Goal: Transaction & Acquisition: Purchase product/service

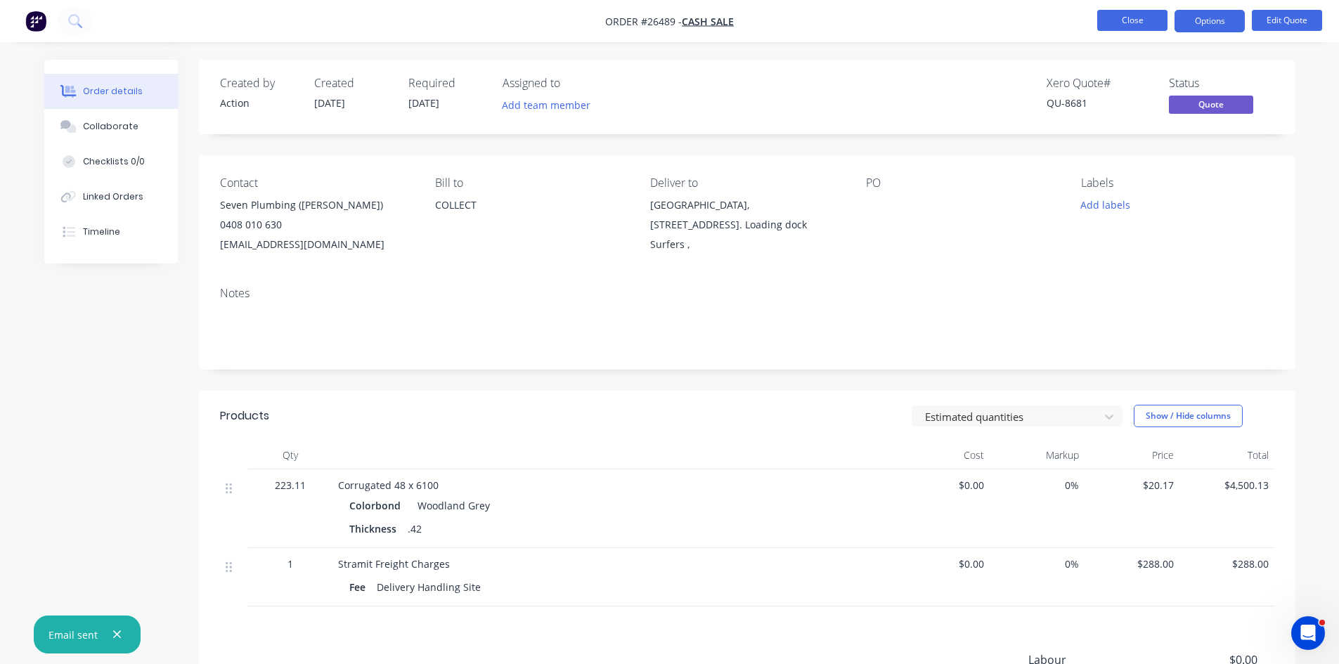
click at [1132, 11] on button "Close" at bounding box center [1132, 20] width 70 height 21
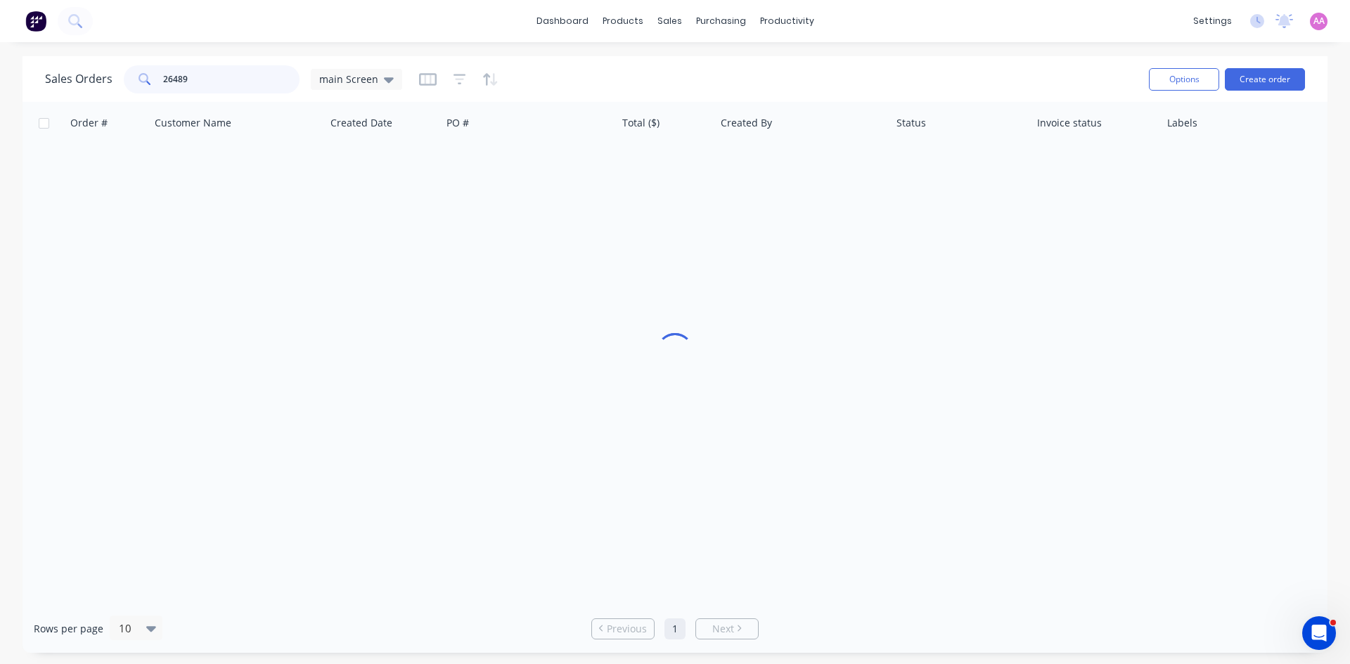
drag, startPoint x: 215, startPoint y: 86, endPoint x: 46, endPoint y: 86, distance: 168.7
click at [47, 86] on div "Sales Orders 26489 main Screen" at bounding box center [223, 79] width 357 height 28
click at [368, 80] on span "main Screen" at bounding box center [348, 79] width 59 height 15
click at [348, 283] on button "archived" at bounding box center [395, 284] width 160 height 16
drag, startPoint x: 223, startPoint y: 77, endPoint x: 72, endPoint y: 83, distance: 150.6
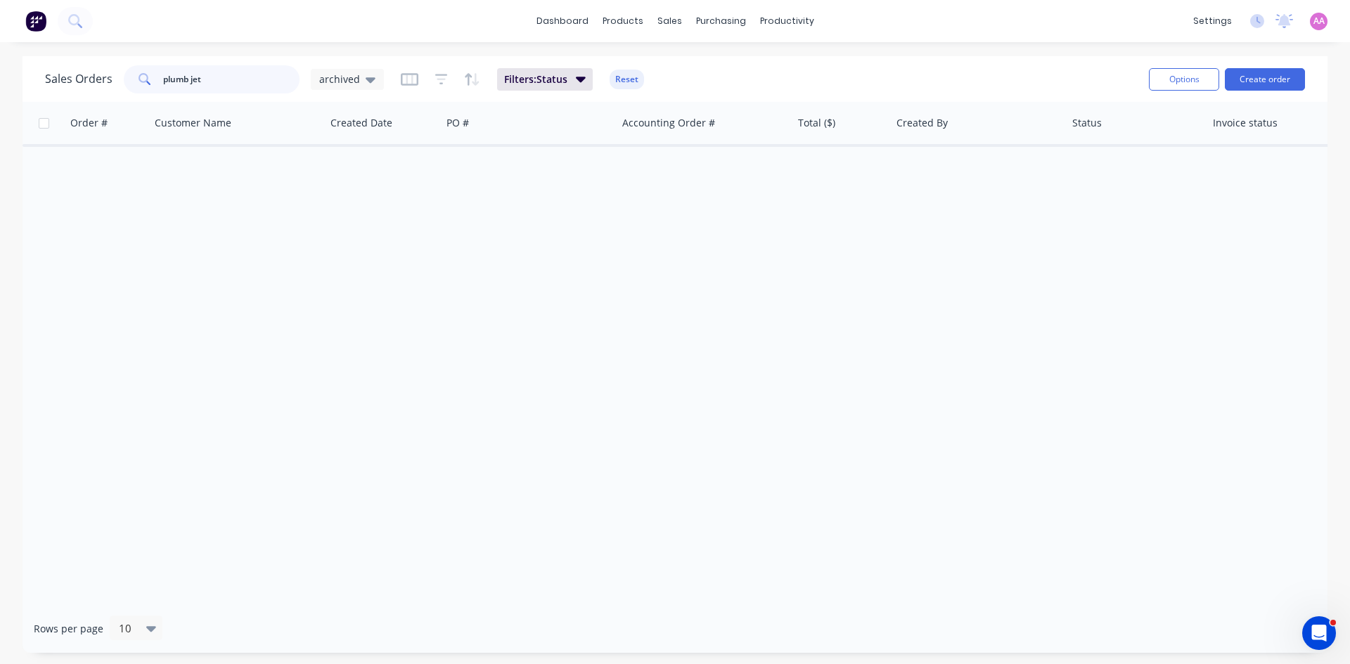
click at [74, 78] on div "Sales Orders plumb jet archived" at bounding box center [214, 79] width 339 height 28
paste input "dmin@plumbjet.com.au"
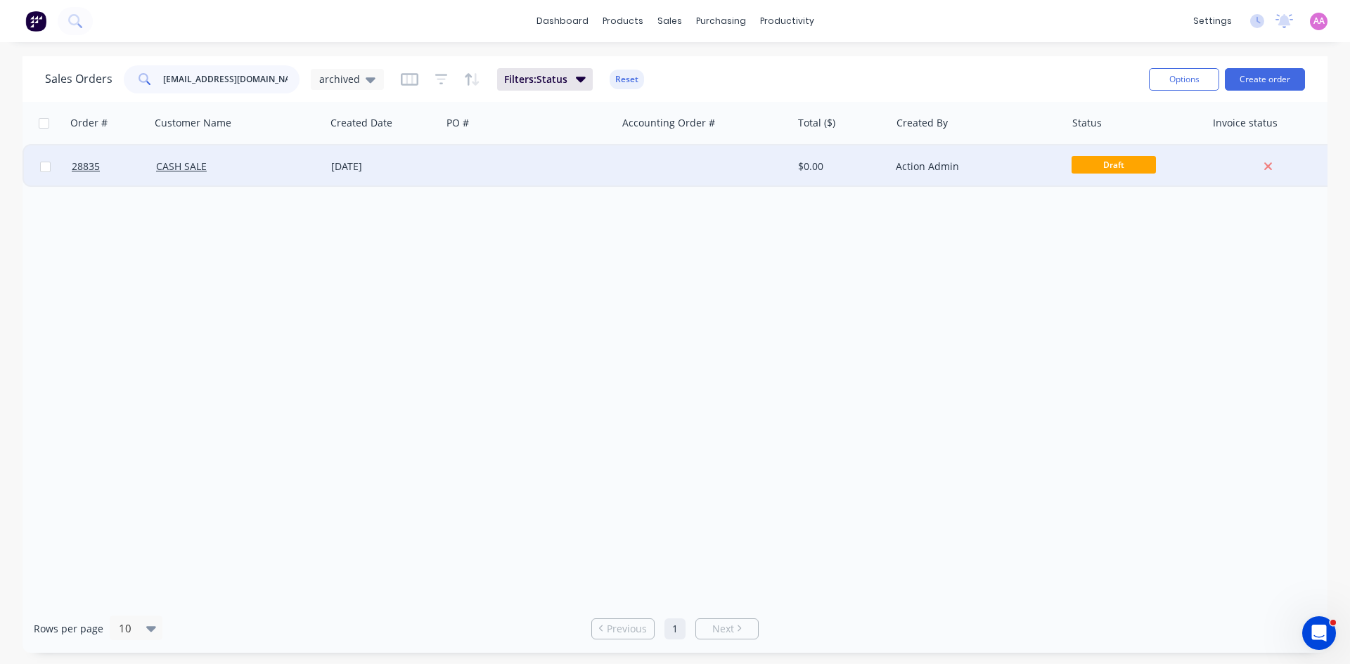
type input "dmin@plumbjet.com.au"
click at [475, 175] on div at bounding box center [528, 167] width 175 height 42
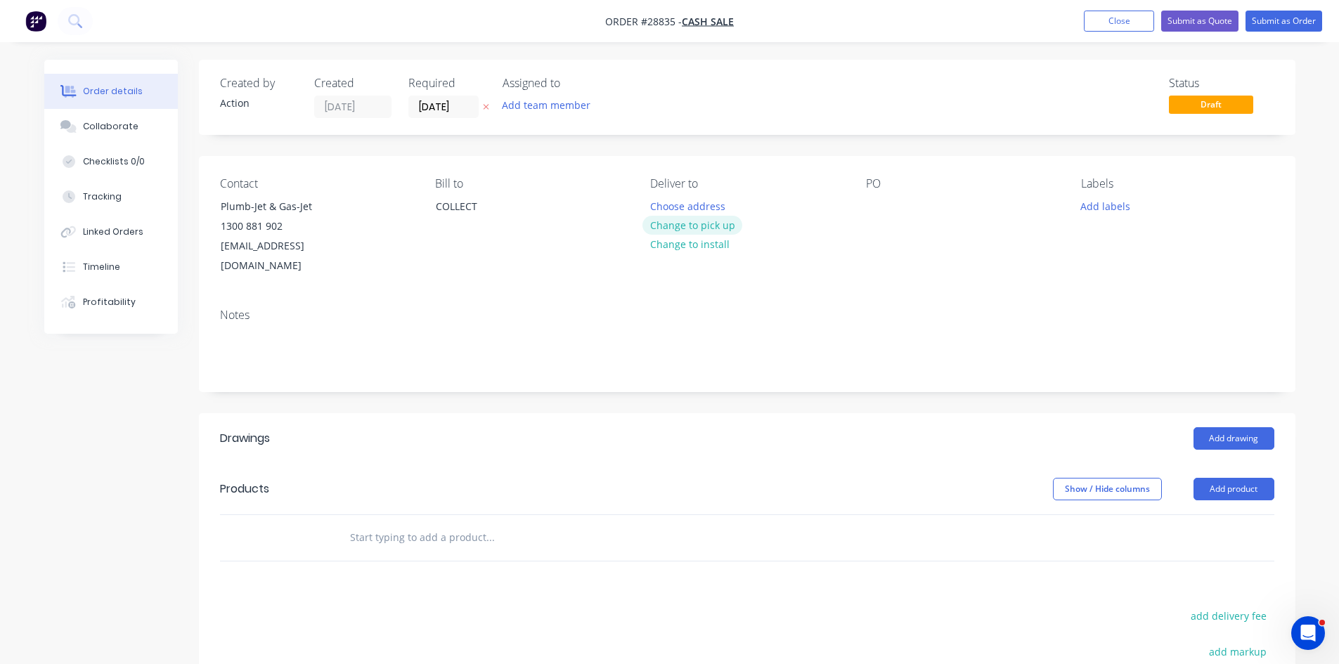
click at [685, 223] on button "Change to pick up" at bounding box center [693, 225] width 100 height 19
click at [1246, 478] on button "Add product" at bounding box center [1234, 489] width 81 height 22
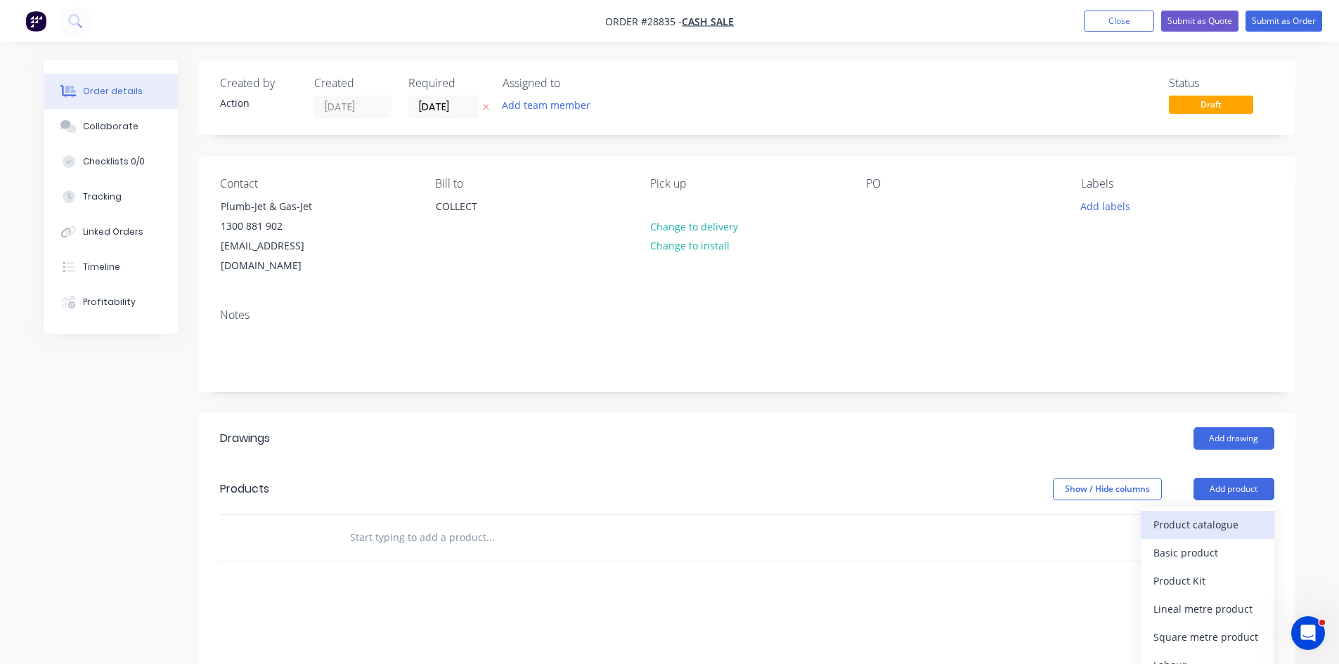
click at [1230, 515] on div "Product catalogue" at bounding box center [1208, 525] width 108 height 20
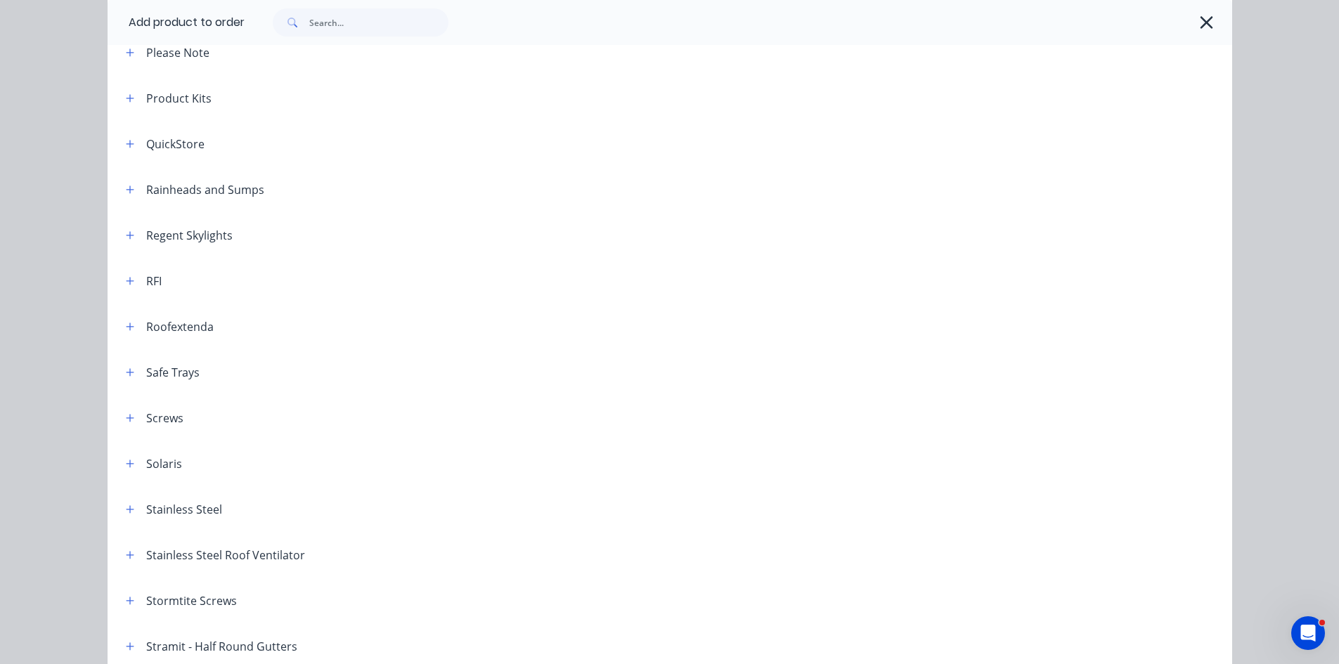
scroll to position [1687, 0]
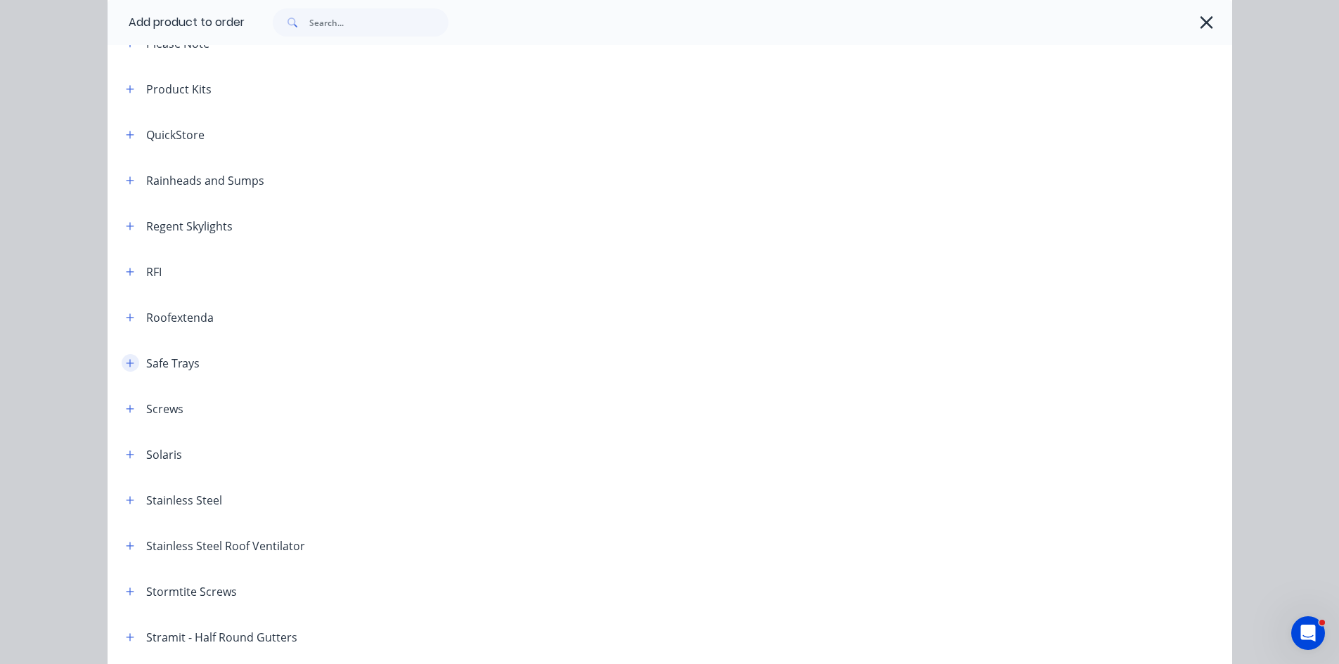
click at [127, 356] on button "button" at bounding box center [131, 363] width 18 height 18
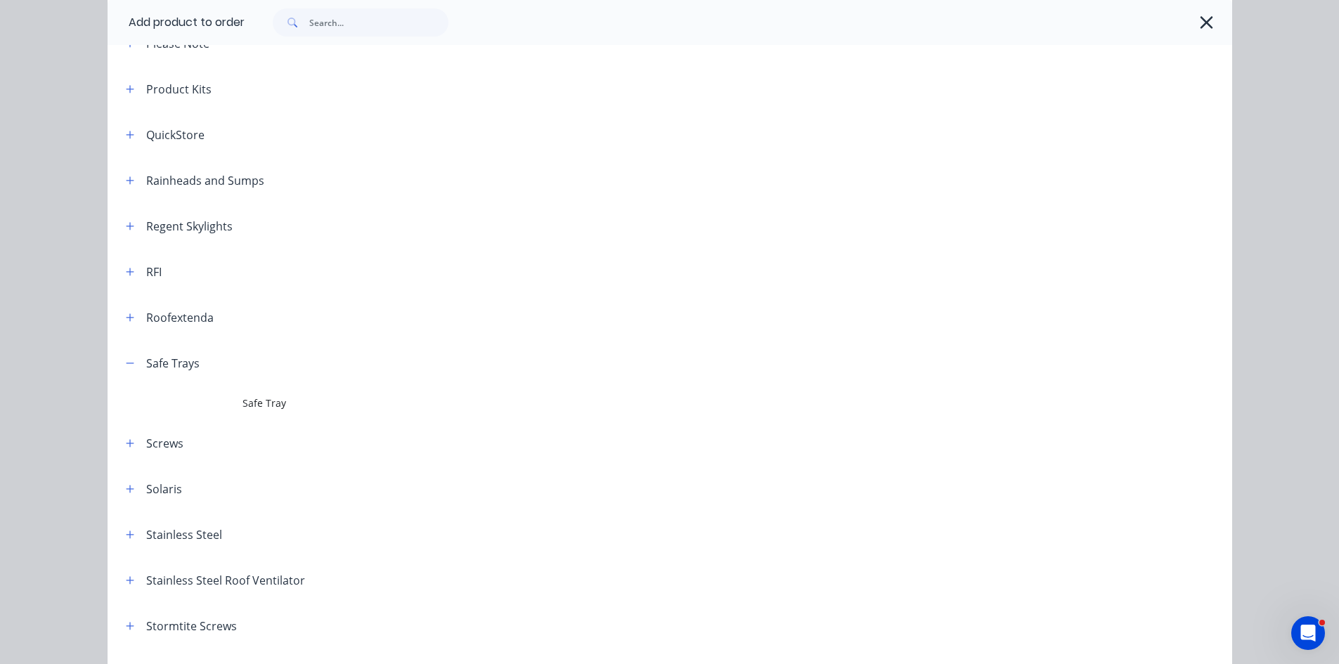
scroll to position [2039, 0]
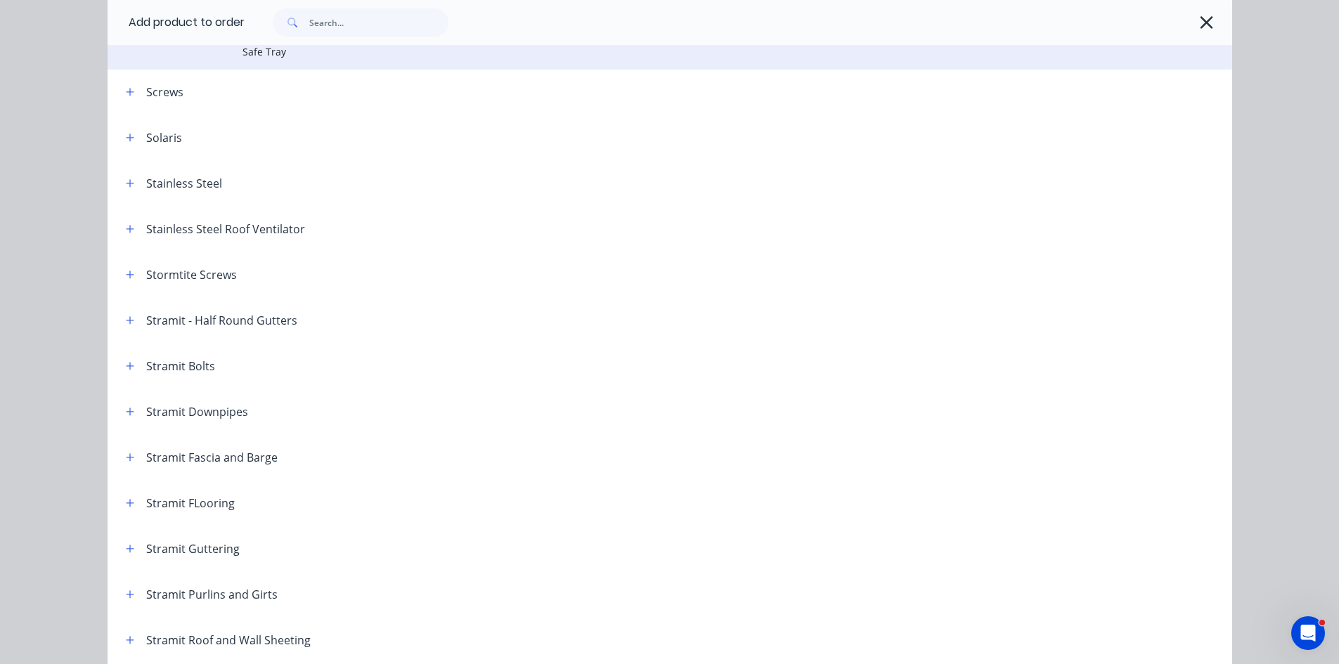
click at [287, 56] on span "Safe Tray" at bounding box center [639, 51] width 792 height 15
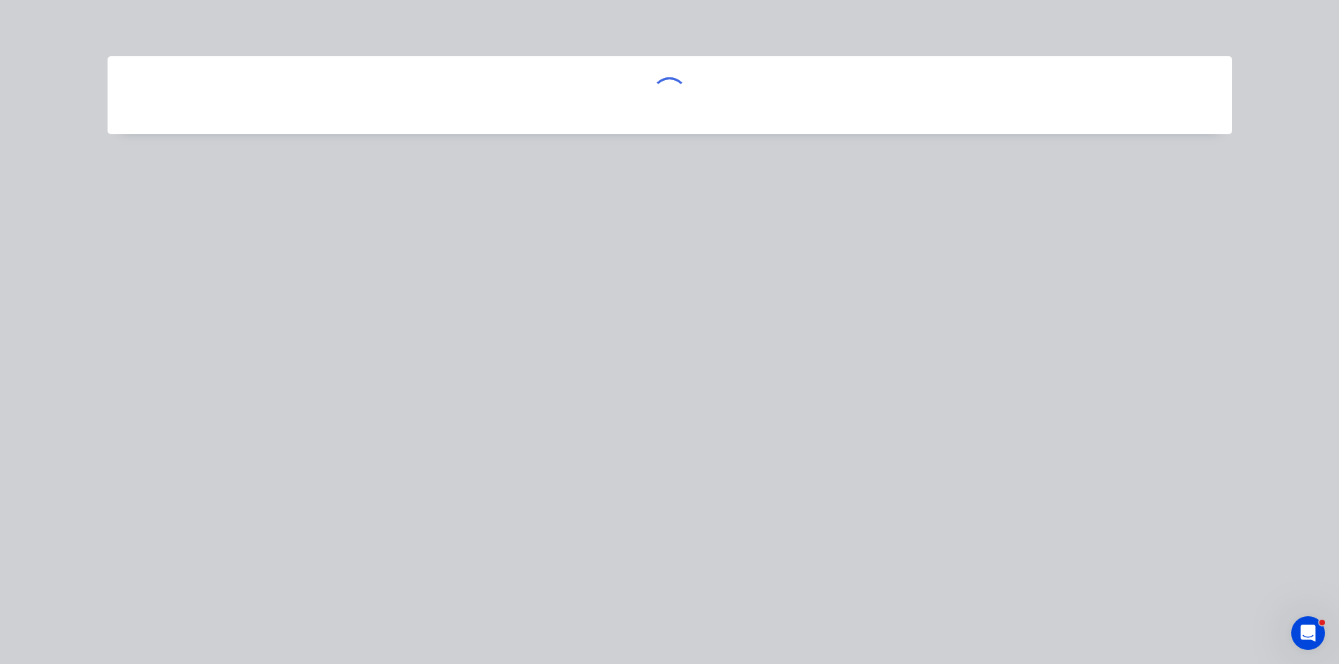
scroll to position [0, 0]
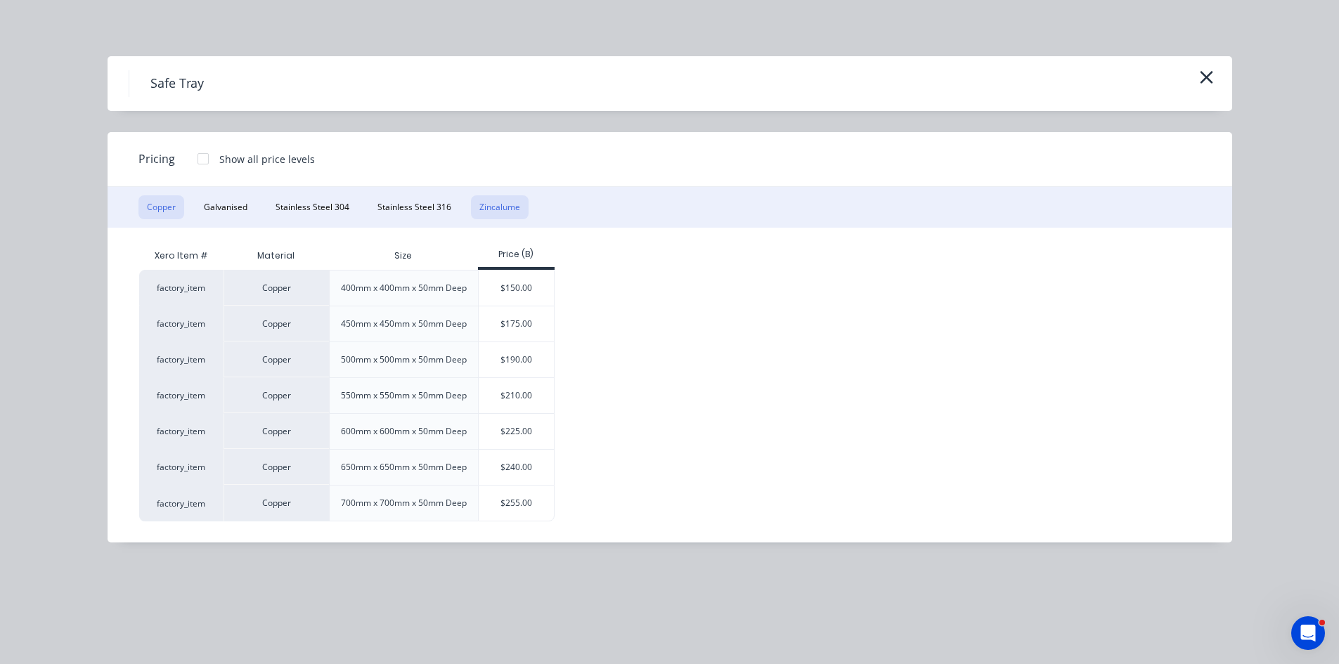
click at [496, 203] on button "Zincalume" at bounding box center [500, 207] width 58 height 24
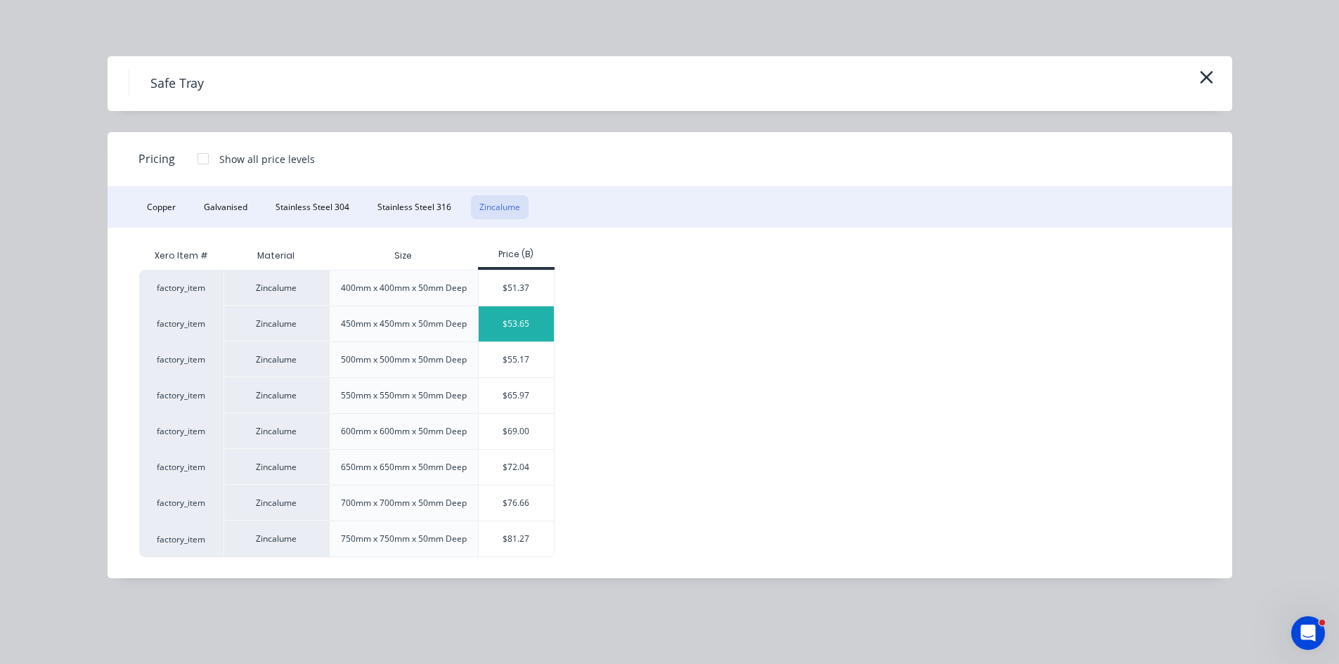
click at [499, 342] on div "$53.65" at bounding box center [516, 324] width 75 height 35
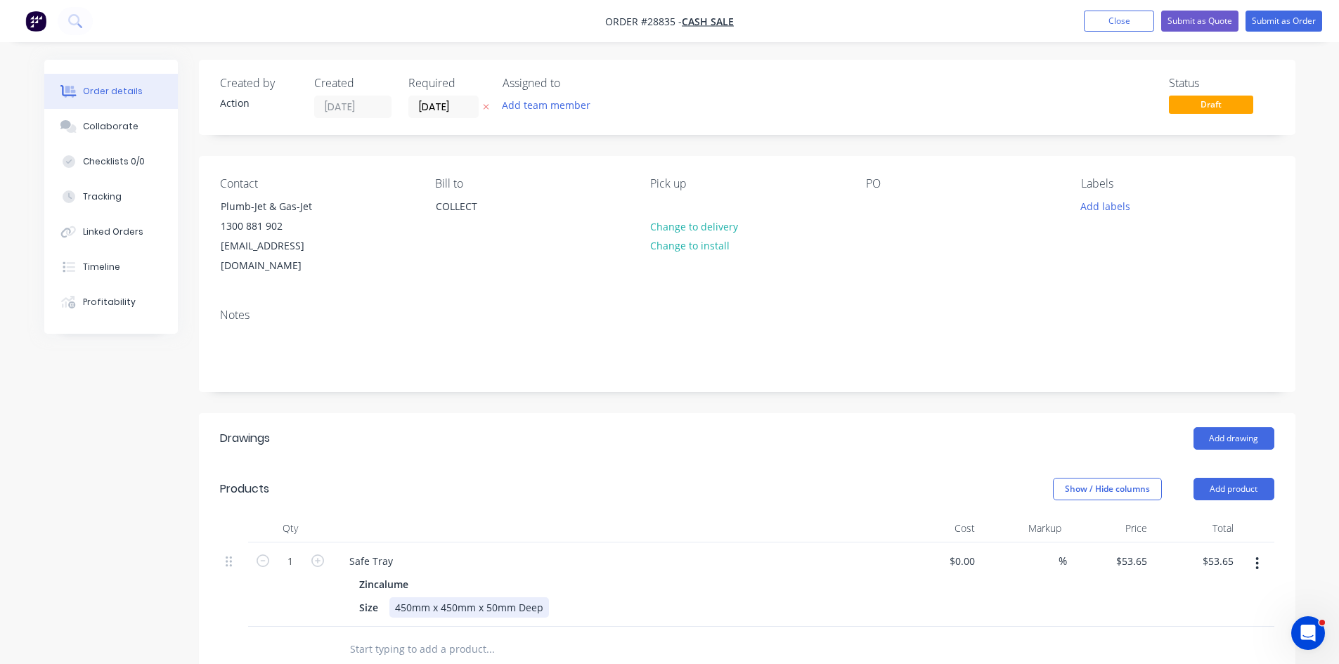
click at [406, 598] on div "450mm x 450mm x 50mm Deep" at bounding box center [469, 608] width 160 height 20
click at [449, 598] on div "440mm x 450mm x 50mm Deep" at bounding box center [469, 608] width 160 height 20
click at [640, 478] on div "Show / Hide columns Add product" at bounding box center [859, 489] width 830 height 22
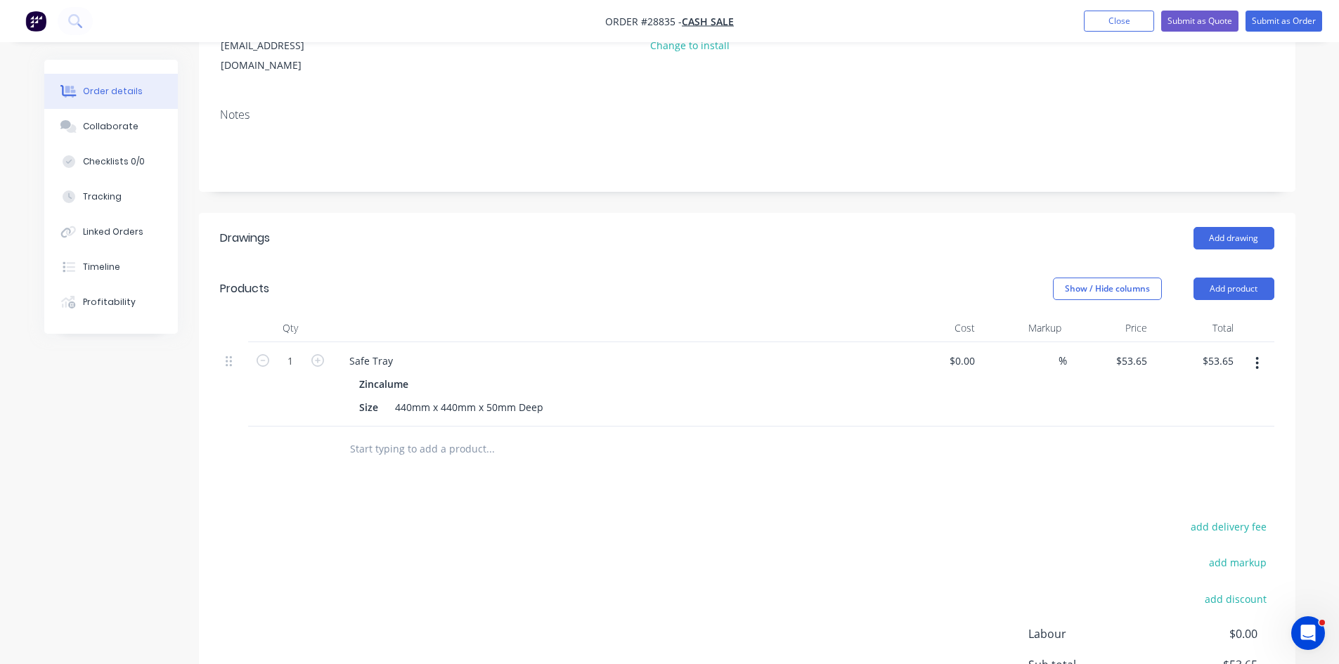
scroll to position [211, 0]
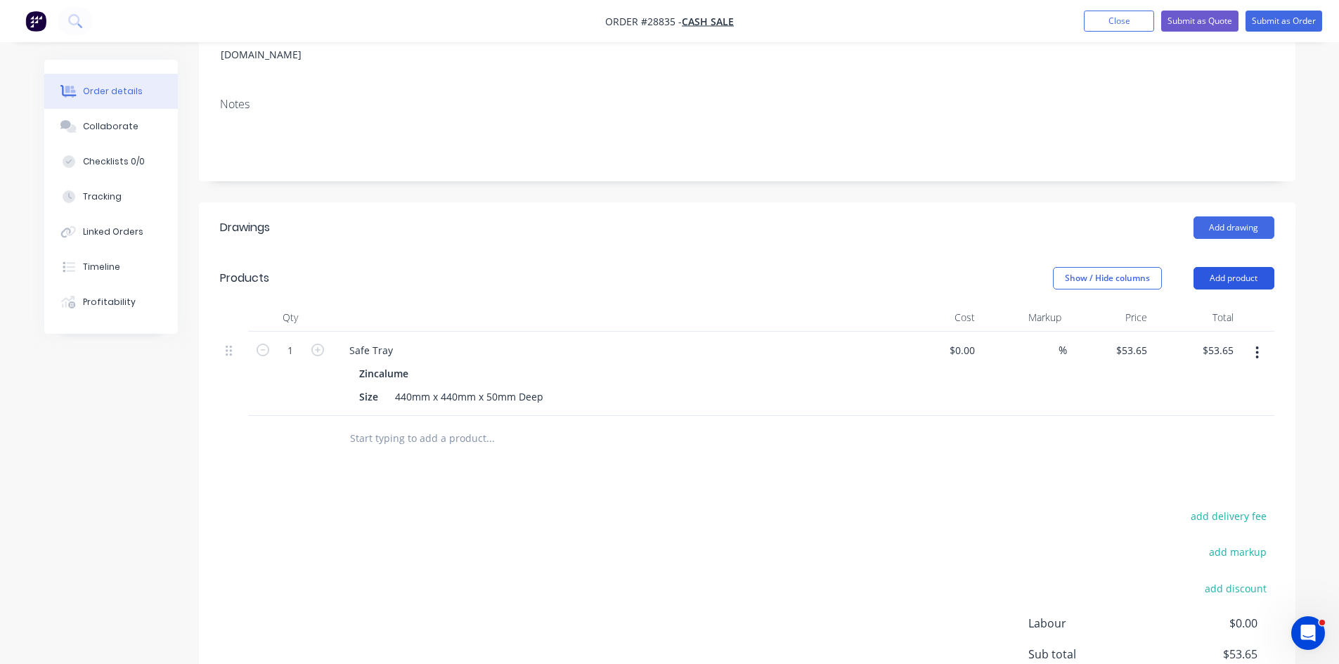
click at [1240, 267] on button "Add product" at bounding box center [1234, 278] width 81 height 22
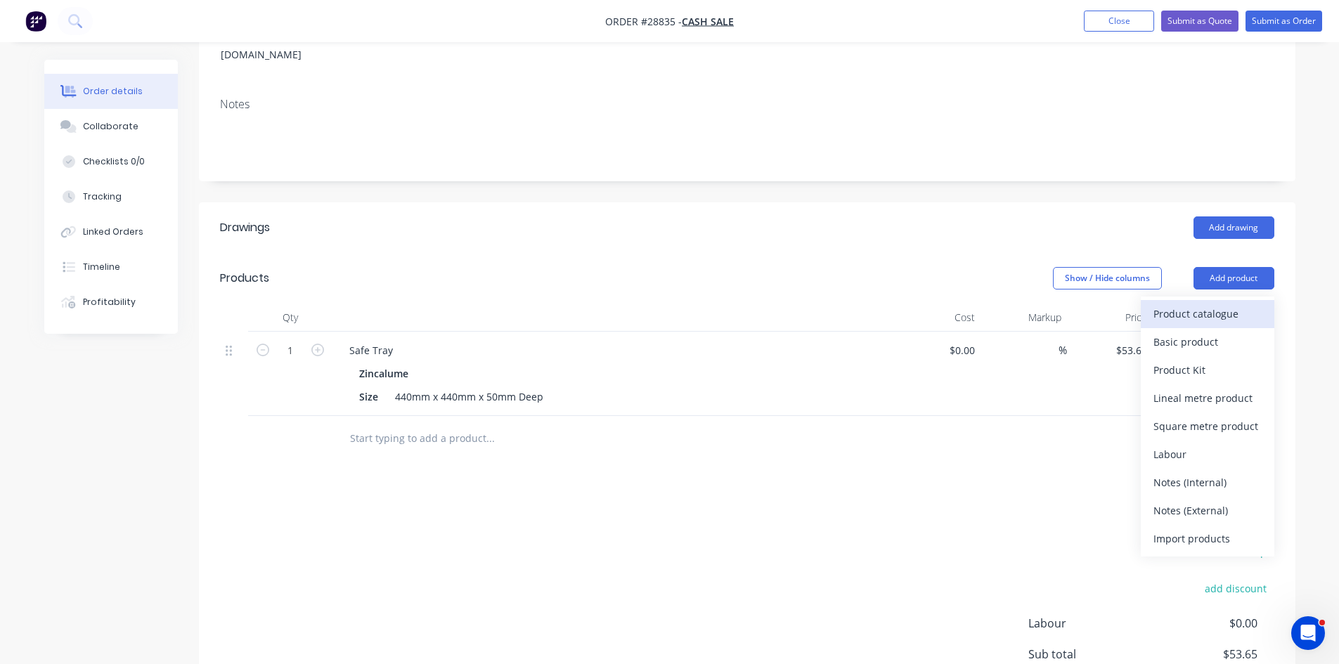
click at [1196, 304] on div "Product catalogue" at bounding box center [1208, 314] width 108 height 20
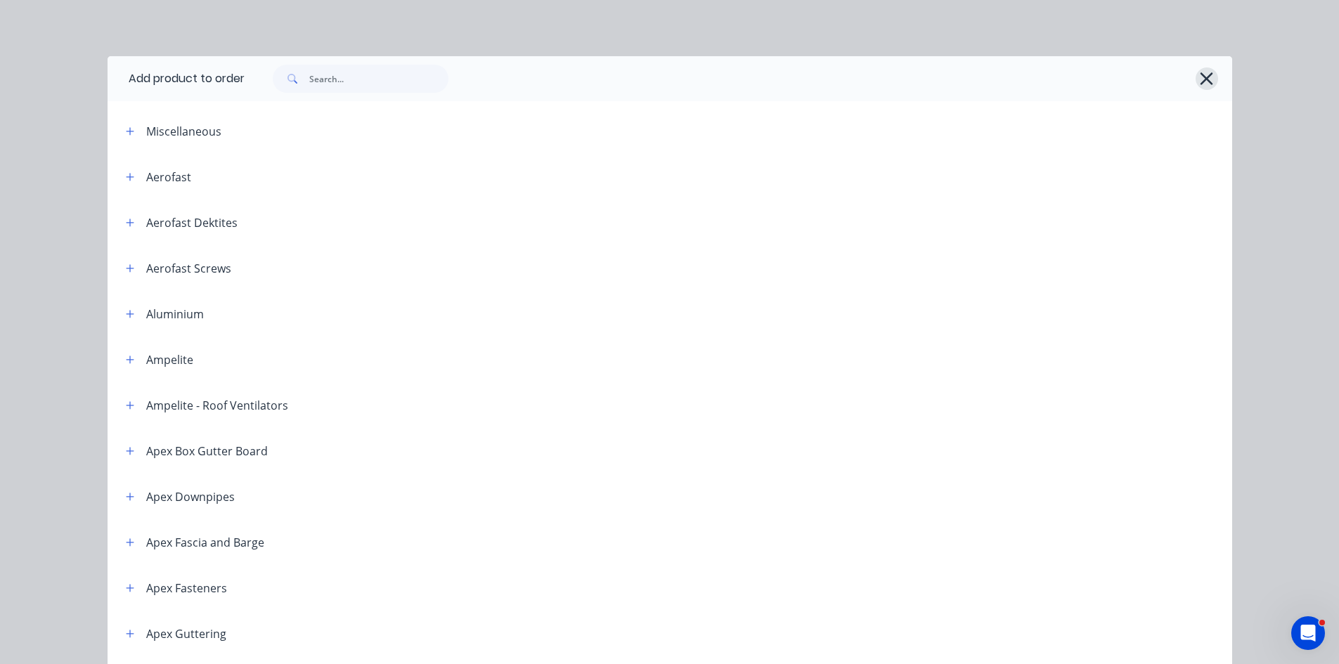
click at [1205, 71] on icon "button" at bounding box center [1206, 79] width 15 height 20
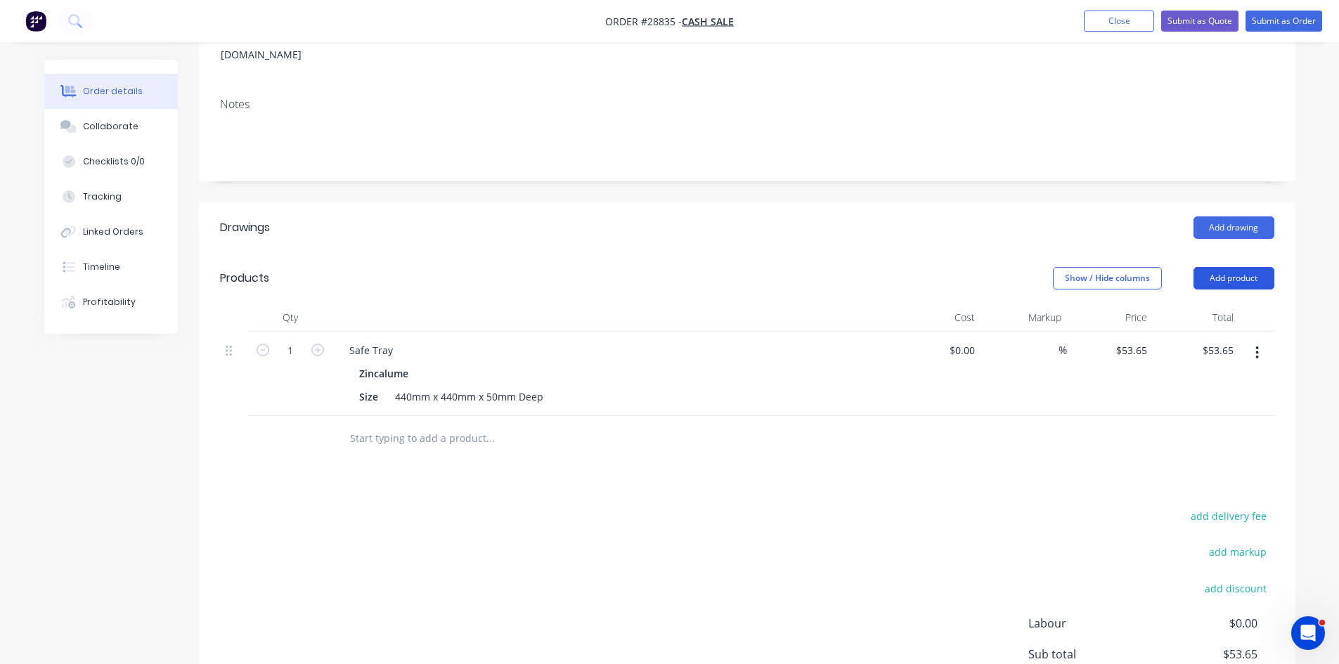
click at [1235, 267] on button "Add product" at bounding box center [1234, 278] width 81 height 22
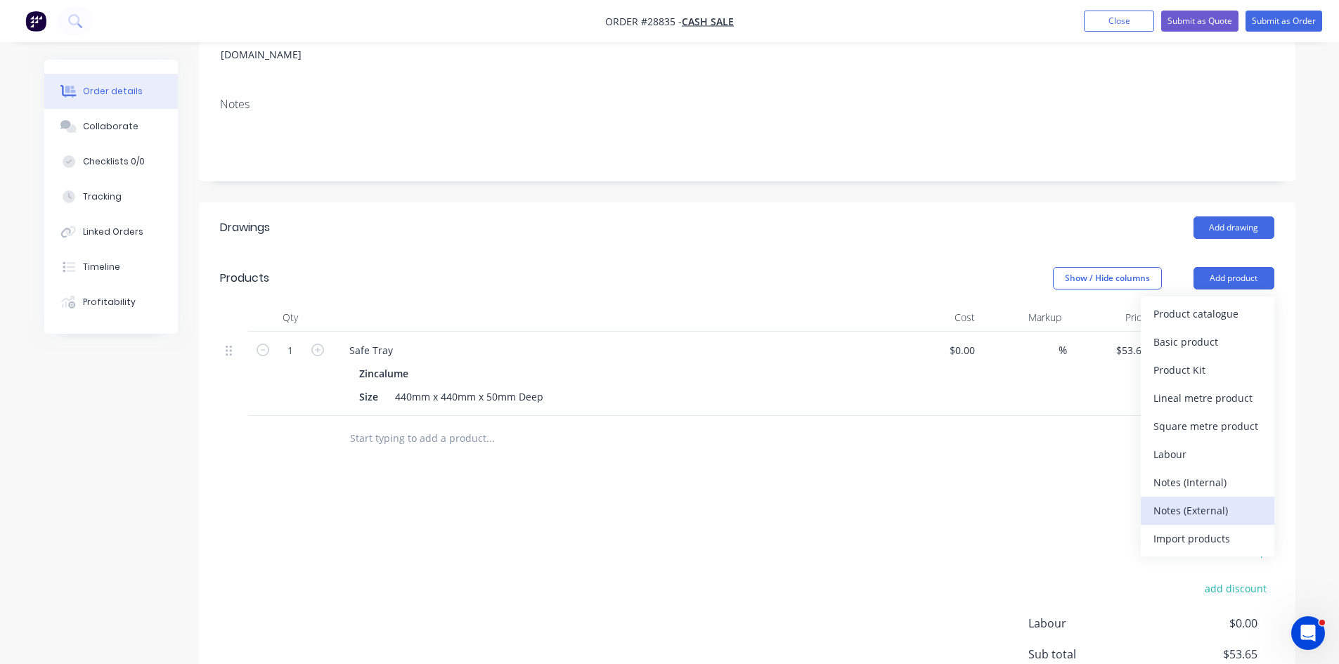
click at [1186, 501] on div "Notes (External)" at bounding box center [1208, 511] width 108 height 20
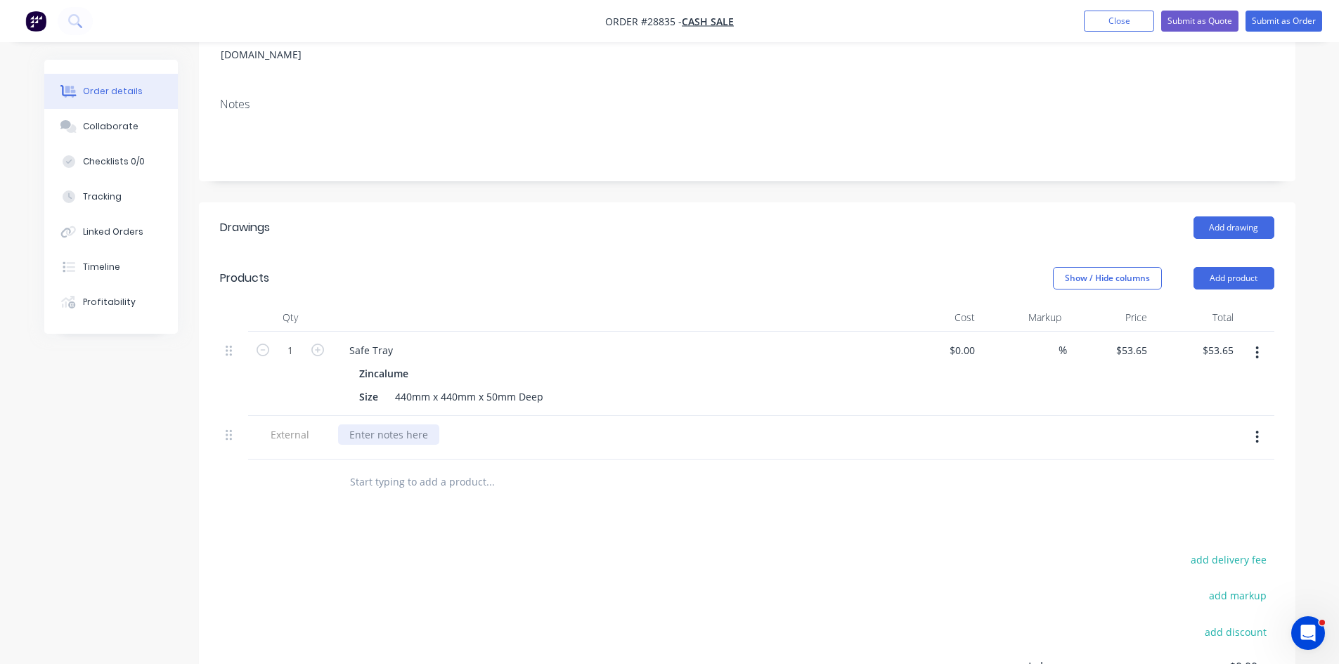
click at [412, 425] on div at bounding box center [388, 435] width 101 height 20
click at [1186, 18] on button "Submit as Quote" at bounding box center [1199, 21] width 77 height 21
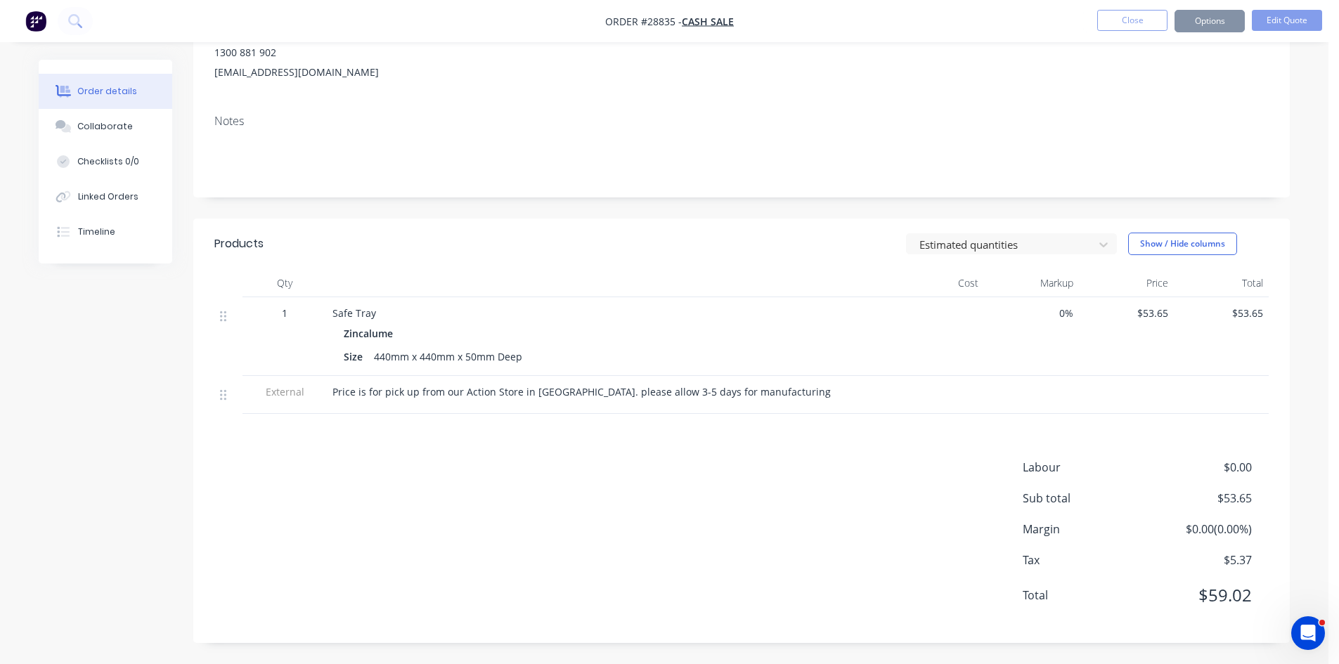
scroll to position [0, 0]
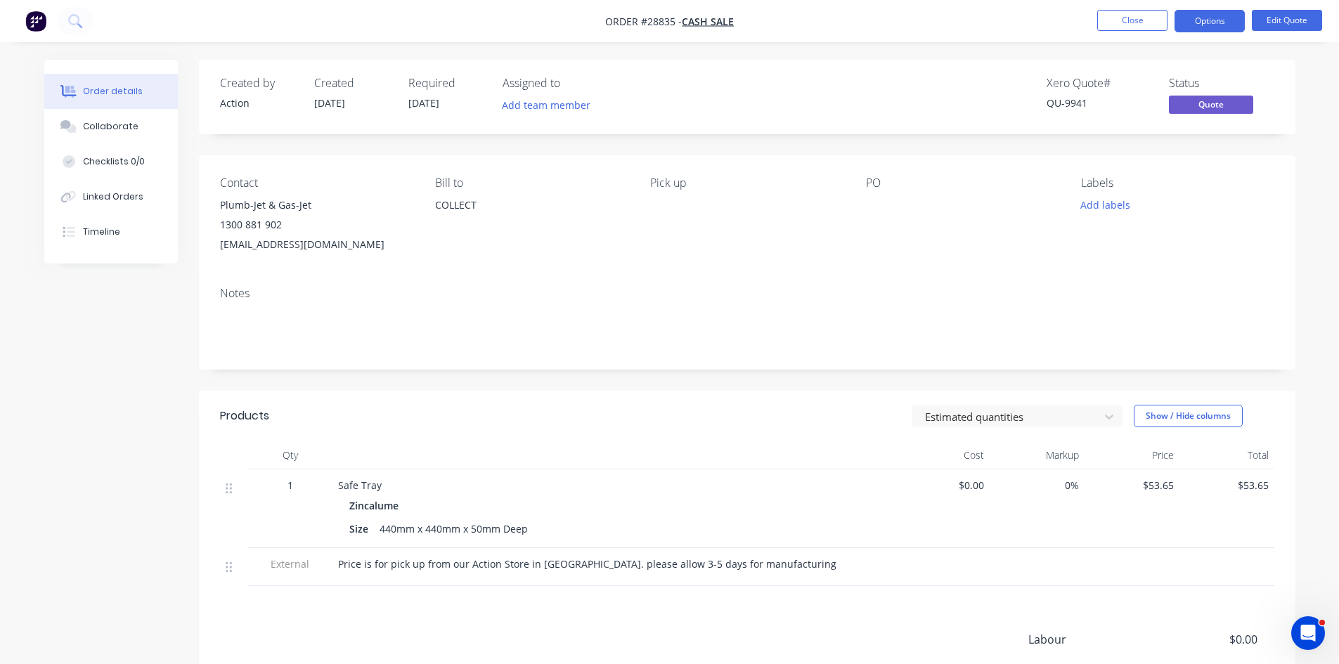
click at [1210, 24] on button "Options" at bounding box center [1210, 21] width 70 height 22
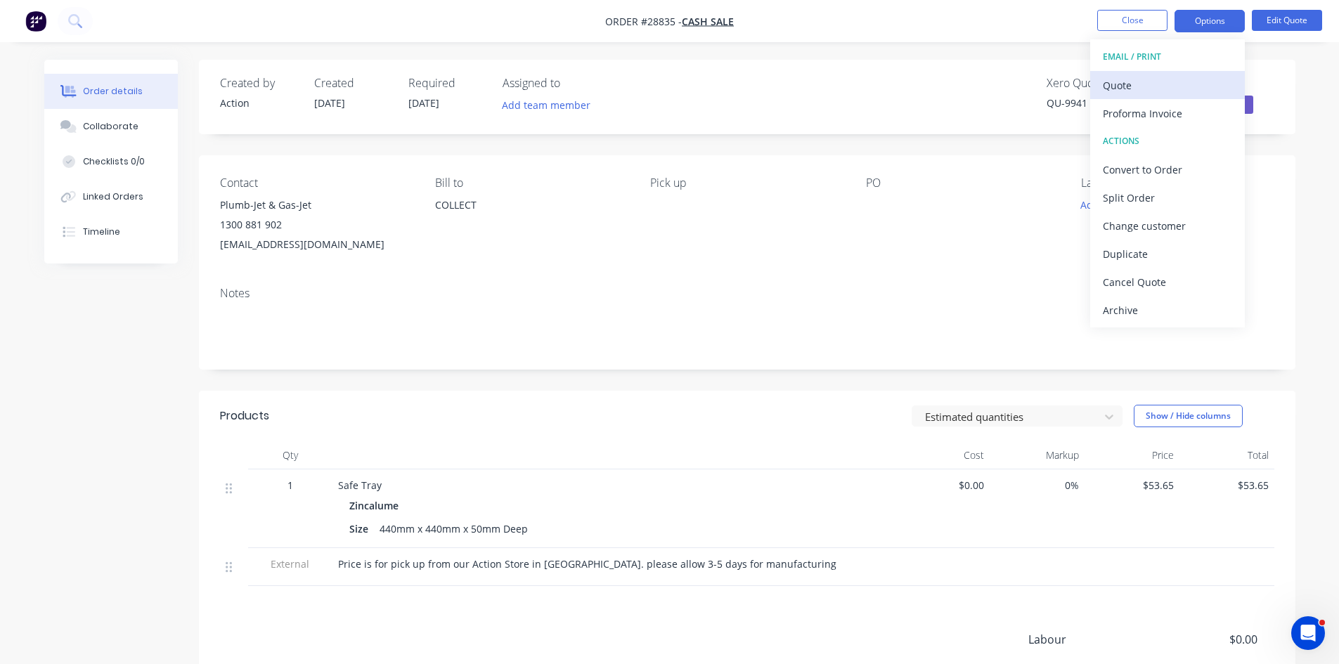
click at [1160, 80] on div "Quote" at bounding box center [1167, 85] width 129 height 20
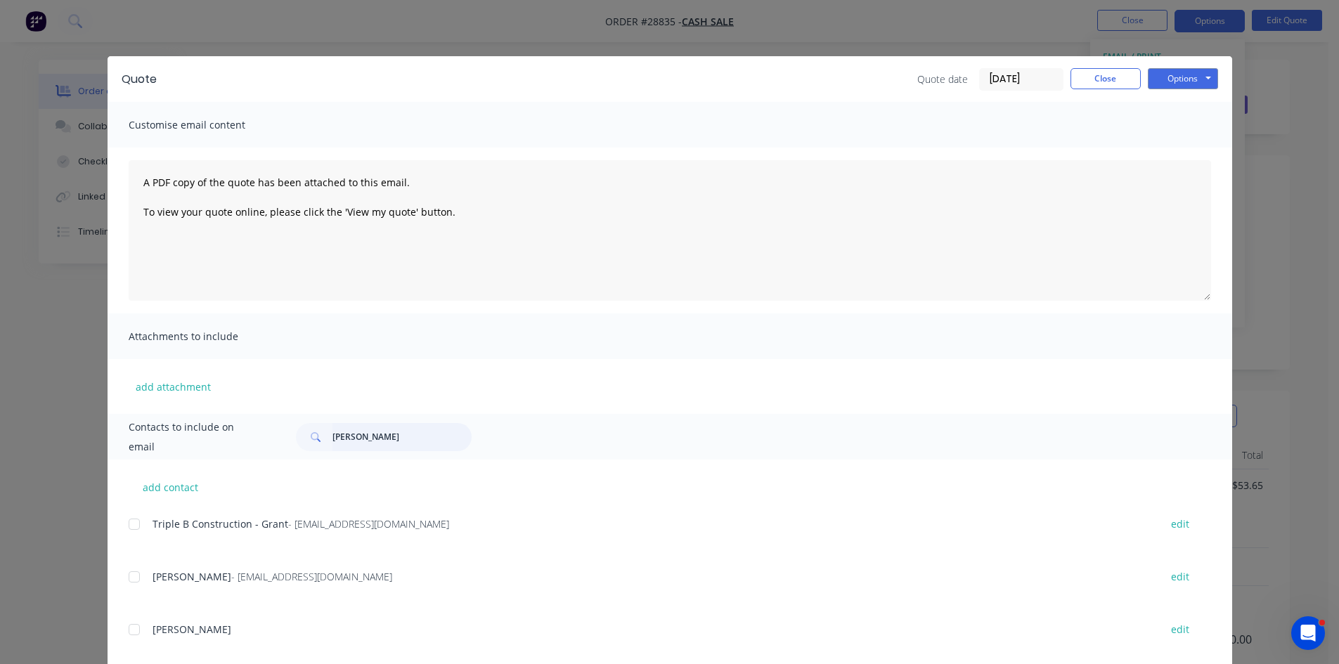
drag, startPoint x: 366, startPoint y: 439, endPoint x: 223, endPoint y: 428, distance: 143.8
click at [223, 428] on div "Contacts to include on email travis" at bounding box center [670, 437] width 1125 height 46
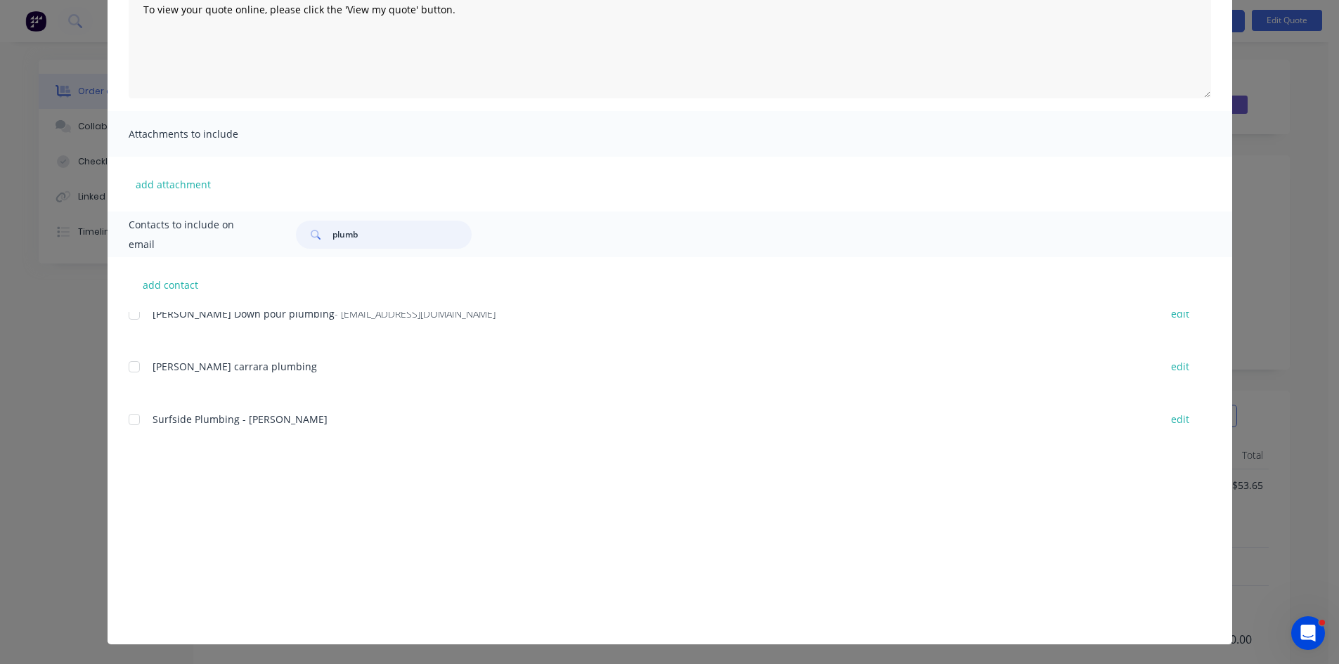
scroll to position [3234, 0]
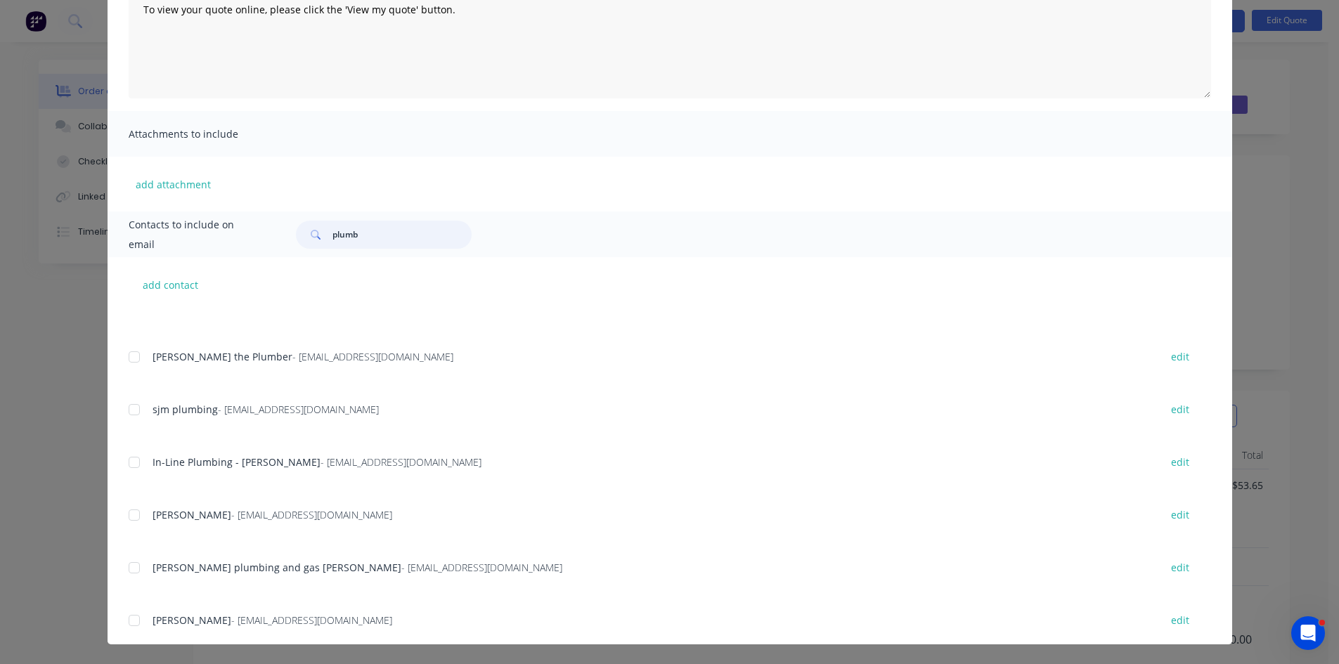
drag, startPoint x: 371, startPoint y: 233, endPoint x: 276, endPoint y: 230, distance: 95.0
click at [282, 230] on div "plumb" at bounding box center [746, 235] width 929 height 28
paste input "admin@plumbjet.com.au"
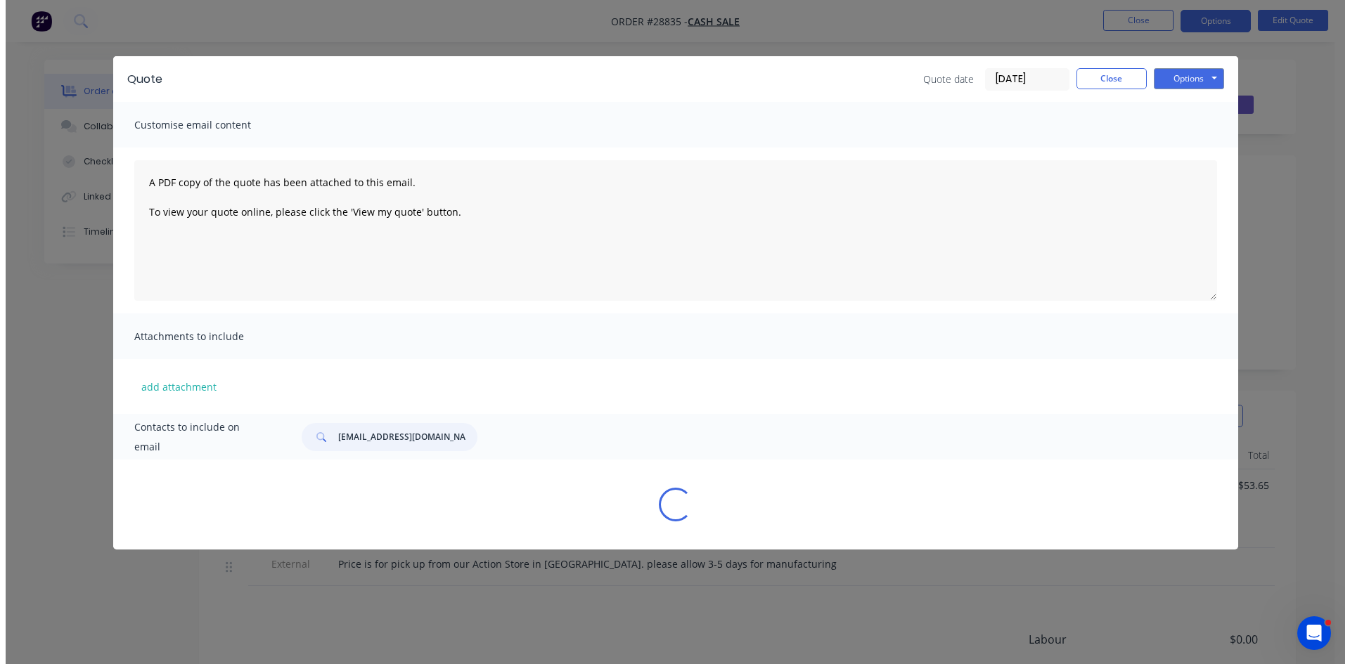
scroll to position [0, 0]
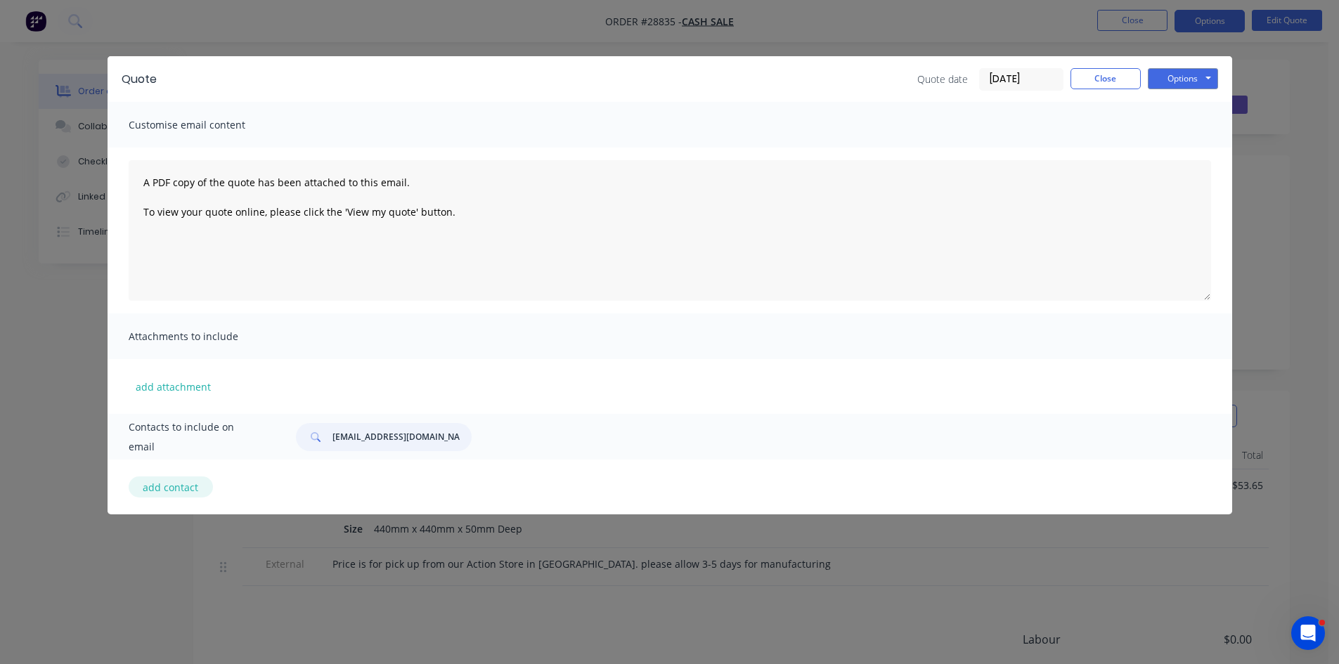
type input "admin@plumbjet.com.au"
click at [185, 493] on button "add contact" at bounding box center [171, 487] width 84 height 21
select select "AU"
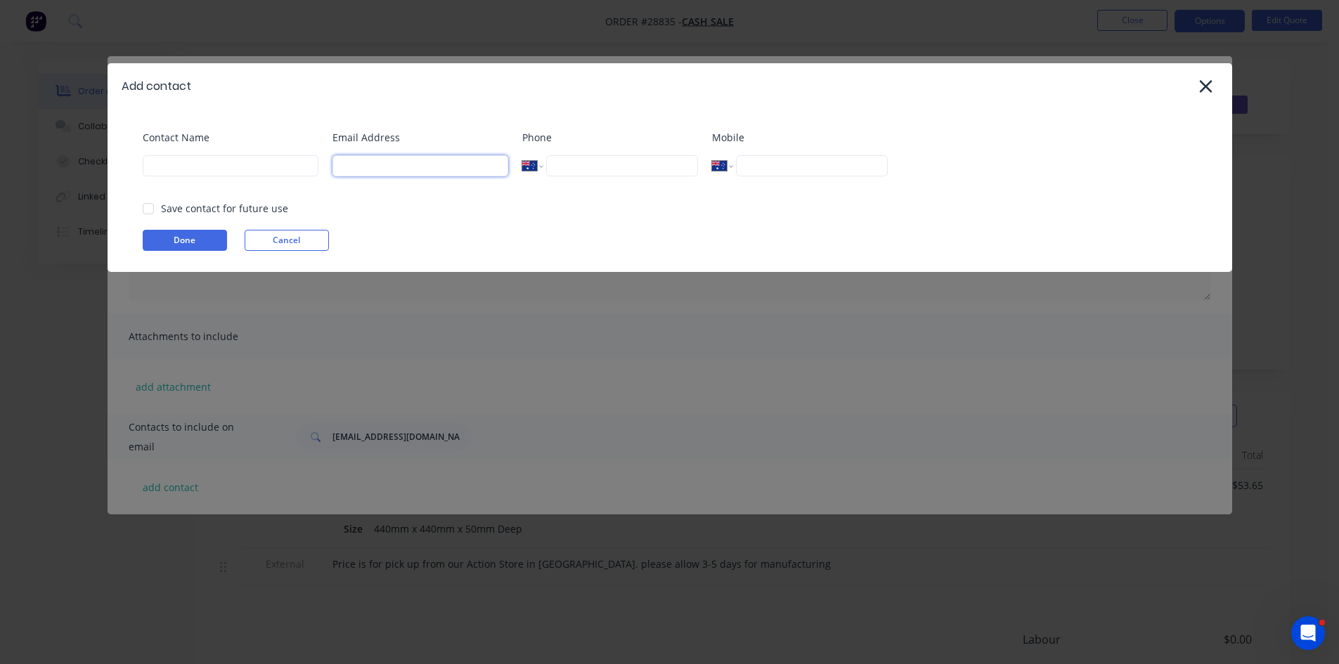
drag, startPoint x: 378, startPoint y: 163, endPoint x: 405, endPoint y: 174, distance: 28.7
click at [378, 163] on input at bounding box center [421, 165] width 176 height 21
paste input "admin@plumbjet.com.au"
type input "admin@plumbjet.com.au"
drag, startPoint x: 151, startPoint y: 162, endPoint x: 160, endPoint y: 163, distance: 8.5
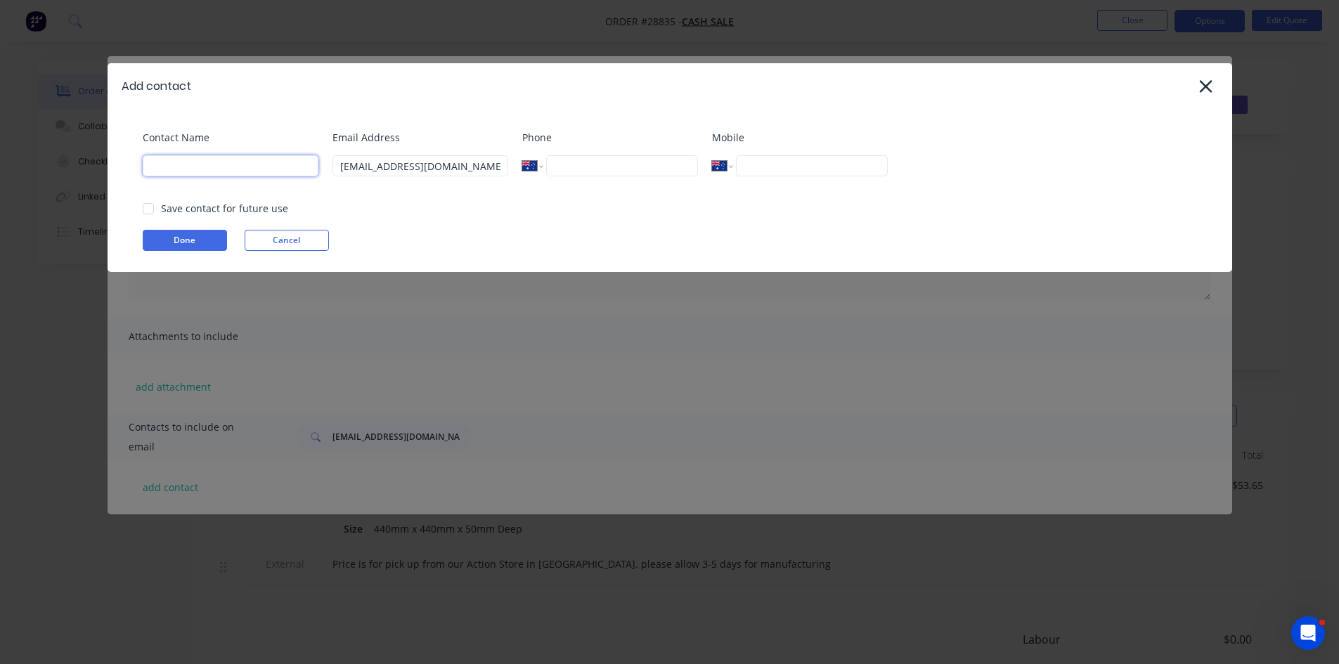
click at [152, 162] on input at bounding box center [231, 165] width 176 height 21
paste input "Plumb-Jet & Gas-Jet"
type input "Plumb-Jet & Gas-Jet"
drag, startPoint x: 631, startPoint y: 161, endPoint x: 638, endPoint y: 168, distance: 9.9
click at [632, 162] on input "tel" at bounding box center [621, 165] width 151 height 21
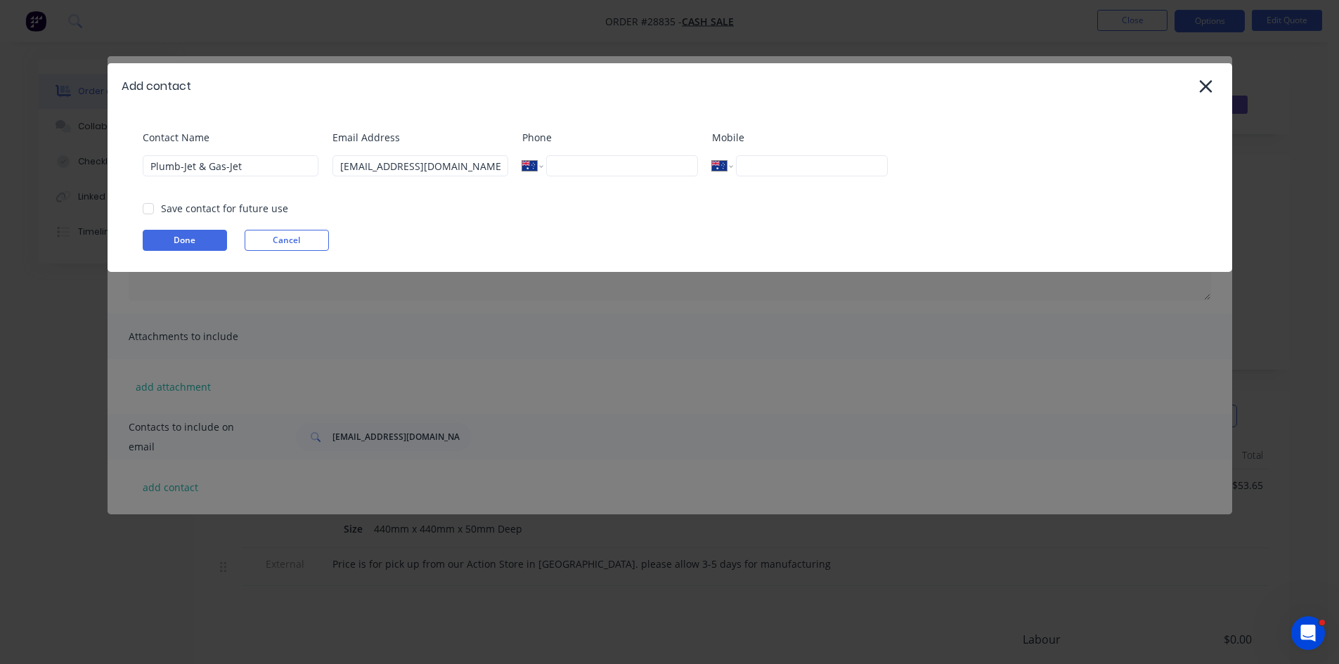
paste input "1300 881 902"
click at [144, 210] on div at bounding box center [148, 209] width 28 height 28
type input "1300 881 902"
click at [166, 238] on button "Done" at bounding box center [185, 240] width 84 height 21
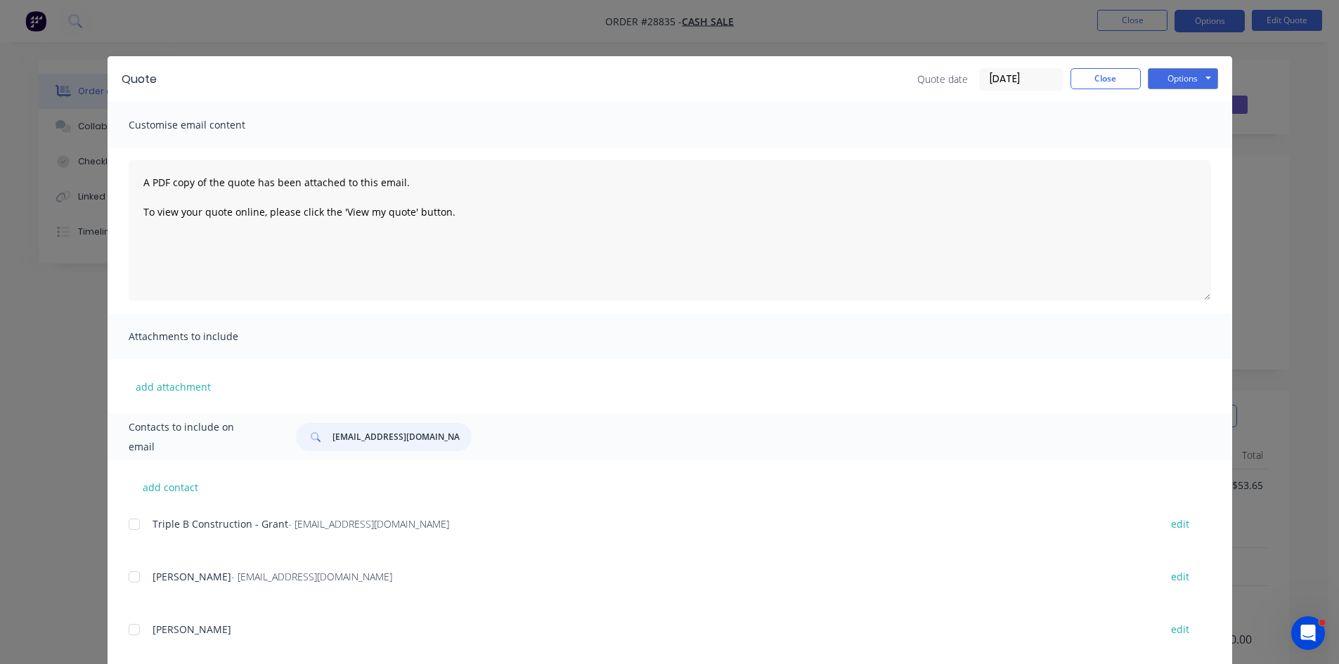
click at [444, 437] on input "admin@plumbjet.com.au" at bounding box center [402, 437] width 139 height 28
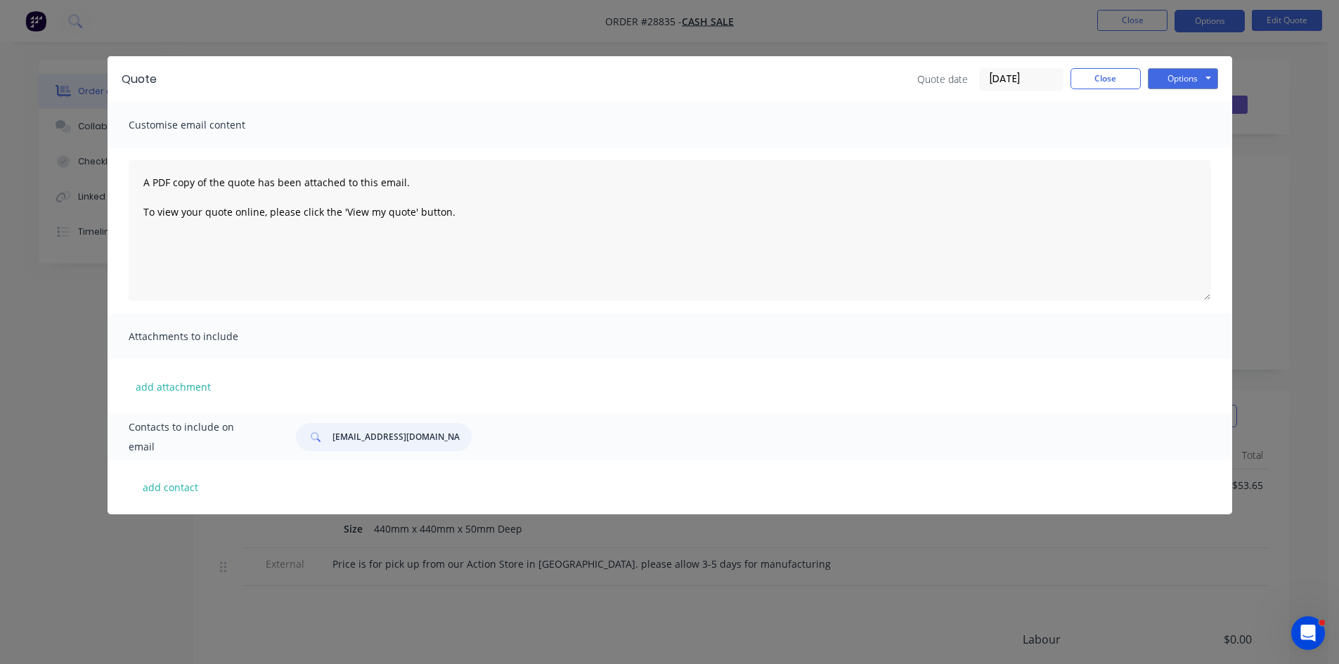
drag, startPoint x: 451, startPoint y: 440, endPoint x: 325, endPoint y: 441, distance: 125.8
click at [325, 441] on div "admin@plumbjet.com.au" at bounding box center [384, 437] width 176 height 28
paste input "1300 881 902"
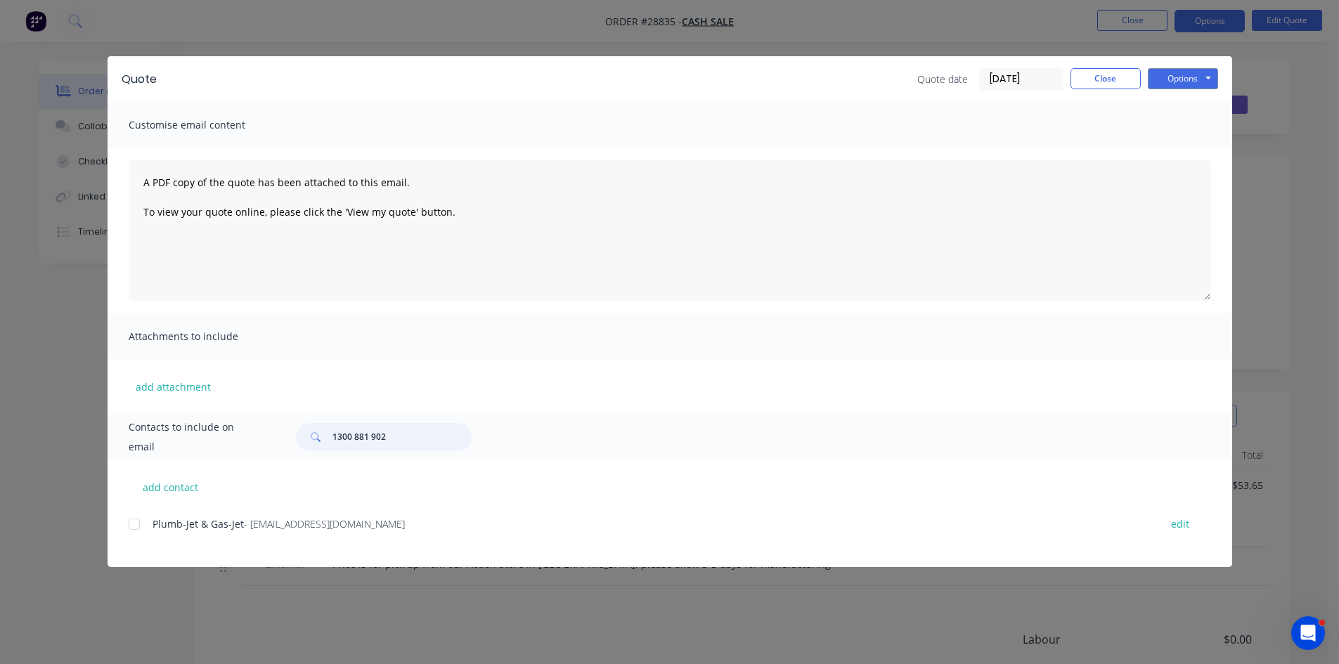
click at [136, 522] on div at bounding box center [134, 524] width 28 height 28
type input "1300 881 902"
click at [1199, 82] on button "Options" at bounding box center [1183, 78] width 70 height 21
click at [1185, 150] on button "Email" at bounding box center [1193, 149] width 90 height 23
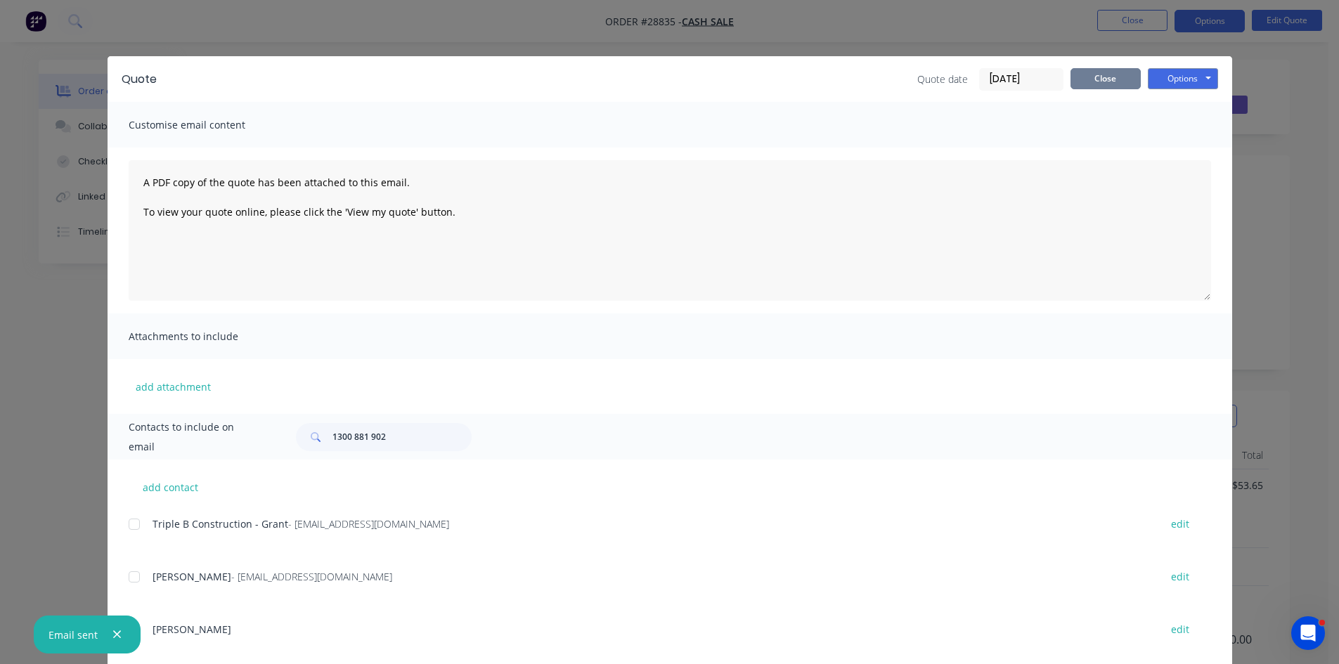
click at [1082, 84] on button "Close" at bounding box center [1106, 78] width 70 height 21
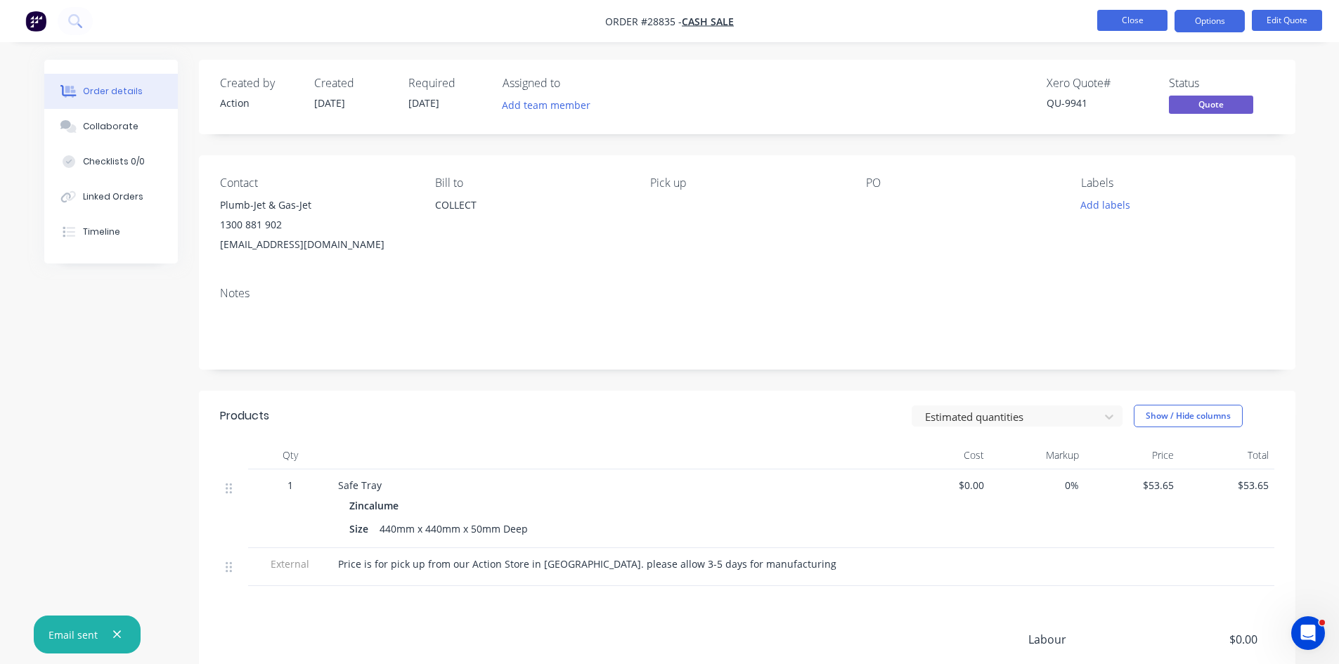
click at [1116, 18] on button "Close" at bounding box center [1132, 20] width 70 height 21
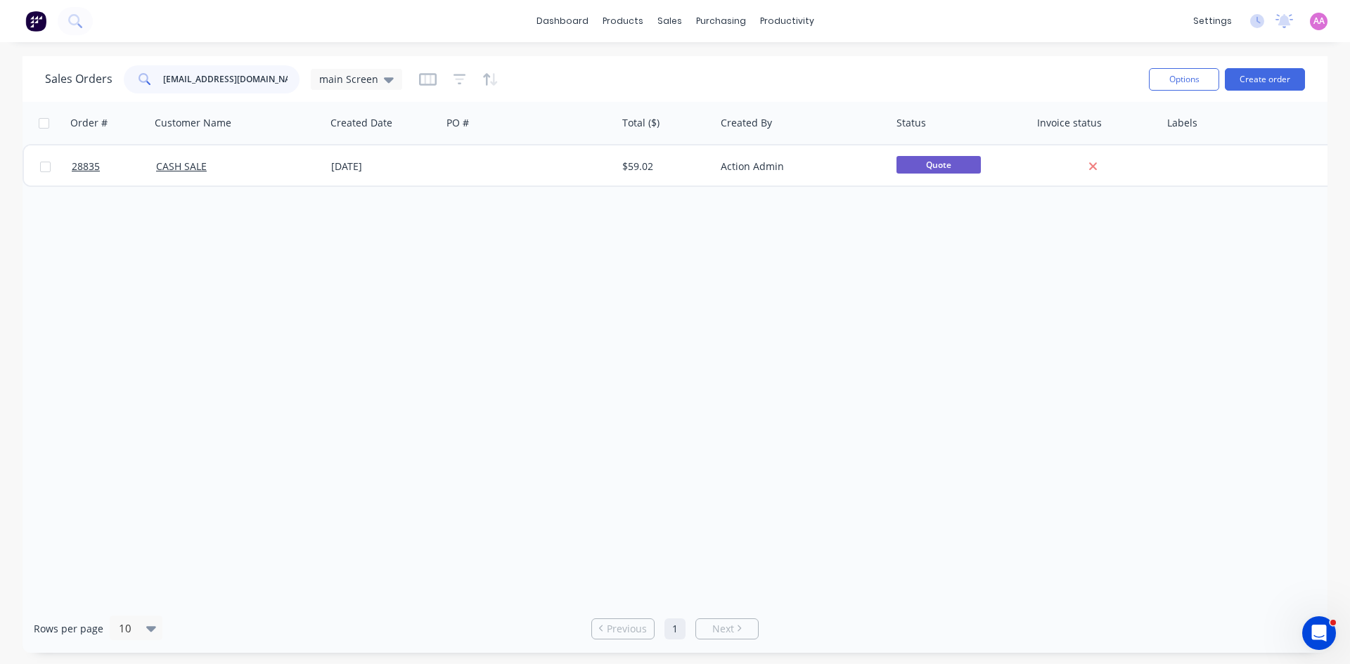
drag, startPoint x: 287, startPoint y: 81, endPoint x: 56, endPoint y: 83, distance: 231.3
click at [56, 83] on div "Sales Orders dmin@plumbjet.com.au main Screen" at bounding box center [223, 79] width 357 height 28
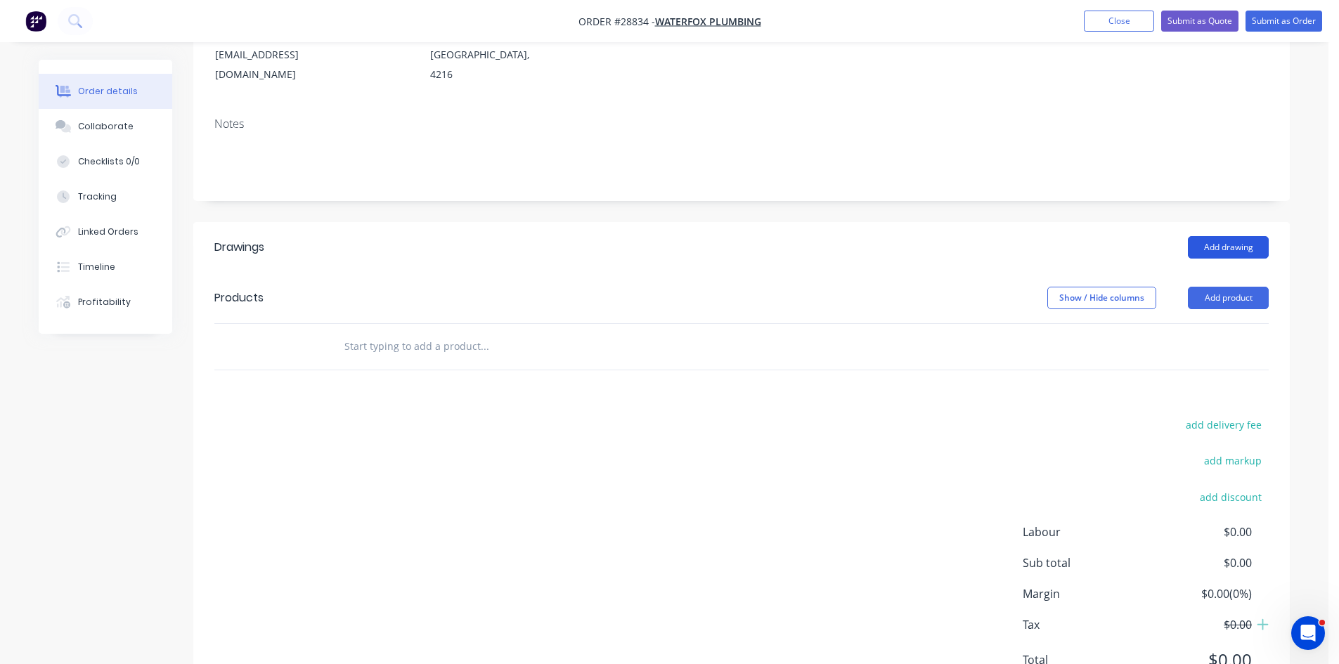
click at [1244, 236] on button "Add drawing" at bounding box center [1228, 247] width 81 height 22
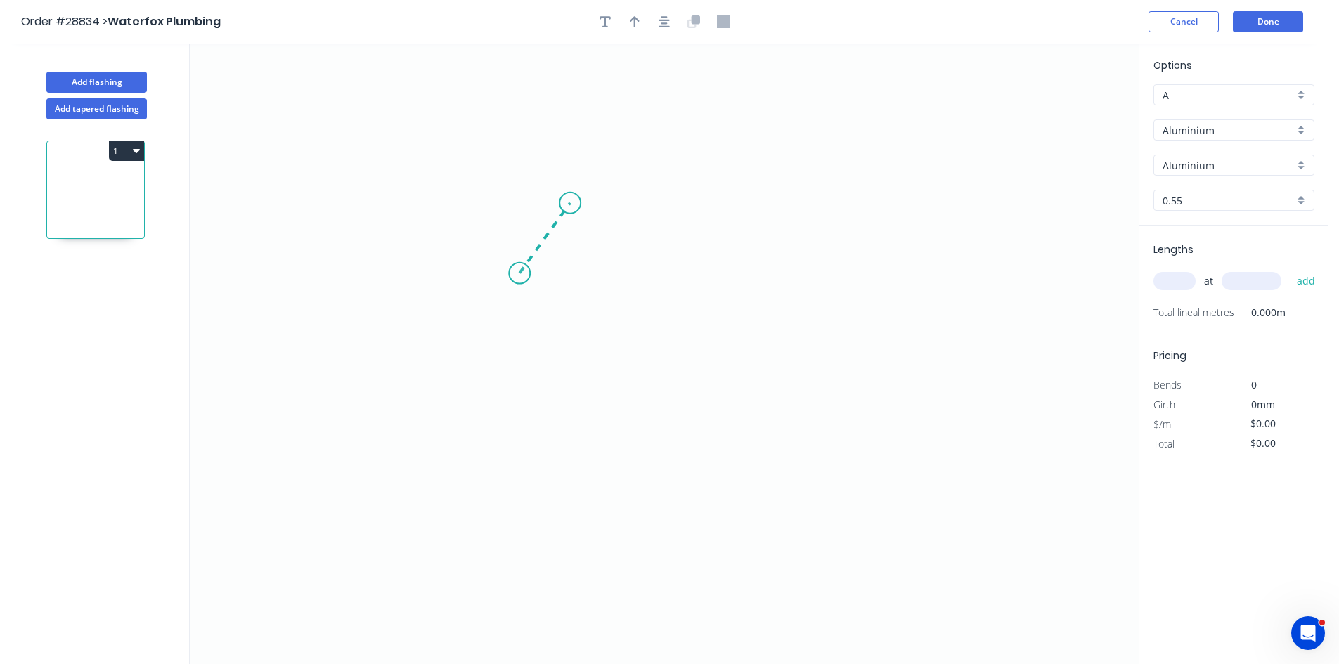
drag, startPoint x: 545, startPoint y: 240, endPoint x: 570, endPoint y: 203, distance: 44.5
click at [570, 203] on icon "0" at bounding box center [664, 354] width 949 height 621
click at [844, 202] on icon "0 ?" at bounding box center [664, 354] width 949 height 621
drag, startPoint x: 877, startPoint y: 264, endPoint x: 889, endPoint y: 274, distance: 15.4
click at [880, 266] on icon "0 ? ? ? º" at bounding box center [664, 354] width 949 height 621
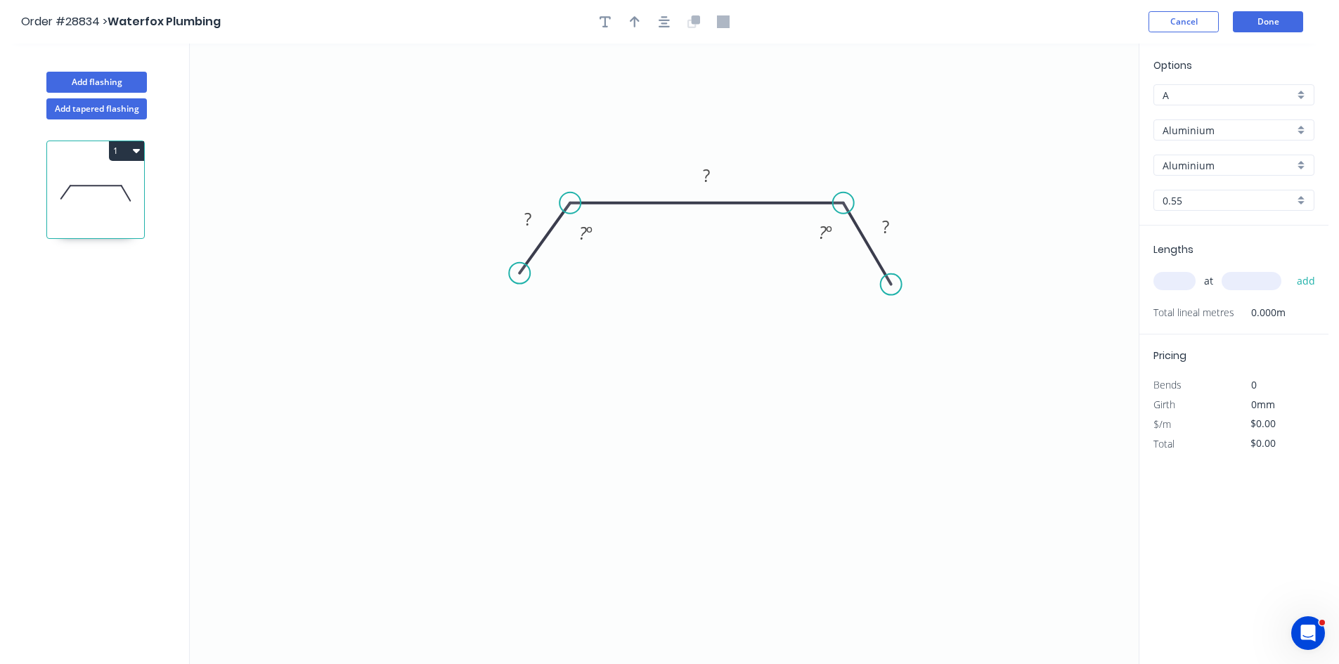
drag, startPoint x: 884, startPoint y: 269, endPoint x: 891, endPoint y: 285, distance: 17.3
click at [891, 285] on circle at bounding box center [891, 284] width 21 height 21
click at [541, 221] on rect at bounding box center [528, 219] width 46 height 29
click at [538, 221] on rect at bounding box center [527, 222] width 28 height 20
click at [662, 13] on button "button" at bounding box center [664, 21] width 21 height 21
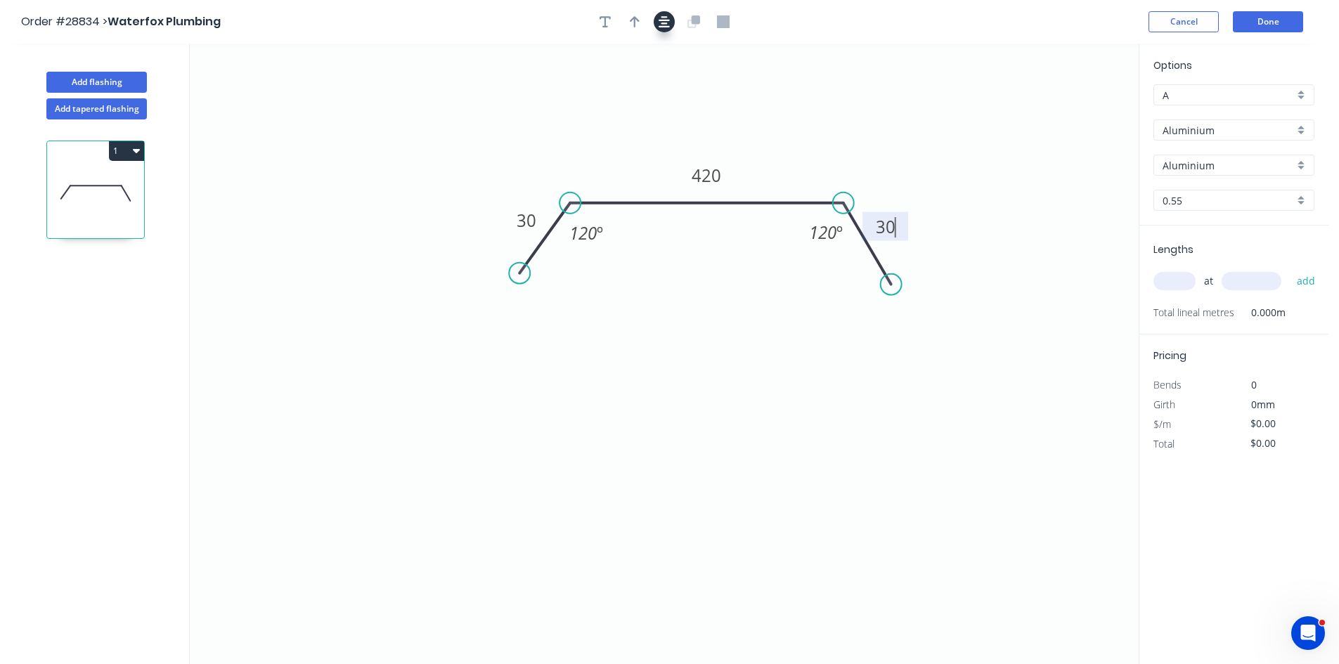
type input "$1.00"
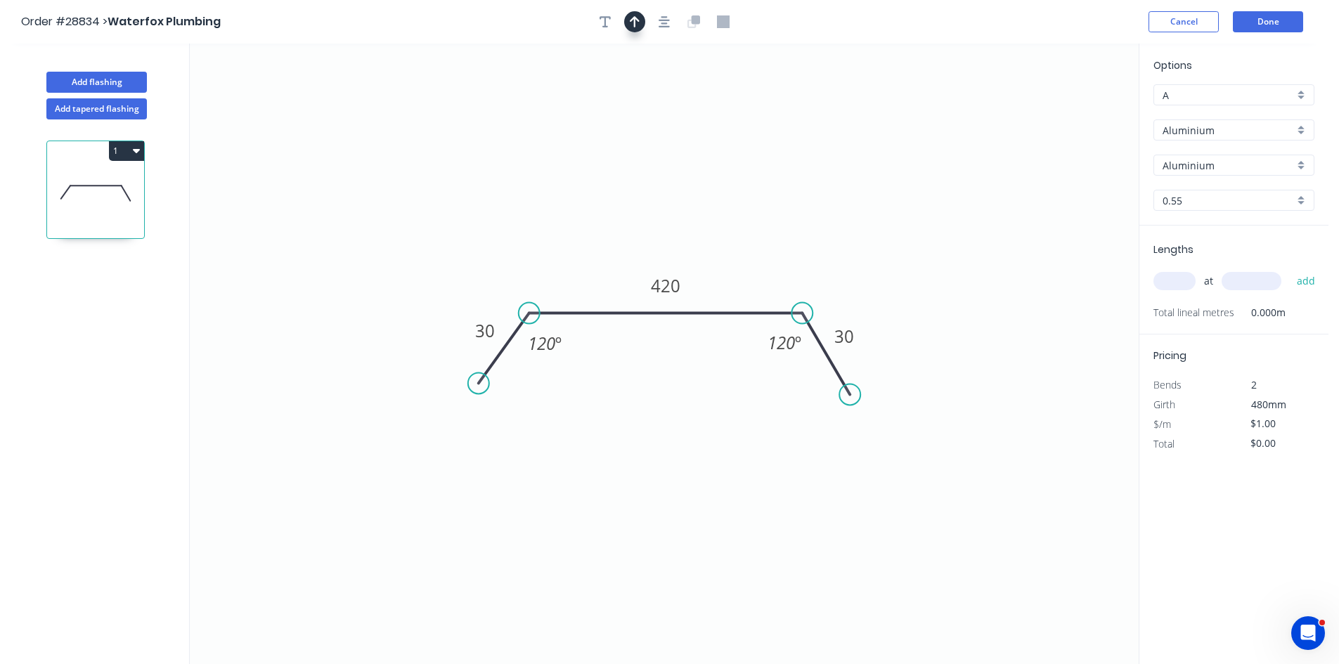
click at [638, 17] on icon "button" at bounding box center [635, 21] width 10 height 13
drag, startPoint x: 1066, startPoint y: 114, endPoint x: 763, endPoint y: 262, distance: 337.7
click at [763, 262] on icon at bounding box center [762, 245] width 13 height 45
click at [1191, 130] on input "Aluminium" at bounding box center [1228, 130] width 131 height 15
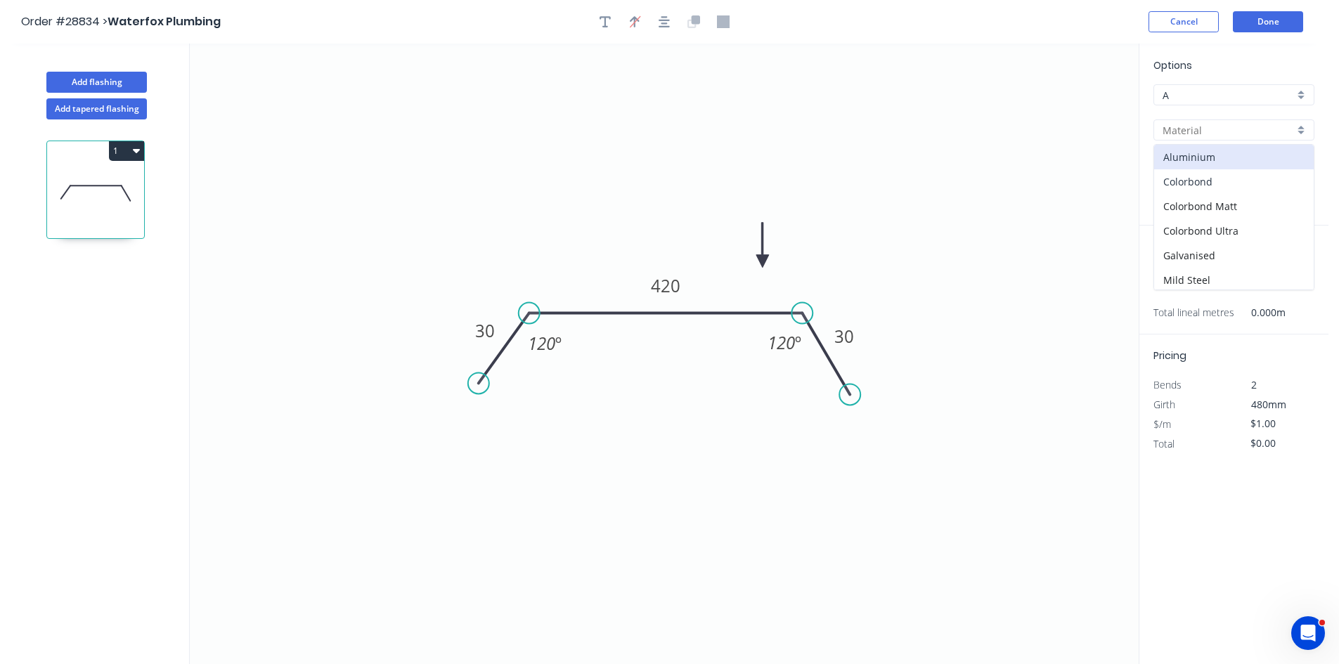
click at [1200, 192] on div "Colorbond" at bounding box center [1234, 181] width 160 height 25
type input "Colorbond"
type input "Basalt"
type input "$18.46"
click at [1208, 168] on input "Basalt" at bounding box center [1228, 165] width 131 height 15
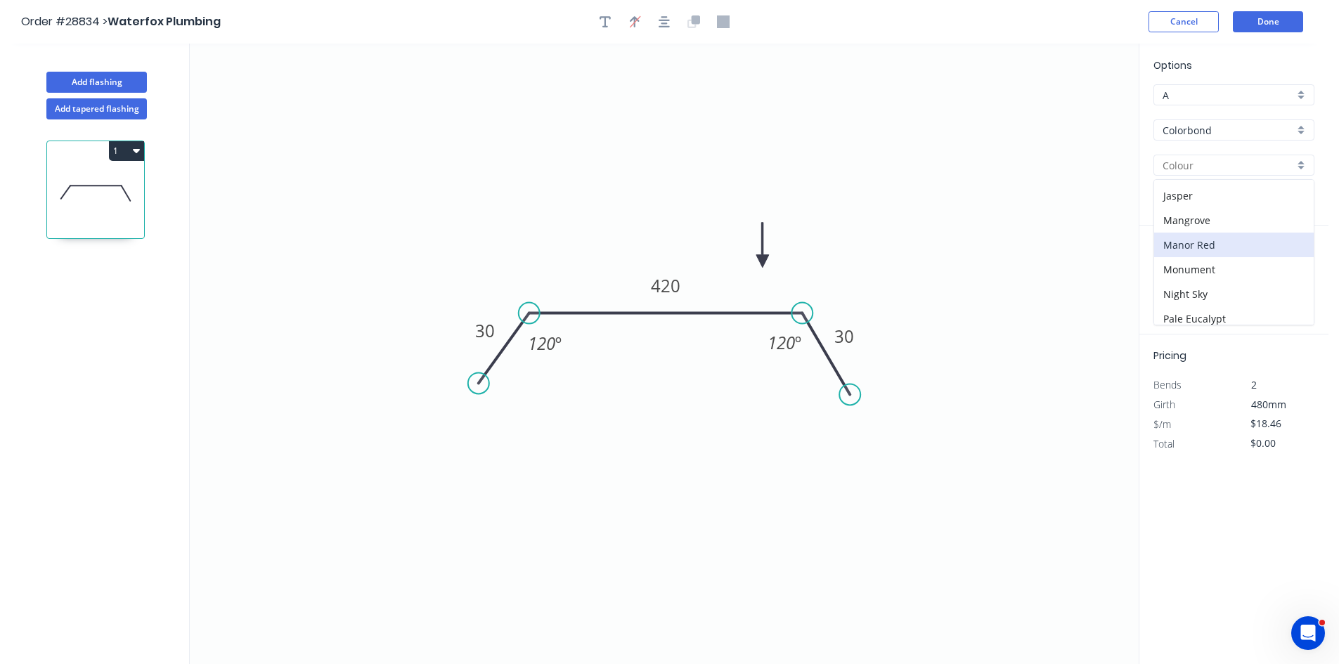
scroll to position [422, 0]
click at [1206, 261] on div "Surfmist" at bounding box center [1234, 262] width 160 height 25
type input "Surfmist"
click at [1176, 283] on input "text" at bounding box center [1175, 281] width 42 height 18
type input "1"
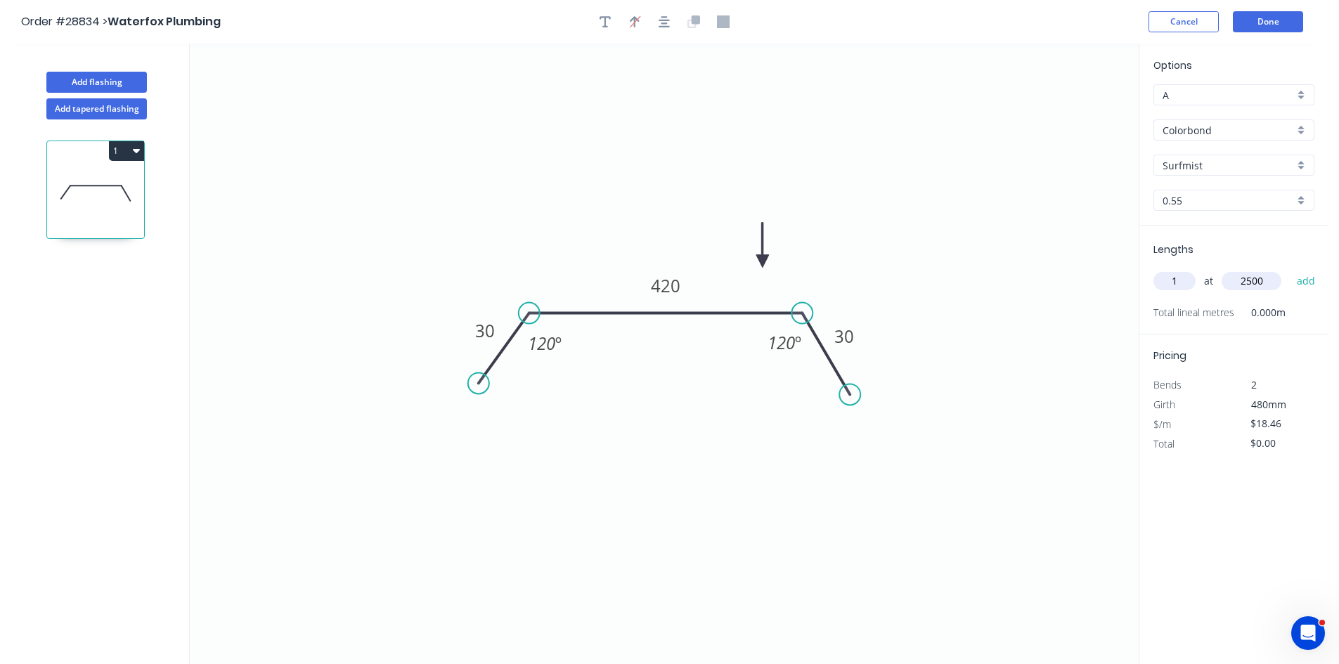
type input "2500"
click at [1290, 269] on button "add" at bounding box center [1306, 281] width 33 height 24
type input "$46.15"
type input "1"
type input "4700"
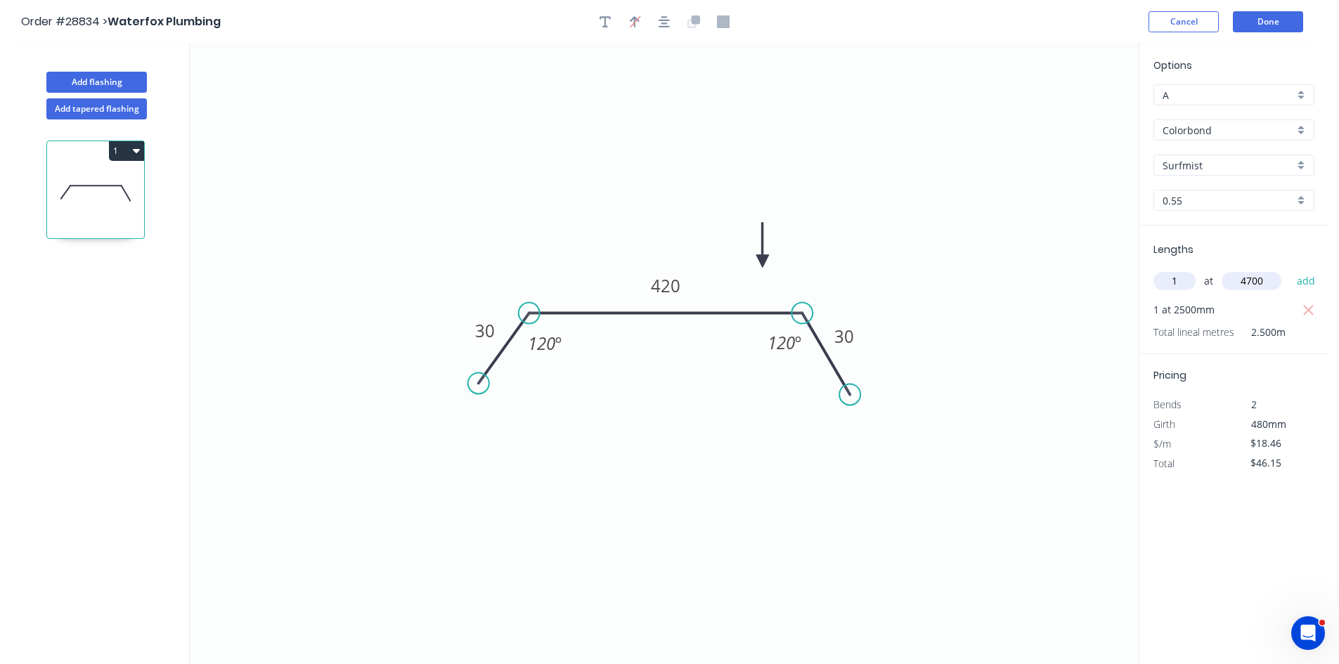
click at [1290, 269] on button "add" at bounding box center [1306, 281] width 33 height 24
type input "$132.91"
type input "1"
type input "3300"
click at [1290, 269] on button "add" at bounding box center [1306, 281] width 33 height 24
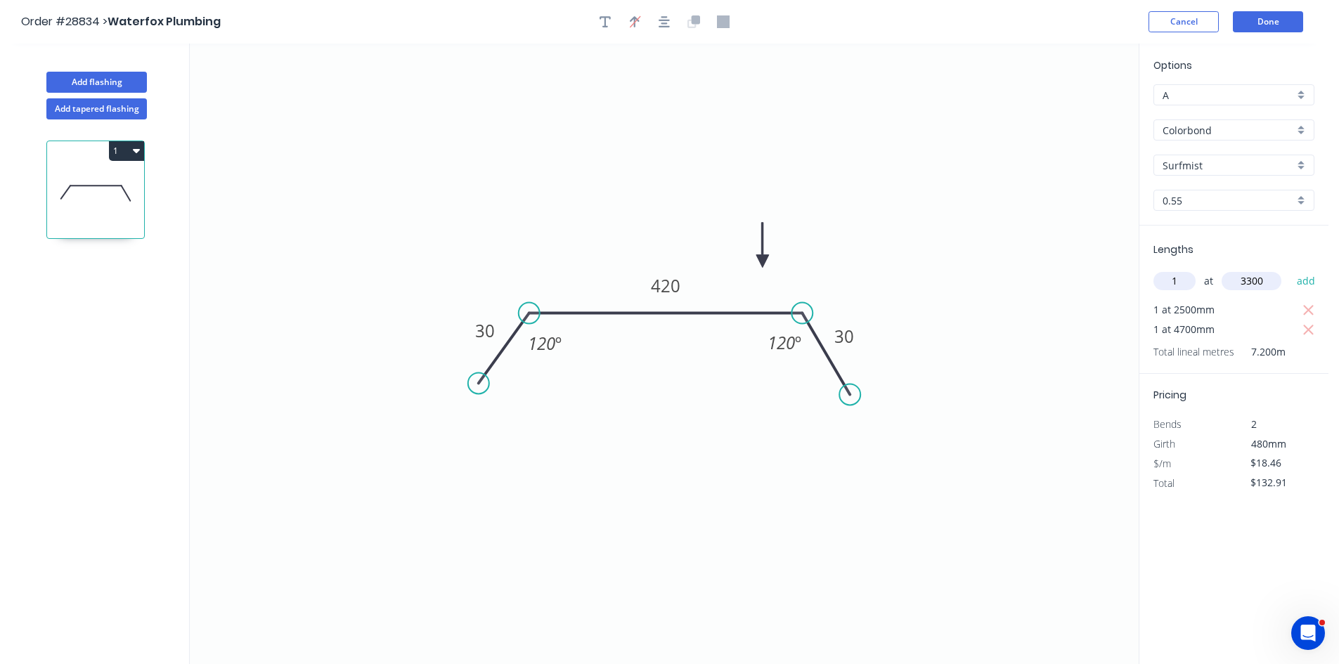
type input "$193.83"
type input "1"
type input "5600"
click at [1290, 269] on button "add" at bounding box center [1306, 281] width 33 height 24
type input "$297.21"
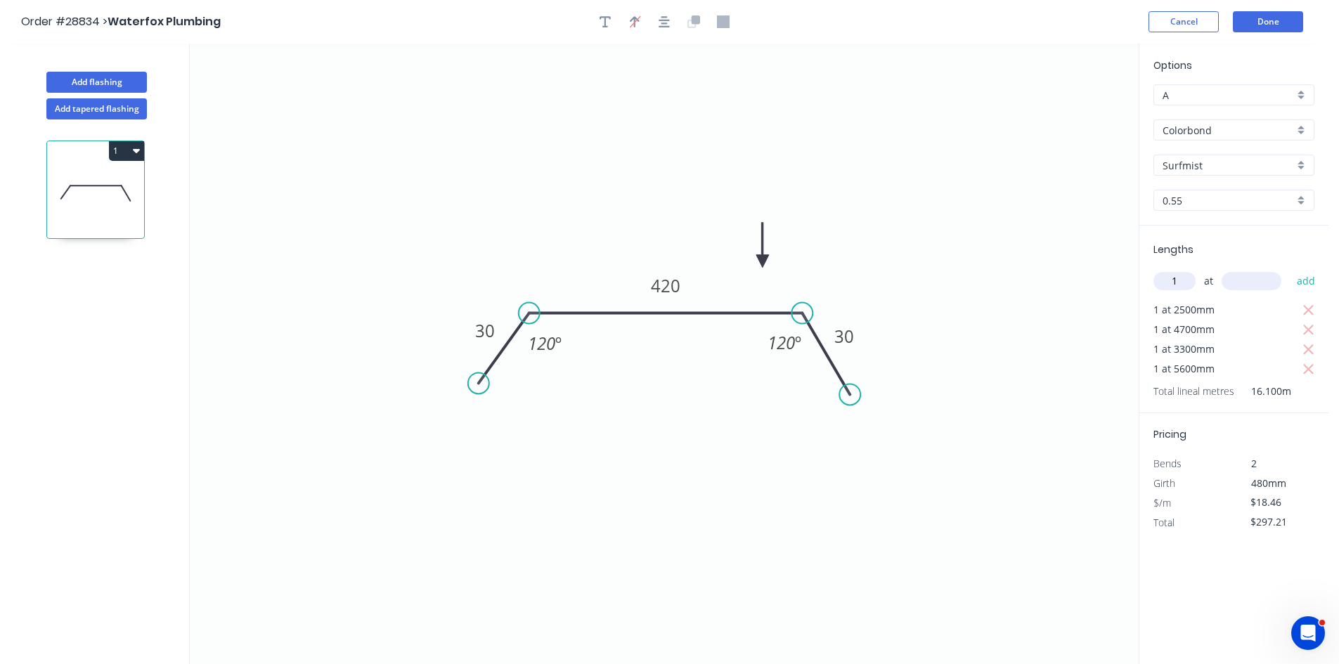
type input "1"
type input "5700"
click at [1290, 269] on button "add" at bounding box center [1306, 281] width 33 height 24
type input "$402.43"
type input "1"
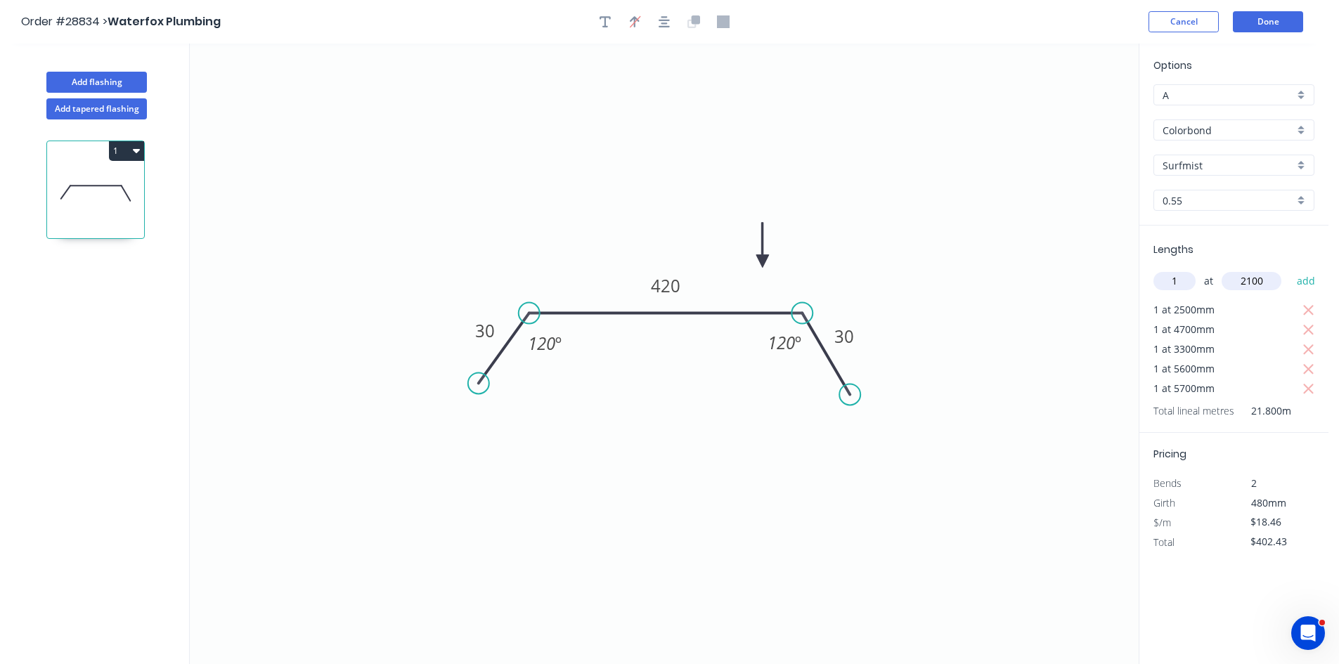
type input "2100"
click at [1290, 269] on button "add" at bounding box center [1306, 281] width 33 height 24
type input "$441.19"
type input "1"
type input "3800"
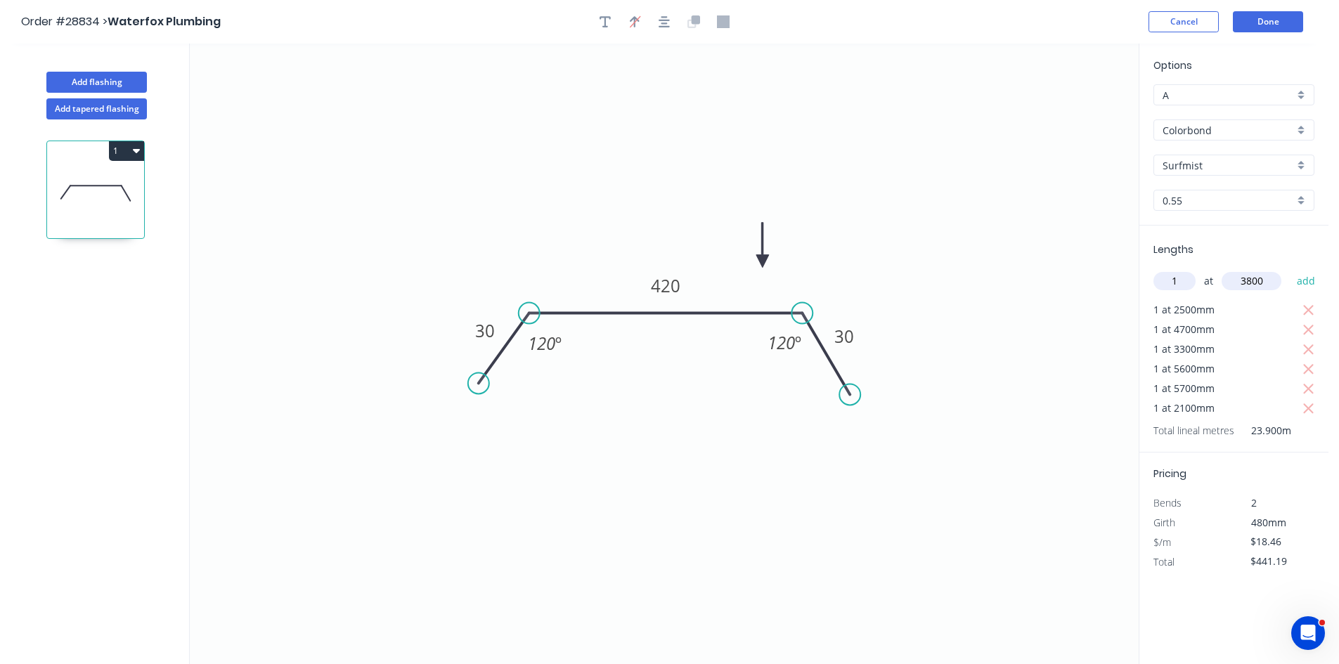
click at [1290, 269] on button "add" at bounding box center [1306, 281] width 33 height 24
type input "$511.34"
type input "1"
type input "3200"
click at [1290, 269] on button "add" at bounding box center [1306, 281] width 33 height 24
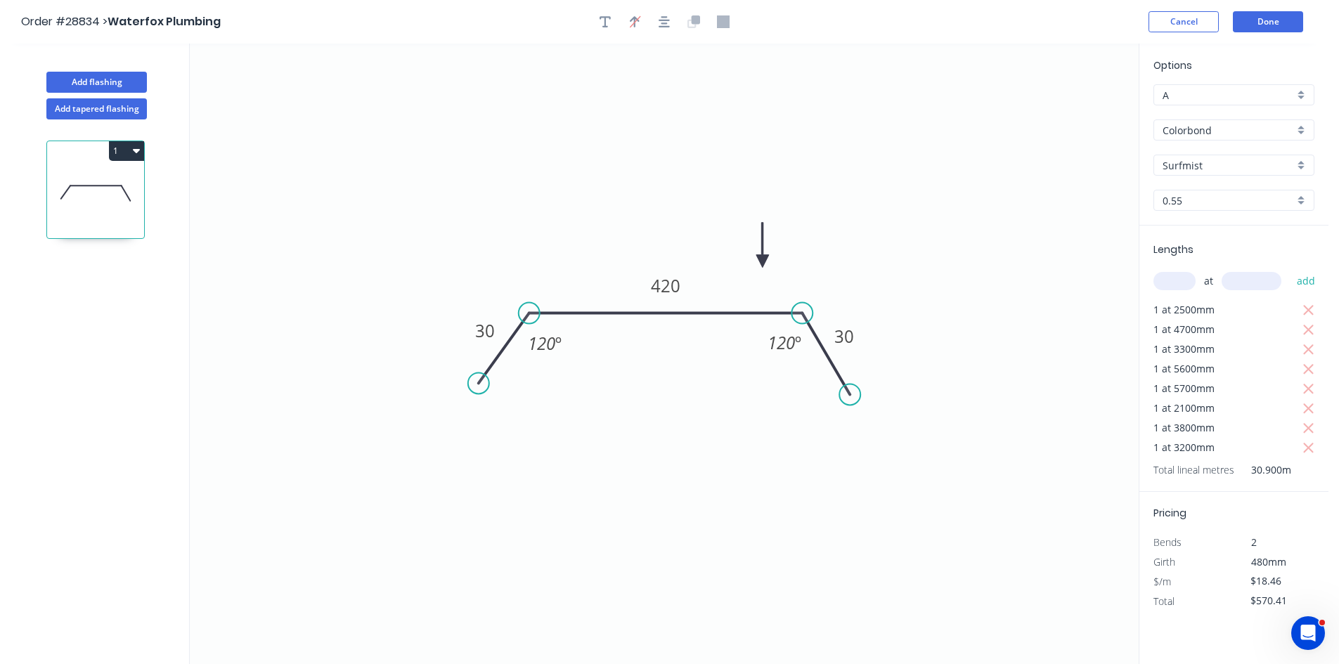
click at [133, 150] on icon "button" at bounding box center [136, 150] width 7 height 11
click at [63, 187] on div "Duplicate" at bounding box center [77, 186] width 108 height 20
type input "$0.00"
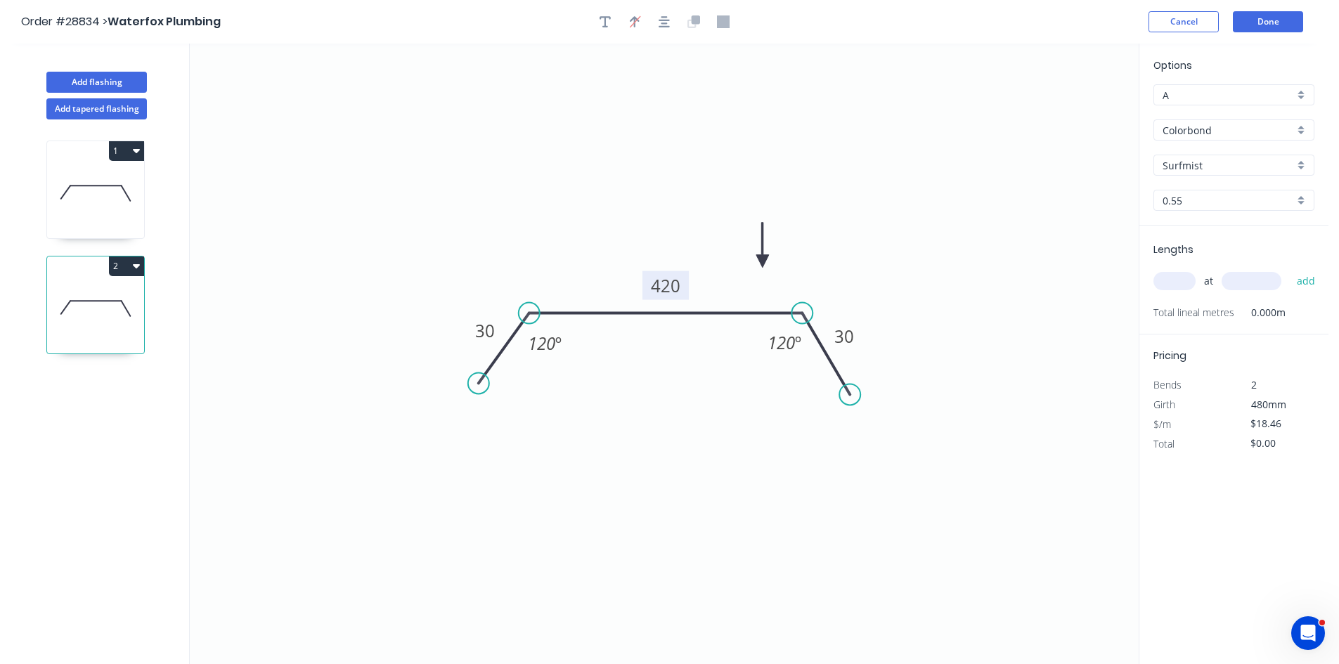
click at [673, 291] on tspan "420" at bounding box center [666, 285] width 30 height 23
click at [1169, 289] on input "text" at bounding box center [1175, 281] width 42 height 18
type input "$12.41"
type input "4700"
click at [1290, 269] on button "add" at bounding box center [1306, 281] width 33 height 24
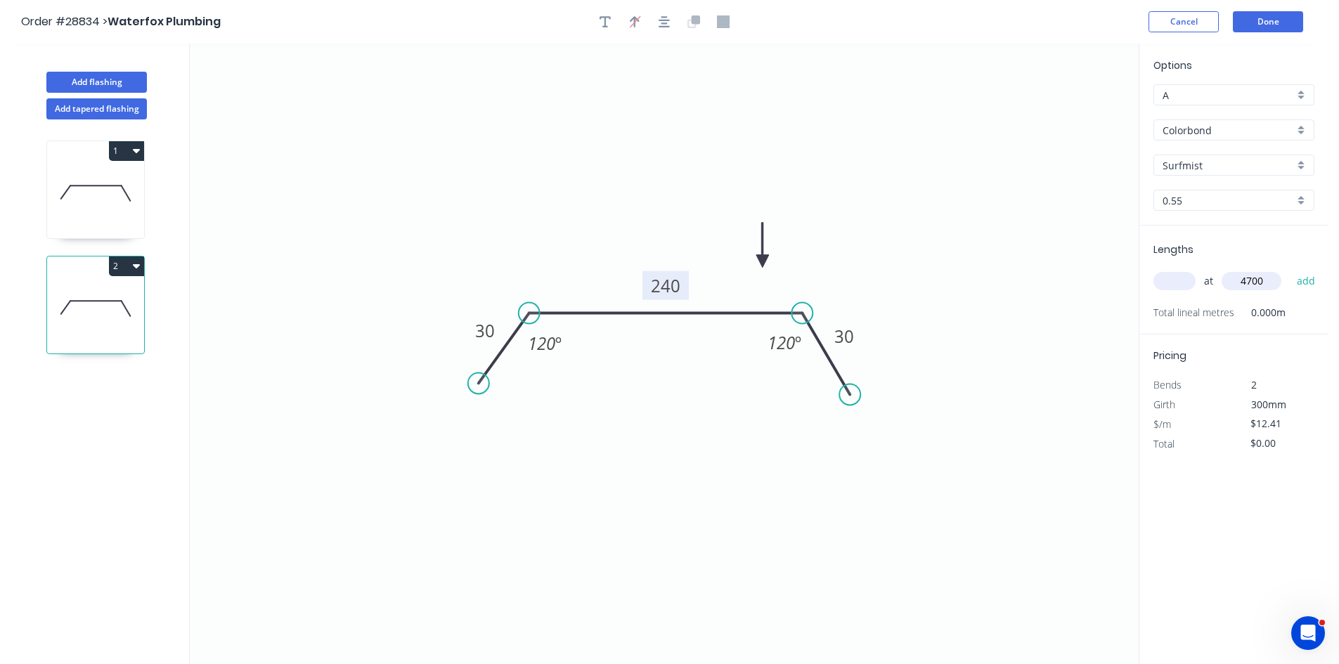
click at [1171, 287] on input "text" at bounding box center [1175, 281] width 42 height 18
type input "1"
click at [1290, 269] on button "add" at bounding box center [1306, 281] width 33 height 24
click at [126, 266] on button "2" at bounding box center [126, 267] width 35 height 20
click at [63, 293] on div "Duplicate" at bounding box center [77, 301] width 108 height 20
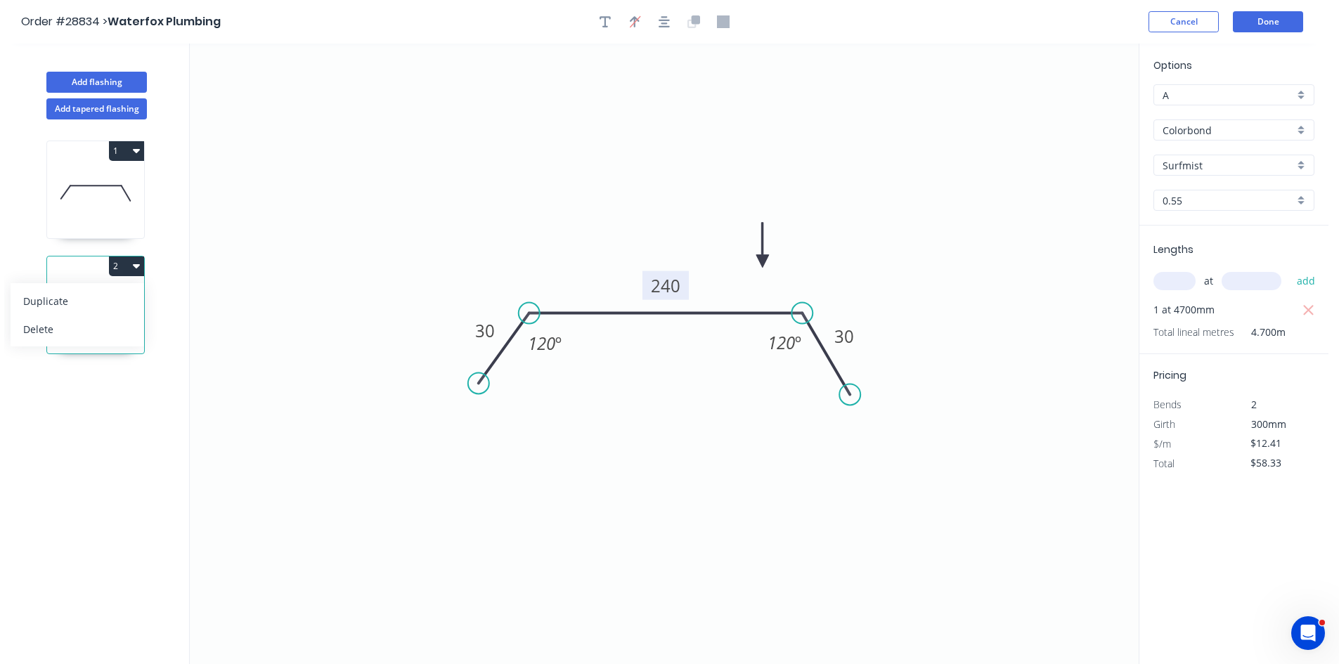
type input "$0.00"
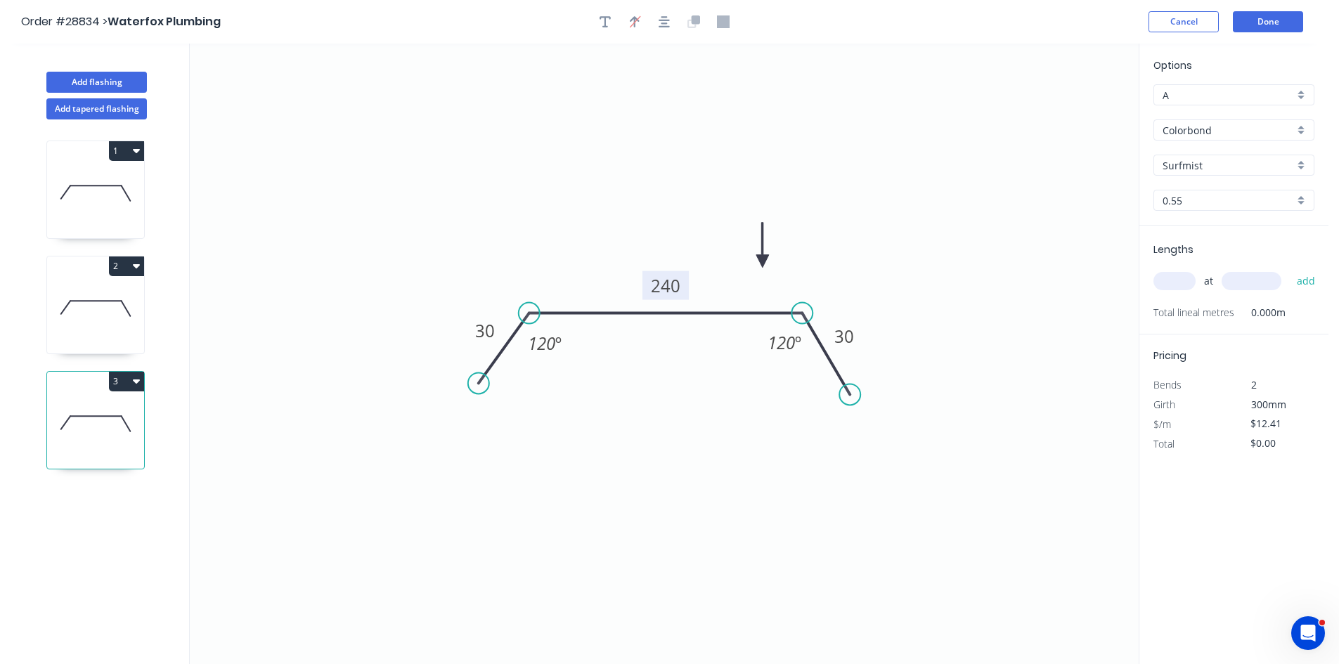
click at [671, 292] on tspan "240" at bounding box center [666, 285] width 30 height 23
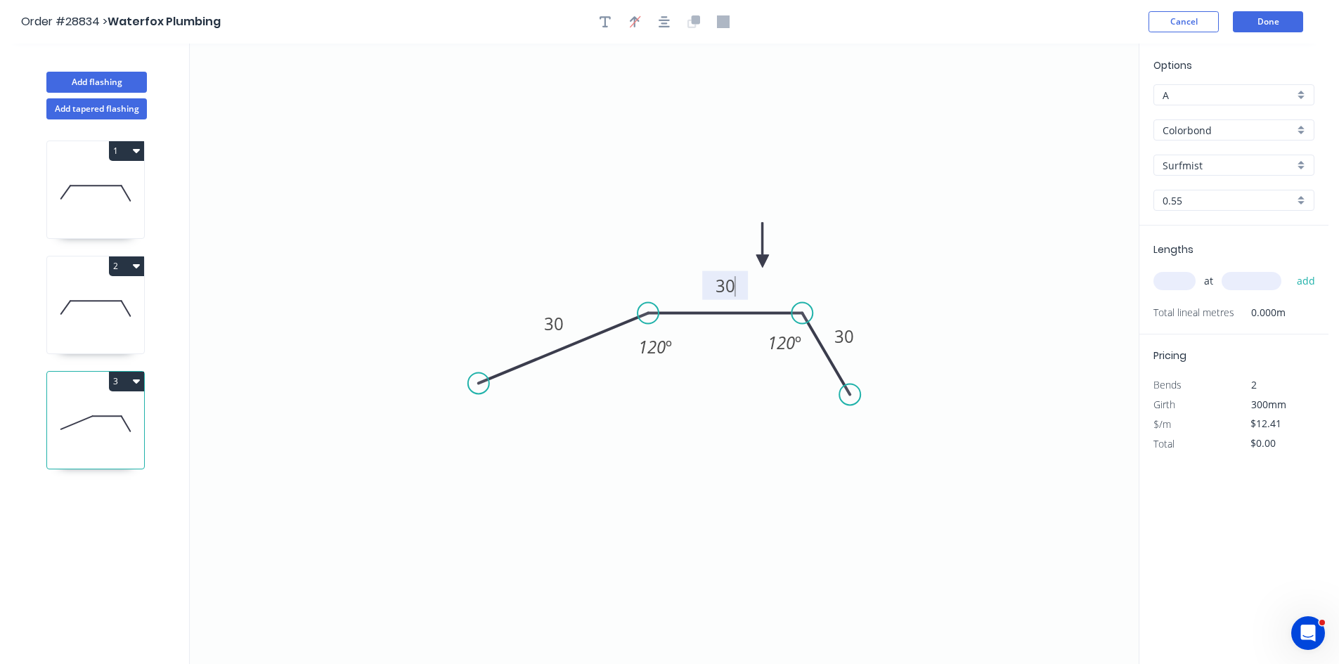
drag, startPoint x: 527, startPoint y: 310, endPoint x: 648, endPoint y: 316, distance: 121.1
click at [648, 316] on circle at bounding box center [648, 313] width 21 height 21
type input "$6.51"
drag, startPoint x: 479, startPoint y: 386, endPoint x: 610, endPoint y: 379, distance: 131.0
click at [610, 379] on circle at bounding box center [610, 378] width 21 height 21
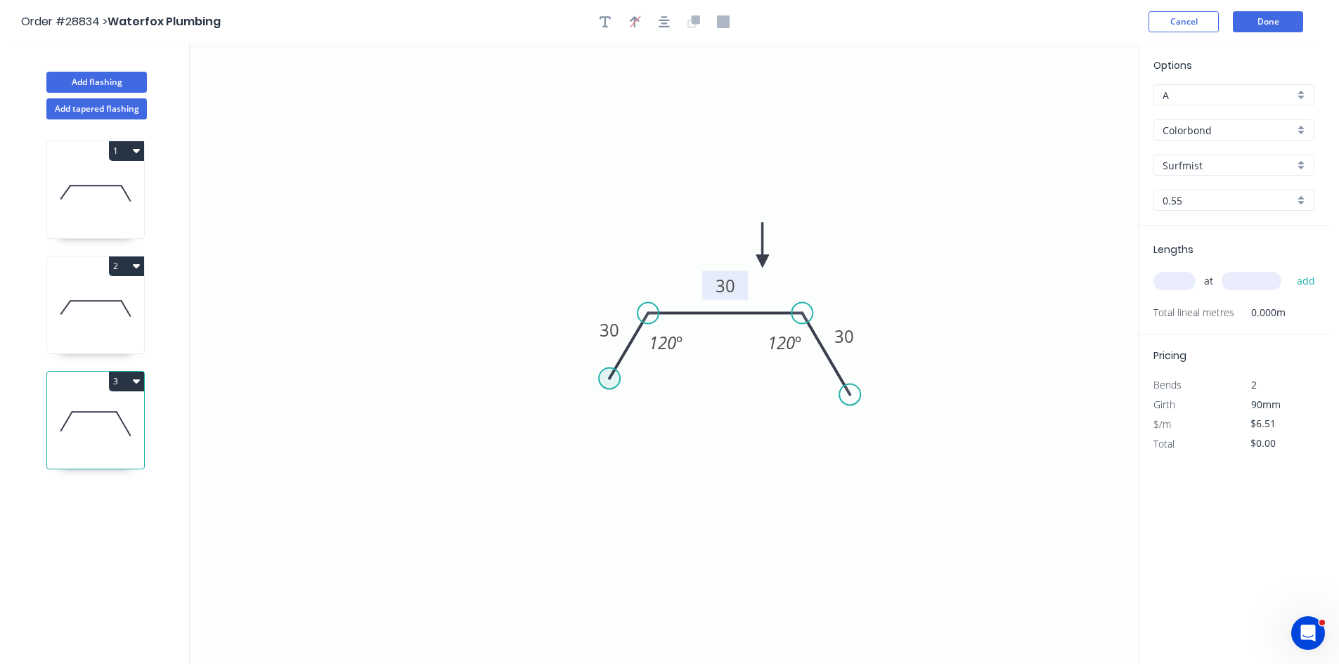
click at [605, 379] on circle at bounding box center [609, 378] width 21 height 21
click at [604, 379] on circle at bounding box center [609, 378] width 21 height 21
click at [600, 384] on circle at bounding box center [600, 383] width 21 height 21
click at [1172, 286] on input "text" at bounding box center [1175, 281] width 42 height 18
type input "4"
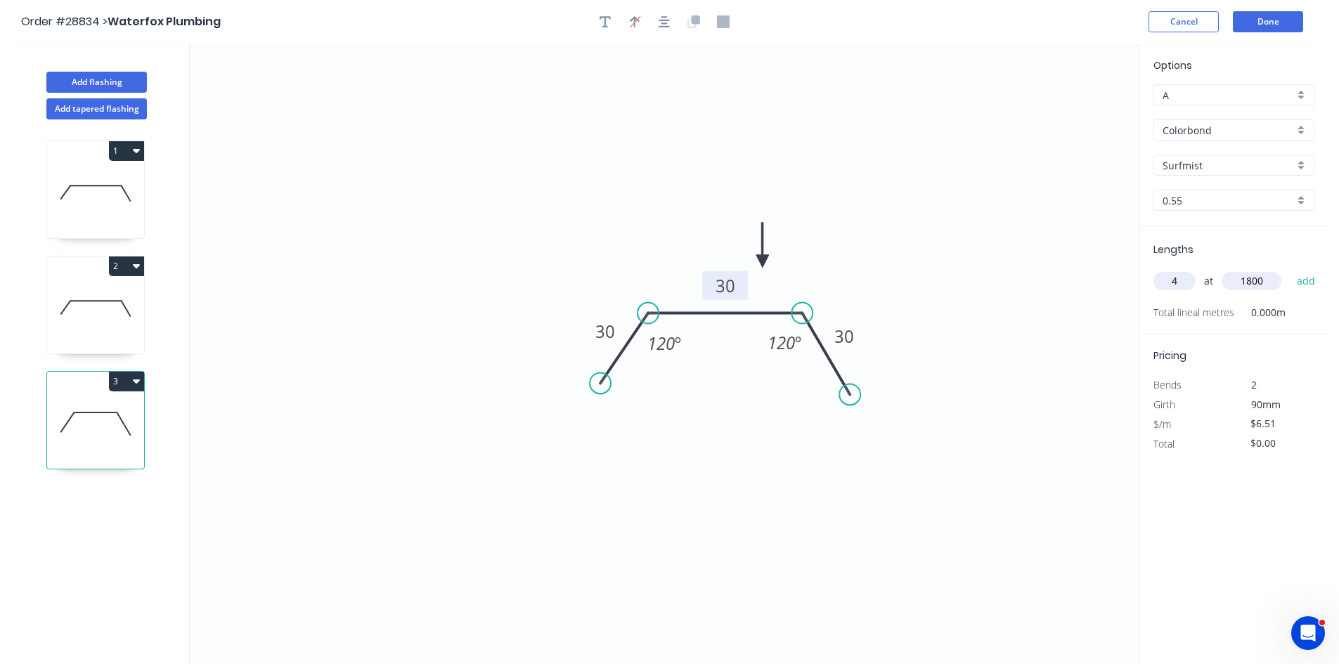
type input "1800"
click at [1290, 269] on button "add" at bounding box center [1306, 281] width 33 height 24
type input "$46.87"
click at [1275, 20] on button "Done" at bounding box center [1268, 21] width 70 height 21
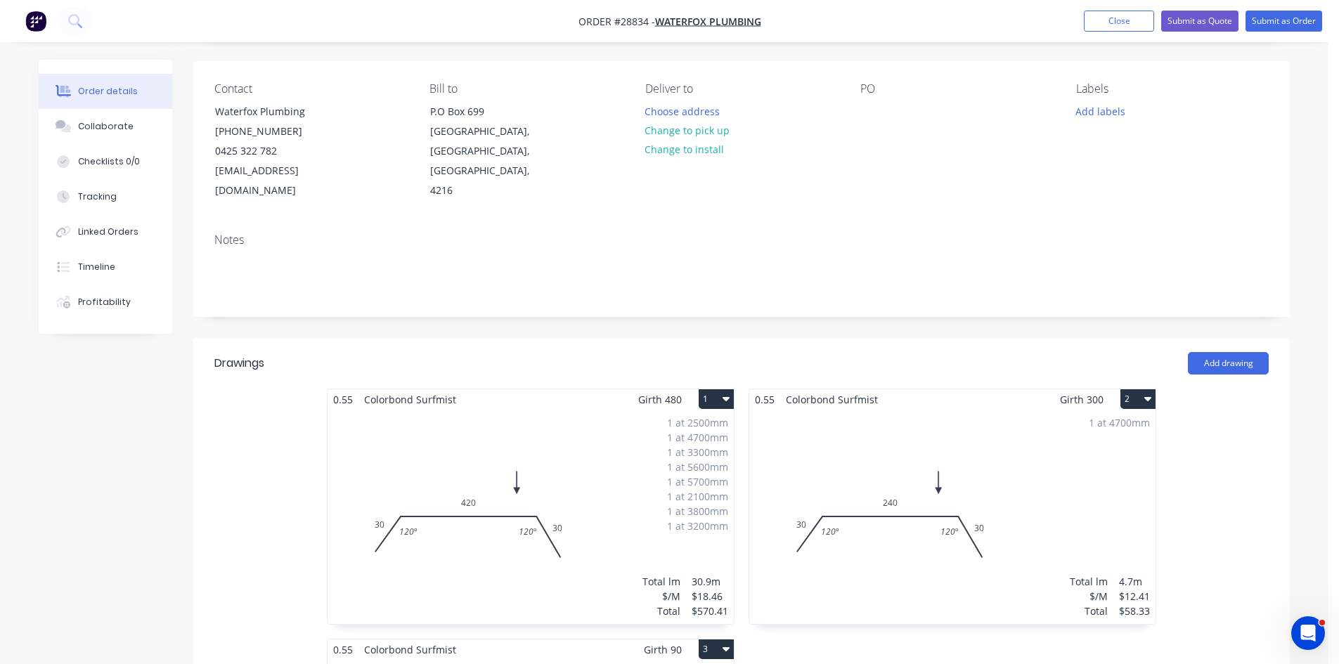
scroll to position [70, 0]
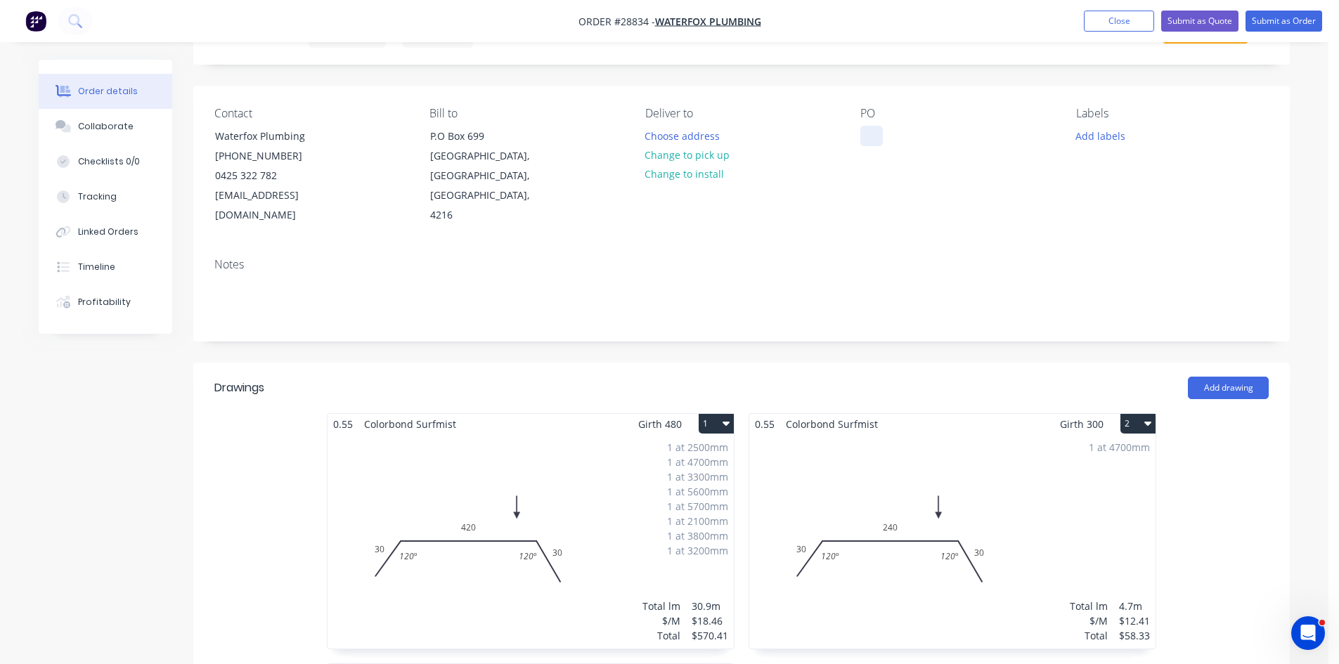
click at [876, 136] on div at bounding box center [871, 136] width 22 height 20
click at [664, 157] on button "Change to pick up" at bounding box center [688, 155] width 100 height 19
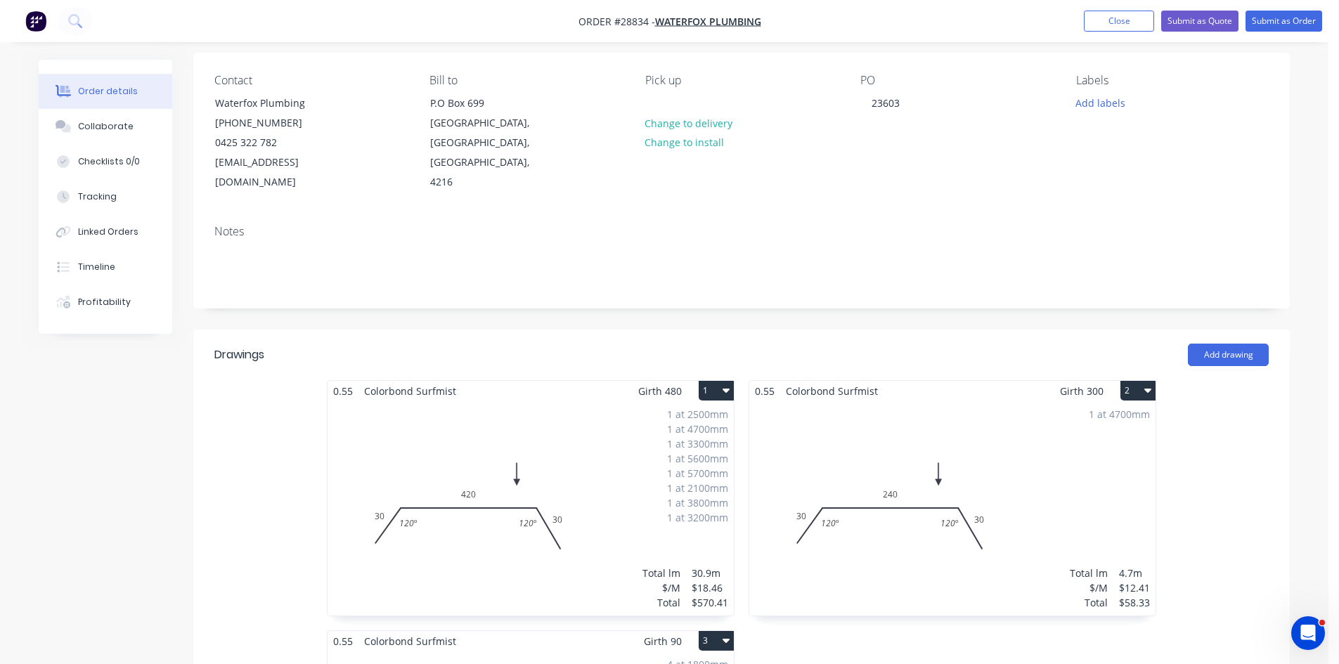
scroll to position [0, 0]
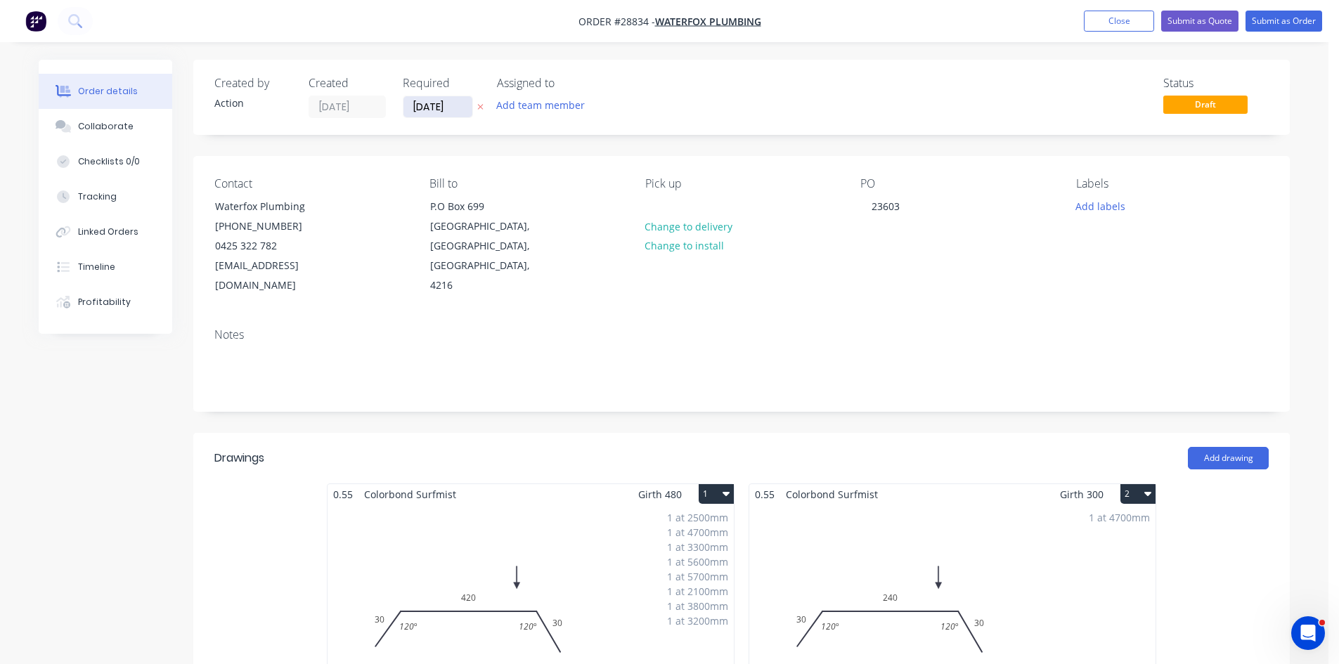
click at [440, 114] on input "[DATE]" at bounding box center [438, 106] width 69 height 21
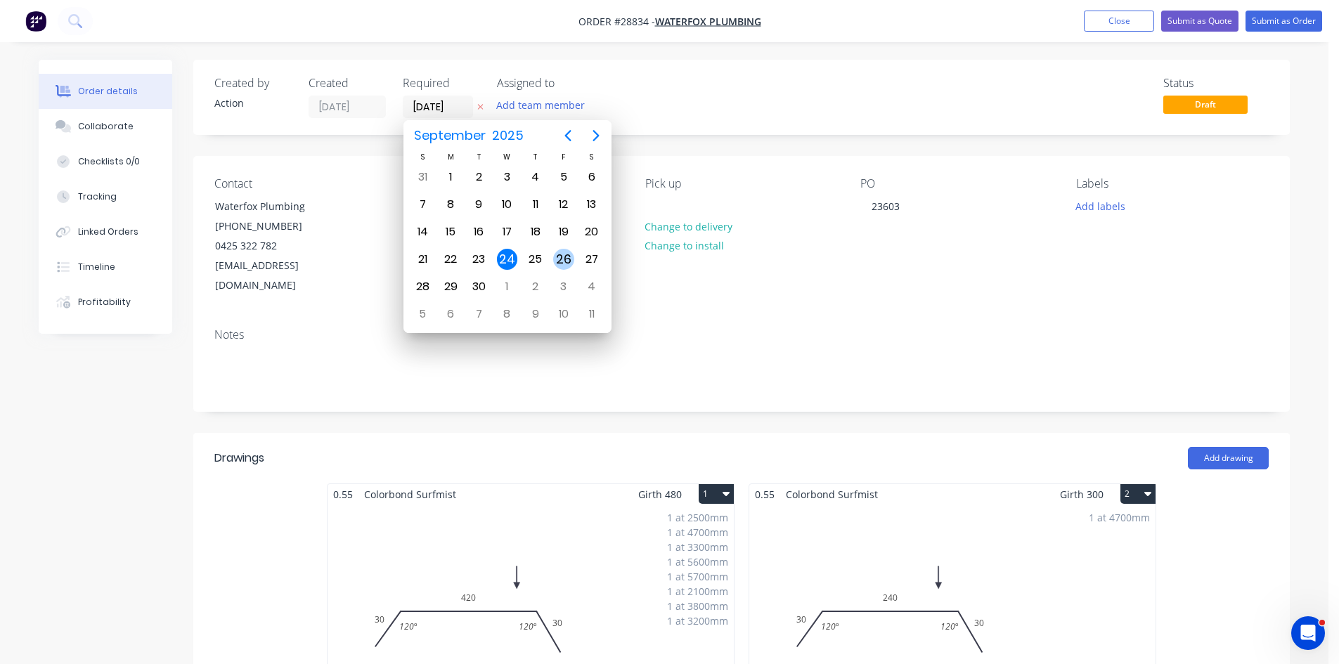
click at [567, 264] on div "26" at bounding box center [563, 259] width 21 height 21
type input "26/09/25"
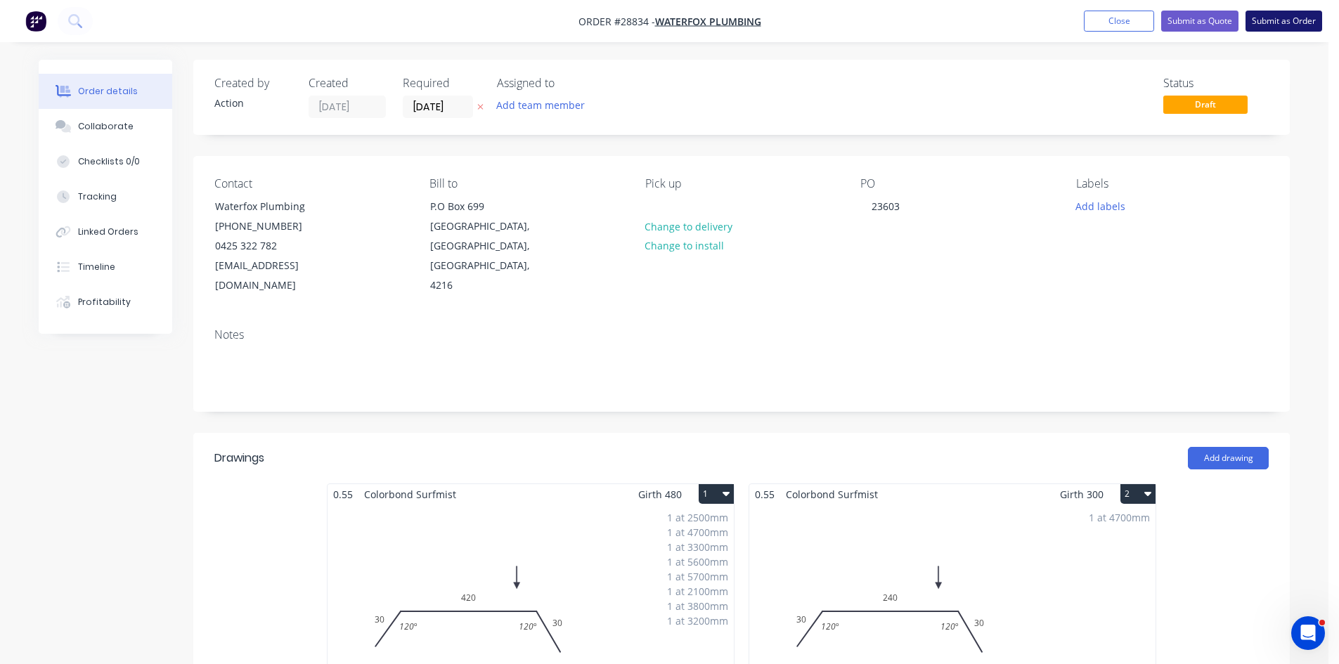
click at [1313, 20] on button "Submit as Order" at bounding box center [1284, 21] width 77 height 21
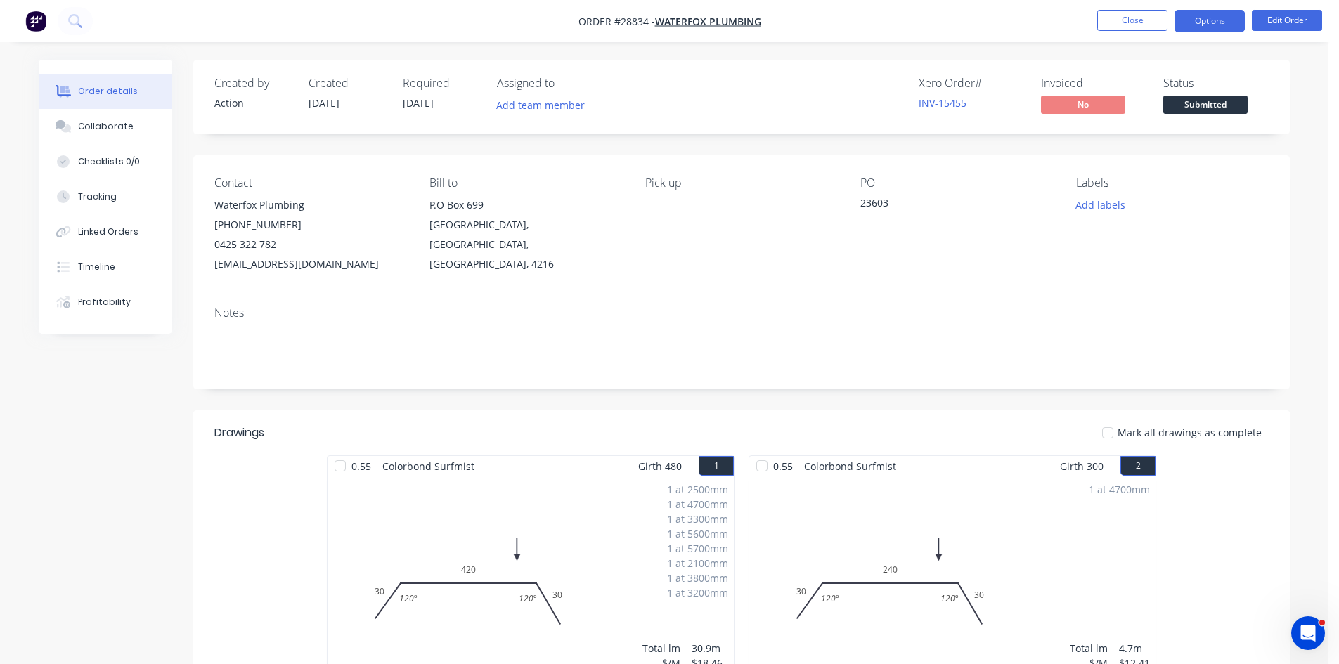
click at [1208, 22] on button "Options" at bounding box center [1210, 21] width 70 height 22
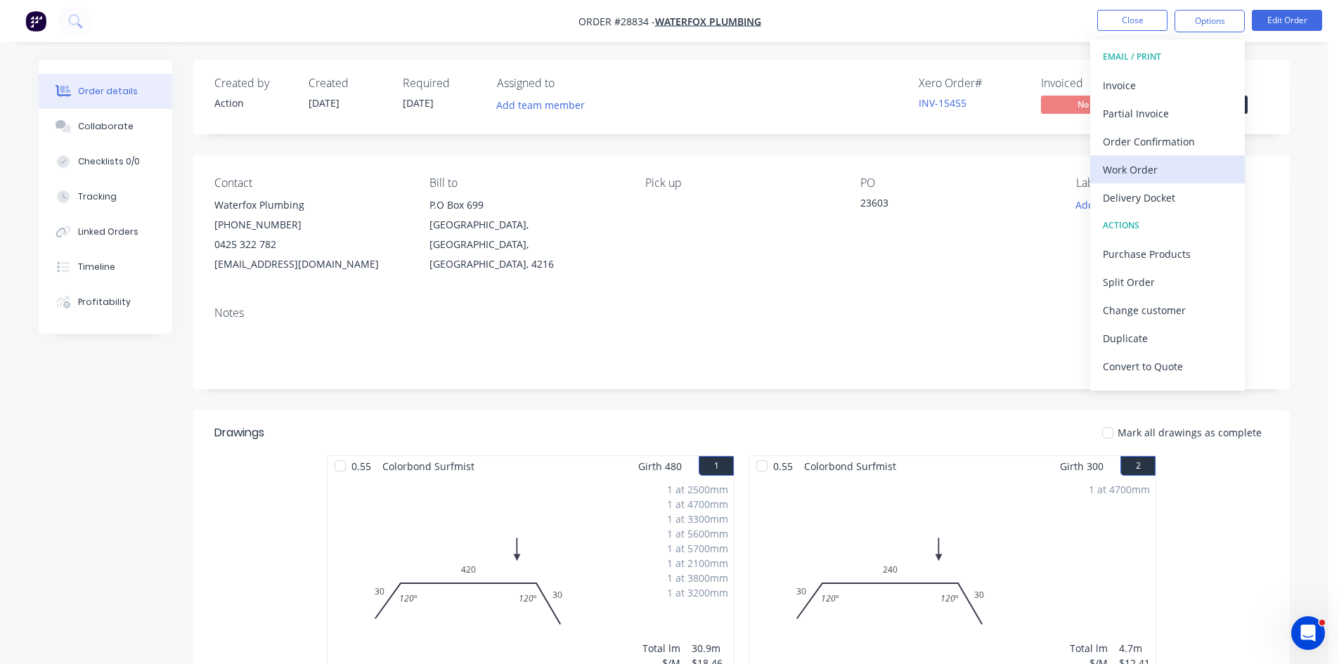
click at [1132, 169] on div "Work Order" at bounding box center [1167, 170] width 129 height 20
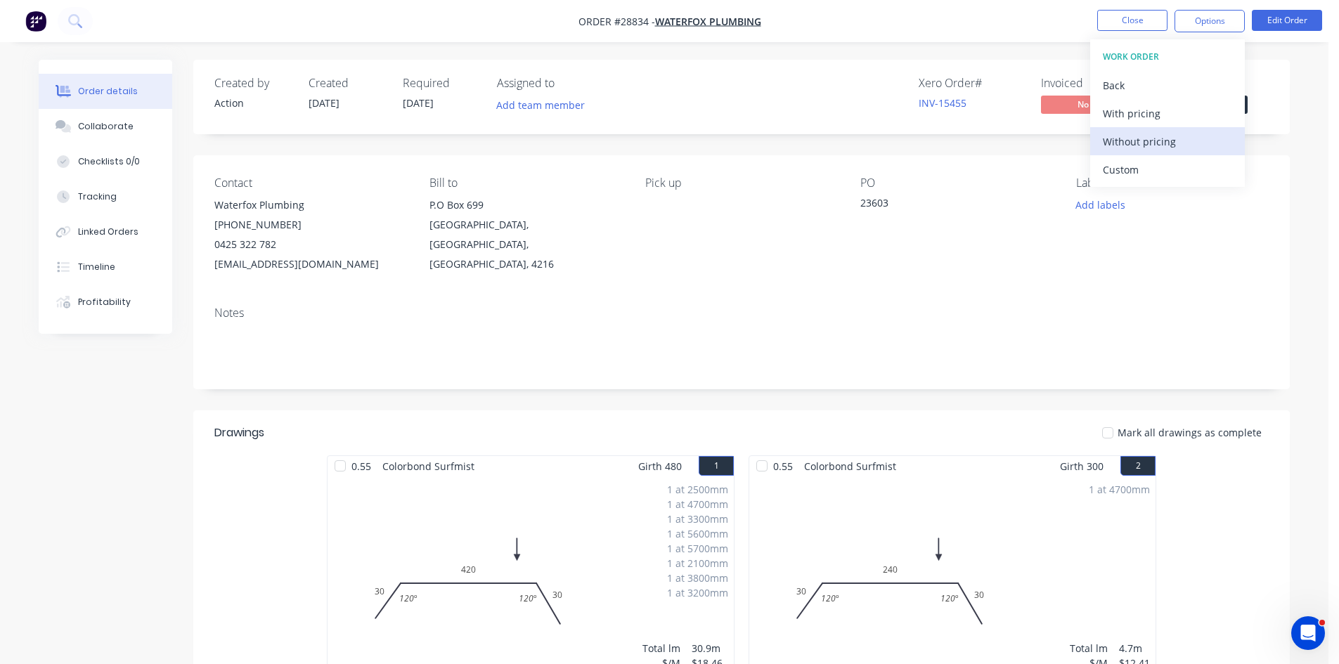
click at [1132, 143] on div "Without pricing" at bounding box center [1167, 141] width 129 height 20
click at [1134, 143] on div "Order Confirmation" at bounding box center [1167, 141] width 129 height 20
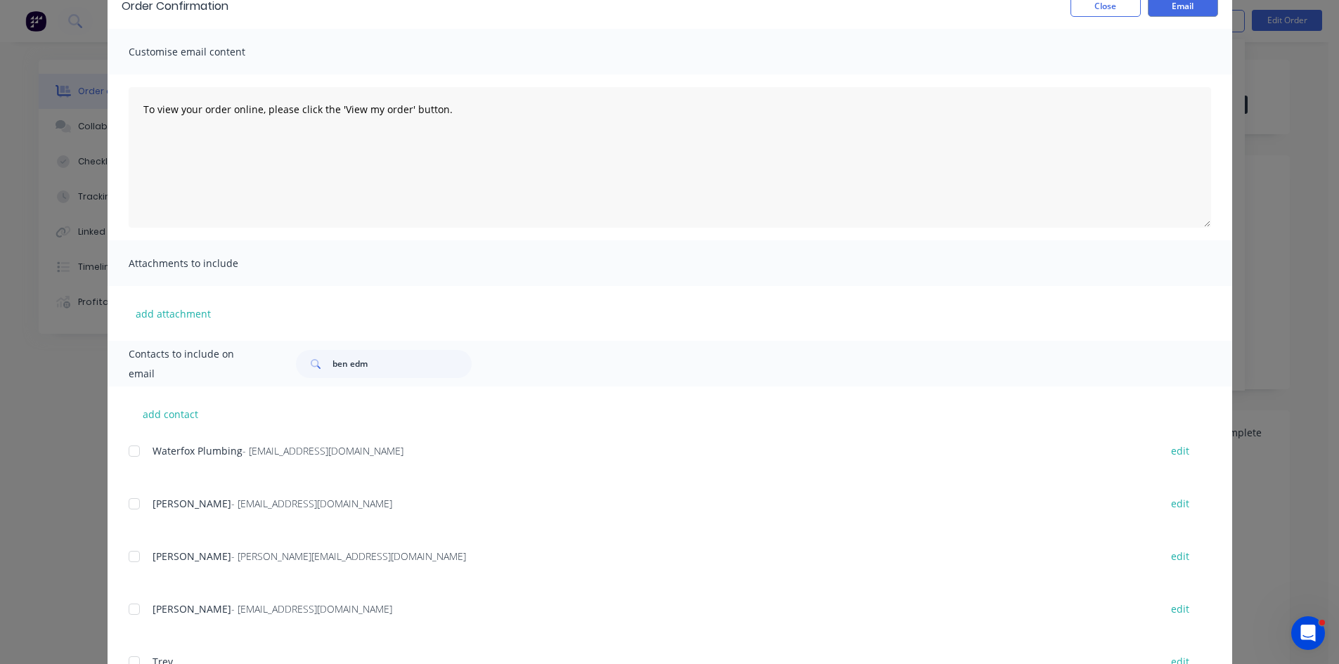
scroll to position [202, 0]
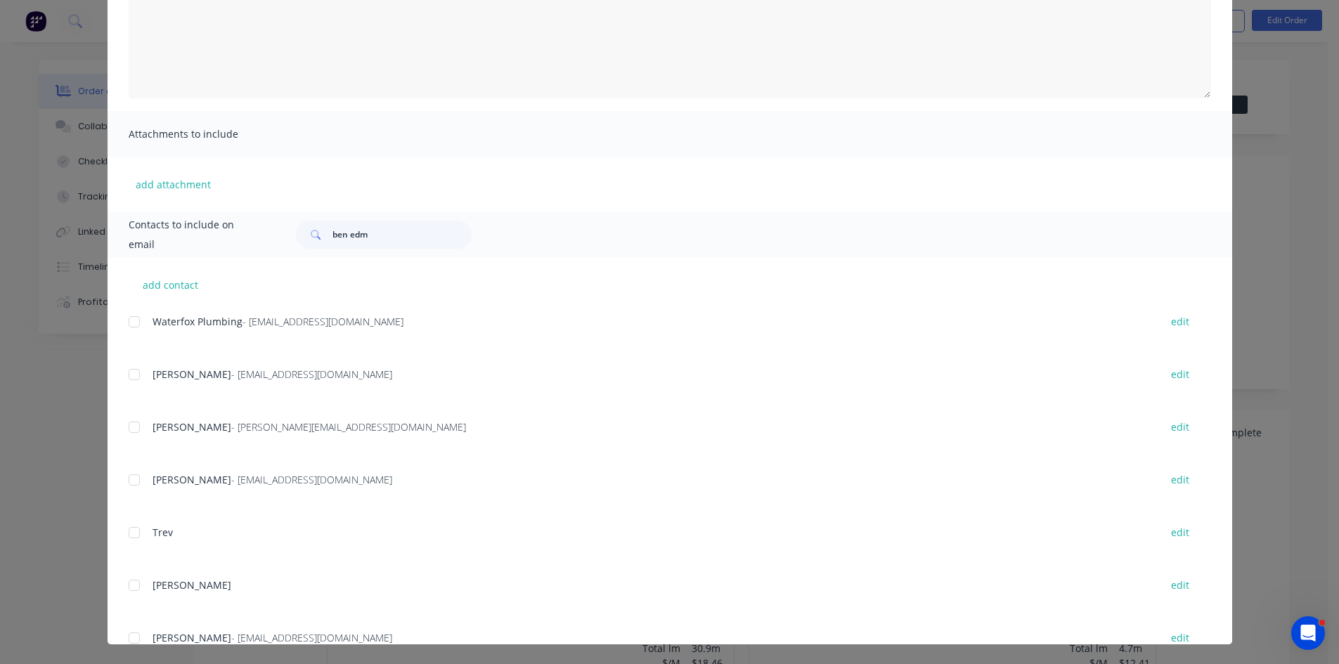
click at [130, 484] on div at bounding box center [134, 480] width 28 height 28
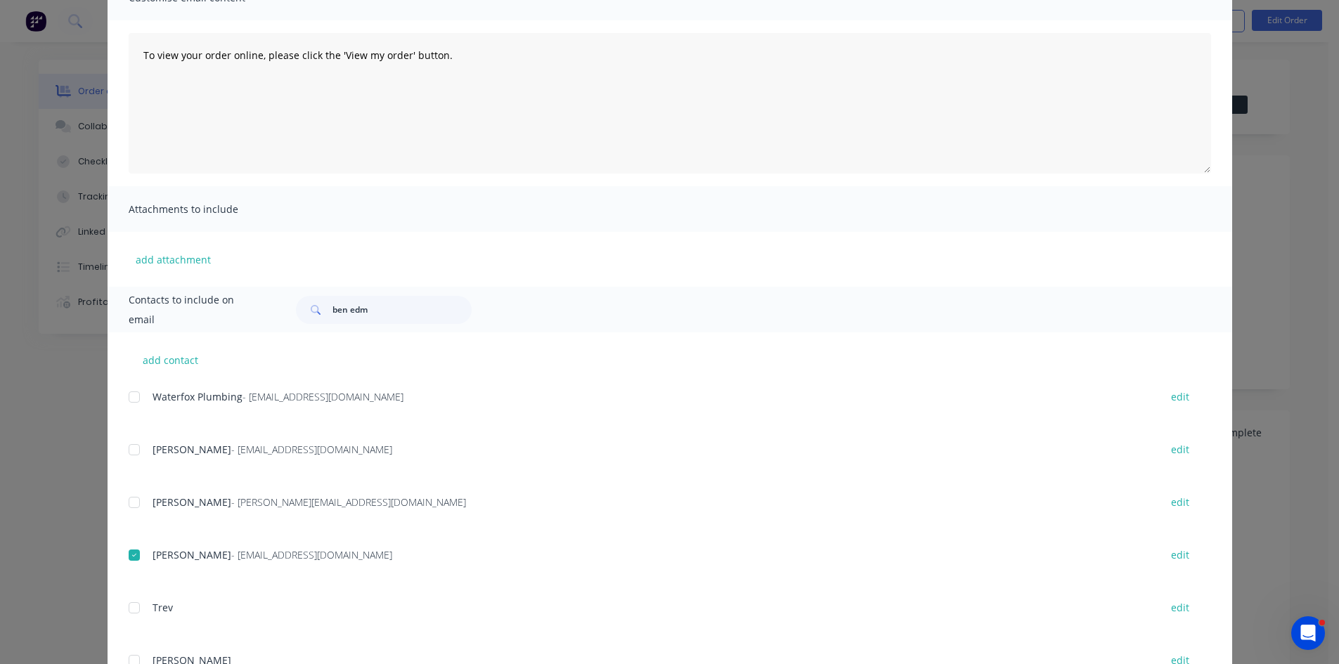
scroll to position [0, 0]
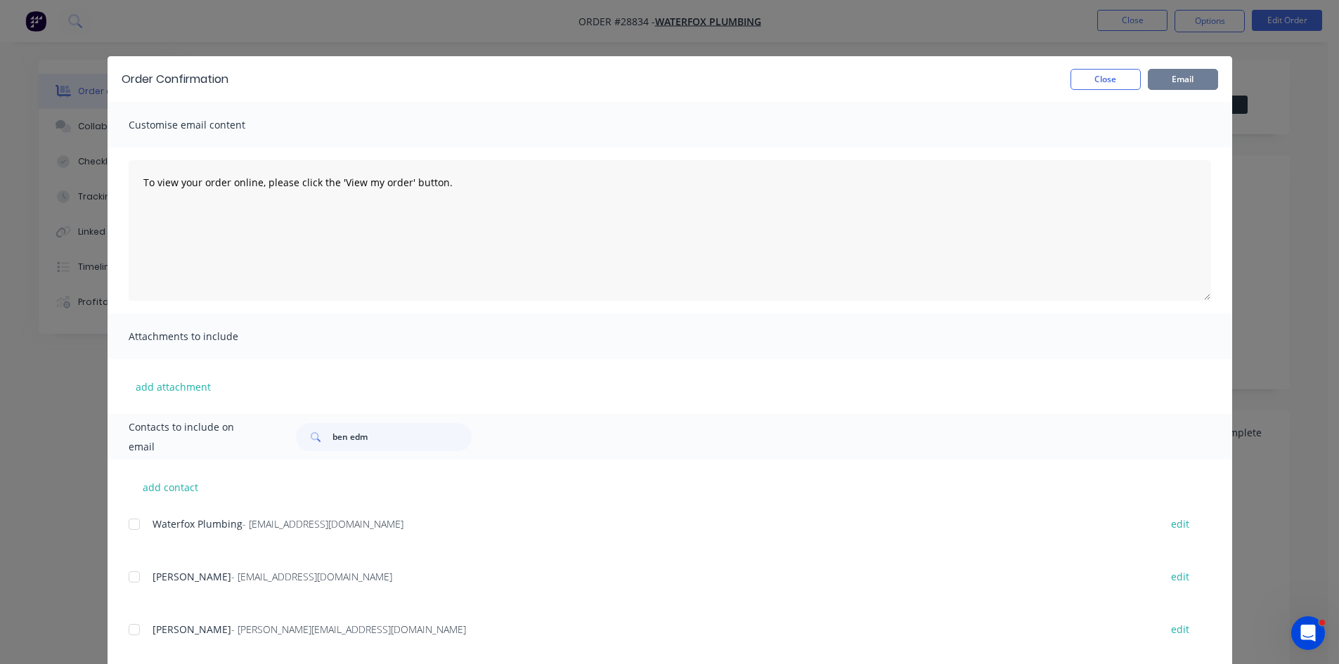
click at [1206, 70] on button "Email" at bounding box center [1183, 79] width 70 height 21
click at [1089, 84] on button "Close" at bounding box center [1106, 79] width 70 height 21
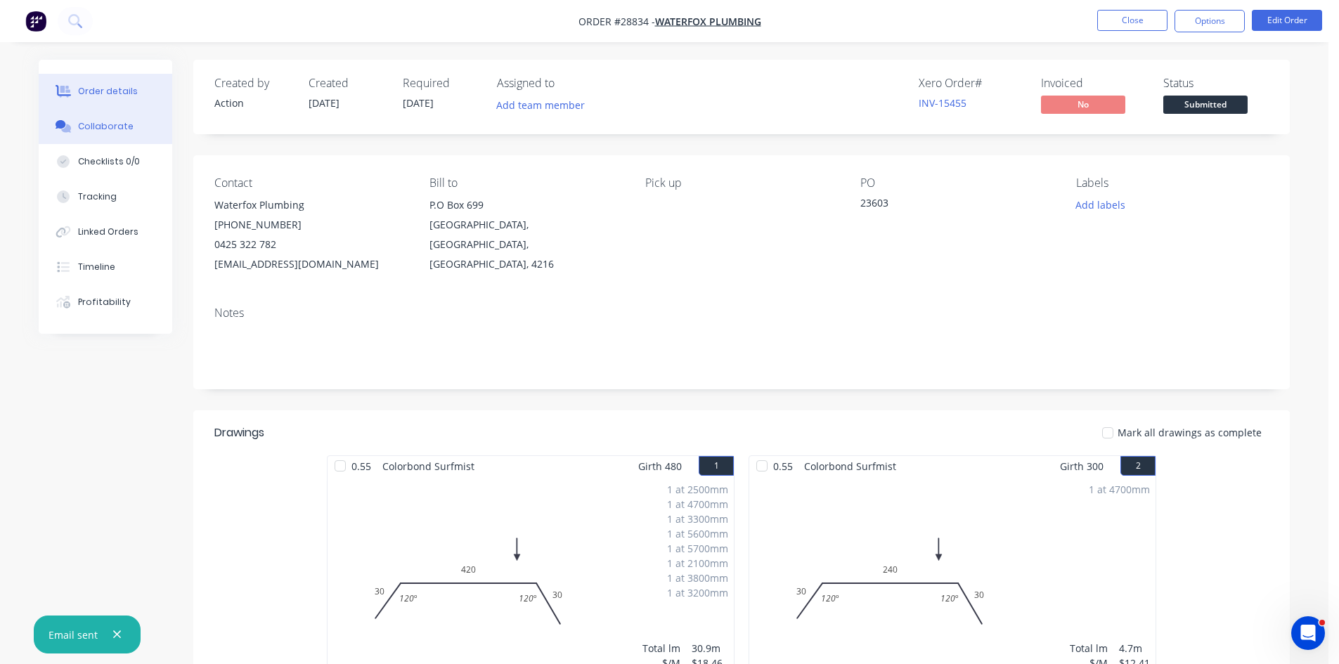
click at [103, 135] on button "Collaborate" at bounding box center [106, 126] width 134 height 35
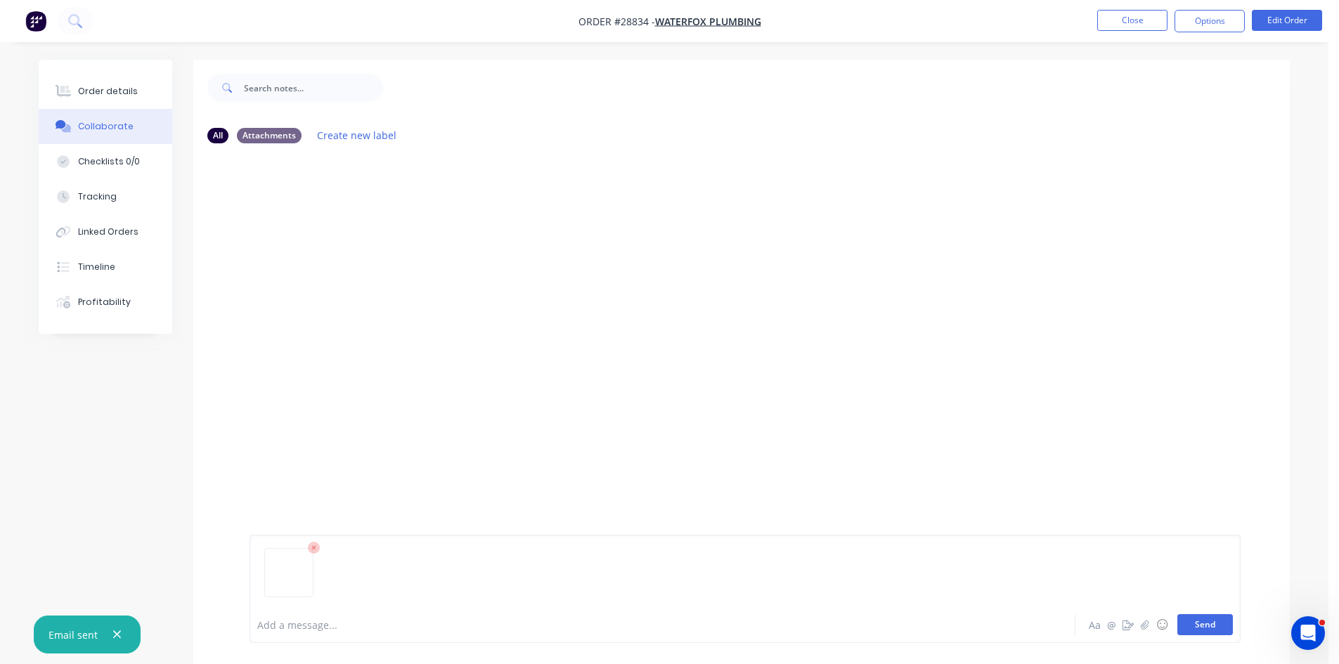
click at [1198, 627] on button "Send" at bounding box center [1206, 624] width 56 height 21
click at [88, 86] on div "Order details" at bounding box center [108, 91] width 60 height 13
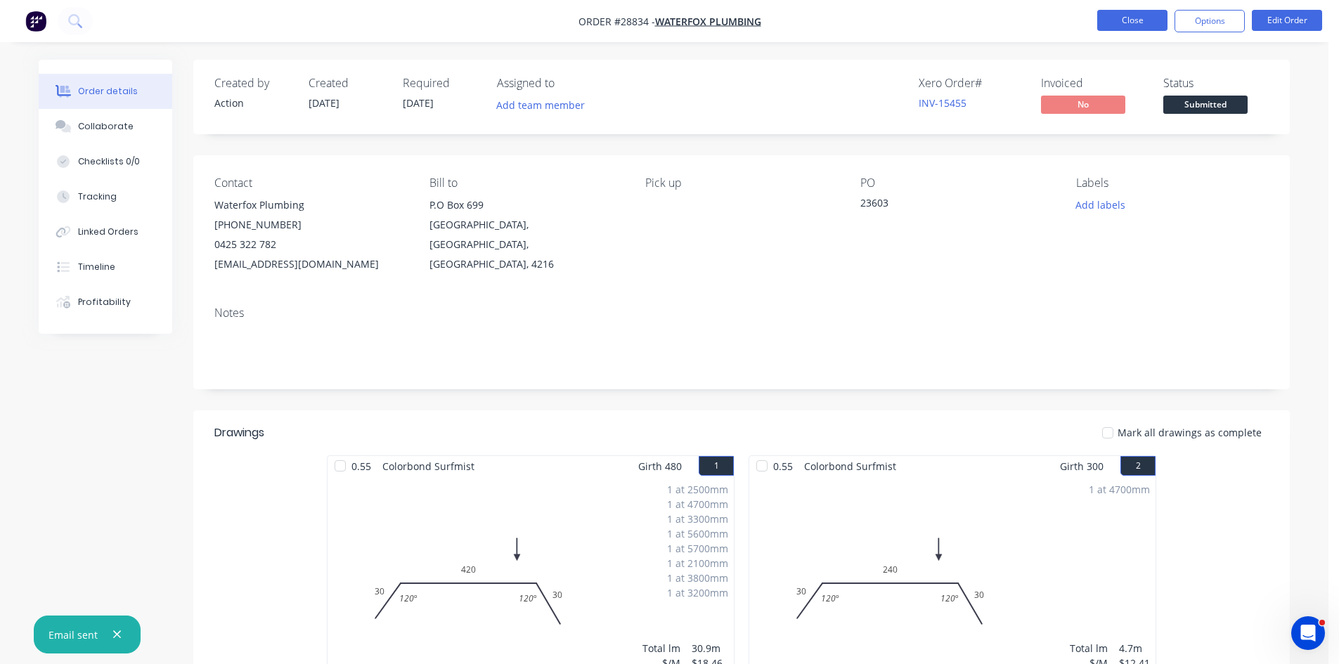
click at [1145, 26] on button "Close" at bounding box center [1132, 20] width 70 height 21
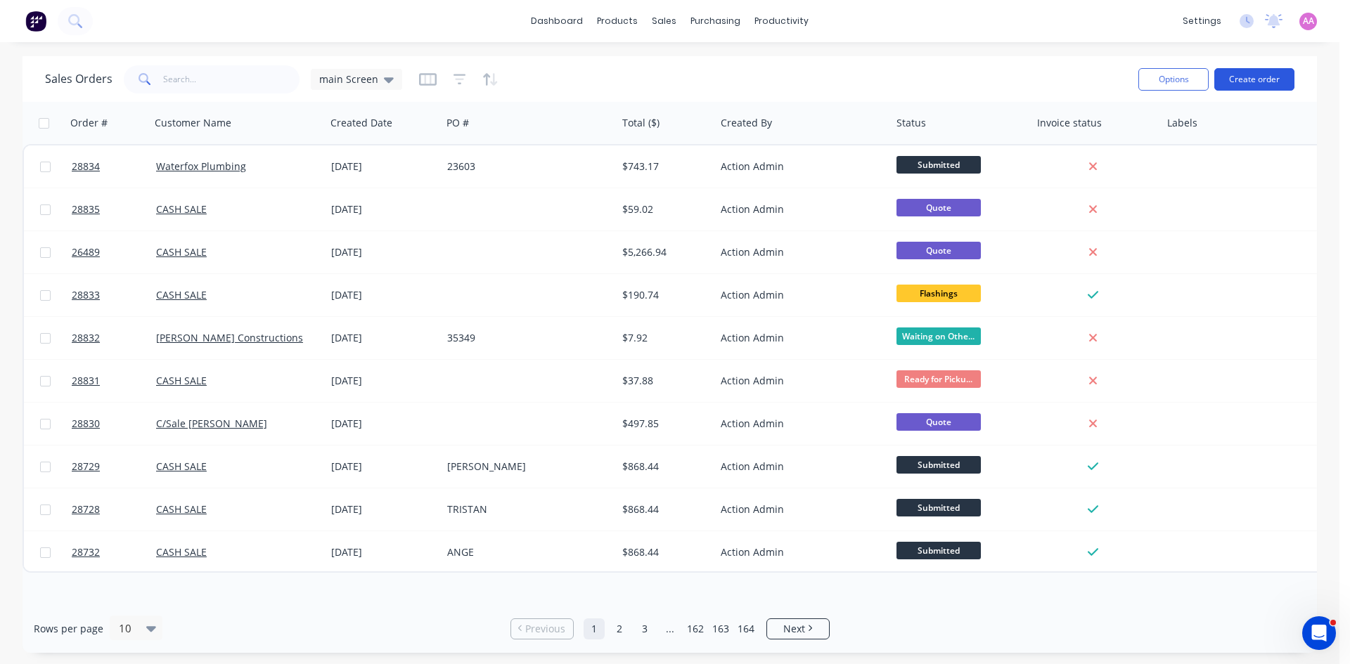
click at [1268, 80] on button "Create order" at bounding box center [1254, 79] width 80 height 22
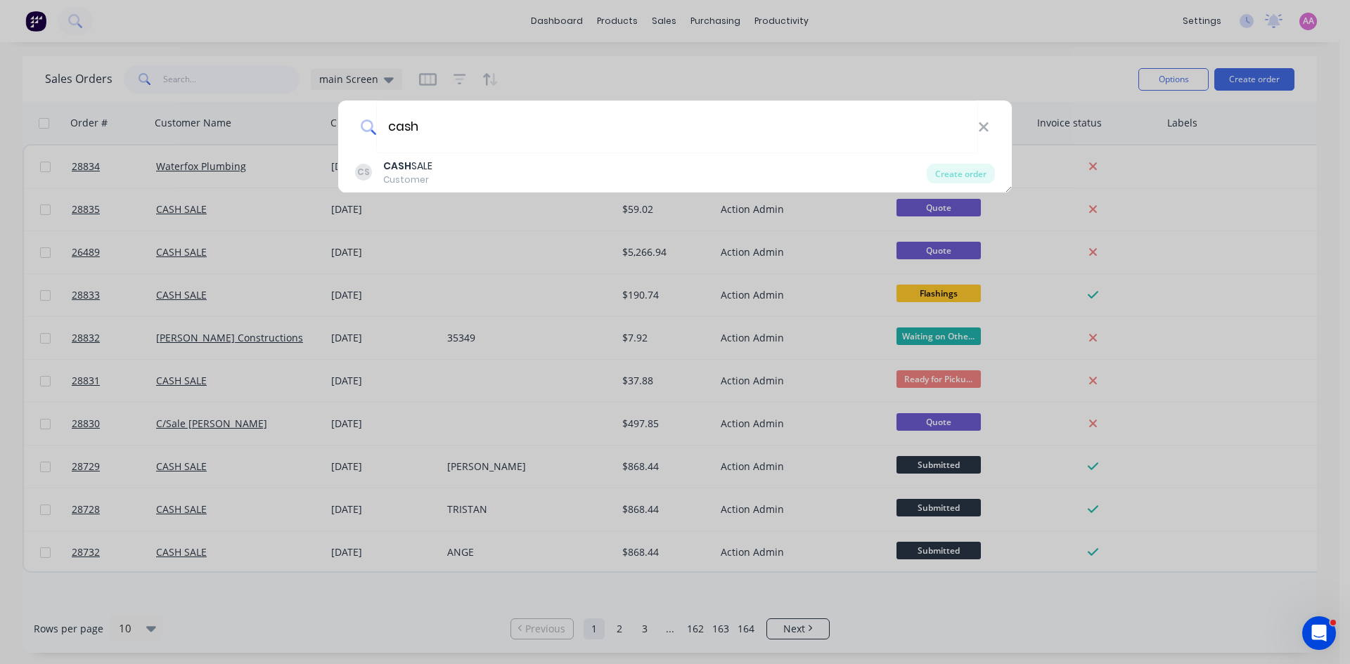
type input "cash"
click at [406, 171] on b "CASH" at bounding box center [397, 166] width 28 height 14
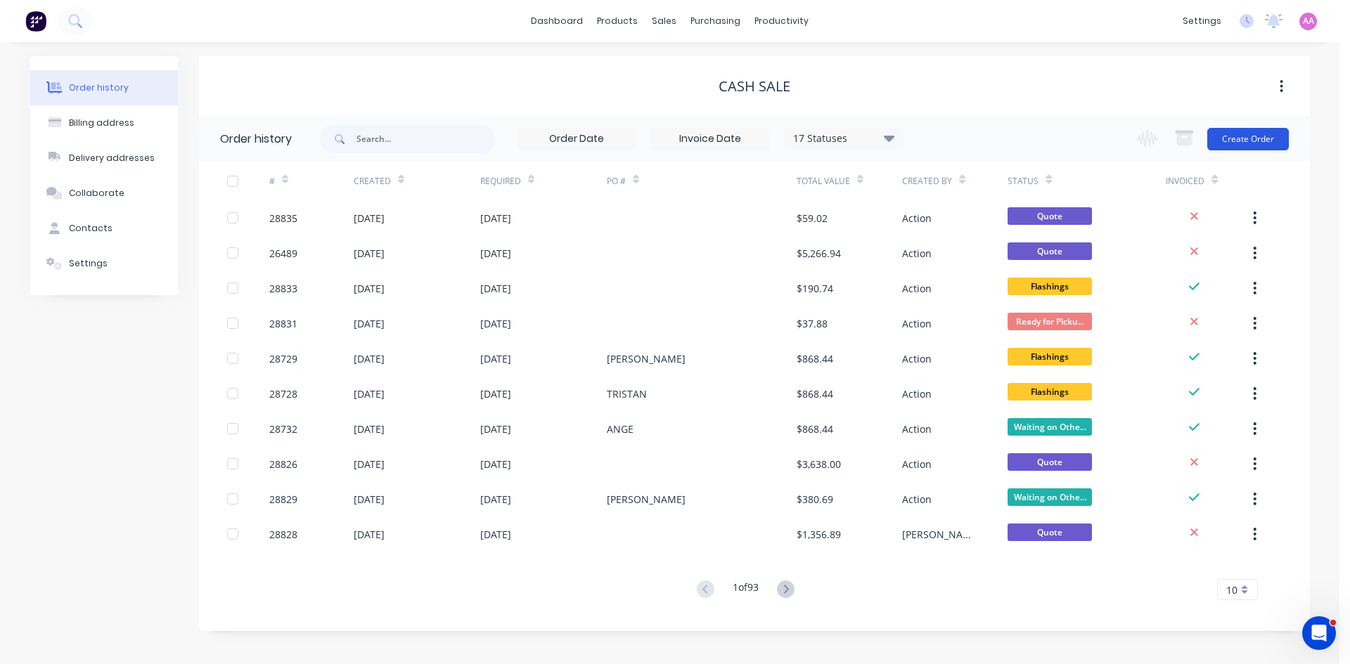
click at [1247, 142] on button "Create Order" at bounding box center [1248, 139] width 82 height 22
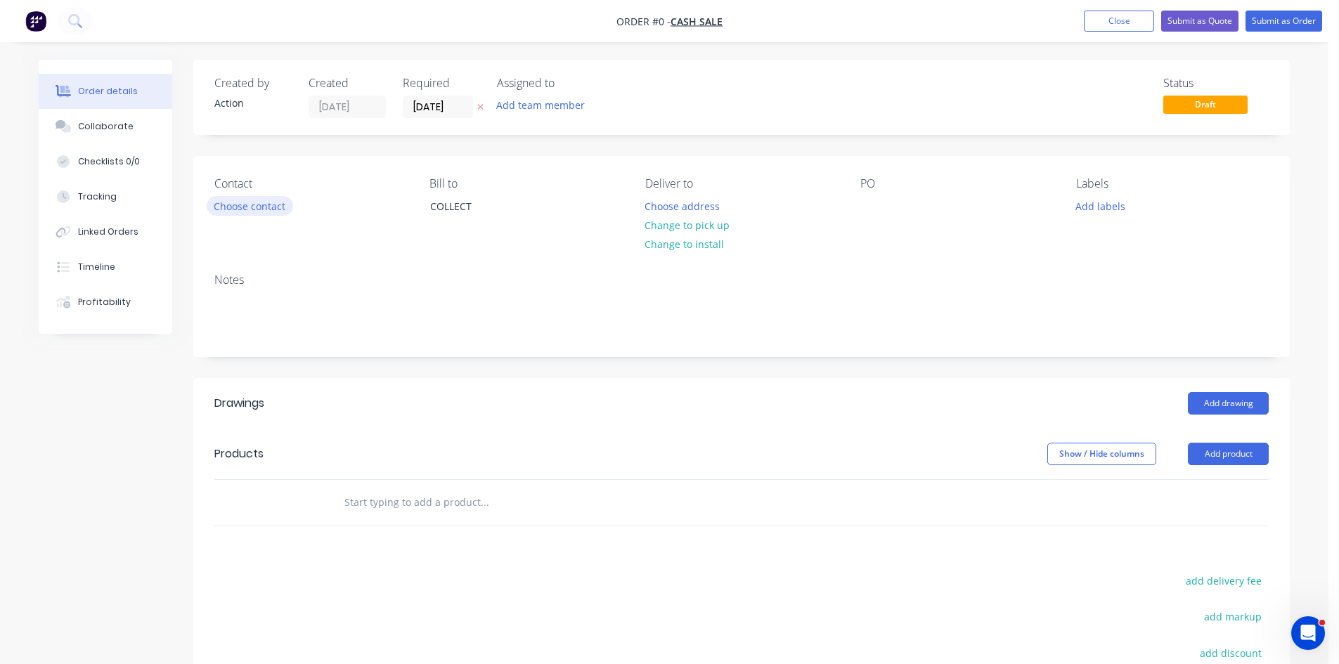
click at [247, 202] on button "Choose contact" at bounding box center [250, 205] width 86 height 19
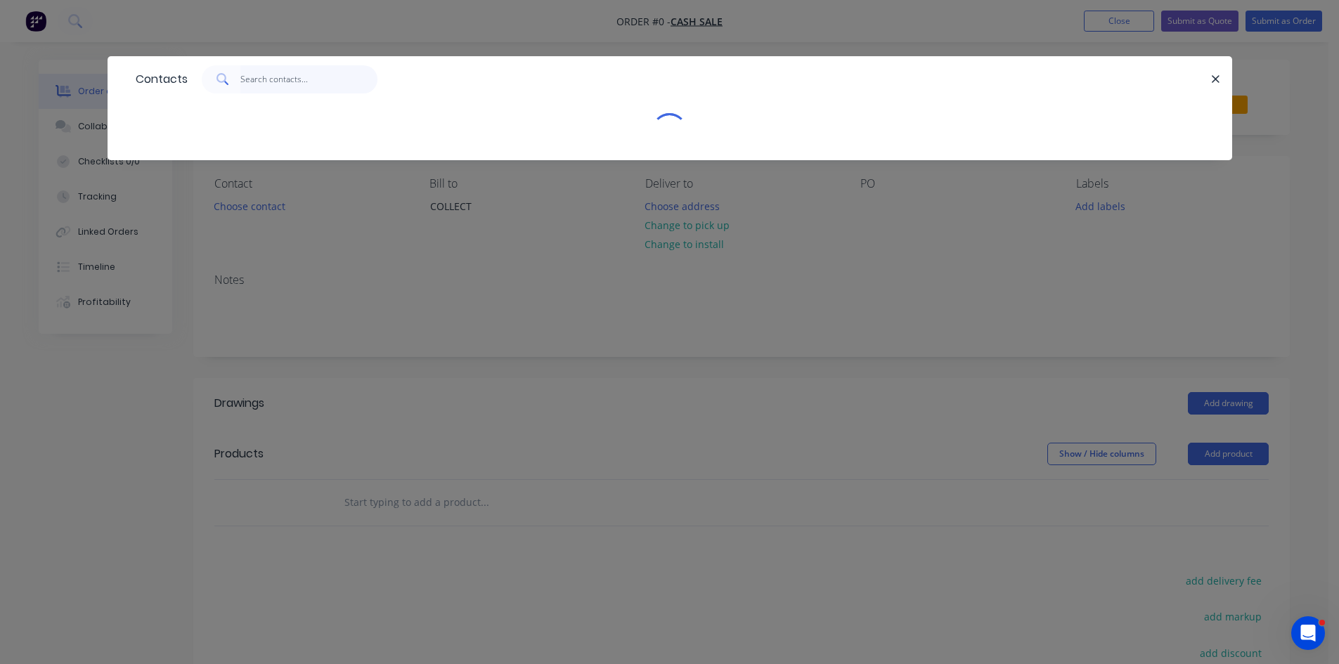
click at [281, 66] on input "text" at bounding box center [308, 79] width 137 height 28
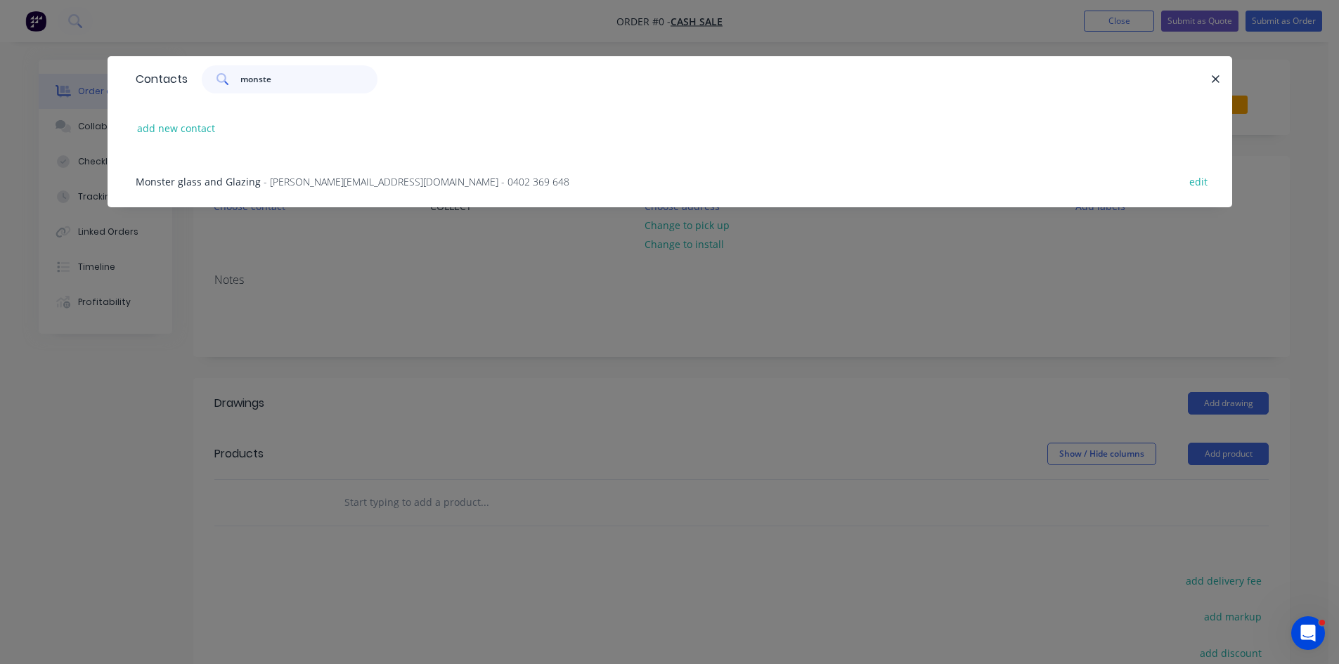
type input "monste"
click at [343, 179] on span "- dale@monsterglass.com.au - 0402 369 648" at bounding box center [417, 181] width 306 height 13
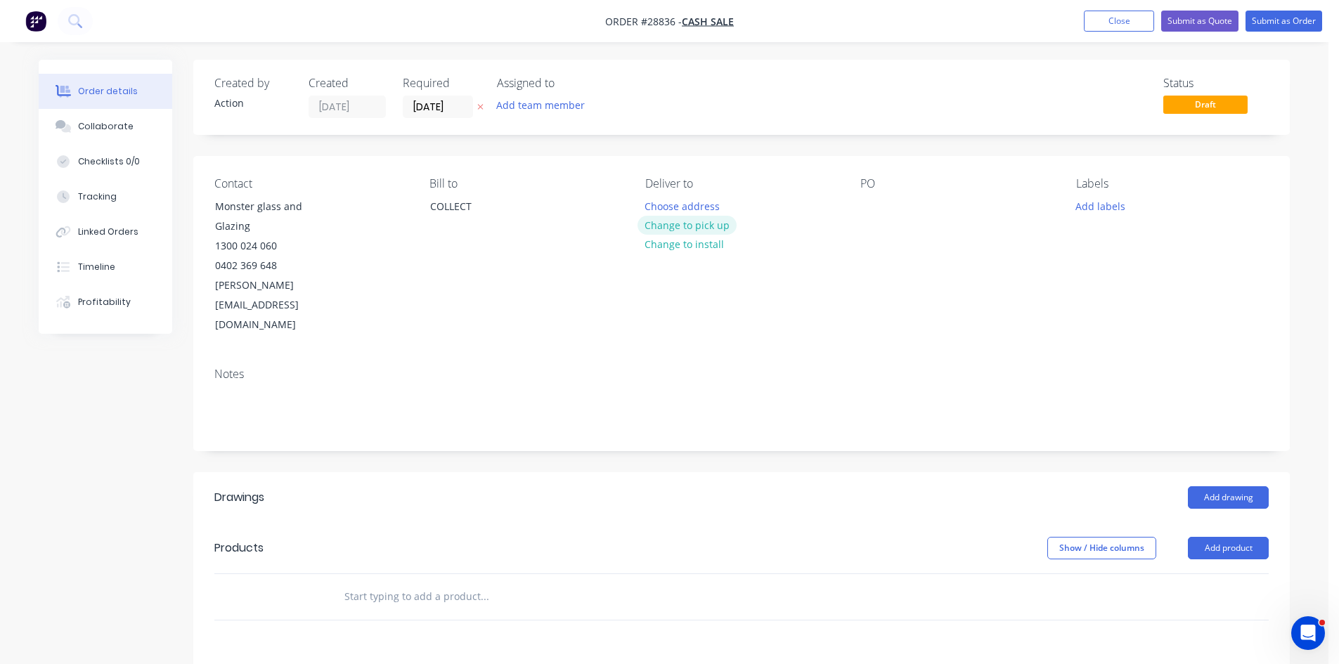
click at [689, 226] on button "Change to pick up" at bounding box center [688, 225] width 100 height 19
click at [878, 207] on div at bounding box center [871, 206] width 22 height 20
click at [1228, 486] on button "Add drawing" at bounding box center [1228, 497] width 81 height 22
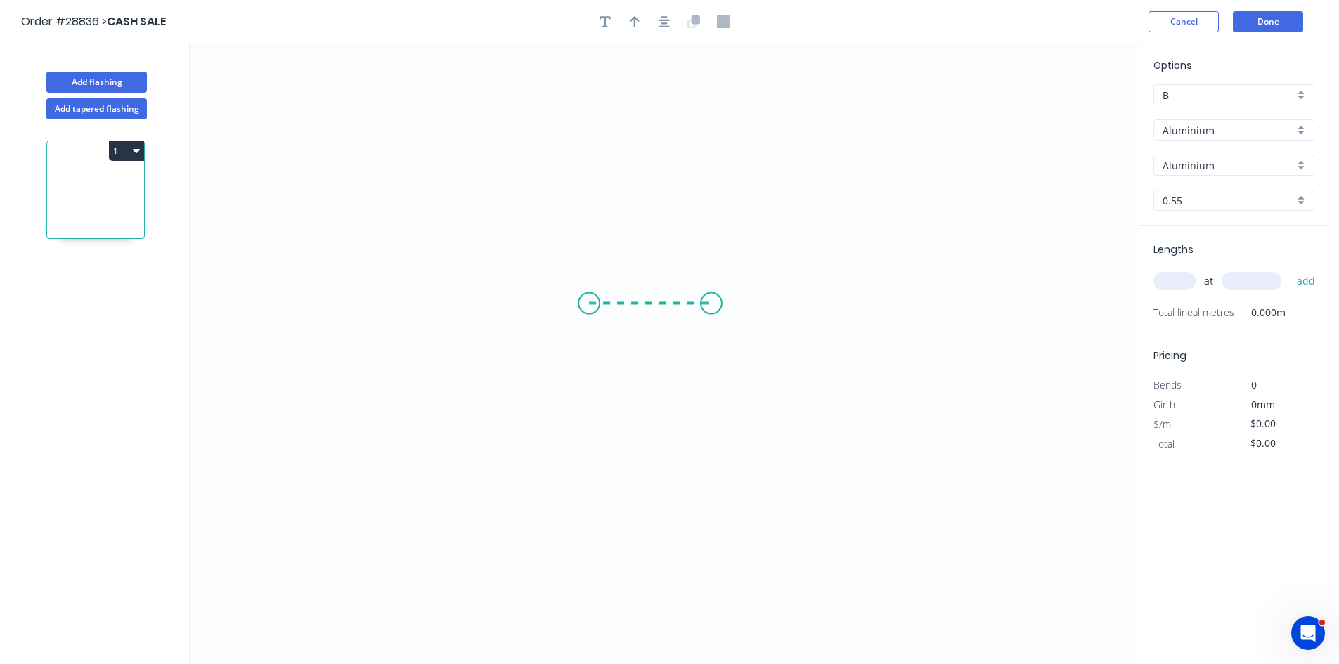
drag, startPoint x: 589, startPoint y: 304, endPoint x: 711, endPoint y: 299, distance: 122.4
click at [711, 299] on icon "0" at bounding box center [664, 354] width 949 height 621
click at [782, 204] on icon "0 ?" at bounding box center [664, 354] width 949 height 621
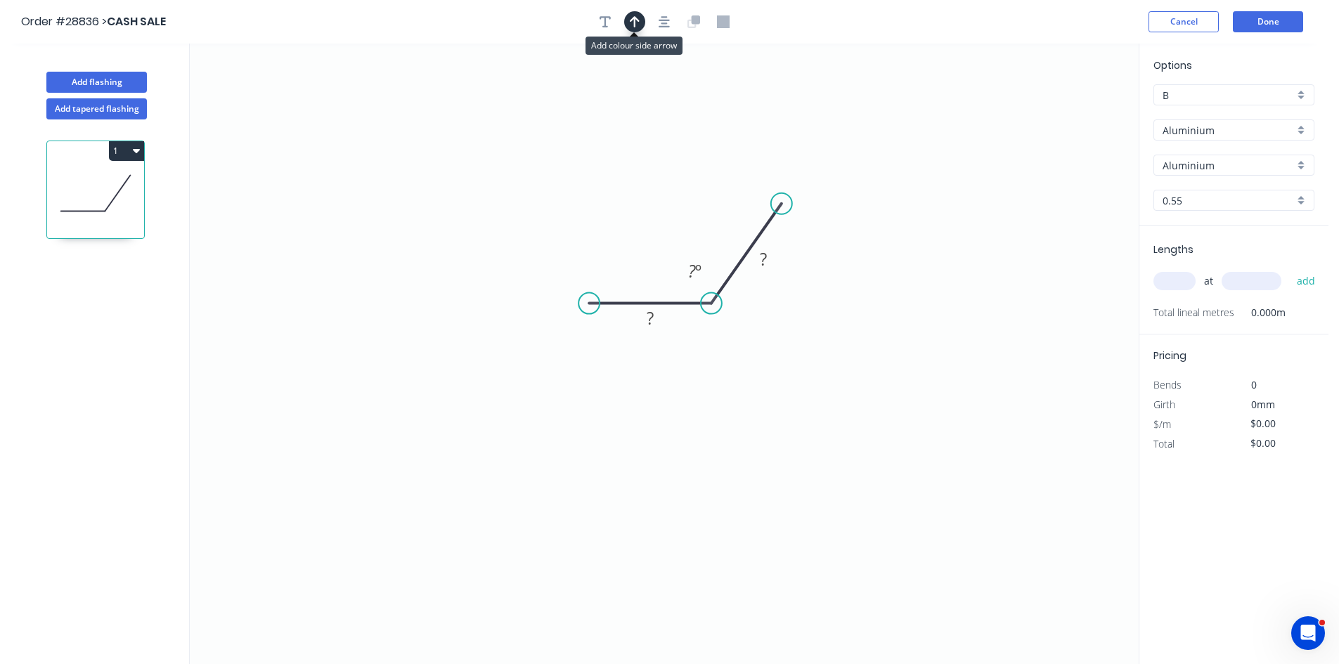
click at [636, 25] on icon "button" at bounding box center [635, 21] width 10 height 11
drag, startPoint x: 1066, startPoint y: 114, endPoint x: 820, endPoint y: 273, distance: 292.9
click at [820, 273] on icon at bounding box center [821, 256] width 13 height 45
click at [820, 273] on icon at bounding box center [820, 256] width 13 height 45
click at [820, 273] on icon at bounding box center [831, 260] width 41 height 41
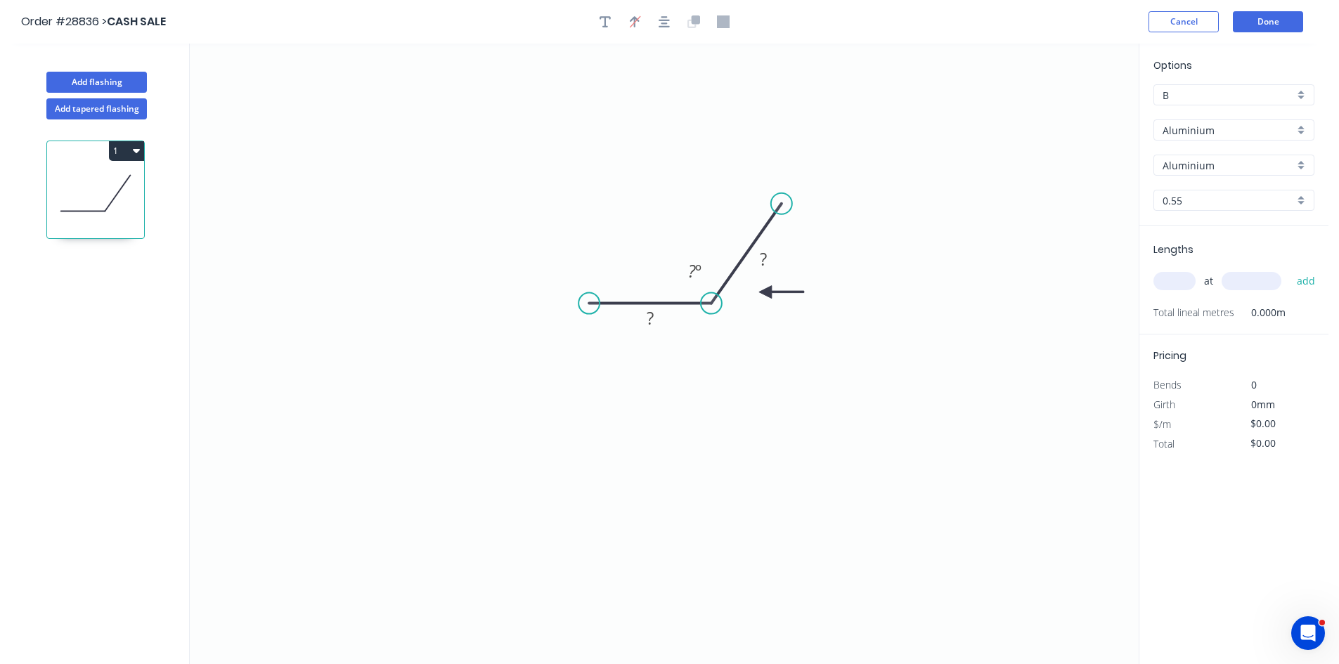
drag, startPoint x: 820, startPoint y: 273, endPoint x: 766, endPoint y: 292, distance: 58.3
click at [766, 292] on icon at bounding box center [781, 292] width 45 height 13
click at [1176, 127] on input "Aluminium" at bounding box center [1228, 130] width 131 height 15
click at [1202, 188] on div "Colorbond" at bounding box center [1234, 181] width 160 height 25
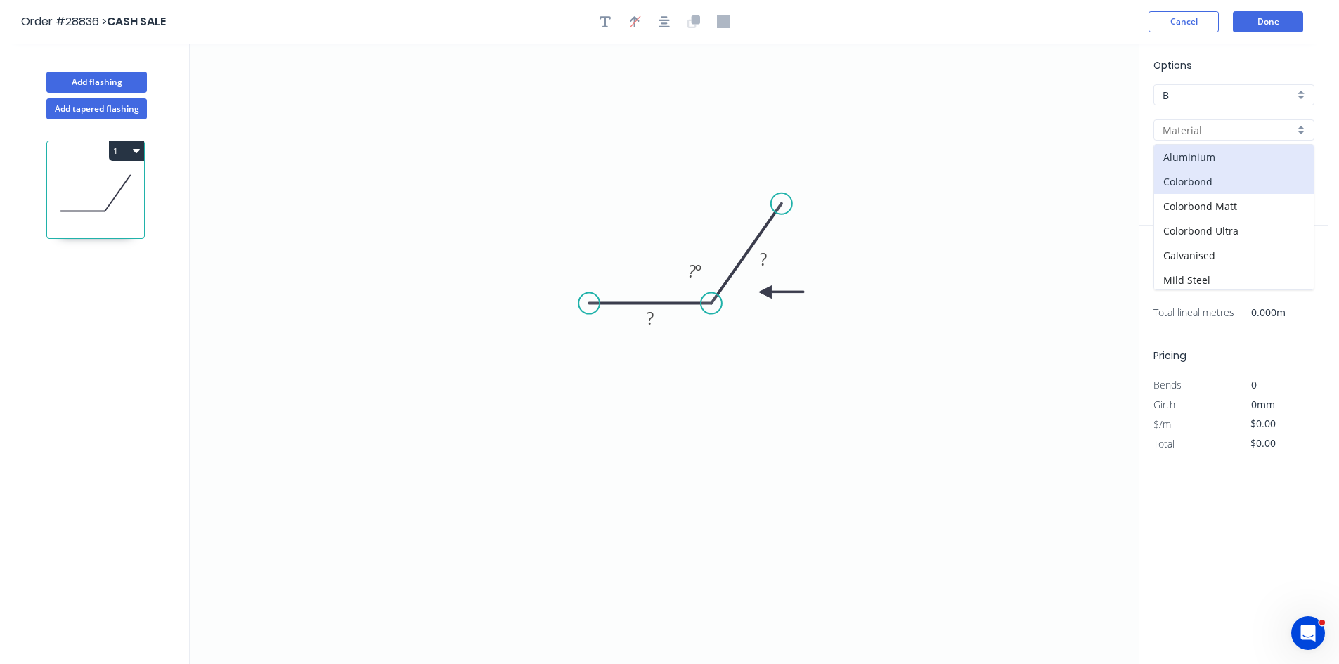
type input "Colorbond"
type input "Basalt"
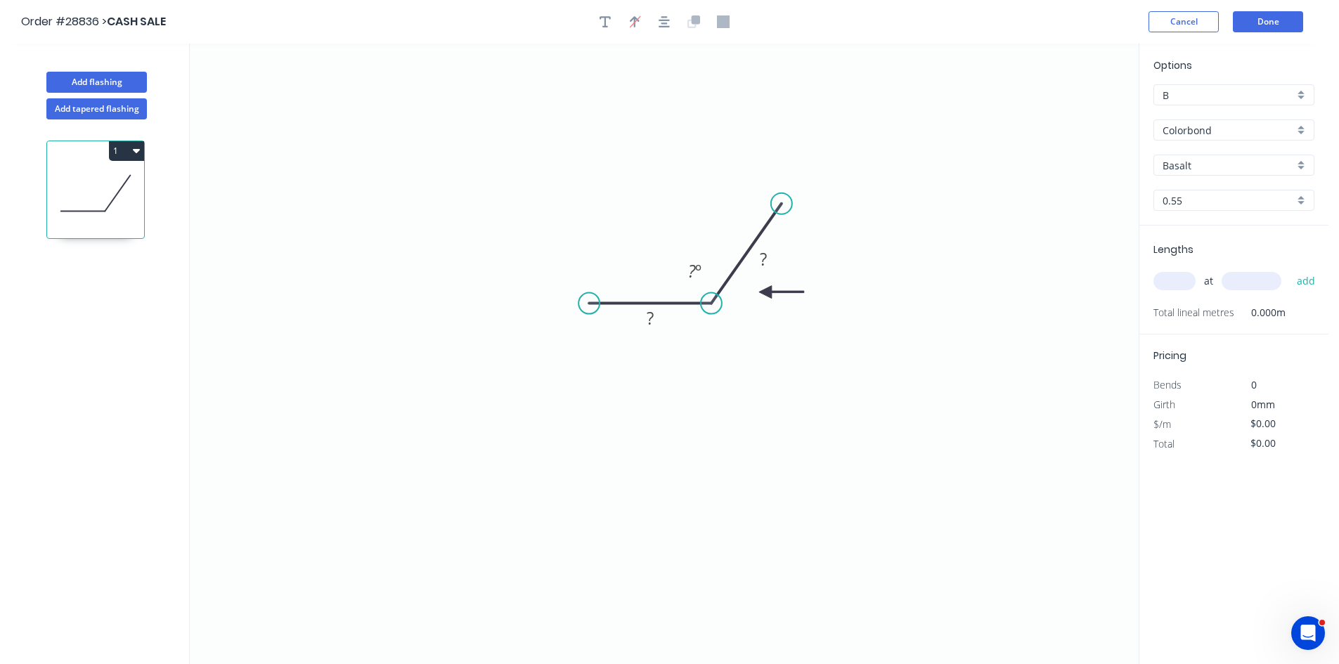
click at [1212, 162] on input "Basalt" at bounding box center [1228, 165] width 131 height 15
click at [1192, 265] on div "Surfmist" at bounding box center [1234, 262] width 160 height 25
type input "Surfmist"
click at [664, 319] on rect at bounding box center [650, 319] width 28 height 20
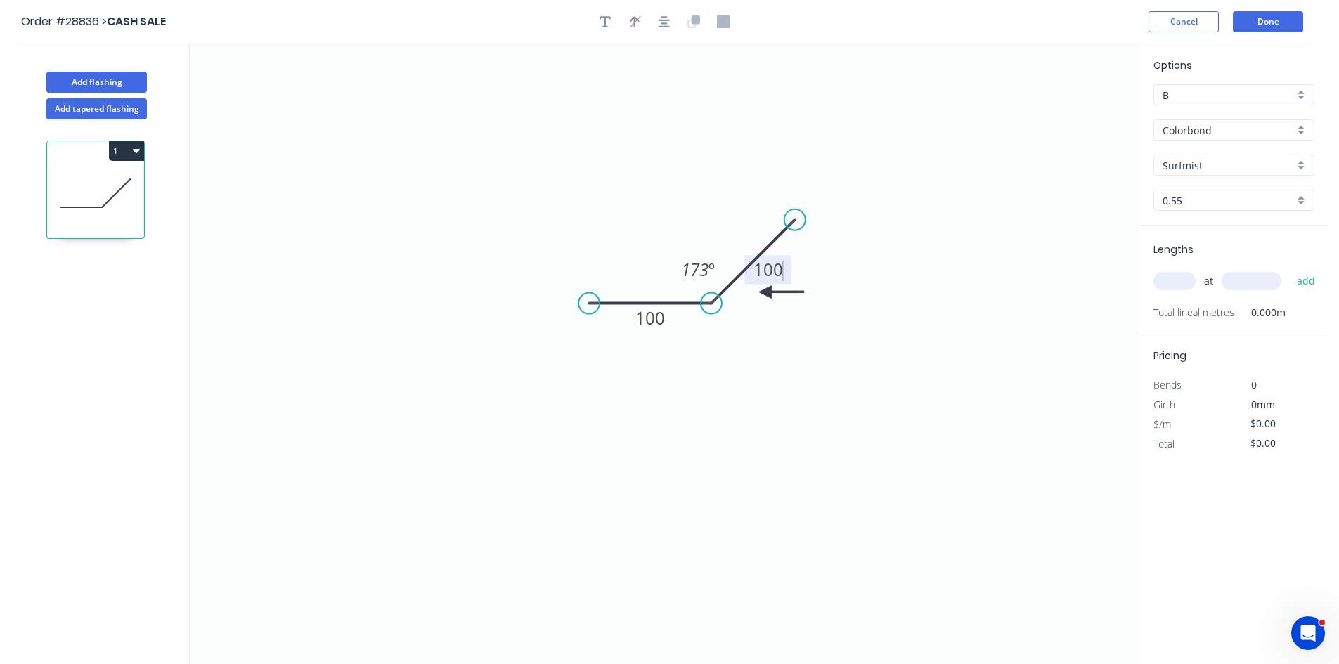
drag, startPoint x: 780, startPoint y: 198, endPoint x: 795, endPoint y: 228, distance: 33.6
click at [795, 228] on circle at bounding box center [795, 220] width 21 height 21
type input "$9.72"
drag, startPoint x: 768, startPoint y: 295, endPoint x: 780, endPoint y: 312, distance: 20.7
click at [780, 312] on icon at bounding box center [796, 312] width 45 height 13
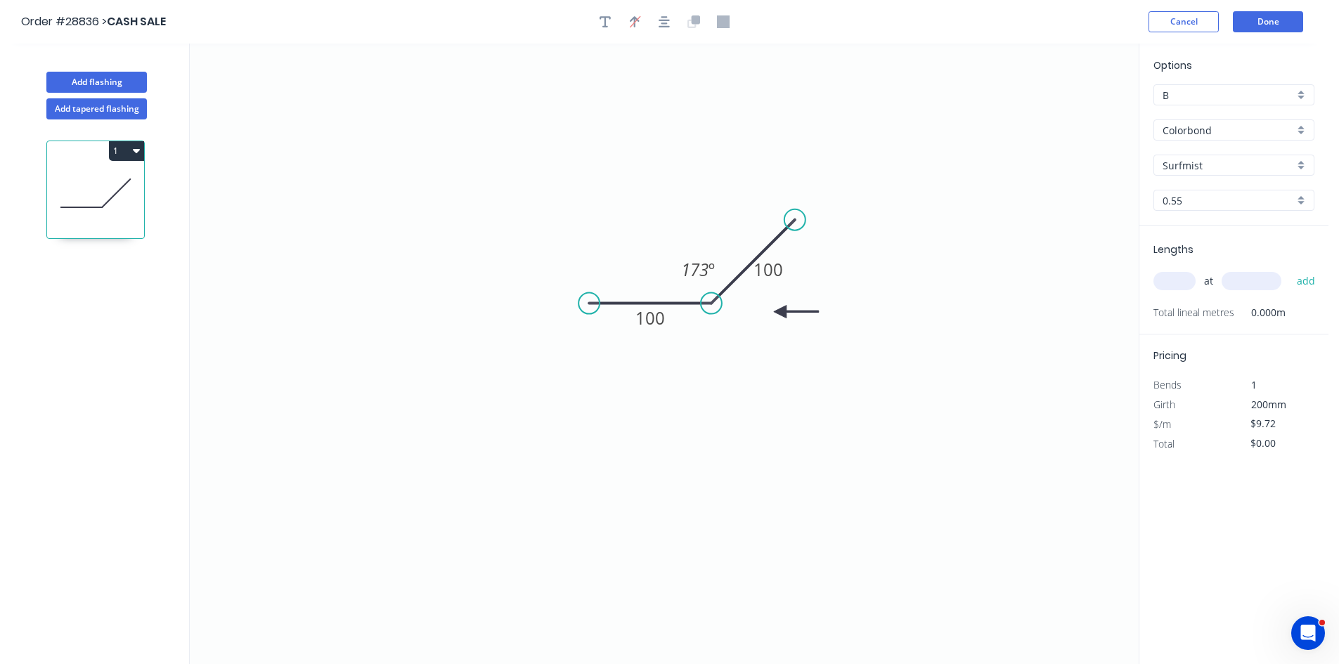
click at [780, 312] on icon at bounding box center [796, 312] width 45 height 13
click at [1188, 289] on input "text" at bounding box center [1175, 281] width 42 height 18
type input "9"
type input "2370"
click at [1290, 269] on button "add" at bounding box center [1306, 281] width 33 height 24
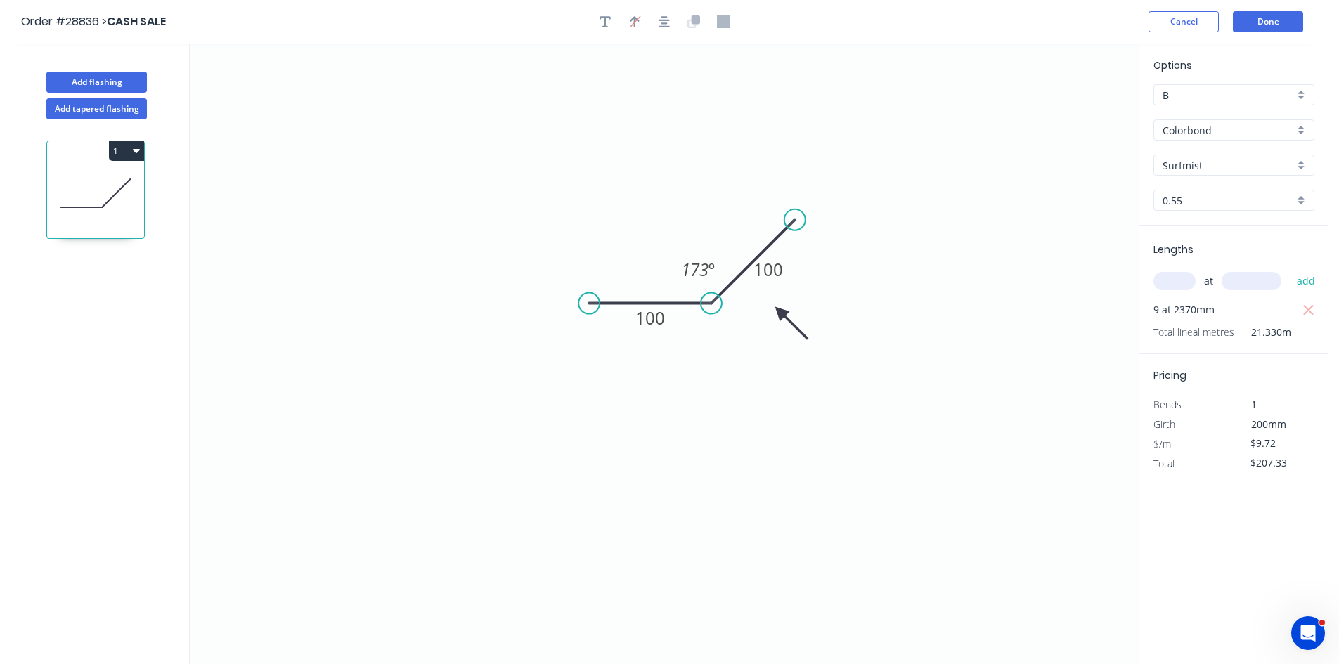
click at [128, 157] on button "1" at bounding box center [126, 151] width 35 height 20
click at [108, 195] on div "Duplicate" at bounding box center [77, 186] width 108 height 20
type input "$0.00"
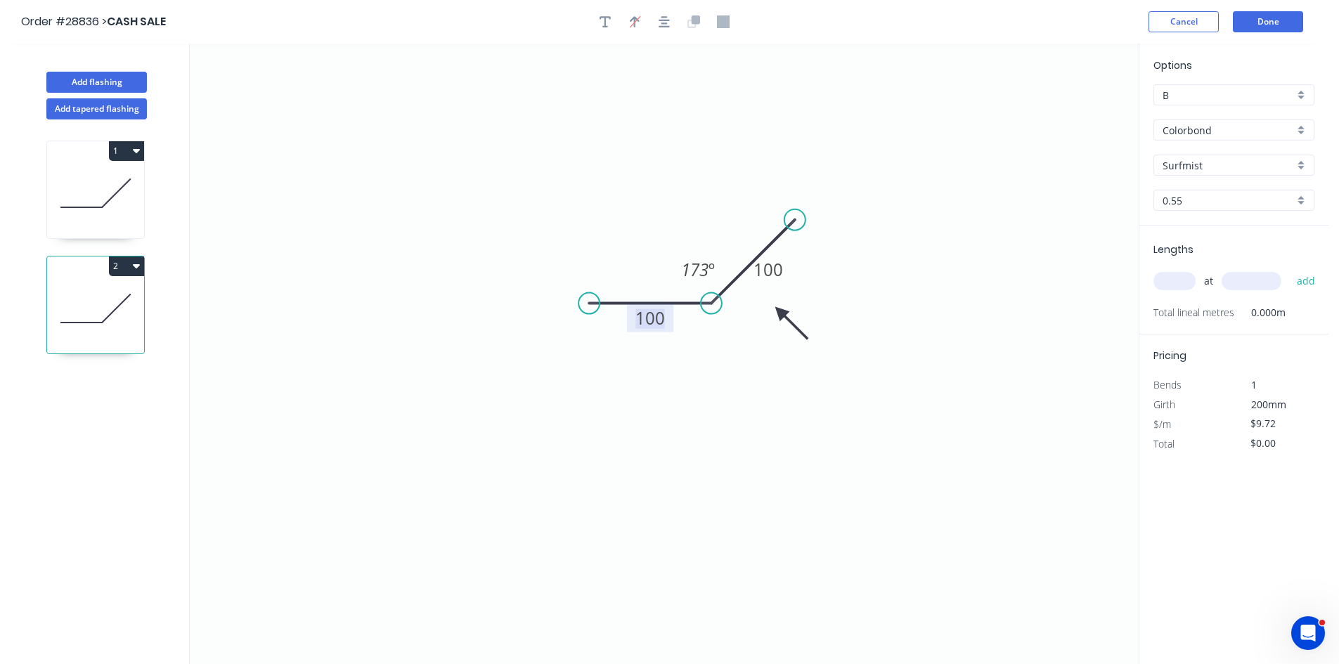
click at [659, 323] on tspan "100" at bounding box center [651, 318] width 30 height 23
drag, startPoint x: 790, startPoint y: 221, endPoint x: 870, endPoint y: 336, distance: 139.4
click at [870, 336] on circle at bounding box center [869, 335] width 21 height 21
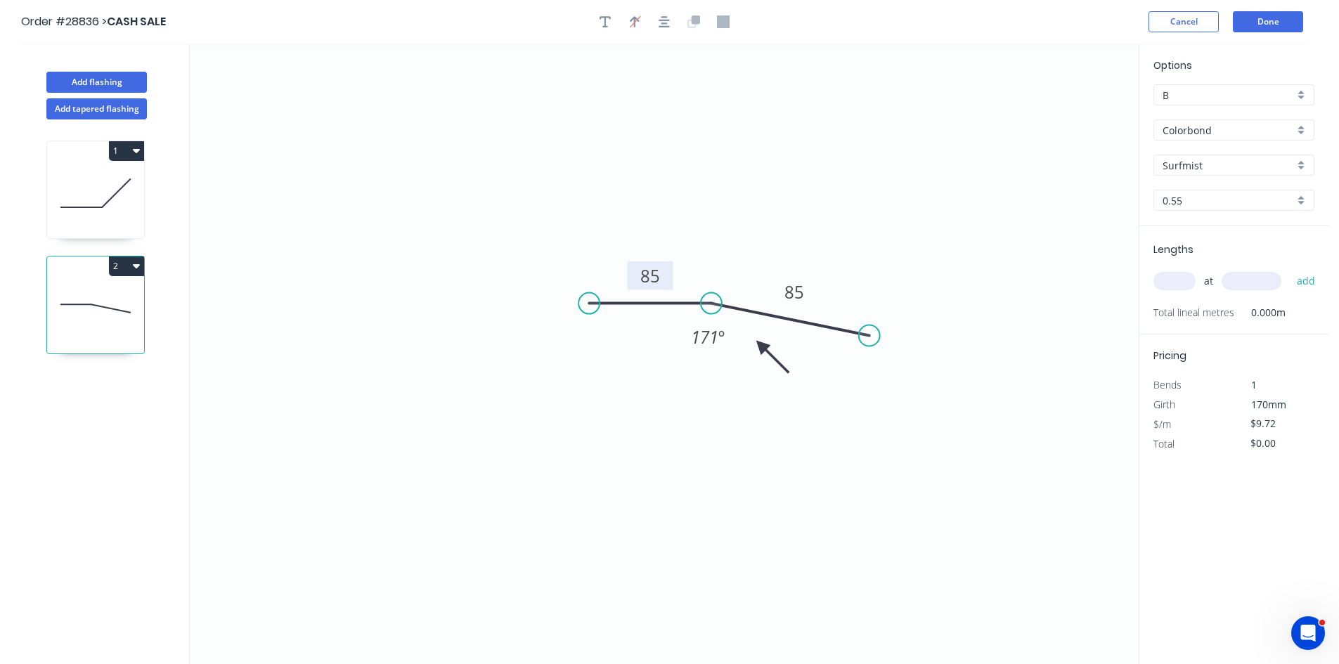
drag, startPoint x: 782, startPoint y: 313, endPoint x: 761, endPoint y: 346, distance: 38.8
click at [761, 346] on icon at bounding box center [772, 357] width 41 height 41
click at [761, 346] on icon at bounding box center [761, 362] width 13 height 45
click at [857, 340] on icon "0 85 85 171 º" at bounding box center [664, 354] width 949 height 621
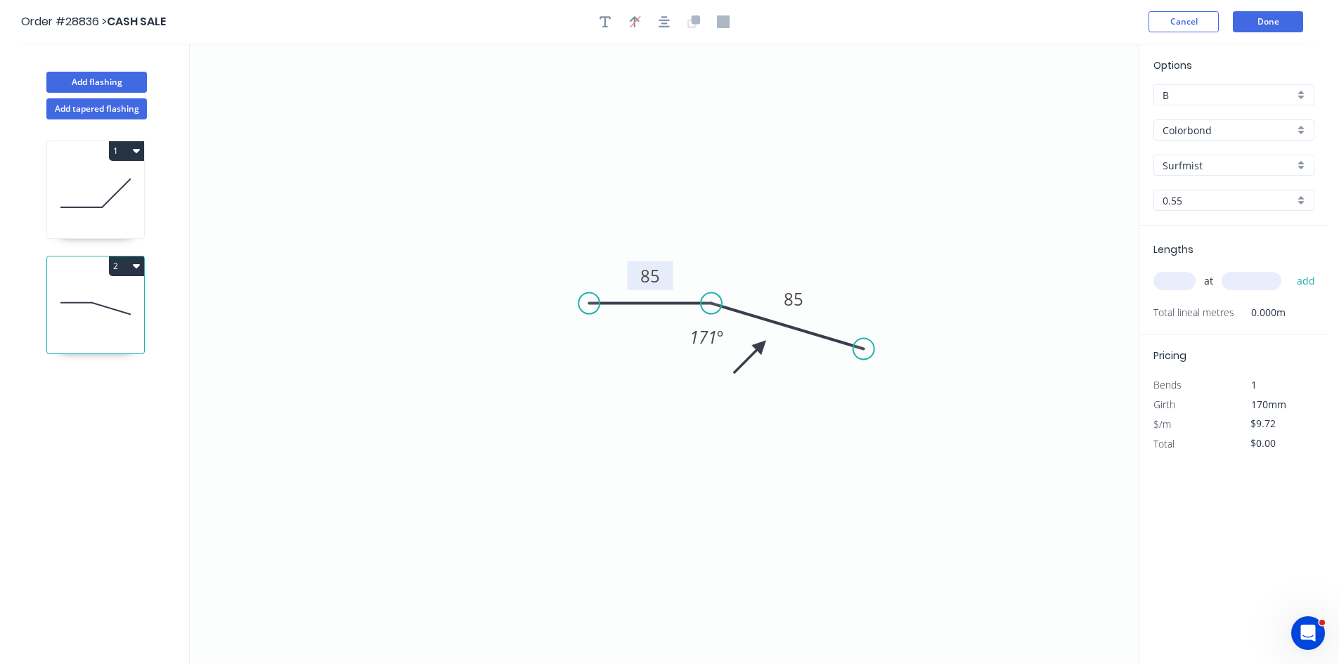
drag, startPoint x: 870, startPoint y: 335, endPoint x: 864, endPoint y: 349, distance: 16.1
click at [864, 349] on circle at bounding box center [863, 349] width 21 height 21
click at [138, 266] on icon "button" at bounding box center [136, 266] width 7 height 4
click at [1170, 276] on input "text" at bounding box center [1175, 281] width 42 height 18
type input "9"
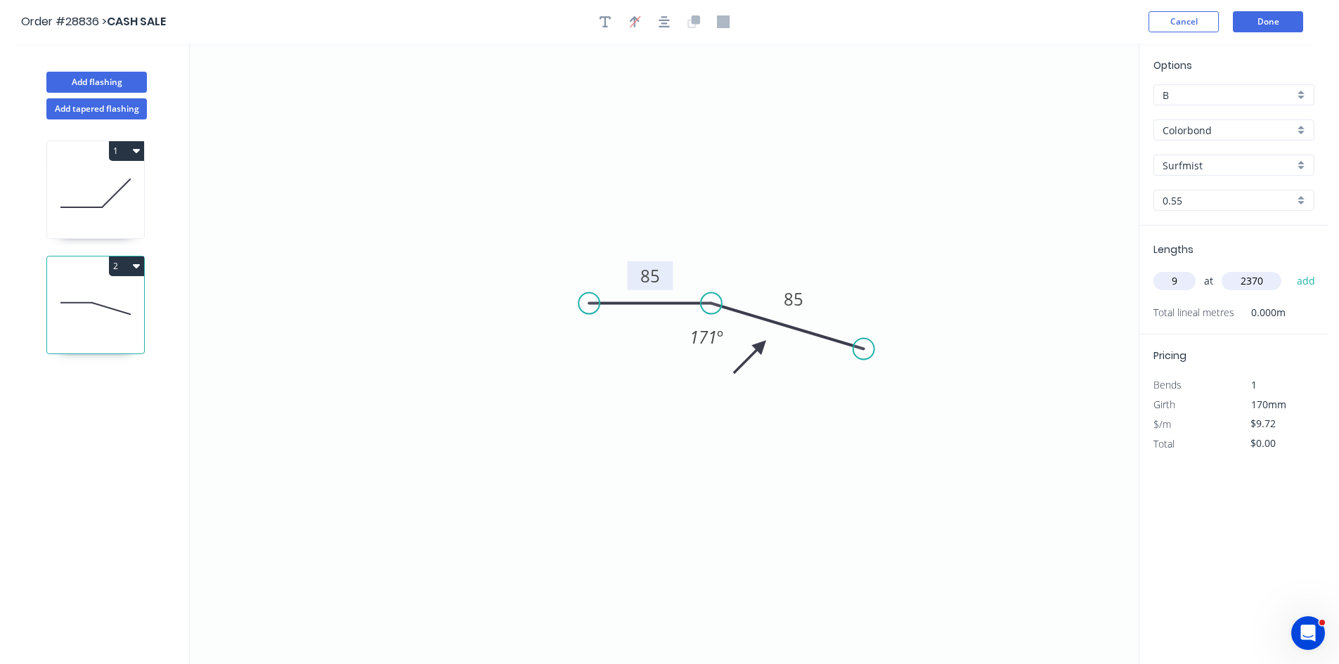
type input "2370"
click at [1290, 269] on button "add" at bounding box center [1306, 281] width 33 height 24
click at [136, 267] on icon "button" at bounding box center [136, 266] width 7 height 4
click at [94, 302] on div "Duplicate" at bounding box center [77, 301] width 108 height 20
type input "$0.00"
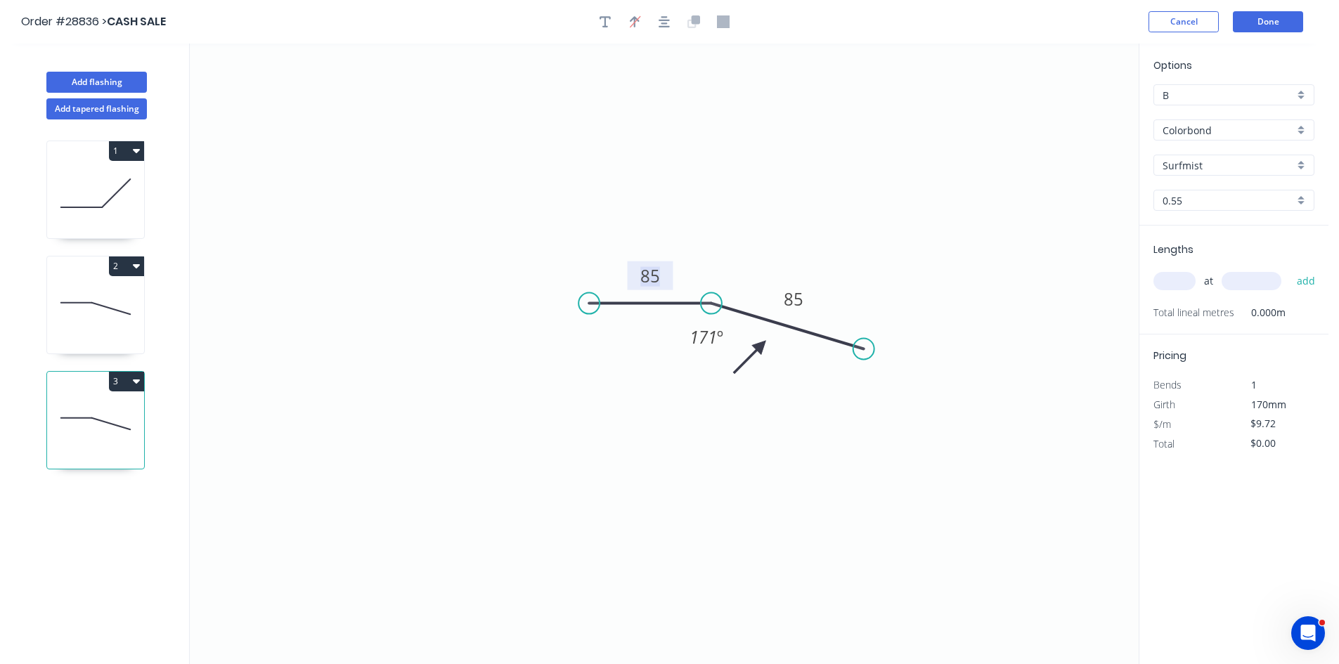
click at [656, 279] on tspan "85" at bounding box center [650, 275] width 20 height 23
drag, startPoint x: 758, startPoint y: 344, endPoint x: 688, endPoint y: 374, distance: 75.6
click at [688, 374] on icon at bounding box center [677, 385] width 41 height 41
type input "$8.29"
drag, startPoint x: 876, startPoint y: 347, endPoint x: 834, endPoint y: 344, distance: 41.5
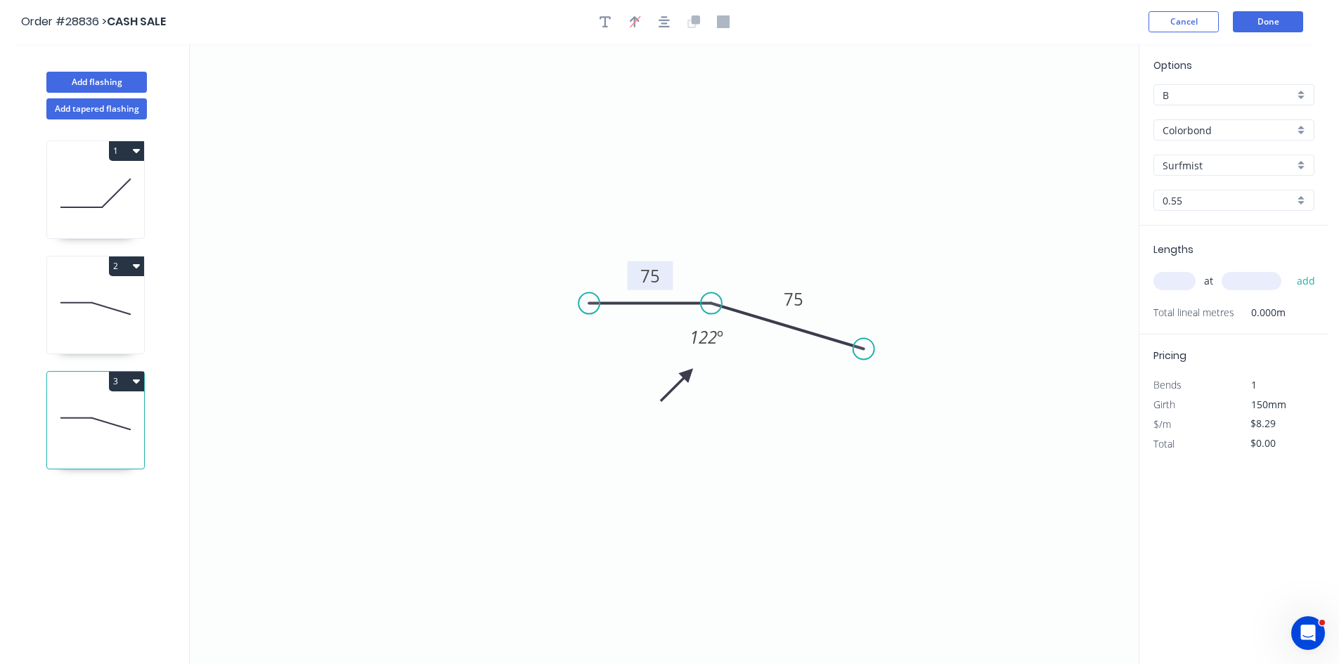
click at [827, 346] on icon "0 75 75 122 º" at bounding box center [664, 354] width 949 height 621
drag, startPoint x: 862, startPoint y: 347, endPoint x: 818, endPoint y: 355, distance: 45.1
click at [818, 355] on circle at bounding box center [817, 354] width 21 height 21
drag, startPoint x: 820, startPoint y: 354, endPoint x: 803, endPoint y: 357, distance: 17.1
click at [795, 360] on circle at bounding box center [795, 360] width 21 height 21
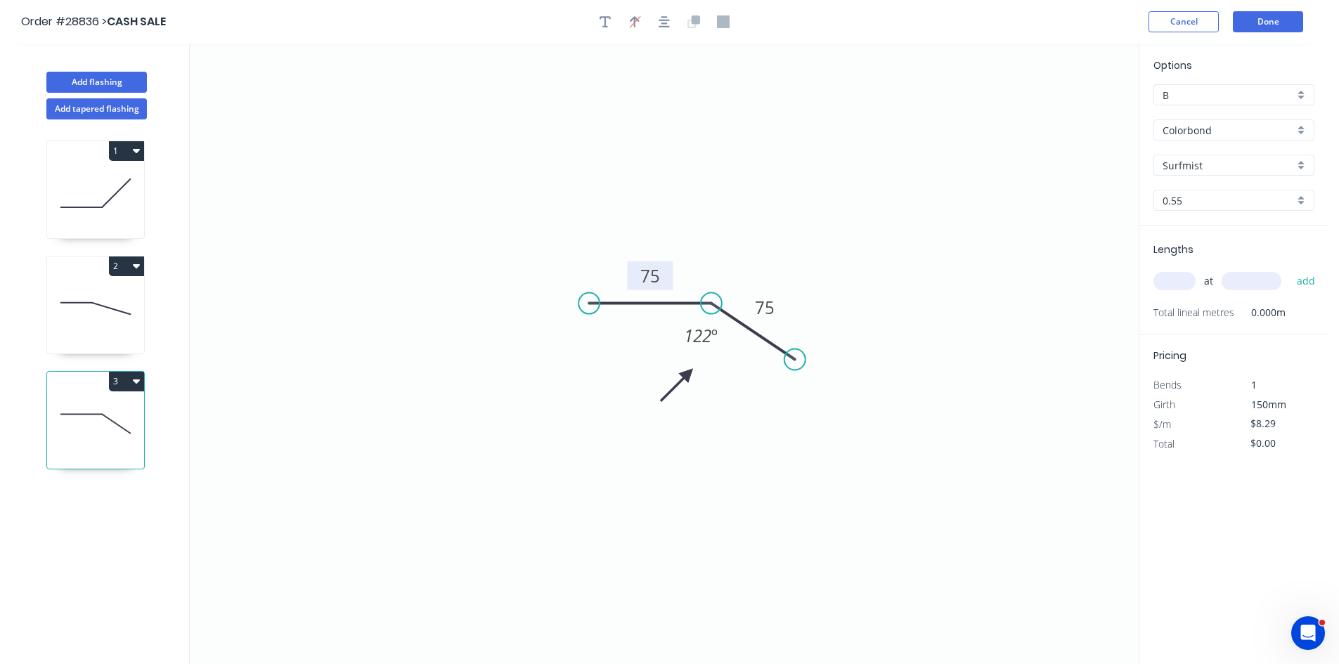
click at [1166, 285] on input "text" at bounding box center [1175, 281] width 42 height 18
type input "2"
type input "2370"
click at [1290, 269] on button "add" at bounding box center [1306, 281] width 33 height 24
type input "$39.29"
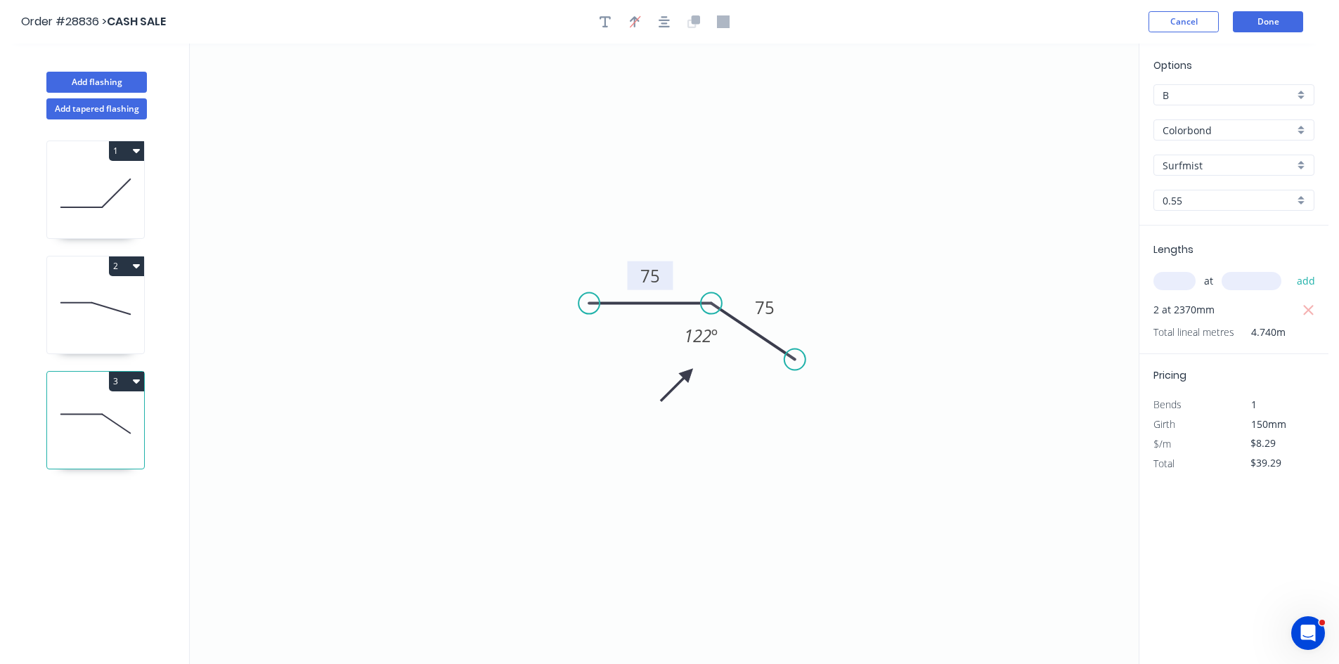
click at [131, 154] on button "1" at bounding box center [126, 151] width 35 height 20
click at [78, 181] on div "Duplicate" at bounding box center [77, 186] width 108 height 20
type input "$9.72"
type input "$0.00"
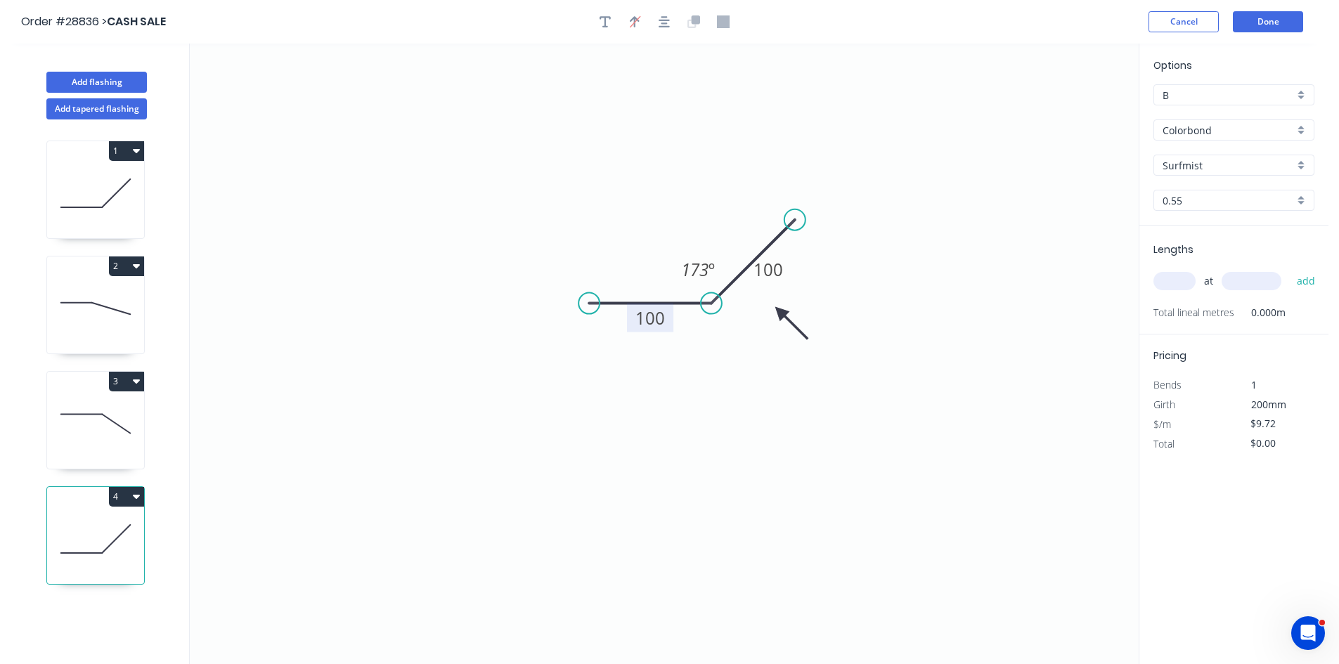
click at [659, 323] on tspan "100" at bounding box center [651, 318] width 30 height 23
click at [1178, 271] on div "at add" at bounding box center [1236, 281] width 164 height 24
type input "$15.92"
click at [1176, 282] on input "text" at bounding box center [1175, 281] width 42 height 18
type input "2"
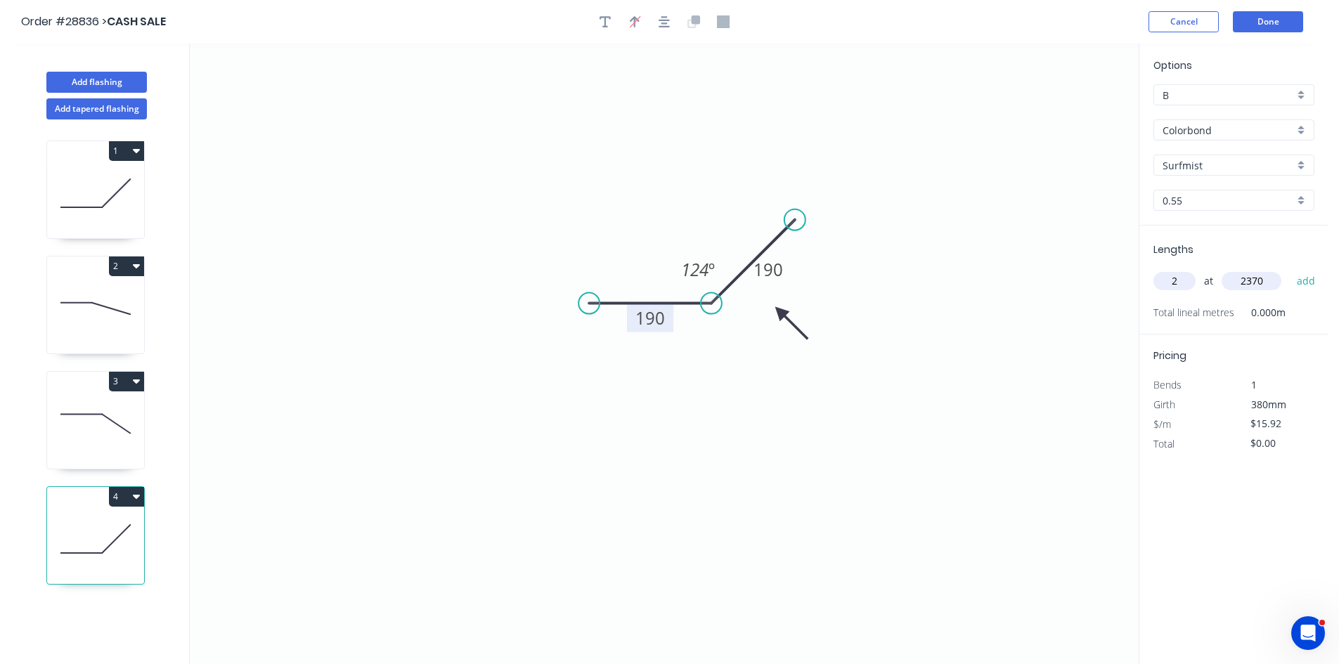
type input "2370"
click at [1290, 269] on button "add" at bounding box center [1306, 281] width 33 height 24
type input "$75.46"
click at [72, 76] on button "Add flashing" at bounding box center [96, 82] width 101 height 21
type input "$0.00"
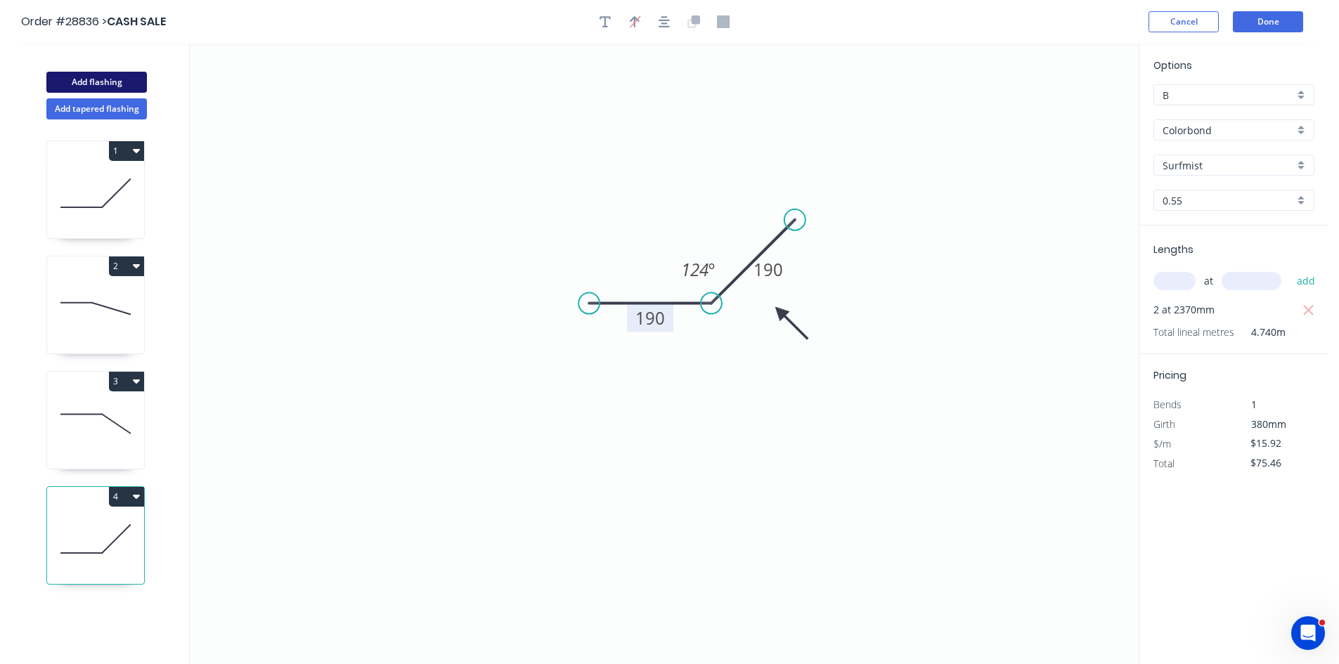
type input "$0.00"
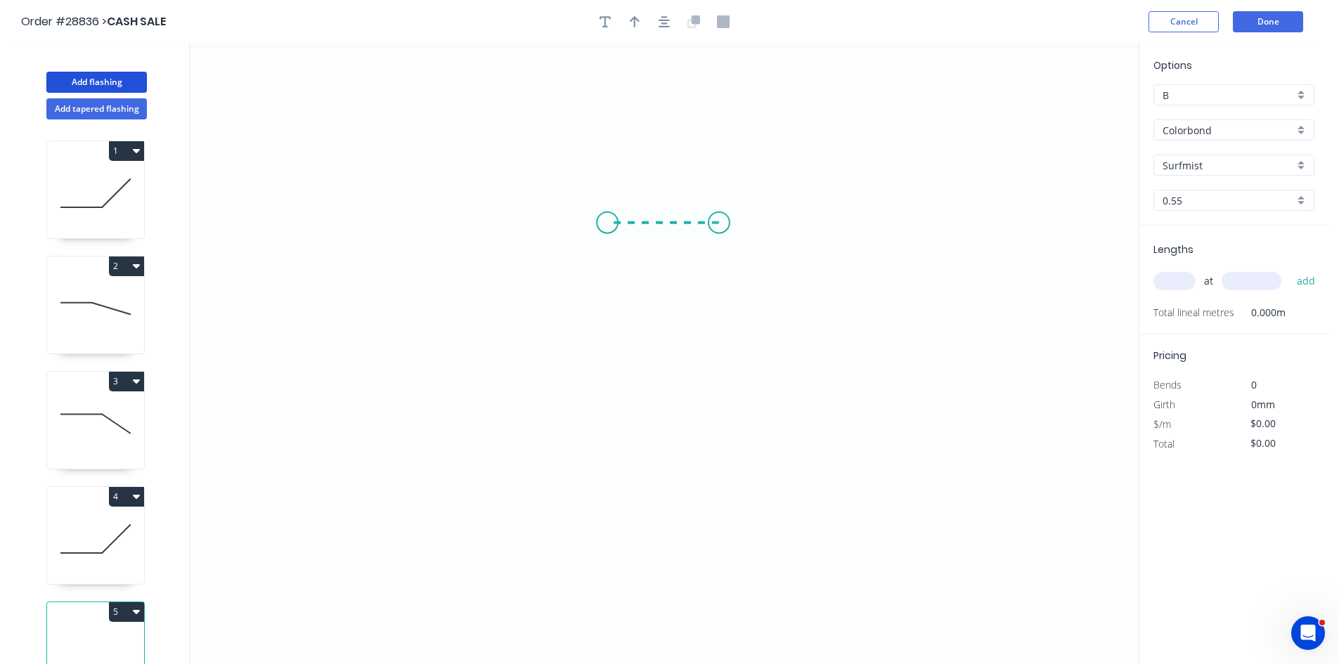
drag, startPoint x: 719, startPoint y: 223, endPoint x: 607, endPoint y: 221, distance: 111.8
click at [607, 221] on icon "0" at bounding box center [664, 354] width 949 height 621
click at [612, 316] on icon "0 ?" at bounding box center [664, 354] width 949 height 621
click at [635, 14] on button "button" at bounding box center [634, 21] width 21 height 21
drag, startPoint x: 1064, startPoint y: 109, endPoint x: 626, endPoint y: 181, distance: 443.1
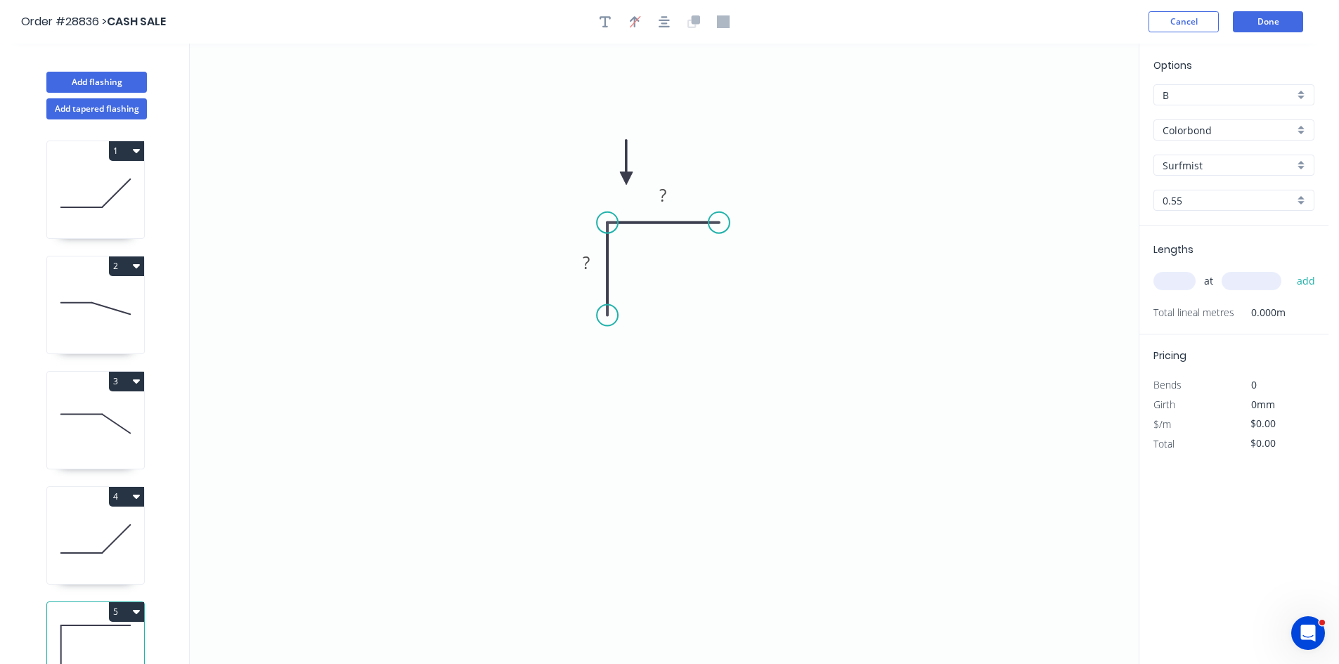
click at [626, 181] on icon at bounding box center [626, 162] width 13 height 45
click at [671, 204] on rect at bounding box center [664, 196] width 28 height 20
click at [1179, 280] on input "text" at bounding box center [1175, 281] width 42 height 18
type input "$5.92"
type input "3"
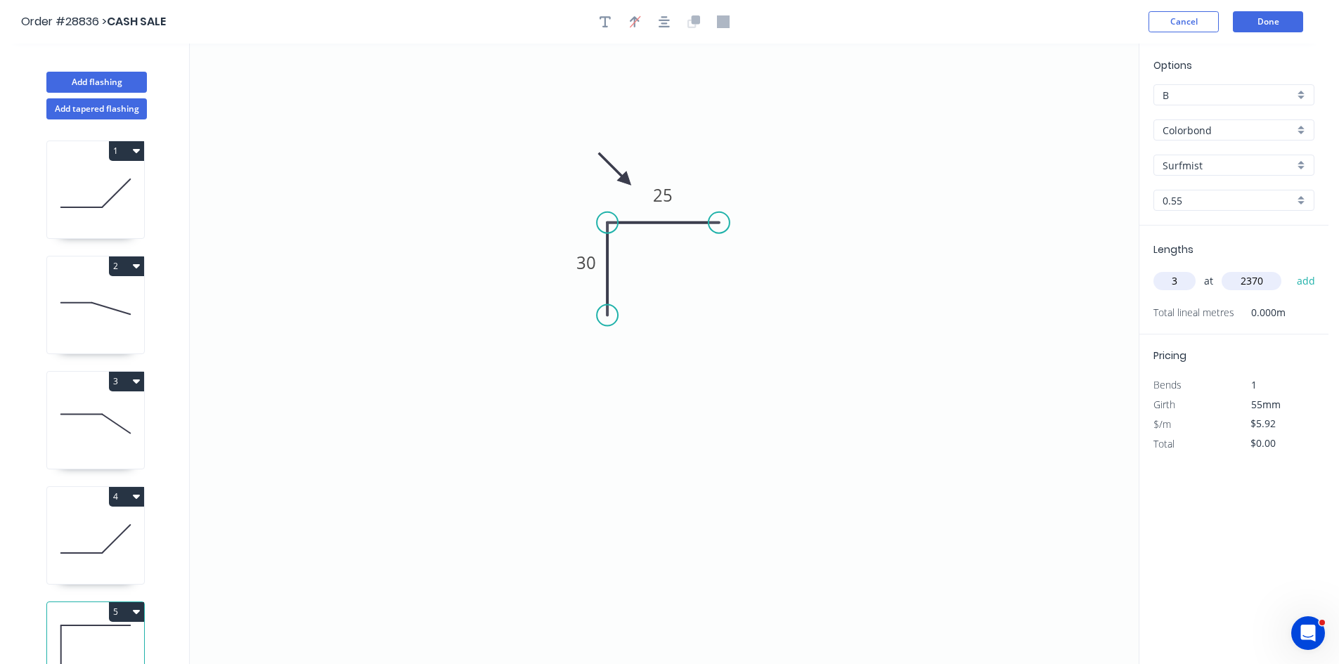
type input "2370"
click at [1290, 269] on button "add" at bounding box center [1306, 281] width 33 height 24
type input "$42.09"
click at [91, 88] on button "Add flashing" at bounding box center [96, 82] width 101 height 21
type input "$0.00"
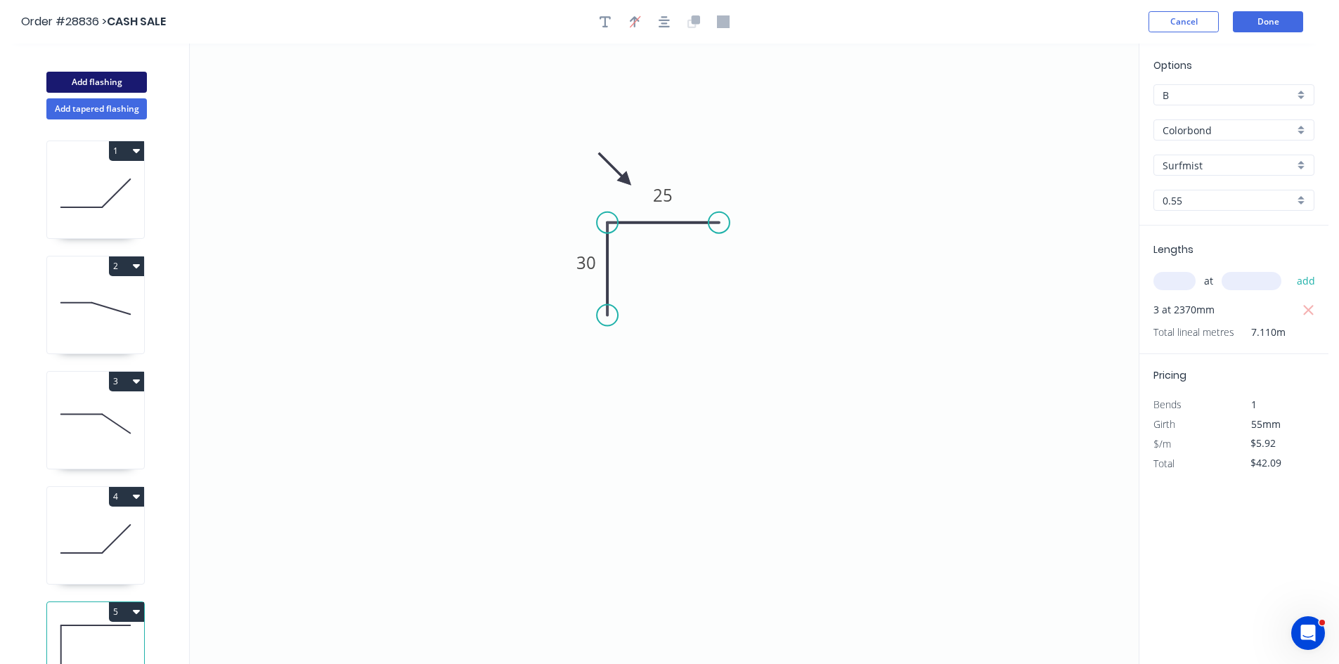
type input "$0.00"
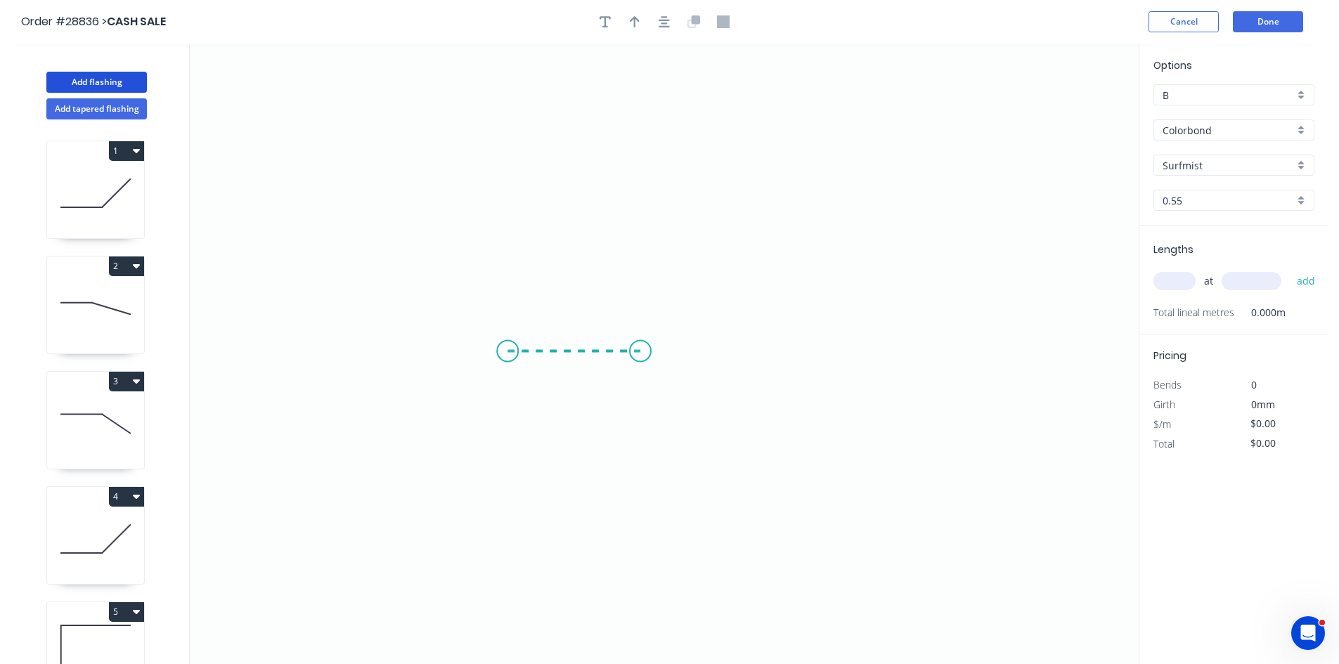
drag, startPoint x: 566, startPoint y: 352, endPoint x: 640, endPoint y: 352, distance: 74.5
click at [640, 352] on icon "0" at bounding box center [664, 354] width 949 height 621
click at [640, 314] on icon "0 ?" at bounding box center [664, 354] width 949 height 621
click at [782, 309] on icon "0 ? ?" at bounding box center [664, 354] width 949 height 621
click at [584, 372] on rect at bounding box center [574, 366] width 28 height 20
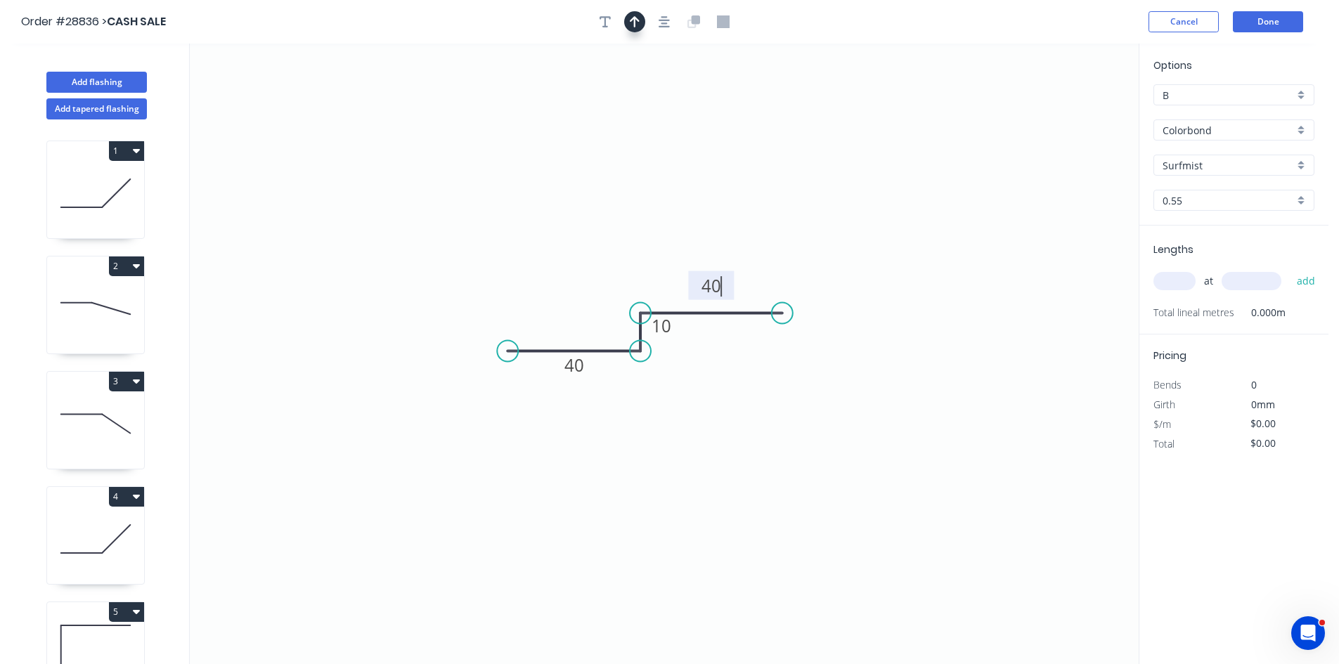
click at [626, 20] on button "button" at bounding box center [634, 21] width 21 height 21
type input "$6.77"
drag, startPoint x: 1067, startPoint y: 115, endPoint x: 685, endPoint y: 385, distance: 468.1
click at [685, 385] on icon at bounding box center [684, 368] width 13 height 45
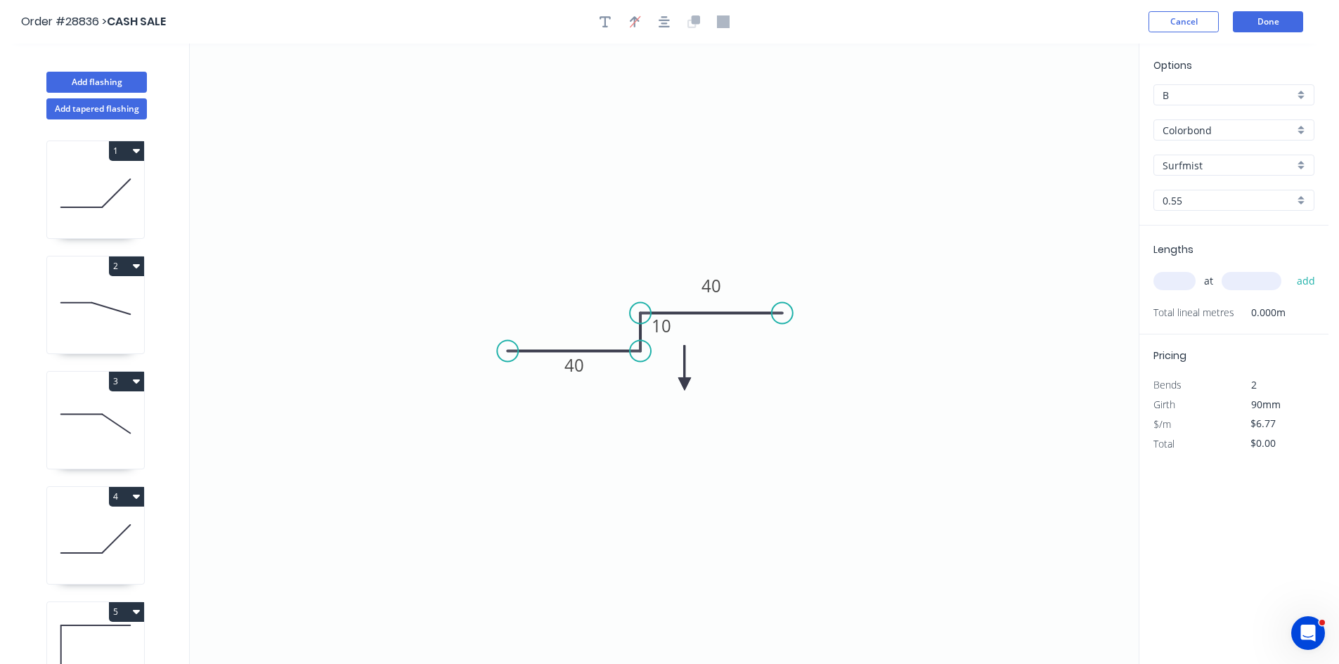
click at [685, 385] on icon at bounding box center [684, 368] width 13 height 45
click at [685, 385] on icon at bounding box center [700, 384] width 45 height 13
click at [1165, 279] on input "text" at bounding box center [1175, 281] width 42 height 18
type input "2"
type input "2415"
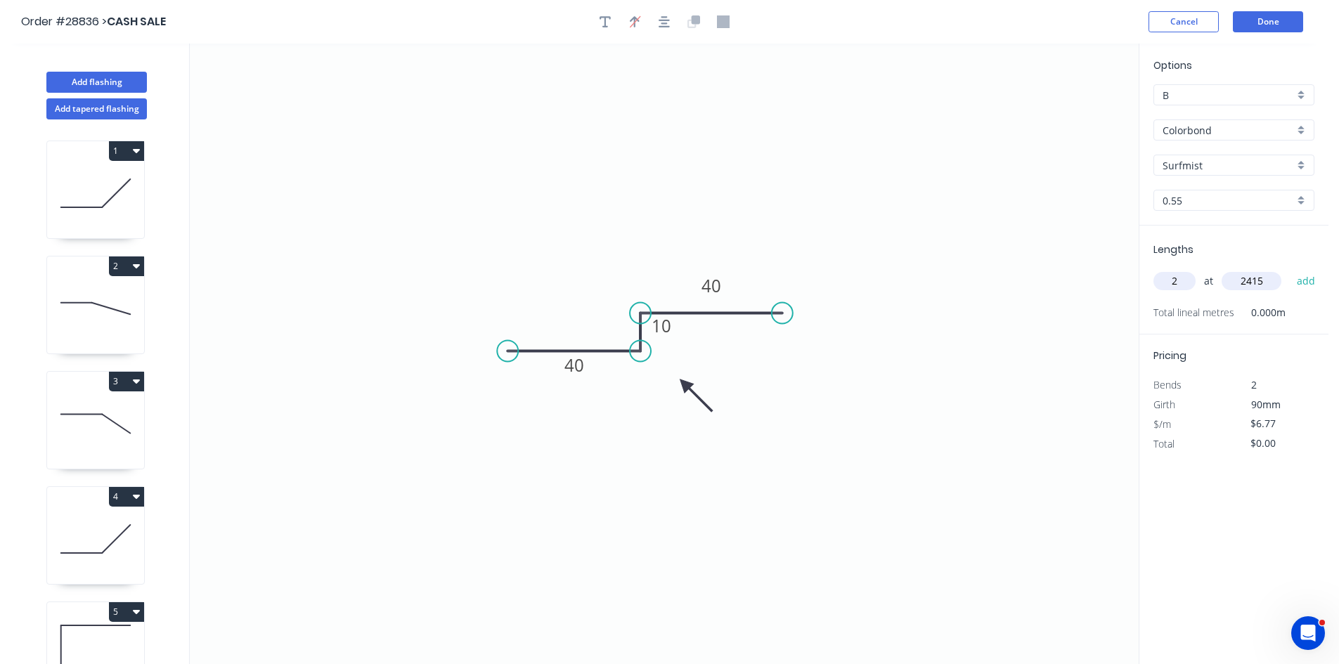
click at [1290, 269] on button "add" at bounding box center [1306, 281] width 33 height 24
type input "$32.70"
click at [1275, 25] on button "Done" at bounding box center [1268, 21] width 70 height 21
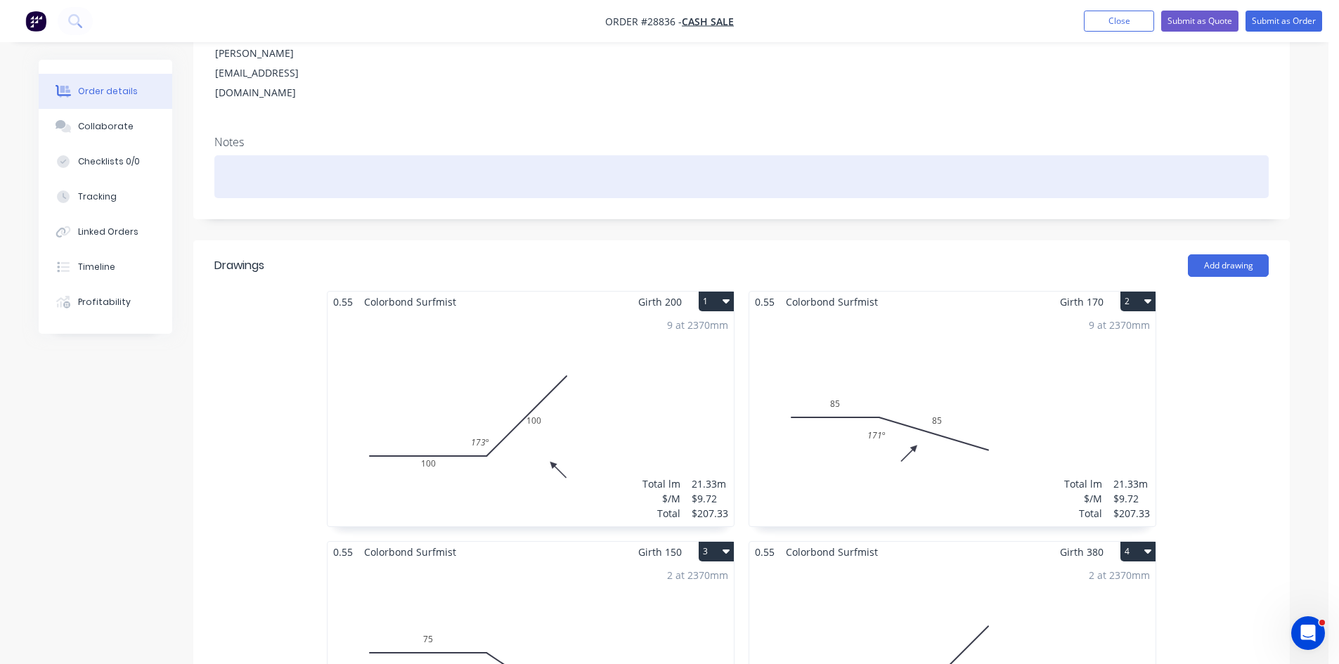
scroll to position [352, 0]
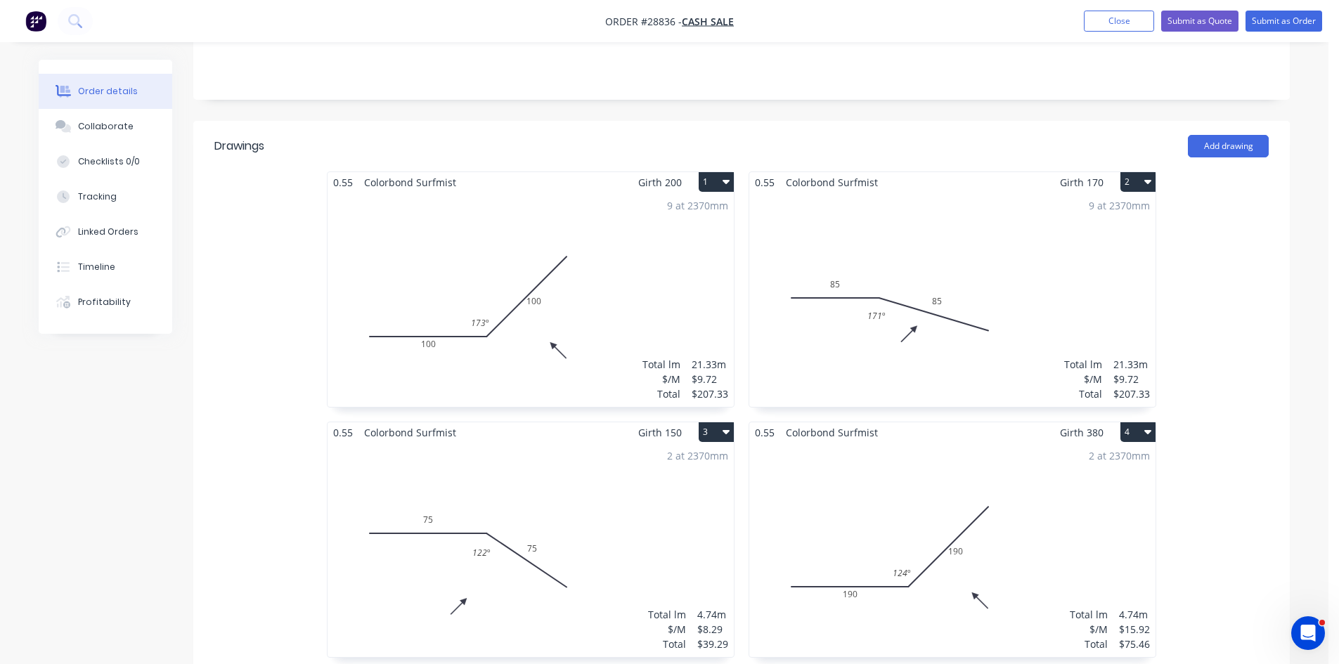
click at [958, 318] on div "9 at 2370mm Total lm $/M Total 21.33m $9.72 $207.33" at bounding box center [952, 300] width 406 height 214
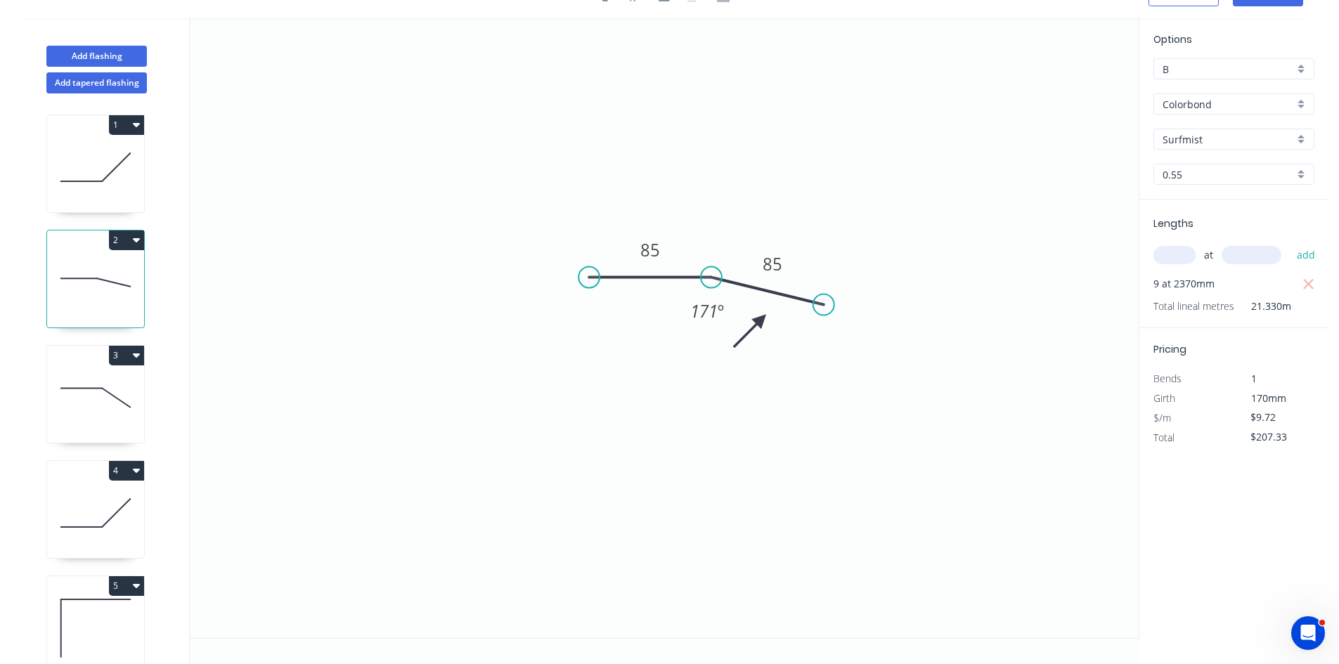
drag, startPoint x: 858, startPoint y: 323, endPoint x: 824, endPoint y: 305, distance: 39.0
click at [824, 305] on circle at bounding box center [823, 305] width 21 height 21
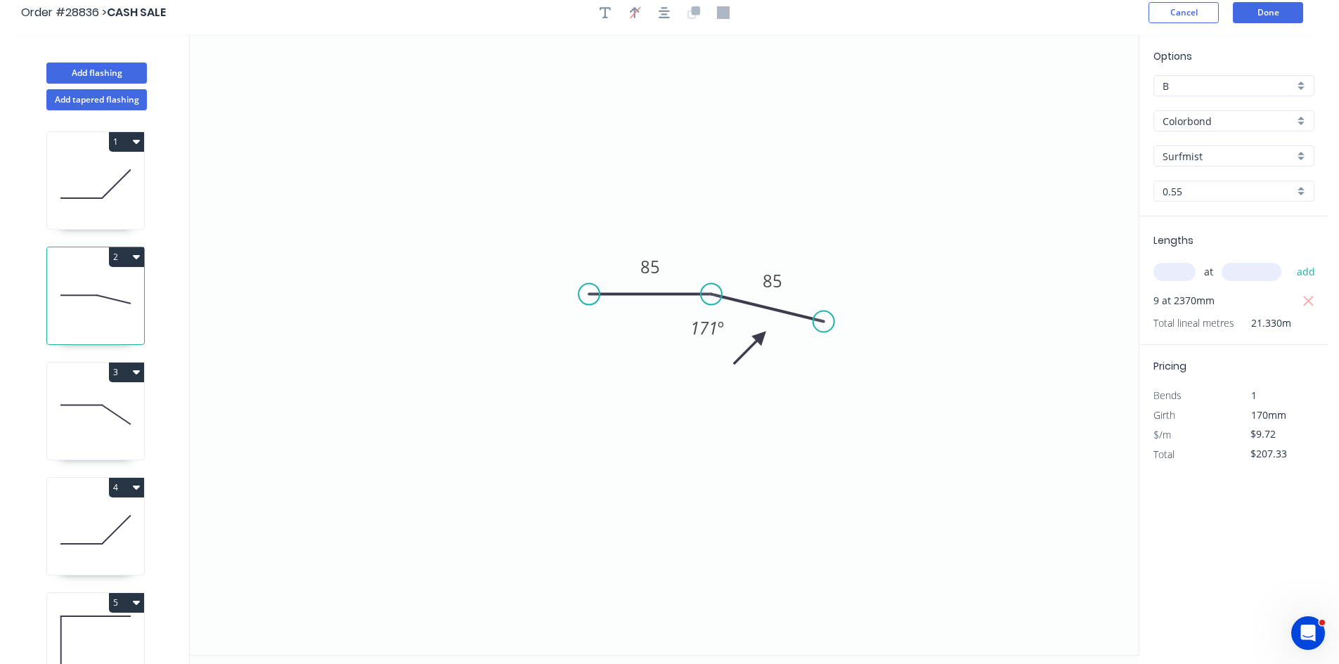
scroll to position [0, 0]
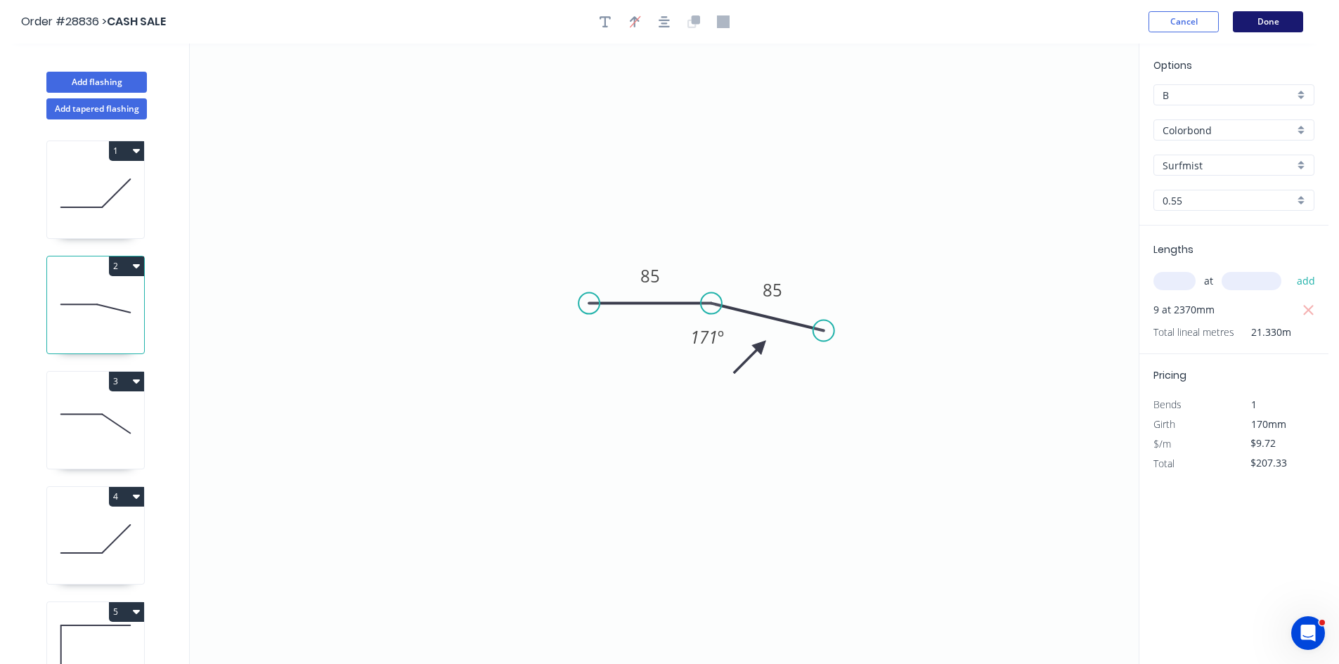
click at [1270, 23] on button "Done" at bounding box center [1268, 21] width 70 height 21
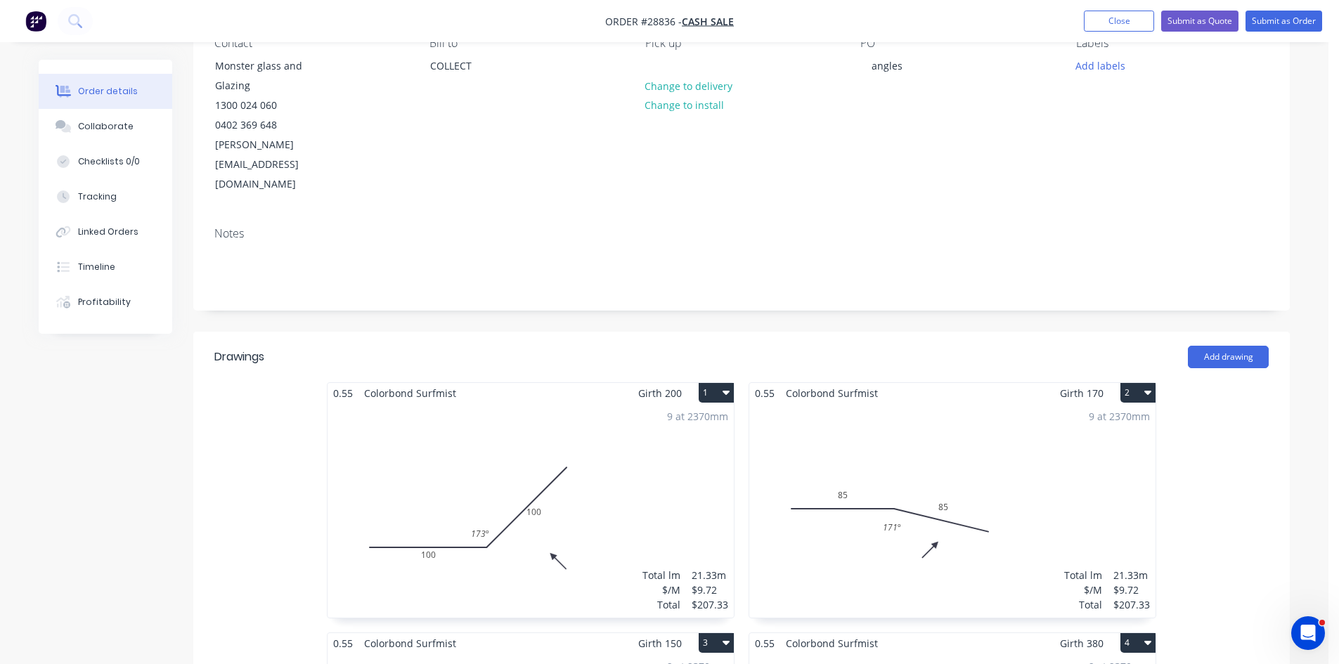
click at [615, 469] on div "9 at 2370mm Total lm $/M Total 21.33m $9.72 $207.33" at bounding box center [531, 511] width 406 height 214
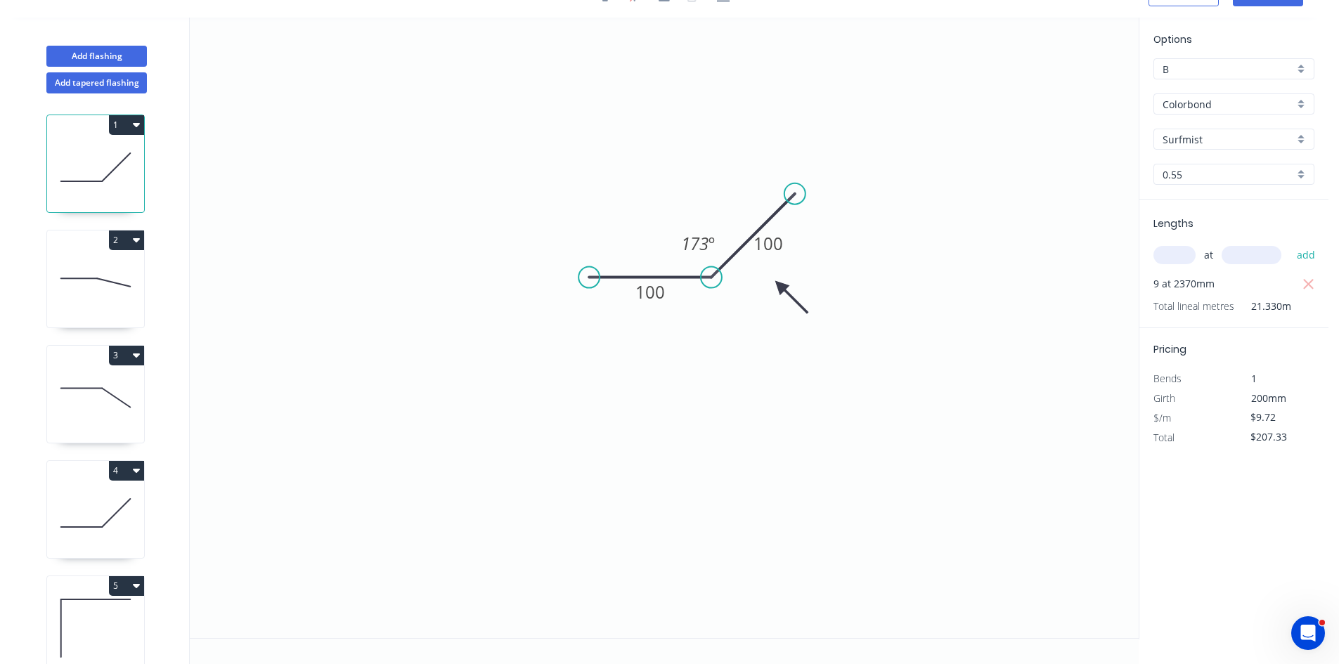
scroll to position [26, 0]
drag, startPoint x: 780, startPoint y: 290, endPoint x: 738, endPoint y: 320, distance: 51.3
click at [738, 320] on icon at bounding box center [749, 331] width 41 height 41
click at [737, 320] on icon at bounding box center [749, 331] width 41 height 41
drag, startPoint x: 801, startPoint y: 194, endPoint x: 808, endPoint y: 226, distance: 33.3
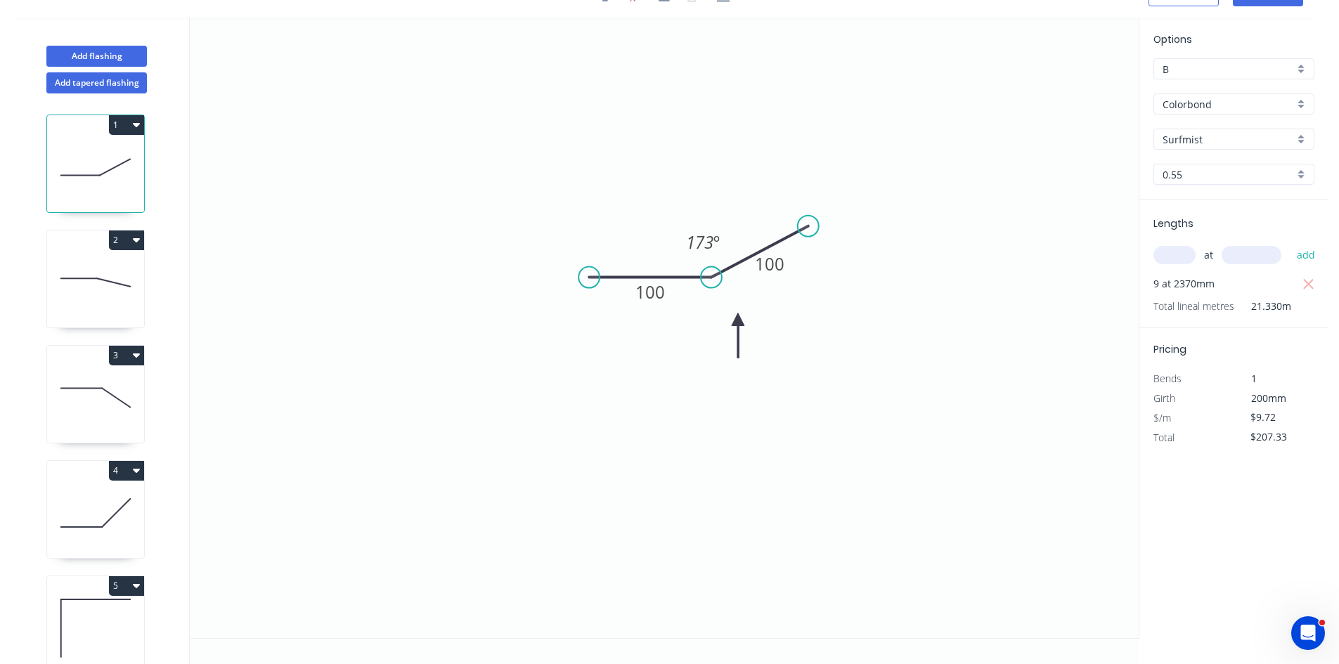
click at [808, 226] on circle at bounding box center [808, 226] width 21 height 21
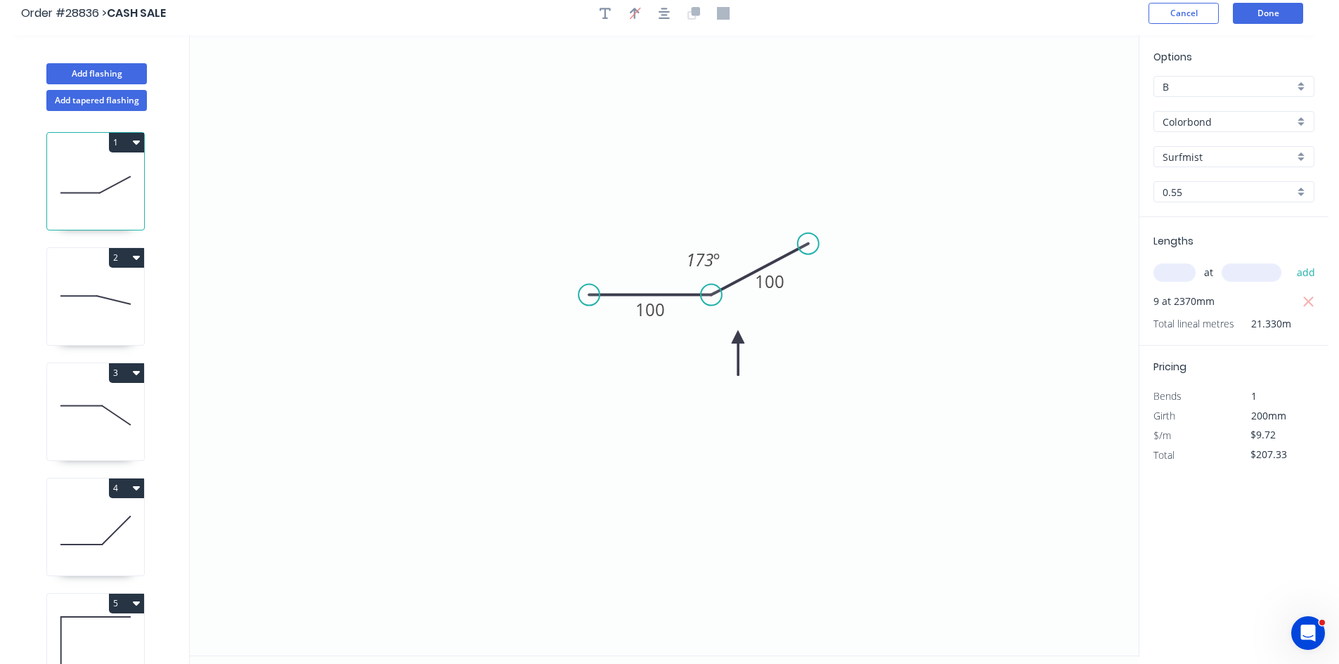
scroll to position [0, 0]
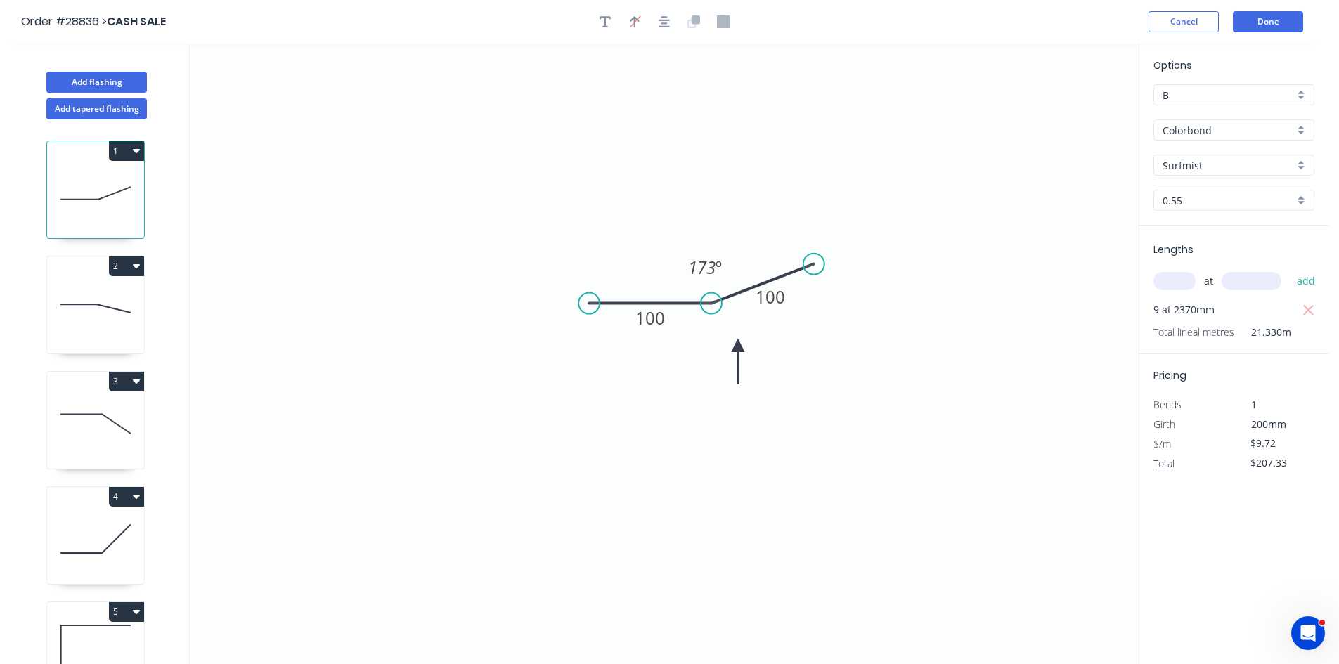
drag, startPoint x: 809, startPoint y: 249, endPoint x: 814, endPoint y: 264, distance: 16.2
click at [814, 264] on circle at bounding box center [814, 264] width 21 height 21
click at [1265, 24] on button "Done" at bounding box center [1268, 21] width 70 height 21
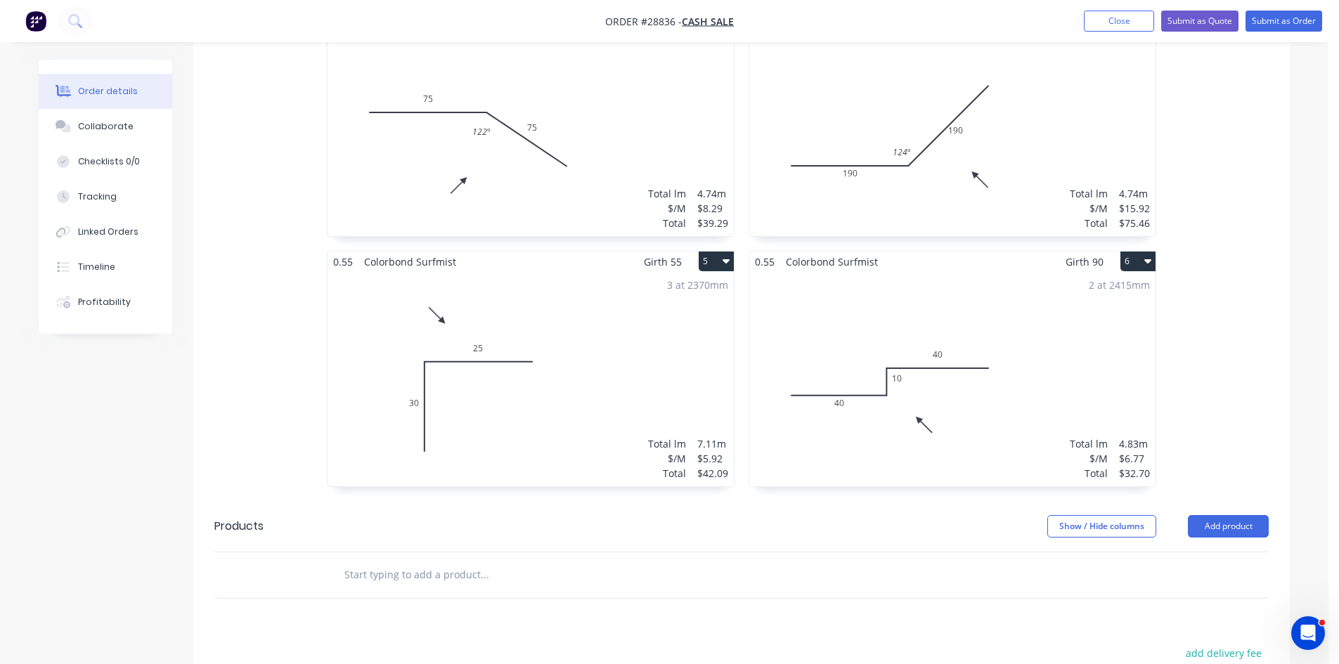
scroll to position [745, 0]
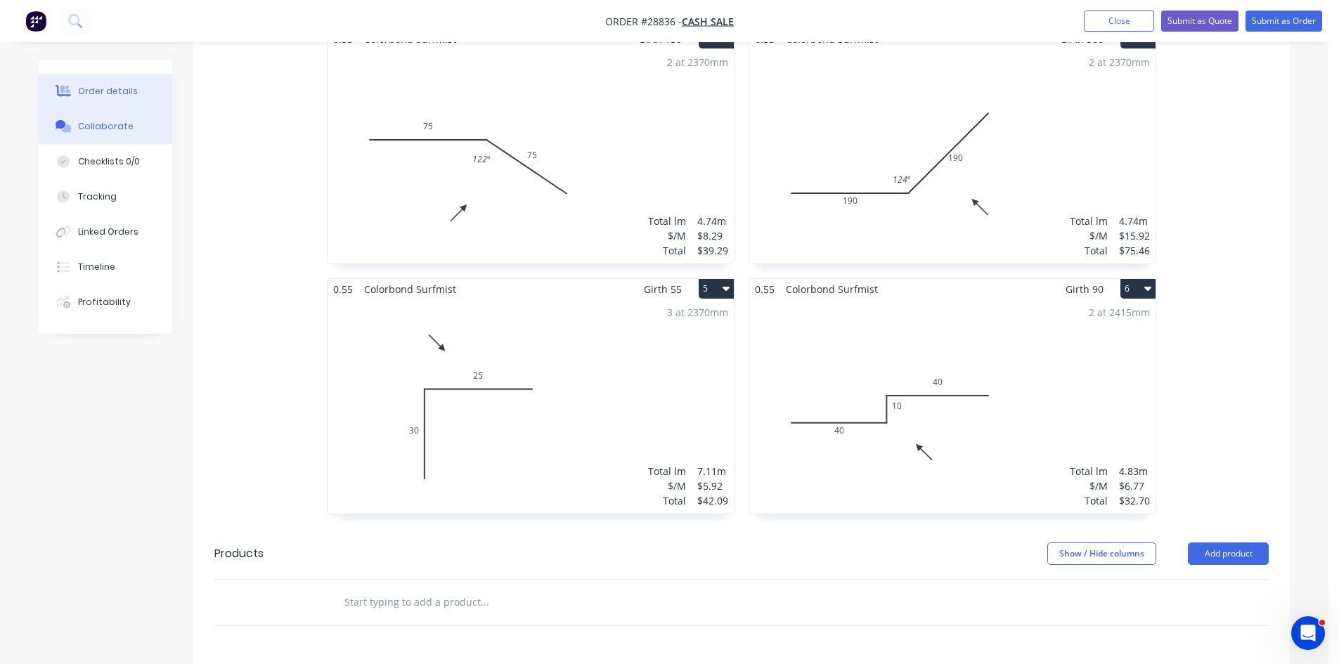
click at [94, 131] on div "Collaborate" at bounding box center [106, 126] width 56 height 13
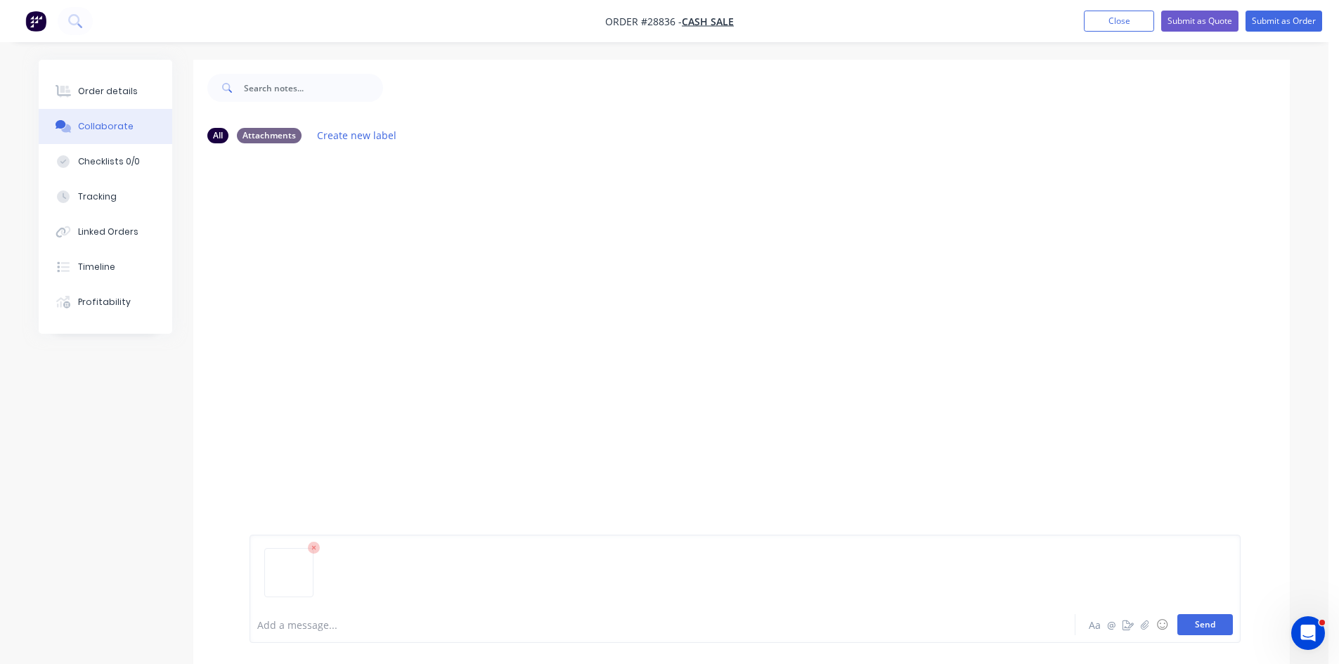
click at [1218, 629] on button "Send" at bounding box center [1206, 624] width 56 height 21
drag, startPoint x: 108, startPoint y: 81, endPoint x: 129, endPoint y: 86, distance: 22.3
click at [108, 81] on button "Order details" at bounding box center [106, 91] width 134 height 35
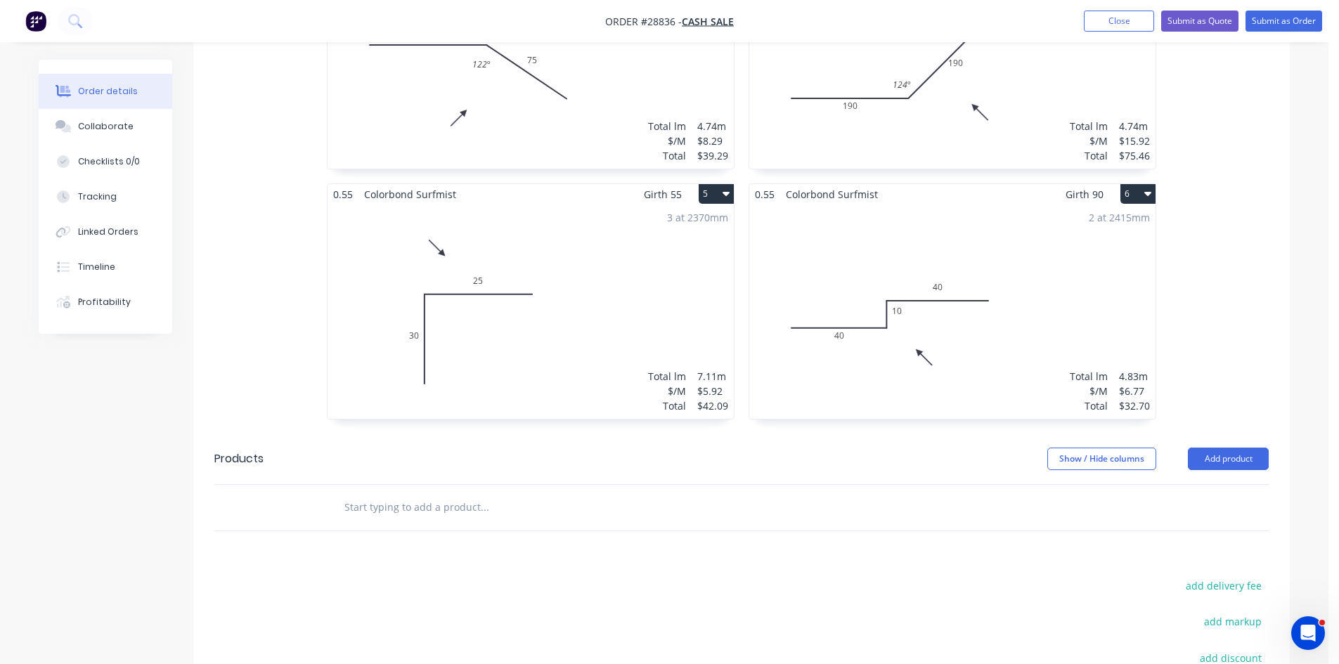
scroll to position [675, 0]
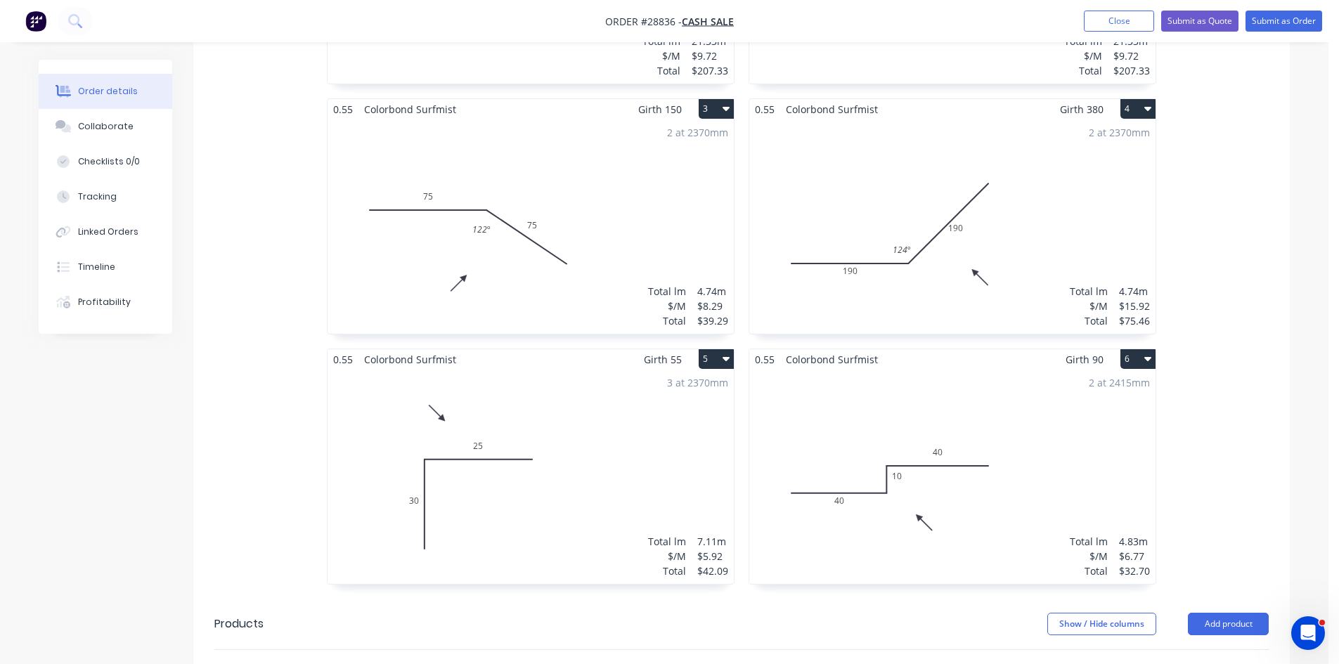
click at [1016, 424] on div "2 at 2415mm Total lm $/M Total 4.83m $6.77 $32.70" at bounding box center [952, 477] width 406 height 214
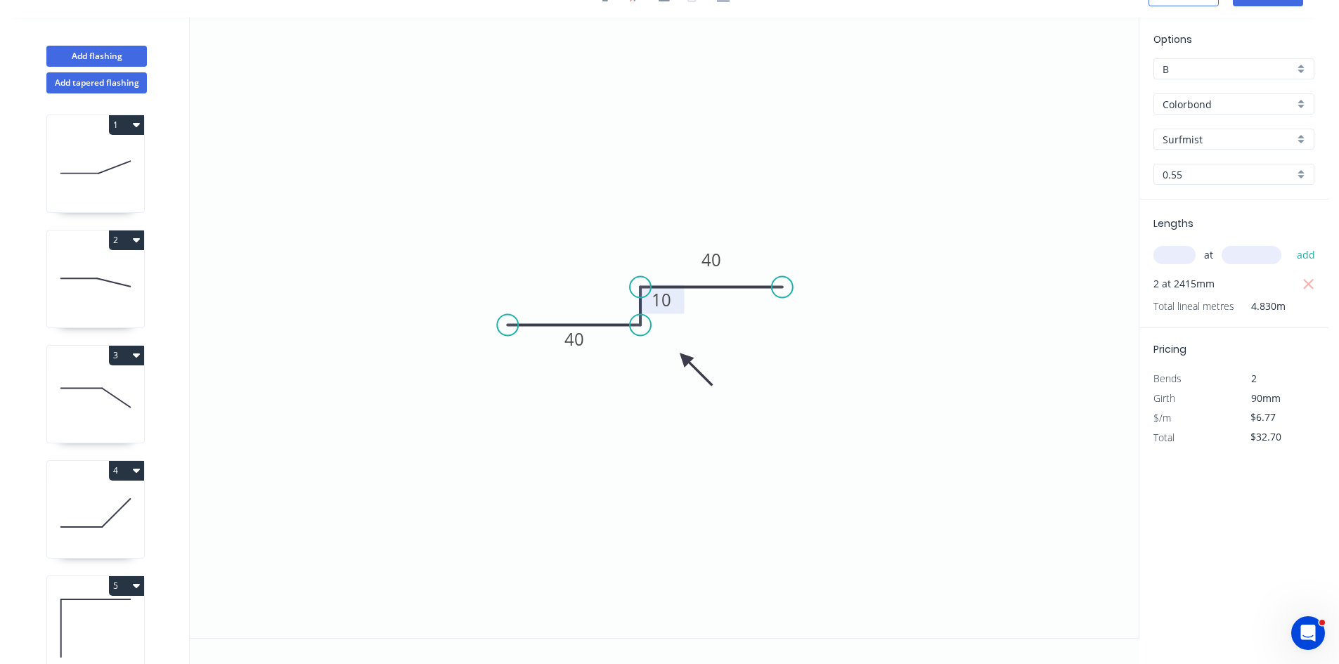
click at [665, 302] on tspan "10" at bounding box center [662, 299] width 20 height 23
click at [852, 340] on icon "0 40 11 40" at bounding box center [664, 328] width 949 height 621
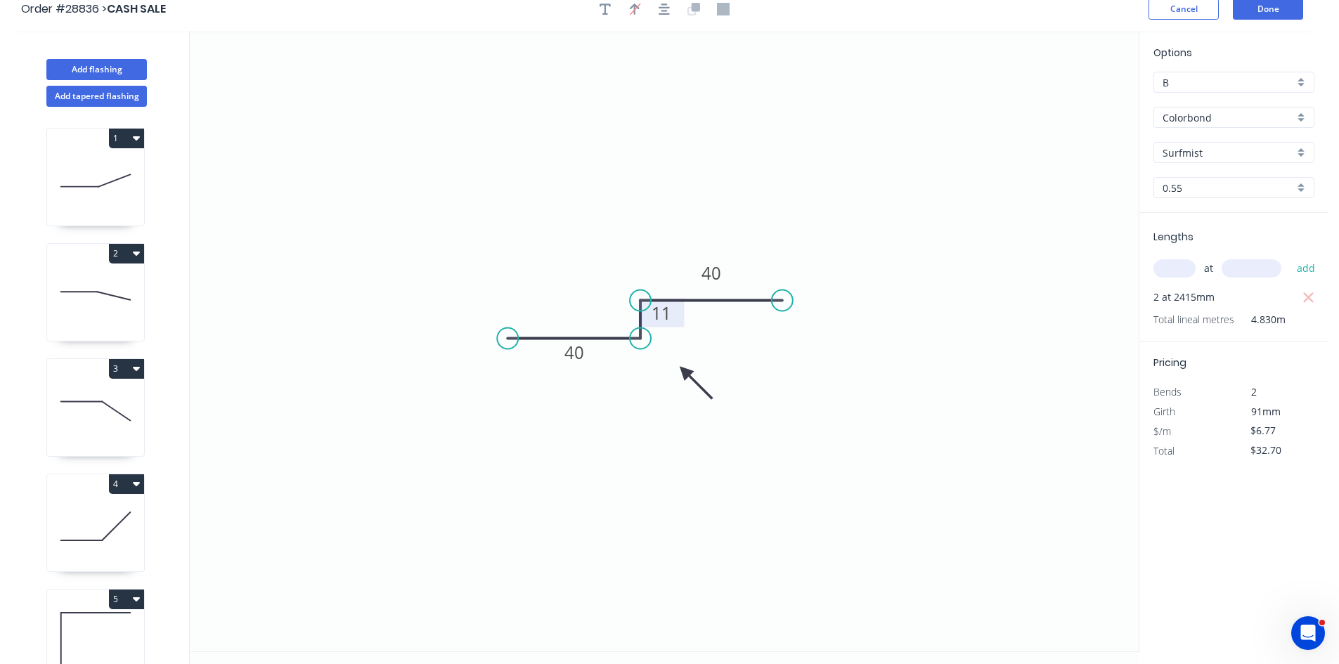
scroll to position [0, 0]
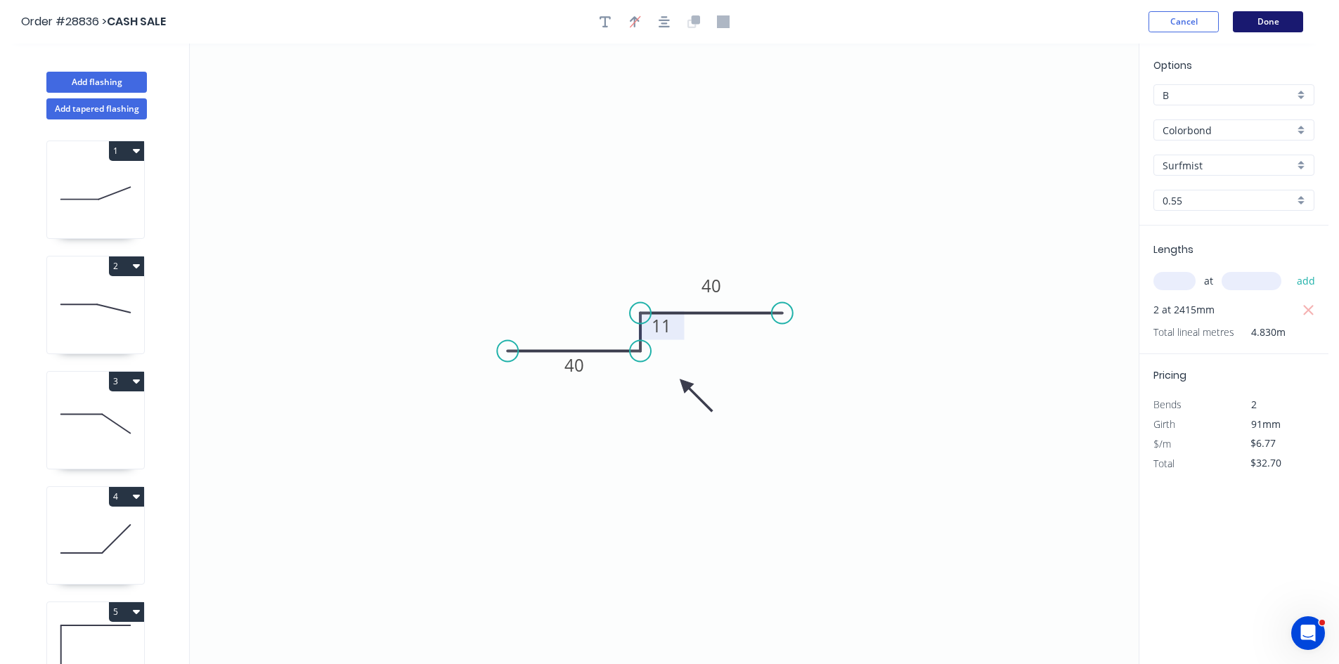
click at [1265, 25] on button "Done" at bounding box center [1268, 21] width 70 height 21
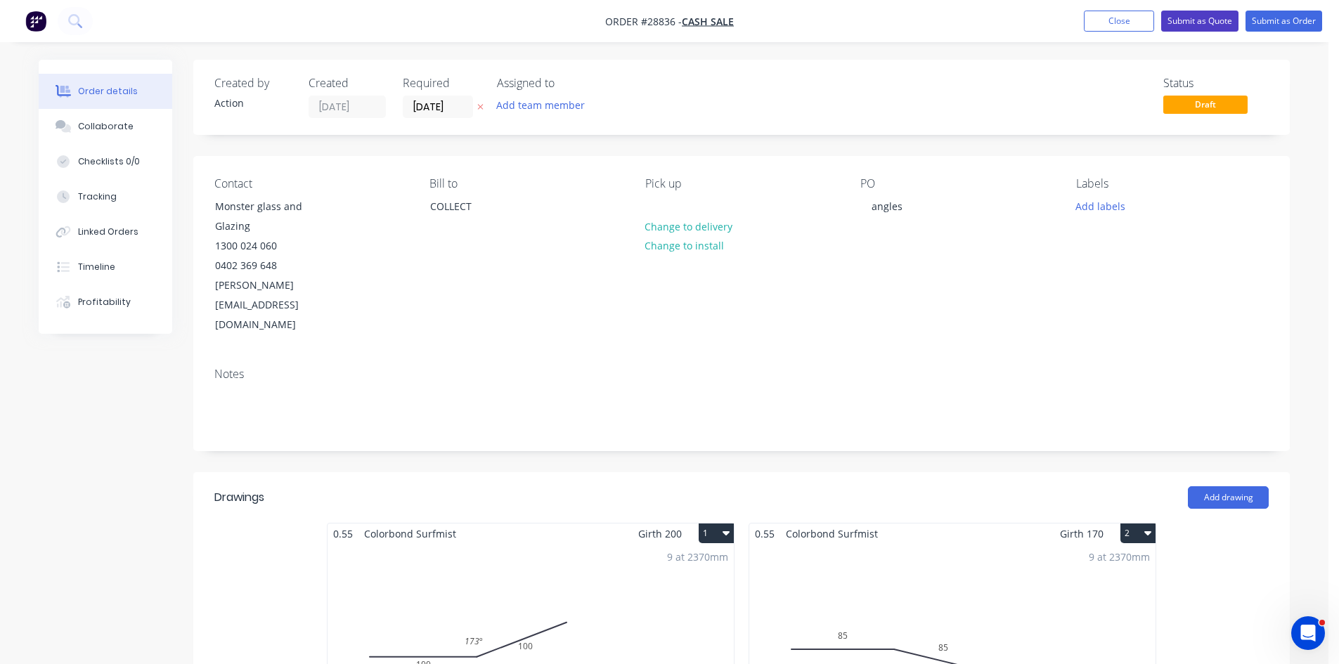
click at [1201, 18] on button "Submit as Quote" at bounding box center [1199, 21] width 77 height 21
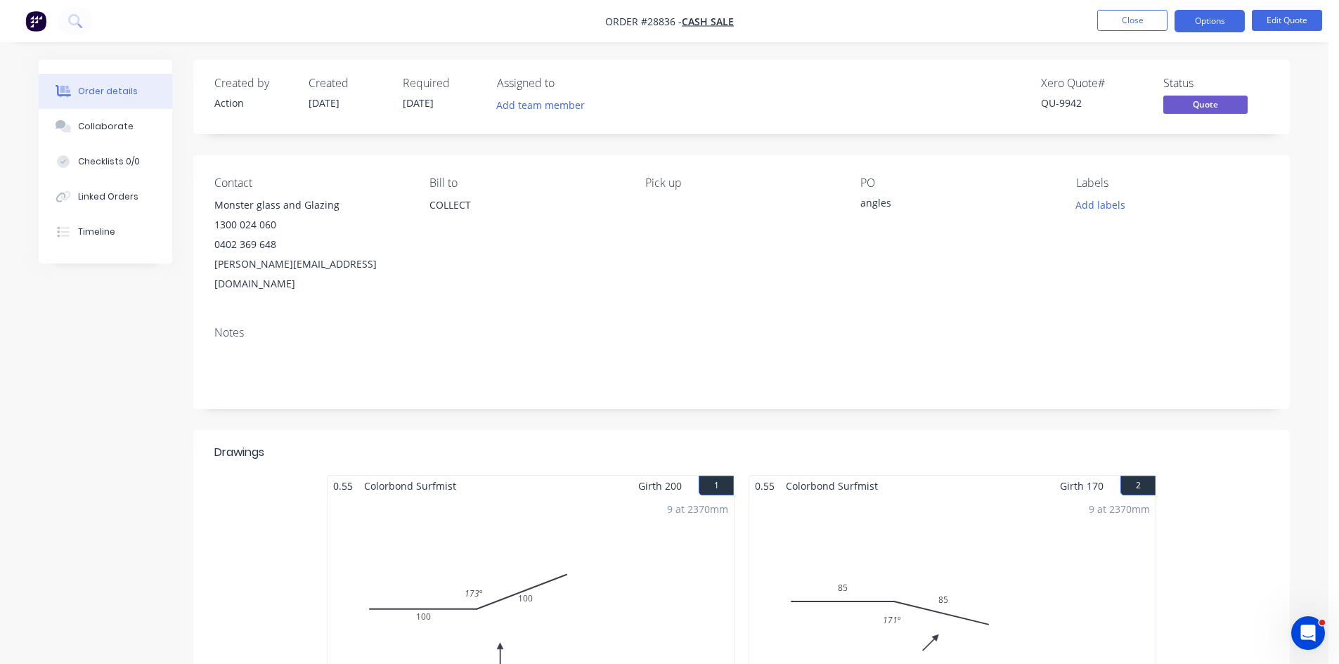
click at [1201, 18] on button "Options" at bounding box center [1210, 21] width 70 height 22
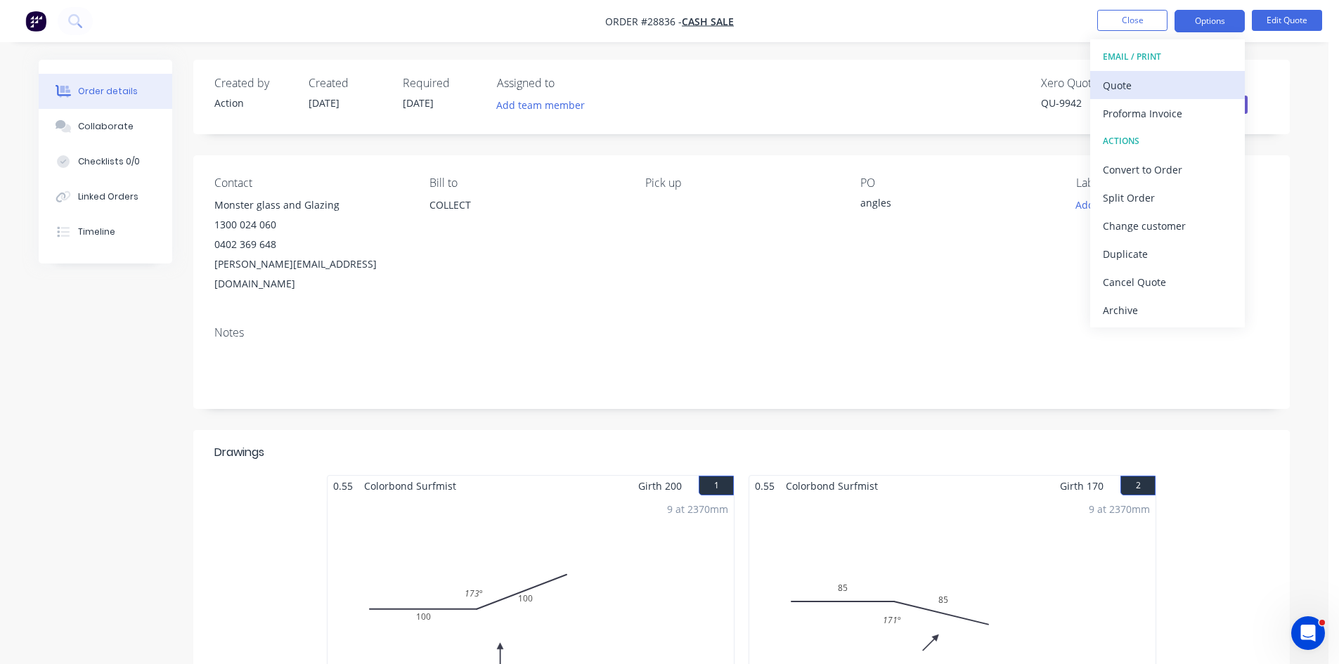
click at [1149, 90] on div "Quote" at bounding box center [1167, 85] width 129 height 20
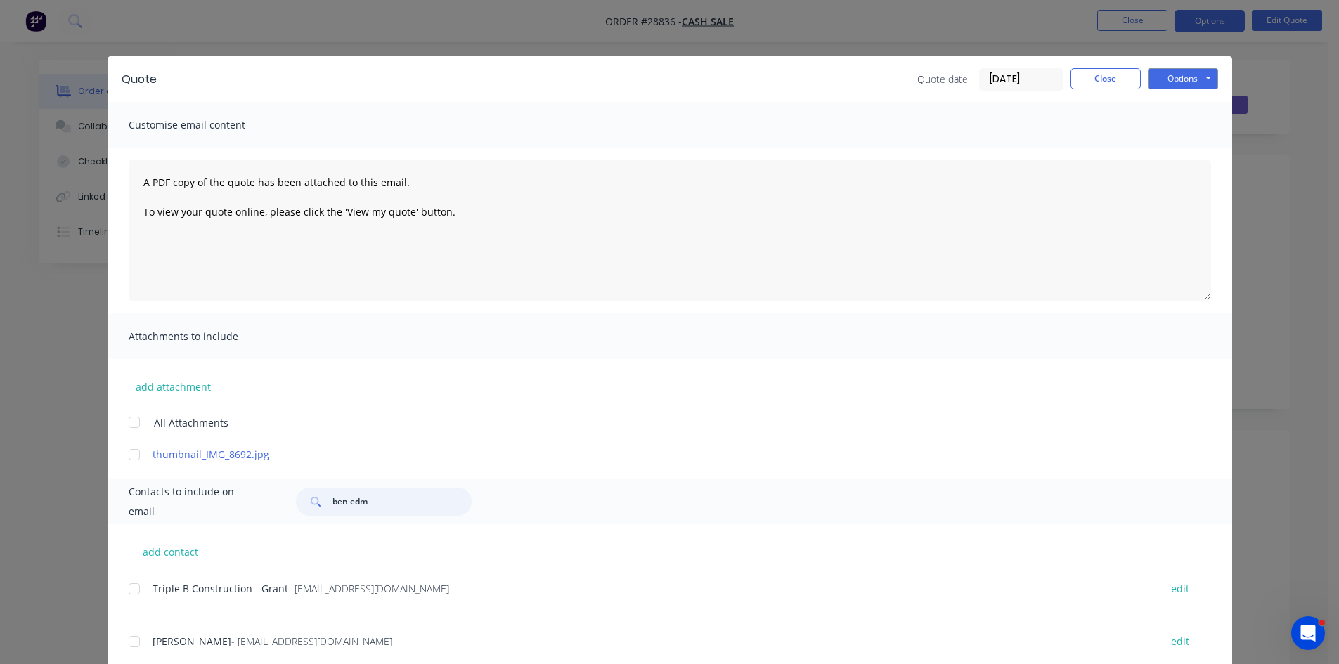
drag, startPoint x: 290, startPoint y: 492, endPoint x: 21, endPoint y: 482, distance: 268.8
click at [21, 482] on div "Quote Quote date 24/09/25 Close Options Preview Print Email Customise email con…" at bounding box center [669, 332] width 1339 height 664
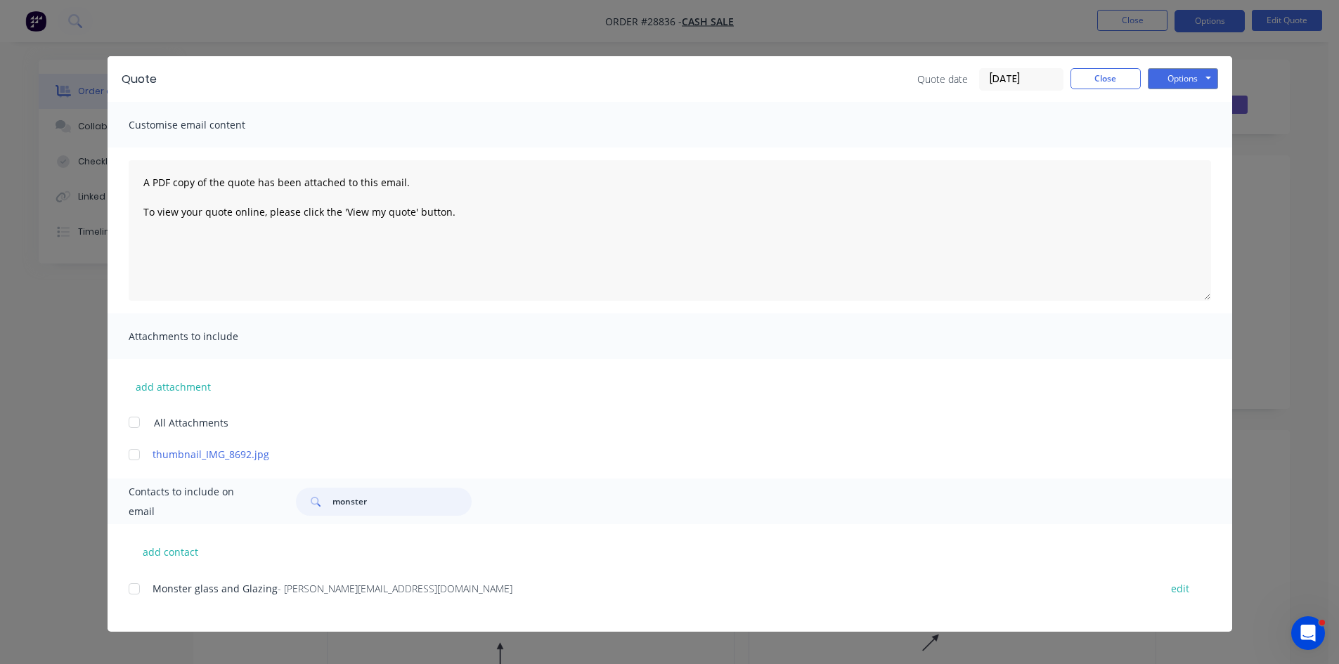
click at [134, 594] on div at bounding box center [134, 589] width 28 height 28
type input "monster"
click at [1180, 85] on button "Options" at bounding box center [1183, 78] width 70 height 21
click at [1185, 155] on button "Email" at bounding box center [1193, 149] width 90 height 23
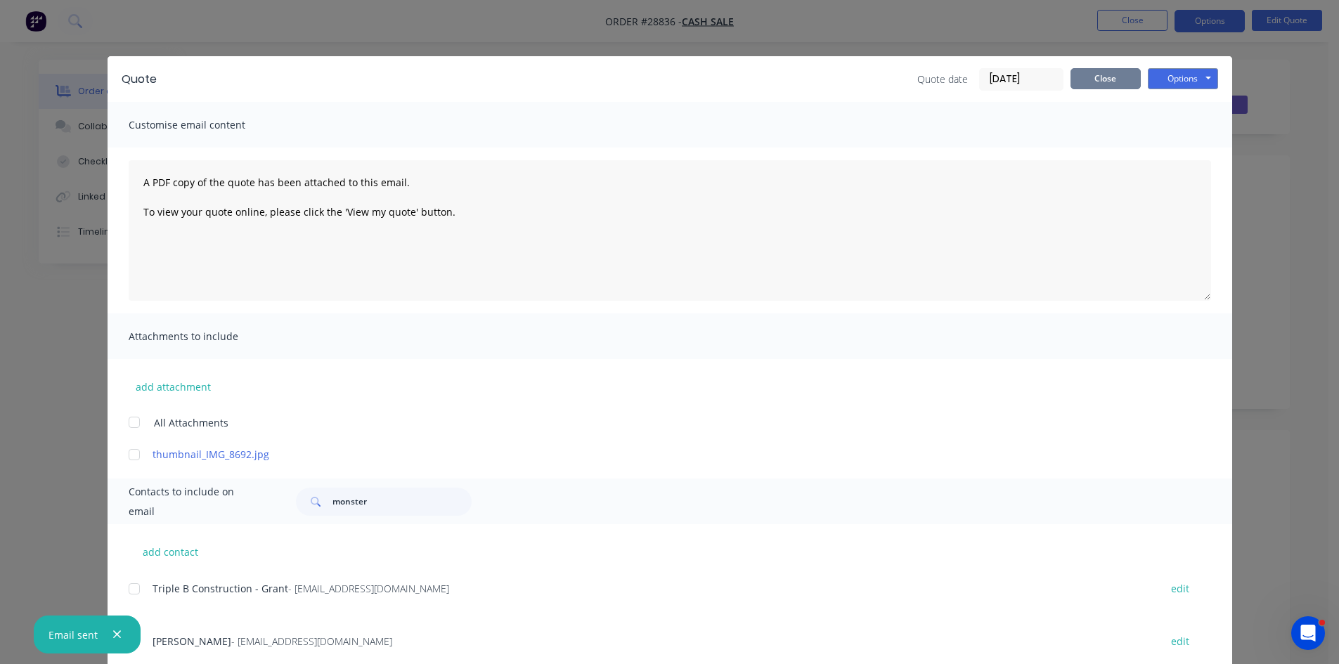
click at [1111, 79] on button "Close" at bounding box center [1106, 78] width 70 height 21
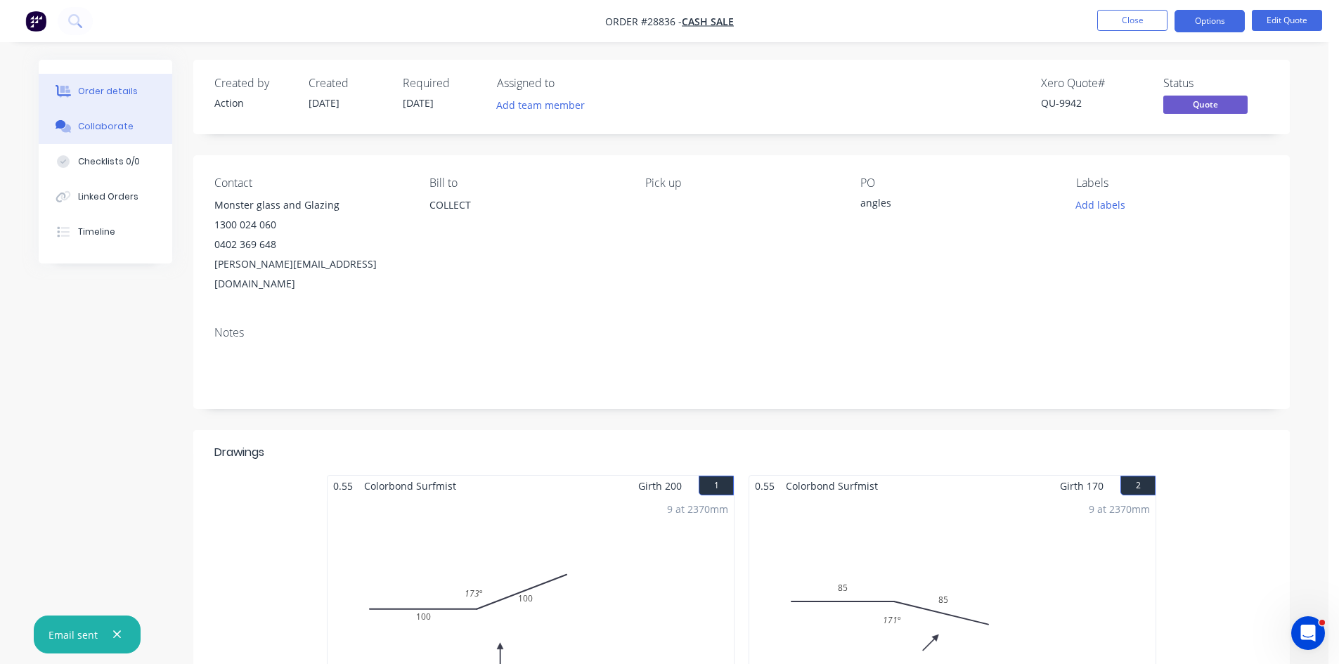
click at [134, 134] on button "Collaborate" at bounding box center [106, 126] width 134 height 35
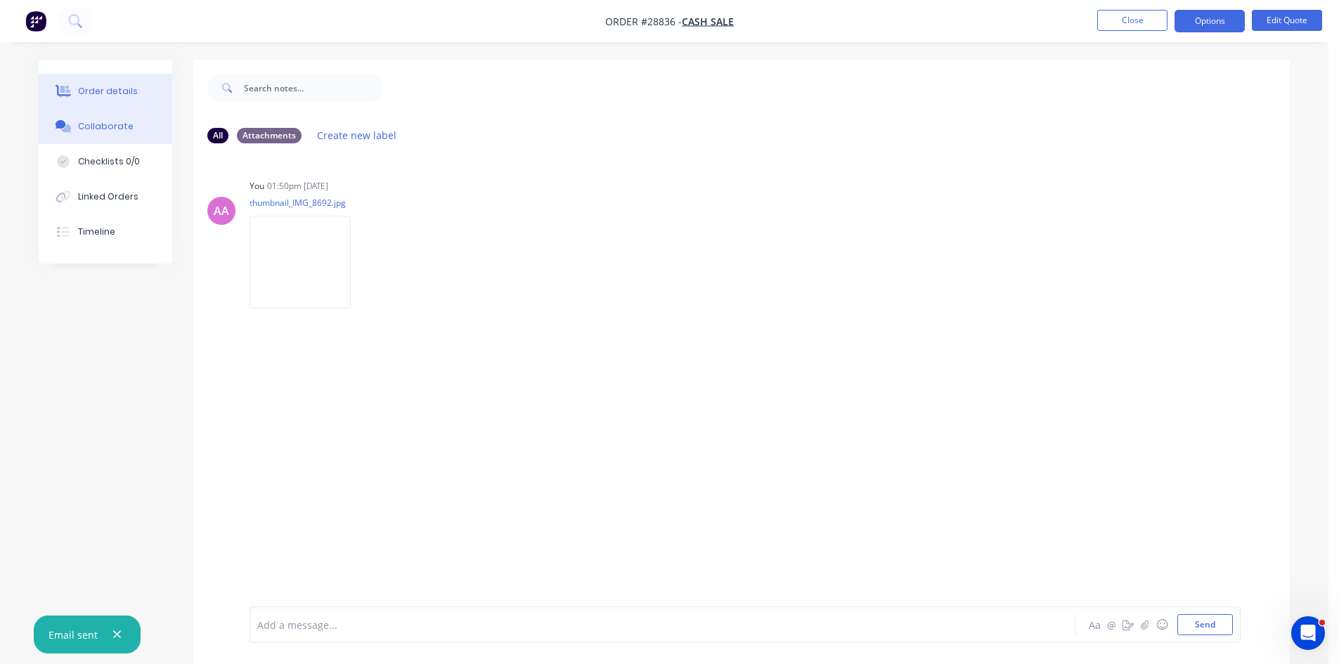
click at [120, 101] on button "Order details" at bounding box center [106, 91] width 134 height 35
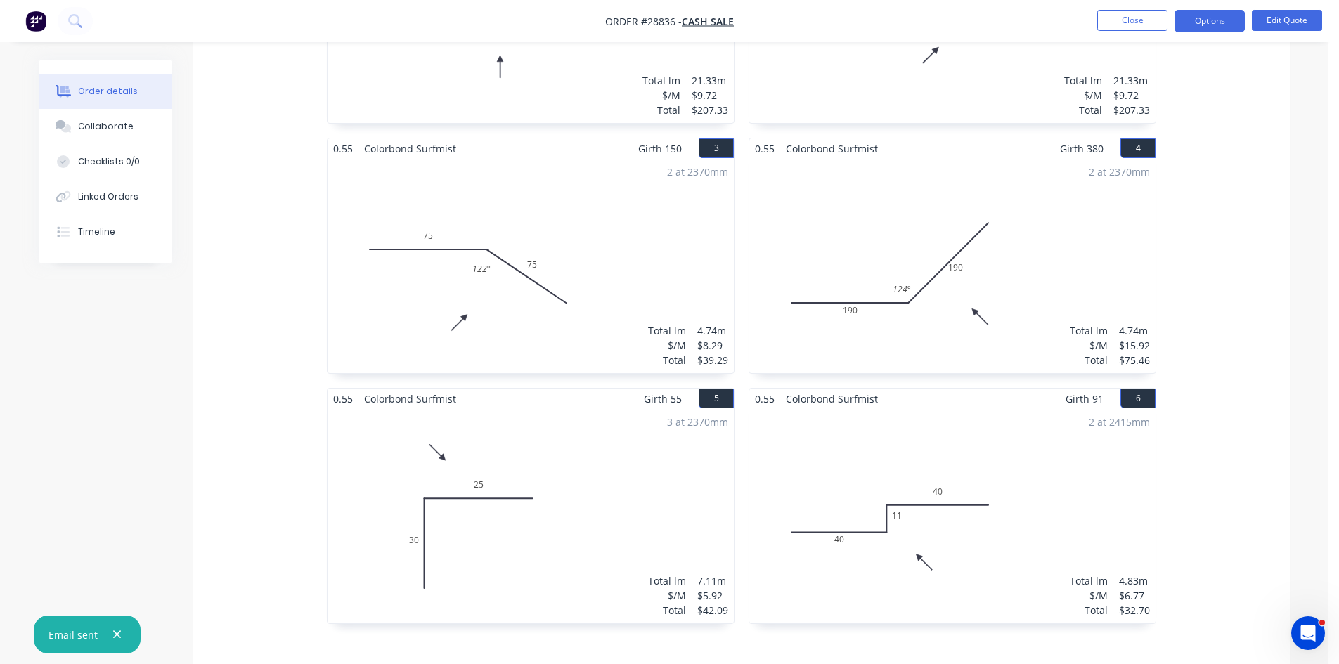
scroll to position [773, 0]
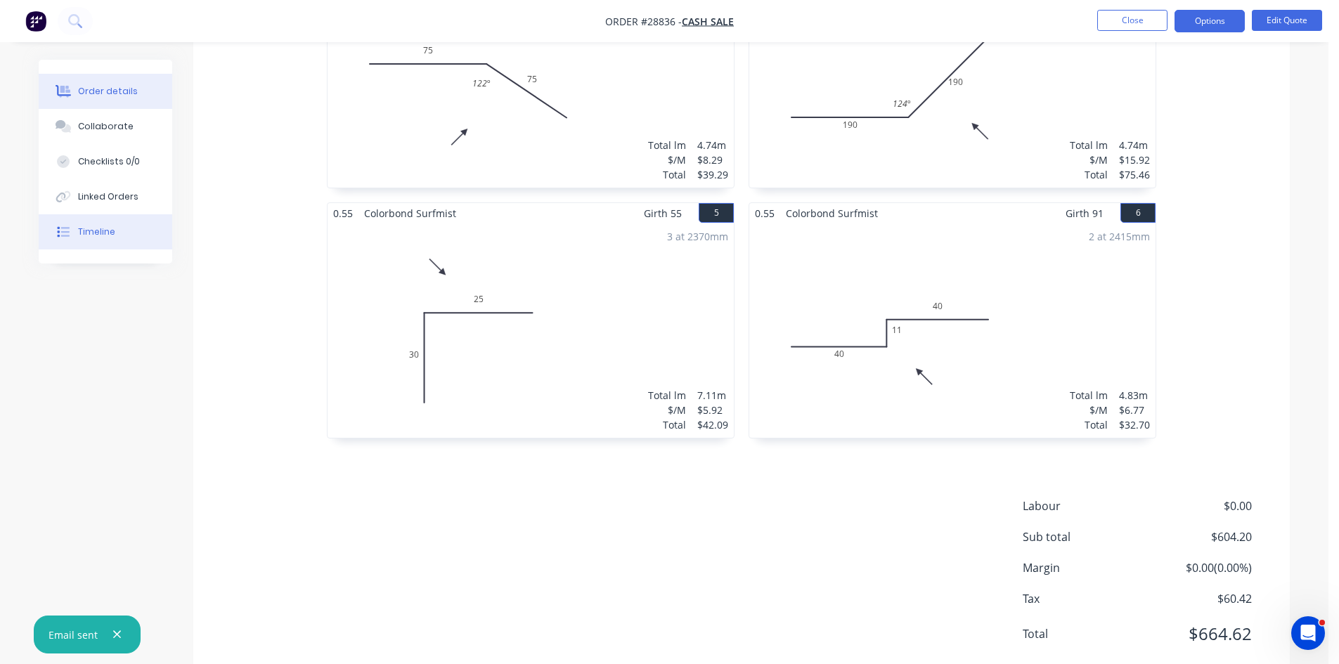
click at [114, 236] on button "Timeline" at bounding box center [106, 231] width 134 height 35
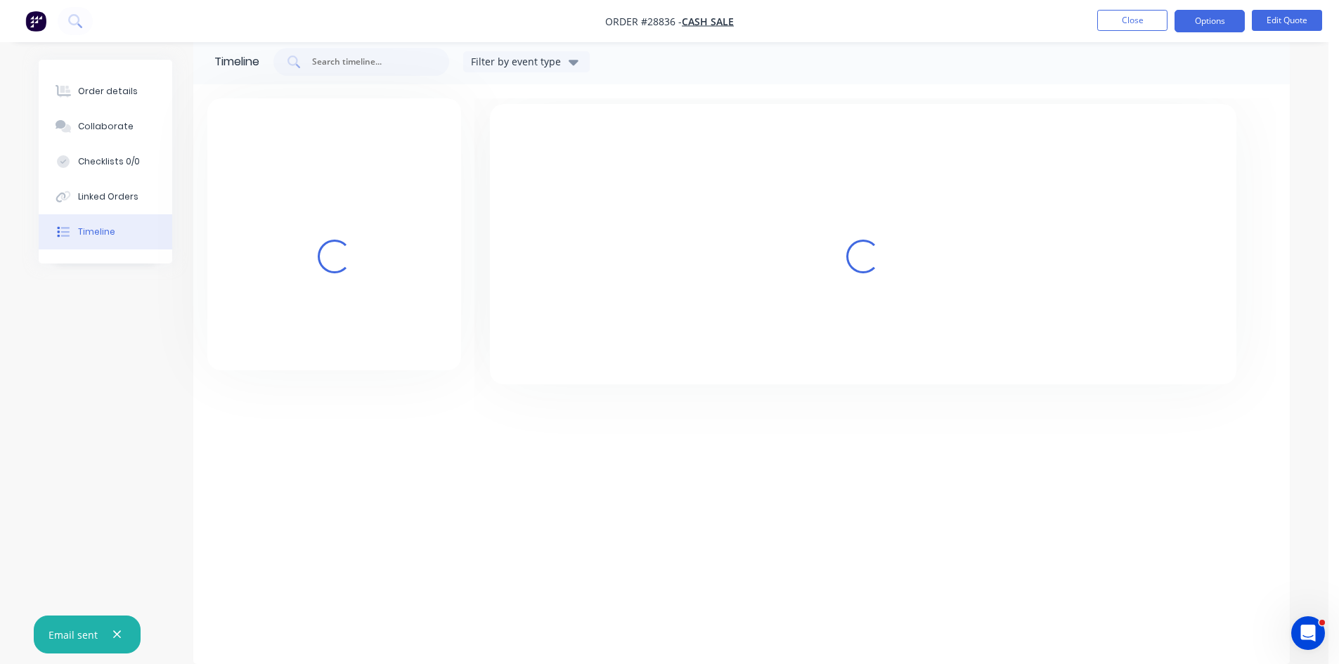
scroll to position [21, 0]
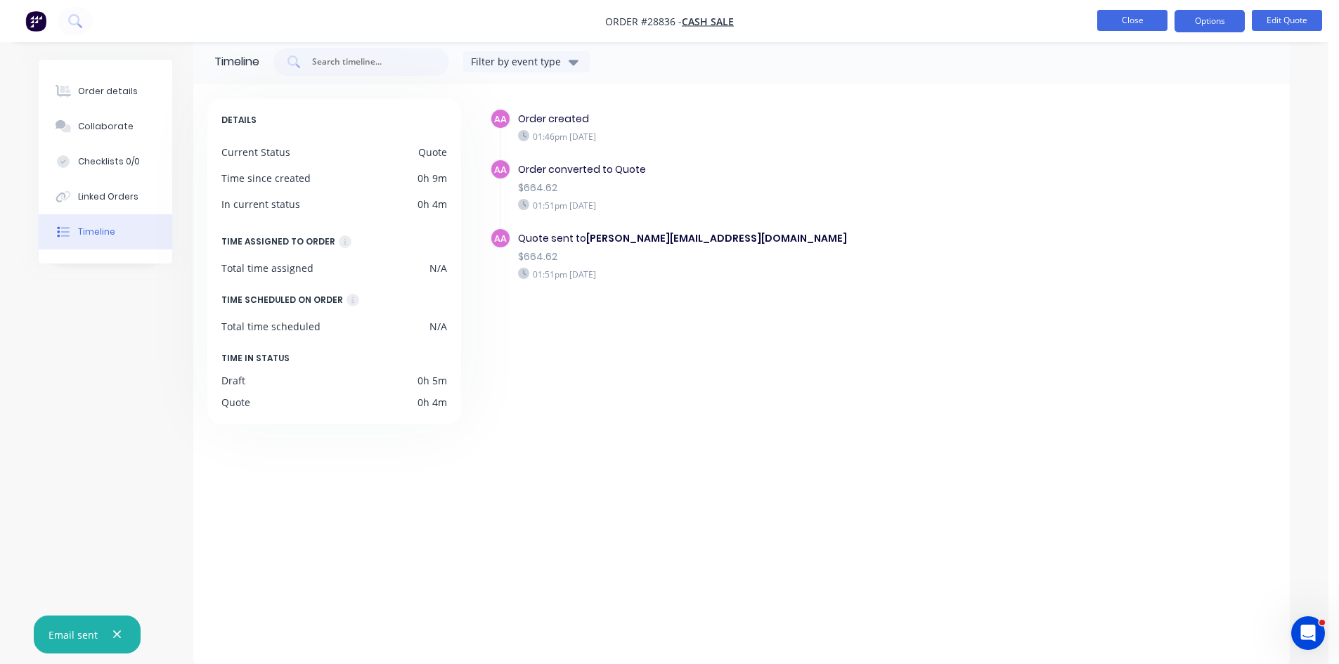
click at [1109, 19] on button "Close" at bounding box center [1132, 20] width 70 height 21
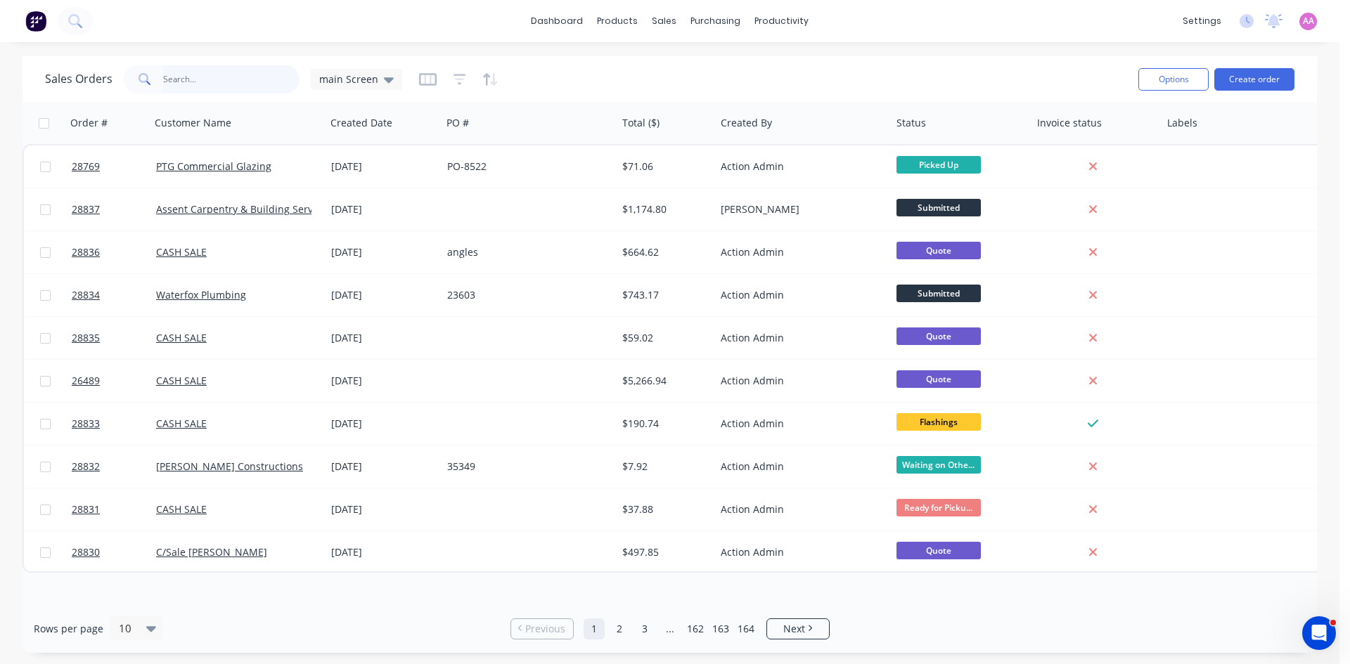
click at [200, 79] on input "text" at bounding box center [231, 79] width 137 height 28
click at [655, 25] on div "sales" at bounding box center [664, 21] width 39 height 21
click at [745, 68] on link "Sales Orders" at bounding box center [738, 67] width 186 height 28
click at [1281, 77] on button "Create order" at bounding box center [1254, 79] width 80 height 22
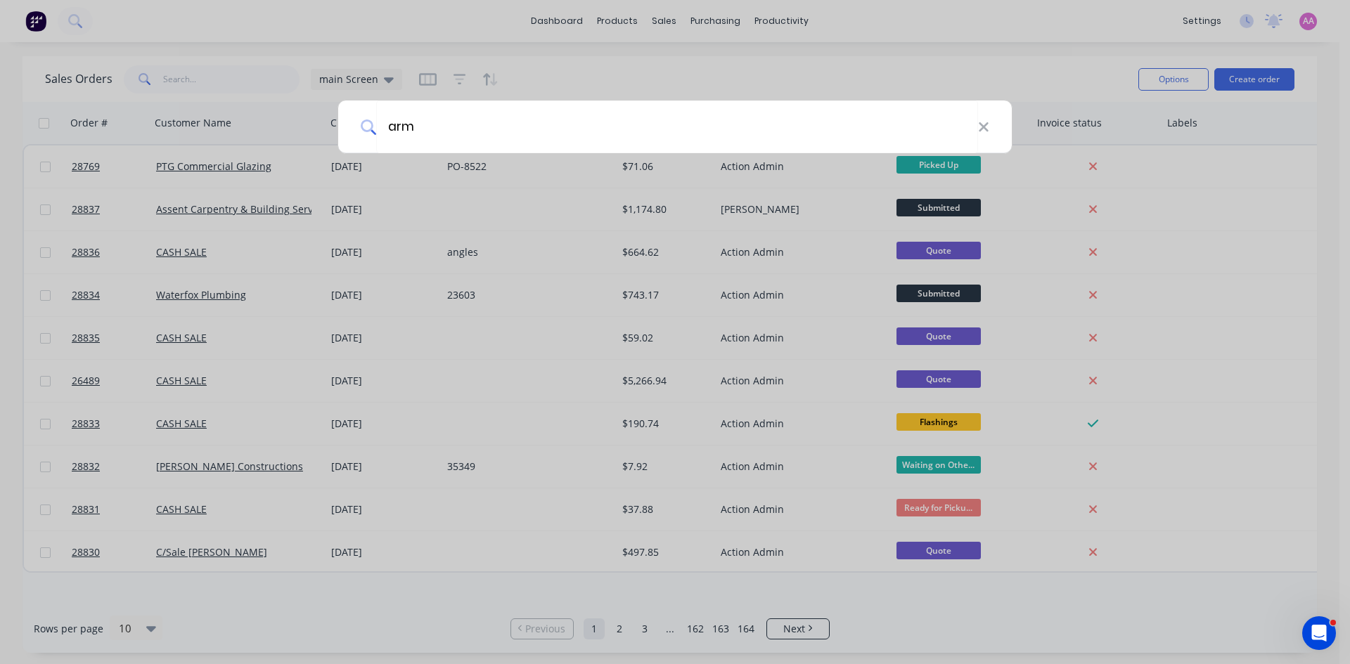
type input "arma"
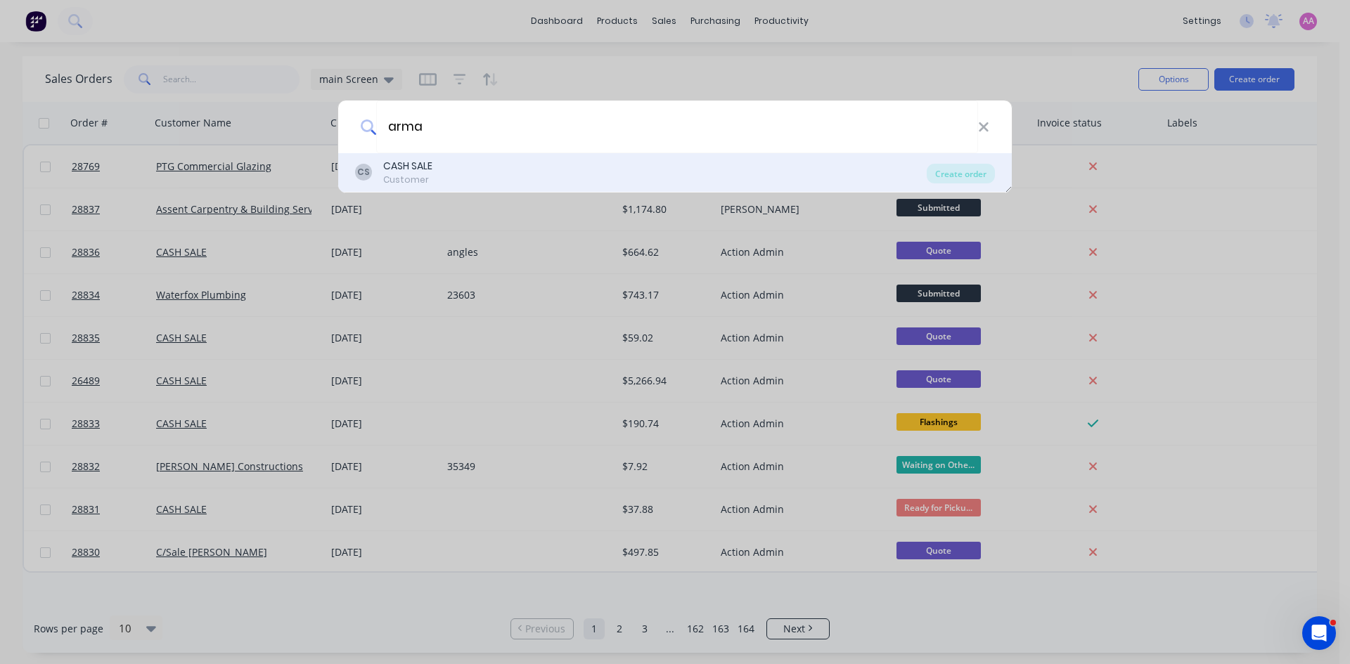
click at [424, 176] on div "Customer" at bounding box center [407, 180] width 49 height 13
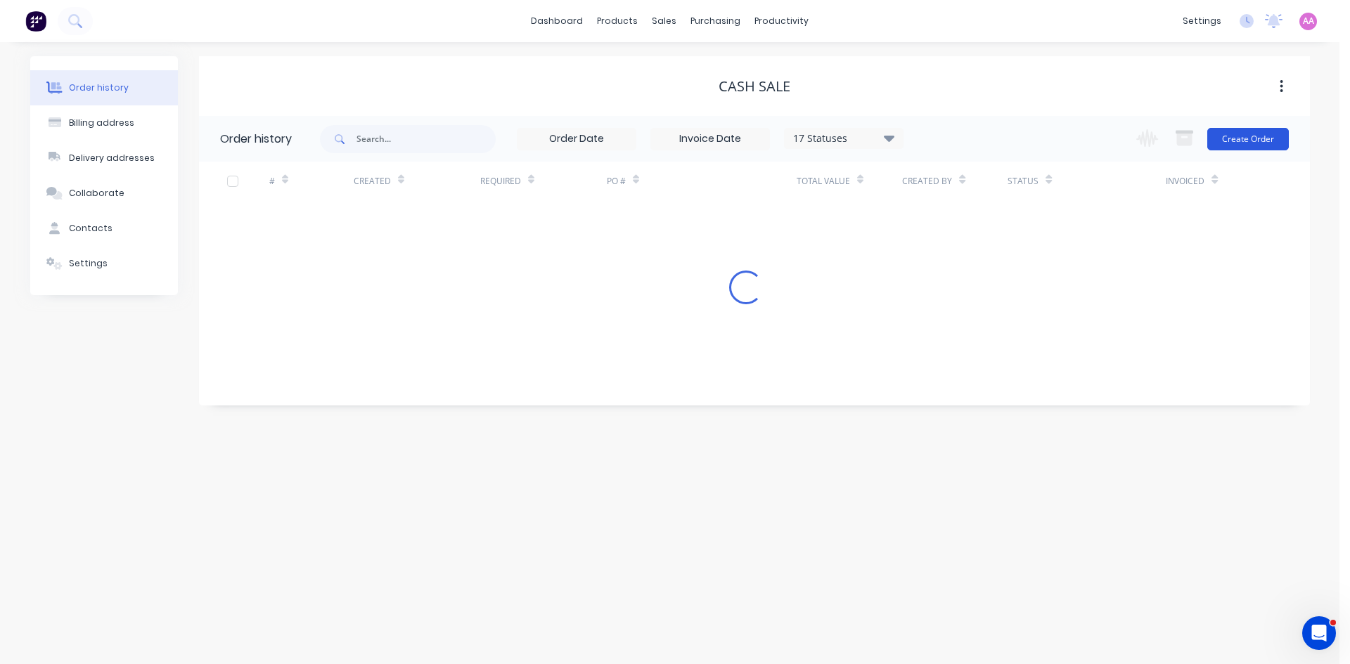
click at [1249, 134] on button "Create Order" at bounding box center [1248, 139] width 82 height 22
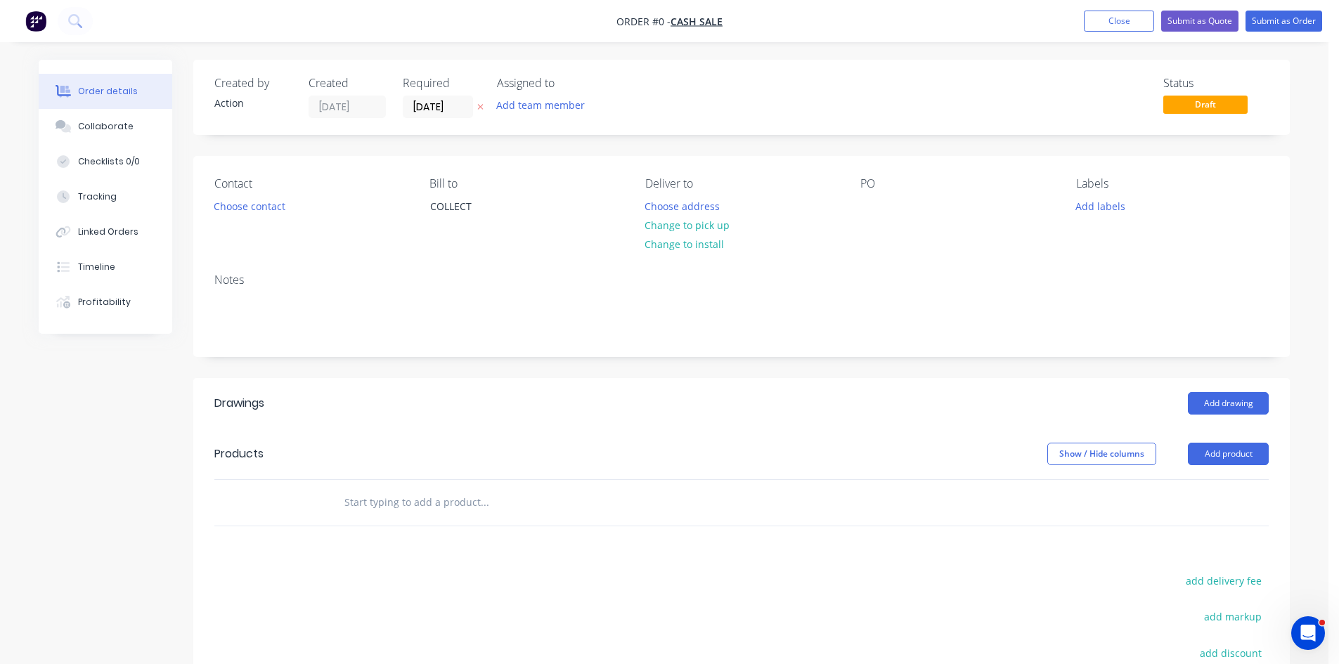
click at [260, 195] on div "Contact Choose contact" at bounding box center [310, 209] width 193 height 64
click at [243, 208] on button "Choose contact" at bounding box center [250, 205] width 86 height 19
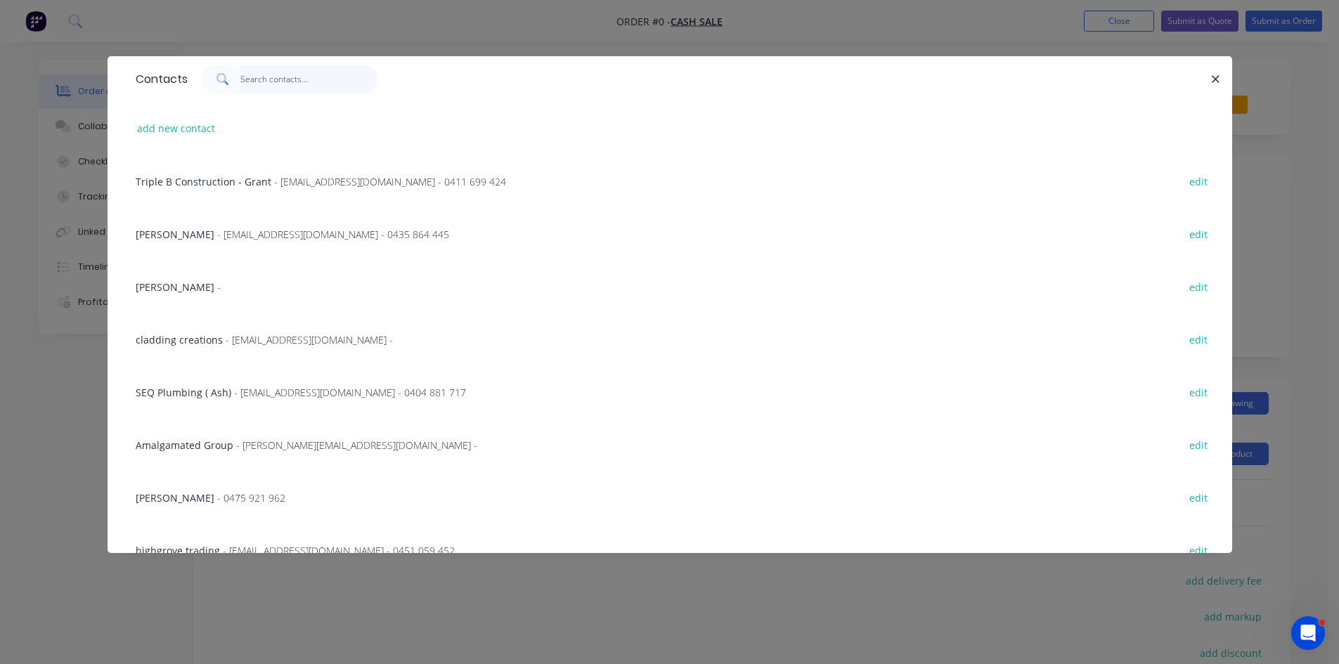
click at [278, 81] on input "text" at bounding box center [308, 79] width 137 height 28
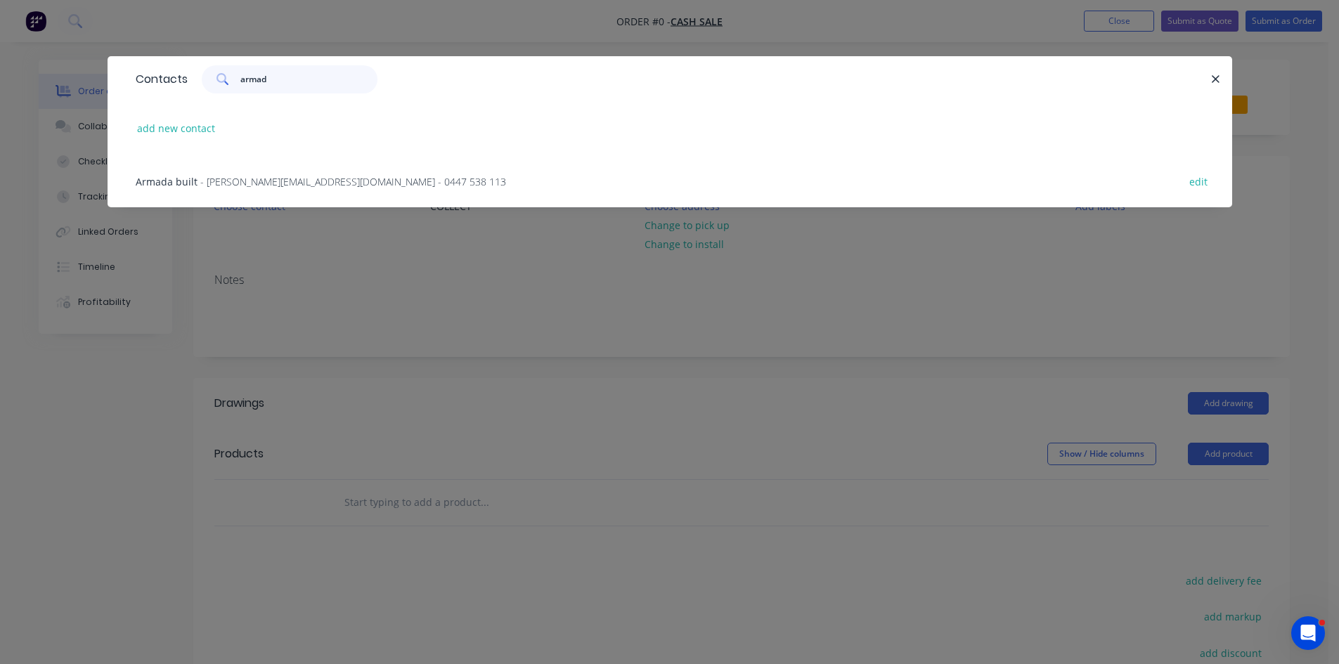
type input "armad"
click at [314, 174] on div "Armada built - samuel@armadabuilt.com.au - 0447 538 113" at bounding box center [321, 181] width 370 height 15
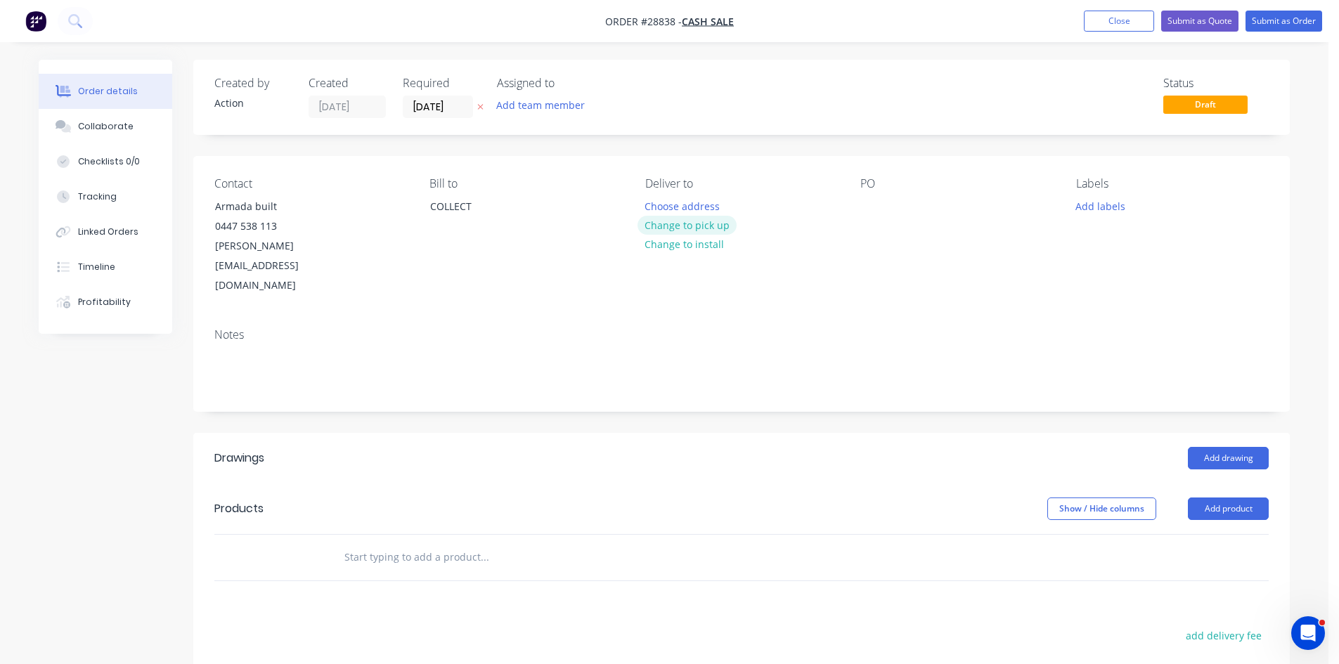
click at [709, 224] on button "Change to pick up" at bounding box center [688, 225] width 100 height 19
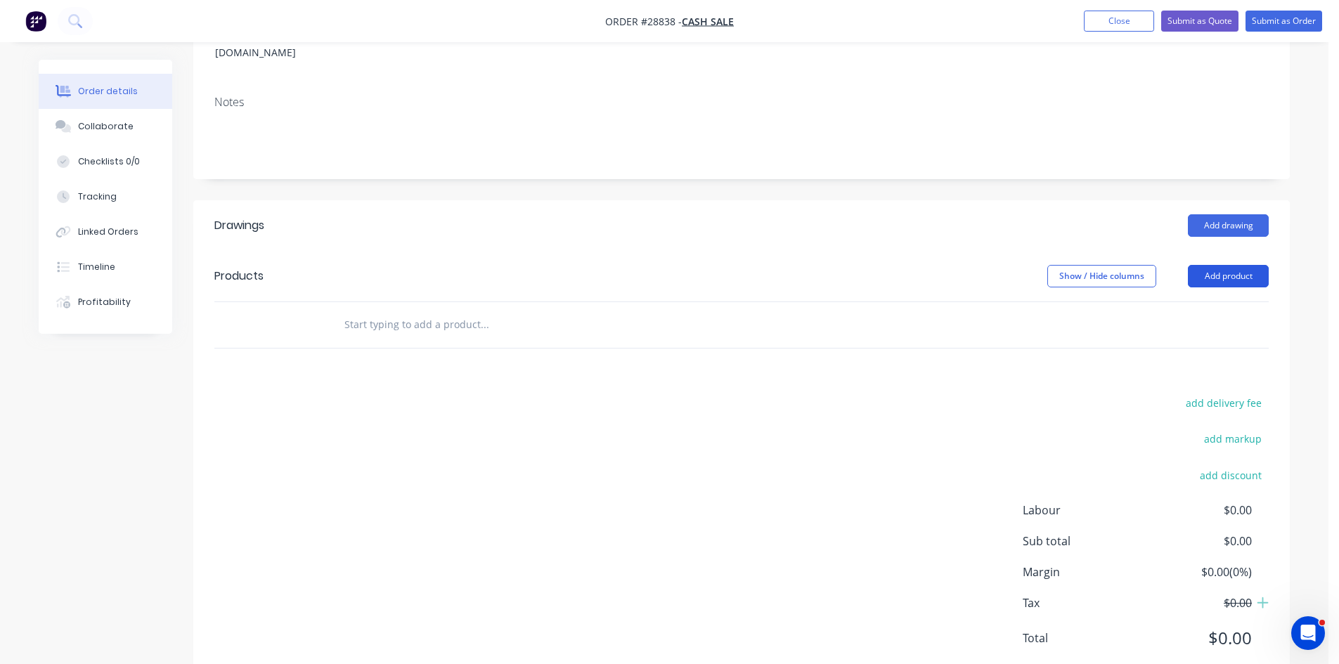
scroll to position [236, 0]
click at [1224, 211] on button "Add drawing" at bounding box center [1228, 222] width 81 height 22
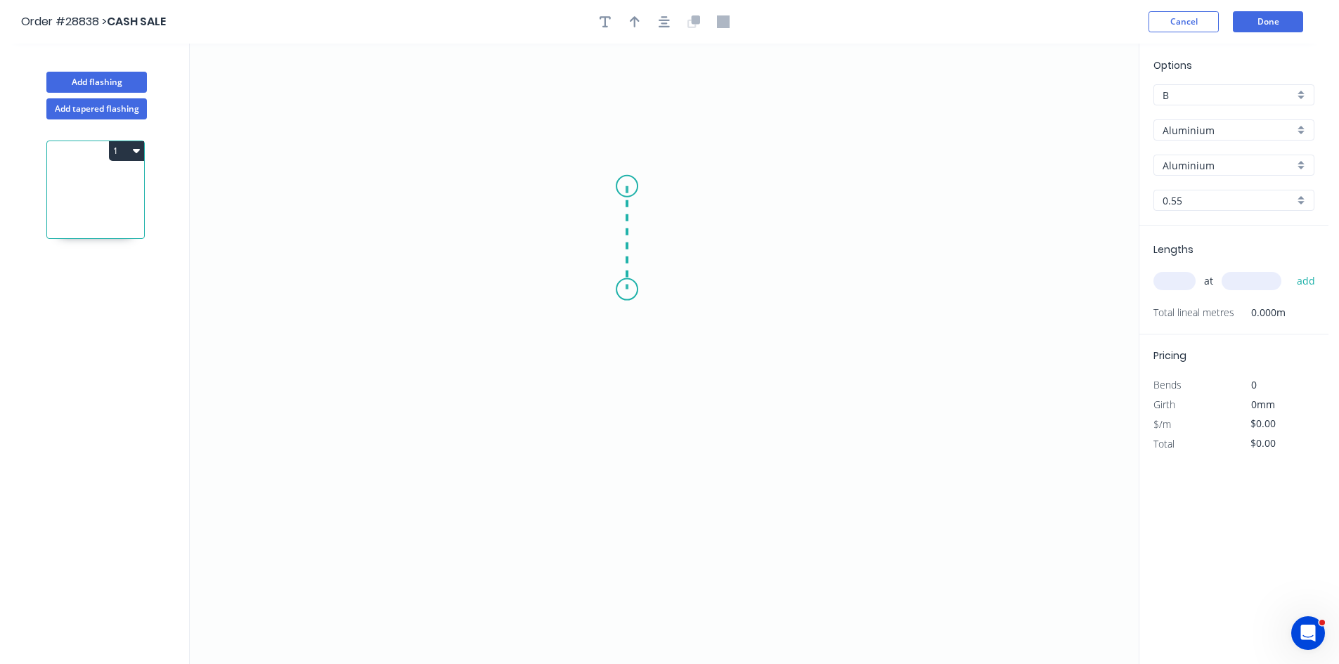
drag, startPoint x: 627, startPoint y: 186, endPoint x: 629, endPoint y: 290, distance: 103.4
click at [629, 290] on icon "0" at bounding box center [664, 354] width 949 height 621
click at [726, 292] on icon "0 ?" at bounding box center [664, 354] width 949 height 621
drag, startPoint x: 725, startPoint y: 285, endPoint x: 658, endPoint y: 288, distance: 66.8
click at [658, 288] on circle at bounding box center [657, 289] width 21 height 21
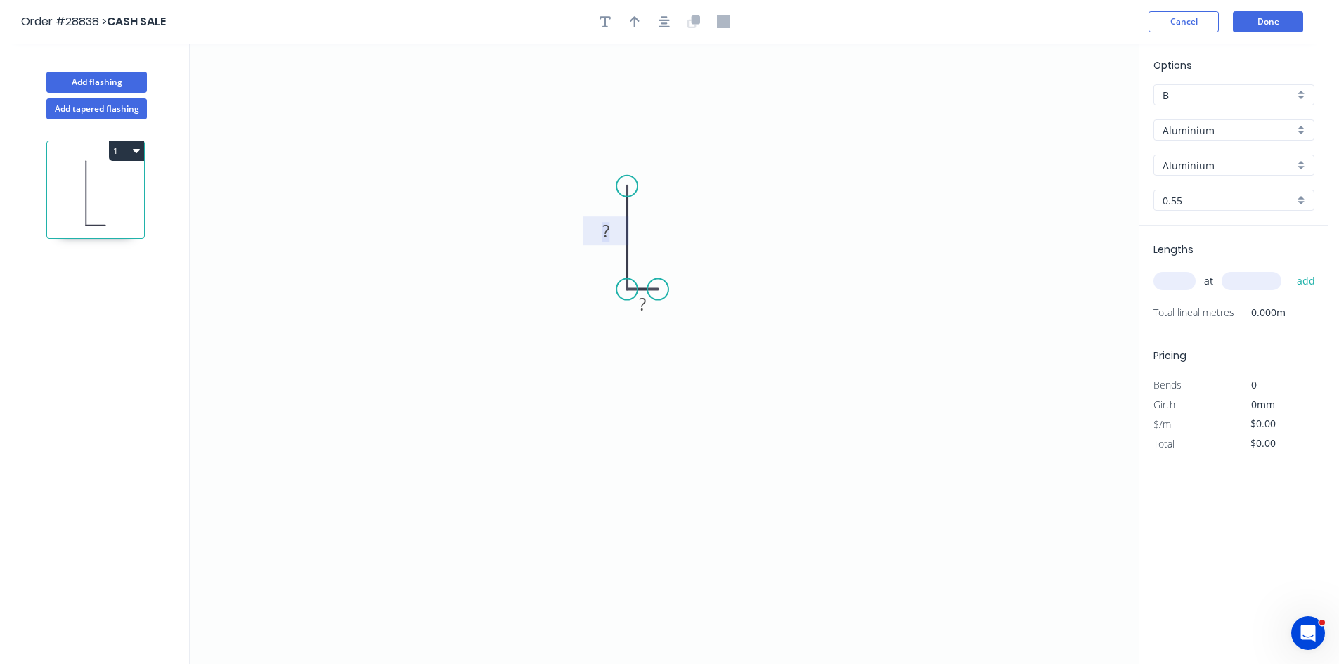
click at [613, 238] on rect at bounding box center [606, 232] width 28 height 20
click at [1211, 134] on input "Aluminium" at bounding box center [1228, 130] width 131 height 15
type input "$1.00"
click at [1204, 181] on div "Colorbond" at bounding box center [1234, 181] width 160 height 25
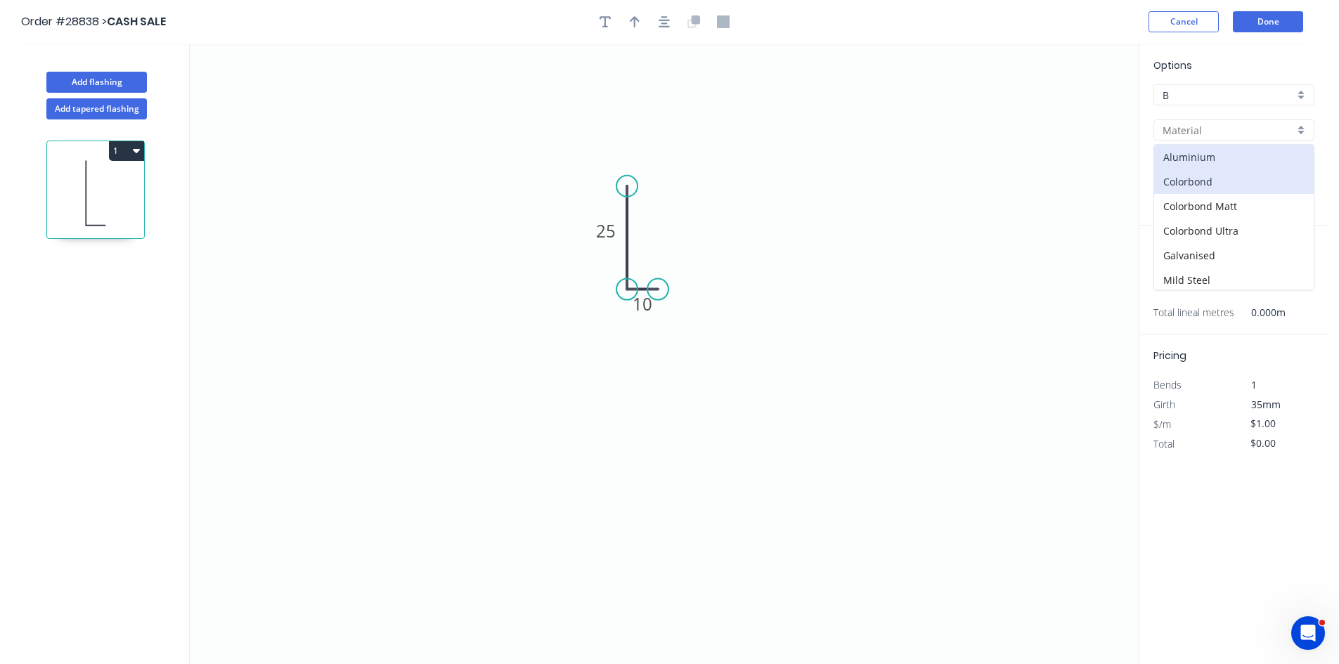
type input "Colorbond"
type input "Basalt"
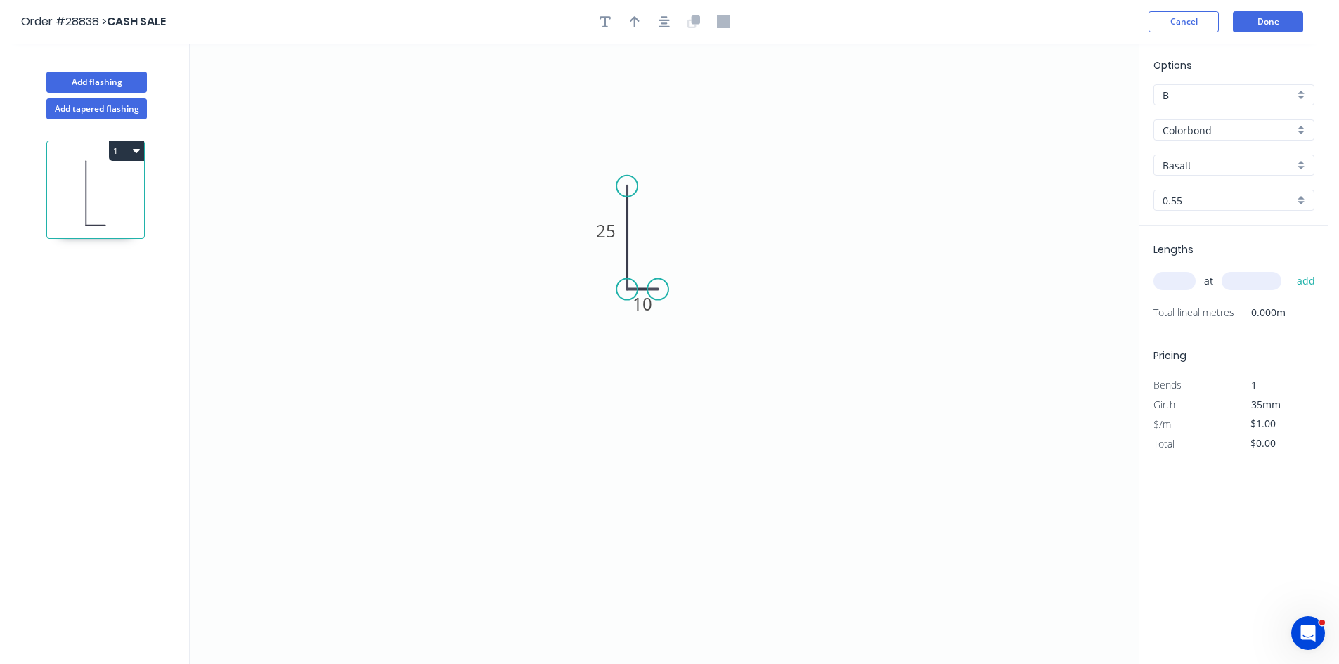
type input "$5.92"
click at [1193, 162] on input "Basalt" at bounding box center [1228, 165] width 131 height 15
click at [1194, 264] on div "Surfmist" at bounding box center [1234, 262] width 160 height 25
type input "Surfmist"
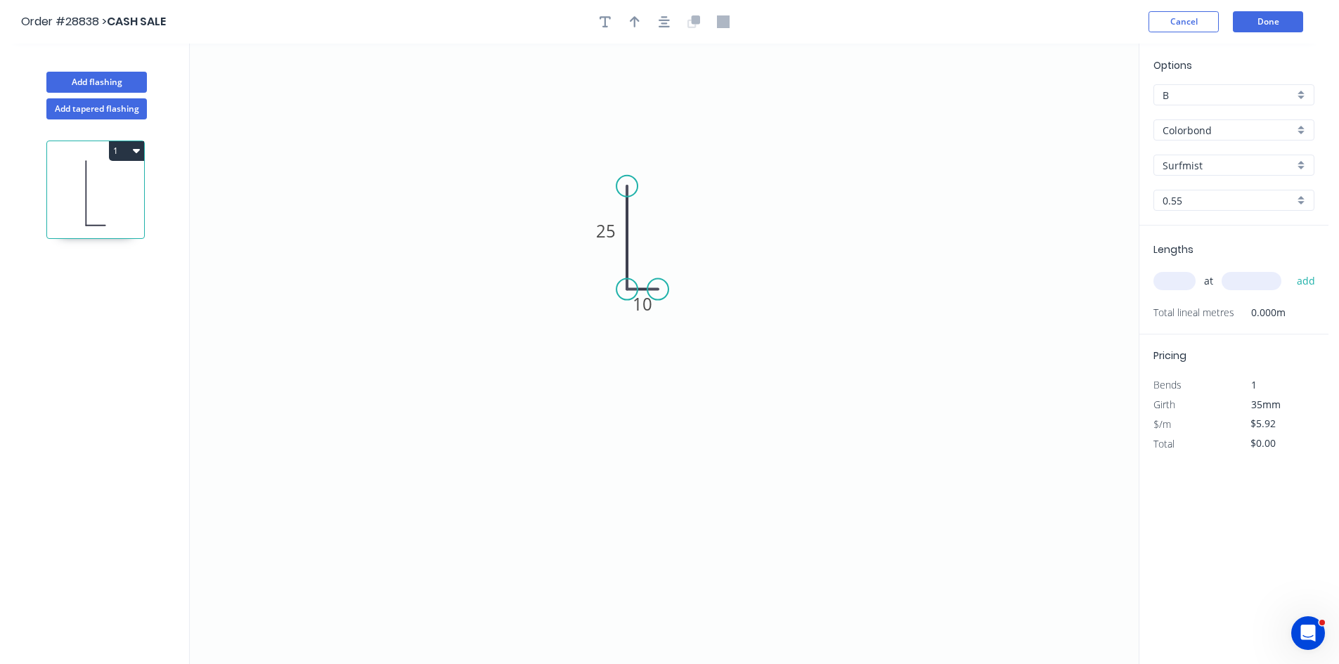
click at [1181, 194] on input "0.55" at bounding box center [1228, 200] width 131 height 15
click at [1192, 254] on div "1.0" at bounding box center [1234, 252] width 160 height 25
type input "1.0"
type input "$9.52"
click at [1175, 269] on div "at add" at bounding box center [1236, 281] width 164 height 24
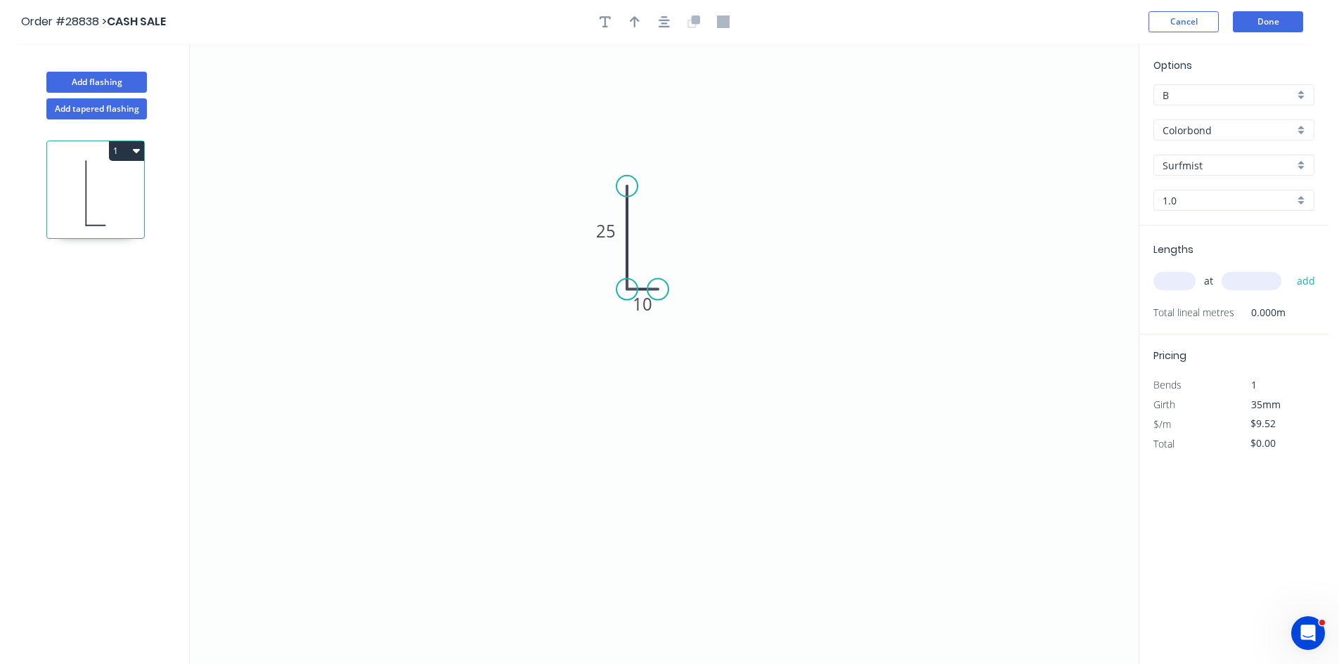
click at [1180, 285] on input "text" at bounding box center [1175, 281] width 42 height 18
type input "1"
type input "6000"
click at [1290, 269] on button "add" at bounding box center [1306, 281] width 33 height 24
click at [136, 151] on icon "button" at bounding box center [136, 151] width 7 height 4
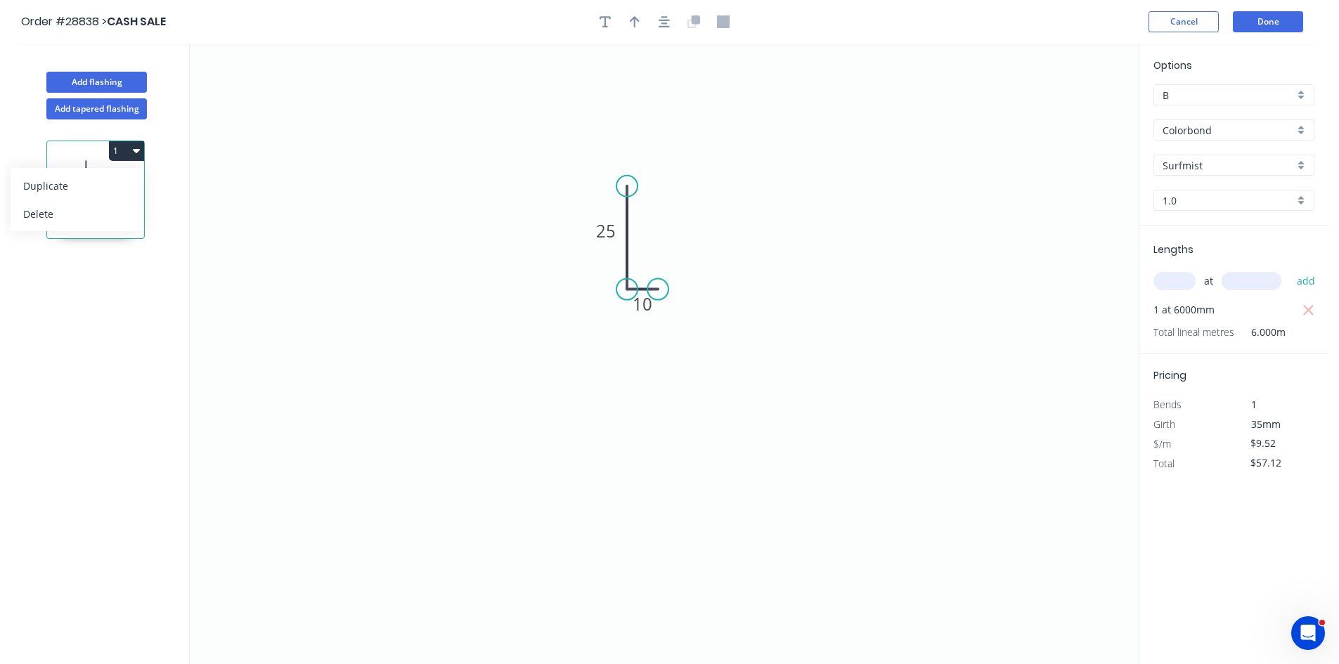
click at [79, 186] on div "Duplicate" at bounding box center [77, 186] width 108 height 20
type input "$0.00"
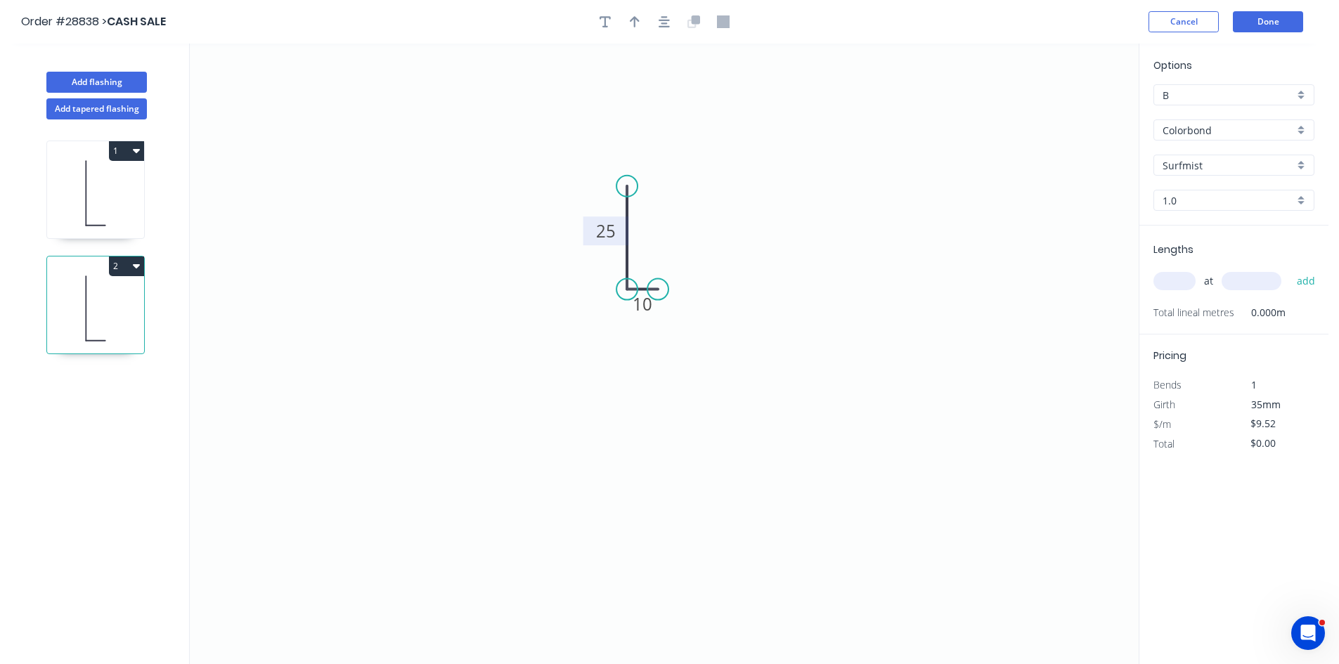
click at [600, 233] on tspan "25" at bounding box center [606, 230] width 20 height 23
click at [1170, 284] on input "text" at bounding box center [1175, 281] width 42 height 18
type input "1"
type input "6000"
click at [1290, 269] on button "add" at bounding box center [1306, 281] width 33 height 24
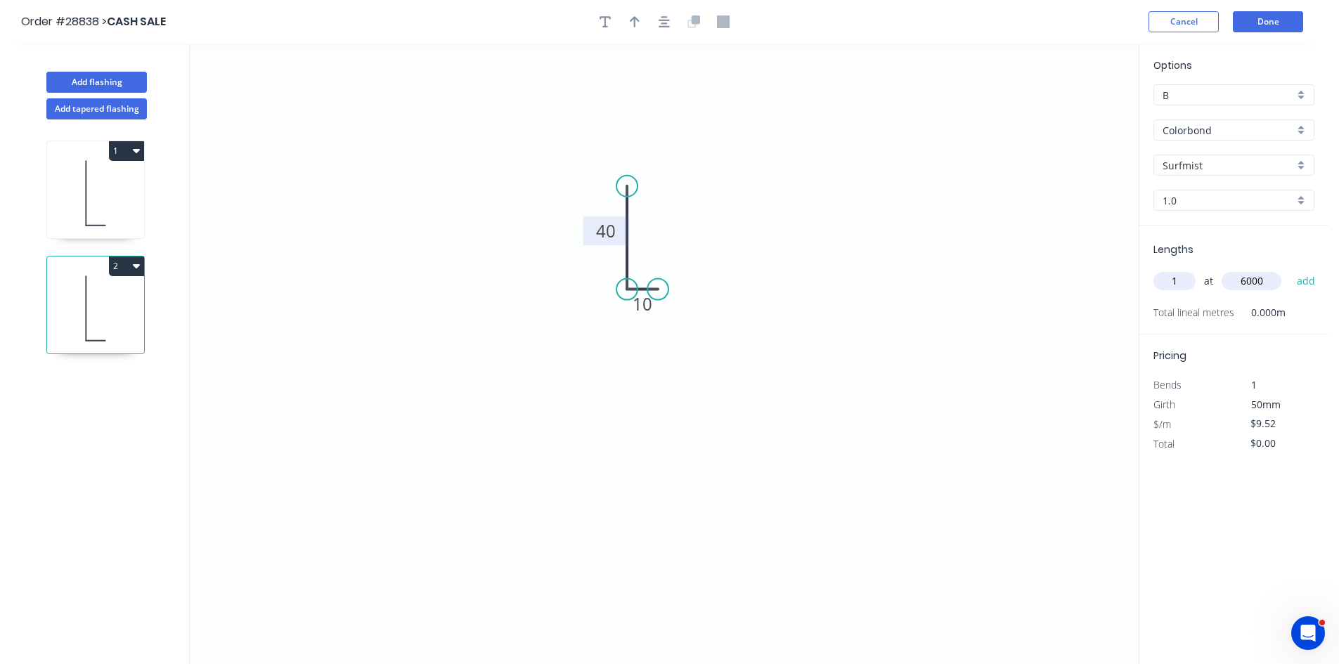
type input "$57.12"
drag, startPoint x: 629, startPoint y: 23, endPoint x: 653, endPoint y: 30, distance: 25.6
click at [631, 23] on button "button" at bounding box center [634, 21] width 21 height 21
drag, startPoint x: 1064, startPoint y: 113, endPoint x: 585, endPoint y: 231, distance: 493.8
click at [585, 231] on icon "0 40 10" at bounding box center [664, 354] width 949 height 621
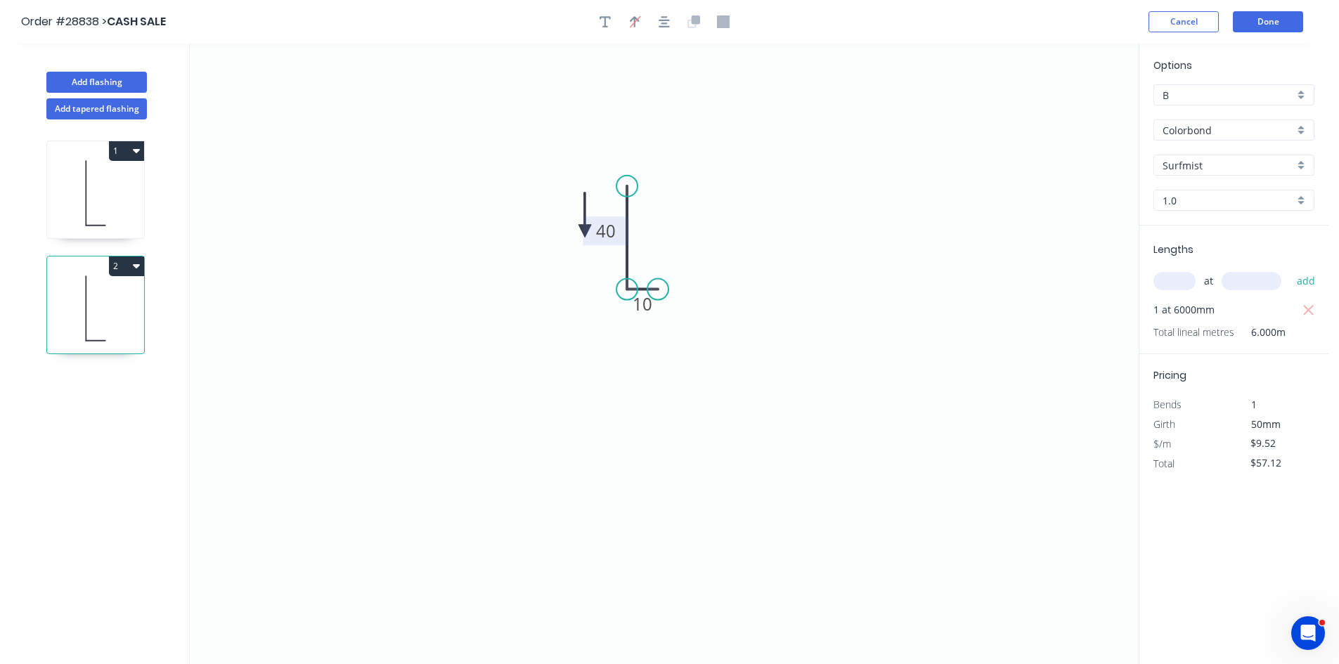
click at [585, 231] on rect at bounding box center [607, 231] width 46 height 29
click at [548, 232] on icon "0 40 10" at bounding box center [664, 354] width 949 height 621
drag, startPoint x: 586, startPoint y: 228, endPoint x: 559, endPoint y: 233, distance: 27.2
click at [559, 233] on rect at bounding box center [580, 235] width 46 height 29
click at [595, 240] on g "40" at bounding box center [580, 235] width 46 height 29
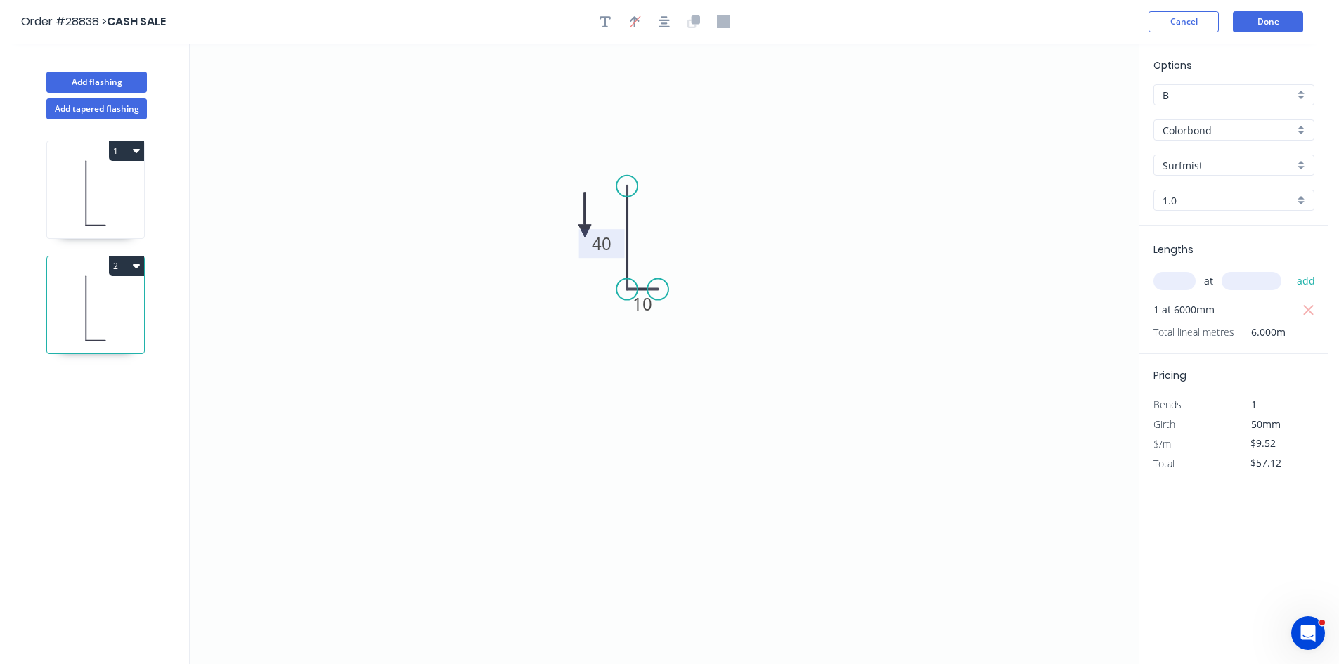
drag, startPoint x: 595, startPoint y: 240, endPoint x: 618, endPoint y: 248, distance: 23.8
click at [618, 248] on rect at bounding box center [602, 243] width 46 height 29
drag, startPoint x: 582, startPoint y: 228, endPoint x: 582, endPoint y: 218, distance: 10.5
click at [582, 218] on icon at bounding box center [565, 218] width 45 height 13
click at [77, 188] on icon at bounding box center [95, 193] width 97 height 90
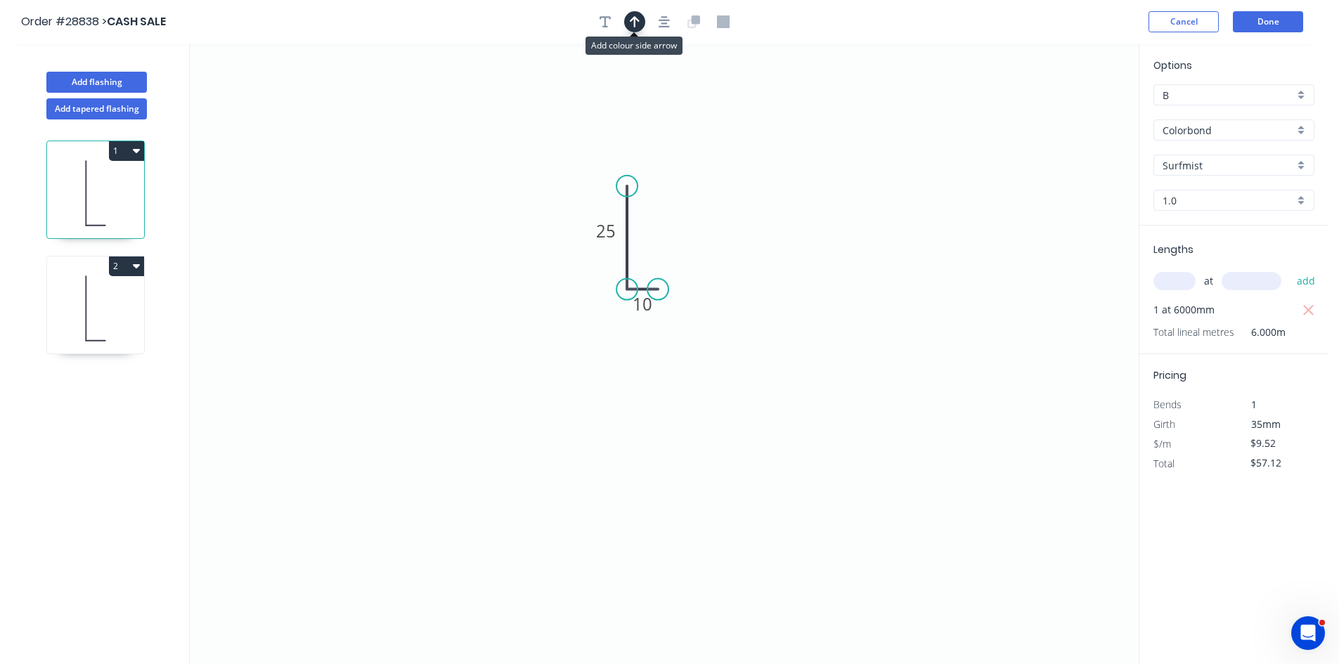
click at [627, 25] on button "button" at bounding box center [634, 21] width 21 height 21
drag, startPoint x: 1067, startPoint y: 112, endPoint x: 593, endPoint y: 198, distance: 482.2
click at [593, 198] on icon at bounding box center [592, 182] width 13 height 45
drag, startPoint x: 610, startPoint y: 21, endPoint x: 138, endPoint y: 103, distance: 478.8
click at [610, 22] on icon "button" at bounding box center [605, 21] width 11 height 13
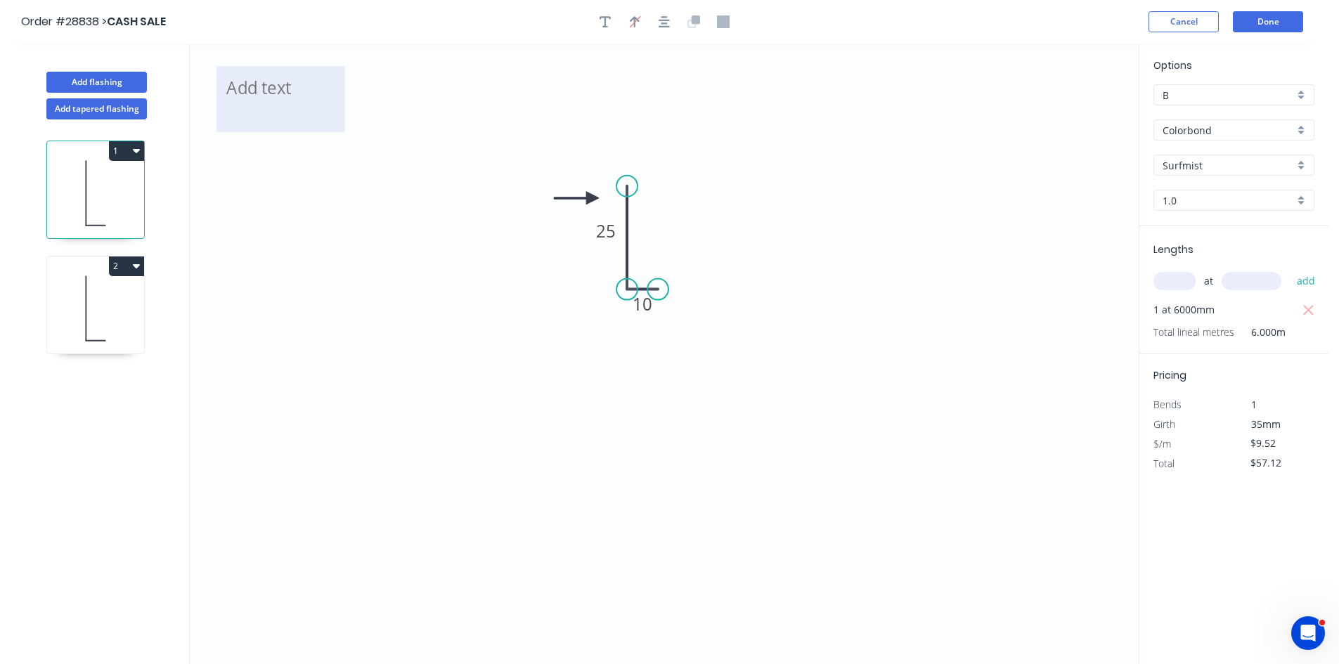
drag, startPoint x: 148, startPoint y: 124, endPoint x: 275, endPoint y: 129, distance: 127.4
click at [216, 134] on div "Add flashing Add tapered flashing 1 2 25 10 Options B B Colorbond Colorbond Col…" at bounding box center [664, 367] width 1329 height 647
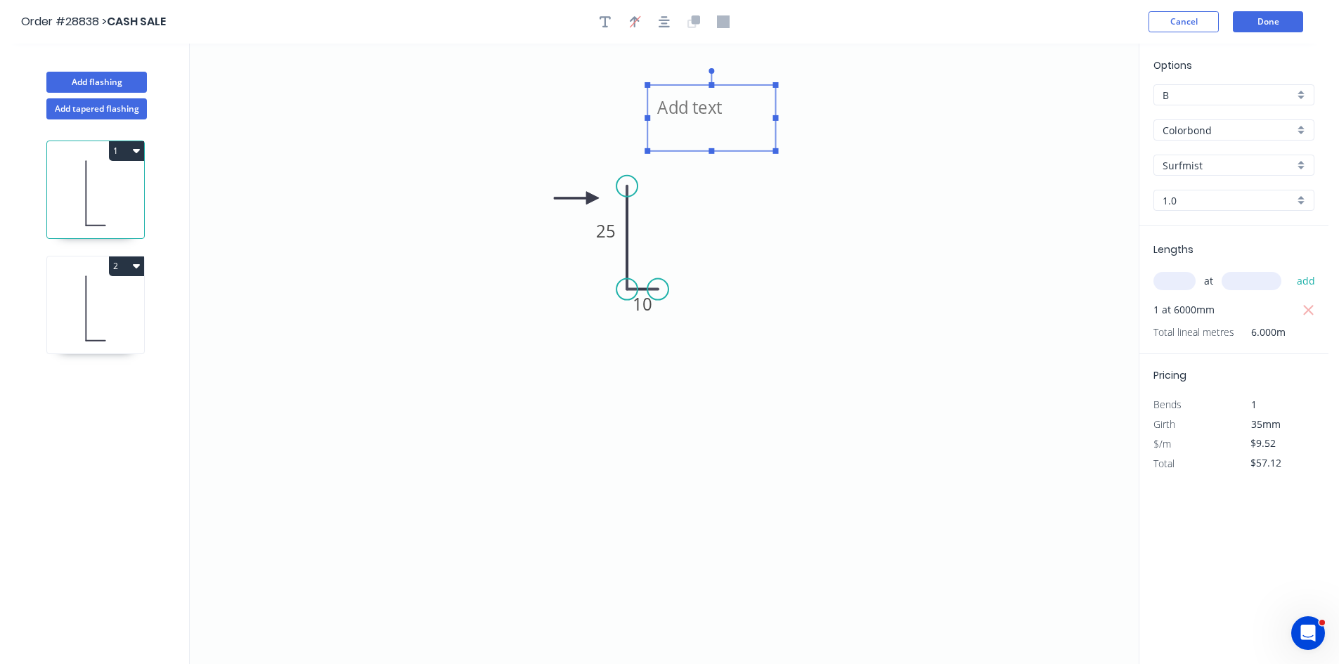
drag, startPoint x: 274, startPoint y: 97, endPoint x: 702, endPoint y: 118, distance: 428.0
click at [702, 118] on textarea at bounding box center [712, 118] width 114 height 52
drag, startPoint x: 711, startPoint y: 152, endPoint x: 712, endPoint y: 210, distance: 58.4
click at [712, 210] on icon "Check arrow on colour side 25 10" at bounding box center [664, 354] width 949 height 621
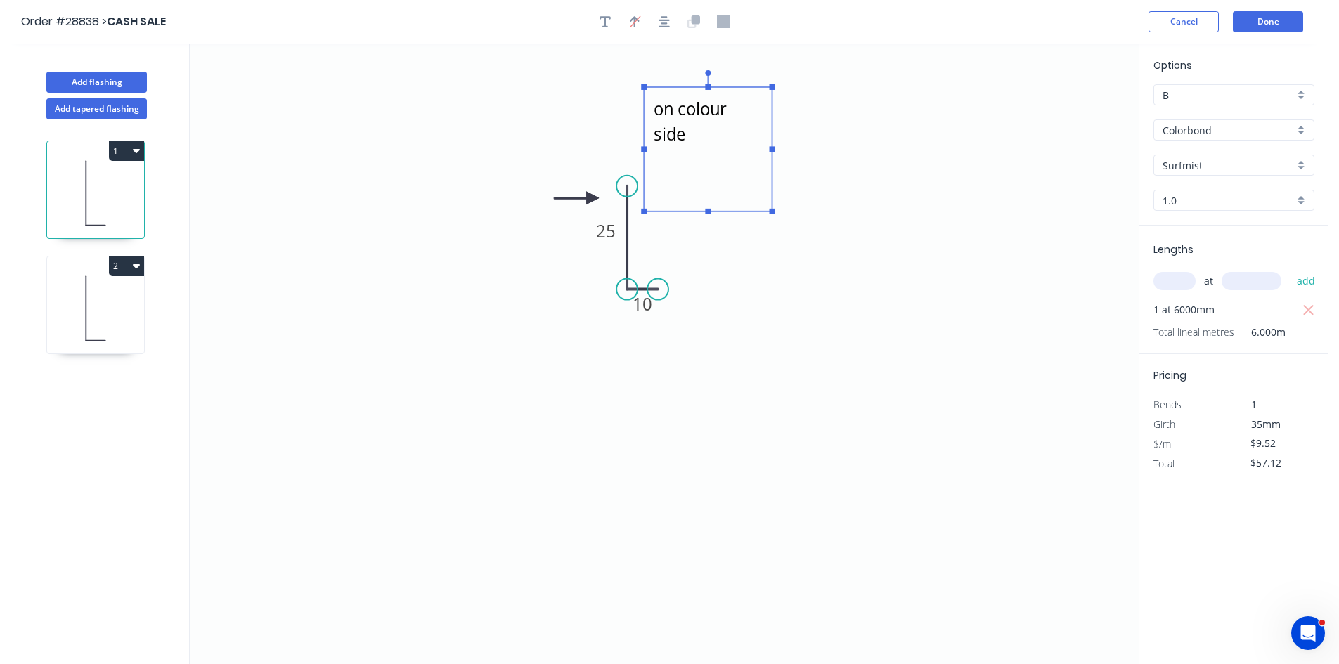
type textarea "Check arrow on colour side"
click at [948, 202] on icon "Check arrow on colour side 25 10" at bounding box center [664, 354] width 949 height 621
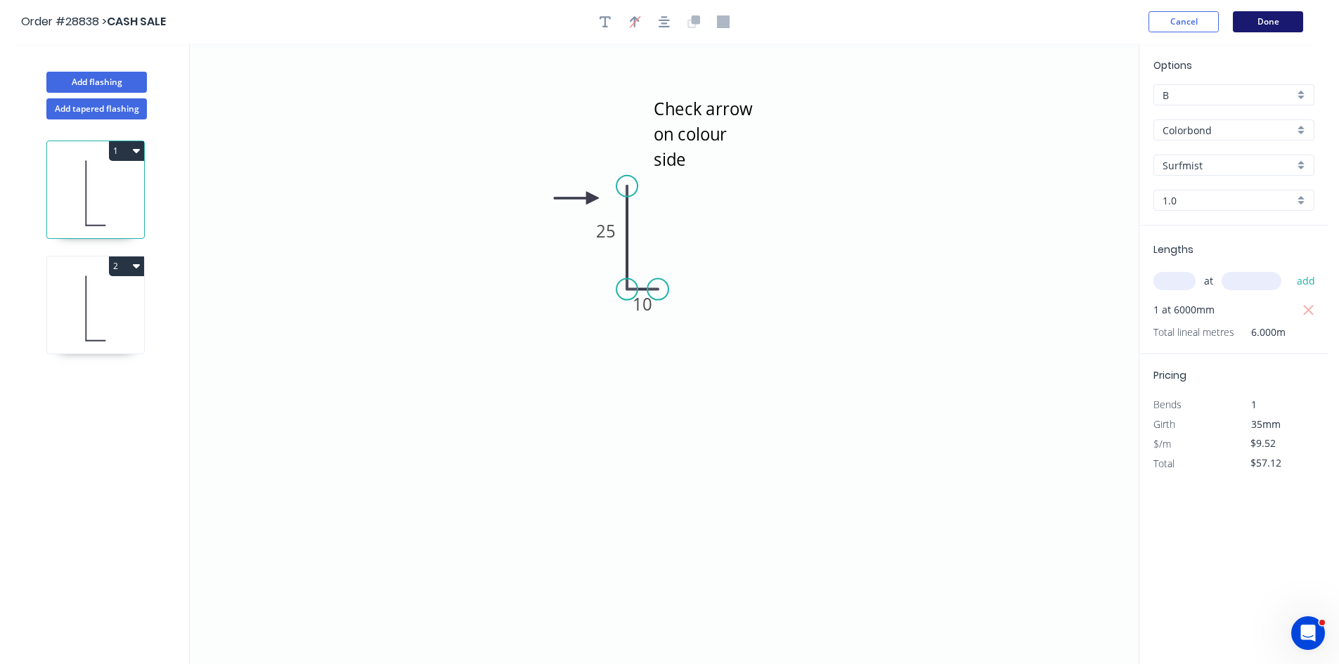
click at [1282, 19] on button "Done" at bounding box center [1268, 21] width 70 height 21
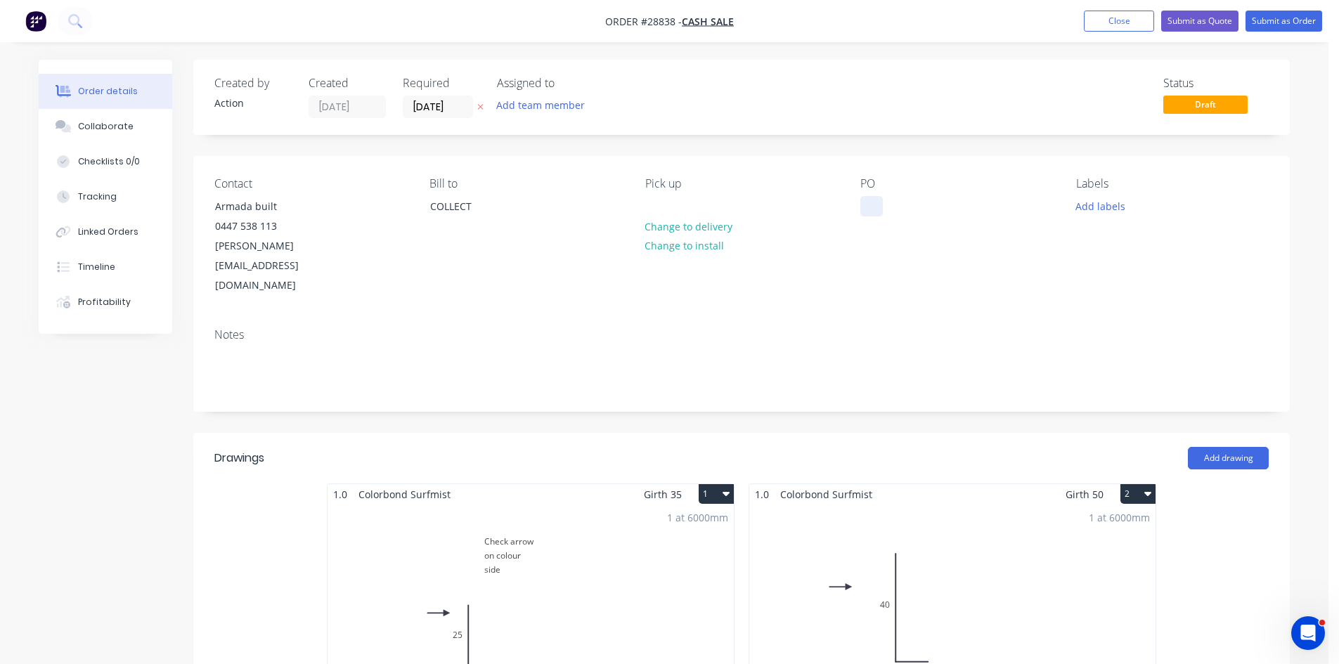
click at [870, 201] on div at bounding box center [871, 206] width 22 height 20
paste div
click at [1197, 15] on button "Submit as Quote" at bounding box center [1199, 21] width 77 height 21
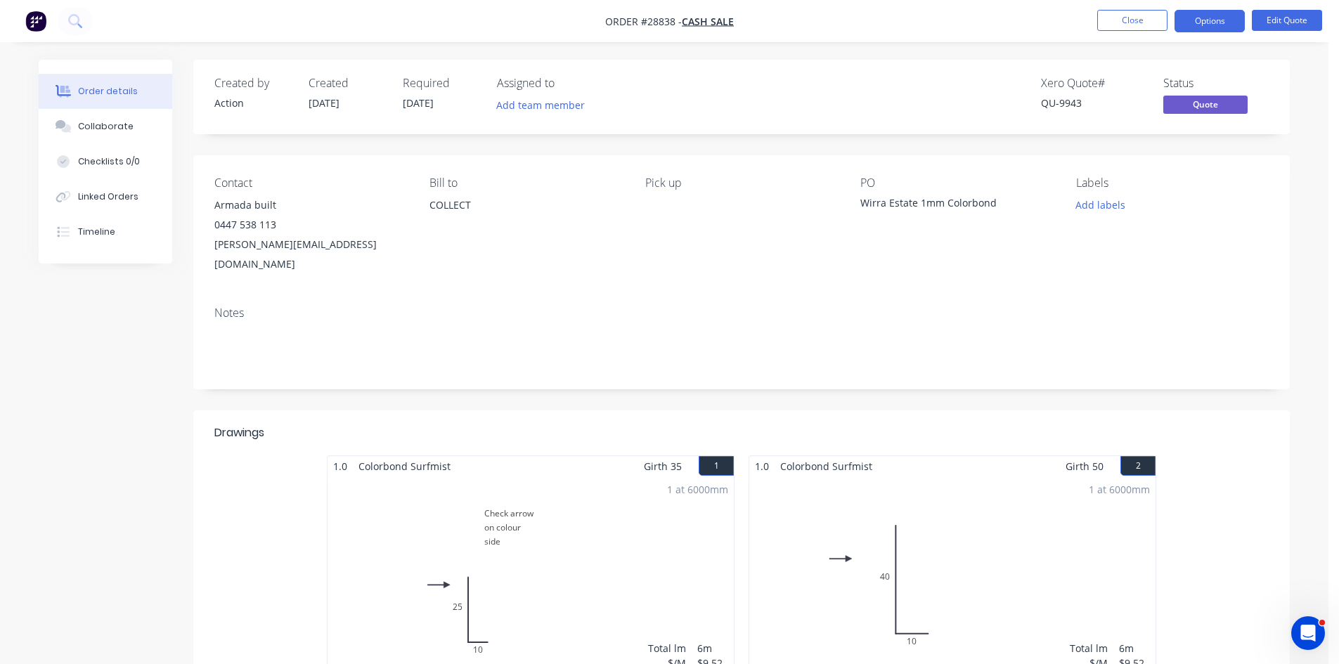
click at [1197, 15] on button "Options" at bounding box center [1210, 21] width 70 height 22
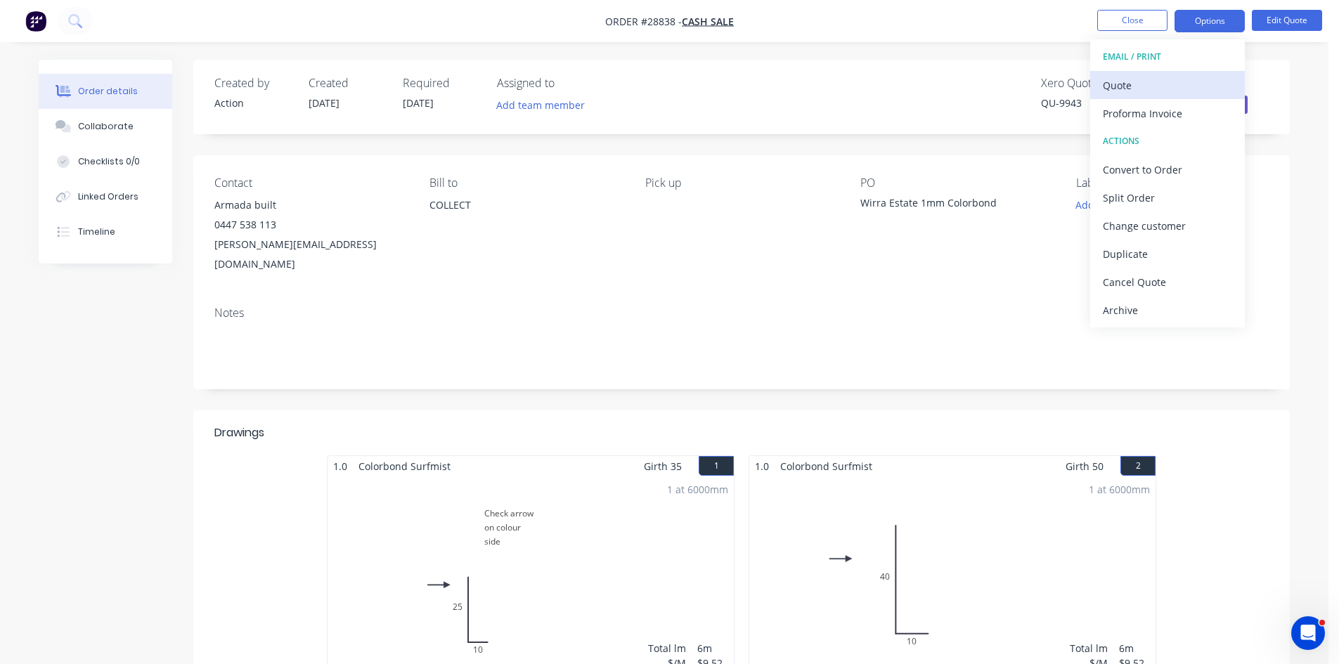
click at [1110, 85] on div "Quote" at bounding box center [1167, 85] width 129 height 20
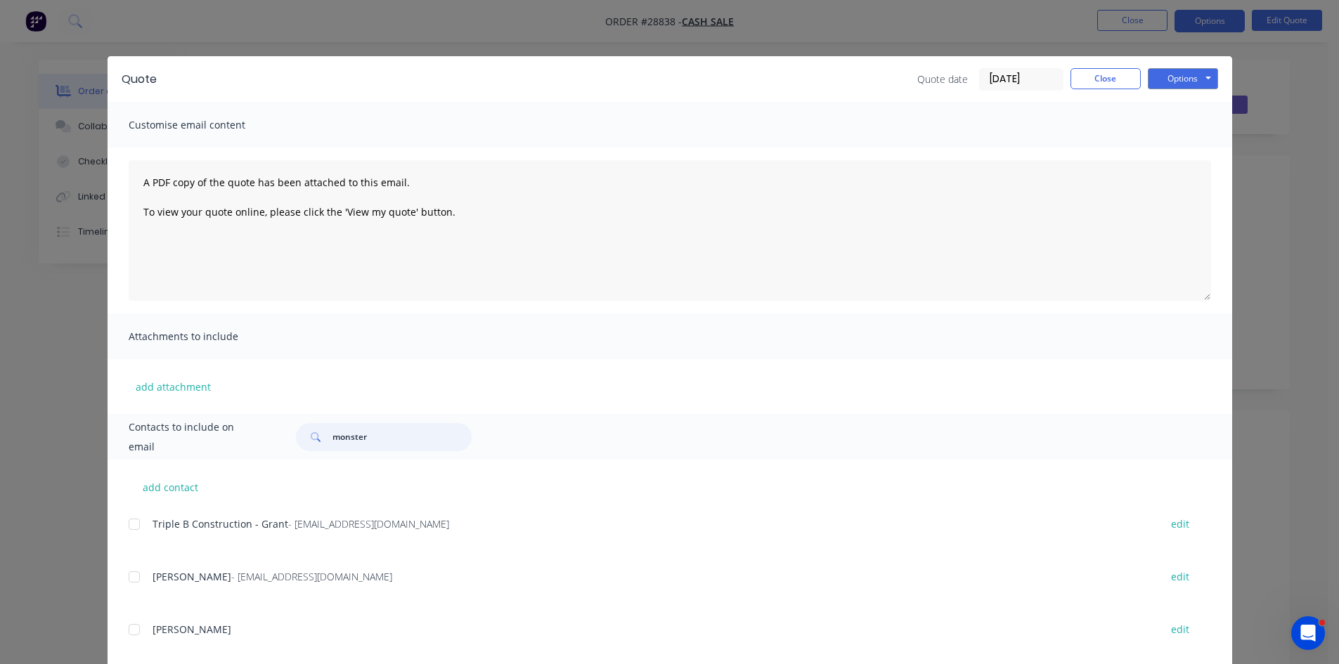
drag, startPoint x: 378, startPoint y: 439, endPoint x: 251, endPoint y: 439, distance: 127.2
click at [251, 439] on div "Contacts to include on email monster" at bounding box center [670, 437] width 1125 height 46
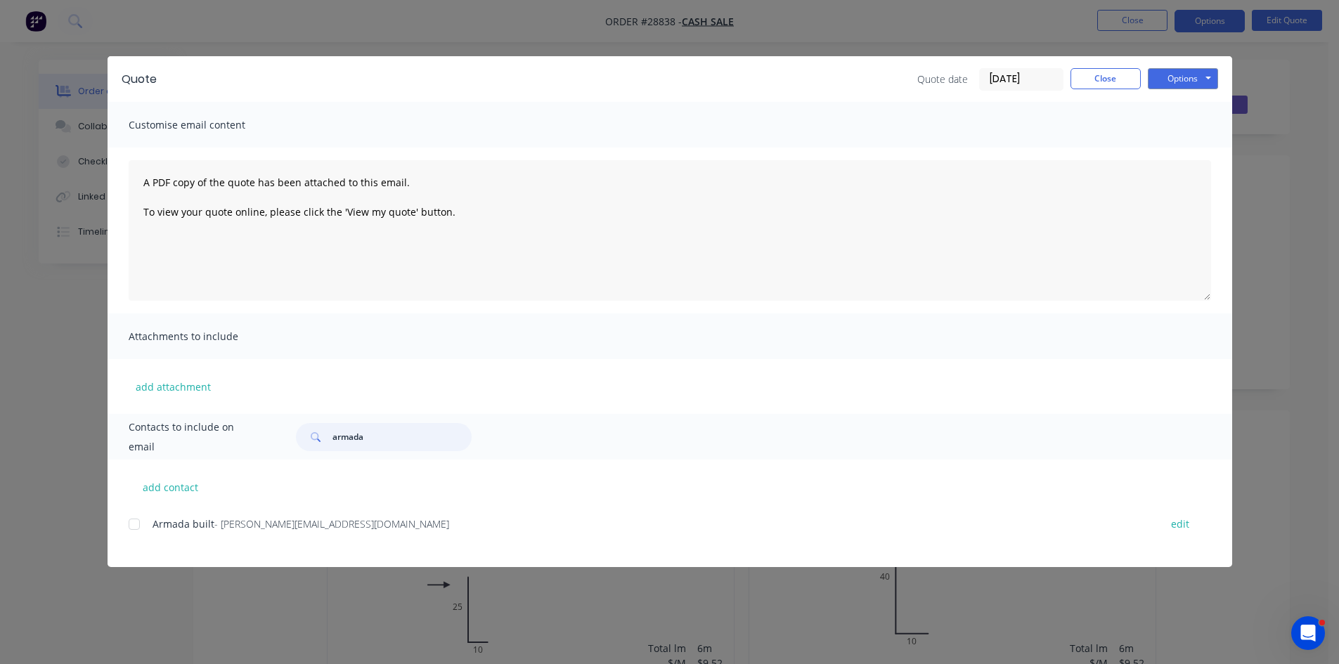
click at [136, 528] on div at bounding box center [134, 524] width 28 height 28
type input "armada"
click at [1187, 82] on button "Options" at bounding box center [1183, 78] width 70 height 21
click at [1176, 158] on button "Email" at bounding box center [1193, 149] width 90 height 23
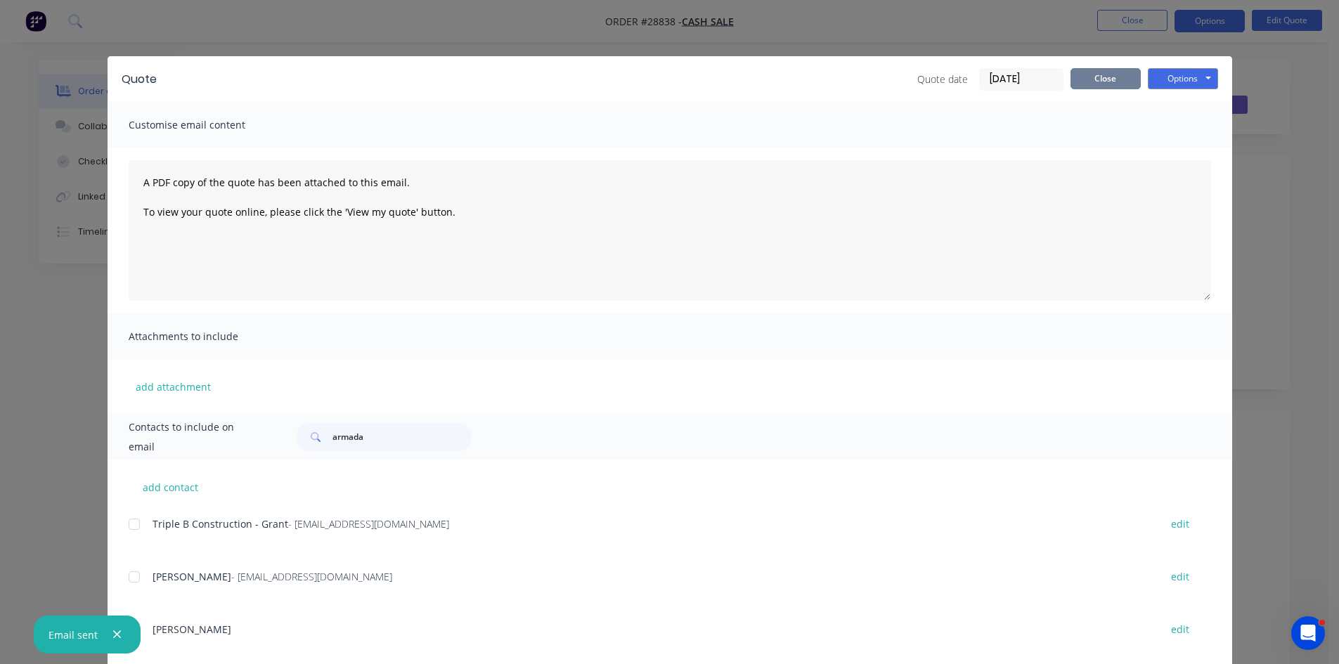
click at [1078, 79] on button "Close" at bounding box center [1106, 78] width 70 height 21
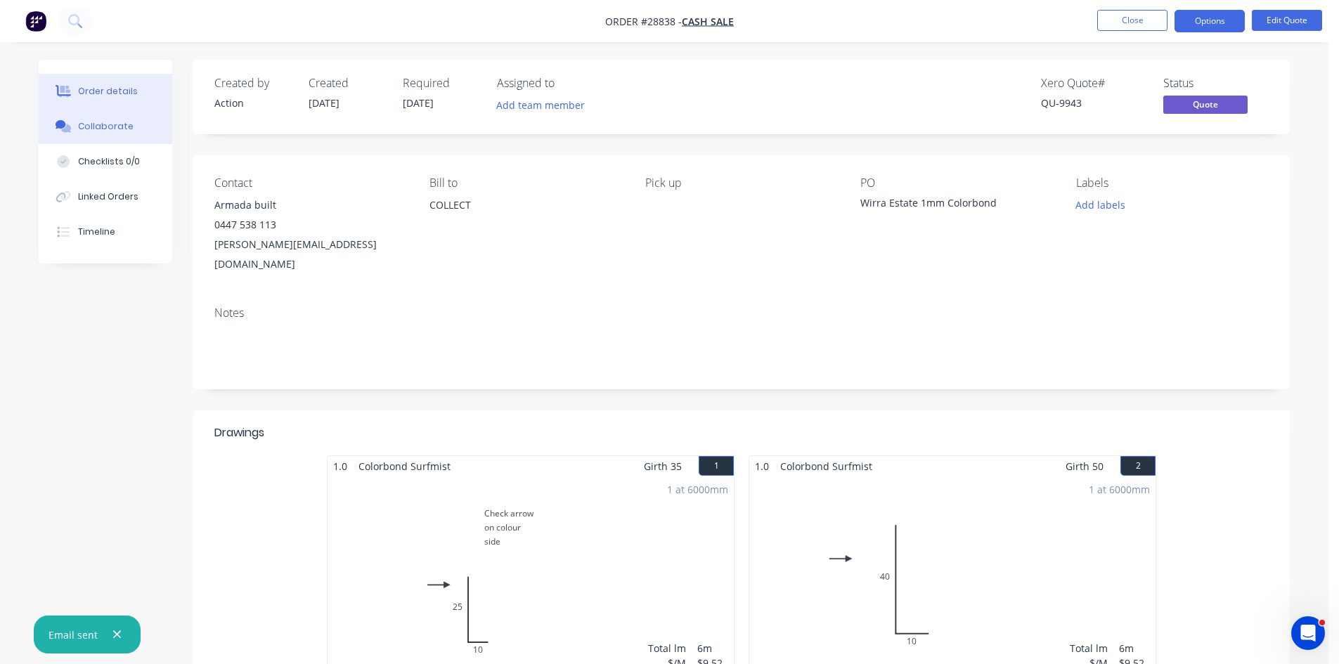
click at [94, 124] on div "Collaborate" at bounding box center [106, 126] width 56 height 13
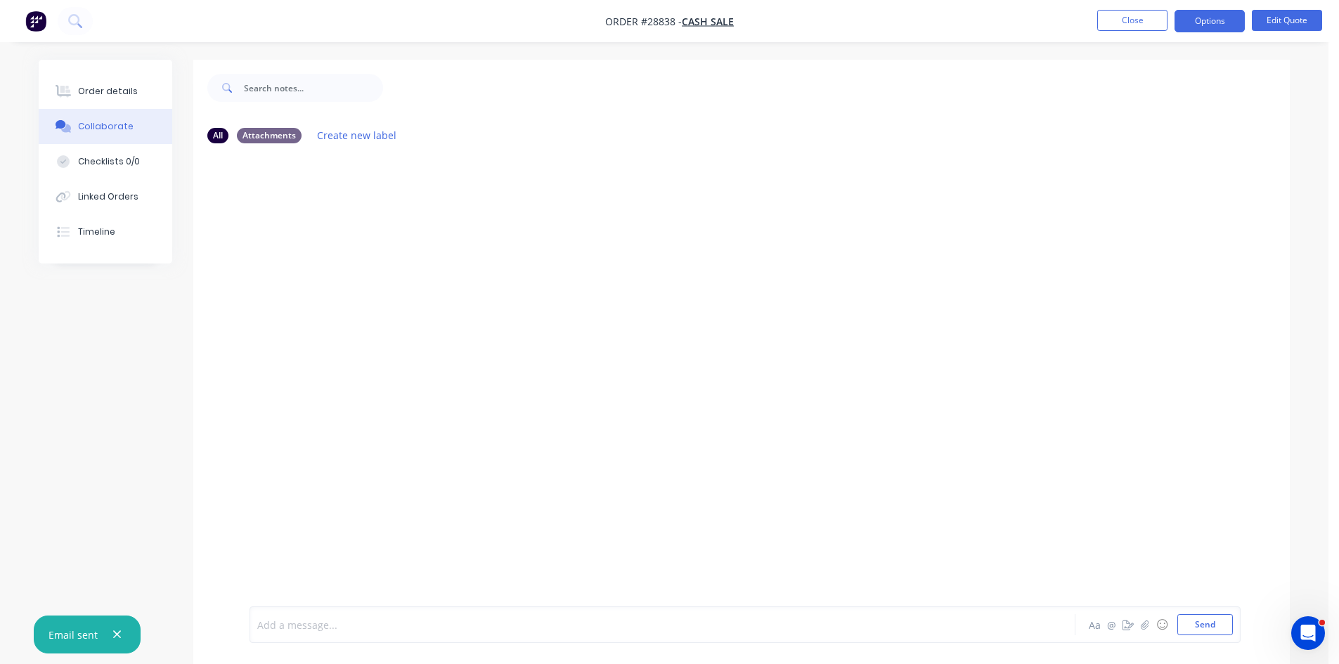
click at [491, 621] on div at bounding box center [623, 625] width 731 height 15
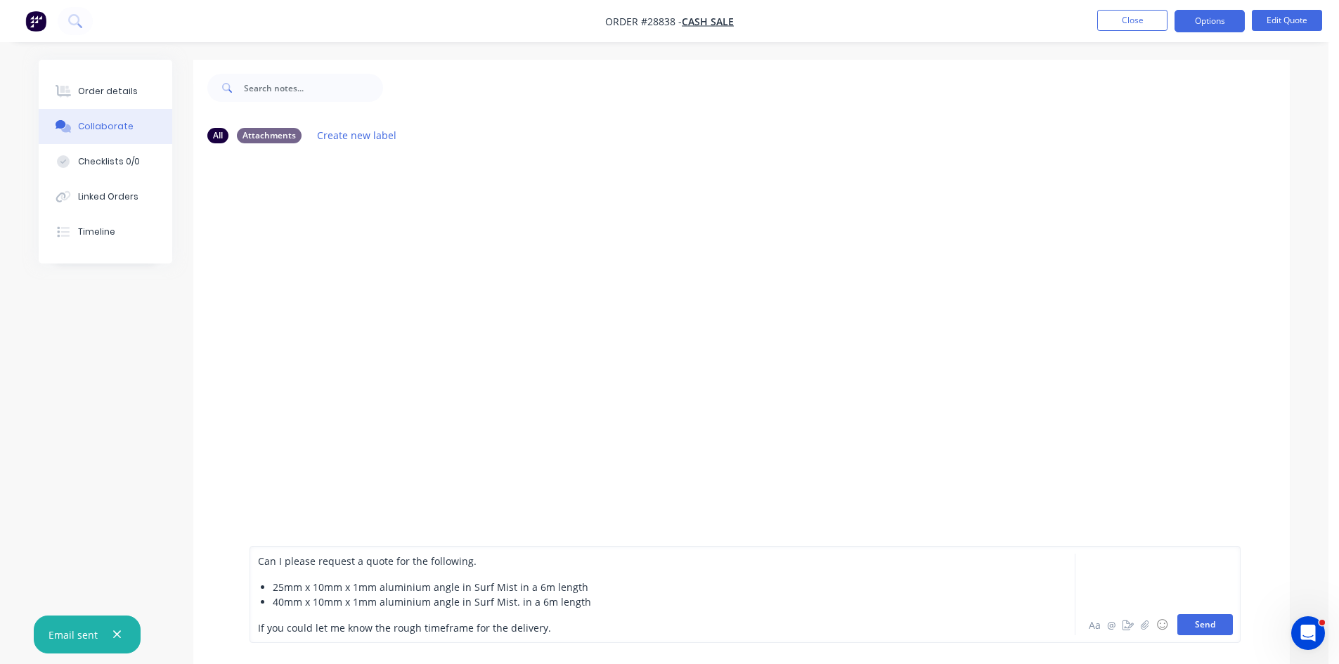
click at [1204, 633] on button "Send" at bounding box center [1206, 624] width 56 height 21
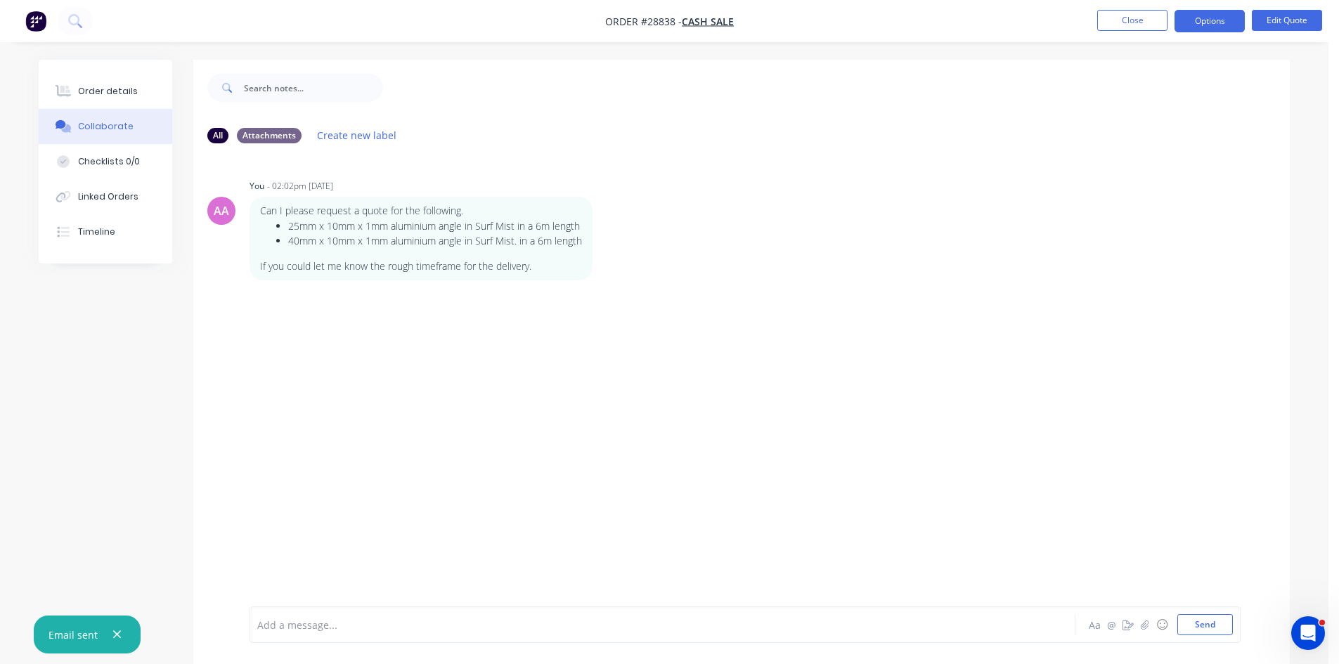
click at [89, 69] on div "Order details Collaborate Checklists 0/0 Linked Orders Timeline" at bounding box center [106, 162] width 134 height 204
click at [94, 79] on button "Order details" at bounding box center [106, 91] width 134 height 35
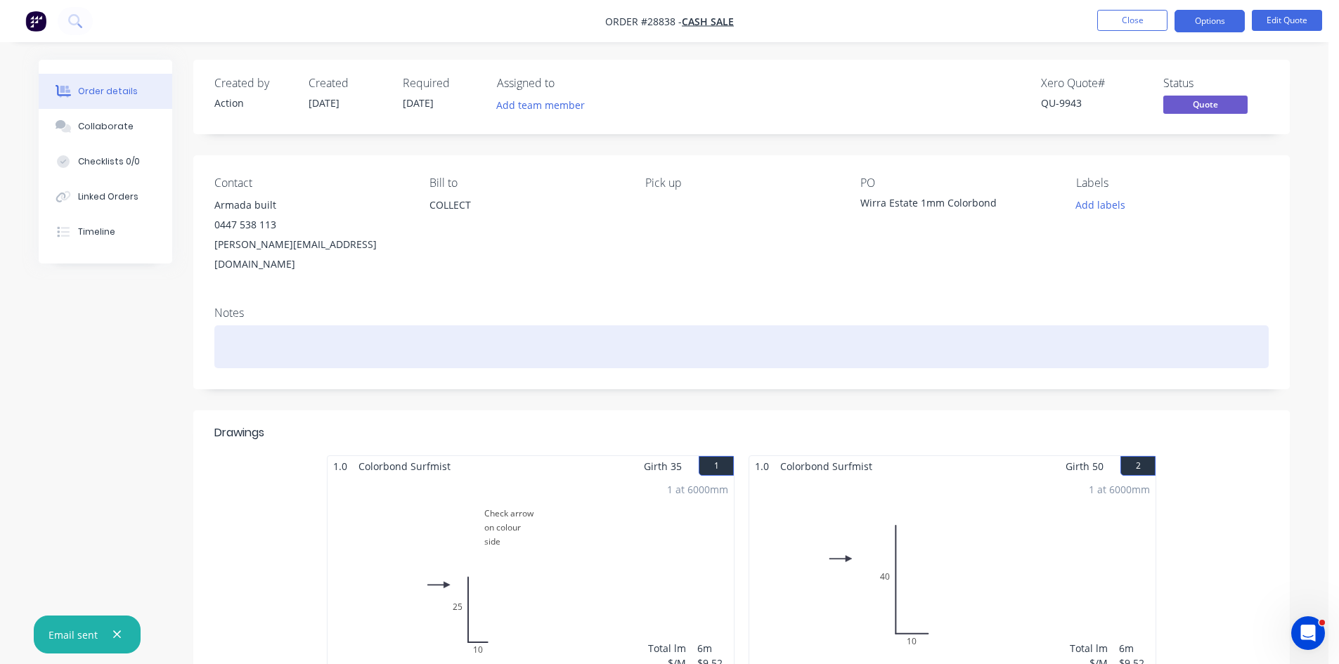
click at [420, 325] on div at bounding box center [741, 346] width 1055 height 43
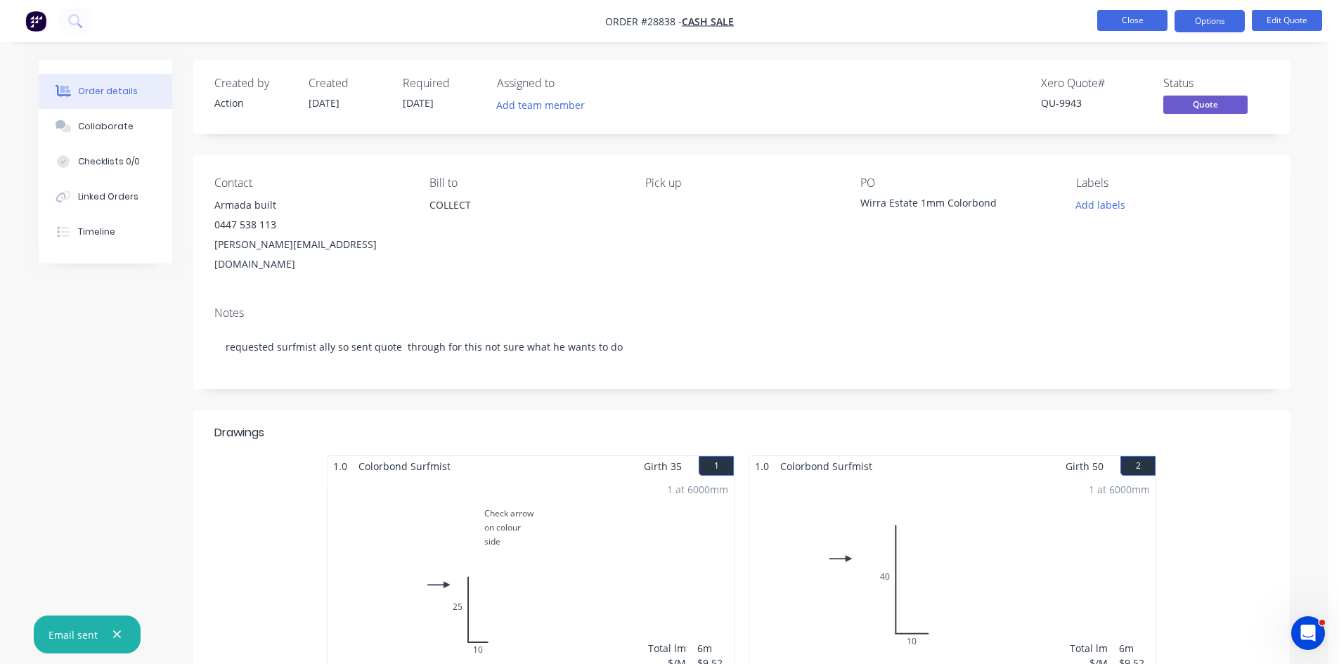
click at [1122, 18] on button "Close" at bounding box center [1132, 20] width 70 height 21
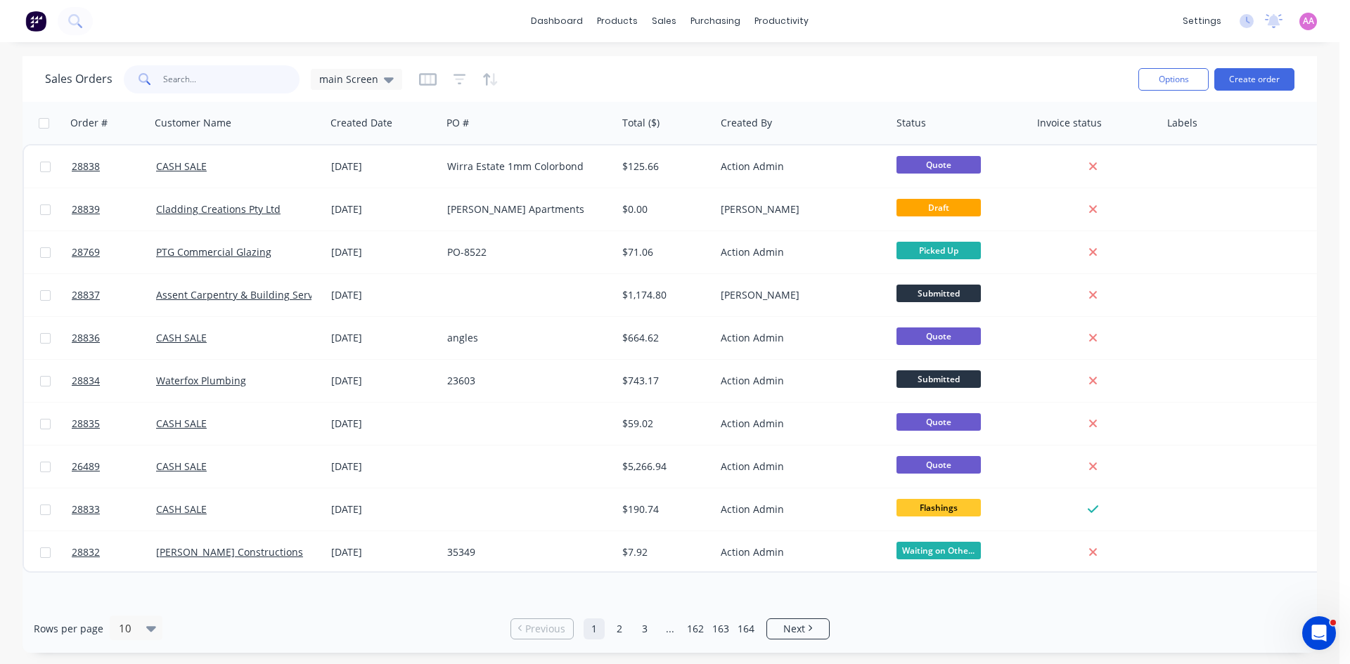
click at [229, 84] on input "text" at bounding box center [231, 79] width 137 height 28
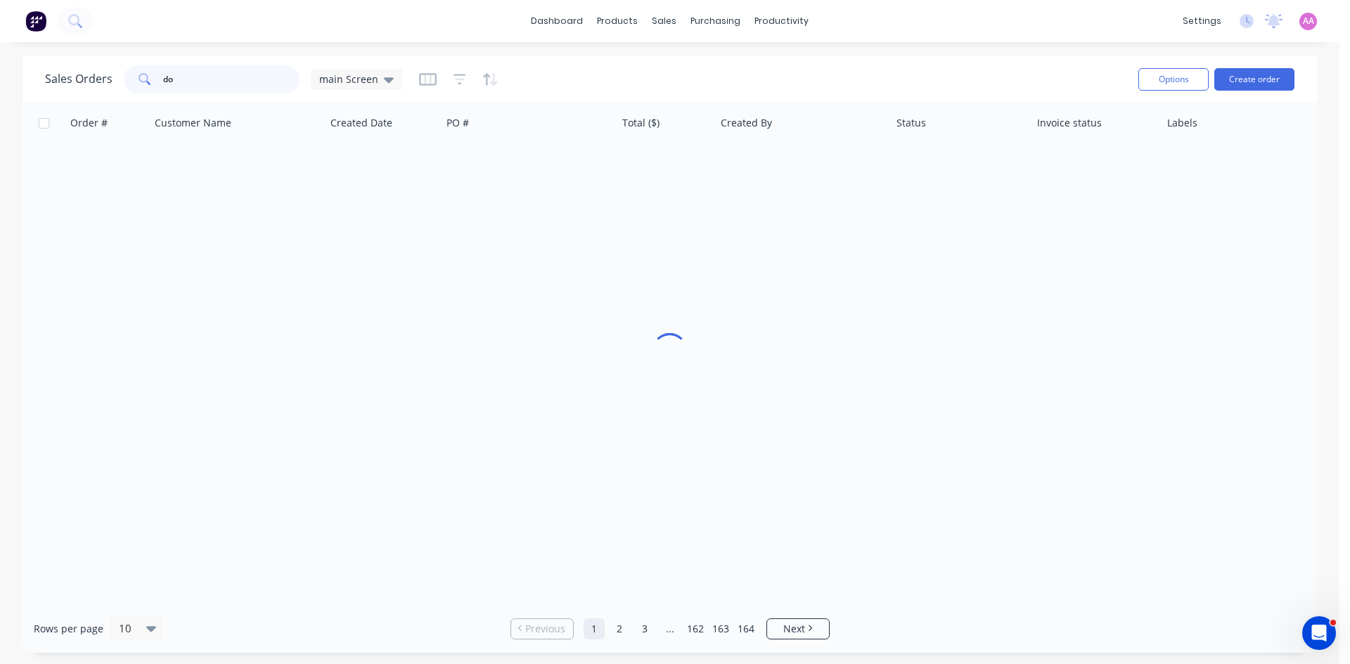
type input "d"
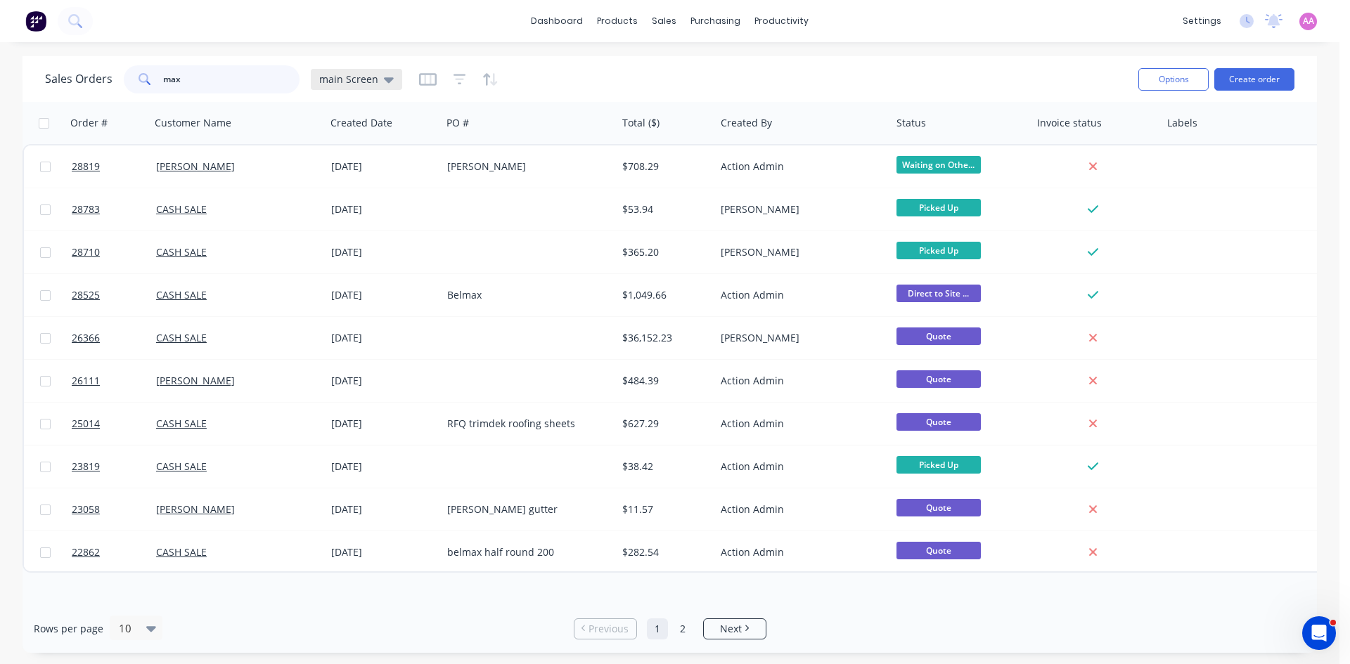
type input "max"
click at [378, 77] on div "main Screen" at bounding box center [356, 79] width 75 height 13
click at [348, 280] on button "archived" at bounding box center [395, 284] width 160 height 16
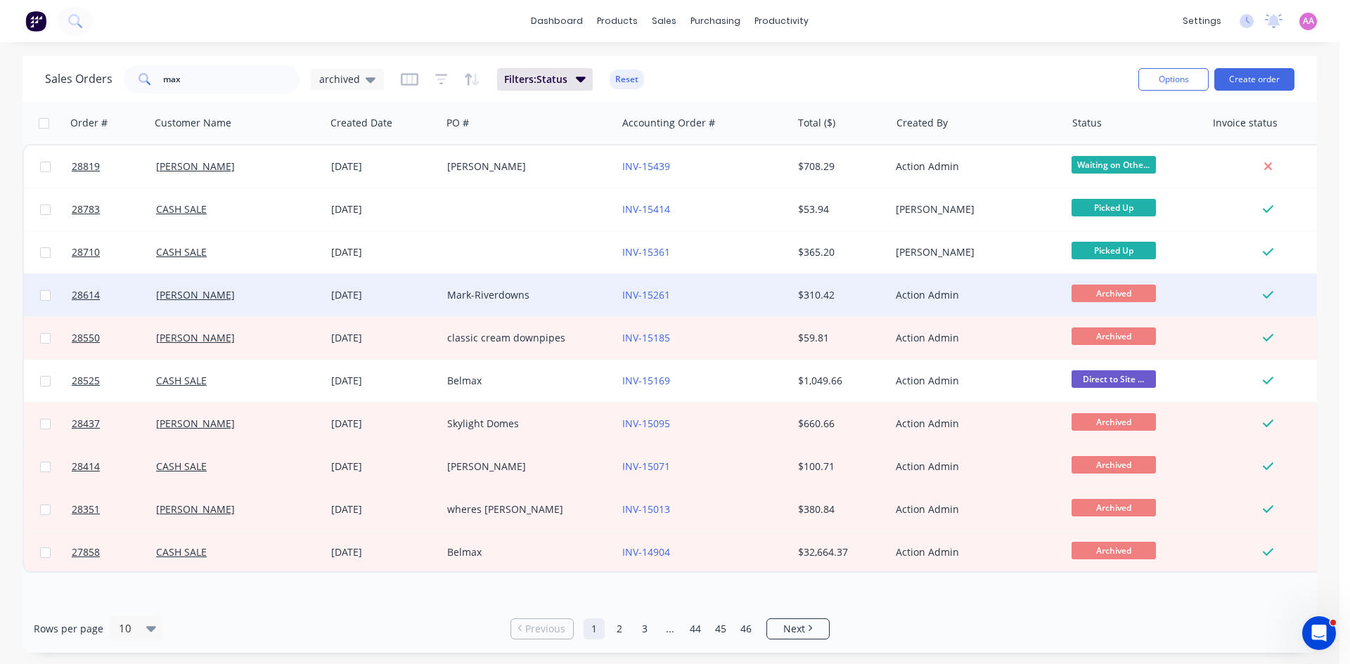
click at [515, 299] on div "Mark-Riverdowns" at bounding box center [525, 295] width 156 height 14
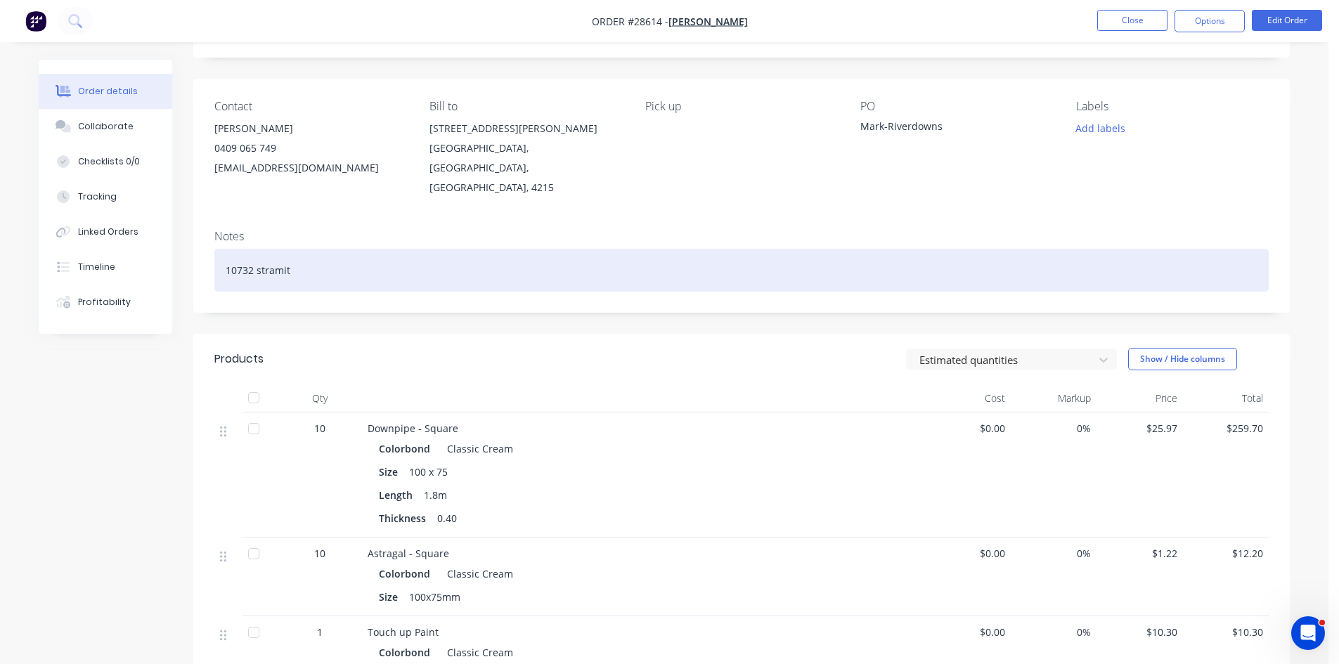
scroll to position [338, 0]
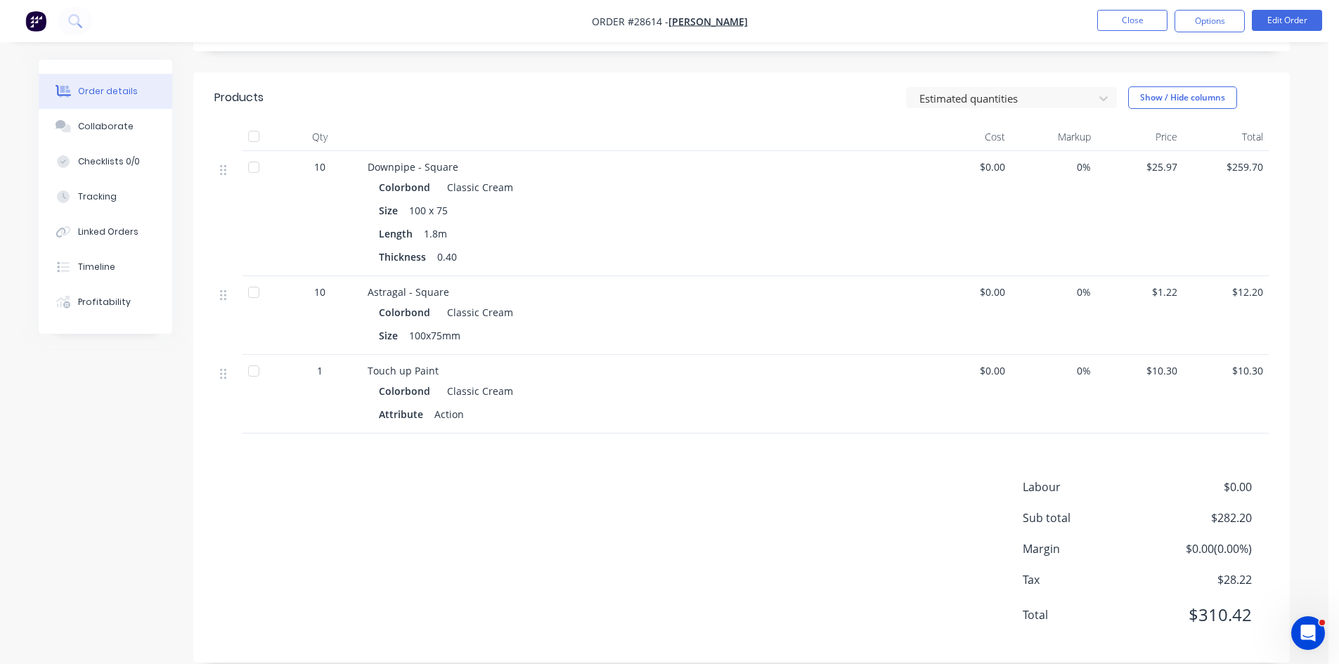
click at [1116, 31] on li "Close" at bounding box center [1132, 21] width 70 height 22
click at [1122, 17] on button "Close" at bounding box center [1132, 20] width 70 height 21
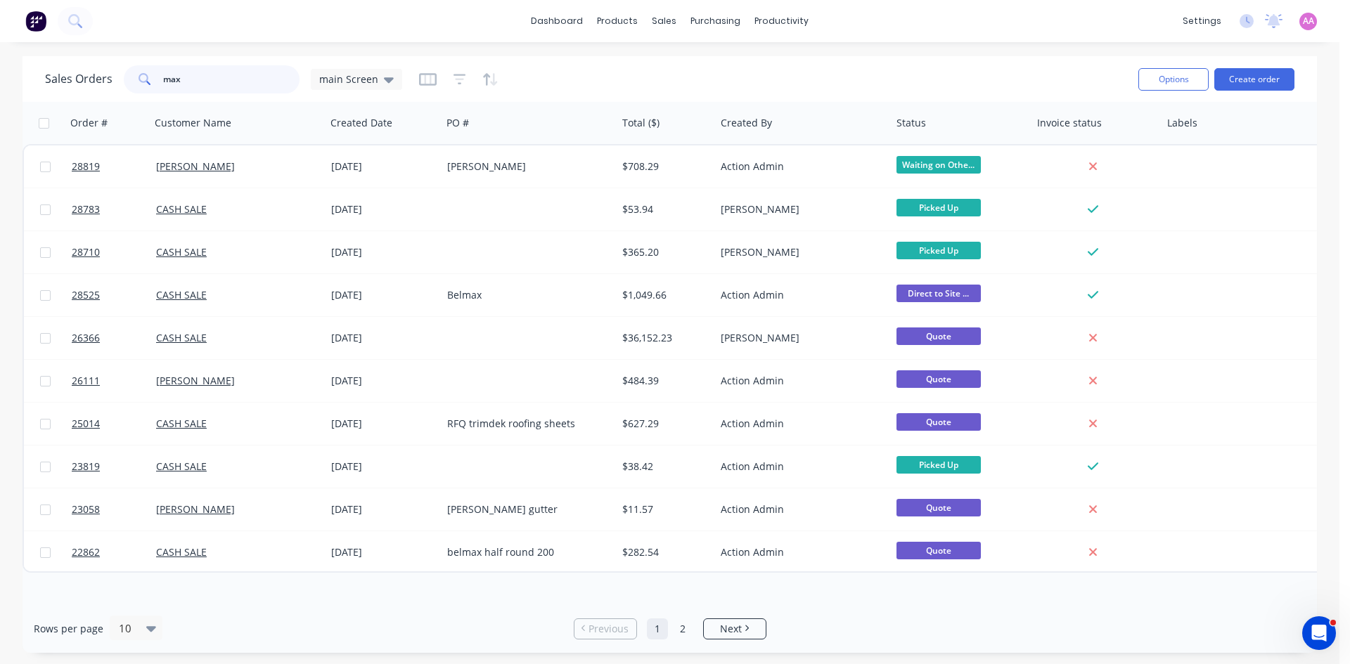
click at [243, 84] on input "max" at bounding box center [231, 79] width 137 height 28
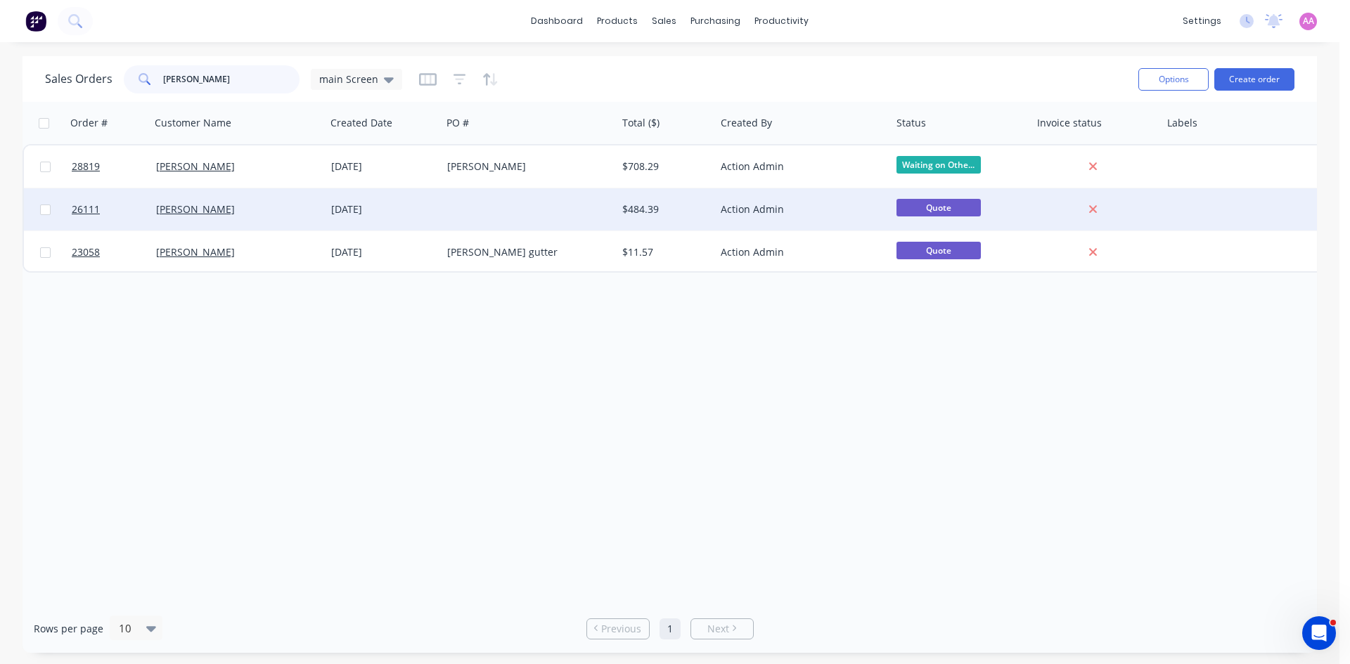
type input "max mar"
click at [520, 212] on div at bounding box center [528, 209] width 175 height 42
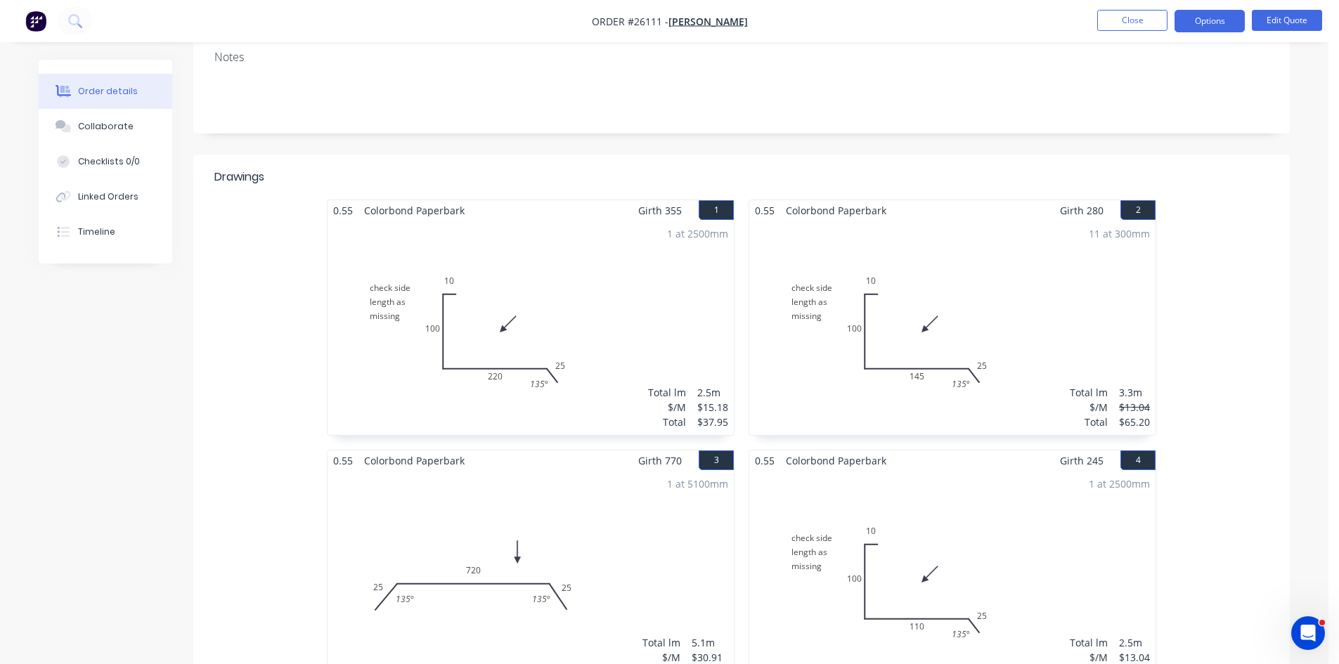
scroll to position [492, 0]
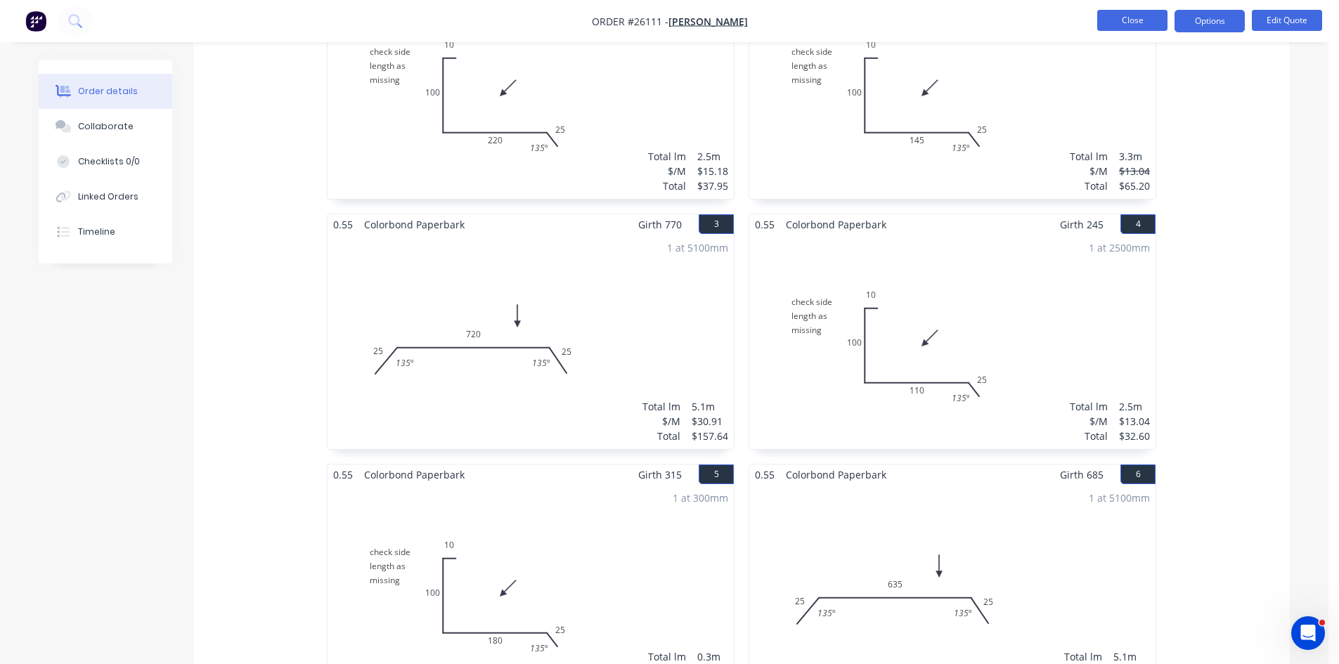
click at [1113, 14] on button "Close" at bounding box center [1132, 20] width 70 height 21
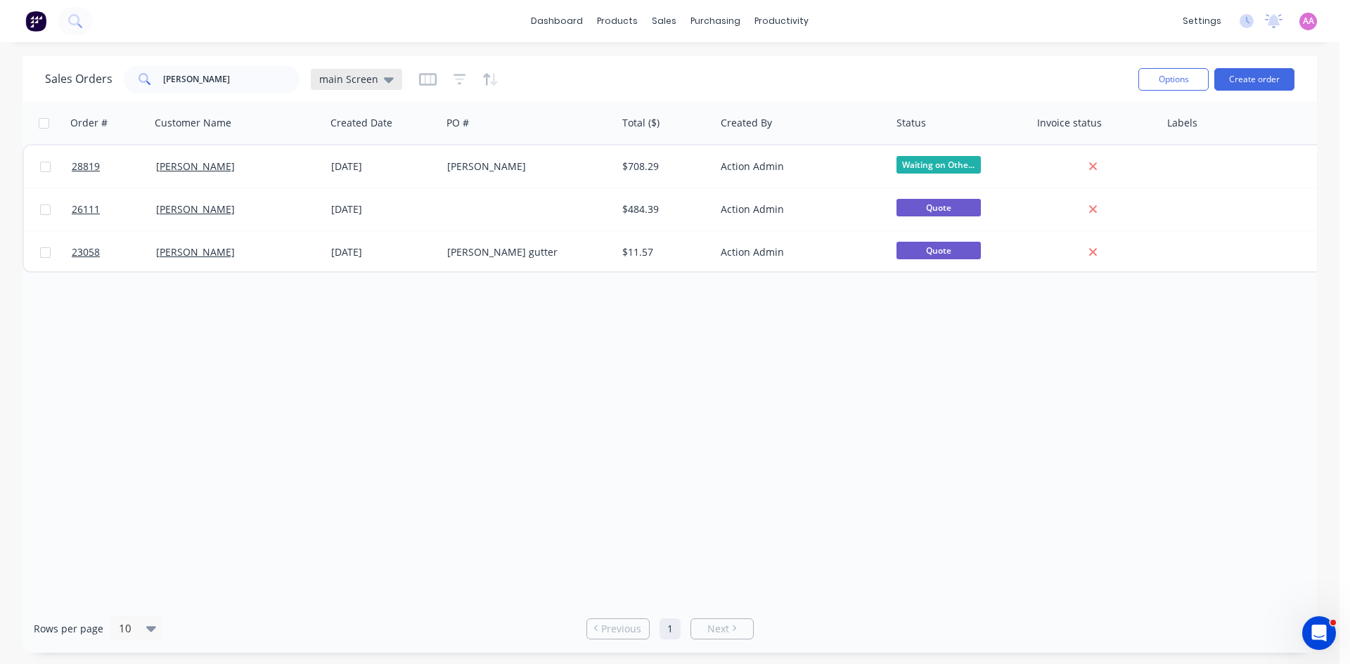
click at [380, 86] on div "main Screen" at bounding box center [356, 79] width 91 height 21
click at [333, 284] on button "archived" at bounding box center [395, 284] width 160 height 16
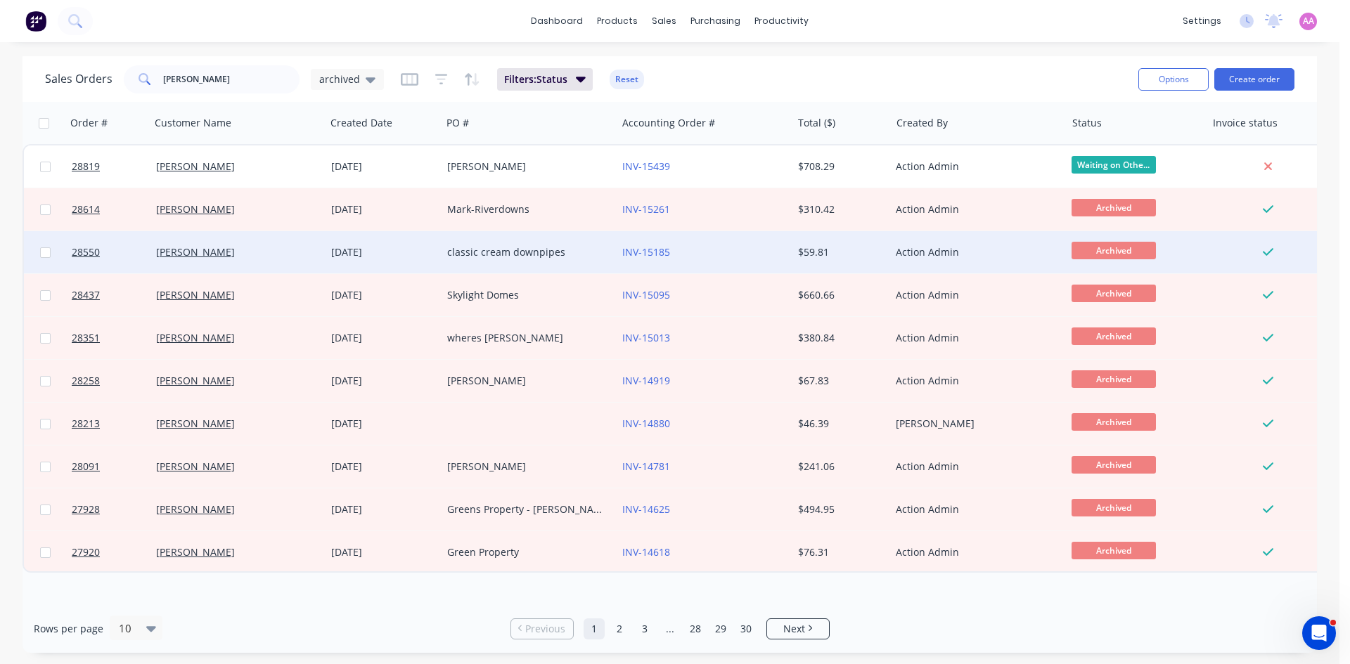
click at [533, 257] on div "classic cream downpipes" at bounding box center [525, 252] width 156 height 14
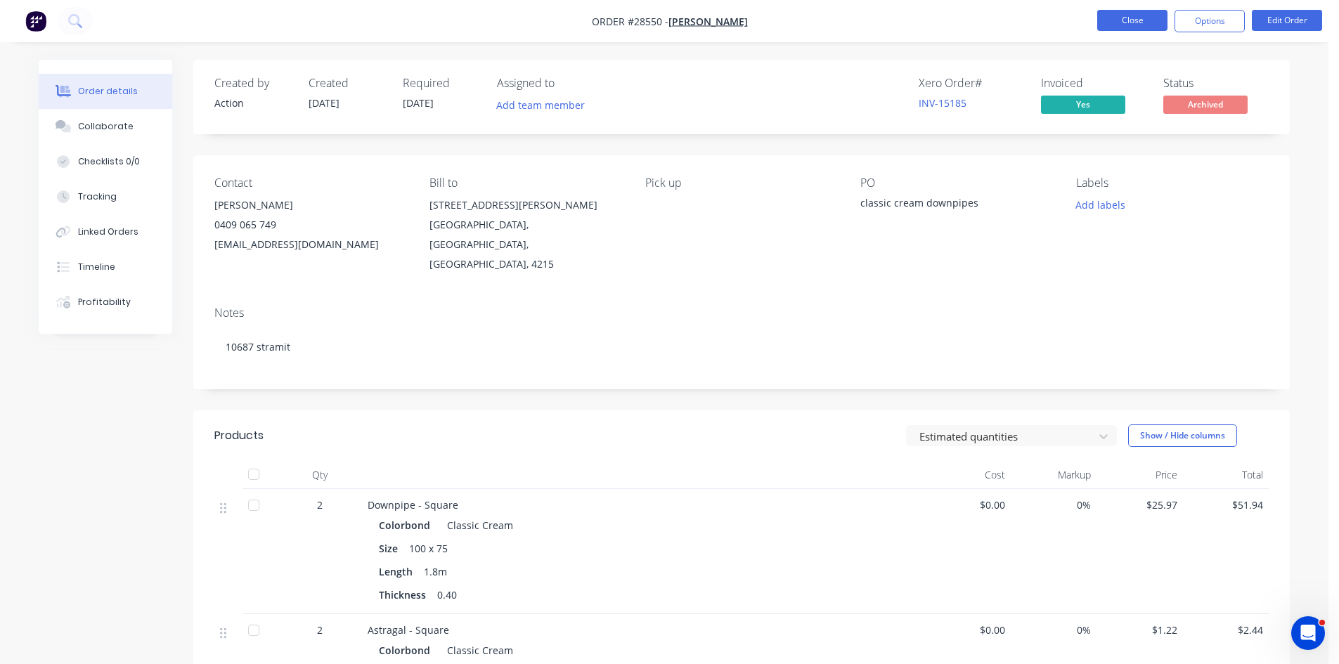
click at [1114, 14] on button "Close" at bounding box center [1132, 20] width 70 height 21
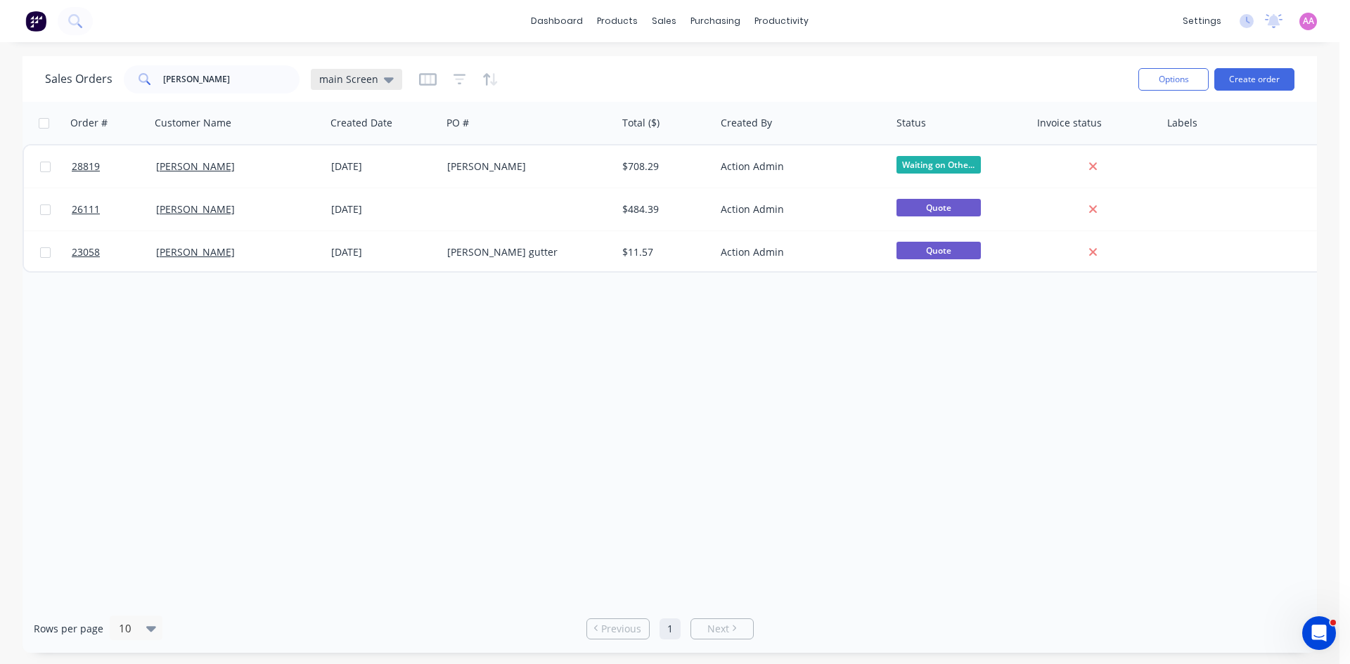
click at [376, 78] on div "main Screen" at bounding box center [356, 79] width 75 height 13
click at [364, 286] on button "archived" at bounding box center [395, 284] width 160 height 16
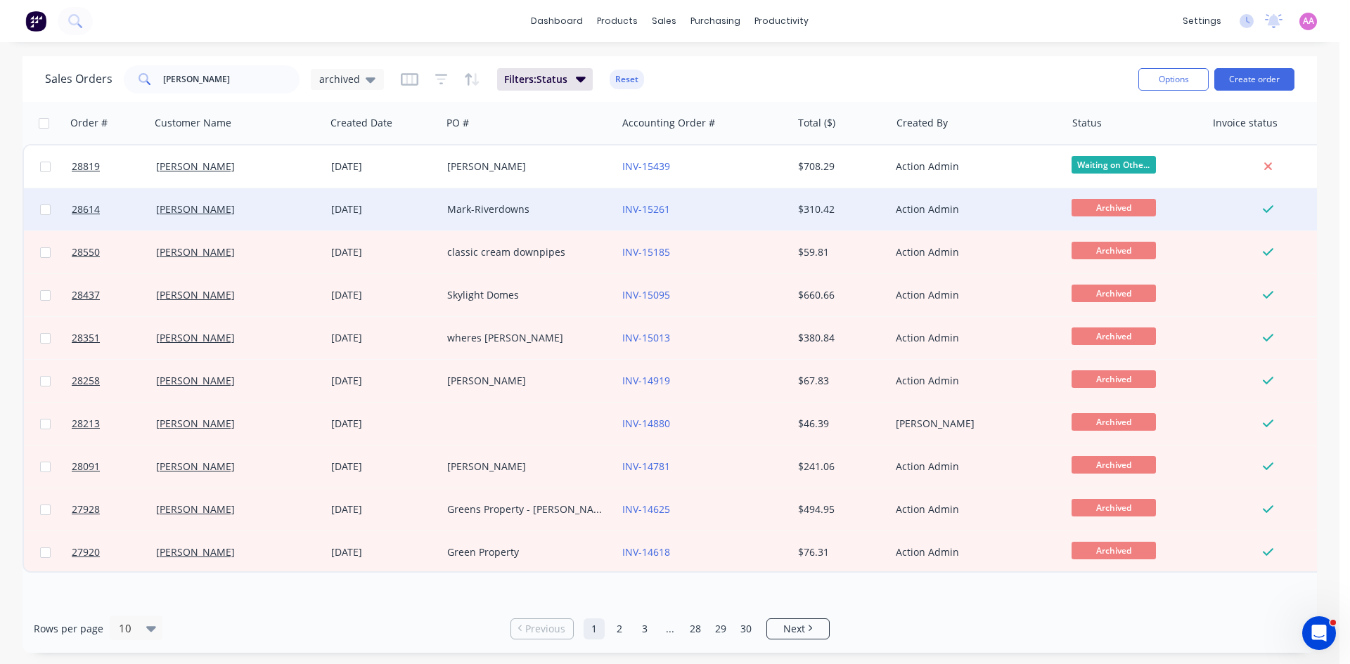
click at [510, 212] on div "Mark-Riverdowns" at bounding box center [525, 209] width 156 height 14
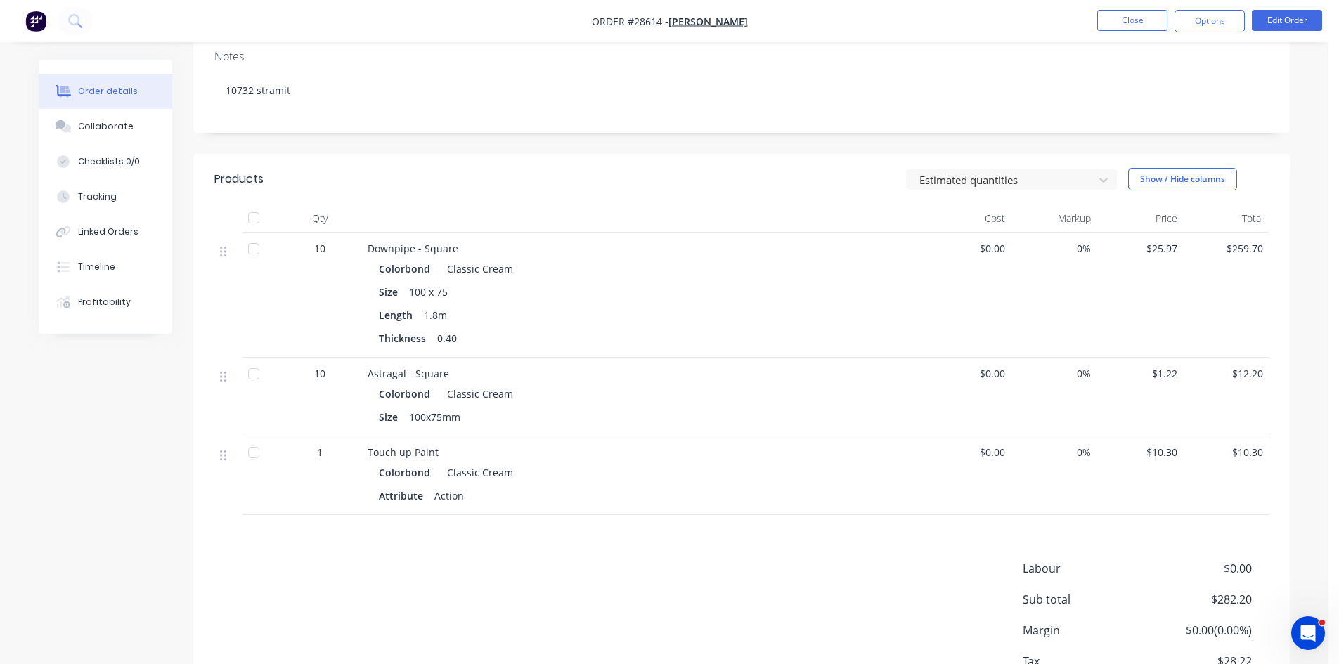
scroll to position [281, 0]
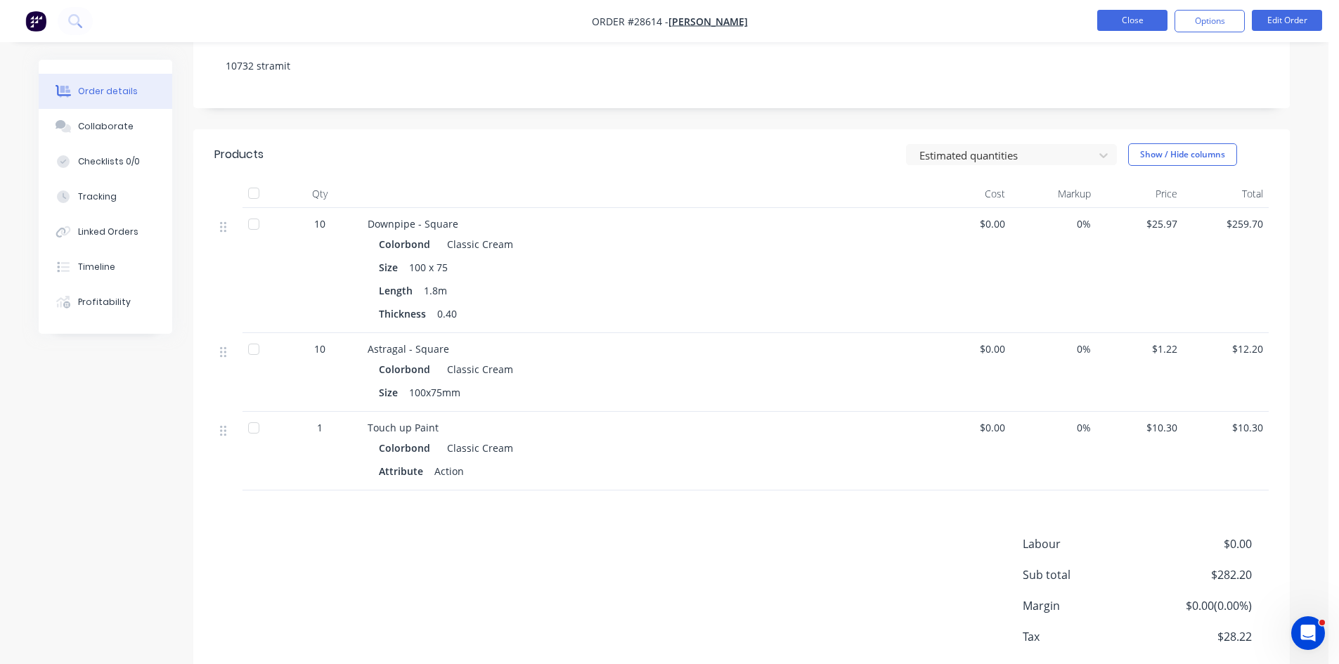
drag, startPoint x: 1104, startPoint y: 35, endPoint x: 1113, endPoint y: 13, distance: 23.4
click at [1106, 32] on nav "Order #28614 - Max Mariconte Close Options Edit Order" at bounding box center [669, 21] width 1339 height 42
click at [1113, 13] on button "Close" at bounding box center [1132, 20] width 70 height 21
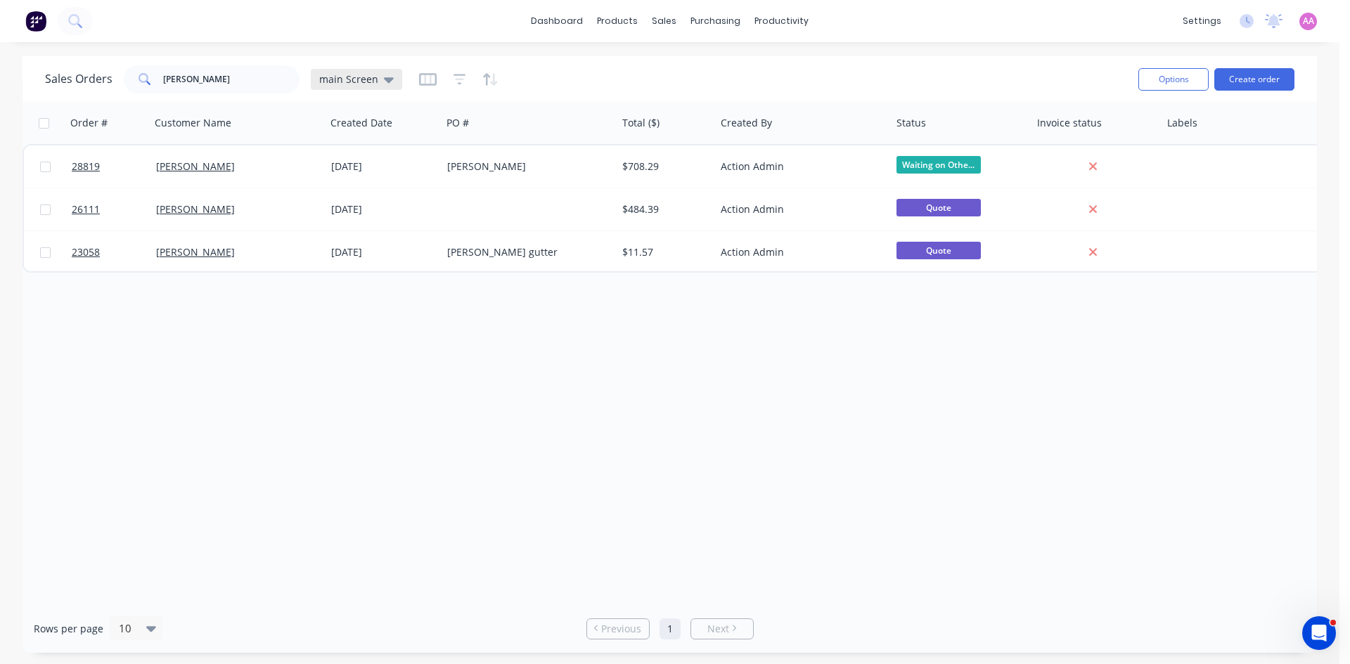
click at [344, 88] on div "main Screen" at bounding box center [356, 79] width 91 height 21
click at [378, 280] on button "archived" at bounding box center [395, 284] width 160 height 16
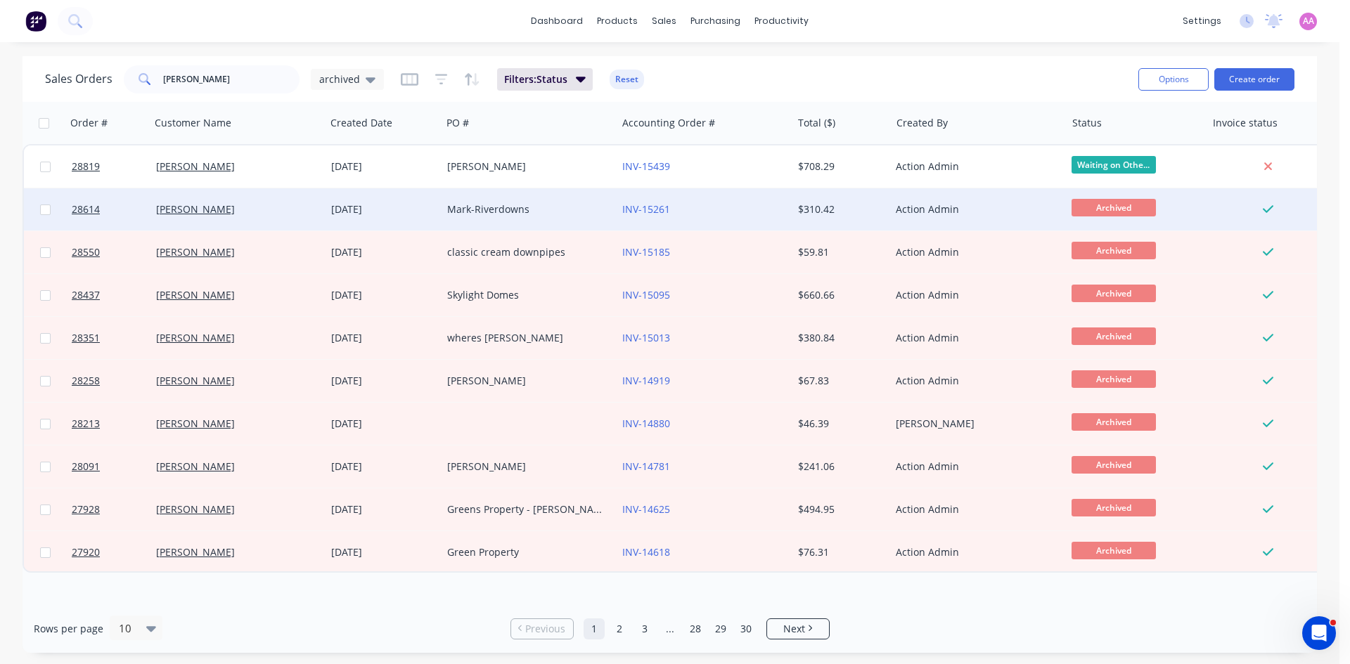
click at [524, 213] on div "Mark-Riverdowns" at bounding box center [525, 209] width 156 height 14
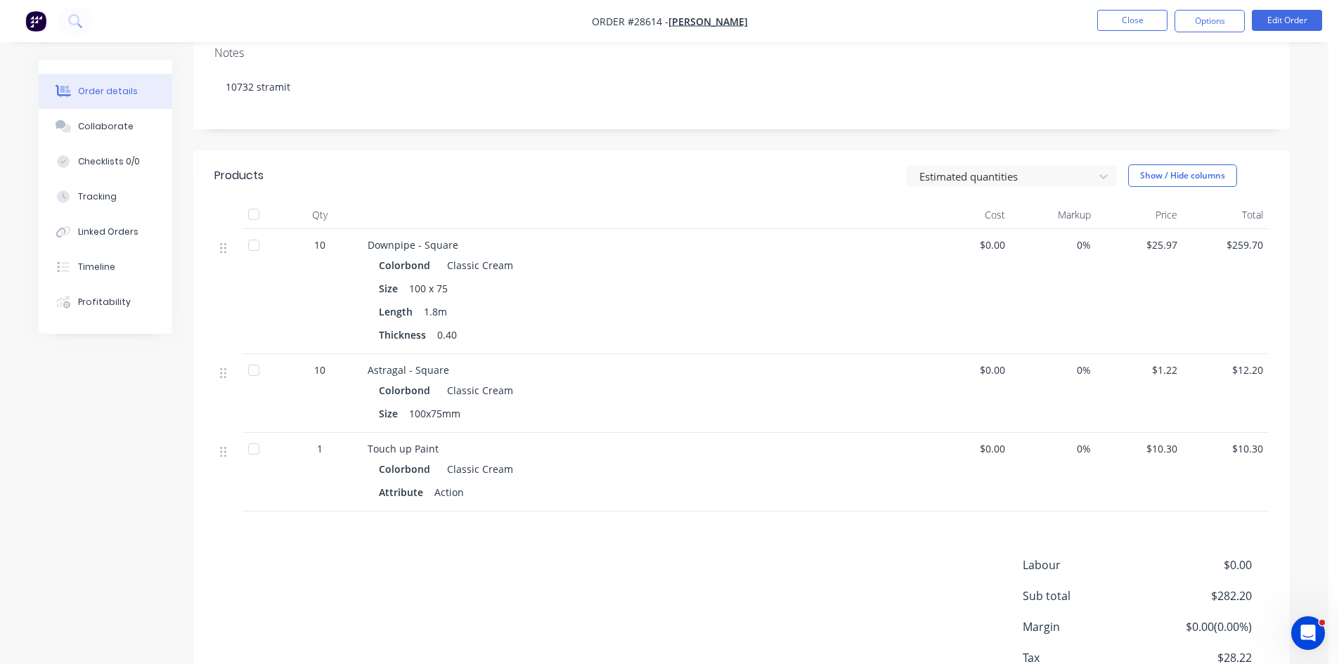
scroll to position [281, 0]
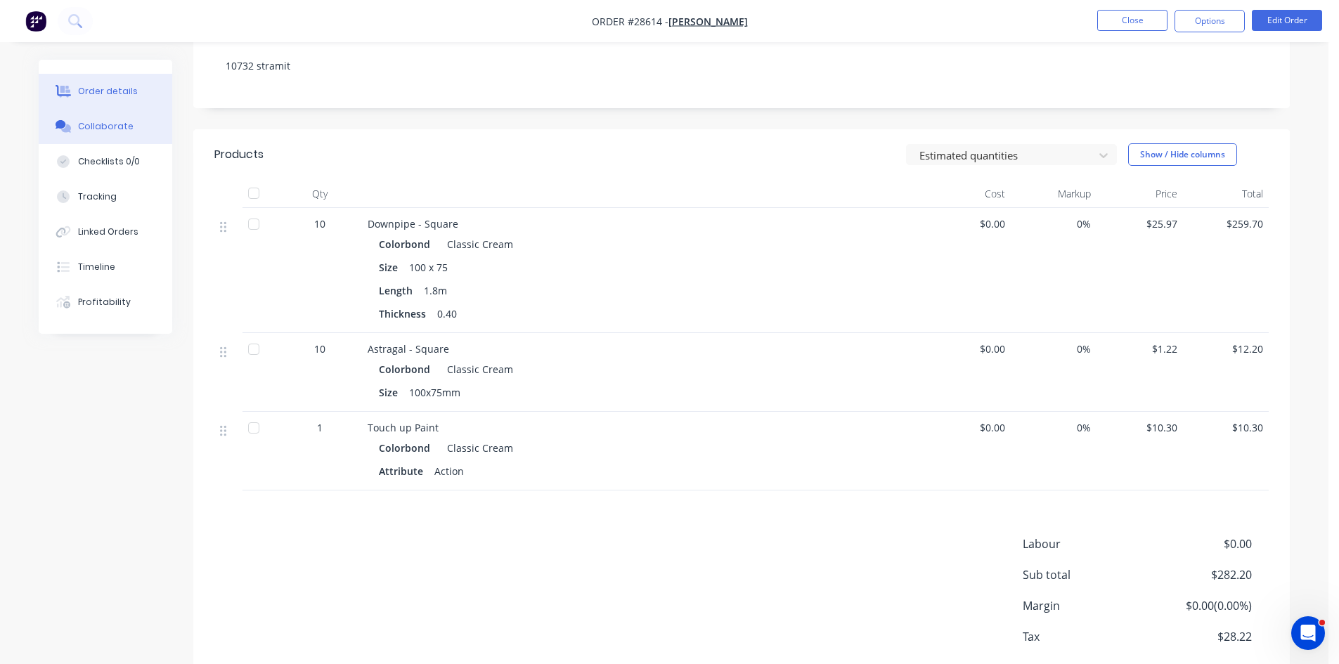
click at [98, 128] on div "Collaborate" at bounding box center [106, 126] width 56 height 13
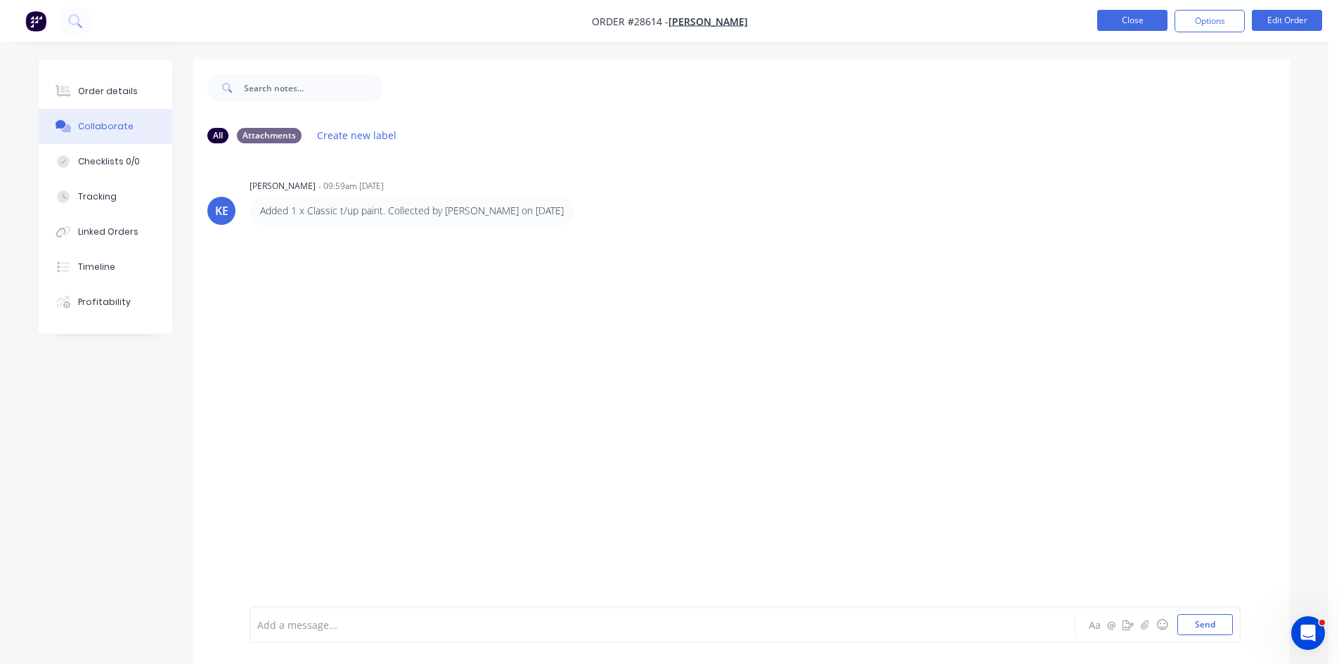
click at [1137, 12] on button "Close" at bounding box center [1132, 20] width 70 height 21
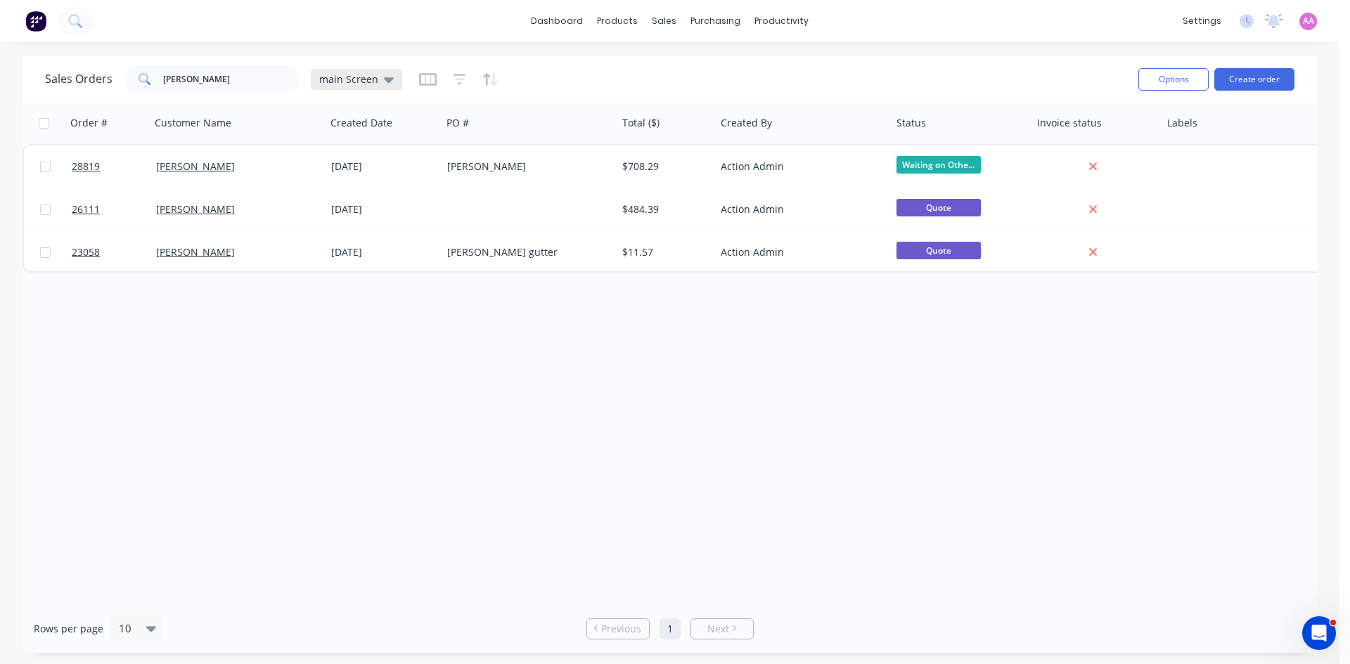
click at [335, 82] on span "main Screen" at bounding box center [348, 79] width 59 height 15
click at [334, 271] on div "archived edit" at bounding box center [409, 283] width 188 height 28
click at [350, 277] on button "archived" at bounding box center [395, 284] width 160 height 16
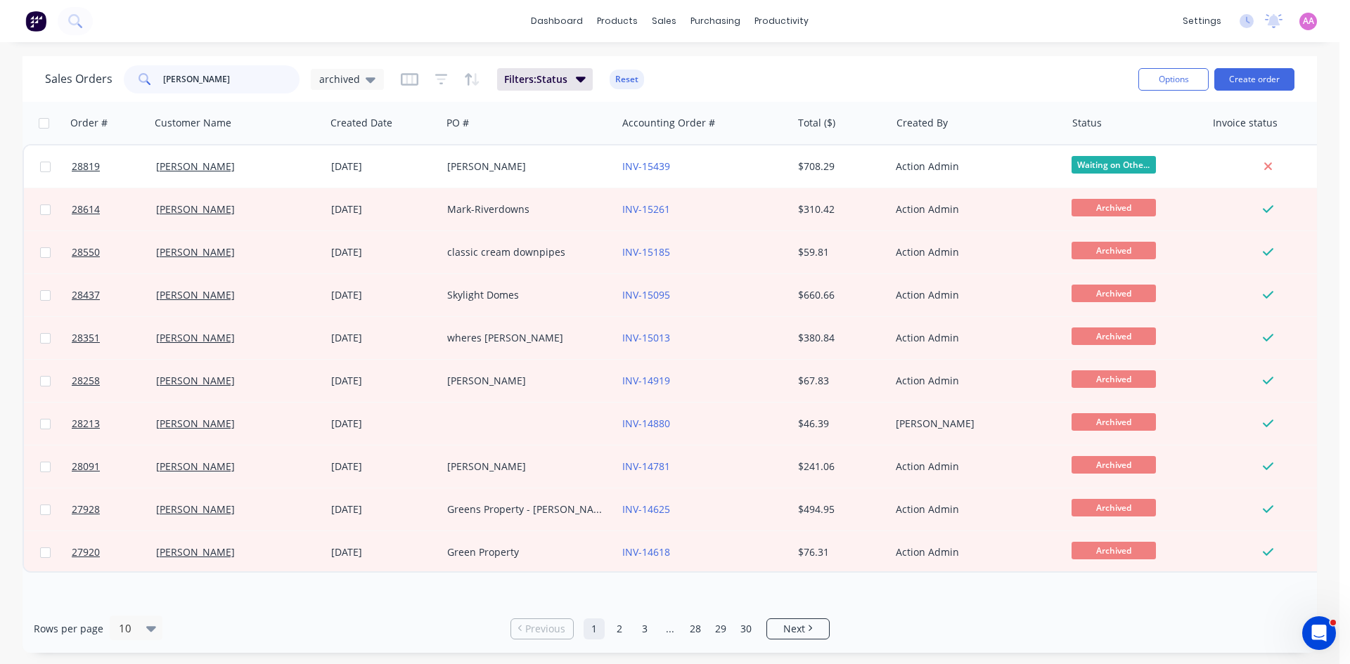
drag, startPoint x: 224, startPoint y: 81, endPoint x: 140, endPoint y: 81, distance: 83.7
click at [140, 81] on div "max mar" at bounding box center [212, 79] width 176 height 28
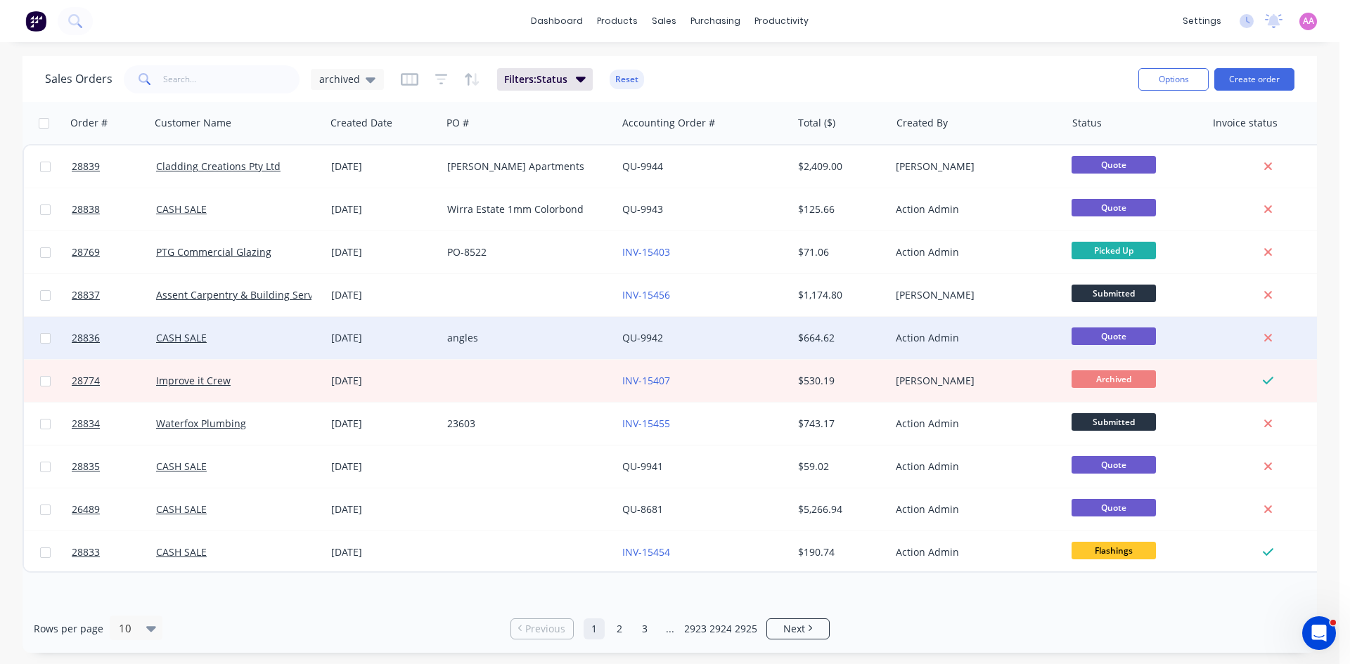
click at [515, 346] on div "angles" at bounding box center [528, 338] width 175 height 42
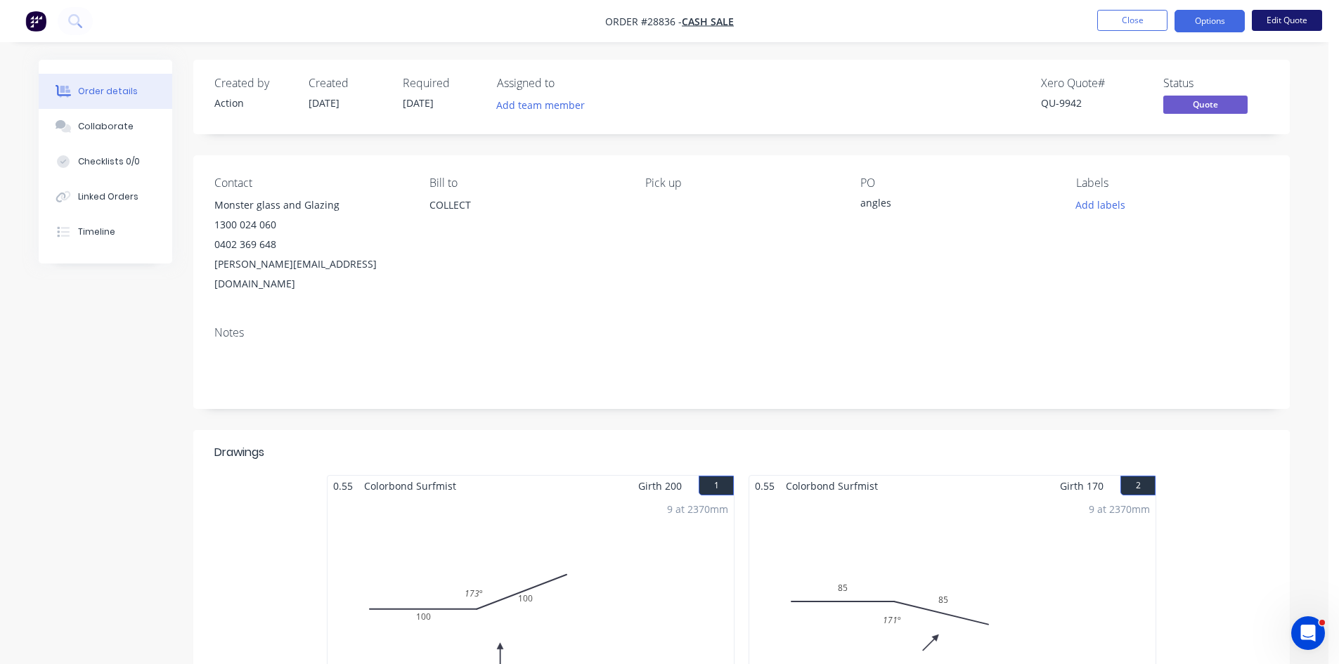
click at [1264, 18] on button "Edit Quote" at bounding box center [1287, 20] width 70 height 21
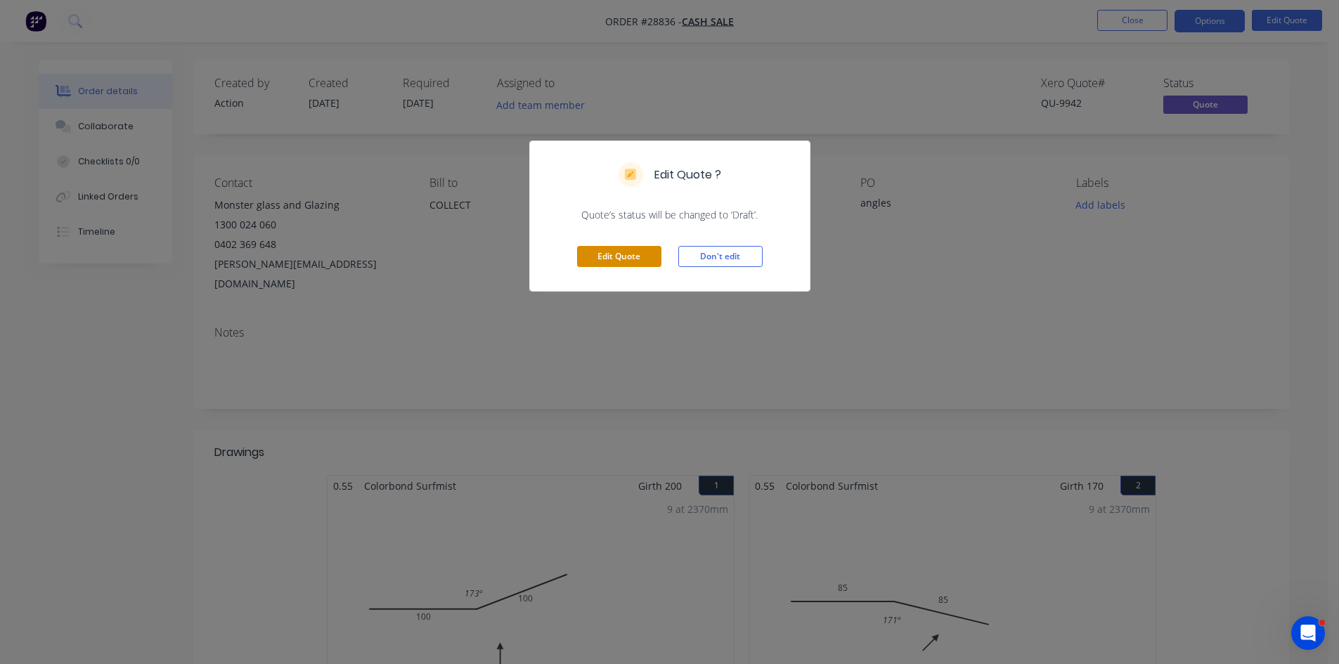
click at [621, 250] on button "Edit Quote" at bounding box center [619, 256] width 84 height 21
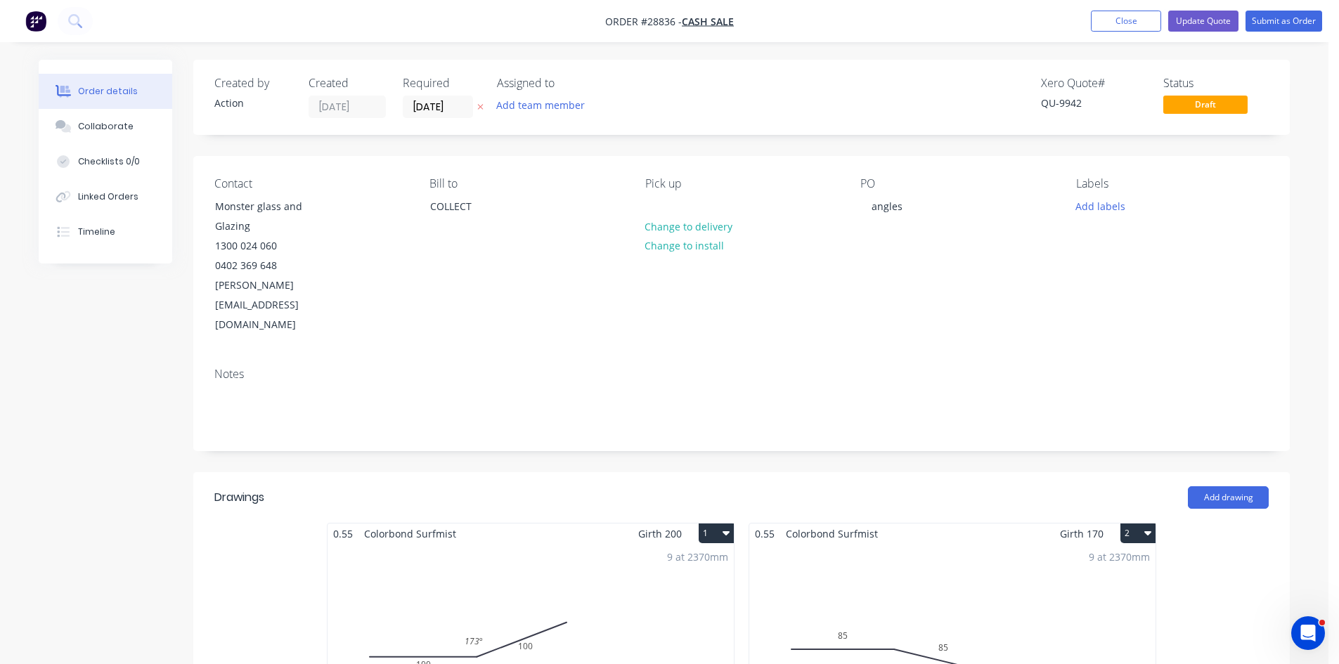
click at [427, 118] on label "[DATE]" at bounding box center [438, 107] width 70 height 22
click at [427, 117] on input "[DATE]" at bounding box center [438, 106] width 69 height 21
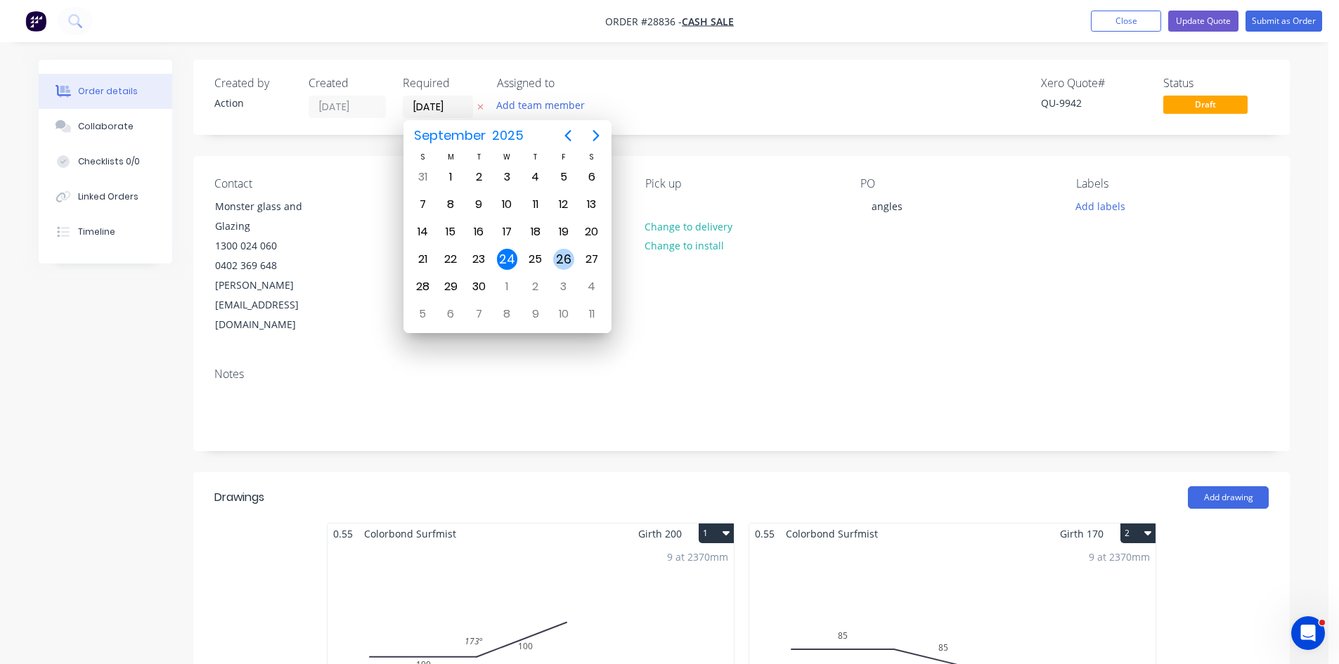
click at [562, 262] on div "26" at bounding box center [563, 259] width 21 height 21
type input "26/09/25"
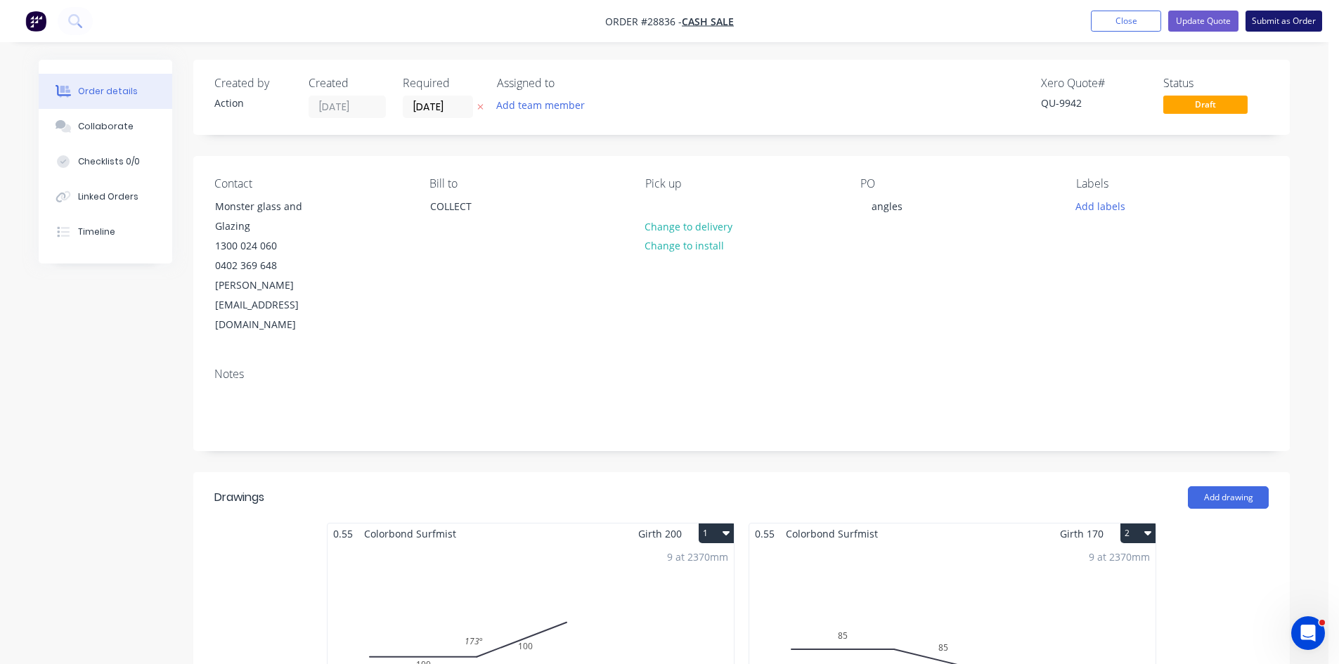
click at [1263, 17] on button "Submit as Order" at bounding box center [1284, 21] width 77 height 21
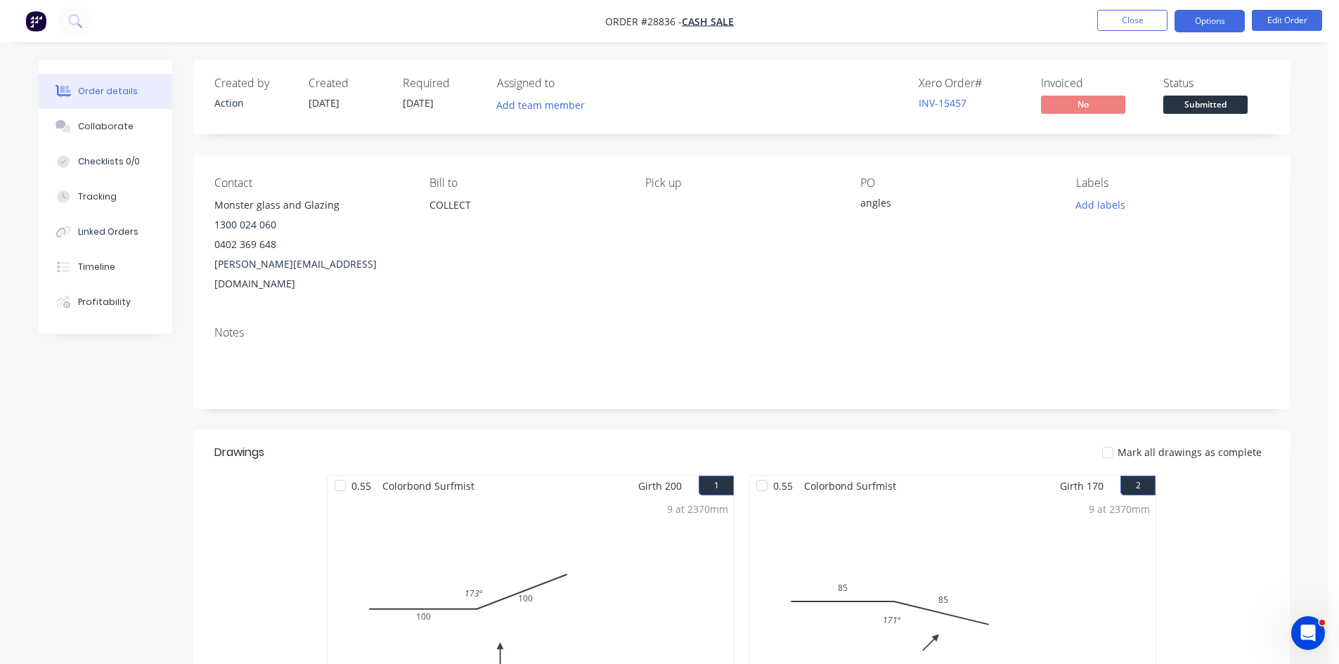
click at [1216, 23] on button "Options" at bounding box center [1210, 21] width 70 height 22
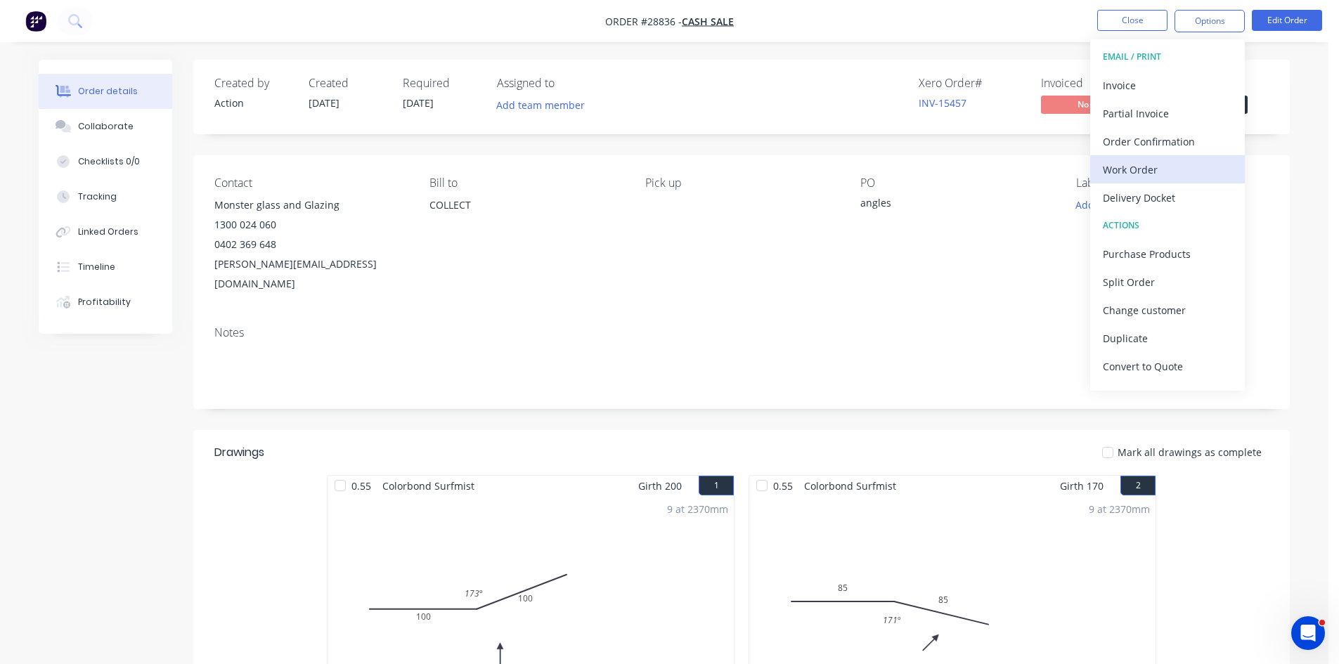
click at [1135, 158] on button "Work Order" at bounding box center [1167, 169] width 155 height 28
click at [1138, 143] on div "Without pricing" at bounding box center [1167, 141] width 129 height 20
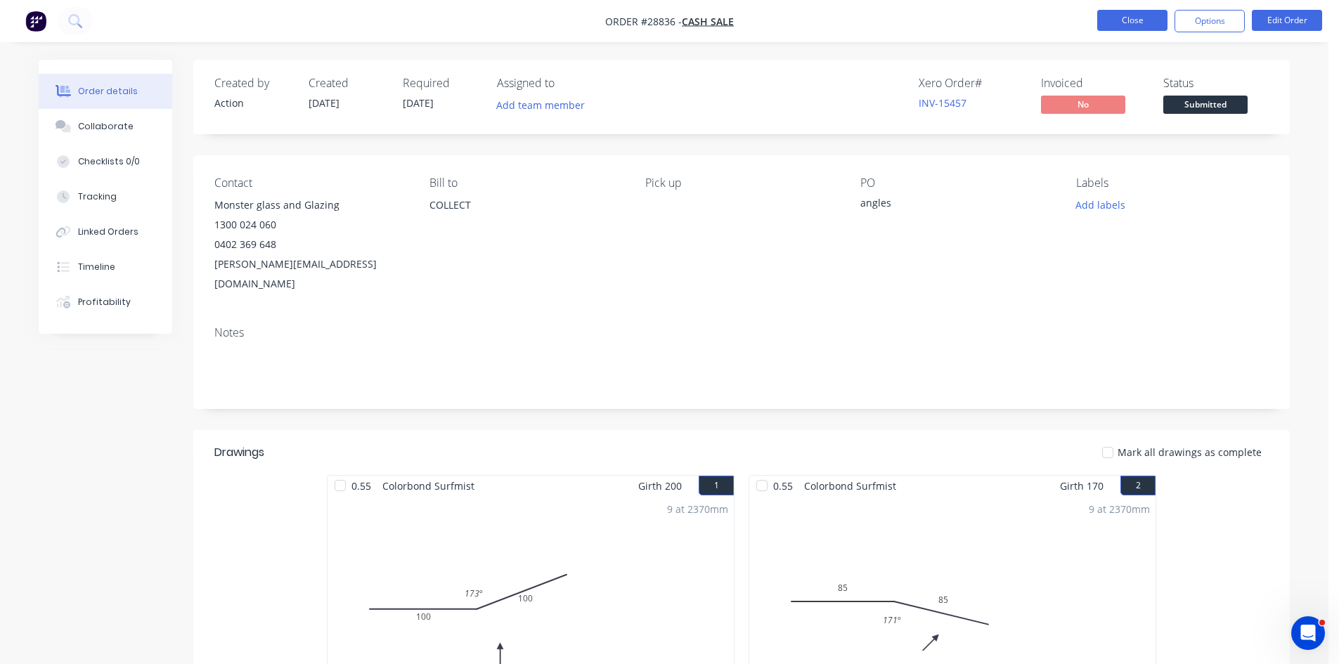
click at [1107, 26] on button "Close" at bounding box center [1132, 20] width 70 height 21
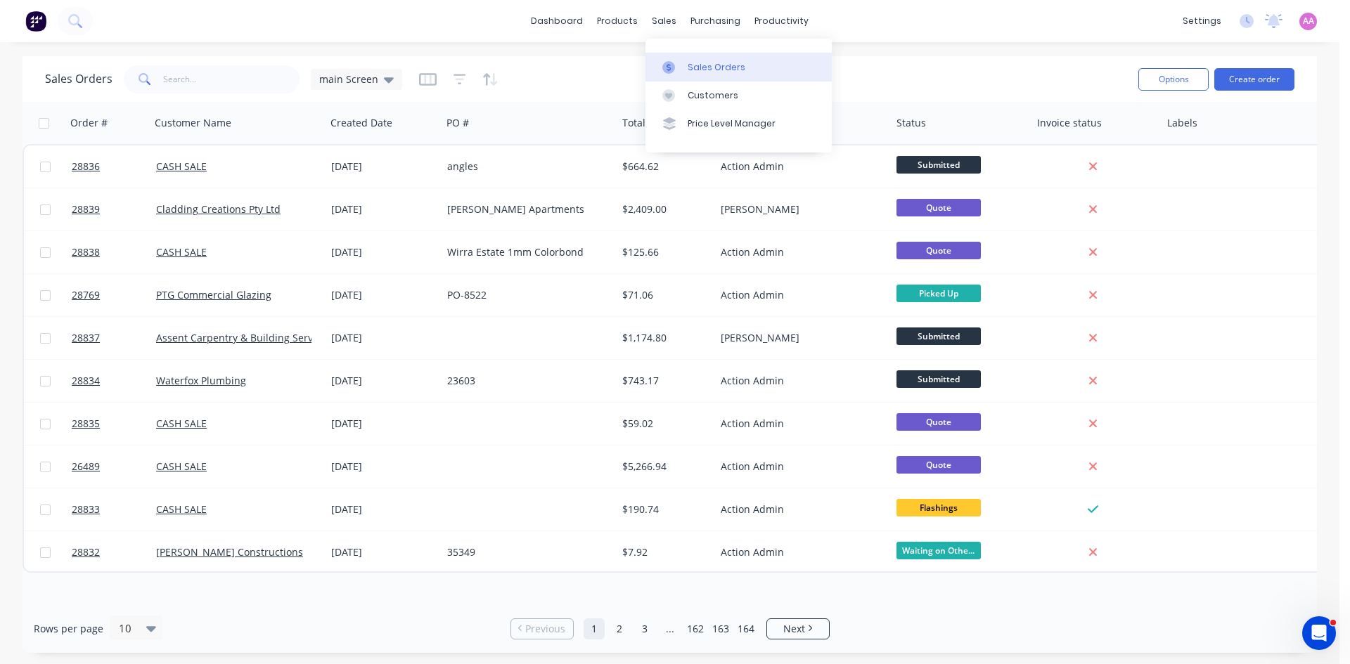
click at [708, 66] on div "Sales Orders" at bounding box center [717, 67] width 58 height 13
click at [1244, 77] on button "Create order" at bounding box center [1254, 79] width 80 height 22
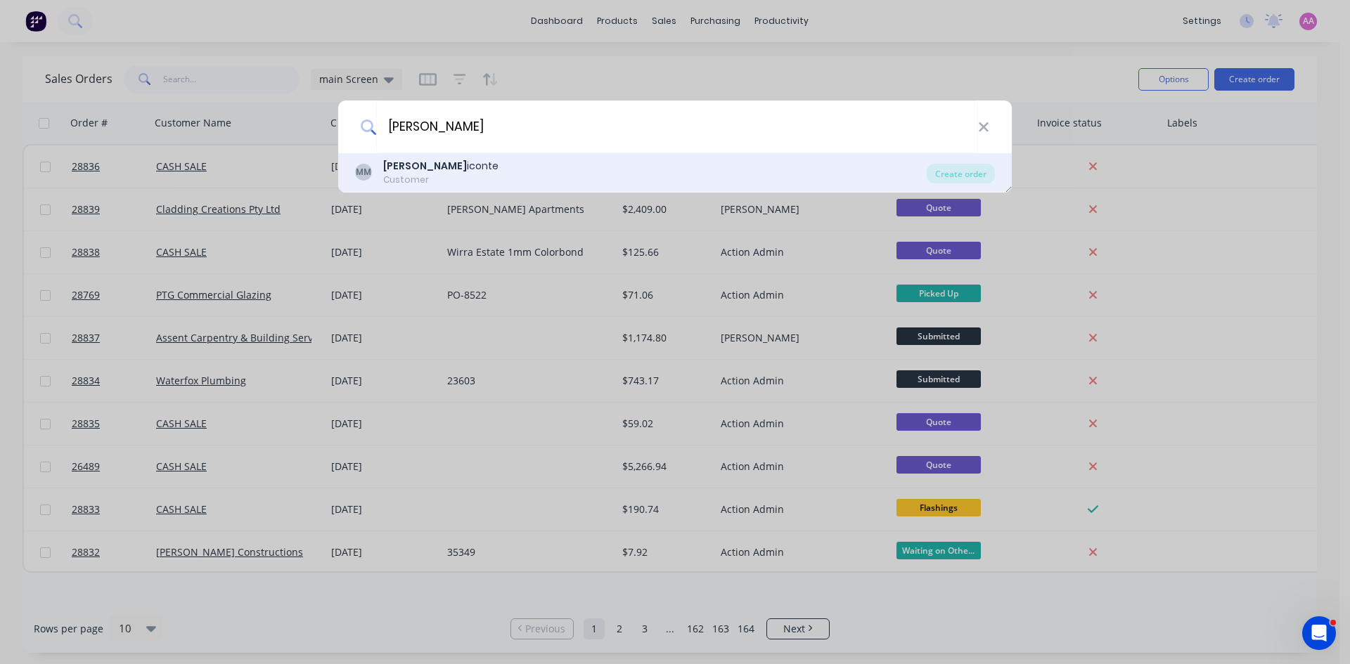
type input "max mar"
click at [432, 170] on div "Max Mar iconte" at bounding box center [440, 166] width 115 height 15
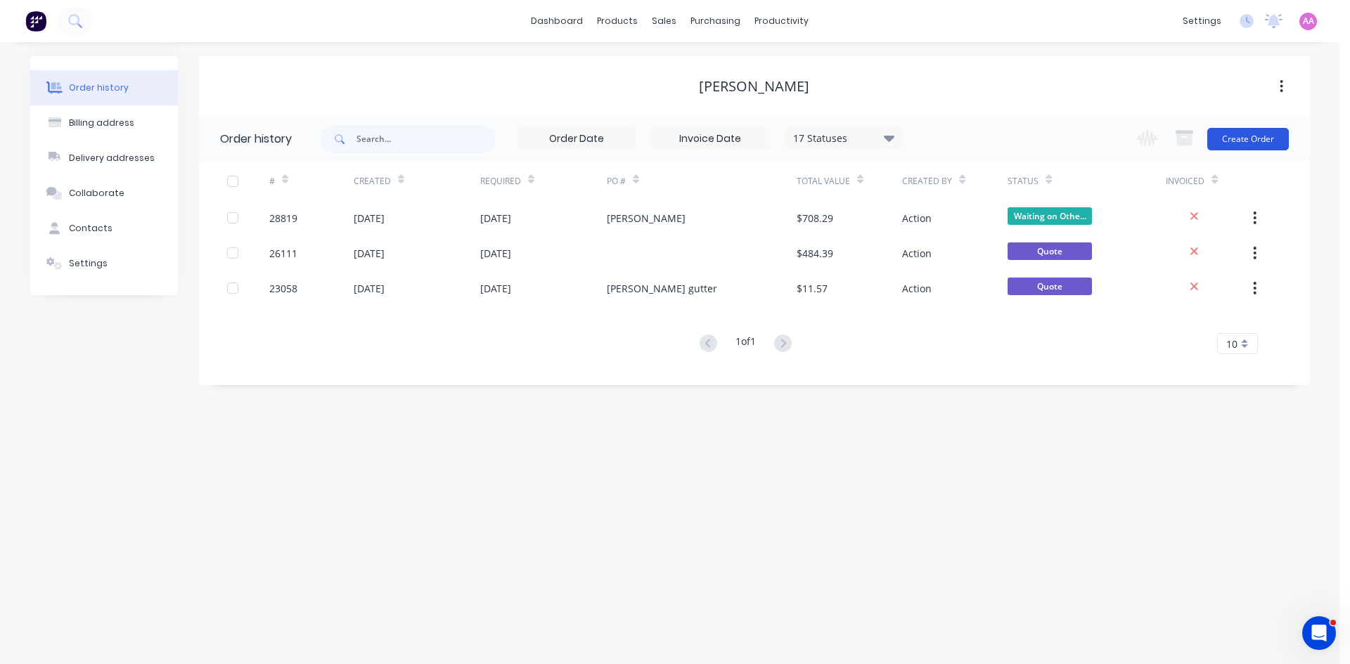
click at [1249, 141] on button "Create Order" at bounding box center [1248, 139] width 82 height 22
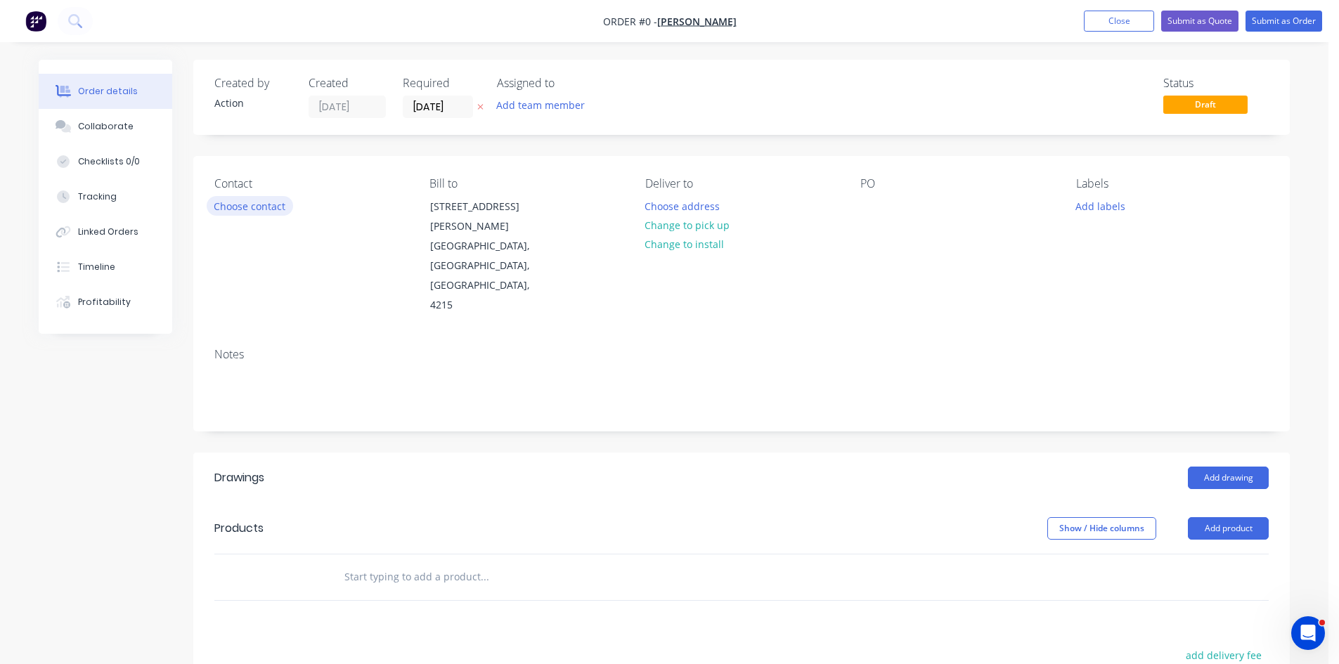
click at [238, 205] on button "Choose contact" at bounding box center [250, 205] width 86 height 19
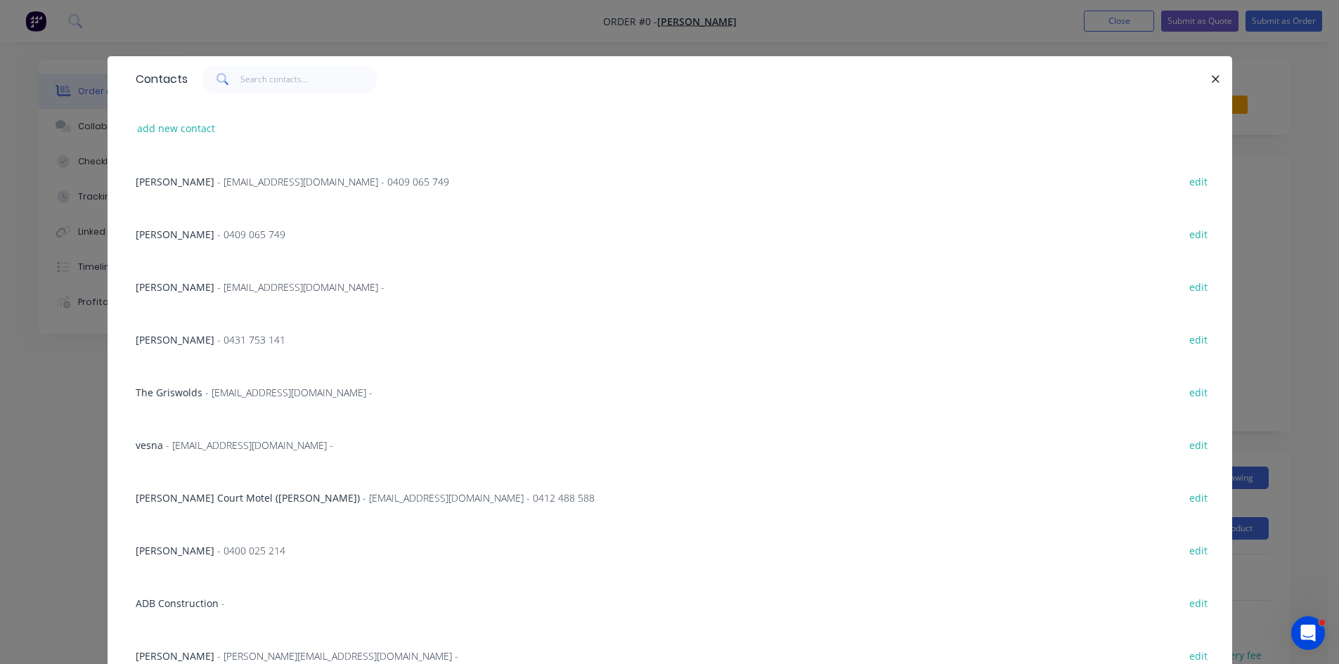
click at [238, 186] on span "- maxxmariconte@gmail.com - 0409 065 749" at bounding box center [333, 181] width 232 height 13
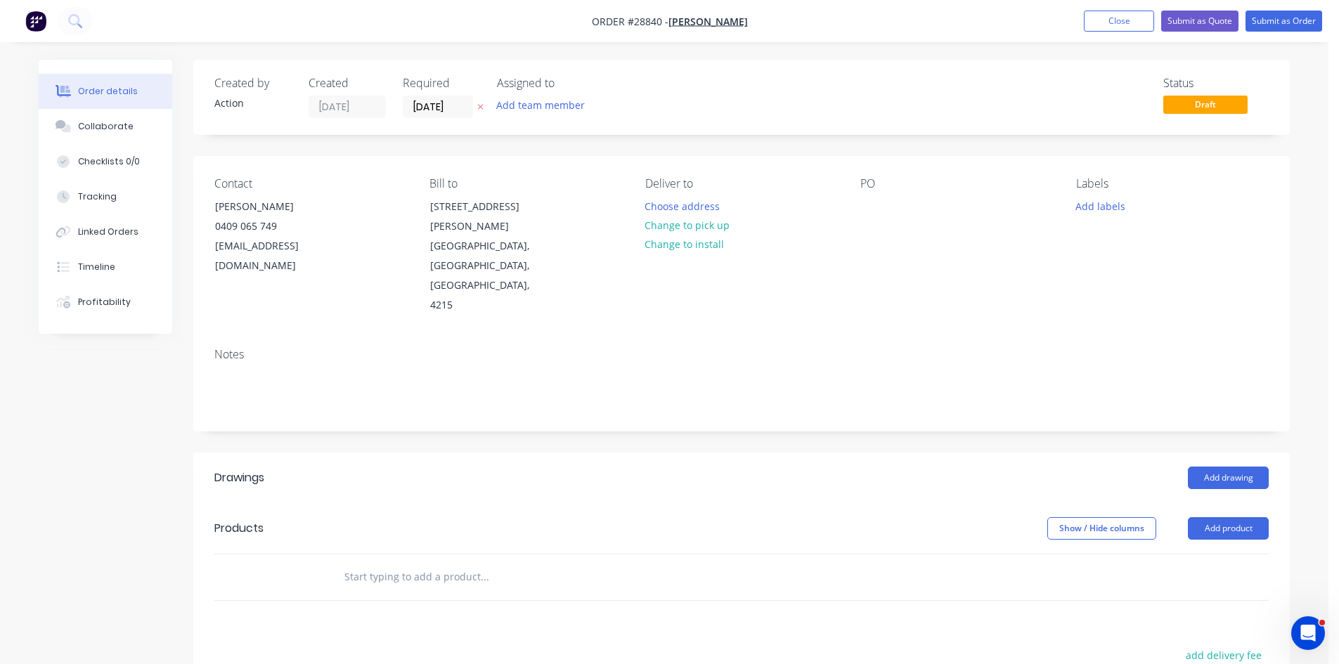
drag, startPoint x: 683, startPoint y: 229, endPoint x: 794, endPoint y: 228, distance: 111.1
click at [682, 229] on button "Change to pick up" at bounding box center [688, 225] width 100 height 19
click at [872, 210] on div at bounding box center [871, 206] width 22 height 20
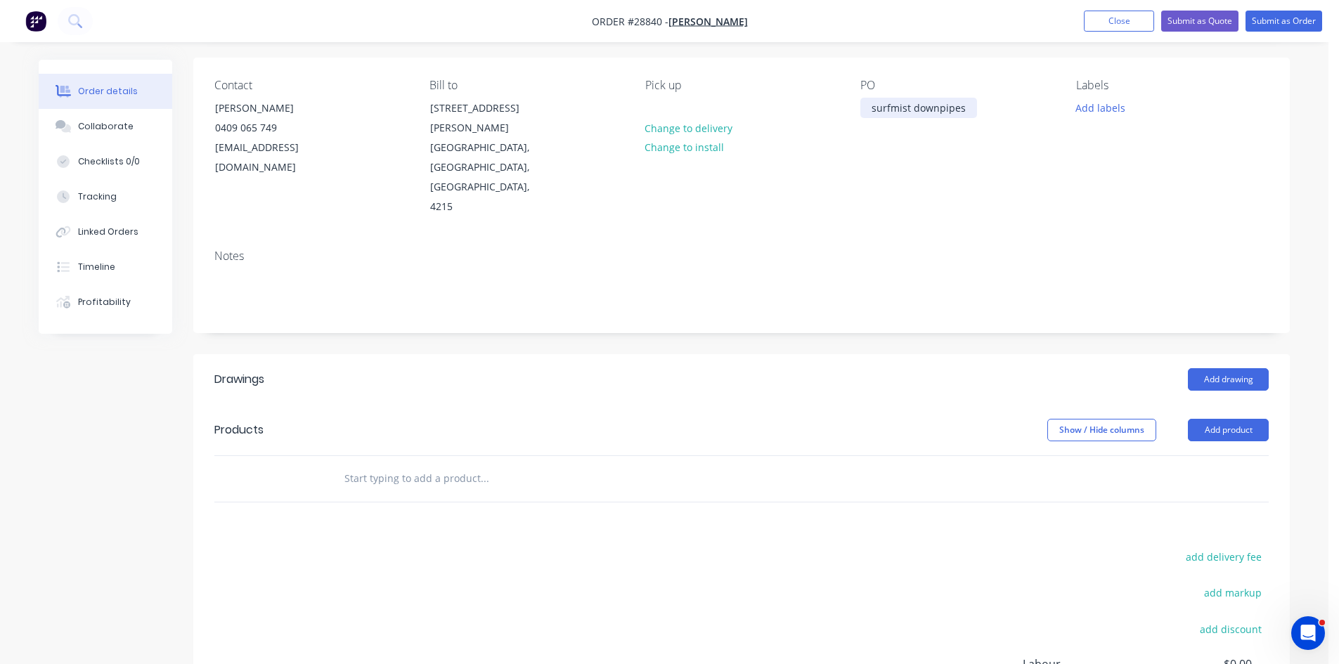
scroll to position [236, 0]
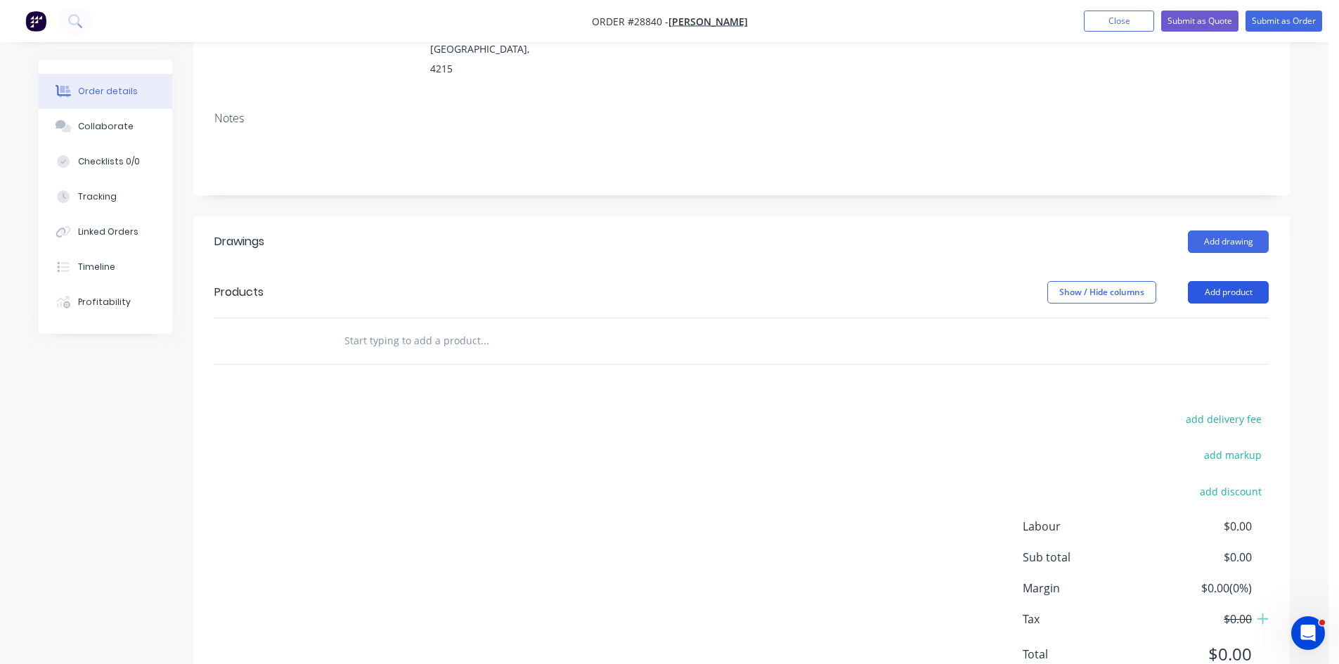
click at [1225, 281] on button "Add product" at bounding box center [1228, 292] width 81 height 22
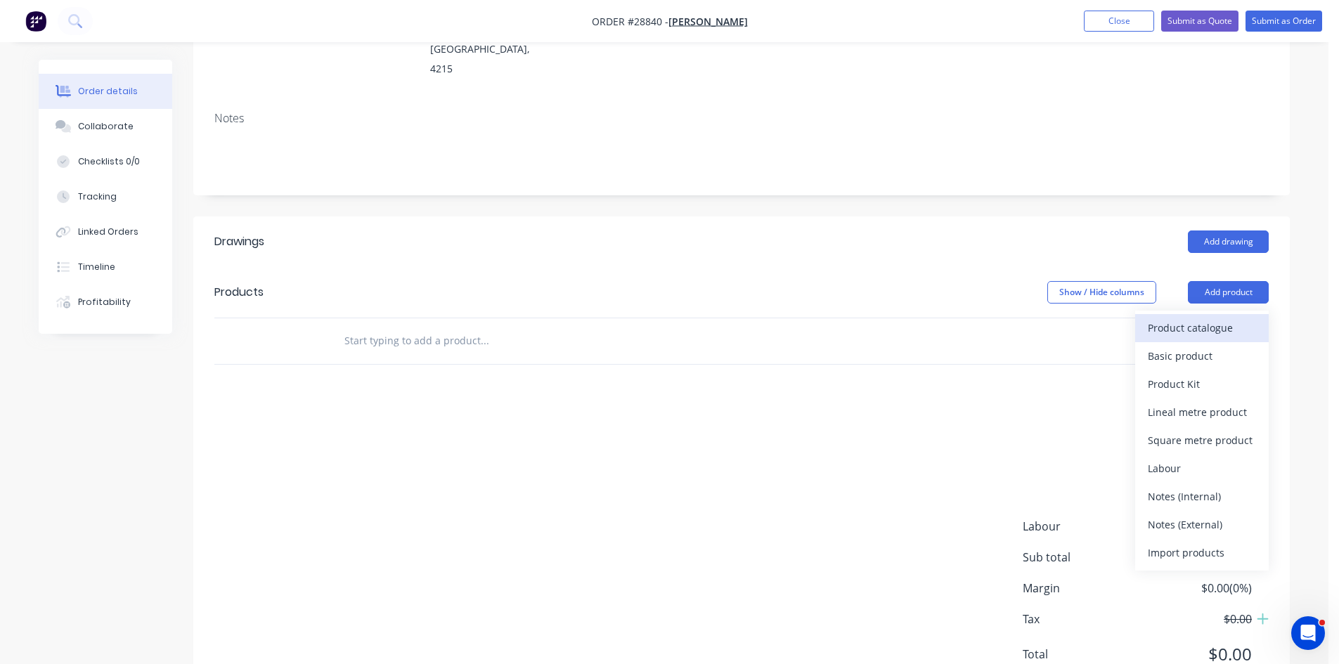
click at [1203, 318] on div "Product catalogue" at bounding box center [1202, 328] width 108 height 20
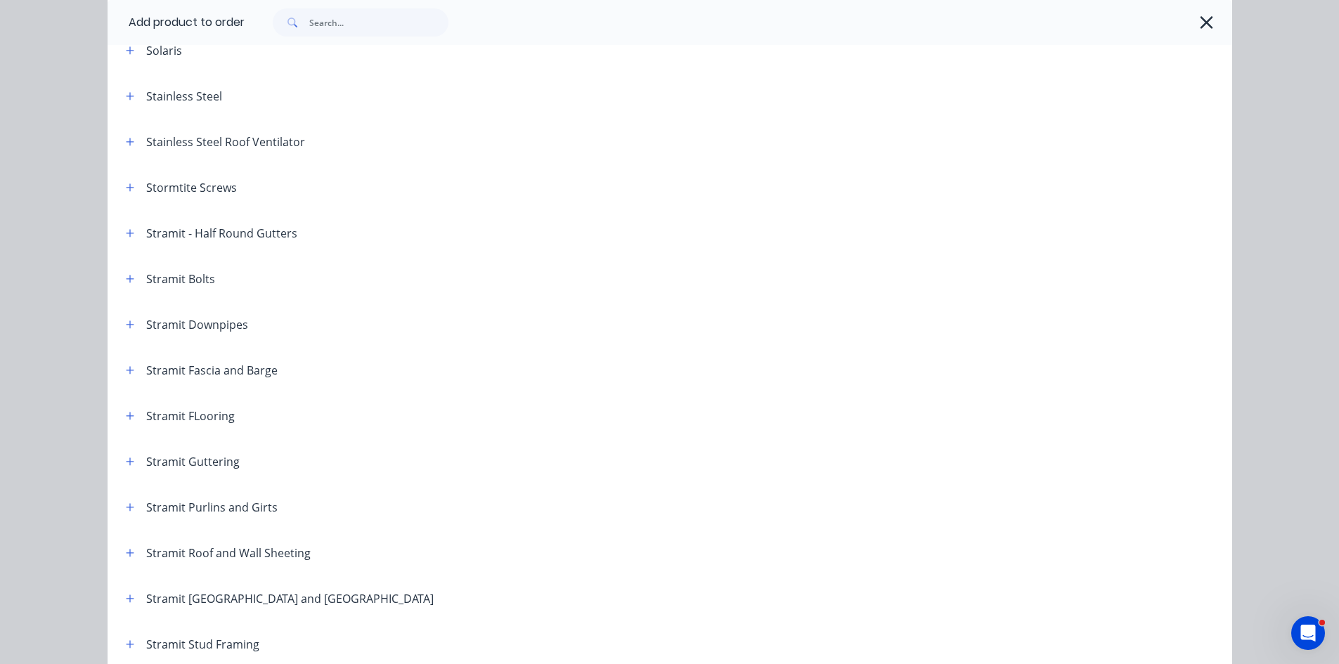
scroll to position [2109, 0]
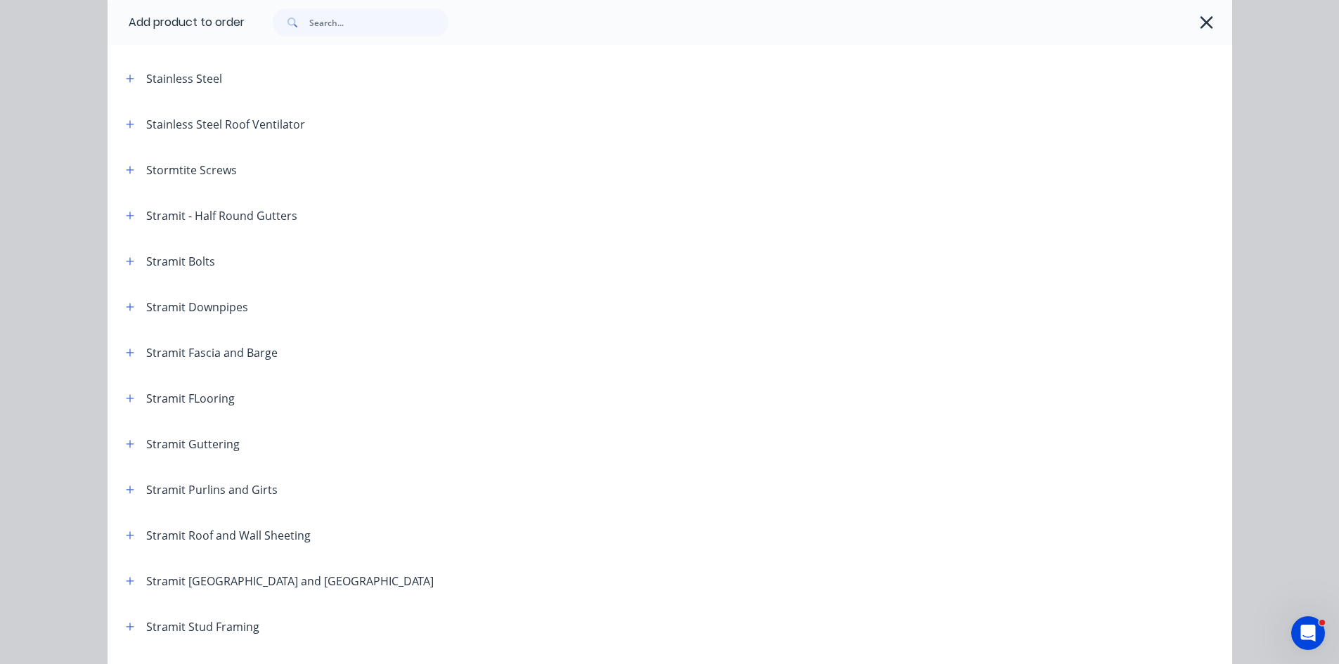
click at [148, 303] on div "Stramit Downpipes" at bounding box center [197, 307] width 102 height 17
drag, startPoint x: 118, startPoint y: 311, endPoint x: 170, endPoint y: 312, distance: 52.0
click at [122, 311] on button "button" at bounding box center [131, 307] width 18 height 18
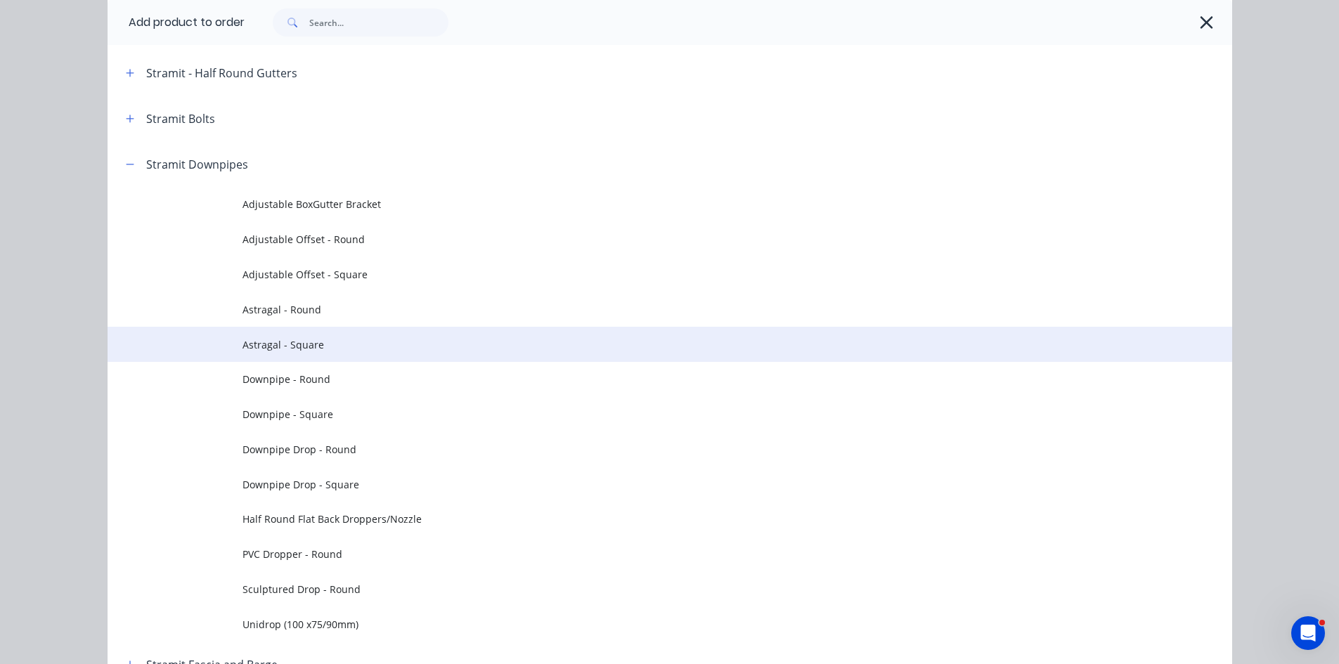
scroll to position [2461, 0]
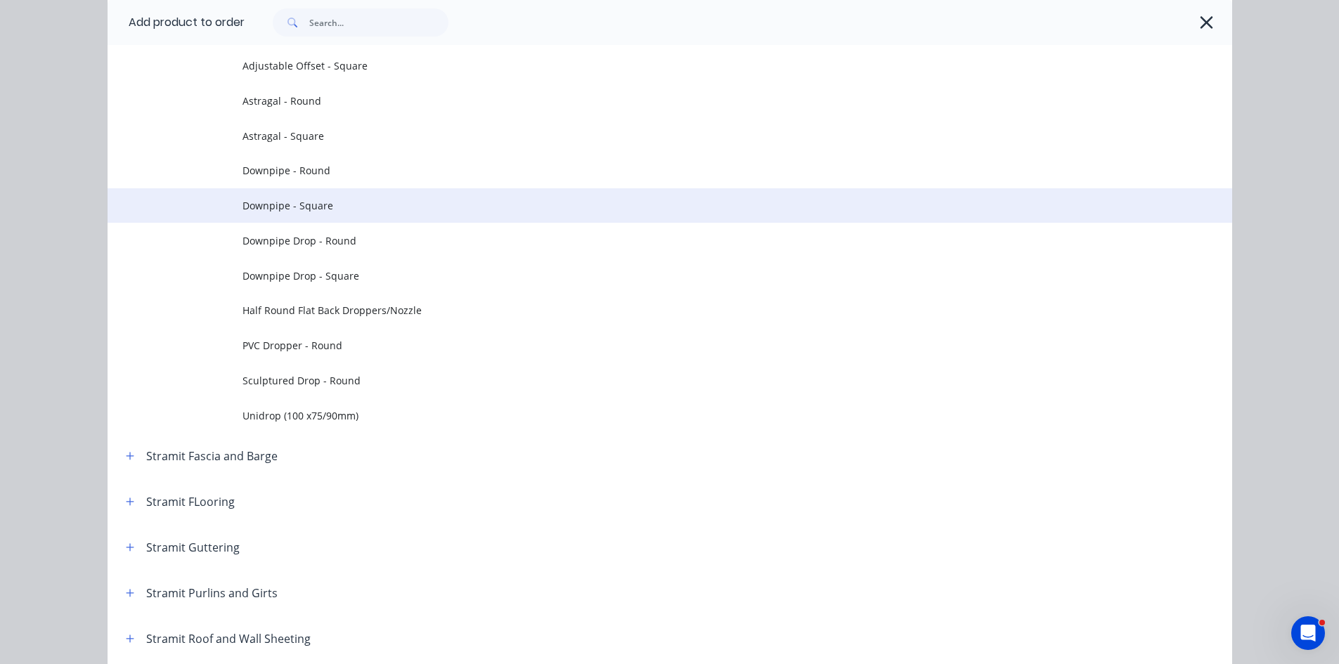
click at [286, 208] on span "Downpipe - Square" at bounding box center [639, 205] width 792 height 15
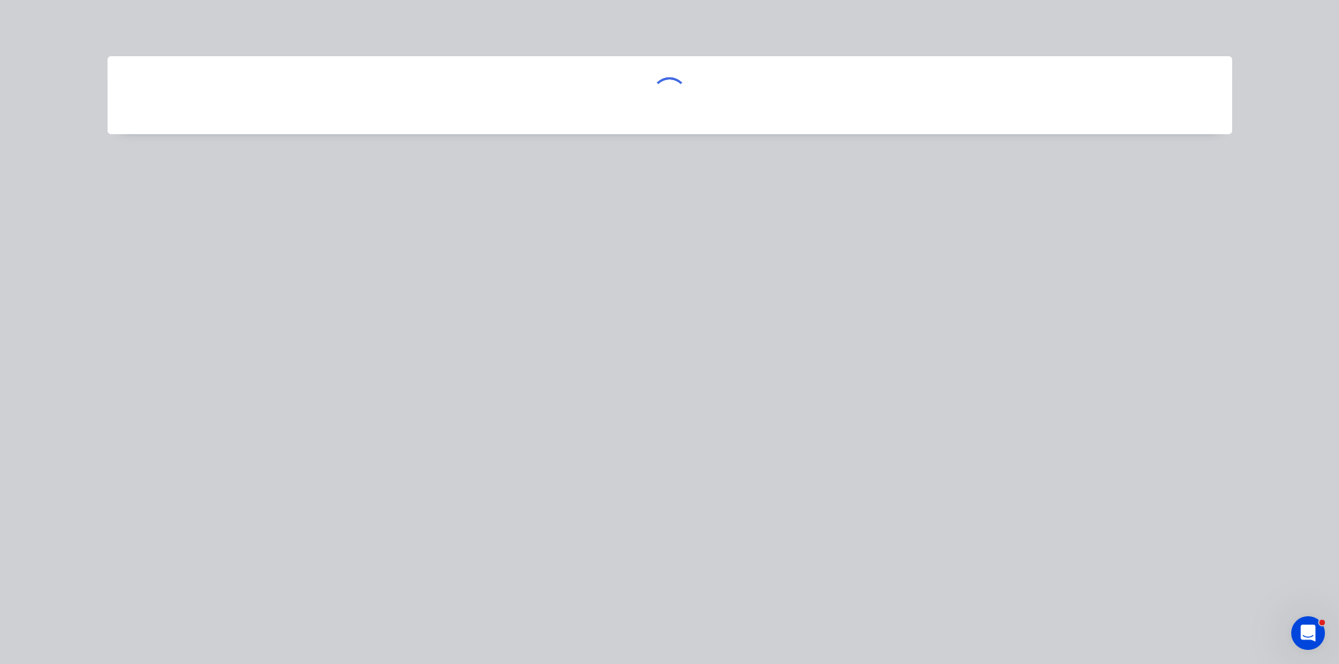
scroll to position [0, 0]
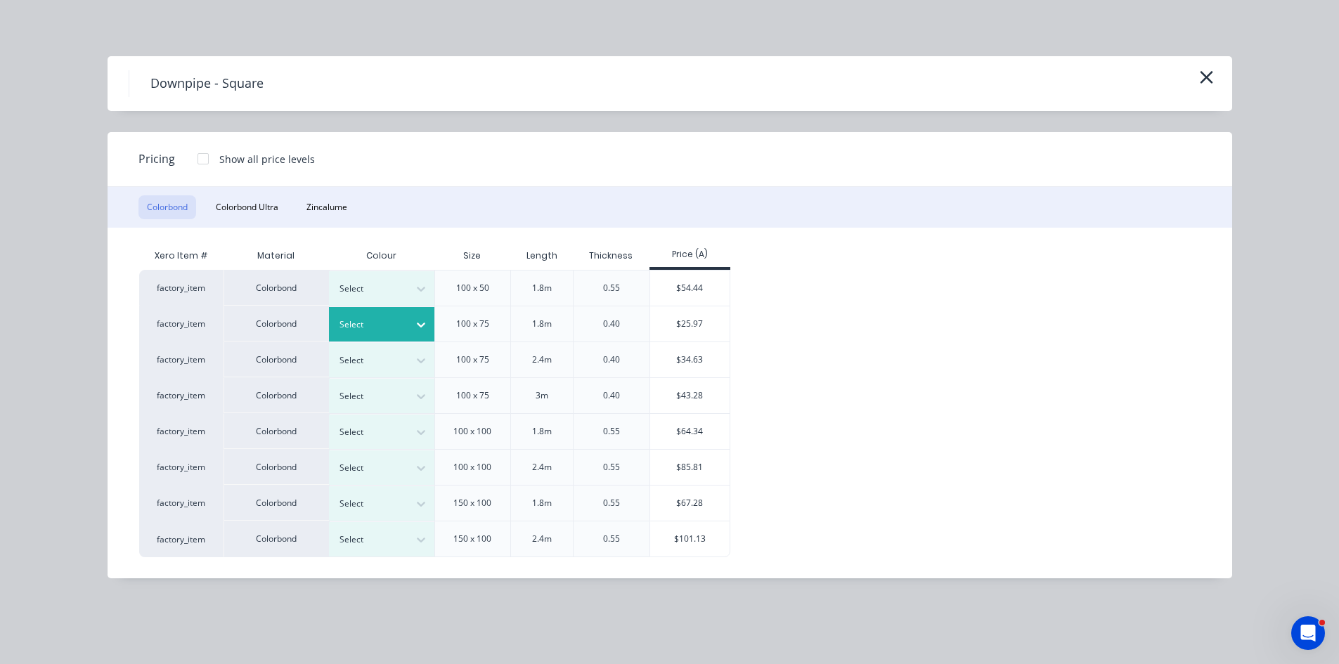
click at [428, 330] on div at bounding box center [420, 325] width 25 height 22
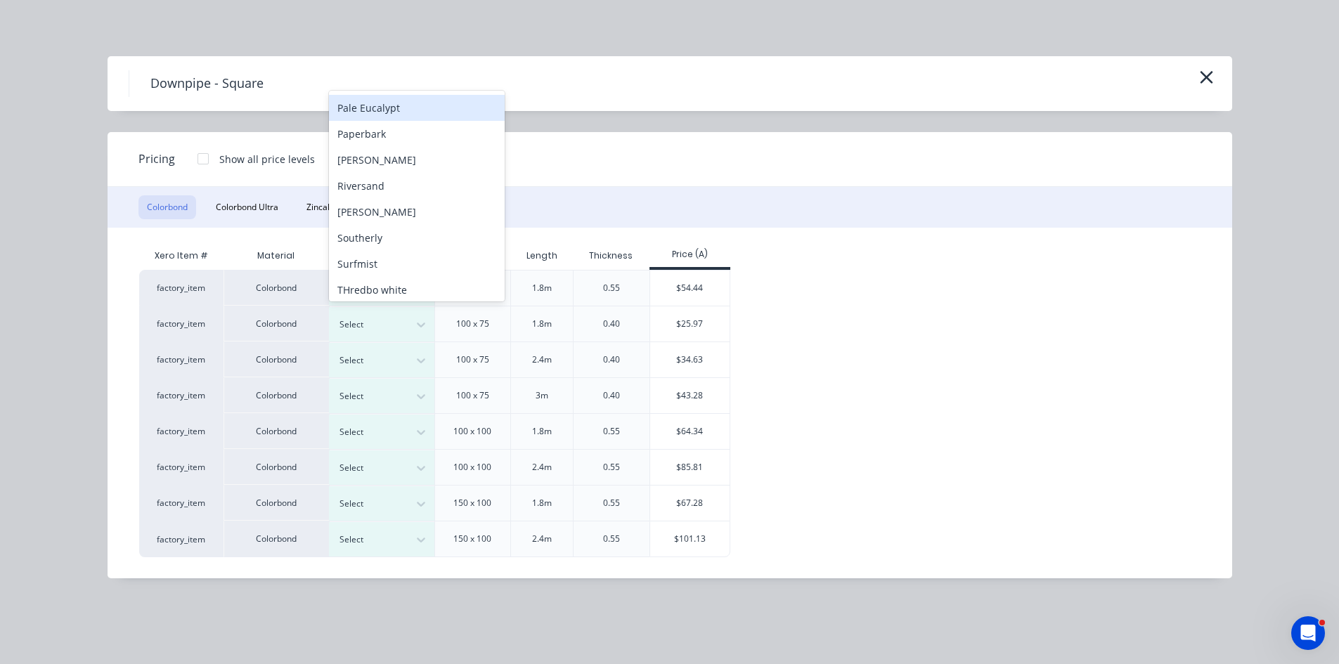
scroll to position [501, 0]
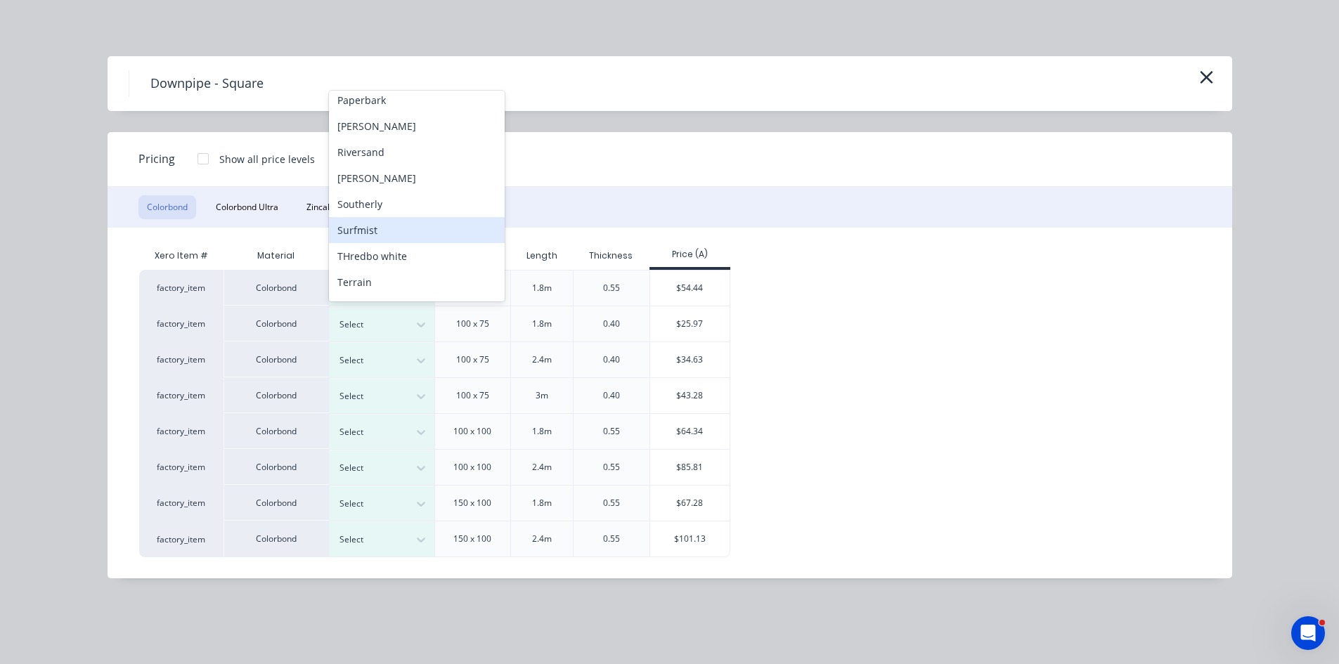
click at [368, 228] on div "Surfmist" at bounding box center [417, 230] width 176 height 26
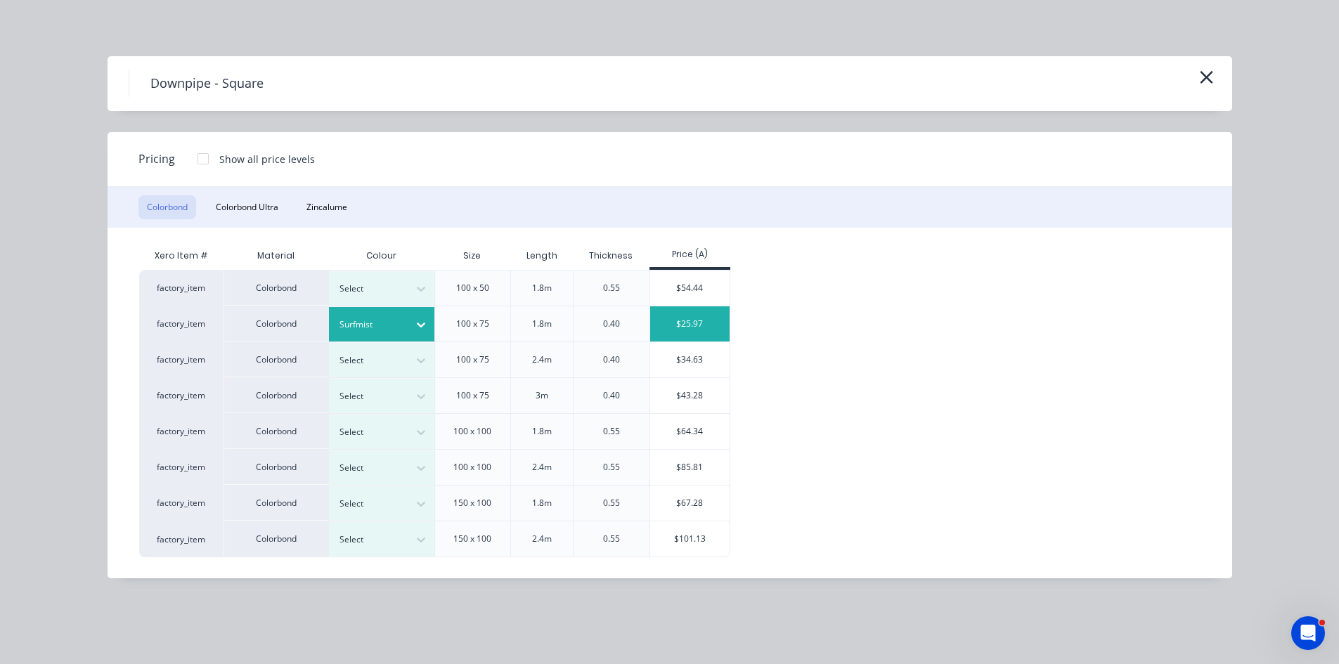
click at [690, 320] on div "$25.97" at bounding box center [689, 324] width 79 height 35
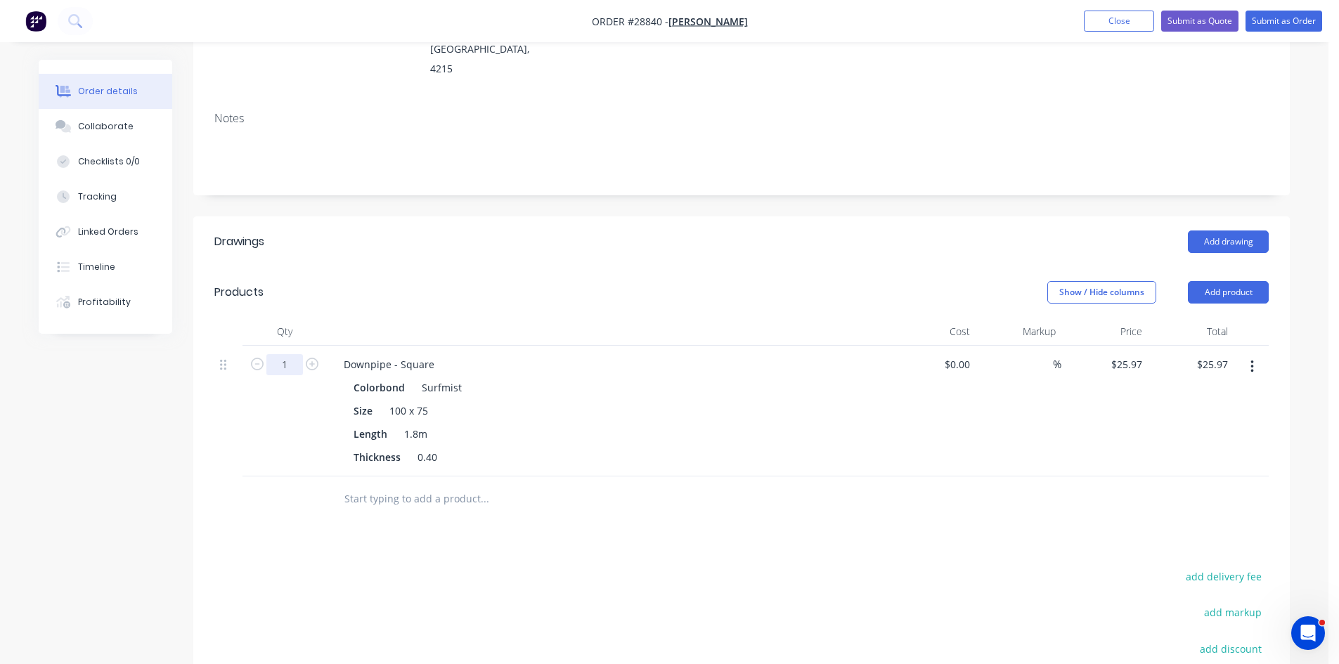
click at [283, 354] on input "1" at bounding box center [284, 364] width 37 height 21
type input "10"
type input "$259.70"
click at [569, 281] on div "Show / Hide columns Add product" at bounding box center [854, 292] width 830 height 22
click at [1236, 281] on button "Add product" at bounding box center [1228, 292] width 81 height 22
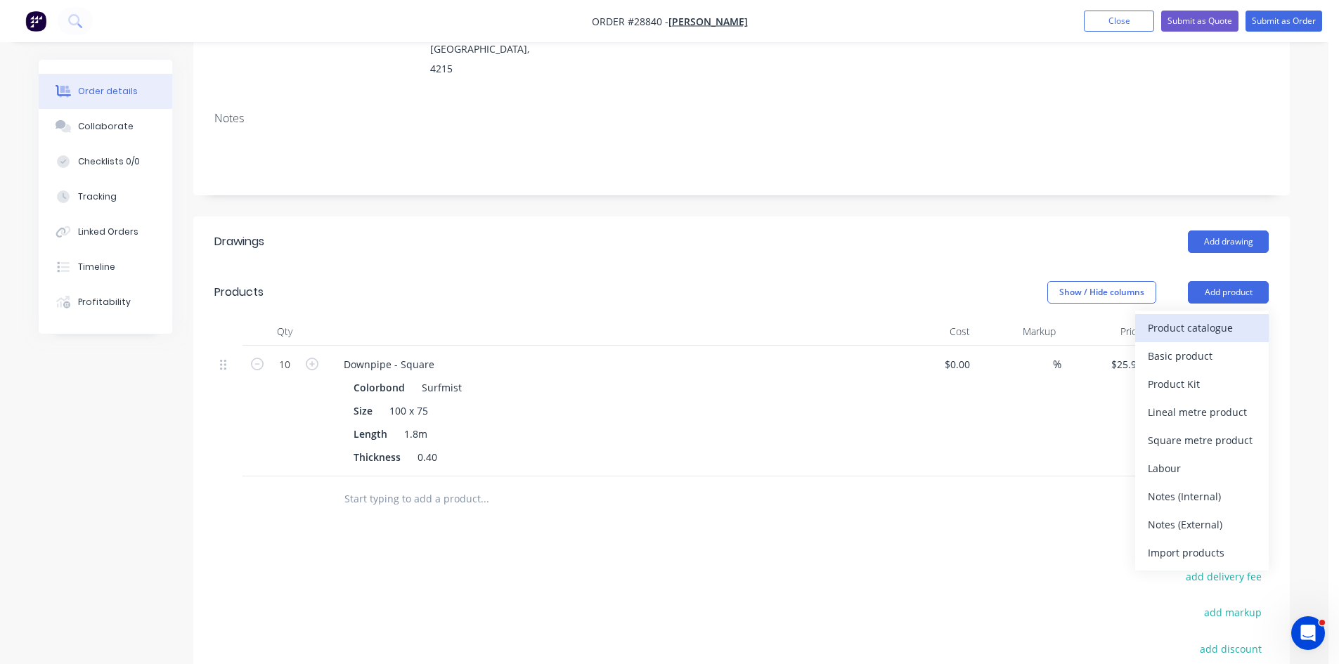
click at [1201, 318] on div "Product catalogue" at bounding box center [1202, 328] width 108 height 20
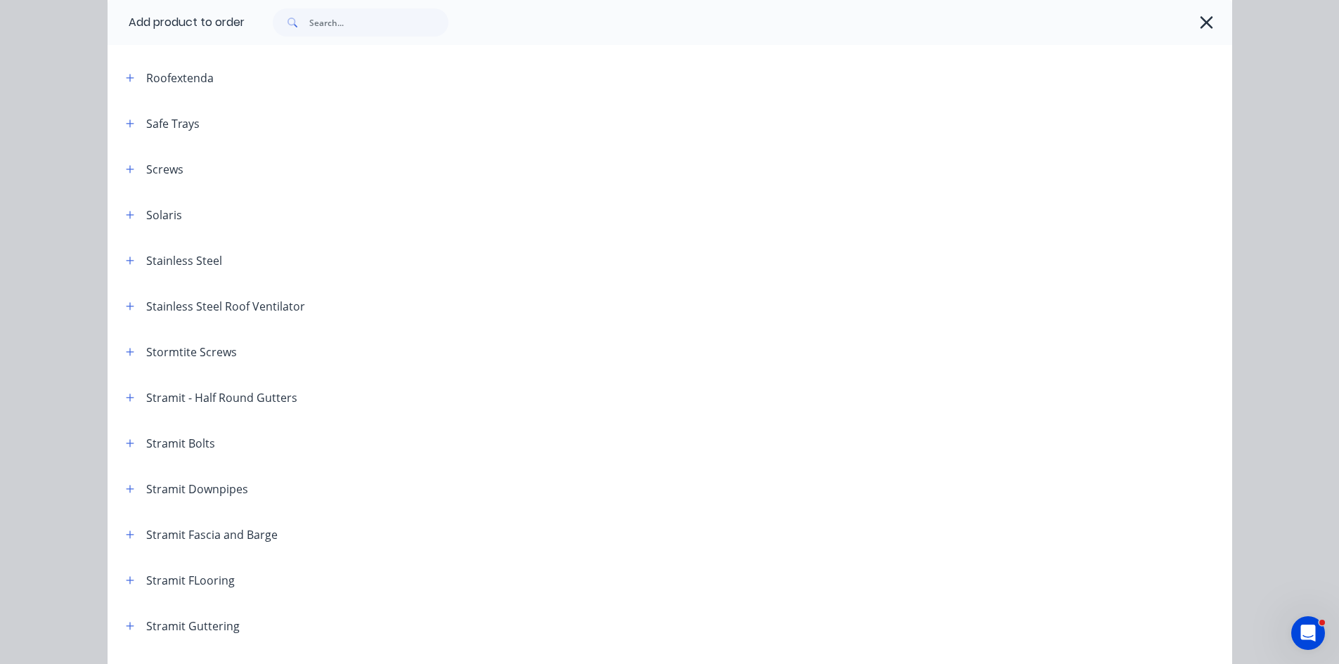
scroll to position [2109, 0]
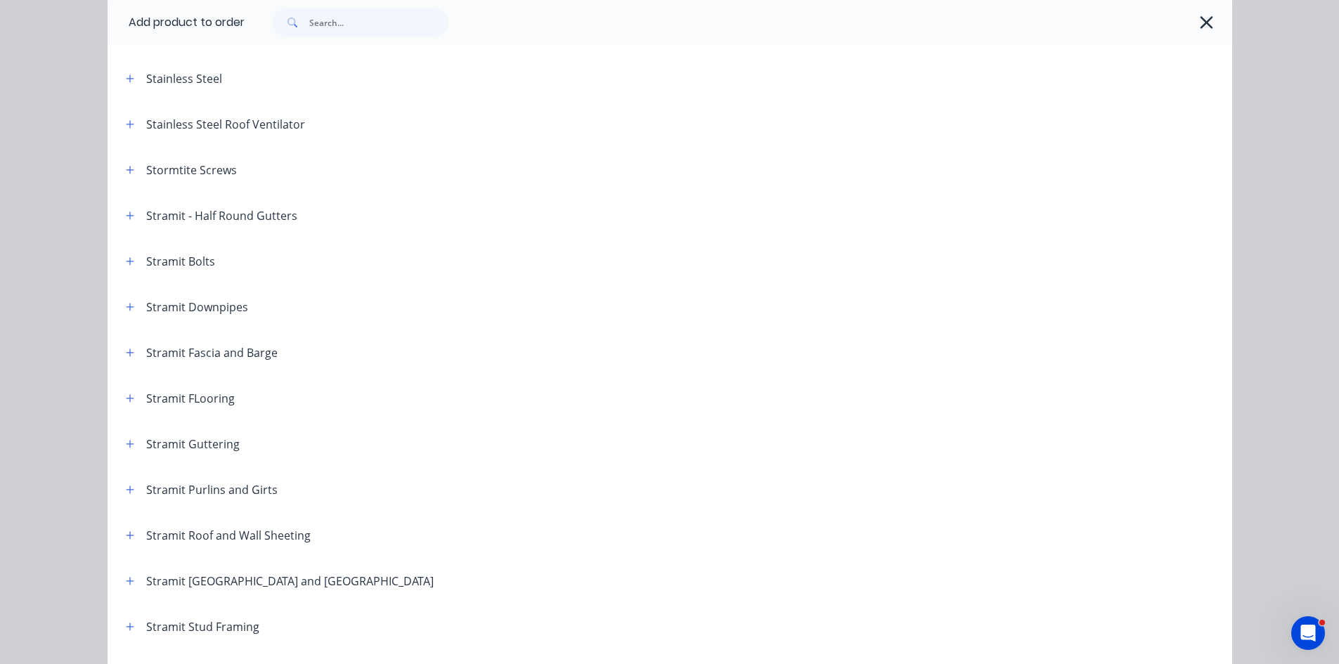
click at [130, 316] on header "Stramit Downpipes" at bounding box center [670, 307] width 1125 height 46
click at [130, 314] on span at bounding box center [131, 307] width 18 height 18
click at [132, 307] on button "button" at bounding box center [131, 307] width 18 height 18
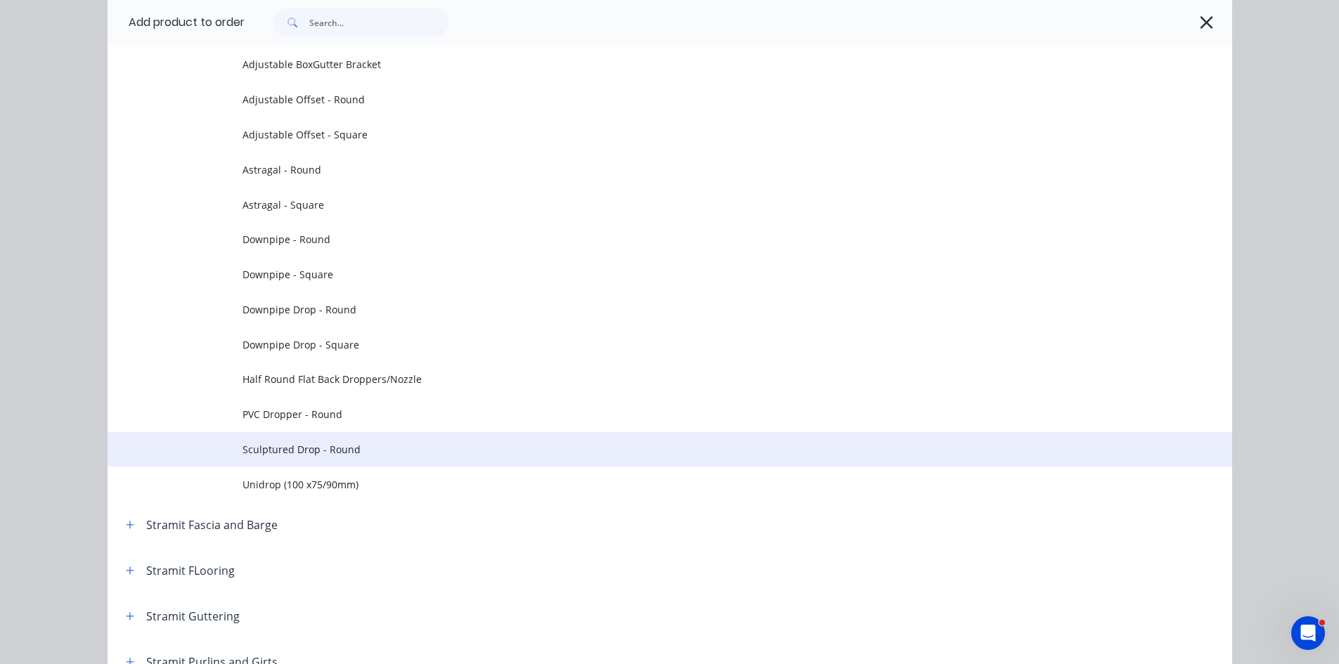
scroll to position [2531, 0]
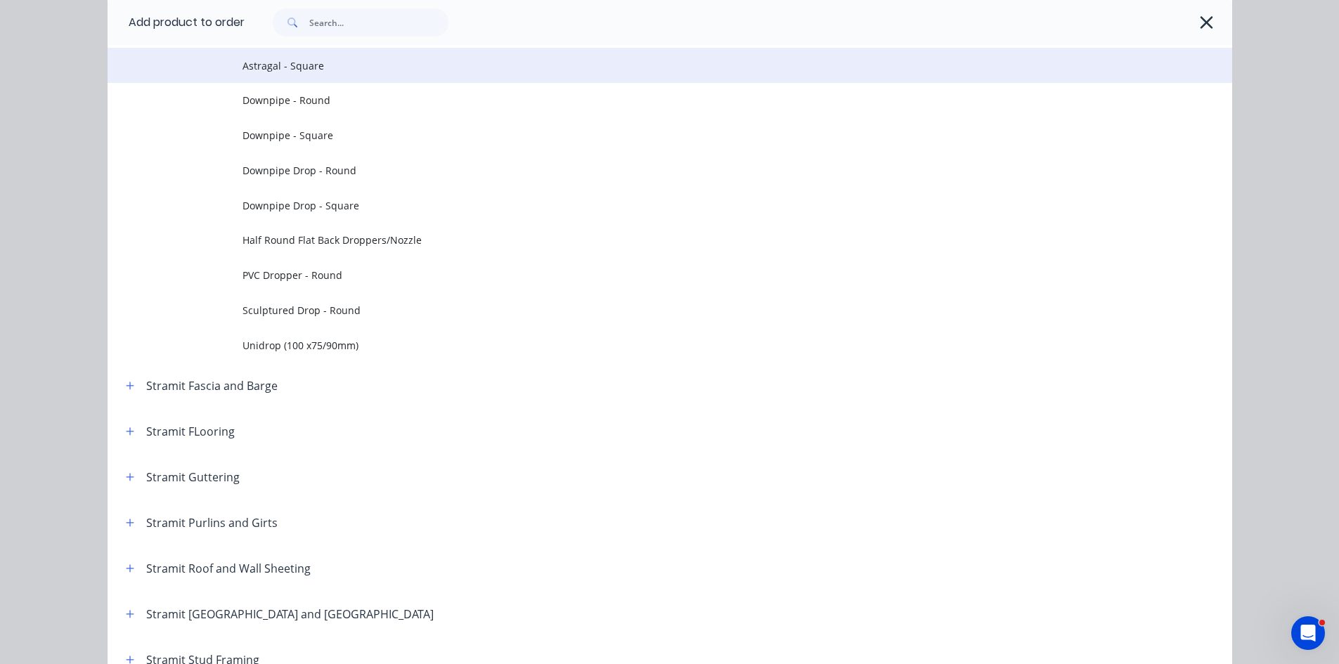
click at [281, 75] on td "Astragal - Square" at bounding box center [738, 65] width 990 height 35
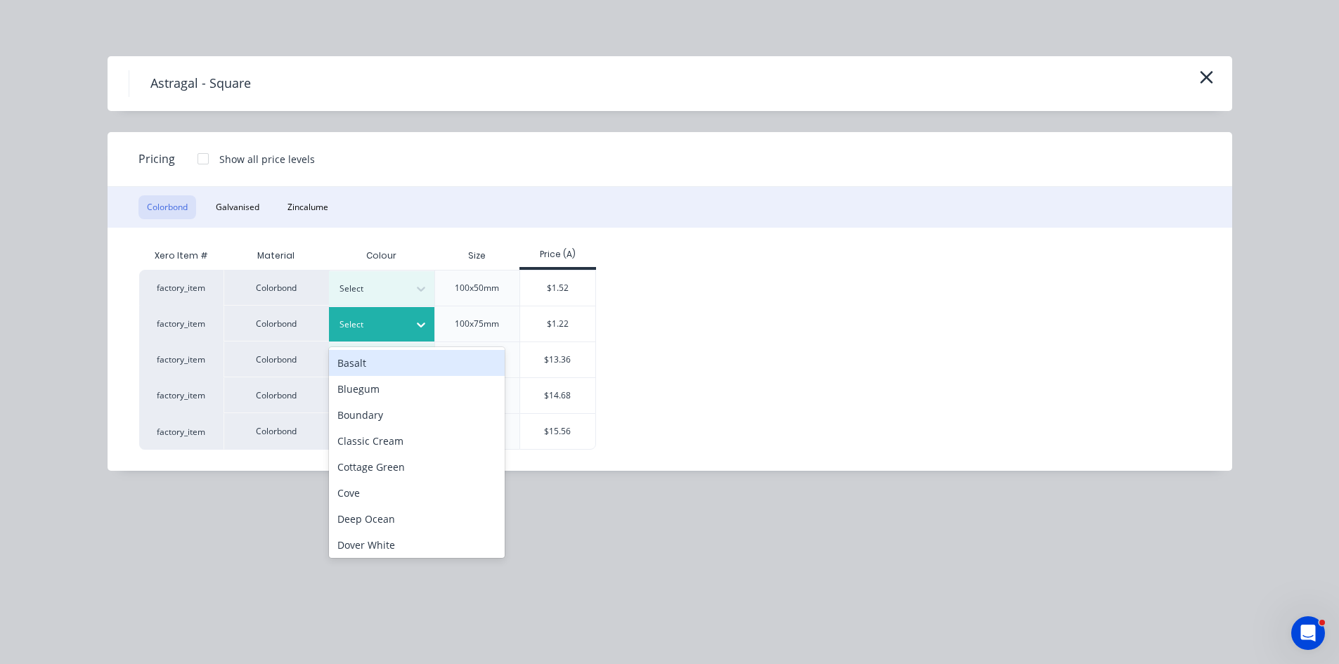
click at [419, 326] on icon at bounding box center [421, 325] width 14 height 14
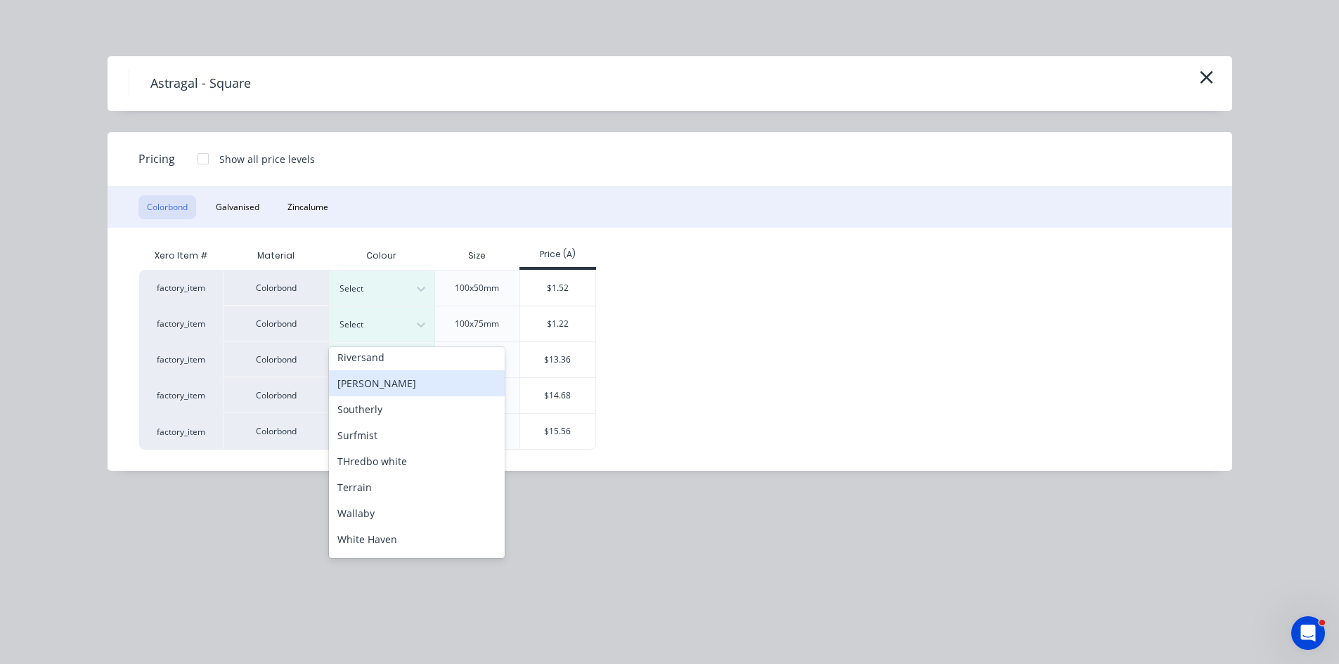
scroll to position [562, 0]
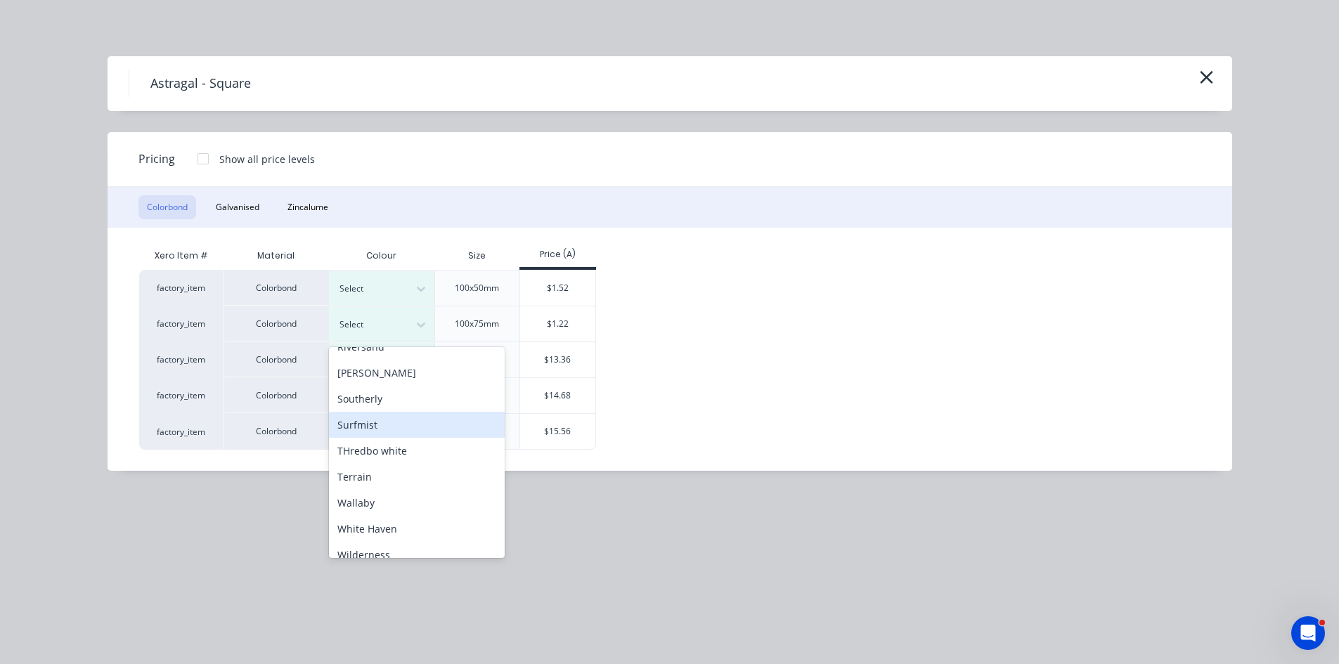
click at [367, 422] on div "Surfmist" at bounding box center [417, 425] width 176 height 26
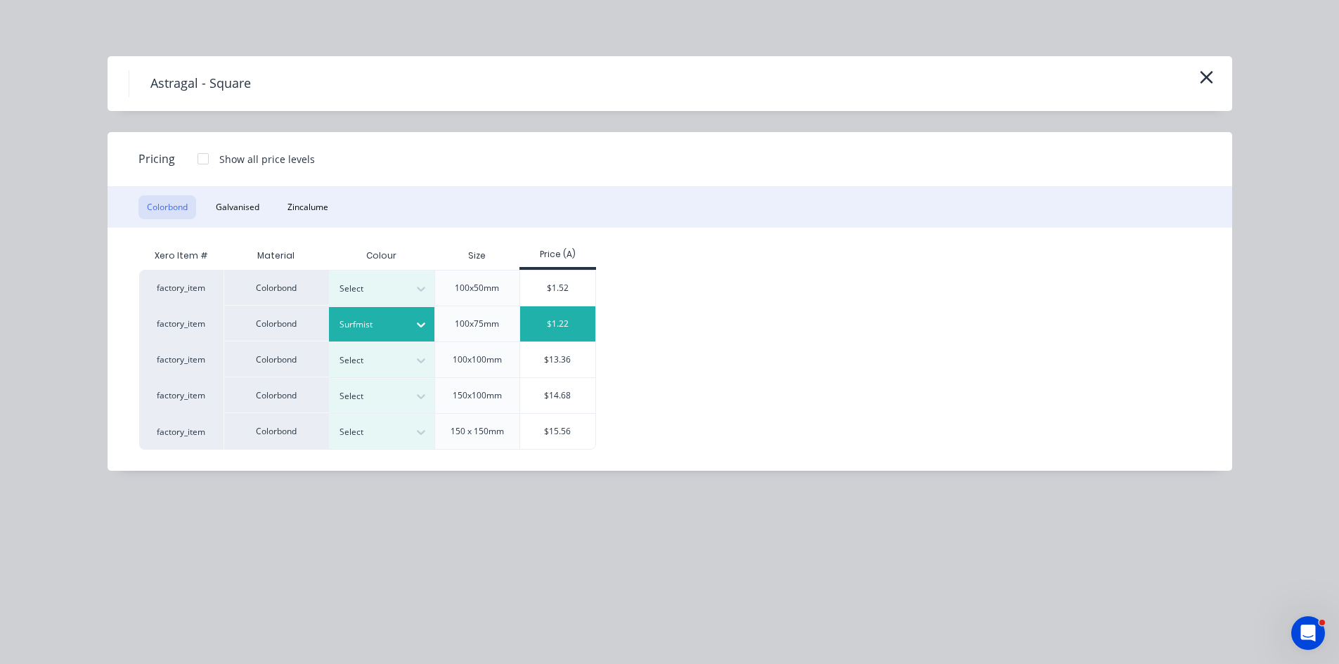
click at [548, 323] on div "$1.22" at bounding box center [557, 324] width 75 height 35
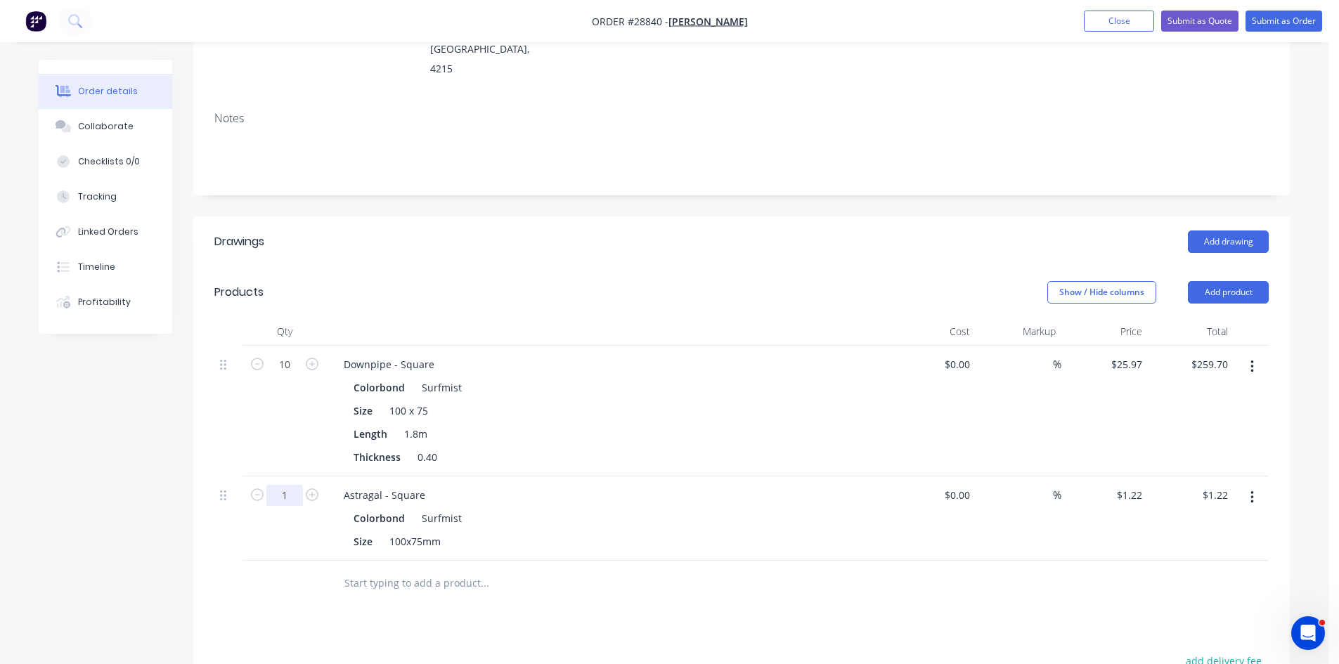
click at [286, 485] on input "1" at bounding box center [284, 495] width 37 height 21
type input "10"
type input "$12.20"
drag, startPoint x: 687, startPoint y: 489, endPoint x: 687, endPoint y: 502, distance: 12.7
click at [686, 531] on div "Size 100x75mm" at bounding box center [605, 541] width 515 height 20
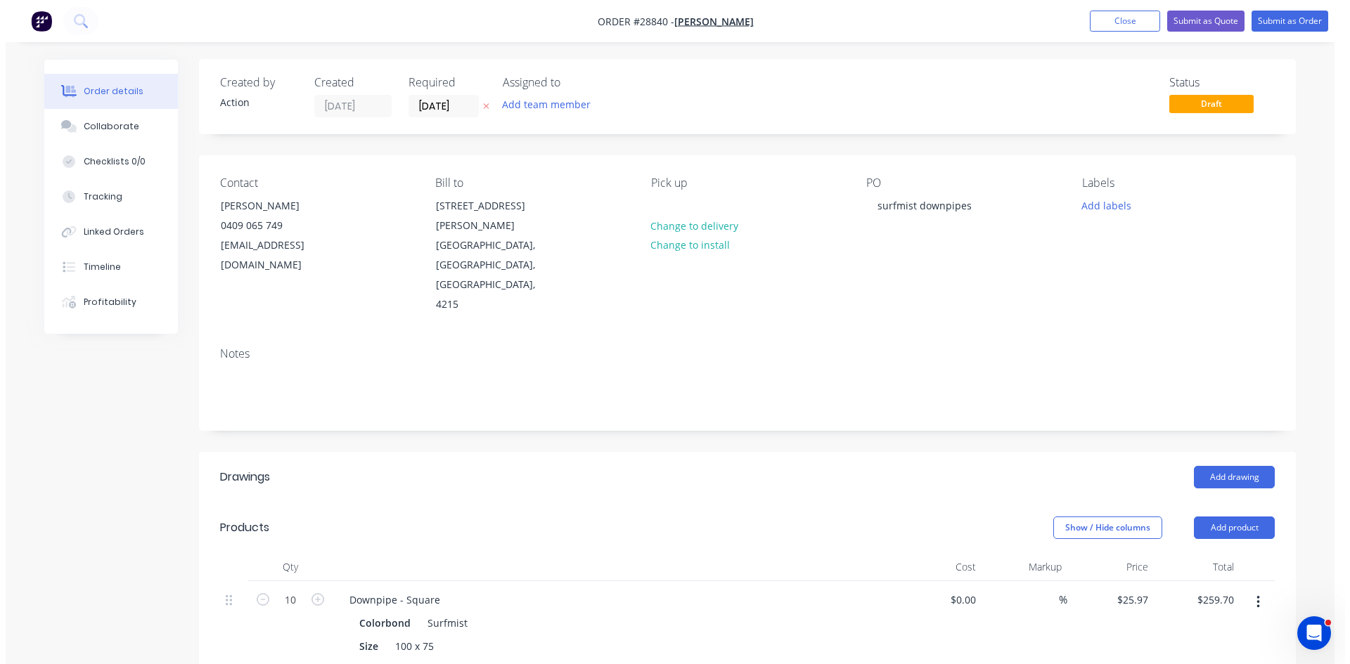
scroll to position [0, 0]
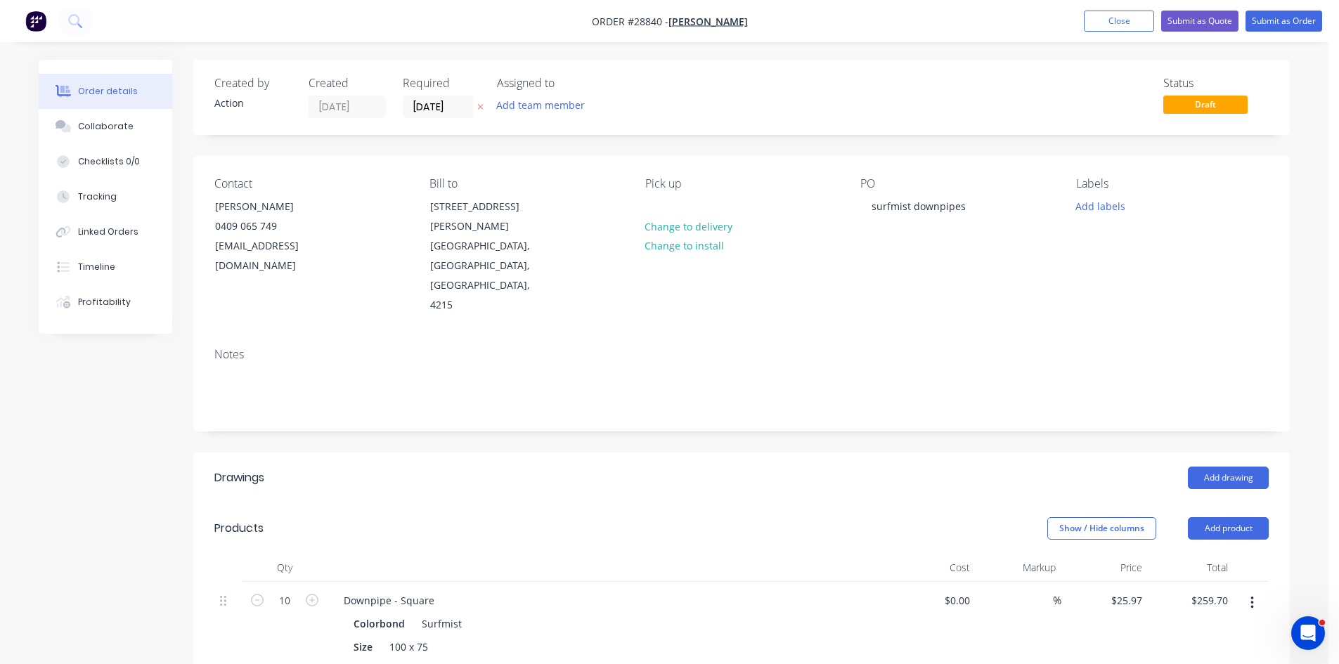
drag, startPoint x: 458, startPoint y: 97, endPoint x: 456, endPoint y: 122, distance: 25.5
click at [458, 97] on label "[DATE]" at bounding box center [438, 107] width 70 height 22
click at [458, 97] on input "[DATE]" at bounding box center [438, 106] width 69 height 21
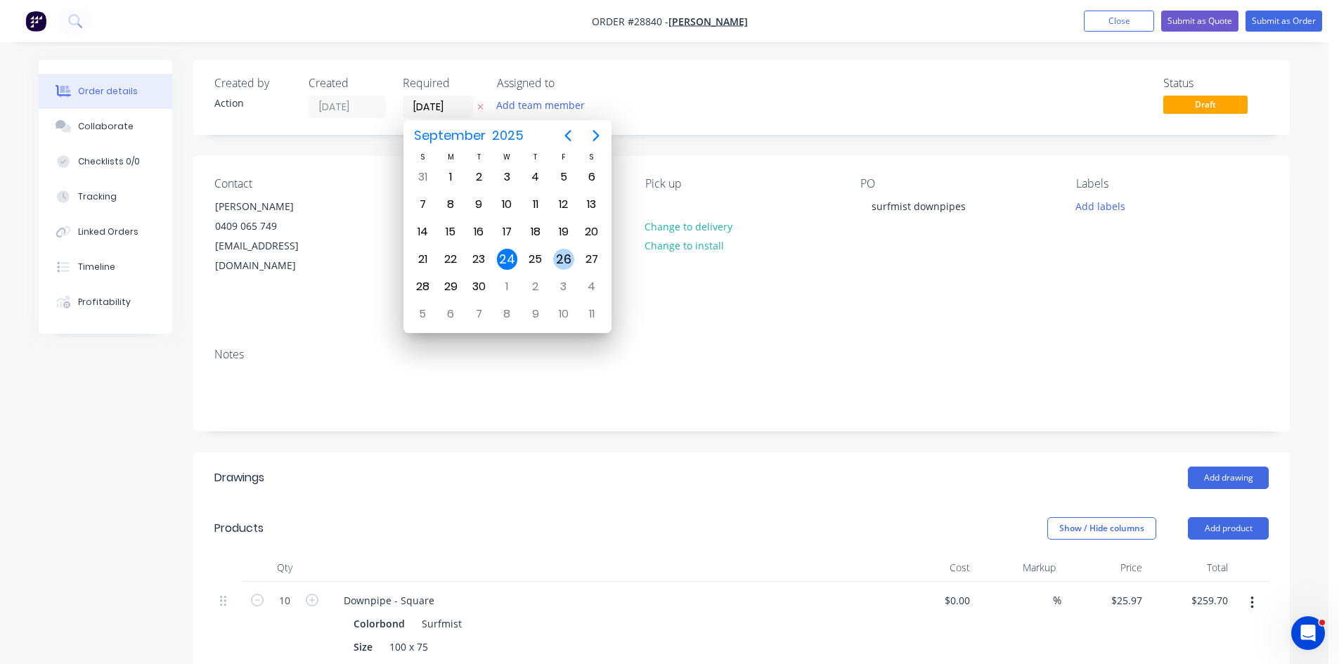
click at [574, 259] on div "26" at bounding box center [563, 259] width 21 height 21
type input "26/09/25"
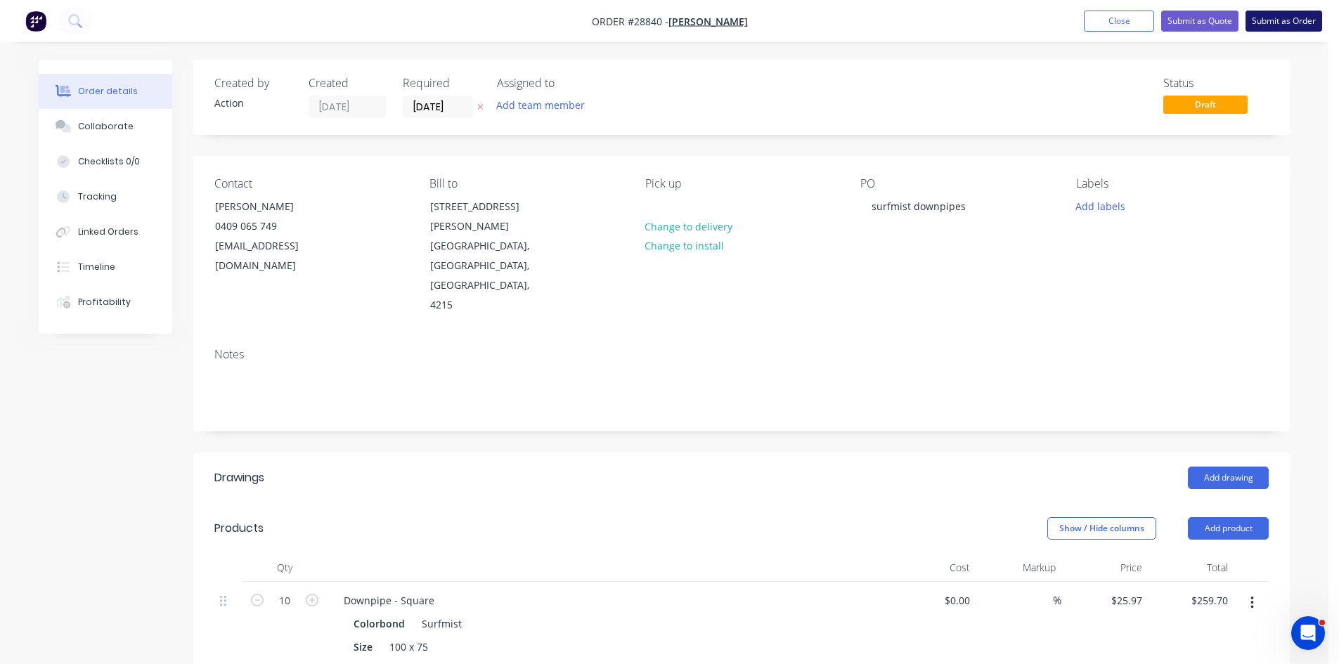
click at [1295, 13] on button "Submit as Order" at bounding box center [1284, 21] width 77 height 21
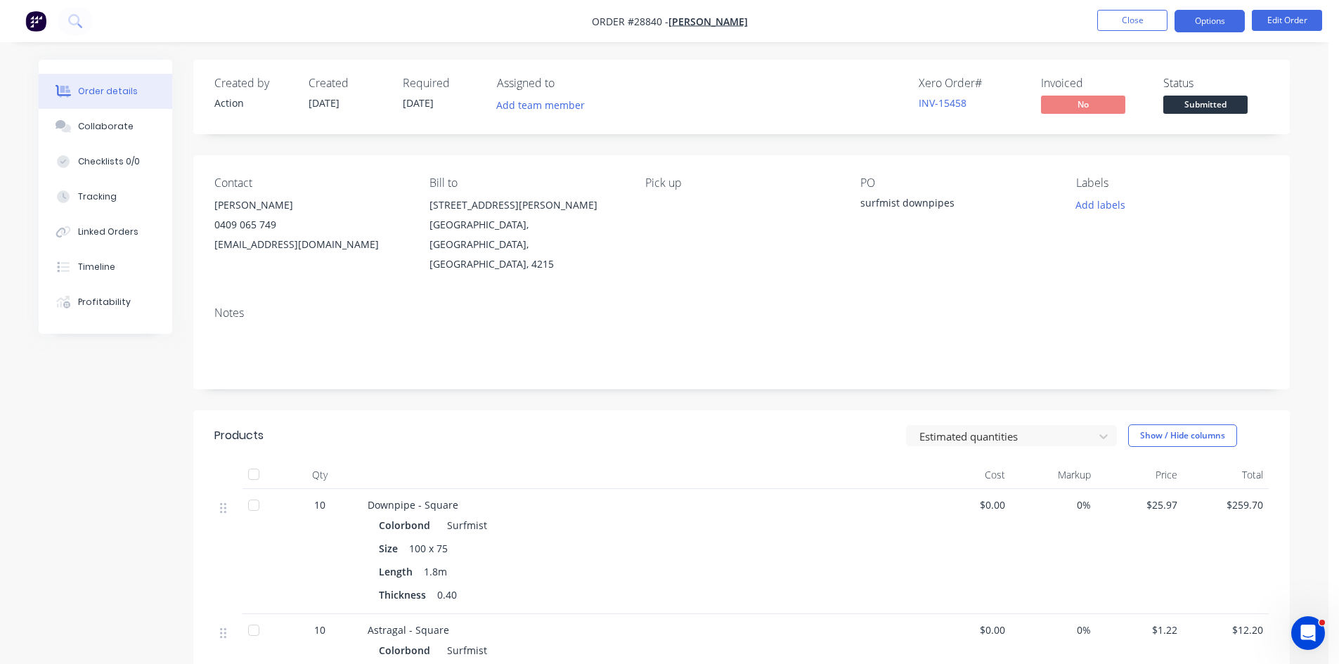
click at [1211, 22] on button "Options" at bounding box center [1210, 21] width 70 height 22
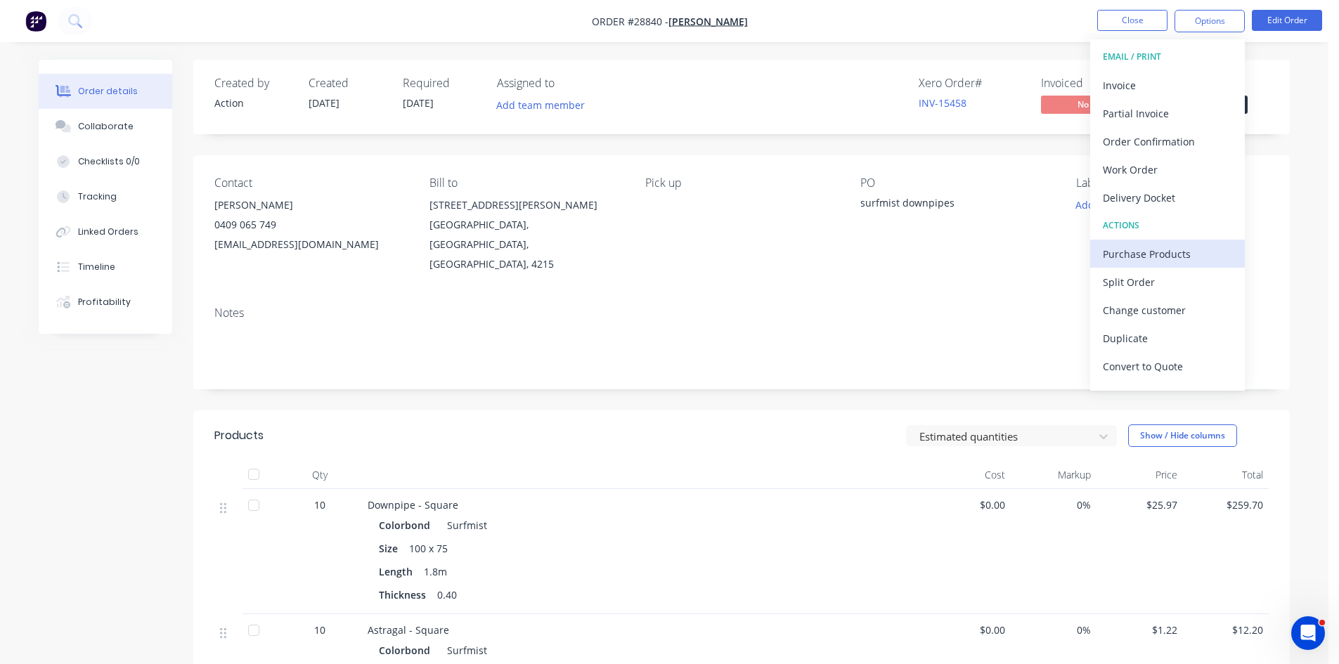
click at [1119, 248] on div "Purchase Products" at bounding box center [1167, 254] width 129 height 20
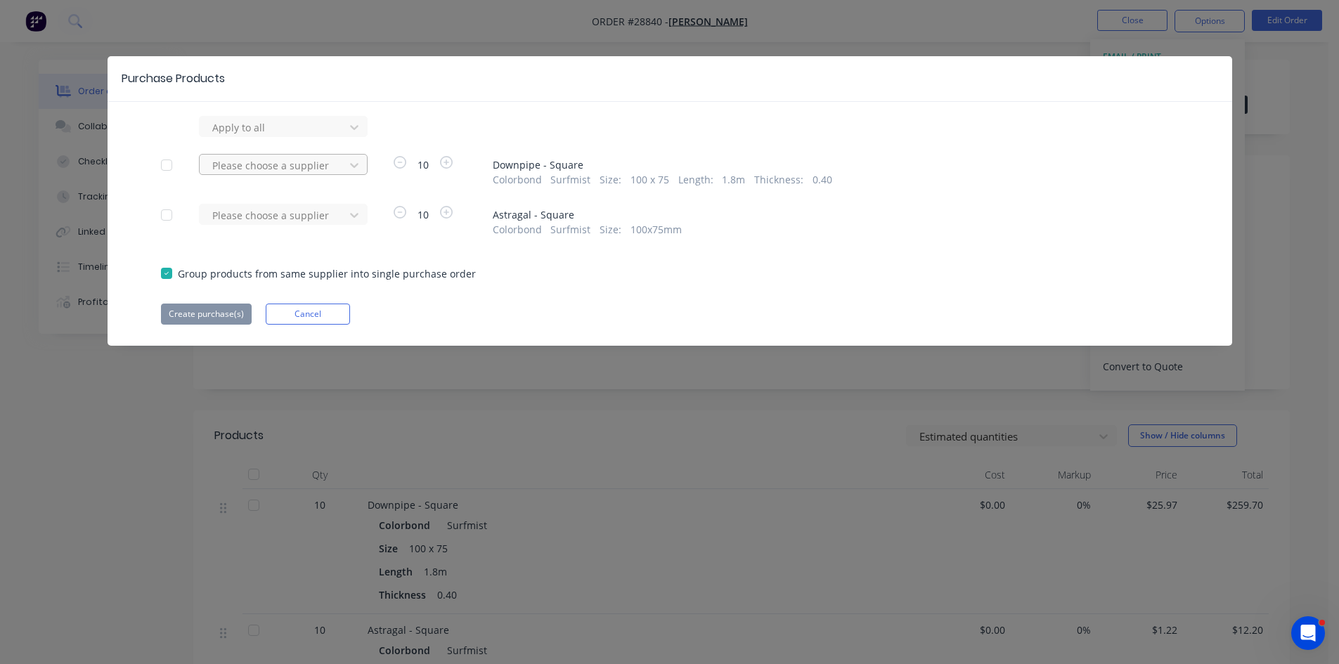
click at [239, 164] on div at bounding box center [274, 166] width 127 height 18
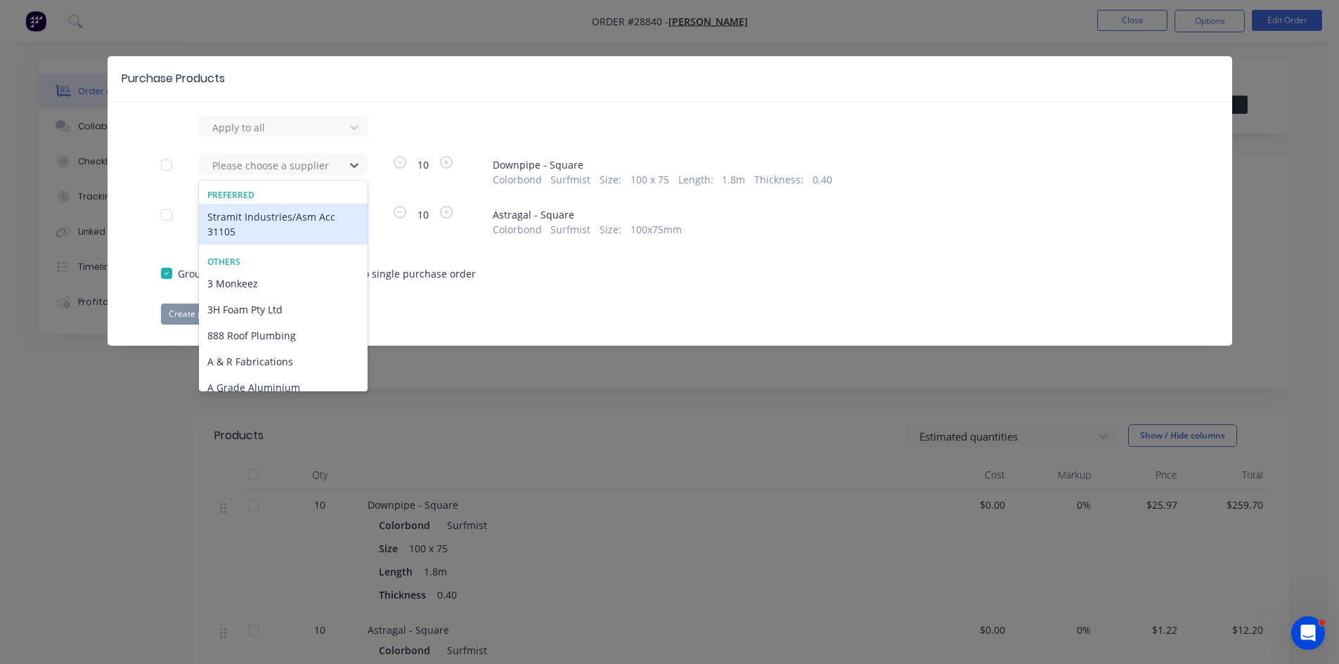
click at [250, 221] on div "Stramit Industries/Asm Acc 31105" at bounding box center [283, 224] width 169 height 41
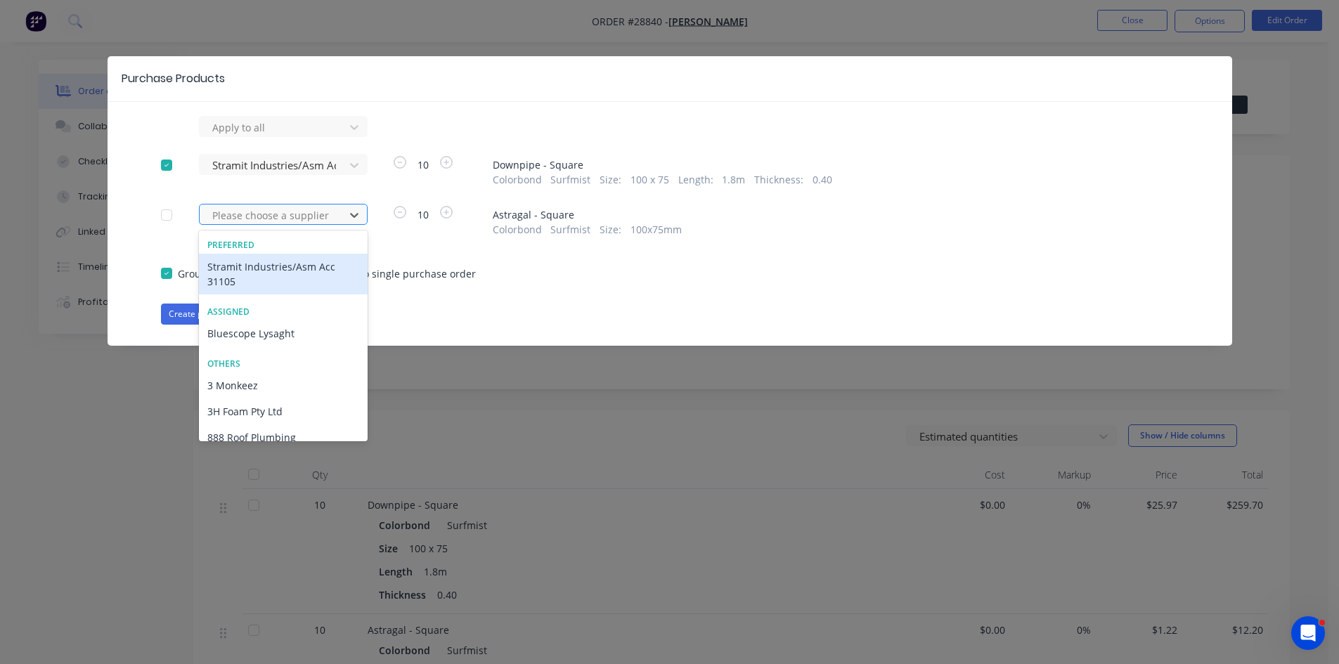
drag, startPoint x: 244, startPoint y: 214, endPoint x: 228, endPoint y: 247, distance: 36.5
click at [244, 216] on div at bounding box center [274, 216] width 127 height 18
click at [231, 280] on div "Stramit Industries/Asm Acc 31105" at bounding box center [283, 274] width 169 height 41
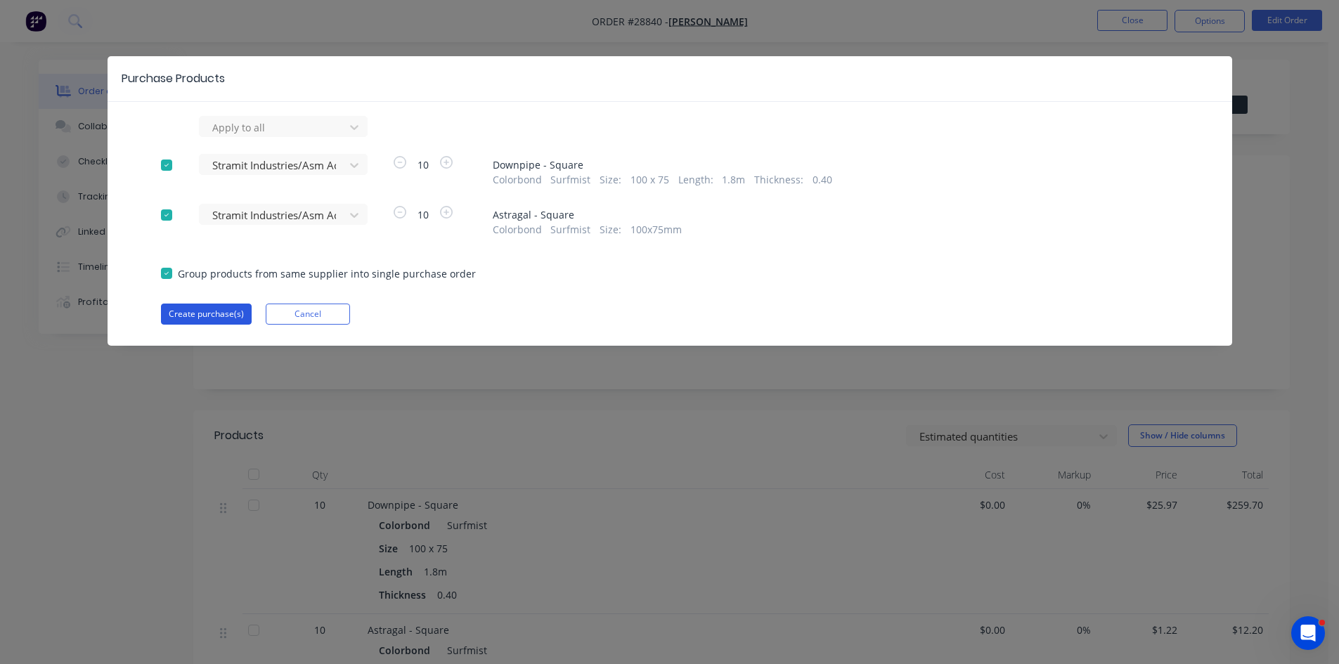
click at [212, 314] on button "Create purchase(s)" at bounding box center [206, 314] width 91 height 21
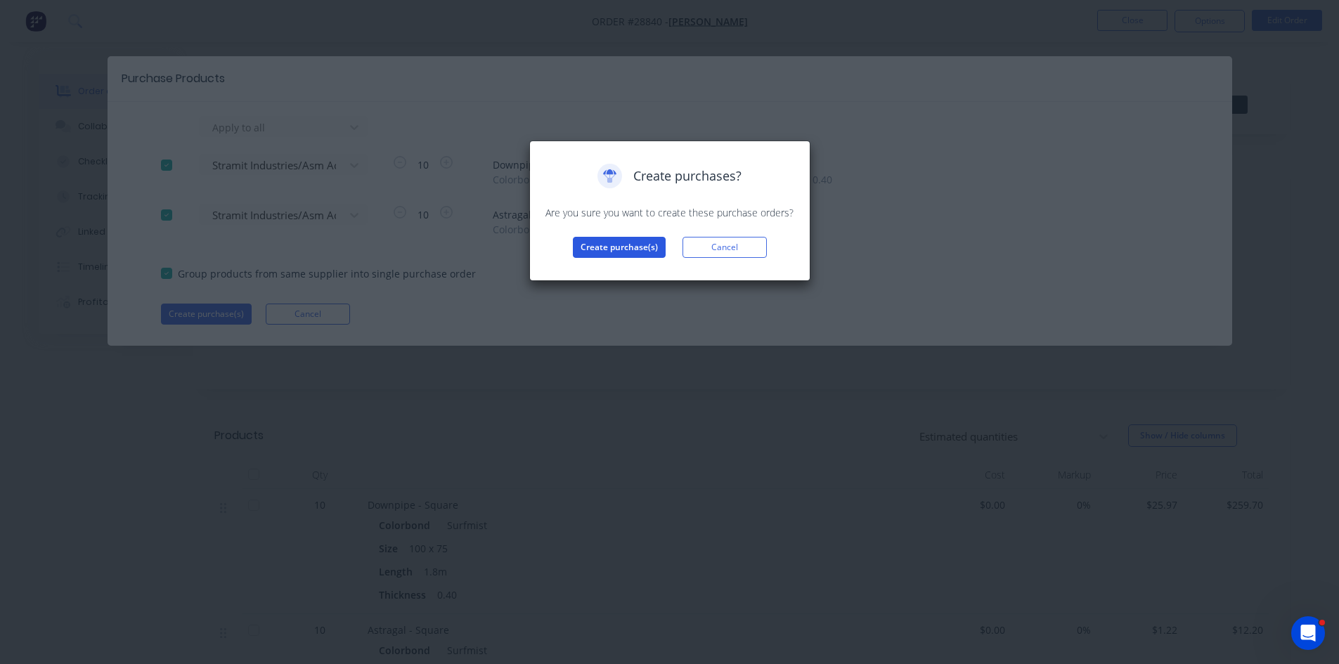
click at [634, 243] on button "Create purchase(s)" at bounding box center [619, 247] width 93 height 21
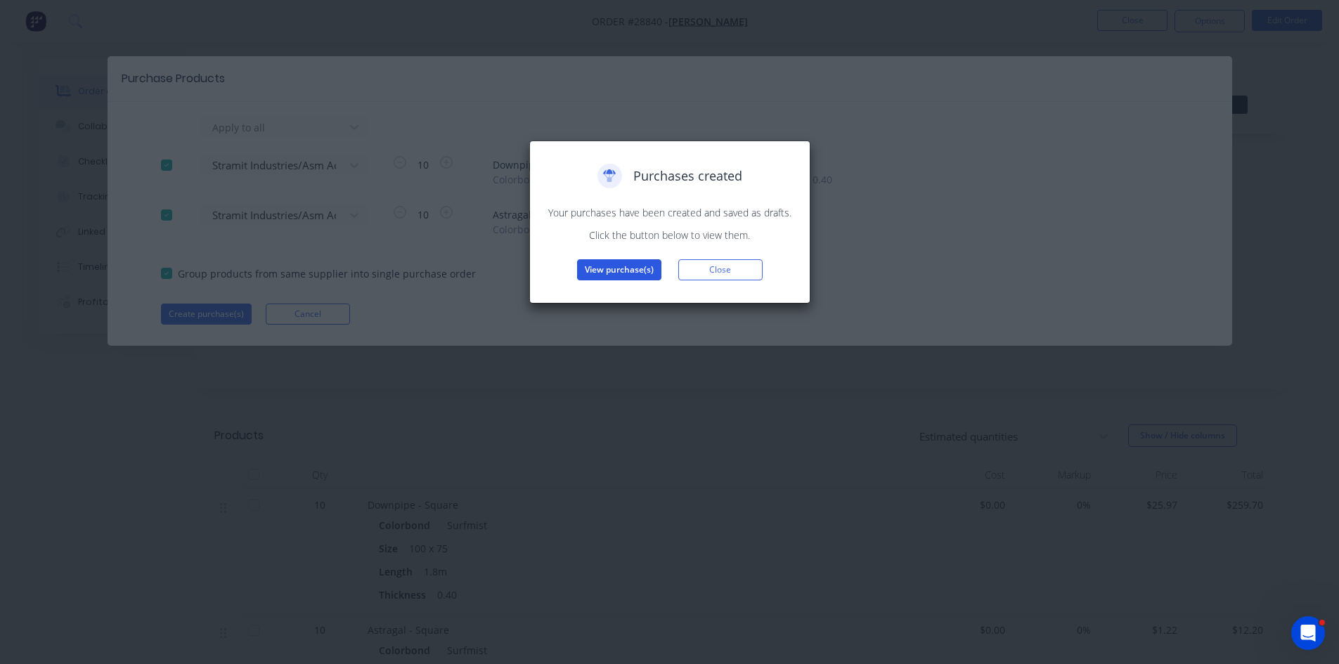
click at [633, 263] on button "View purchase(s)" at bounding box center [619, 269] width 84 height 21
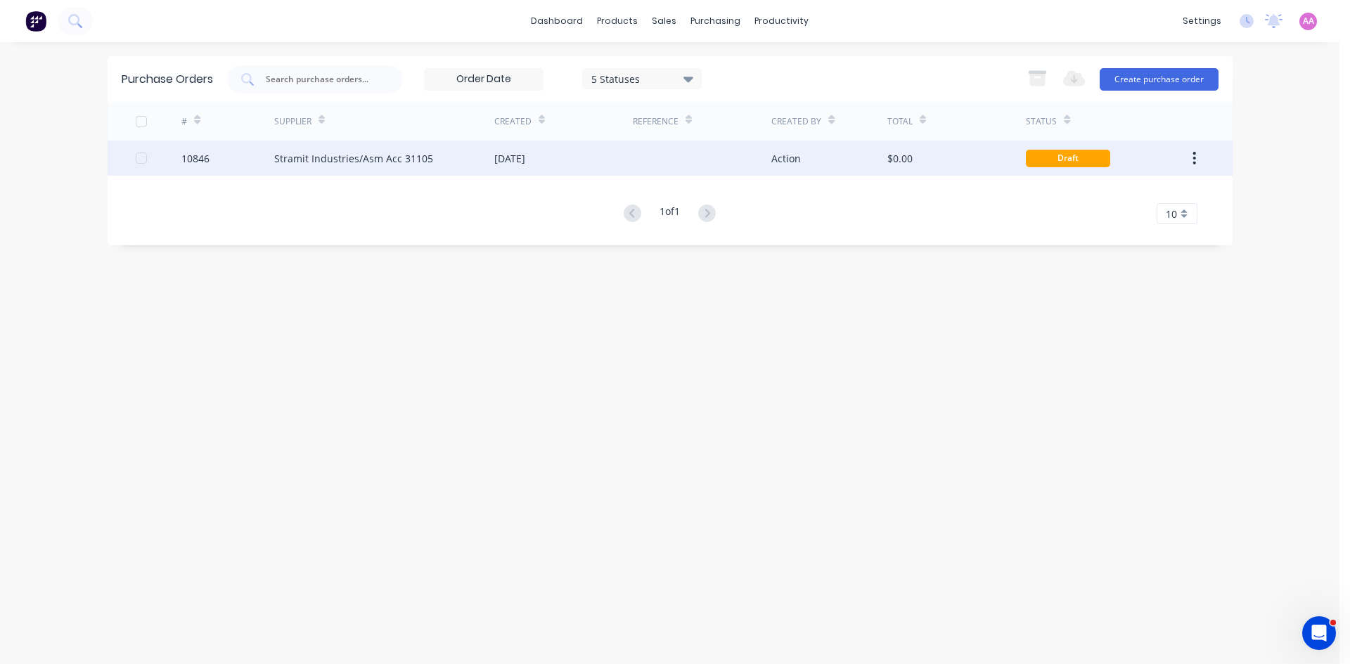
click at [430, 153] on div "Stramit Industries/Asm Acc 31105" at bounding box center [384, 158] width 220 height 35
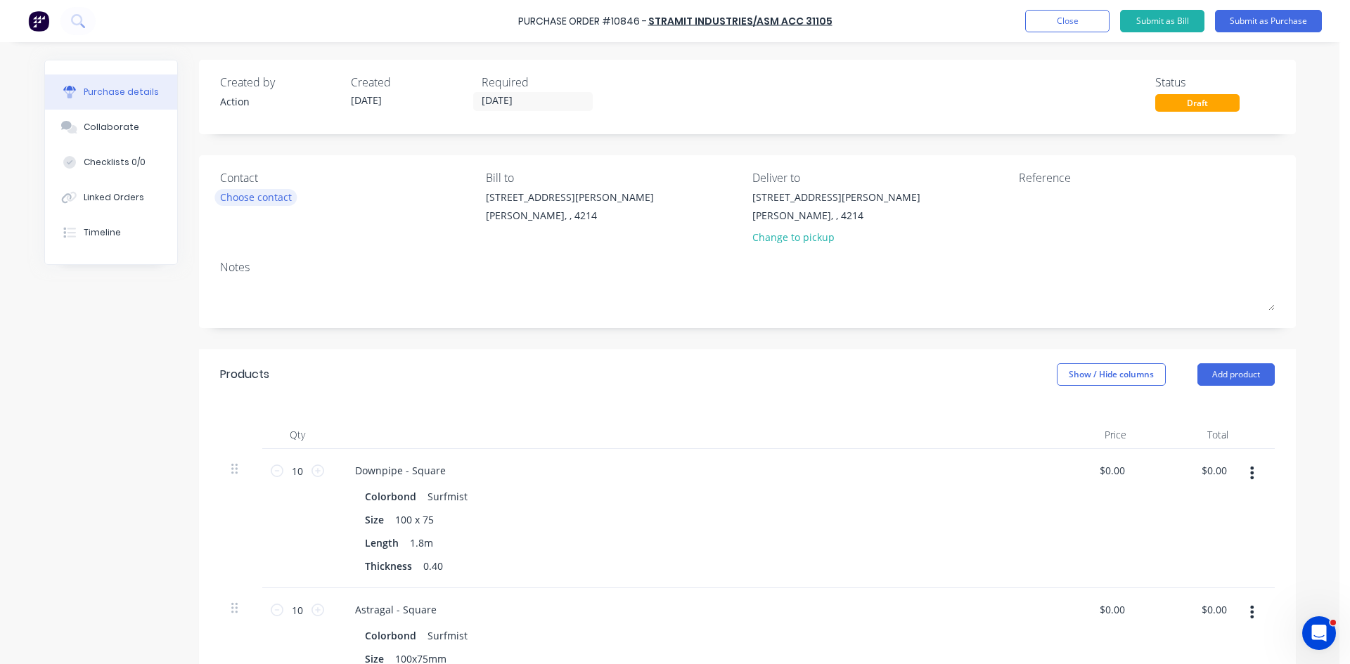
click at [241, 200] on div "Choose contact" at bounding box center [256, 197] width 72 height 15
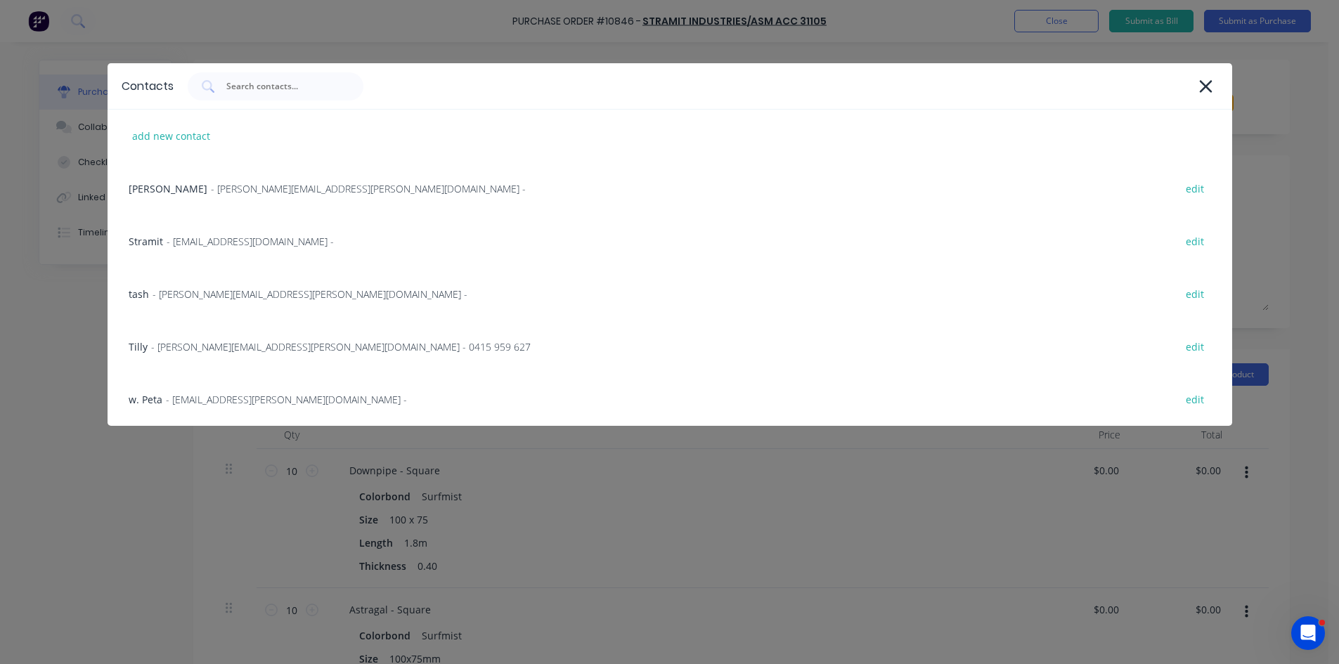
drag, startPoint x: 229, startPoint y: 235, endPoint x: 257, endPoint y: 224, distance: 30.3
click at [231, 236] on span "- sales.crestmead@stramit.com.au -" at bounding box center [250, 241] width 167 height 15
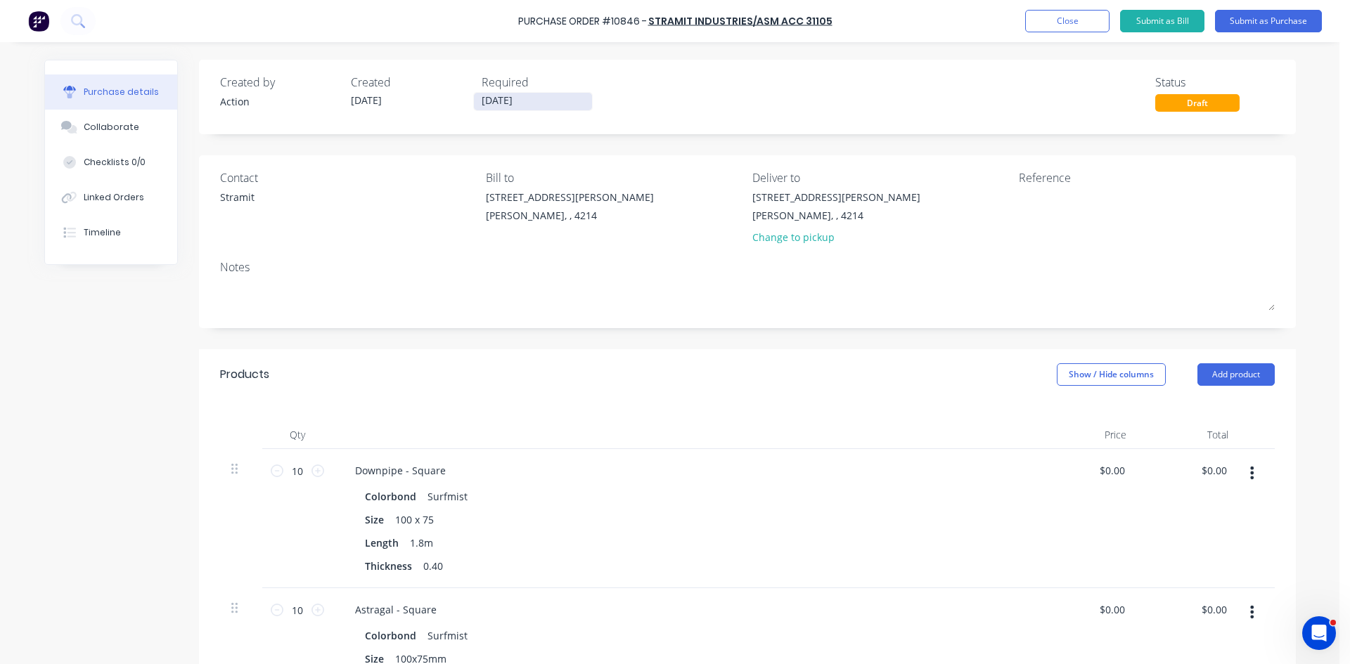
click at [501, 104] on input "[DATE]" at bounding box center [533, 102] width 118 height 18
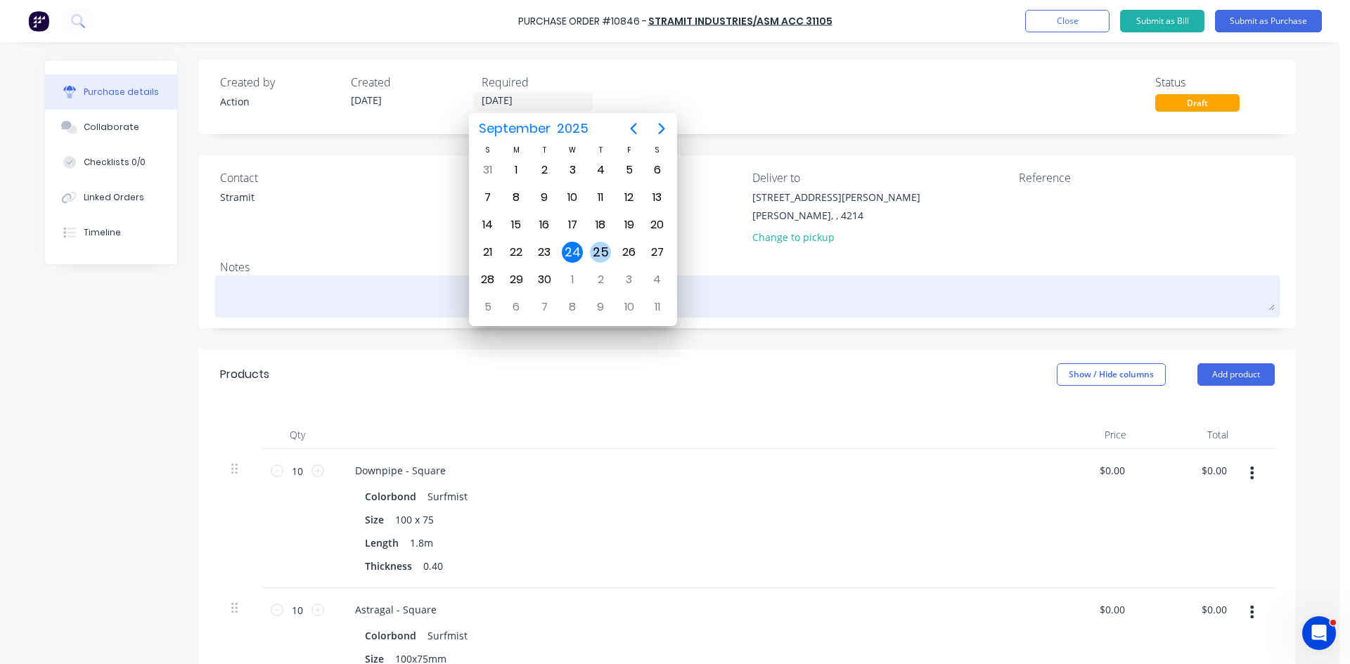
drag, startPoint x: 610, startPoint y: 251, endPoint x: 621, endPoint y: 283, distance: 33.3
click at [610, 252] on div "25" at bounding box center [600, 252] width 21 height 21
type input "[DATE]"
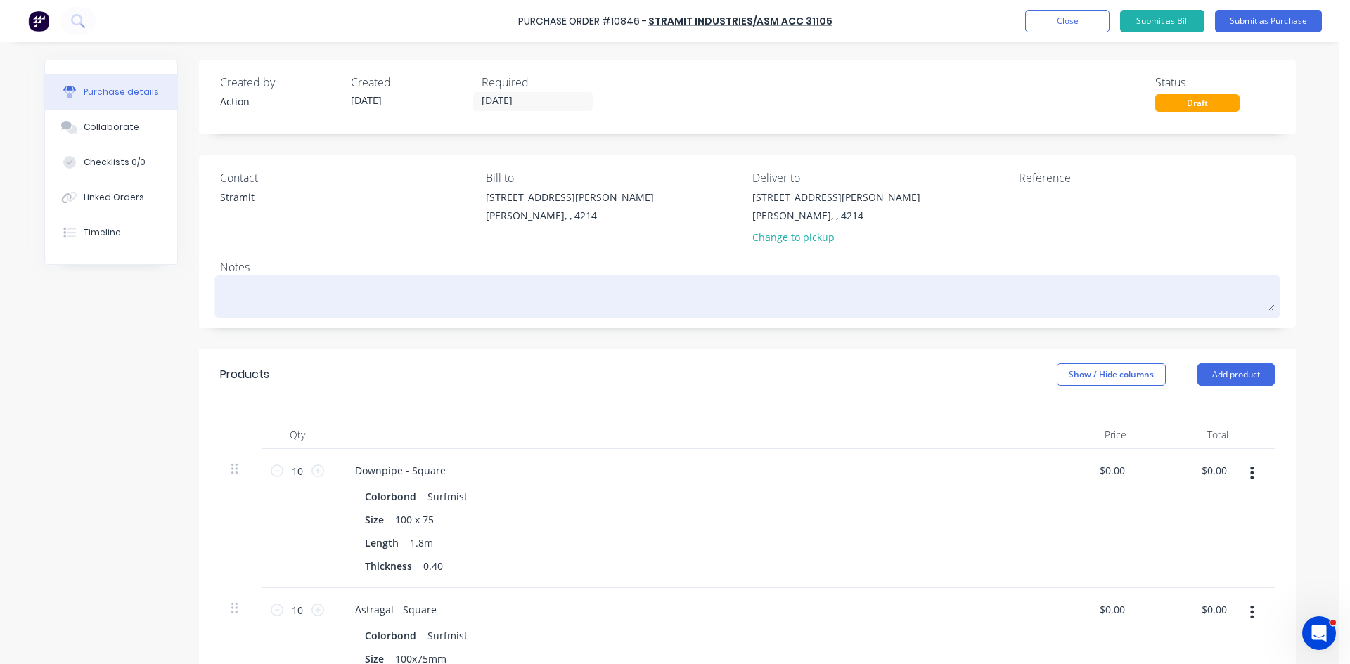
click at [572, 302] on textarea at bounding box center [747, 295] width 1055 height 32
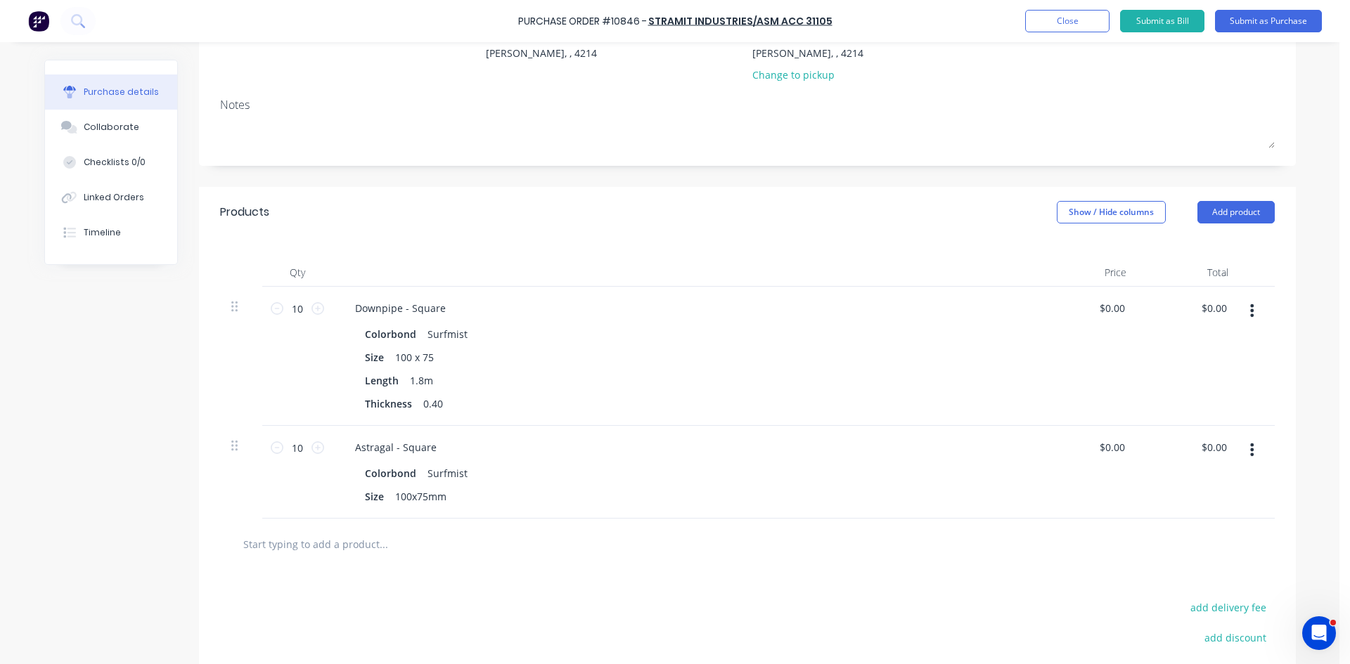
scroll to position [314, 0]
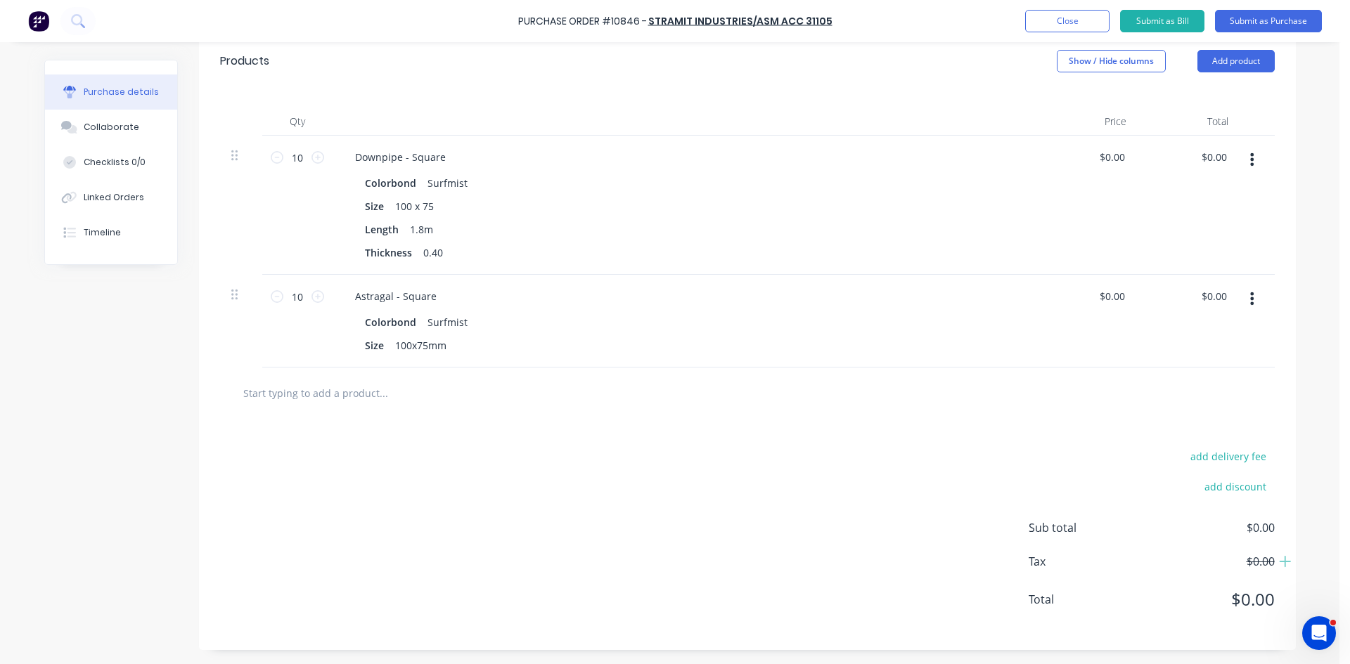
click at [302, 397] on input "text" at bounding box center [383, 393] width 281 height 28
type input "any chance being stock items i can get on tomorrows truck?"
click at [733, 317] on div "Colorbond Surfmist" at bounding box center [684, 322] width 638 height 20
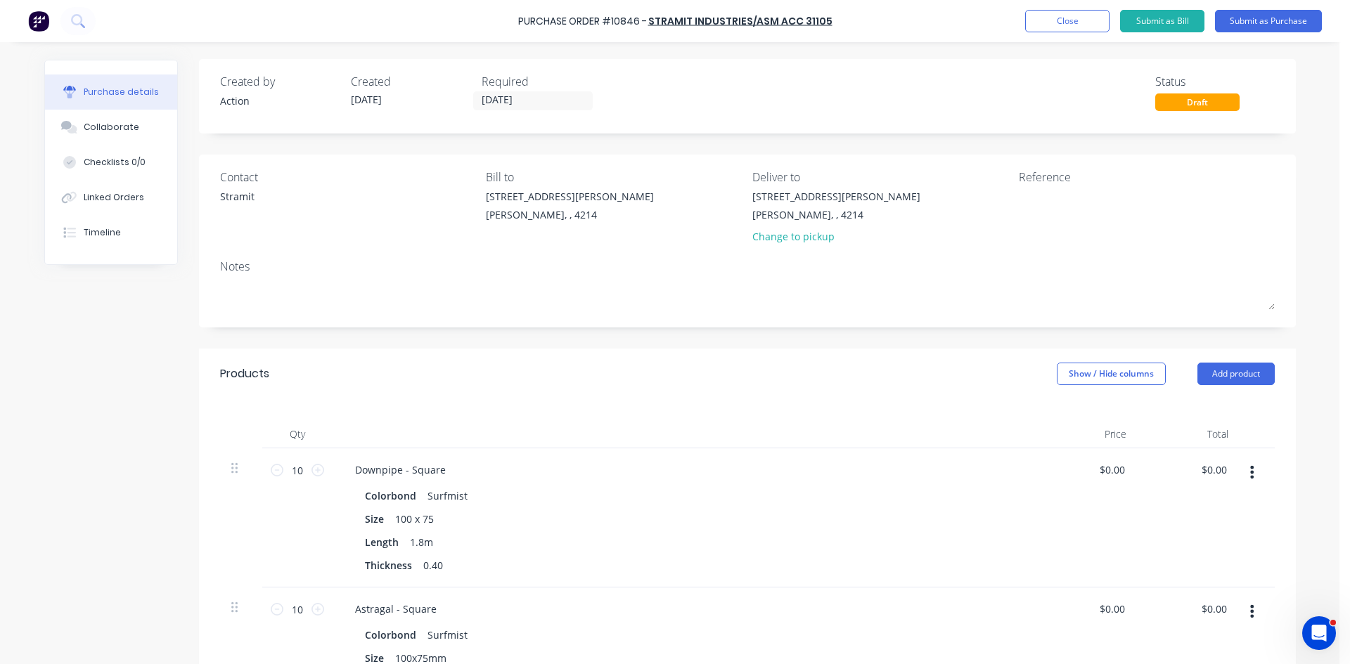
scroll to position [0, 0]
click at [1289, 30] on button "Submit as Purchase" at bounding box center [1268, 21] width 107 height 22
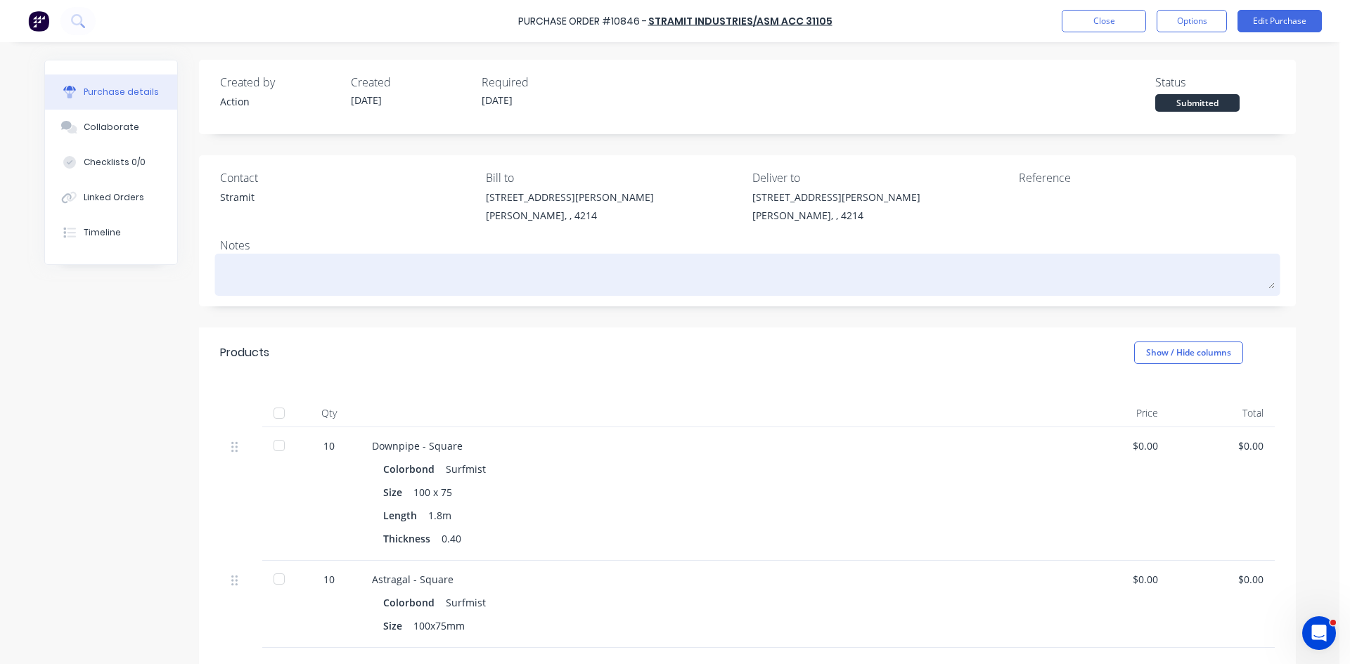
click at [258, 264] on textarea at bounding box center [747, 273] width 1055 height 32
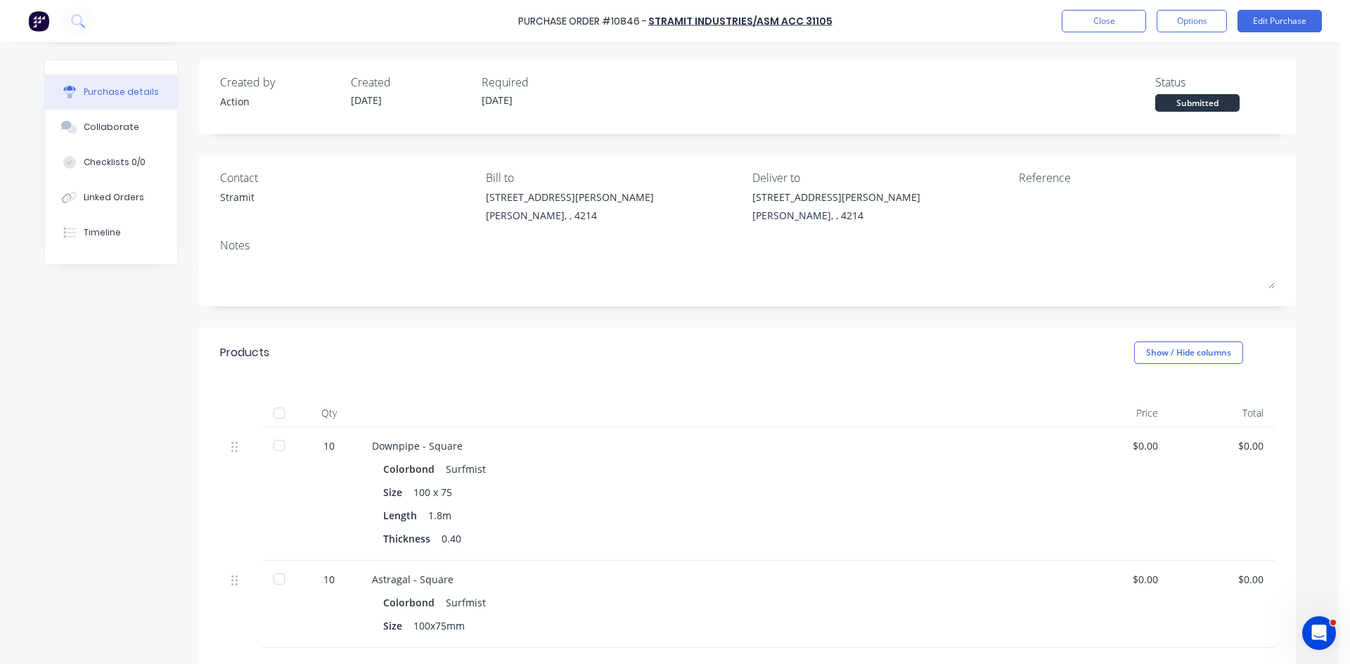
type textarea "x"
type textarea "A"
type textarea "x"
type textarea "An"
type textarea "x"
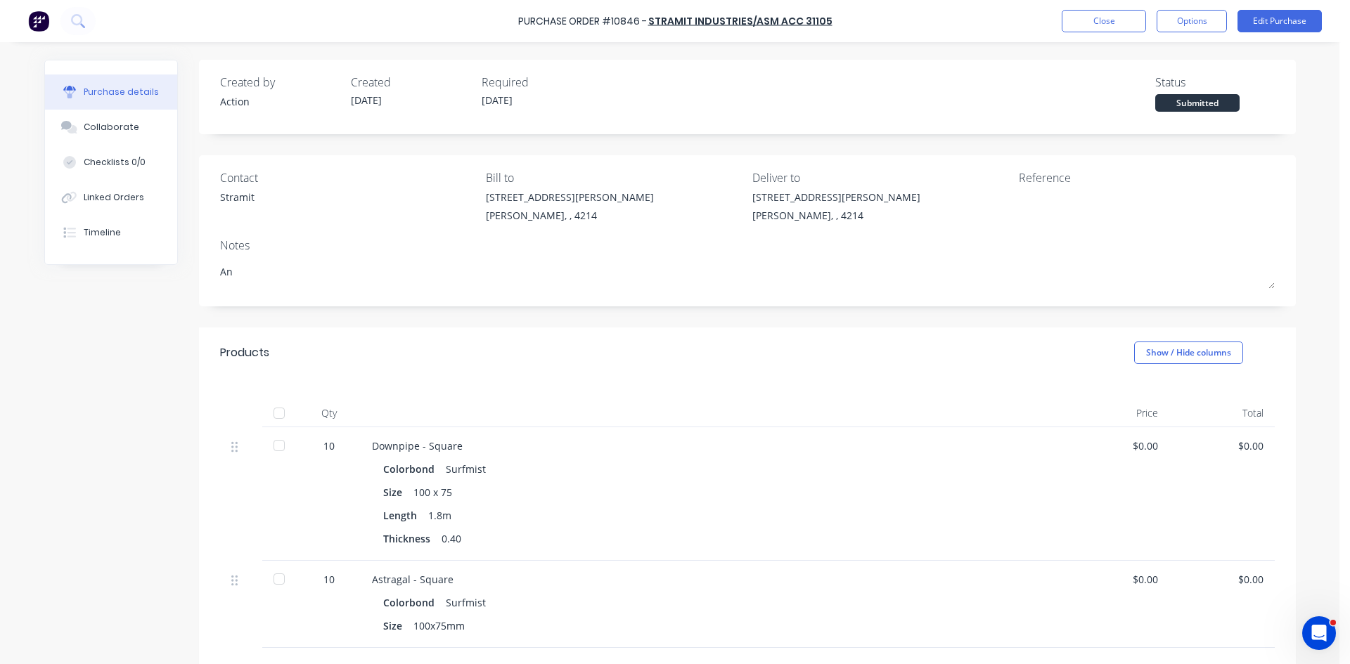
type textarea "Any"
type textarea "x"
type textarea "Any"
type textarea "x"
type textarea "Any c"
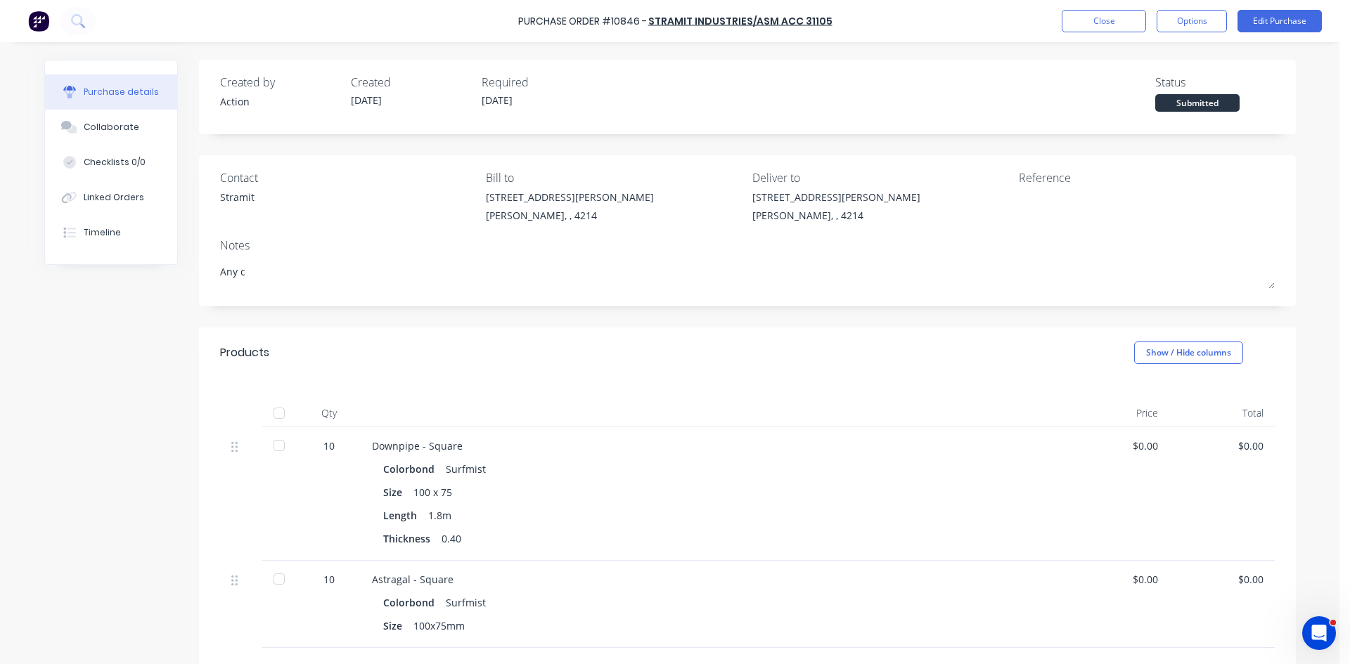
type textarea "x"
type textarea "Any ch"
type textarea "x"
type textarea "Any cha"
type textarea "x"
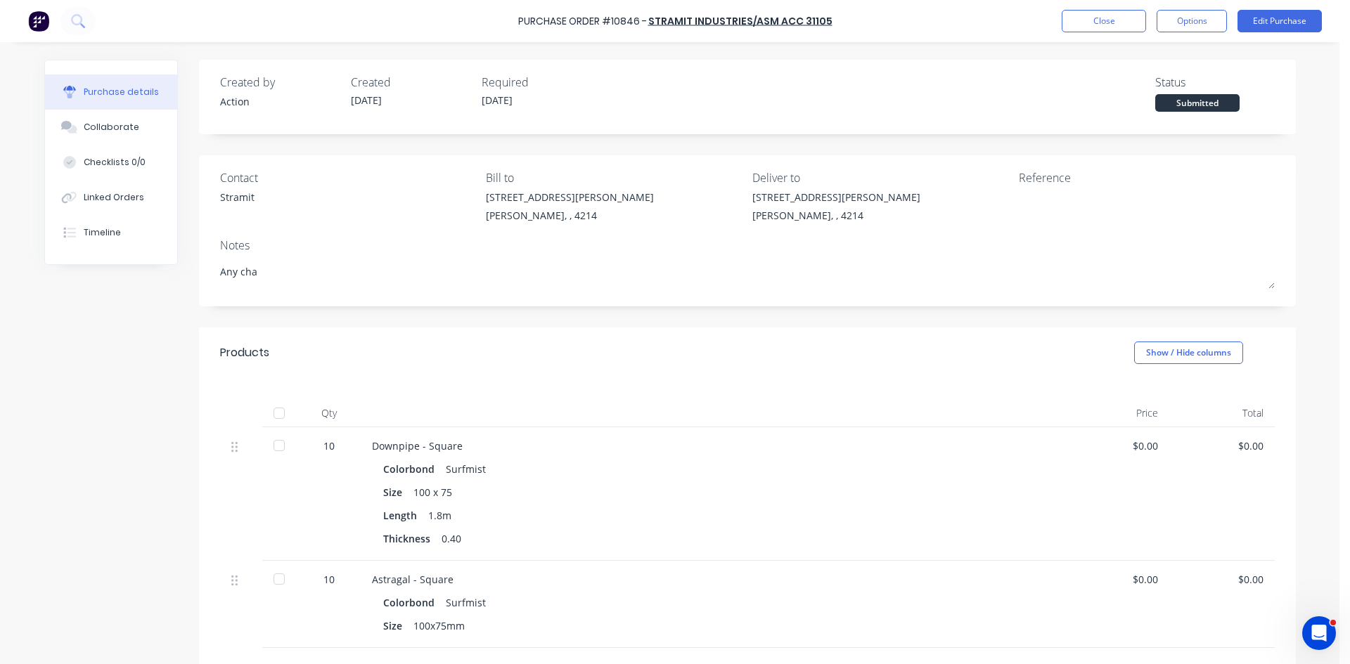
type textarea "Any chan"
type textarea "x"
type textarea "Any chanc"
type textarea "x"
type textarea "Any chance"
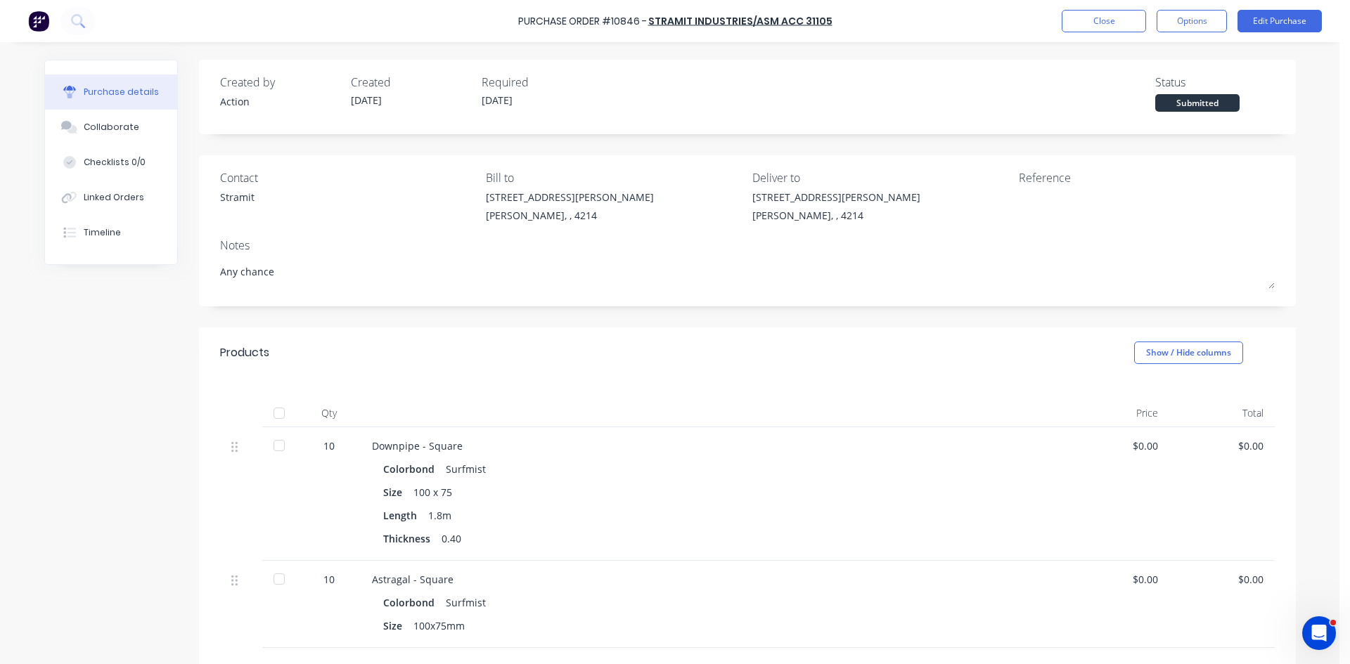
type textarea "x"
type textarea "Any chance"
type textarea "x"
type textarea "Any chance b"
type textarea "x"
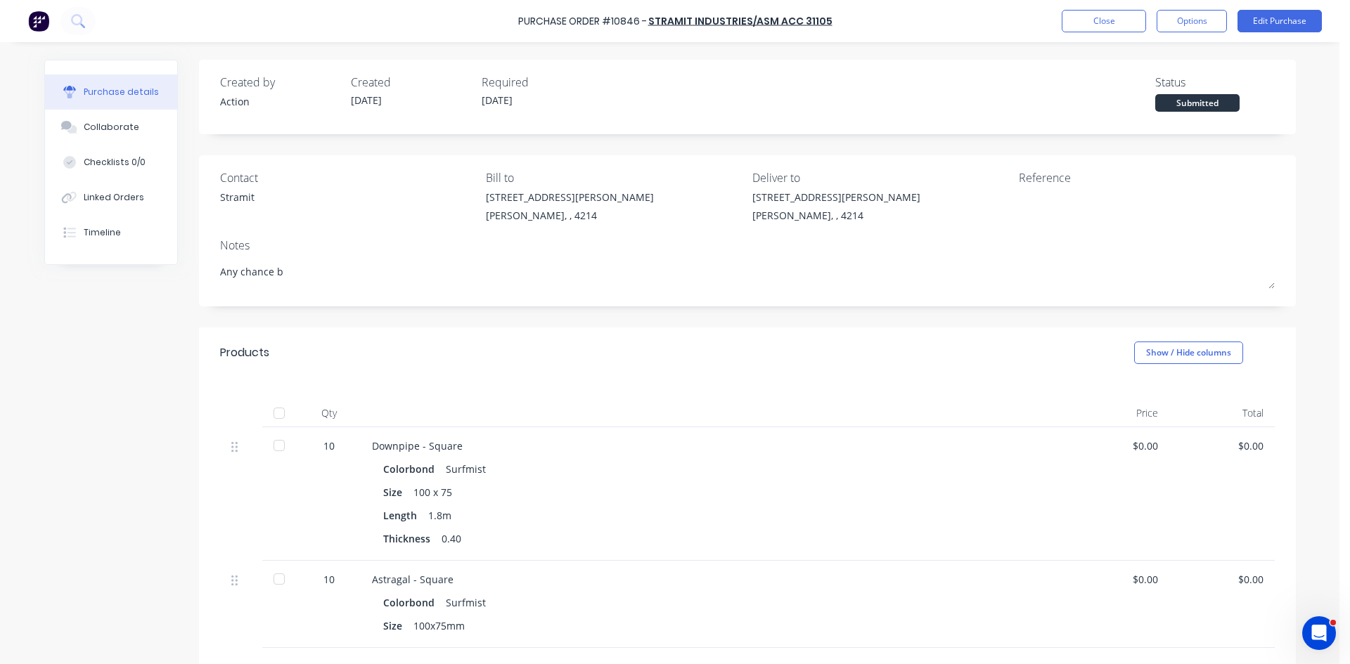
type textarea "Any chance be"
type textarea "x"
type textarea "Any chance bei"
type textarea "x"
type textarea "Any chance bein"
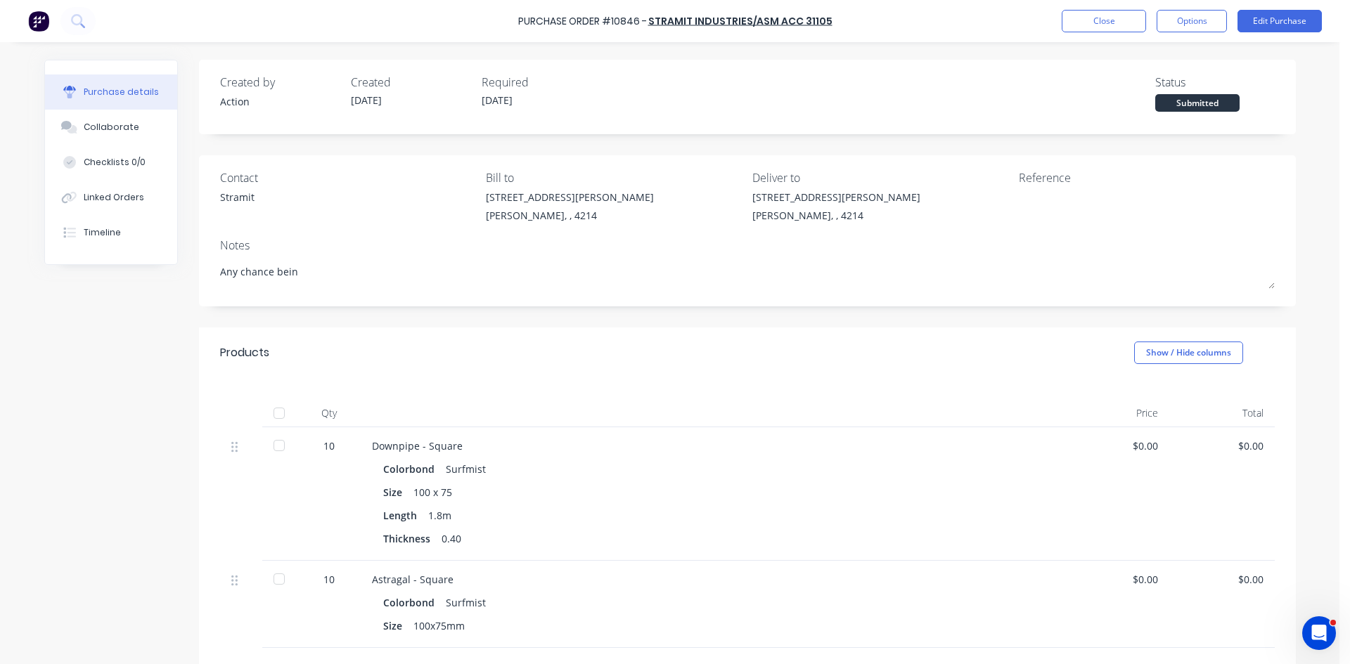
type textarea "x"
type textarea "Any chance being"
type textarea "x"
type textarea "Any chance being"
type textarea "x"
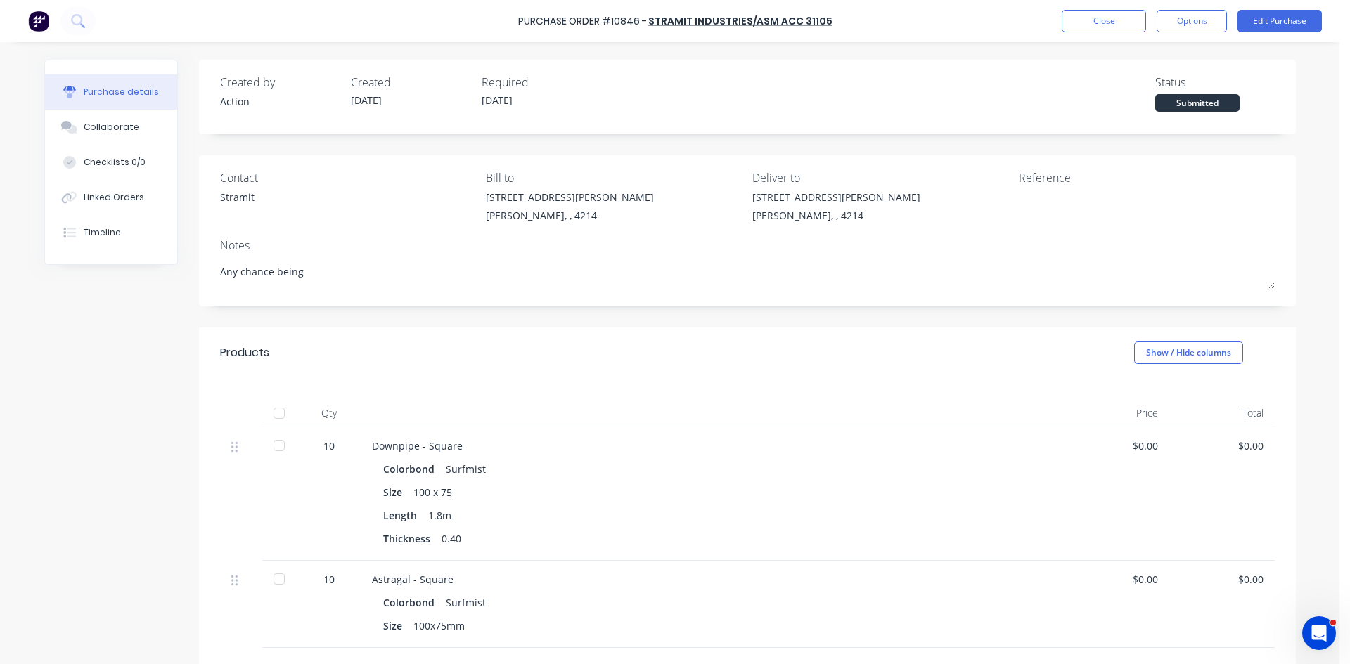
type textarea "Any chance being"
type textarea "x"
type textarea "Any chance being s"
type textarea "x"
type textarea "Any chance being st"
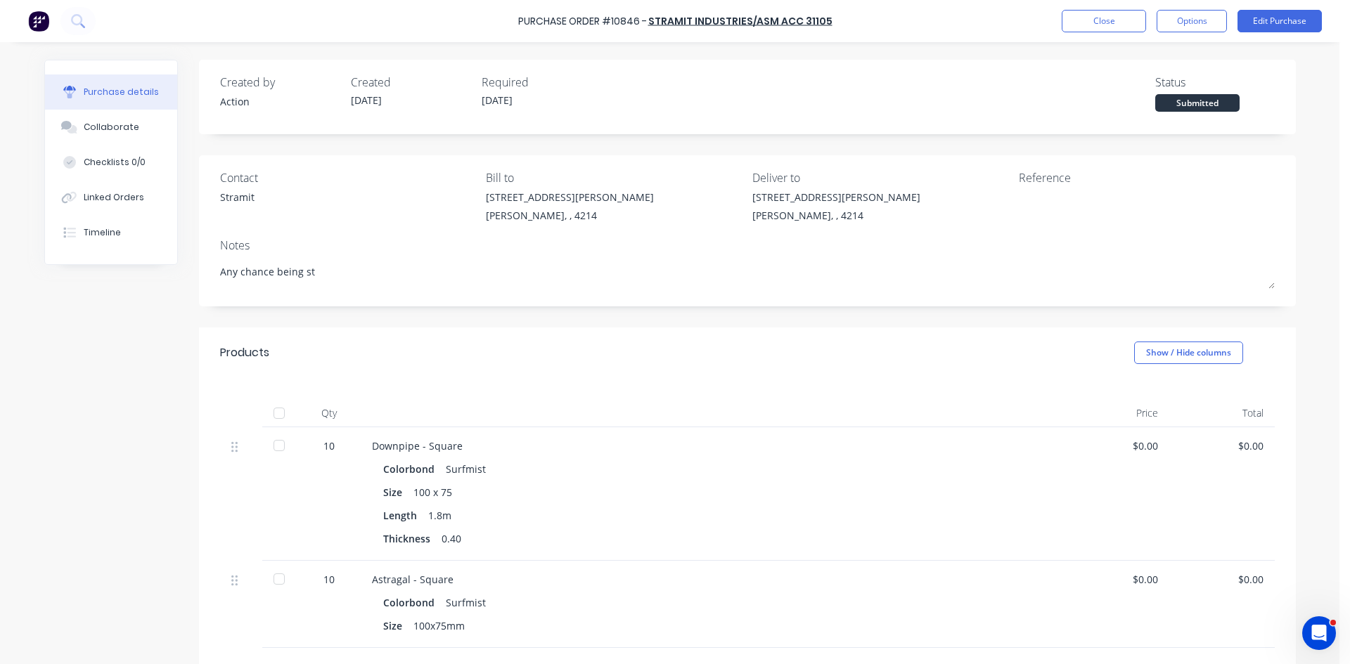
type textarea "x"
type textarea "Any chance being sto"
type textarea "x"
type textarea "Any chance being stoc"
type textarea "x"
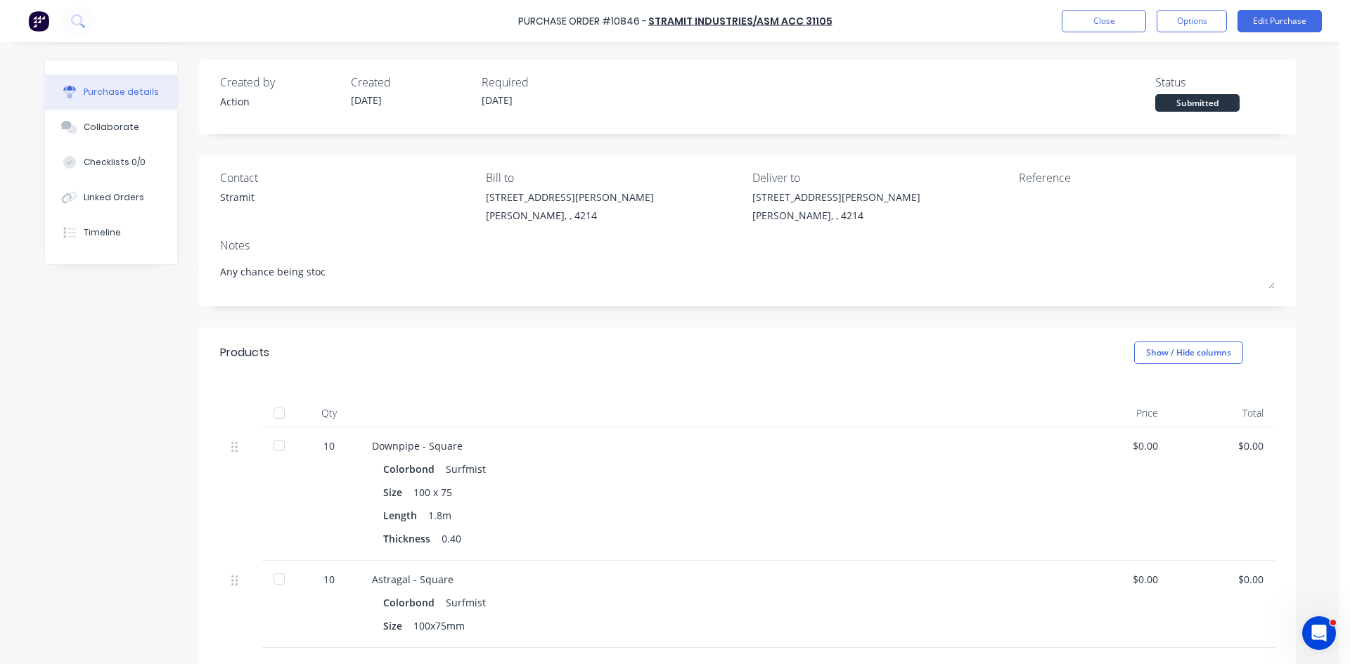
type textarea "Any chance being stock"
type textarea "x"
type textarea "Any chance being stock"
type textarea "x"
type textarea "Any chance being stock i"
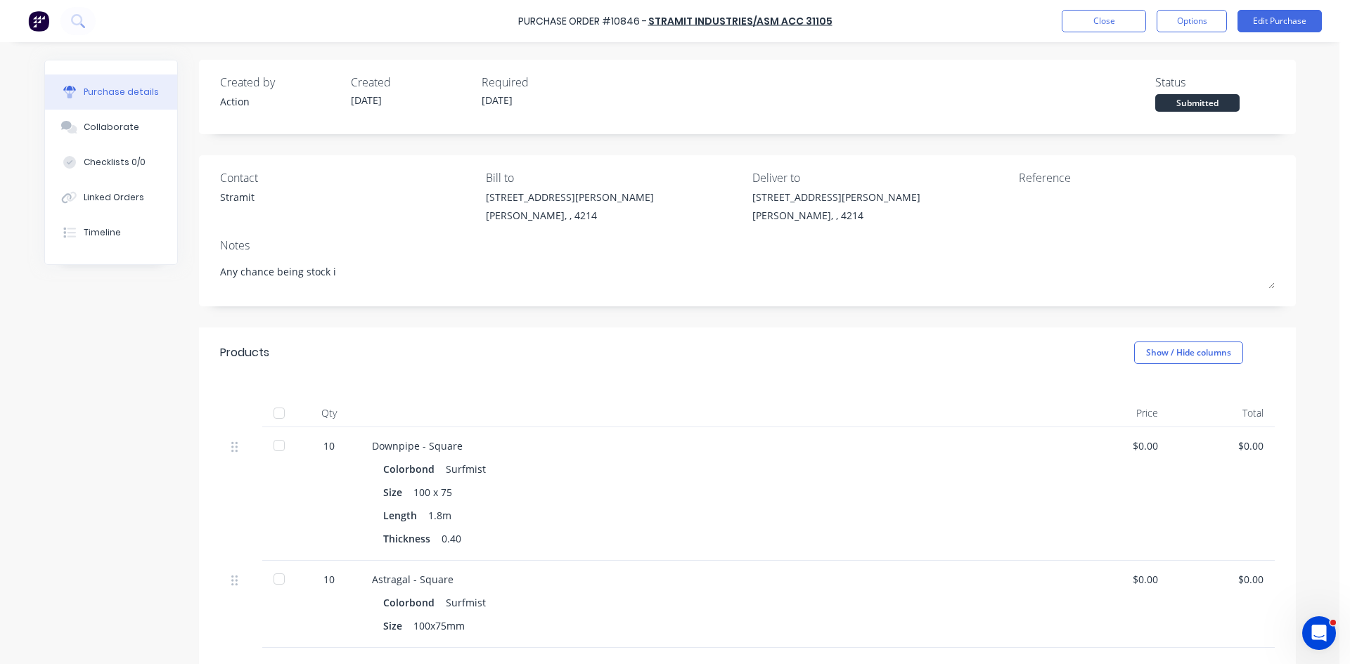
type textarea "x"
type textarea "Any chance being stock it"
type textarea "x"
click at [1197, 20] on button "Options" at bounding box center [1191, 21] width 70 height 22
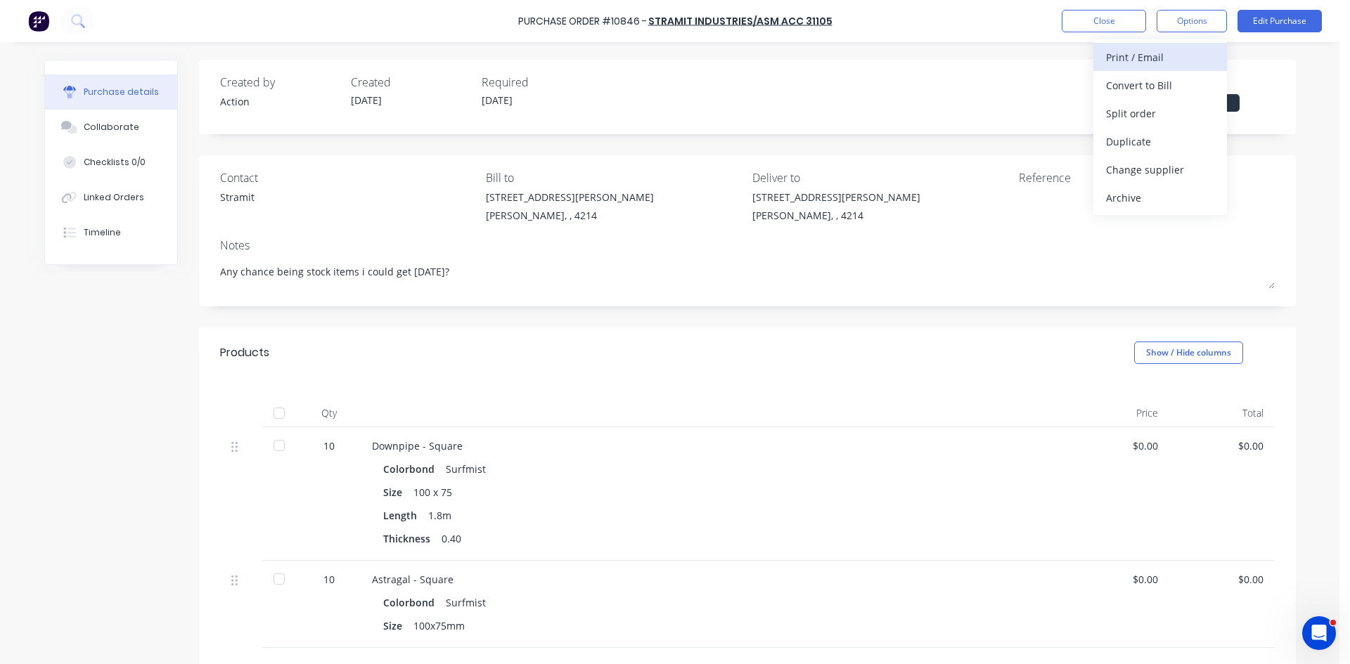
click at [1176, 58] on div "Print / Email" at bounding box center [1160, 57] width 108 height 20
click at [1172, 101] on button "Without pricing" at bounding box center [1160, 113] width 134 height 28
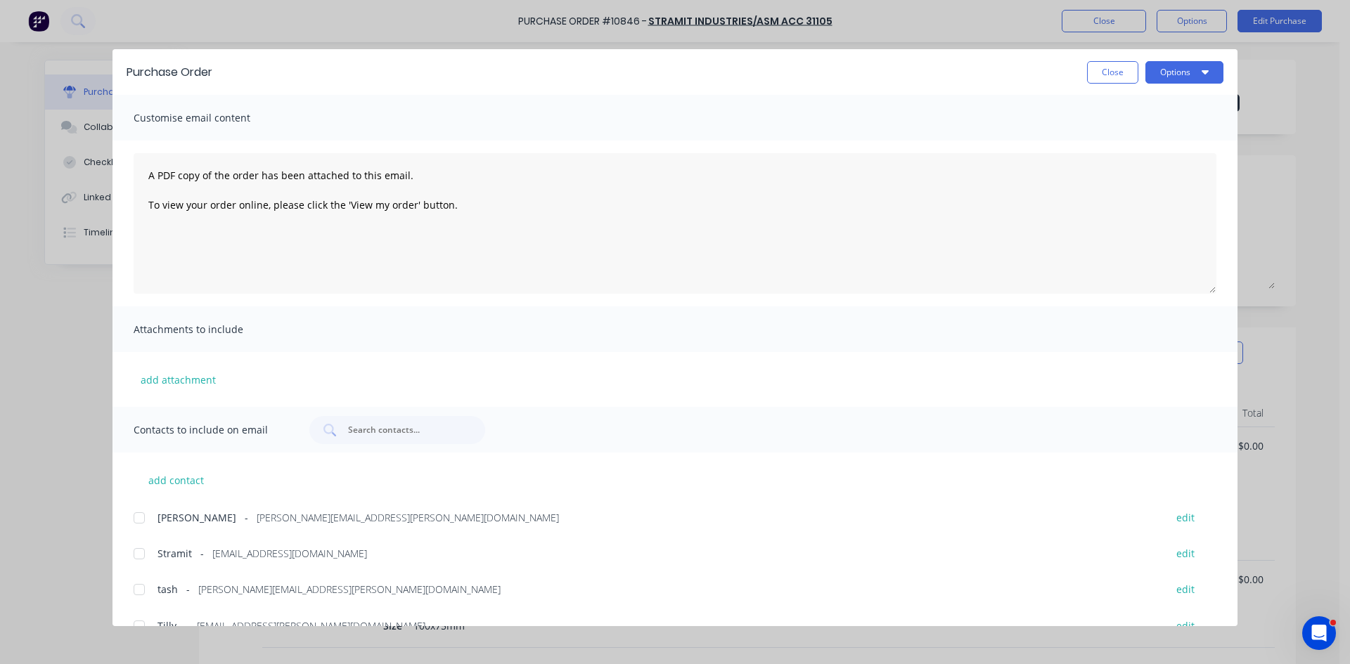
drag, startPoint x: 140, startPoint y: 562, endPoint x: 137, endPoint y: 548, distance: 13.7
click at [140, 560] on div at bounding box center [139, 554] width 28 height 28
click at [138, 513] on div at bounding box center [139, 518] width 28 height 28
click at [1187, 65] on button "Options" at bounding box center [1184, 72] width 78 height 22
click at [1142, 157] on div "Email" at bounding box center [1156, 164] width 108 height 20
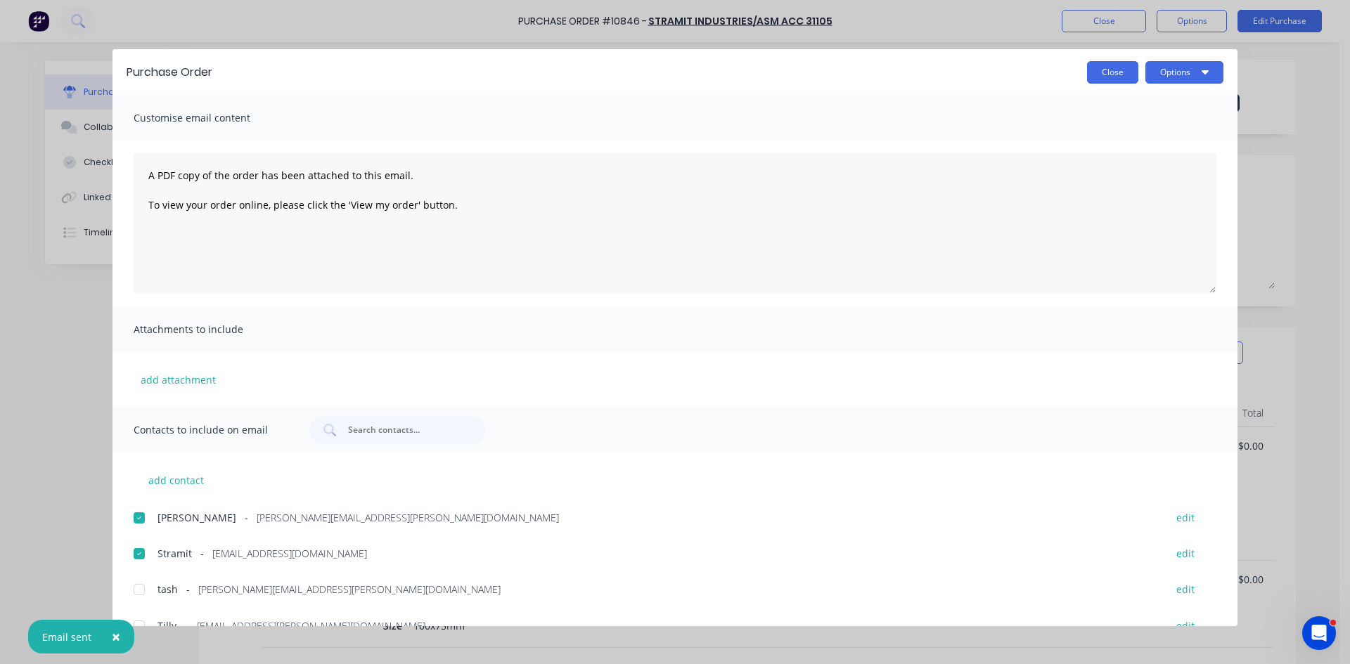
click at [1111, 75] on button "Close" at bounding box center [1112, 72] width 51 height 22
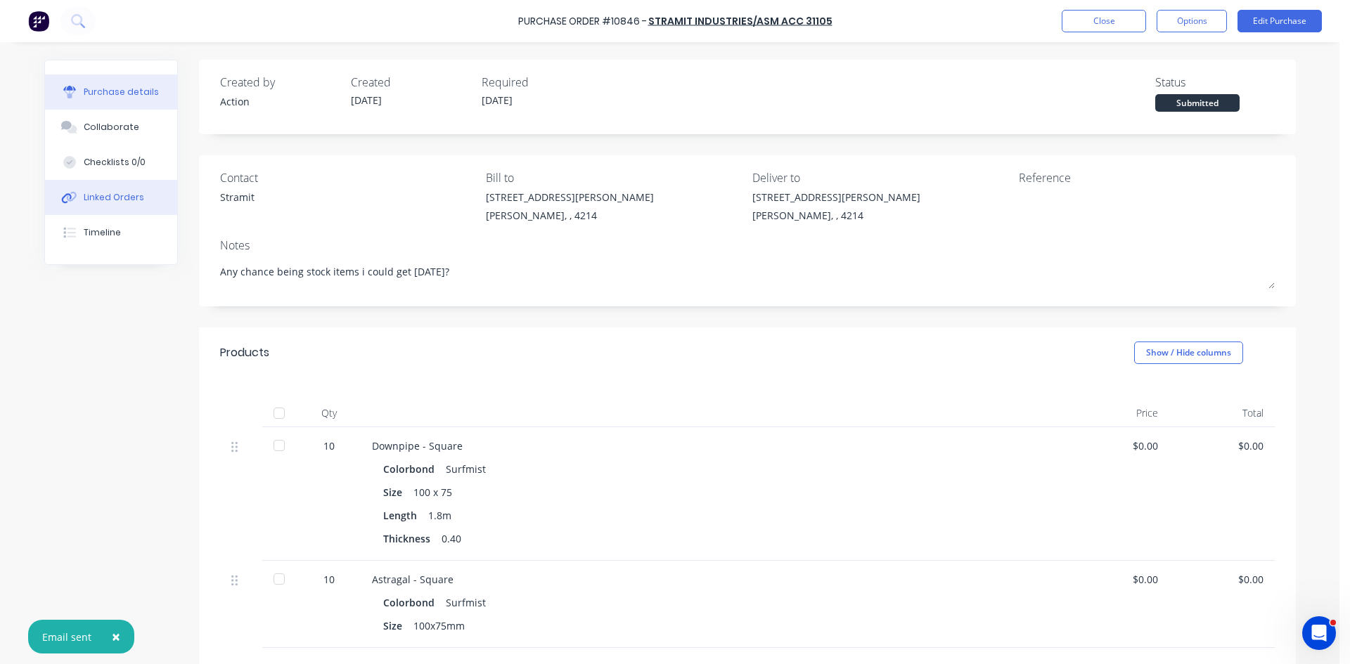
click at [107, 191] on div "Linked Orders" at bounding box center [114, 197] width 60 height 13
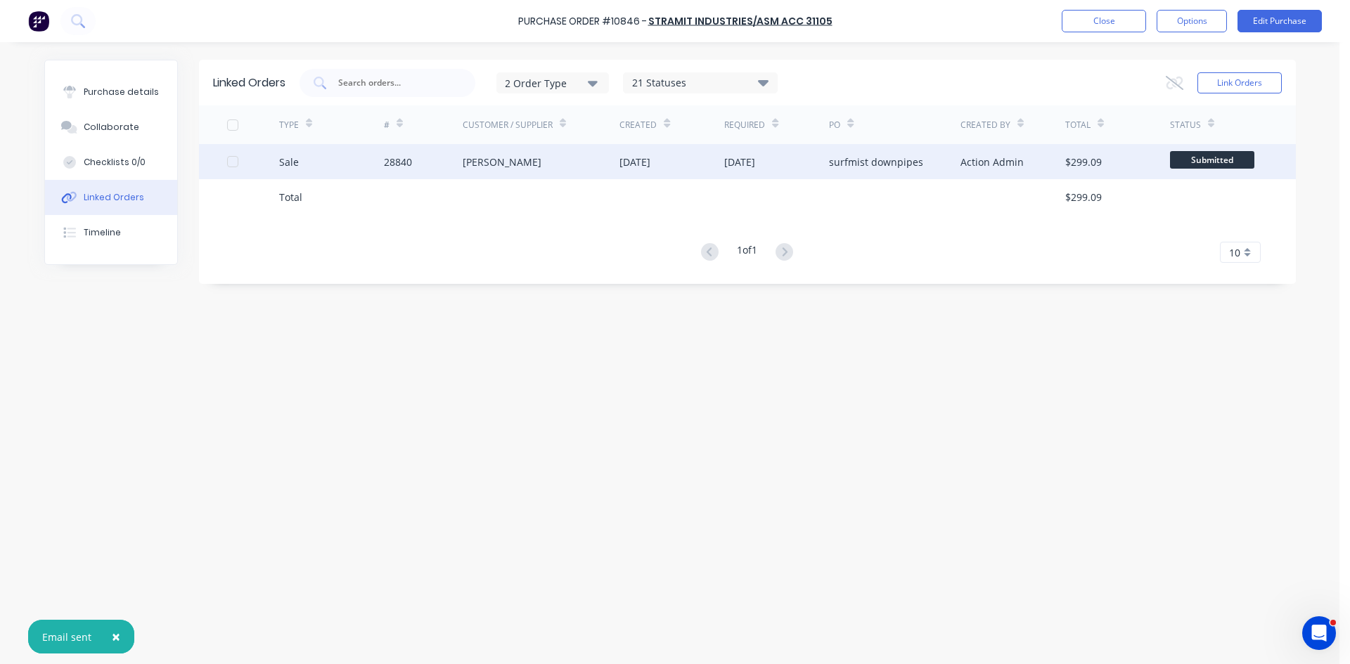
click at [448, 169] on div "28840" at bounding box center [423, 161] width 79 height 35
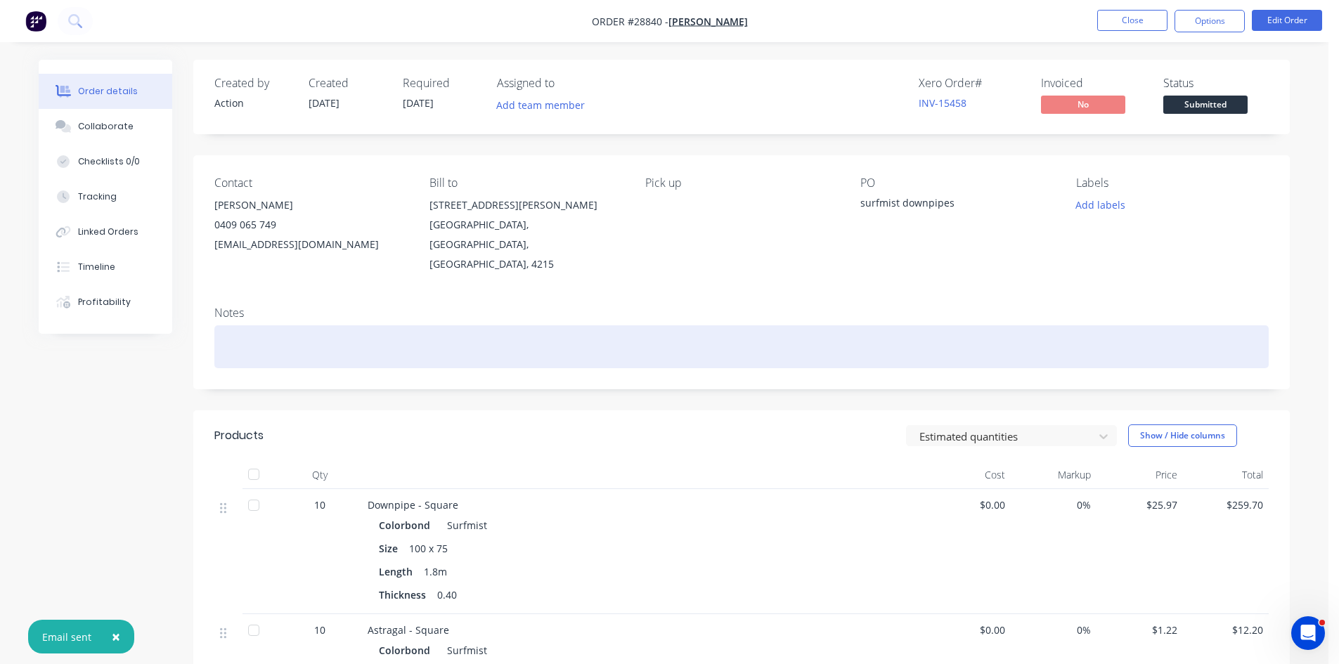
click at [276, 330] on div at bounding box center [741, 346] width 1055 height 43
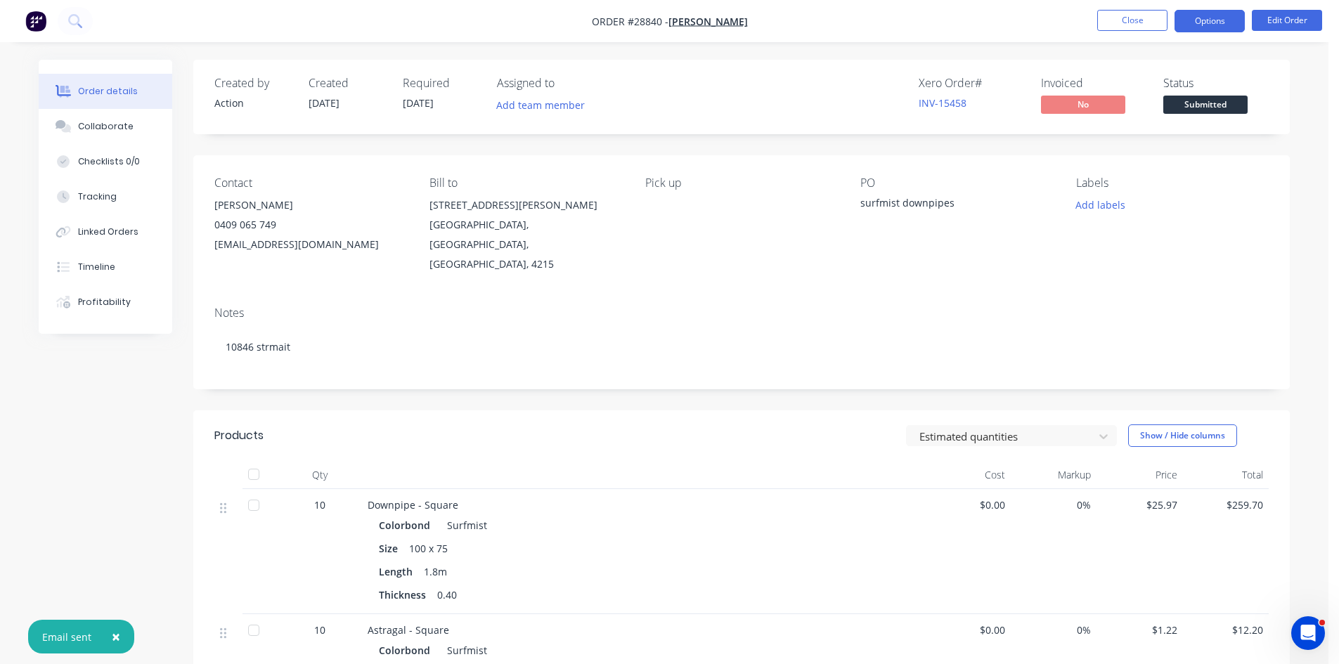
click at [1207, 21] on button "Options" at bounding box center [1210, 21] width 70 height 22
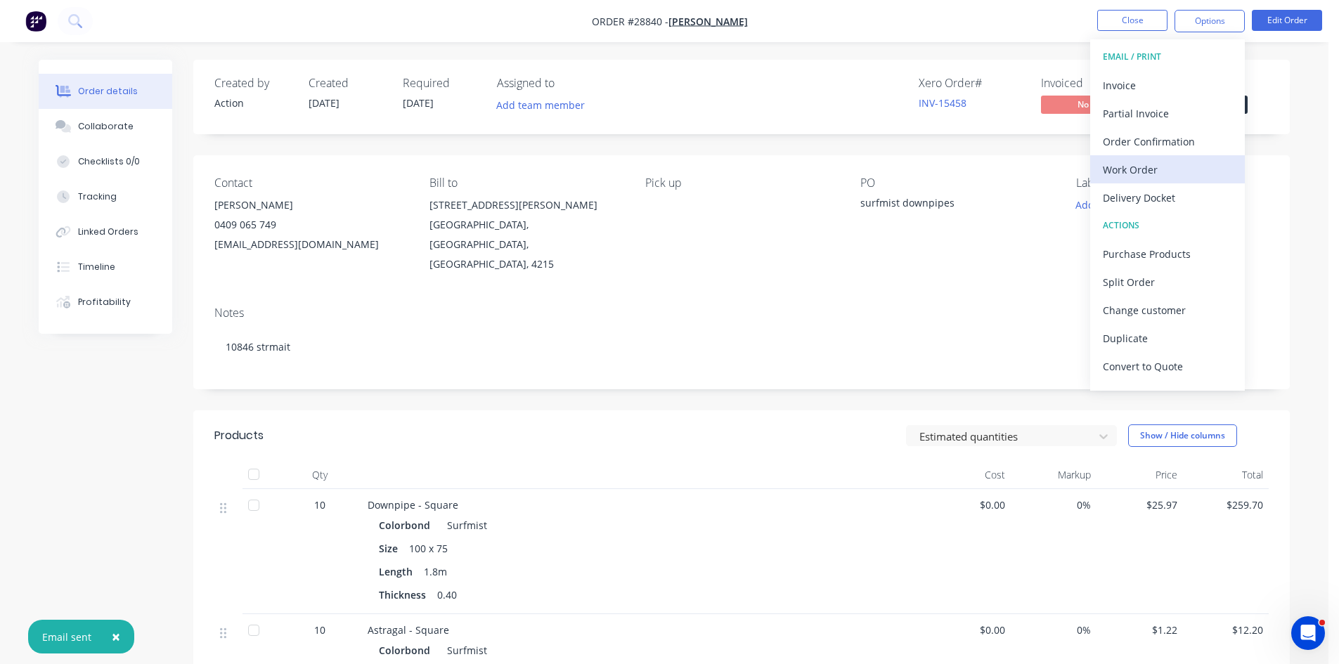
click at [1104, 171] on div "Work Order" at bounding box center [1167, 170] width 129 height 20
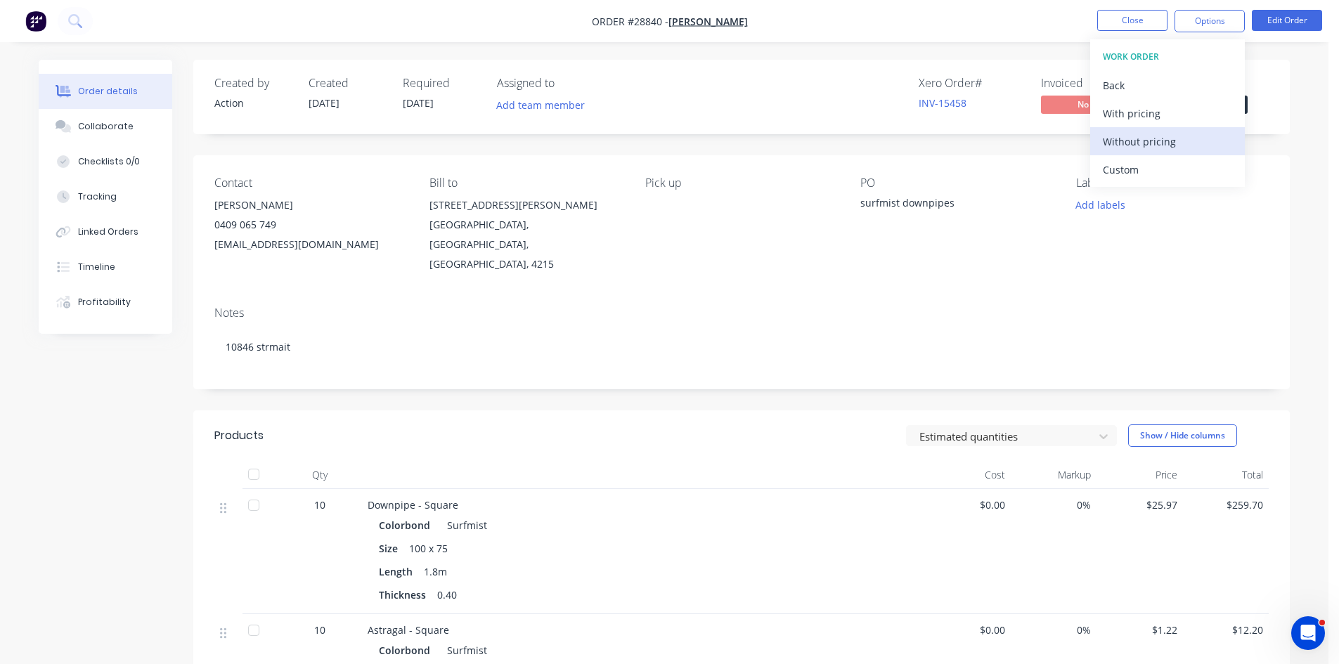
click at [1127, 150] on div "Without pricing" at bounding box center [1167, 141] width 129 height 20
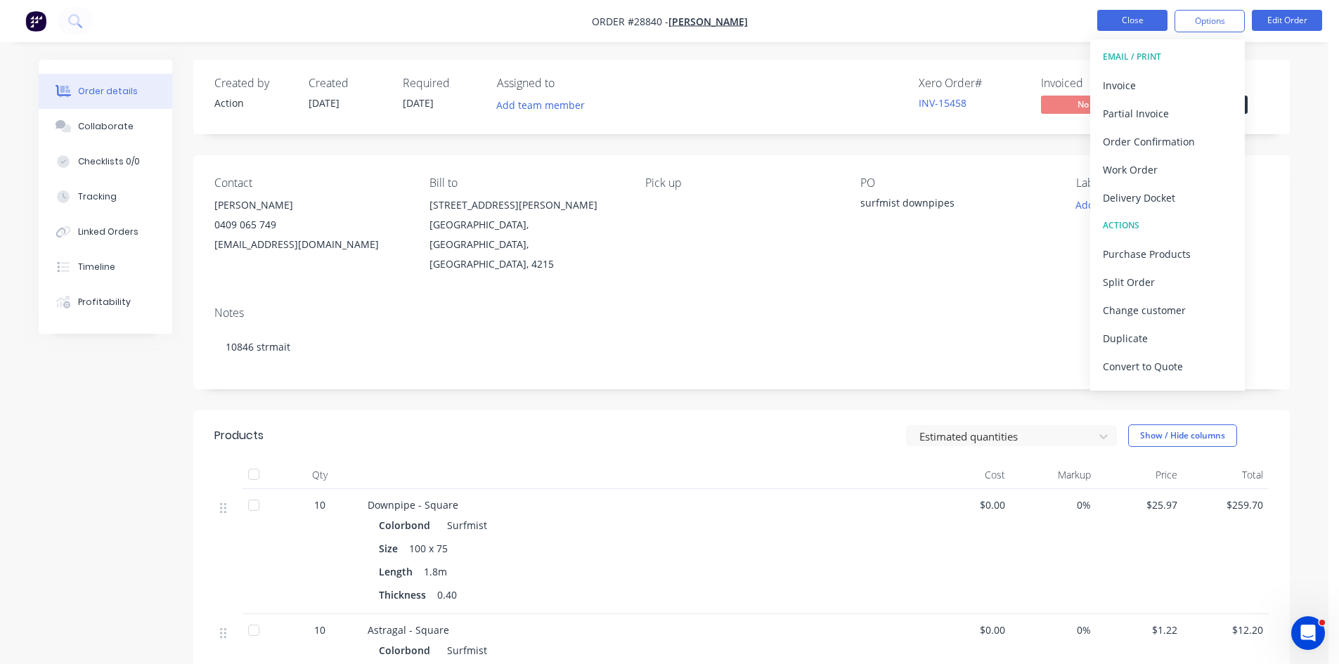
click at [1126, 18] on button "Close" at bounding box center [1132, 20] width 70 height 21
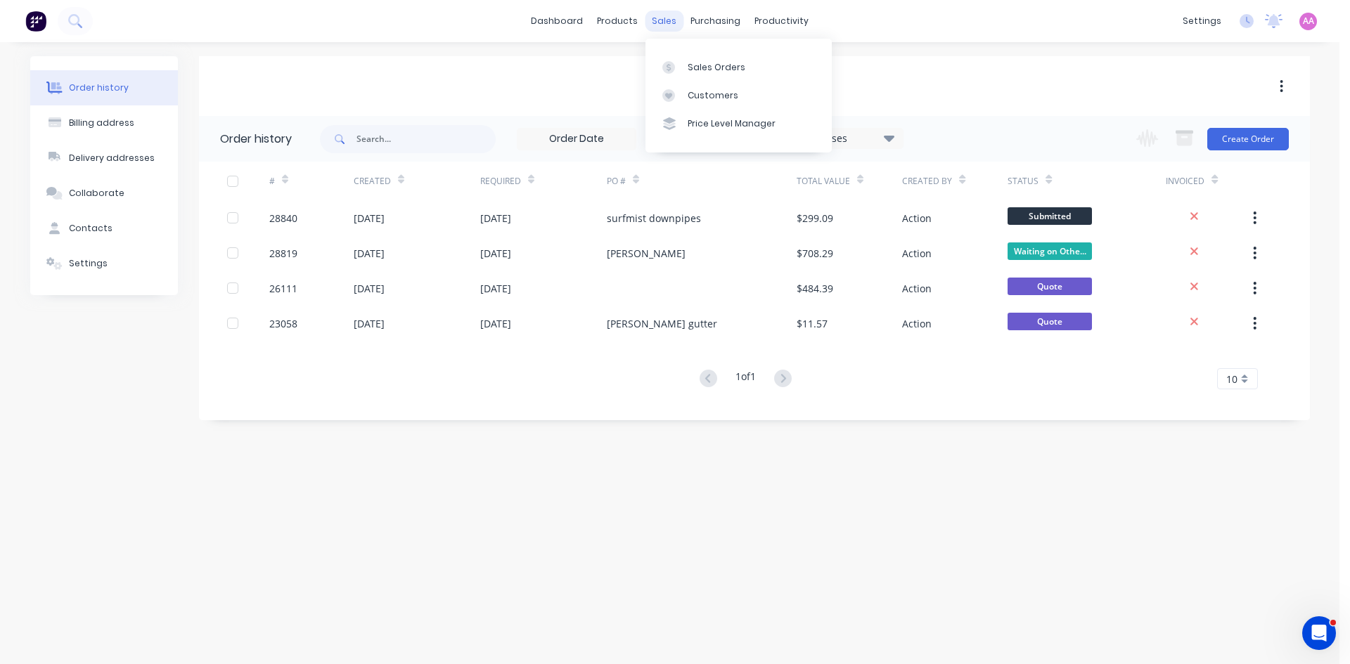
click at [656, 26] on div "sales" at bounding box center [664, 21] width 39 height 21
click at [701, 72] on div "Sales Orders" at bounding box center [717, 67] width 58 height 13
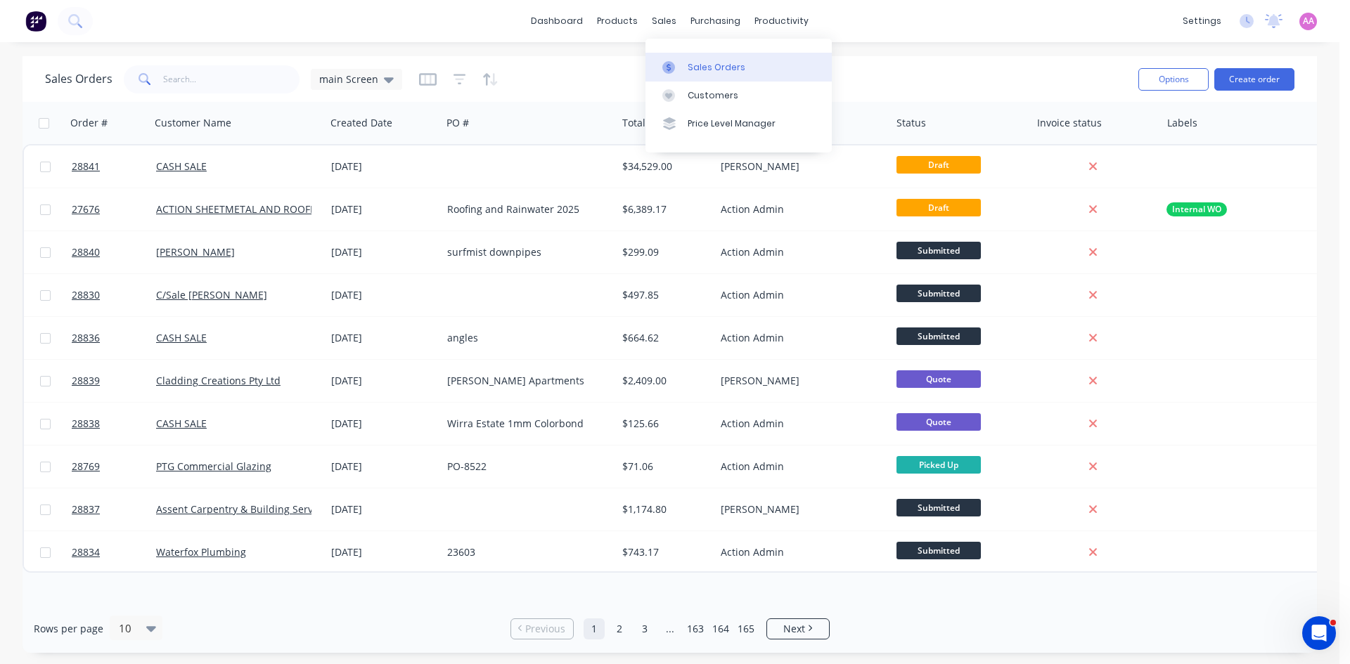
click at [707, 75] on link "Sales Orders" at bounding box center [738, 67] width 186 height 28
click at [231, 89] on input "text" at bounding box center [231, 79] width 137 height 28
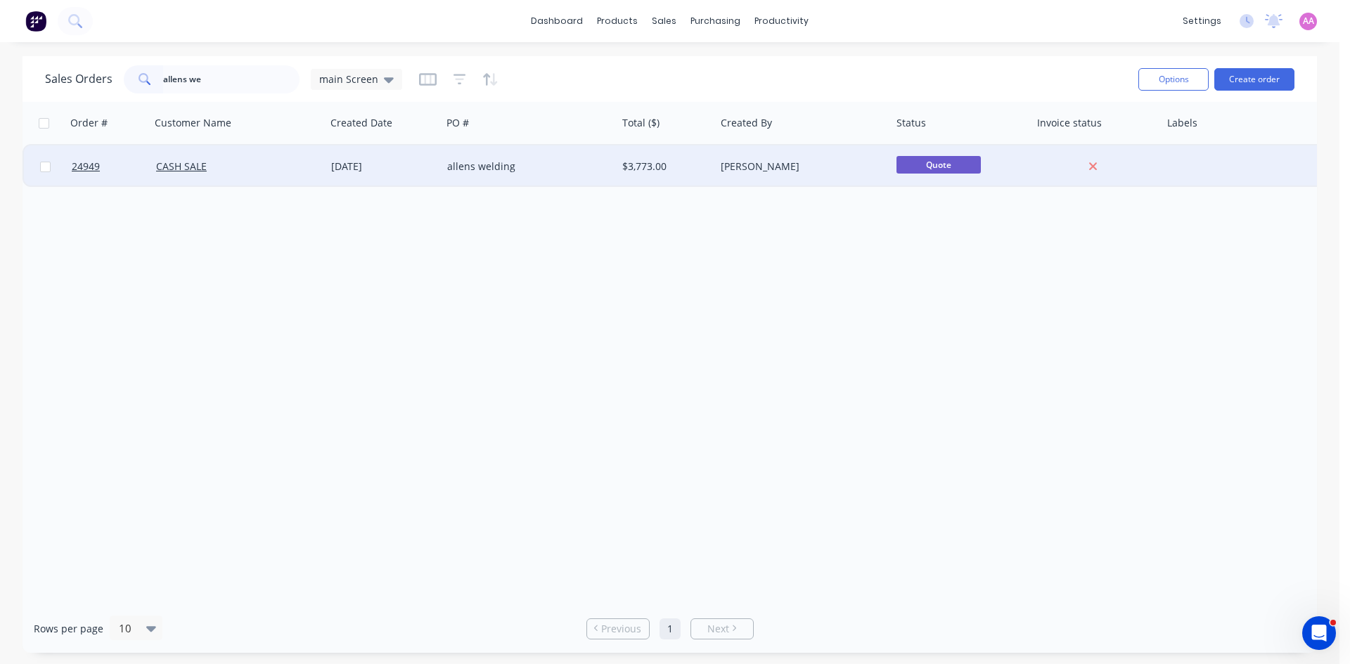
click at [517, 169] on div "allens welding" at bounding box center [525, 167] width 156 height 14
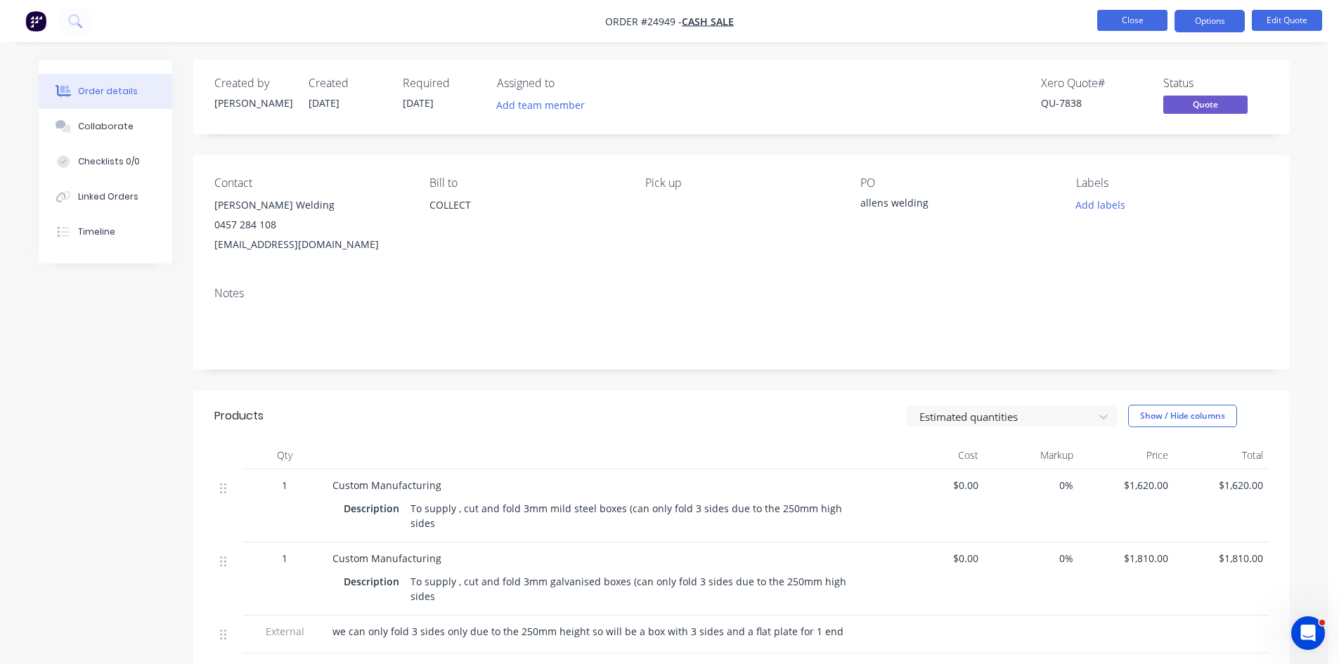
click at [1122, 18] on button "Close" at bounding box center [1132, 20] width 70 height 21
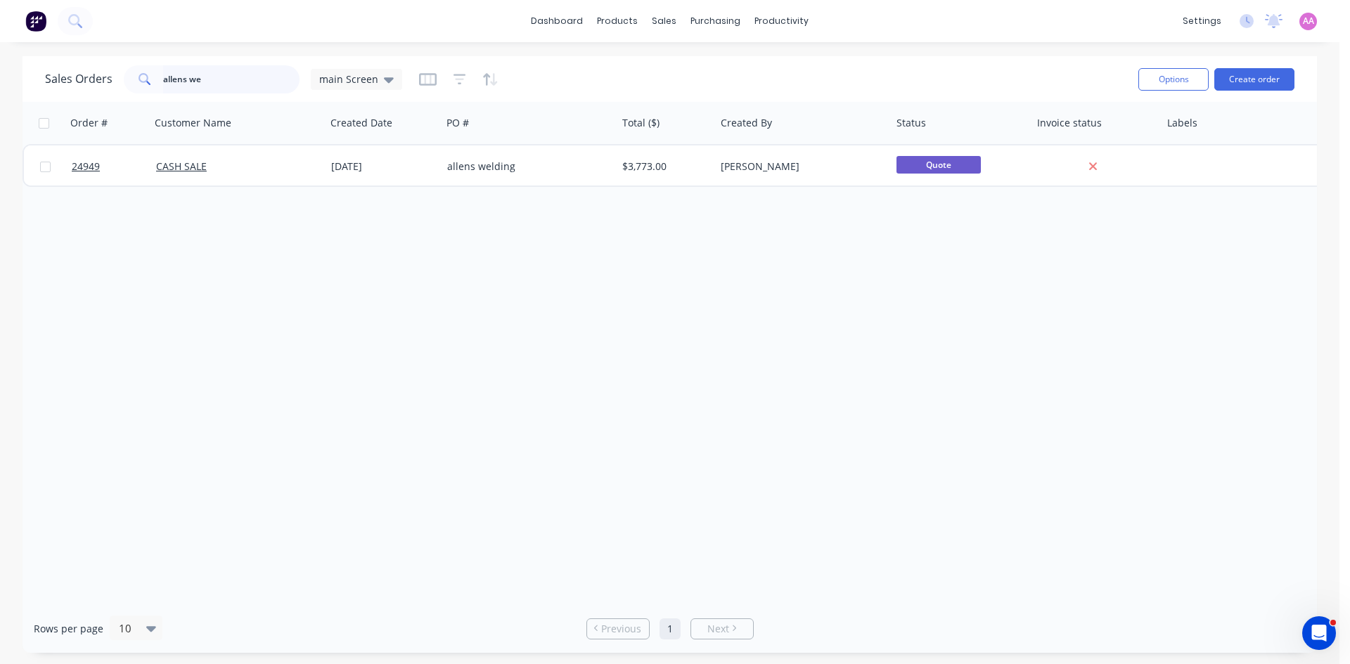
drag, startPoint x: 190, startPoint y: 79, endPoint x: 0, endPoint y: 79, distance: 189.8
click at [50, 79] on div "Sales Orders allens we main Screen" at bounding box center [223, 79] width 357 height 28
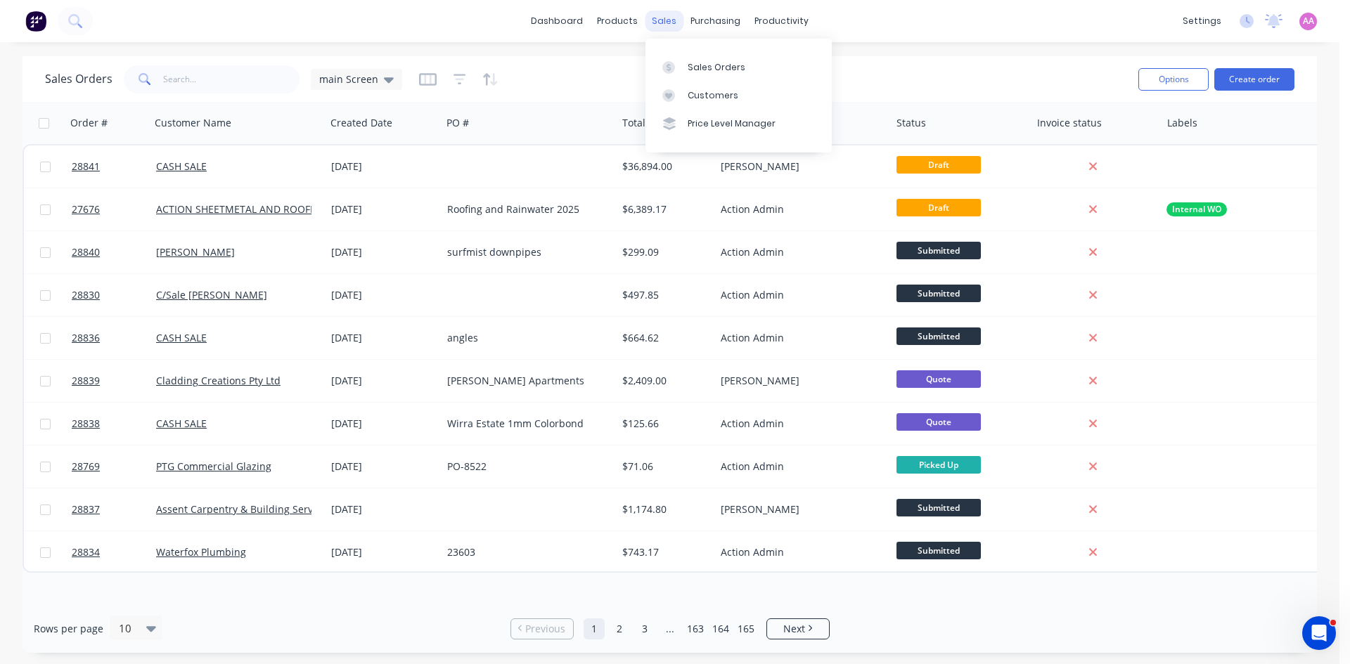
click at [661, 14] on div "sales" at bounding box center [664, 21] width 39 height 21
drag, startPoint x: 724, startPoint y: 66, endPoint x: 735, endPoint y: 67, distance: 10.6
click at [724, 66] on div "Sales Orders" at bounding box center [717, 67] width 58 height 13
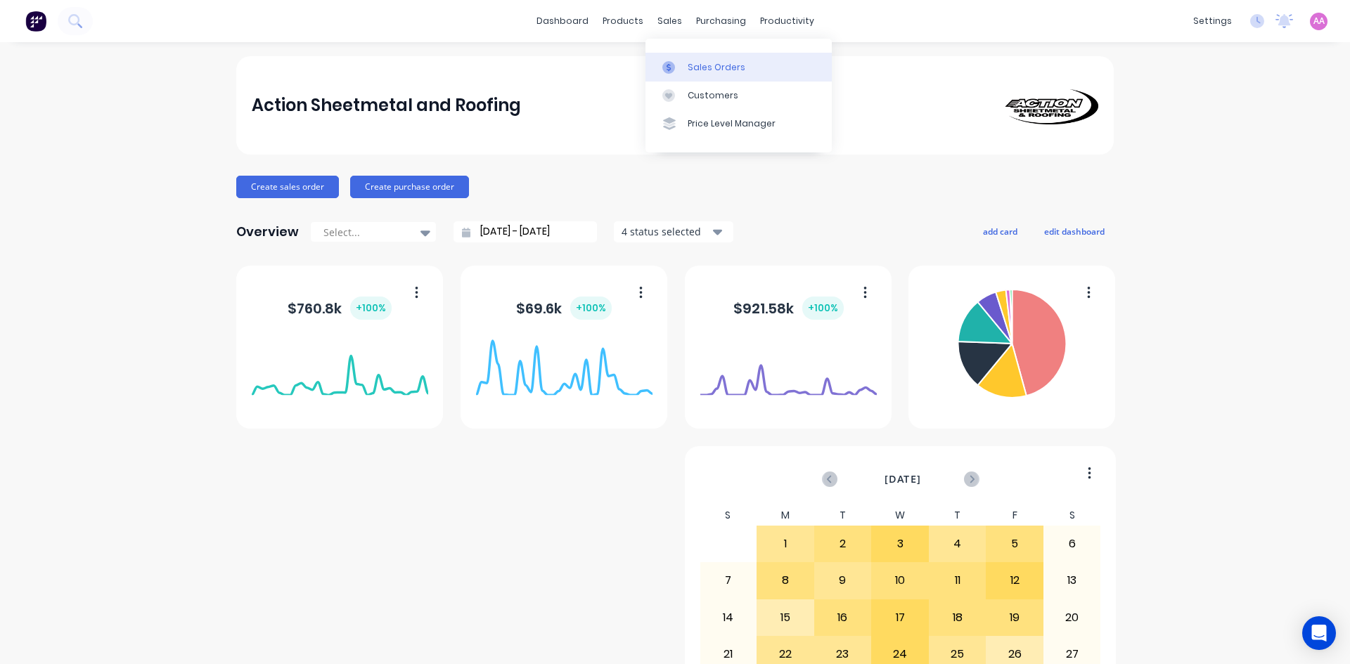
click at [698, 61] on div "Sales Orders" at bounding box center [717, 67] width 58 height 13
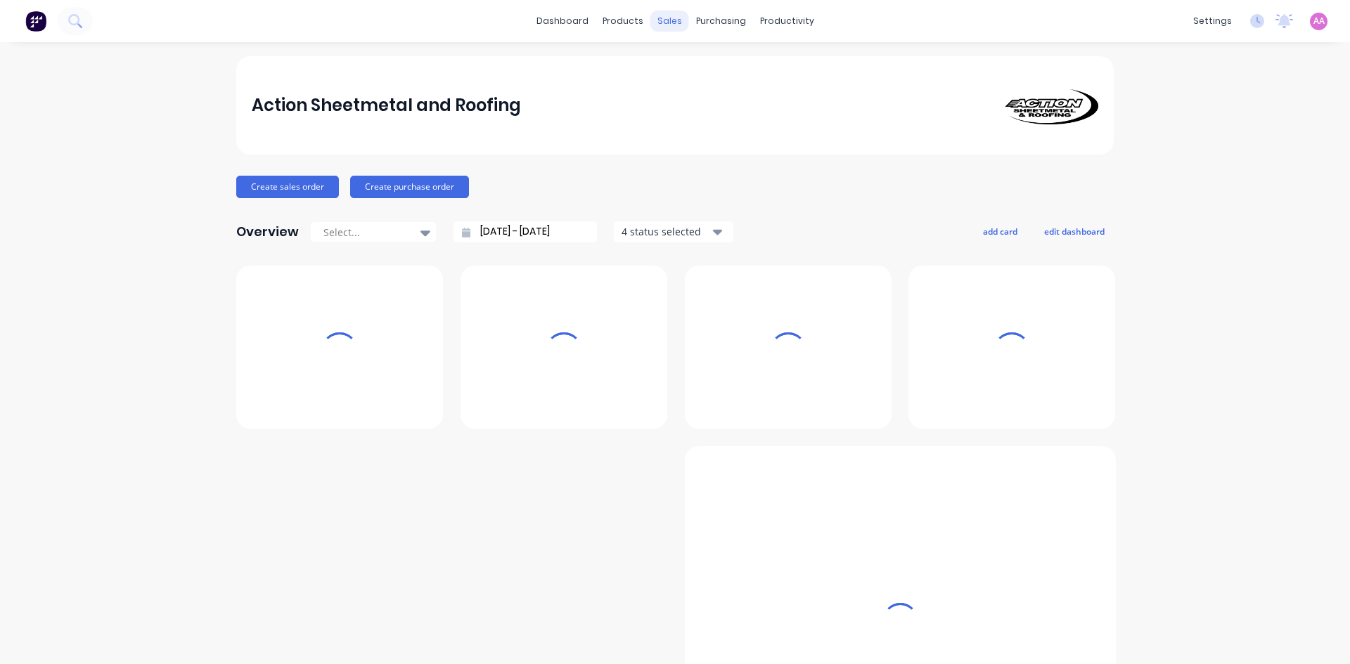
click at [656, 15] on div "sales" at bounding box center [669, 21] width 39 height 21
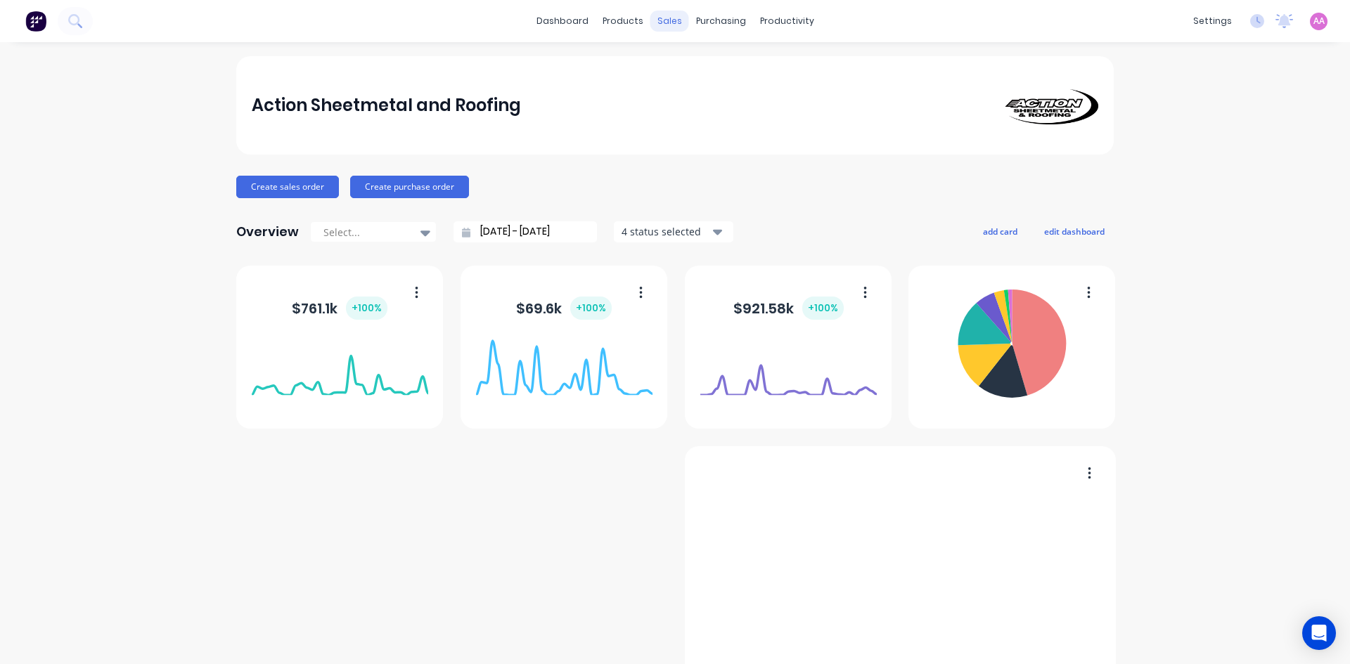
click at [669, 18] on div "sales" at bounding box center [669, 21] width 39 height 21
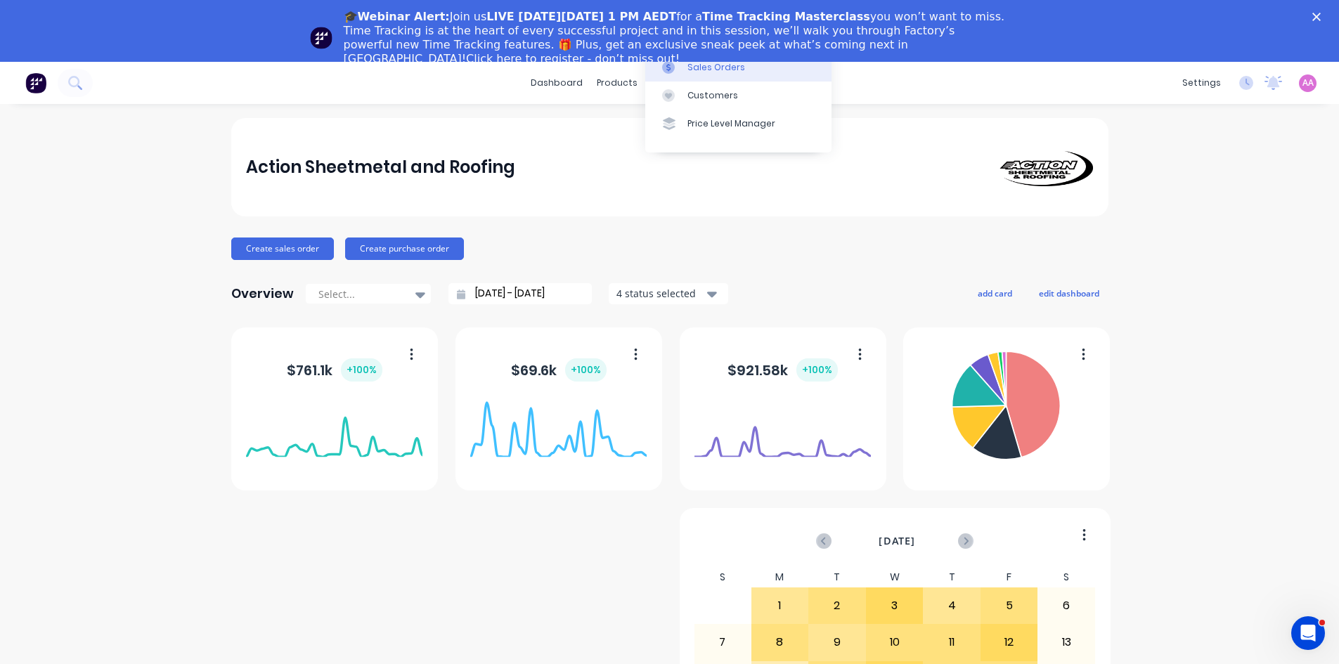
click at [689, 67] on div "Sales Orders" at bounding box center [717, 67] width 58 height 13
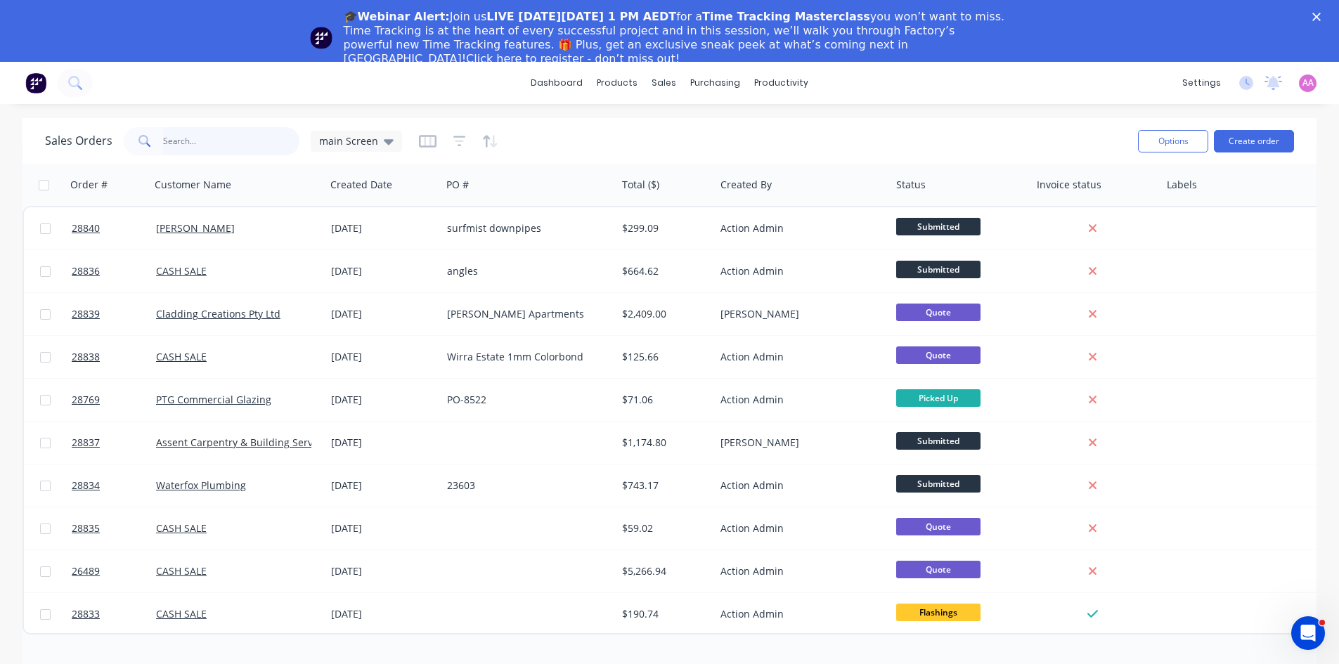
drag, startPoint x: 203, startPoint y: 136, endPoint x: 302, endPoint y: 86, distance: 110.7
click at [207, 134] on input "text" at bounding box center [231, 141] width 137 height 28
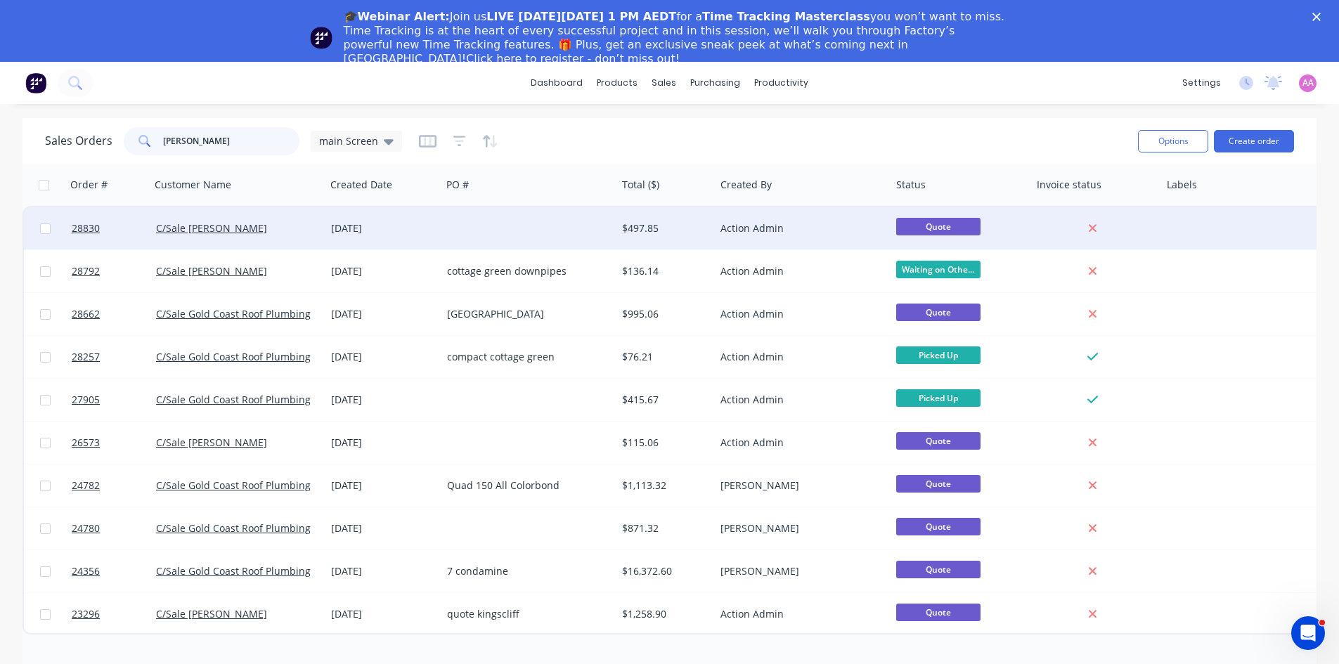
type input "[PERSON_NAME]"
click at [421, 221] on div "[DATE]" at bounding box center [383, 228] width 116 height 42
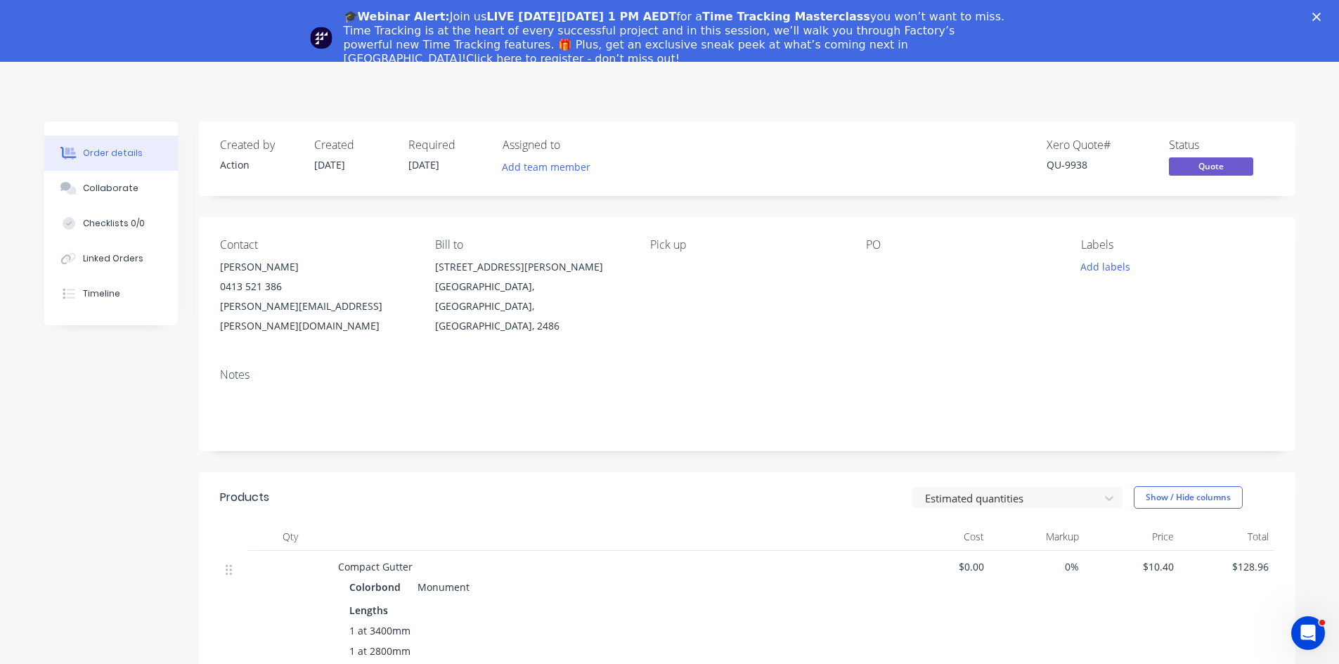
click at [1321, 16] on icon "Close" at bounding box center [1317, 17] width 8 height 8
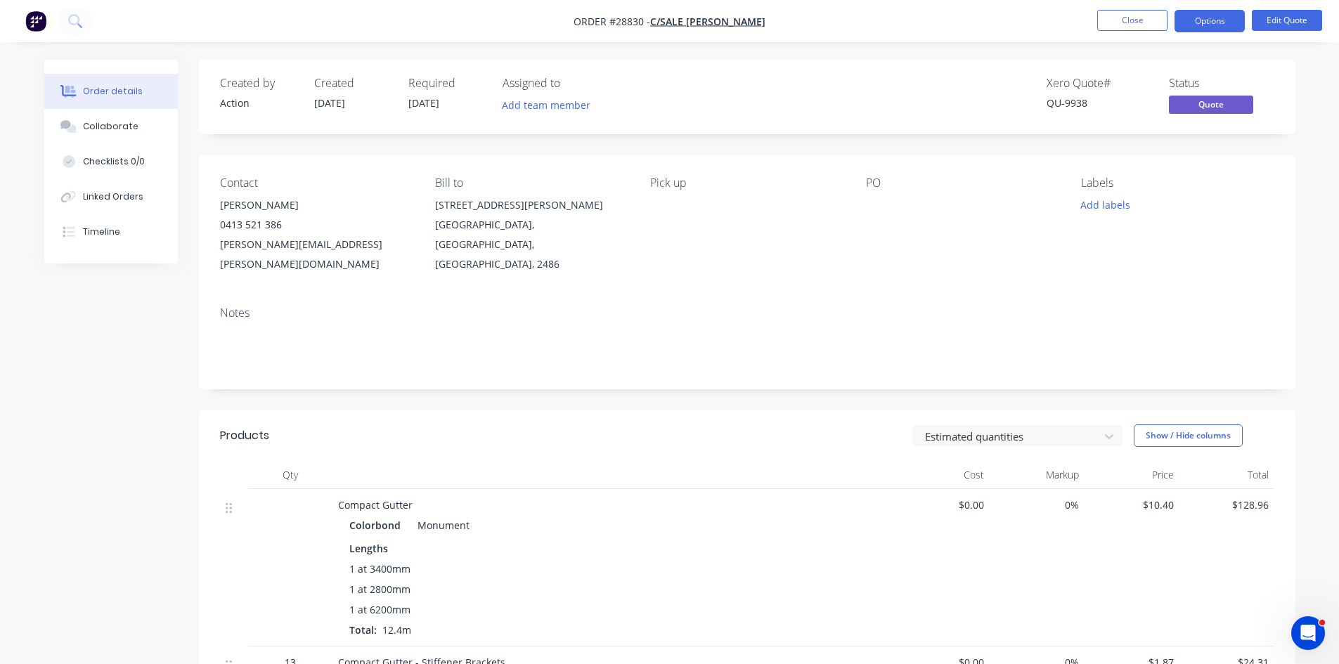
drag, startPoint x: 406, startPoint y: 105, endPoint x: 434, endPoint y: 101, distance: 28.4
click at [406, 105] on div "Created by Action Created [DATE] Required [DATE] Assigned to Add team member" at bounding box center [431, 97] width 423 height 41
click at [1285, 20] on button "Edit Quote" at bounding box center [1287, 20] width 70 height 21
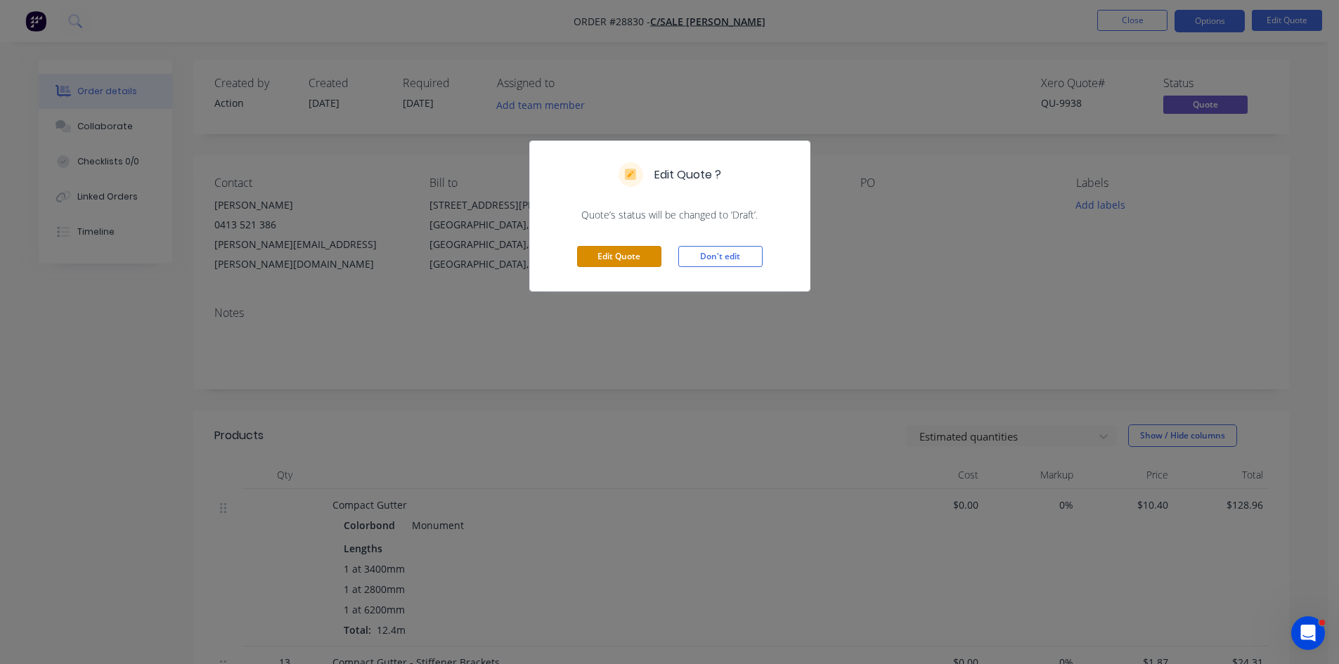
drag, startPoint x: 591, startPoint y: 257, endPoint x: 538, endPoint y: 212, distance: 69.4
click at [590, 255] on button "Edit Quote" at bounding box center [619, 256] width 84 height 21
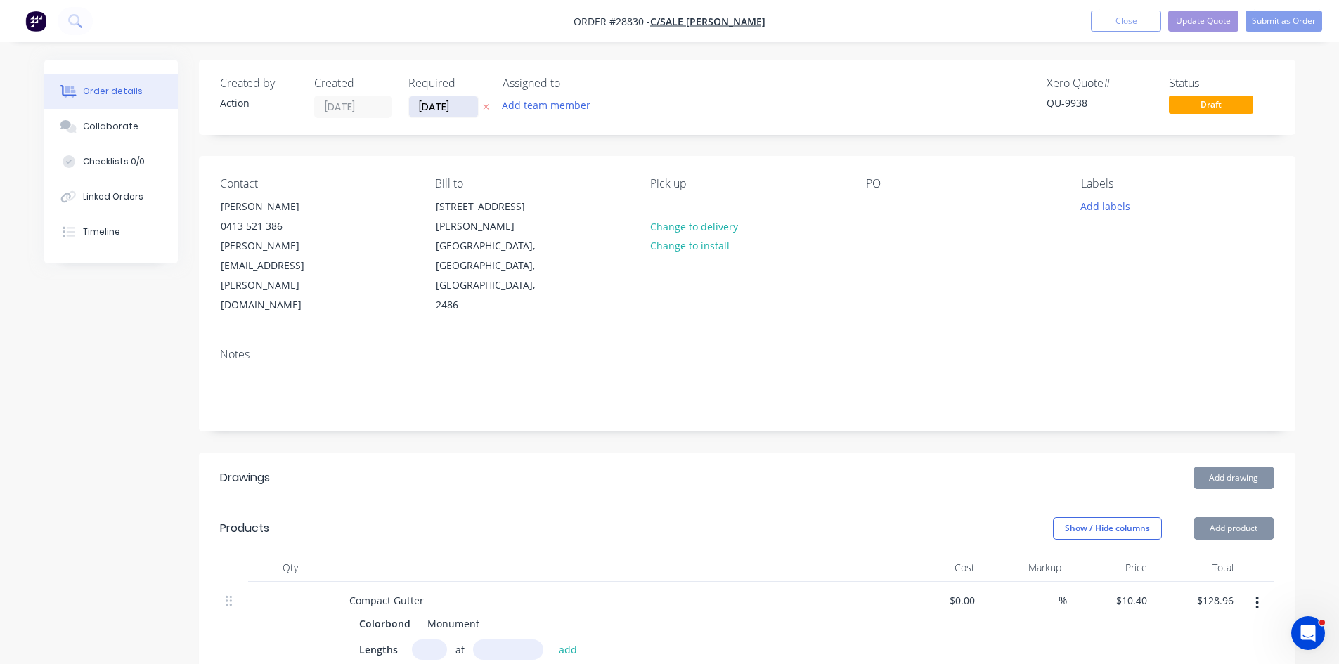
click at [426, 105] on input "[DATE]" at bounding box center [443, 106] width 69 height 21
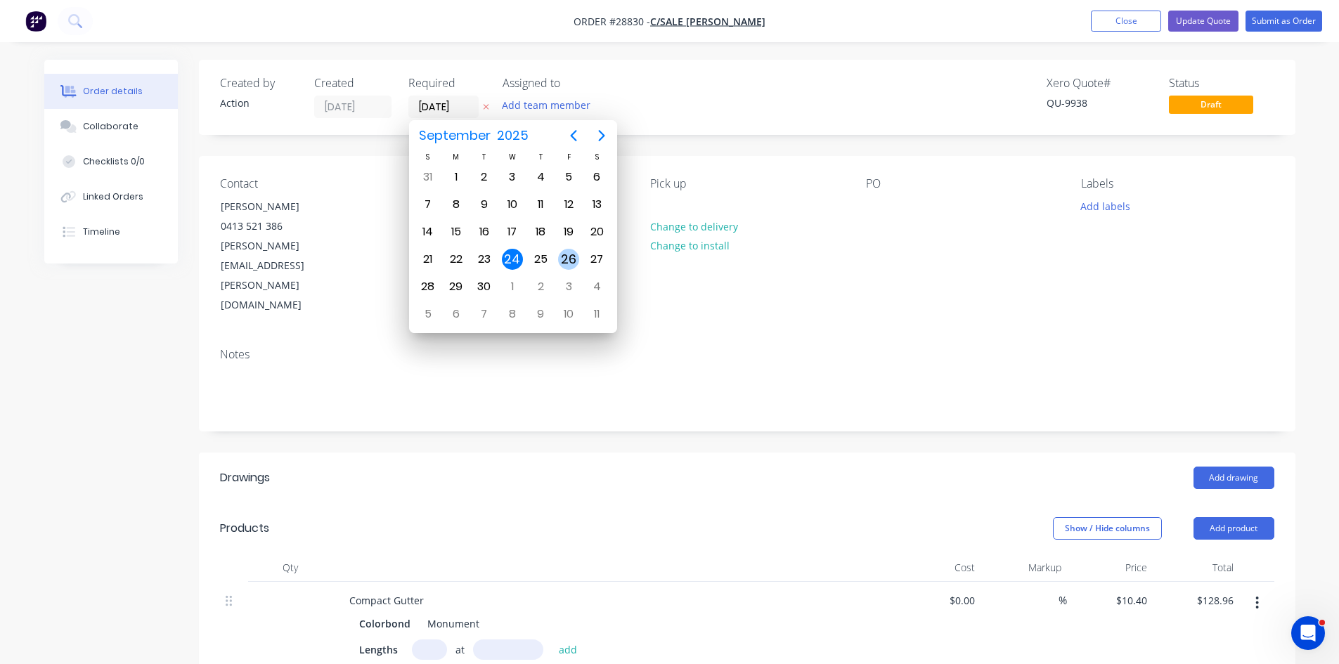
drag, startPoint x: 568, startPoint y: 252, endPoint x: 554, endPoint y: 290, distance: 41.1
click at [568, 252] on div "26" at bounding box center [568, 259] width 21 height 21
type input "26/09/25"
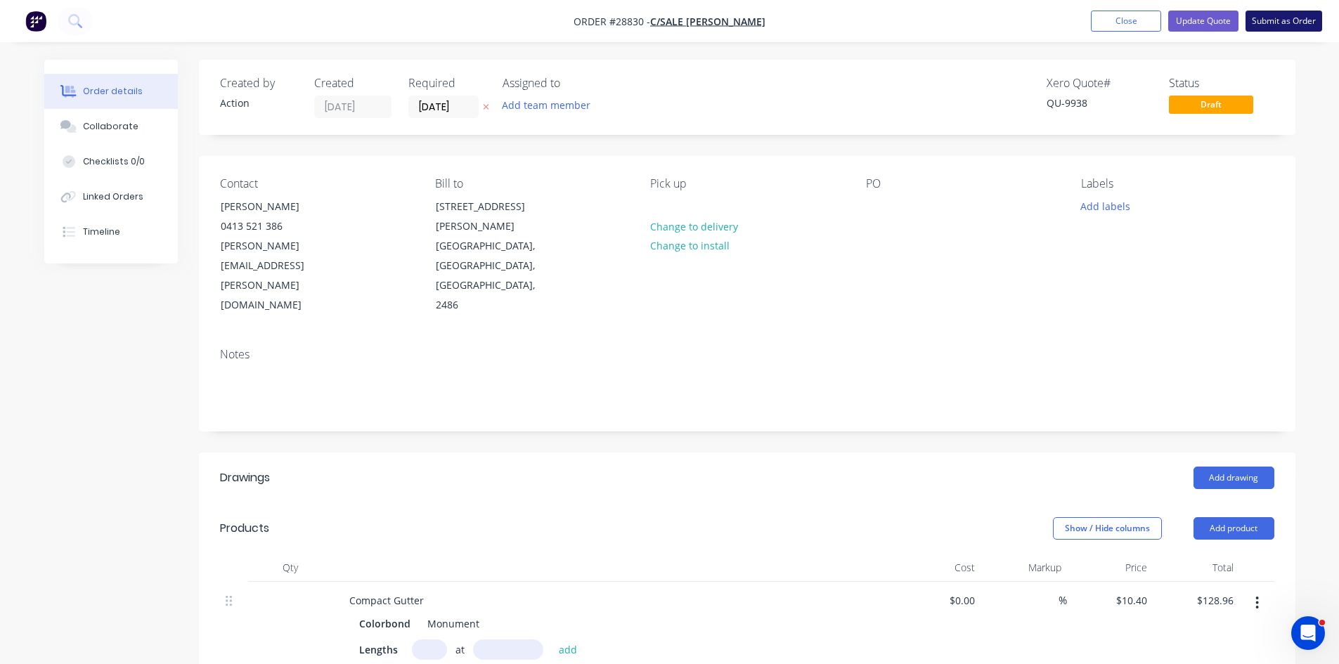
click at [1279, 29] on button "Submit as Order" at bounding box center [1284, 21] width 77 height 21
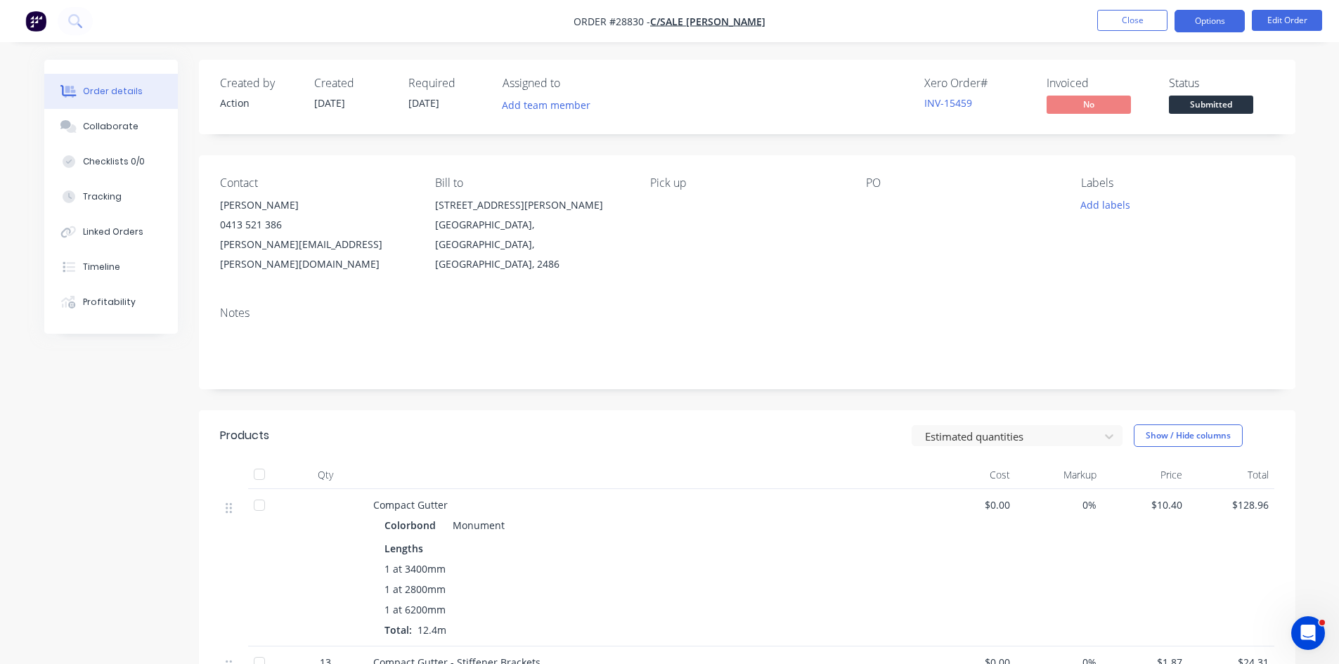
click at [1207, 20] on button "Options" at bounding box center [1210, 21] width 70 height 22
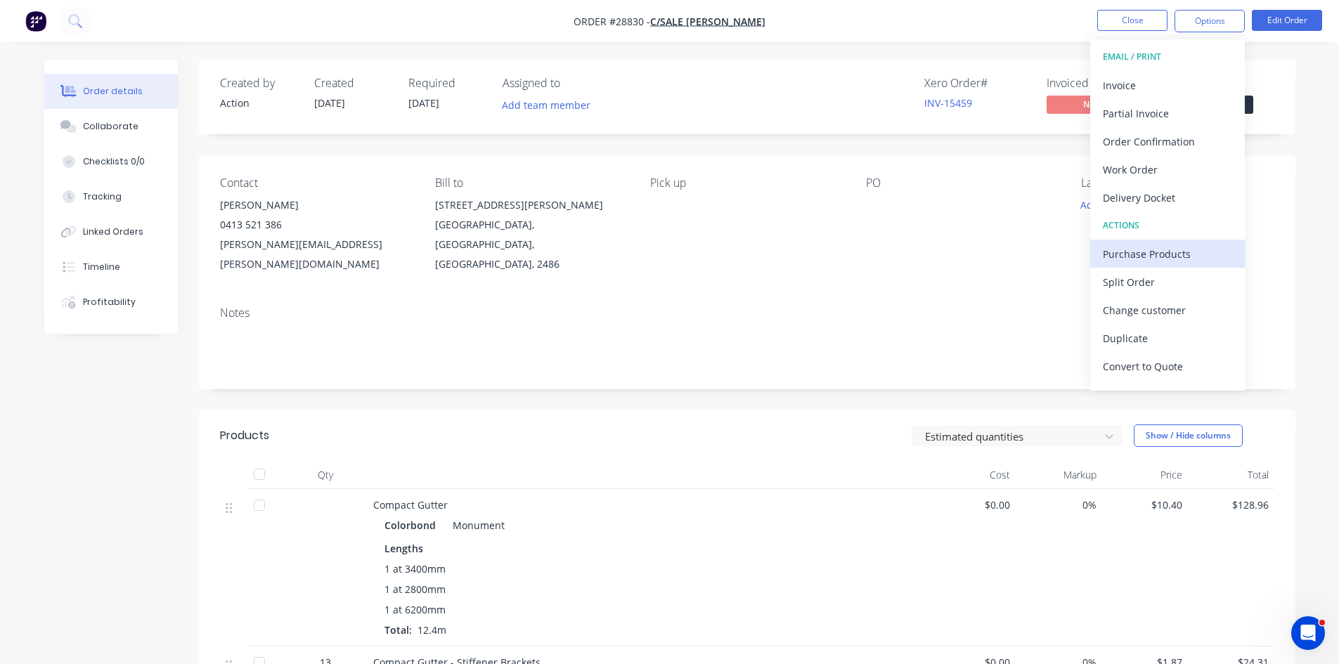
click at [1139, 240] on button "Purchase Products" at bounding box center [1167, 254] width 155 height 28
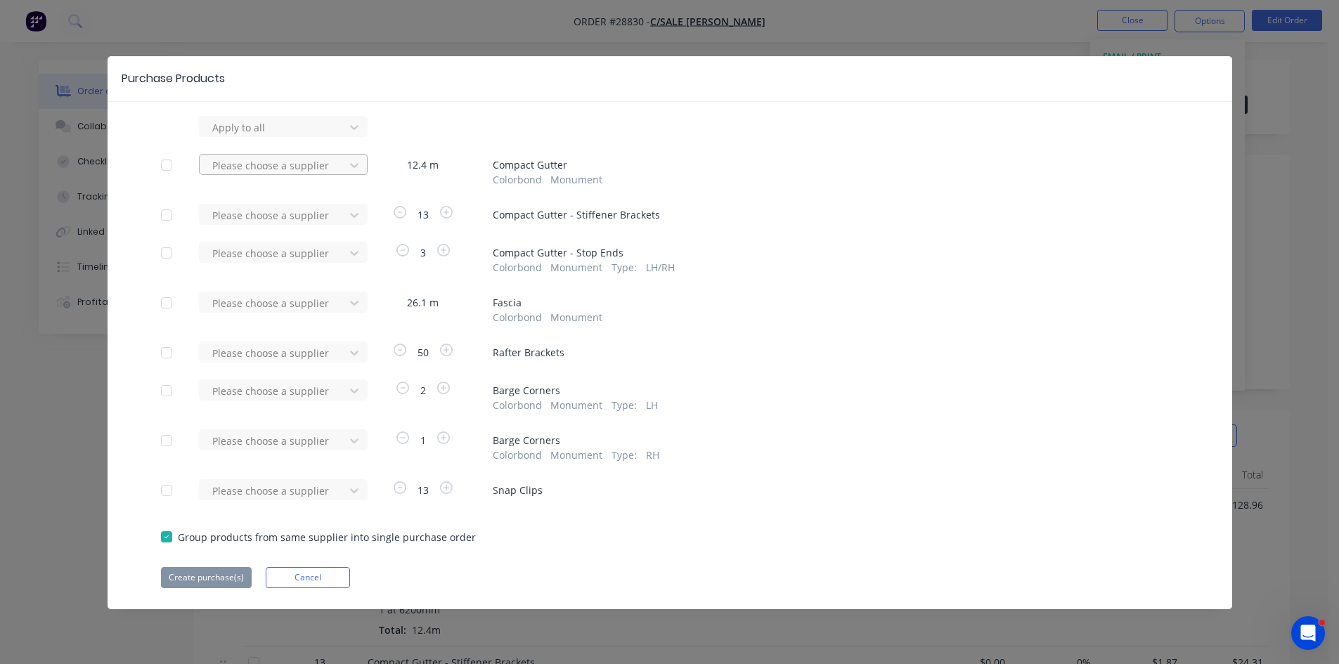
click at [279, 167] on div at bounding box center [274, 166] width 127 height 18
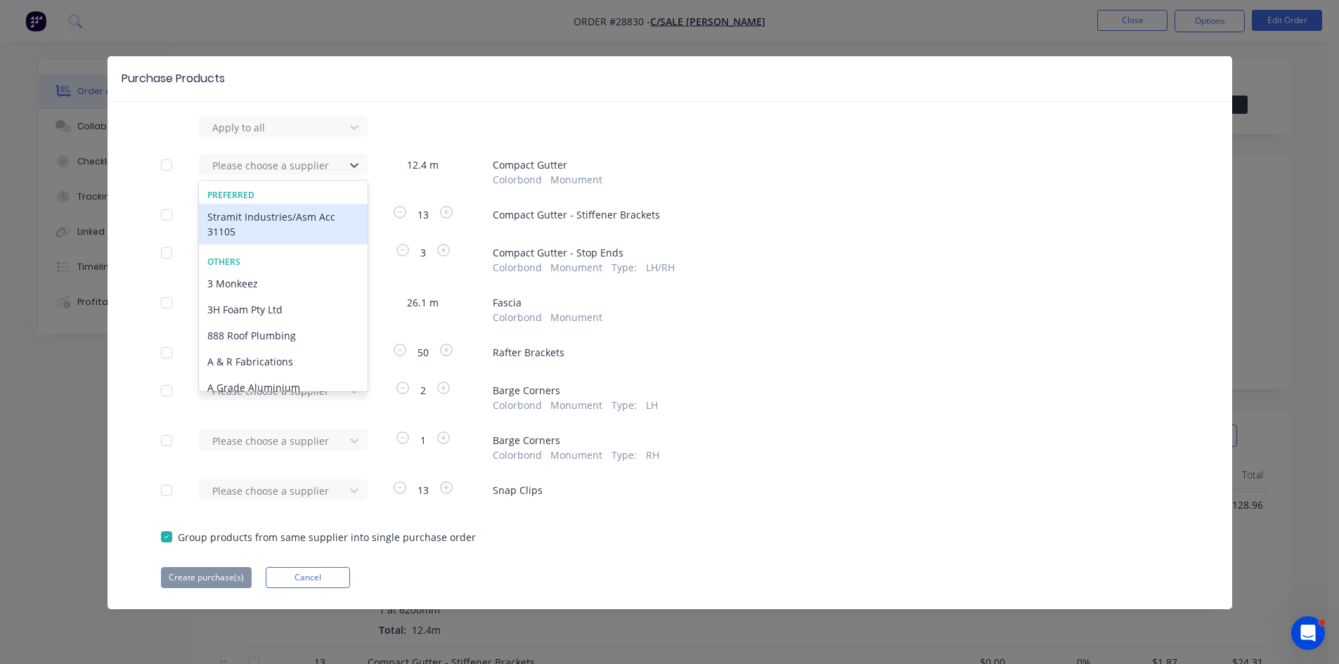
click at [251, 223] on div "Stramit Industries/Asm Acc 31105" at bounding box center [283, 224] width 169 height 41
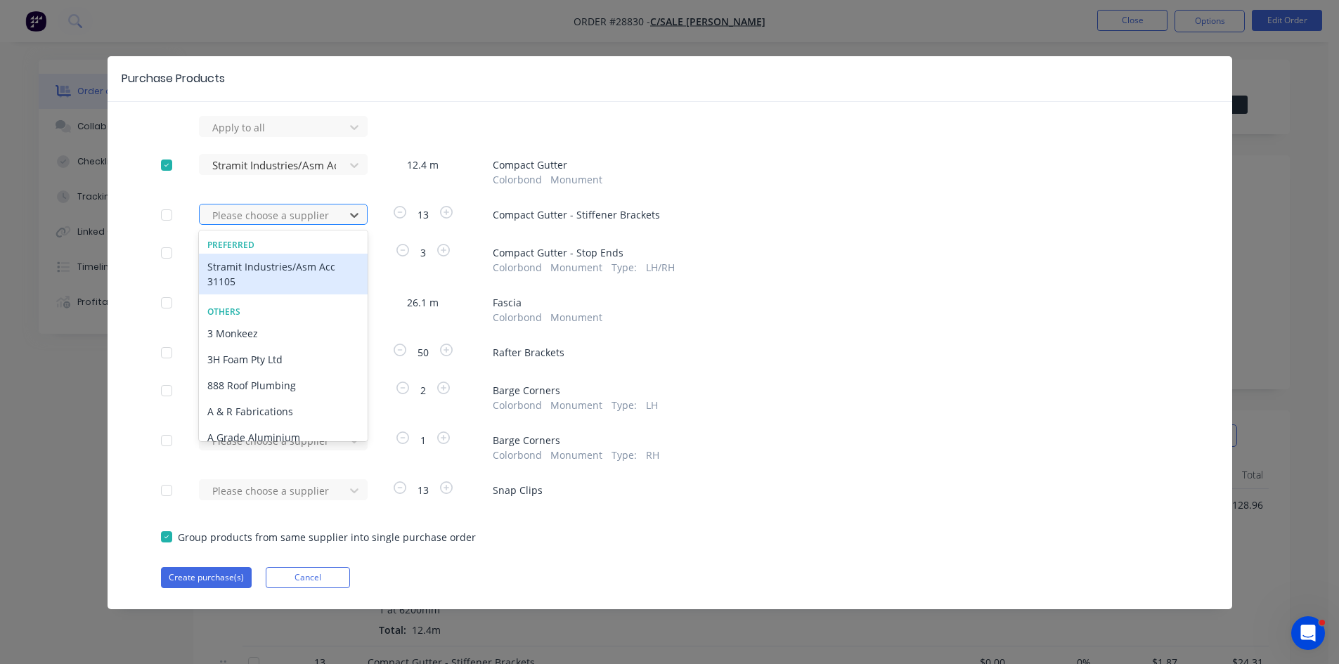
click at [247, 212] on div at bounding box center [274, 216] width 127 height 18
click at [267, 274] on div "Stramit Industries/Asm Acc 31105" at bounding box center [283, 274] width 169 height 41
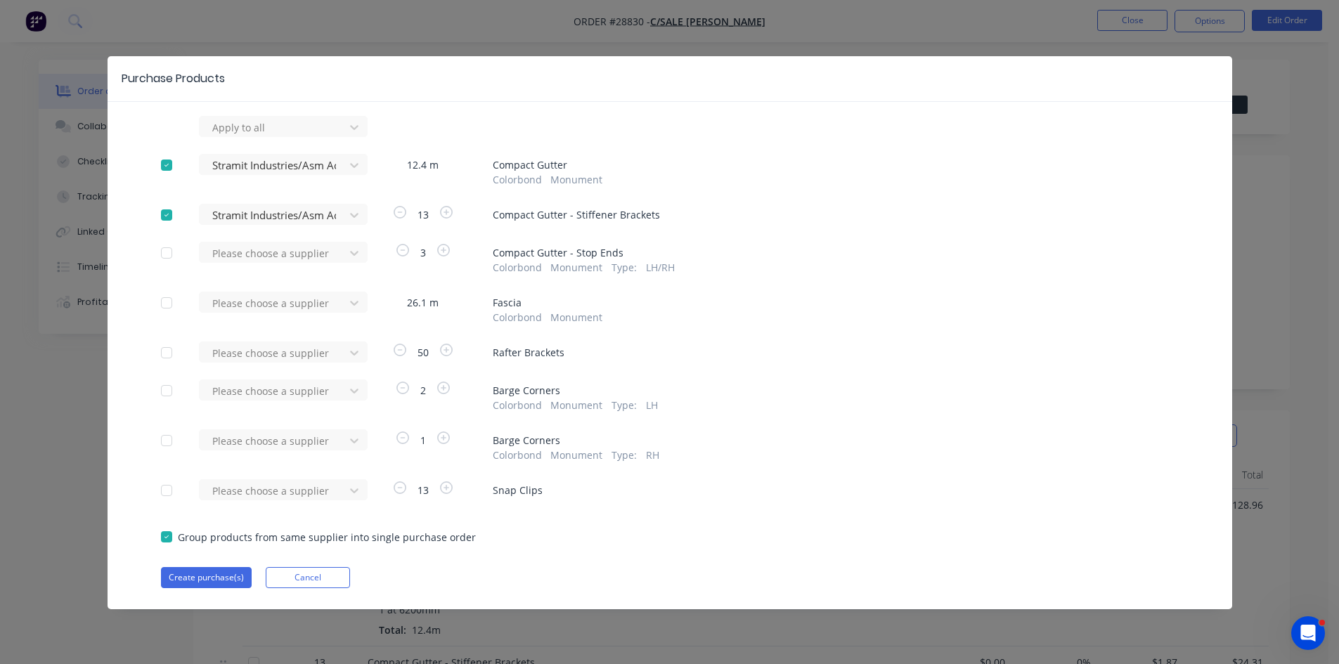
click at [253, 239] on div "Apply to all Stramit Industries/Asm Acc 31105 12.4 m Compact Gutter Colorbond M…" at bounding box center [670, 352] width 1125 height 472
click at [255, 248] on div at bounding box center [274, 254] width 127 height 18
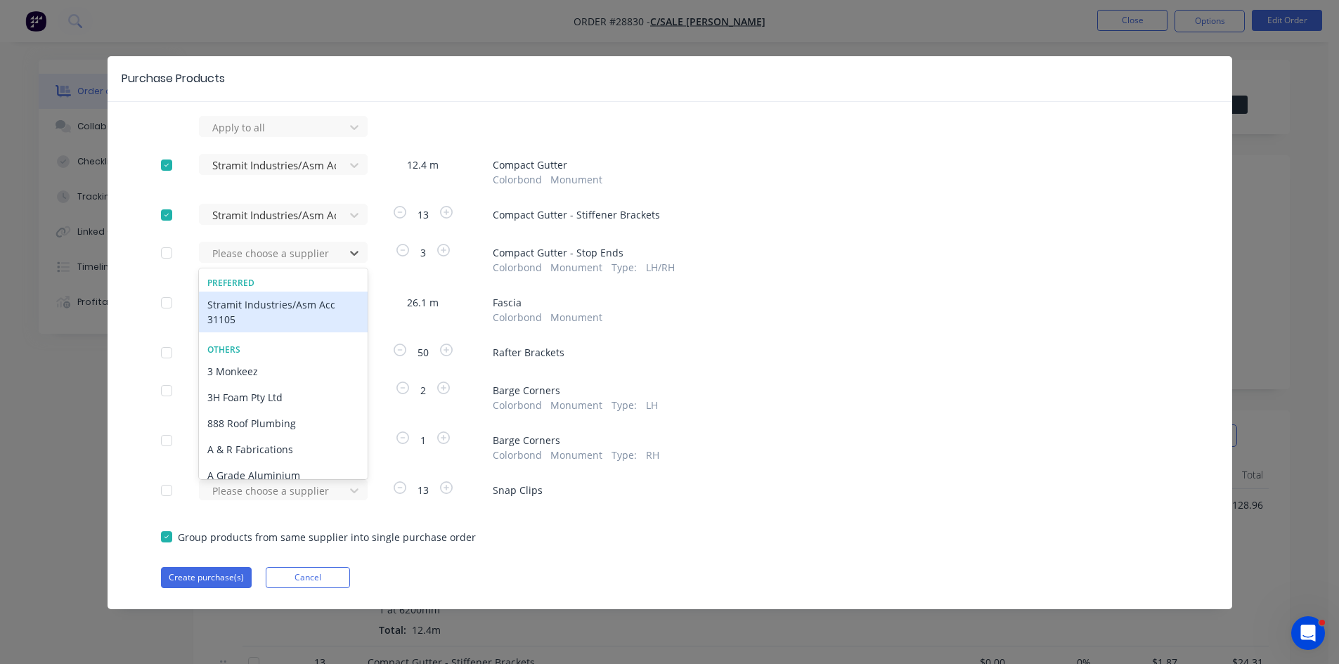
click at [257, 304] on div "Stramit Industries/Asm Acc 31105" at bounding box center [283, 312] width 169 height 41
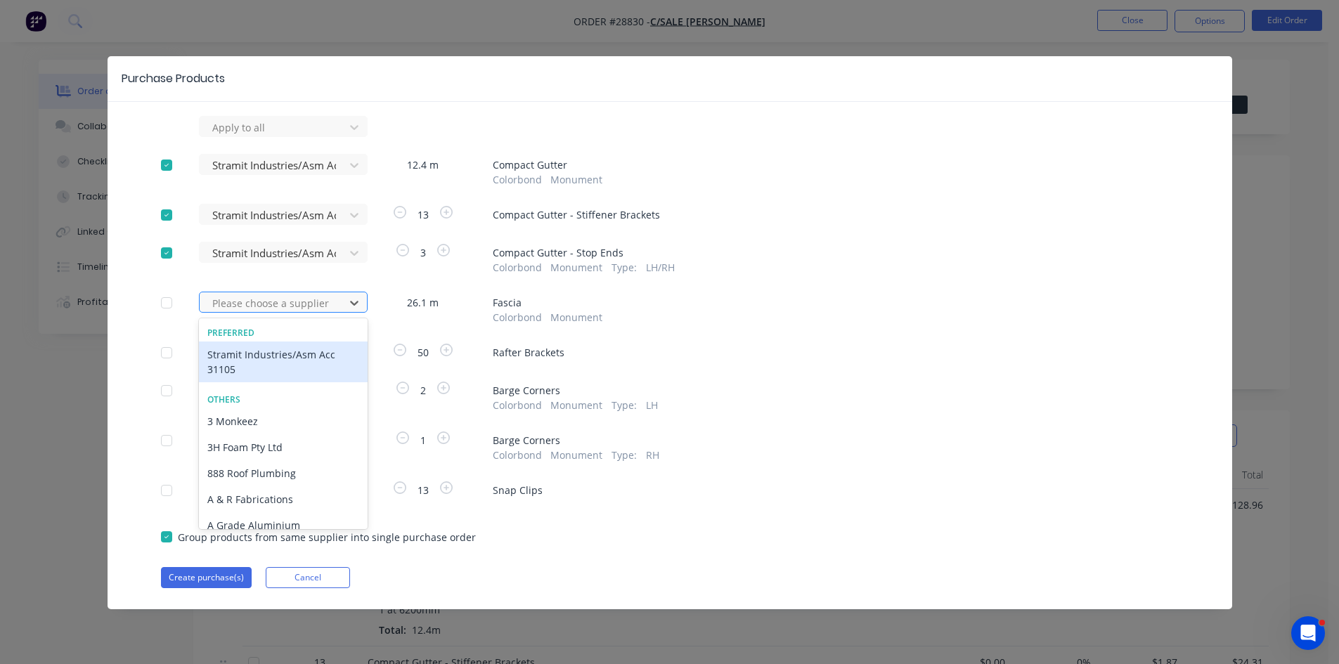
click at [254, 302] on div at bounding box center [274, 304] width 127 height 18
click at [241, 348] on div "Stramit Industries/Asm Acc 31105" at bounding box center [283, 362] width 169 height 41
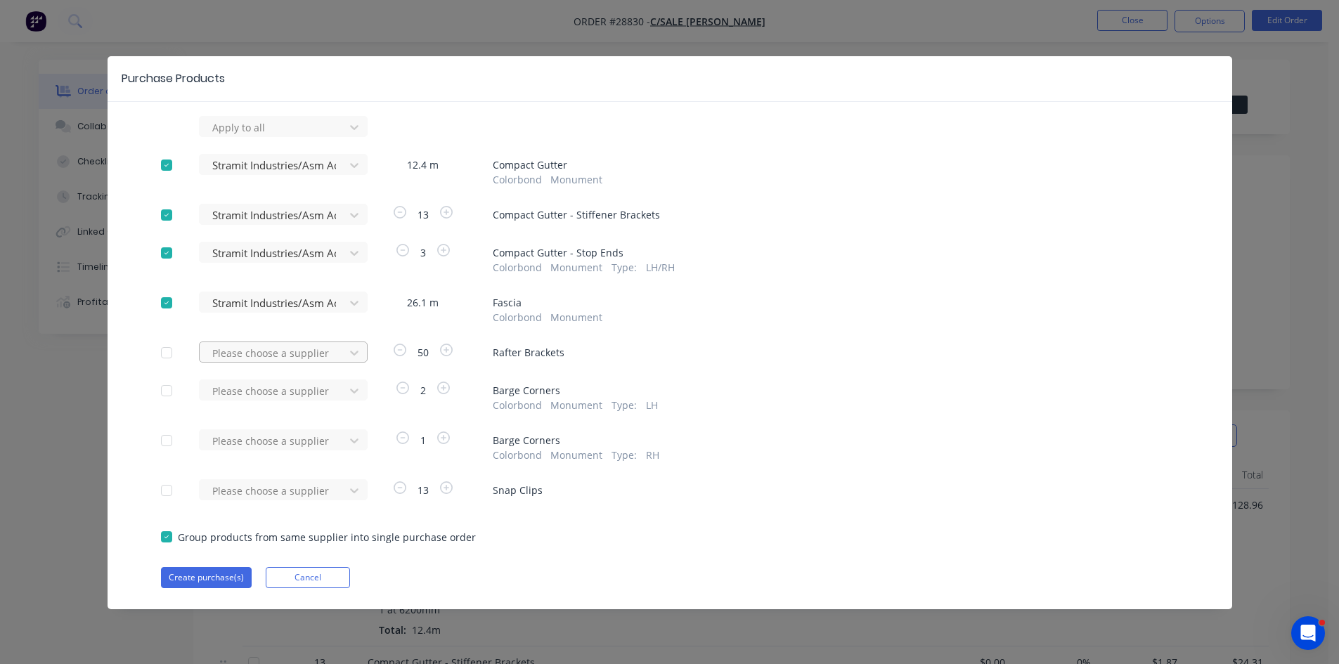
click at [238, 350] on div at bounding box center [274, 353] width 127 height 18
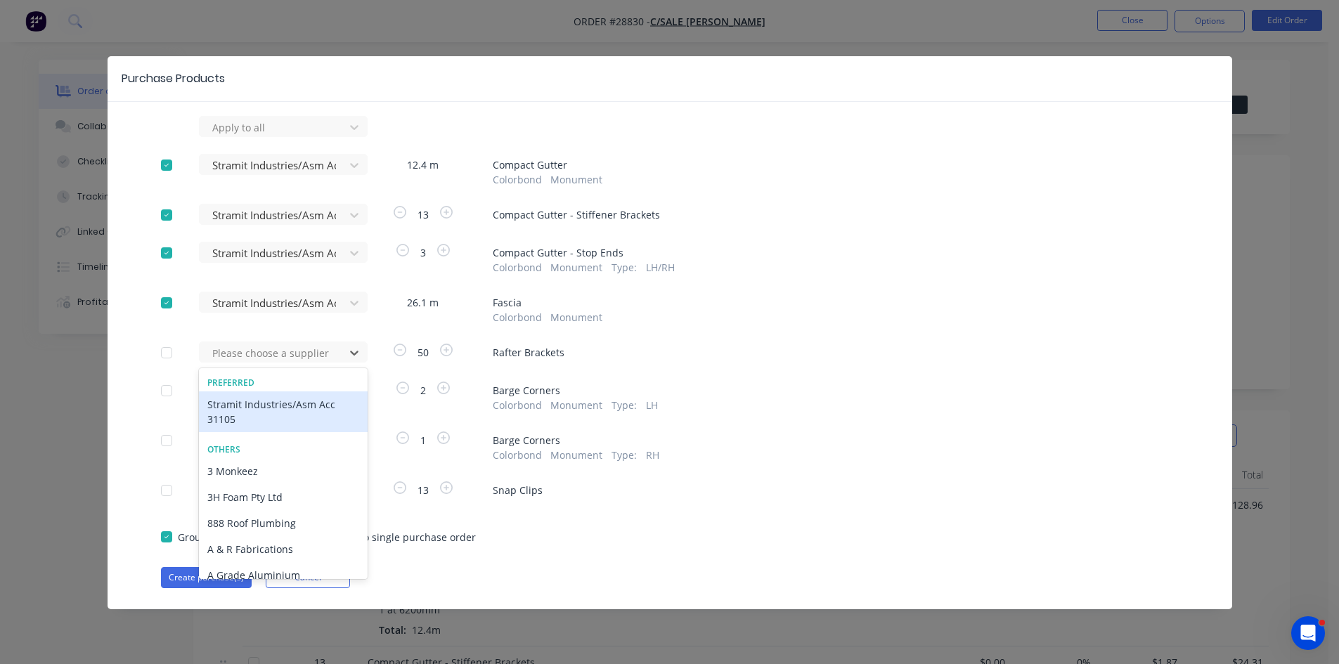
click at [235, 394] on div "Stramit Industries/Asm Acc 31105" at bounding box center [283, 412] width 169 height 41
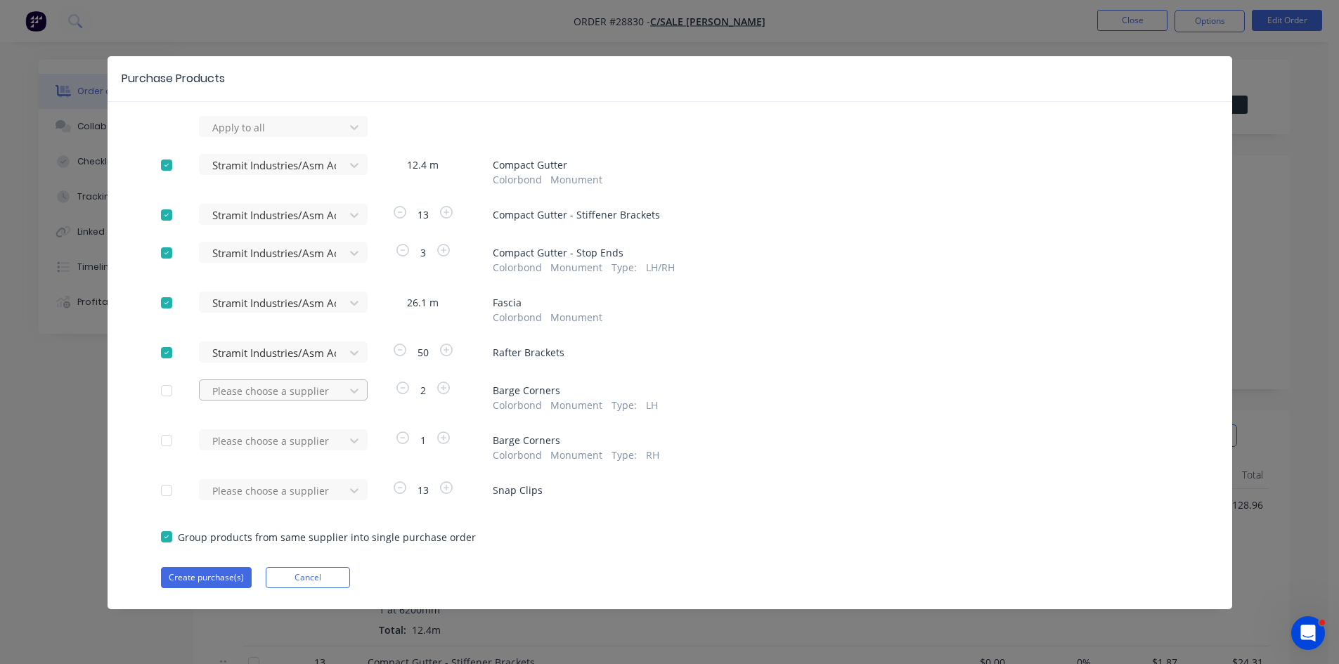
click at [240, 389] on div at bounding box center [274, 391] width 127 height 18
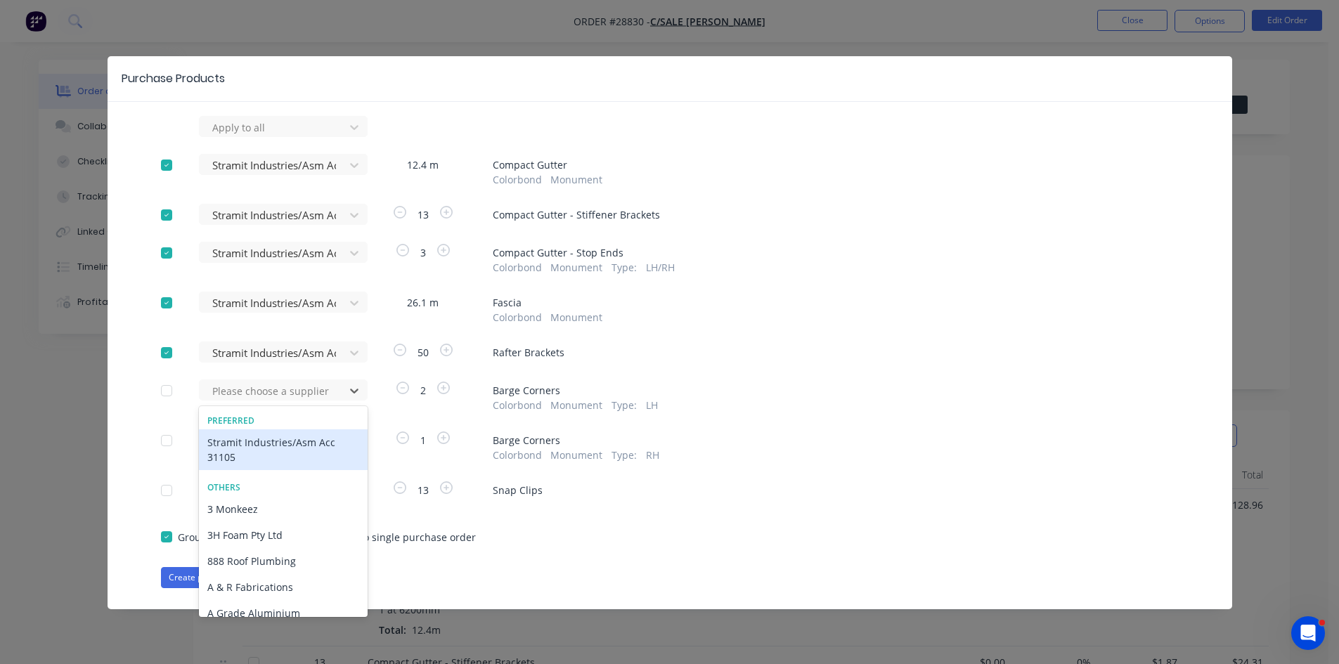
click at [243, 444] on div "Stramit Industries/Asm Acc 31105" at bounding box center [283, 450] width 169 height 41
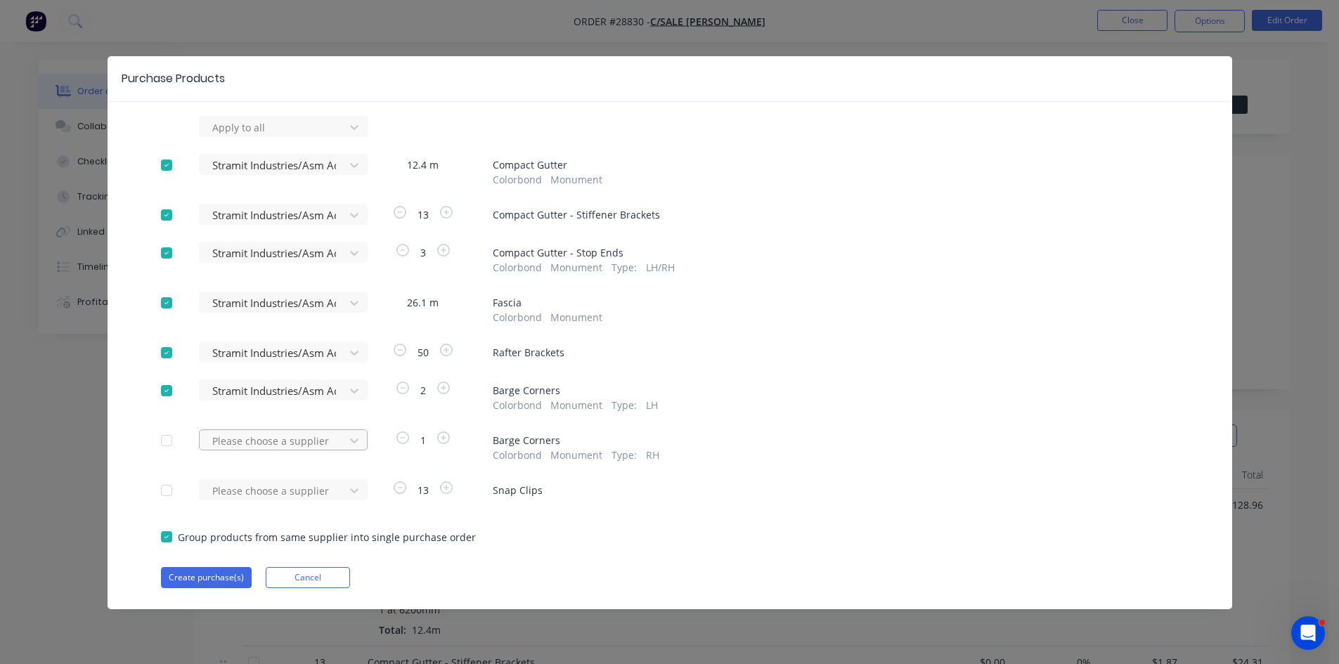
click at [241, 432] on div at bounding box center [274, 441] width 127 height 18
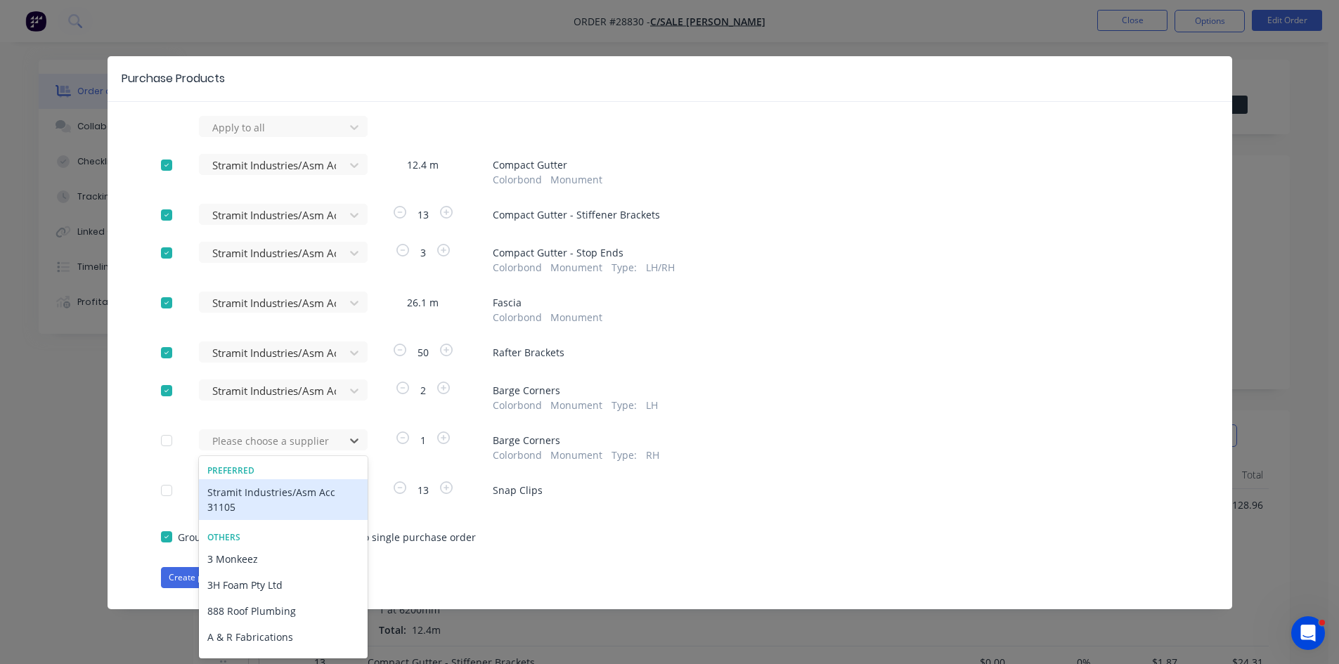
click at [257, 488] on div "Stramit Industries/Asm Acc 31105" at bounding box center [283, 499] width 169 height 41
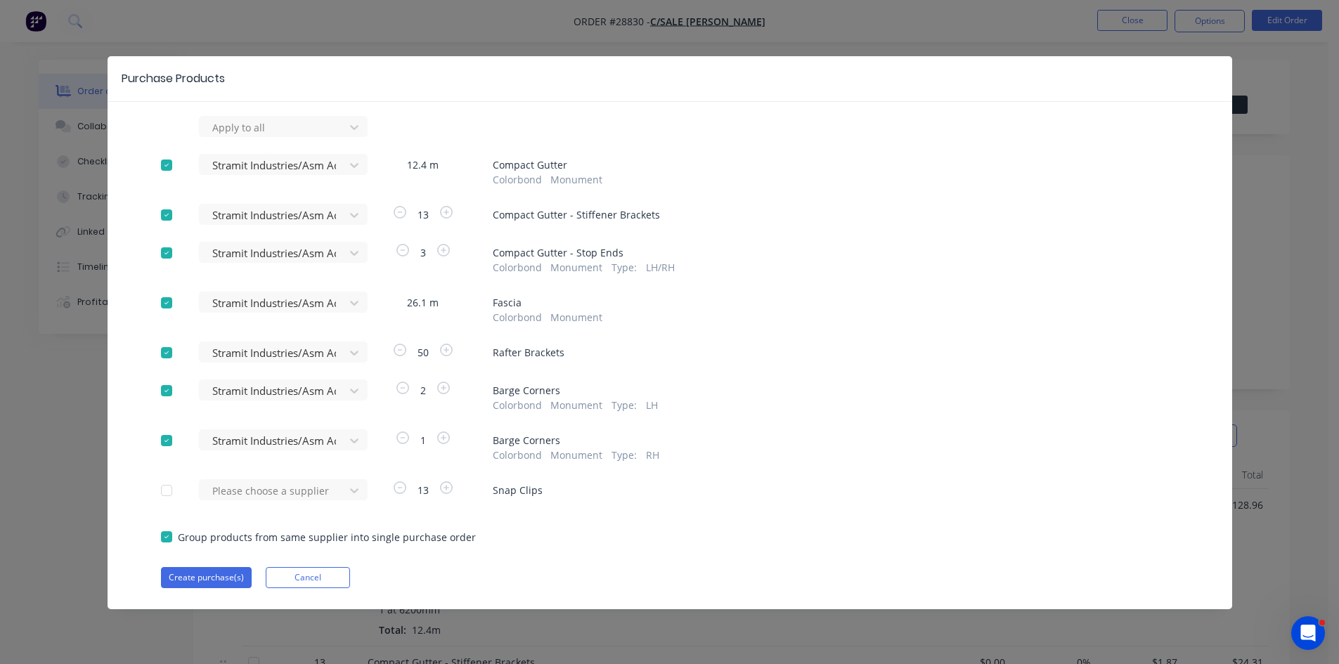
click at [248, 474] on div "Apply to all Stramit Industries/Asm Acc 31105 12.4 m Compact Gutter Colorbond M…" at bounding box center [670, 352] width 1125 height 472
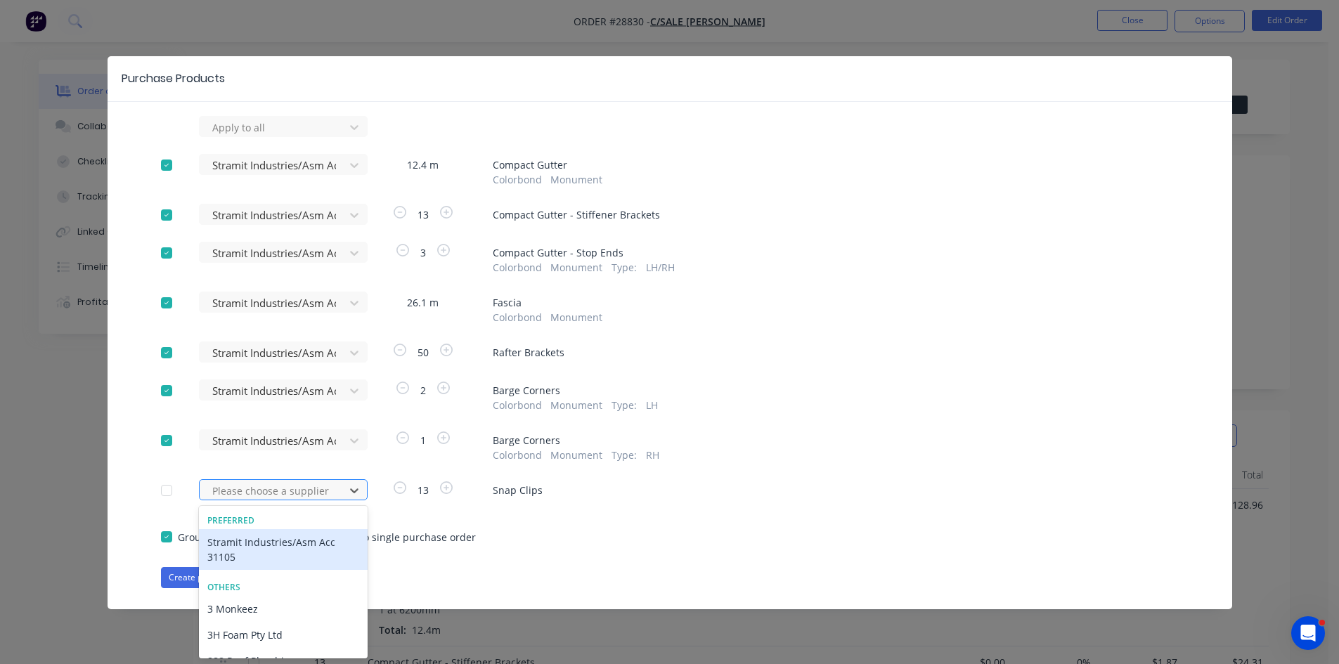
drag, startPoint x: 256, startPoint y: 496, endPoint x: 251, endPoint y: 477, distance: 18.9
click at [255, 491] on div at bounding box center [274, 491] width 127 height 18
click at [237, 548] on div "Stramit Industries/Asm Acc 31105" at bounding box center [283, 549] width 169 height 41
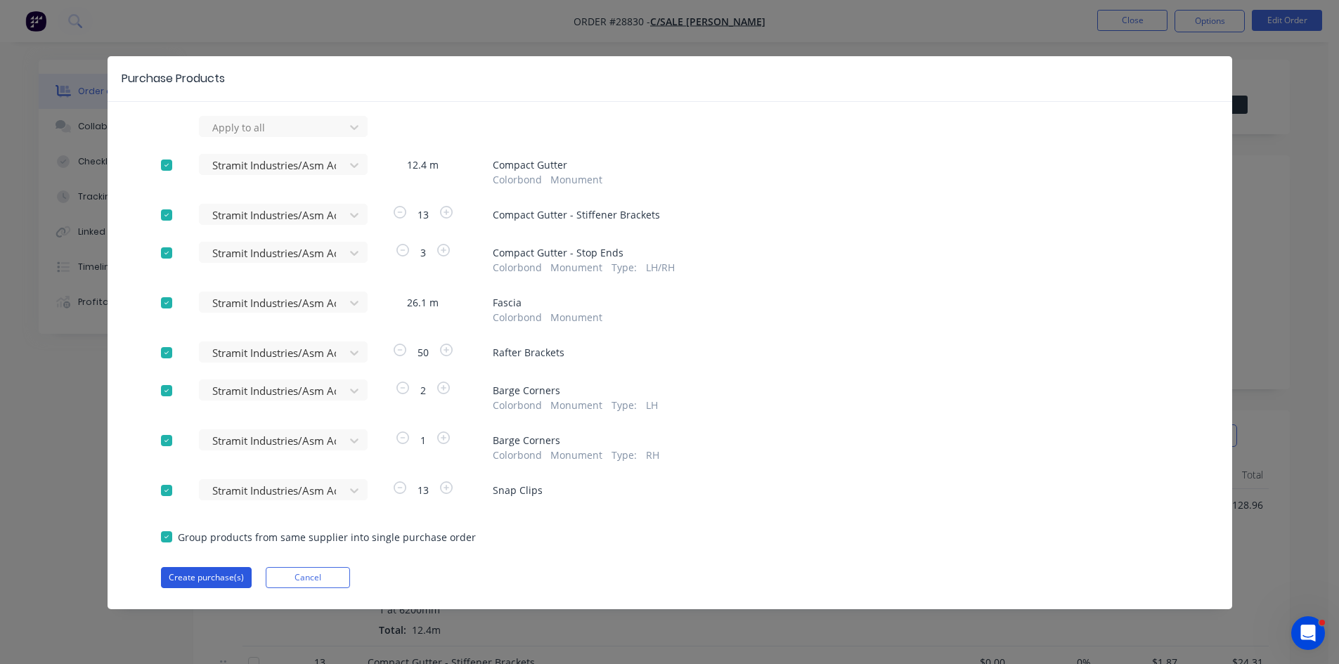
click at [218, 585] on button "Create purchase(s)" at bounding box center [206, 577] width 91 height 21
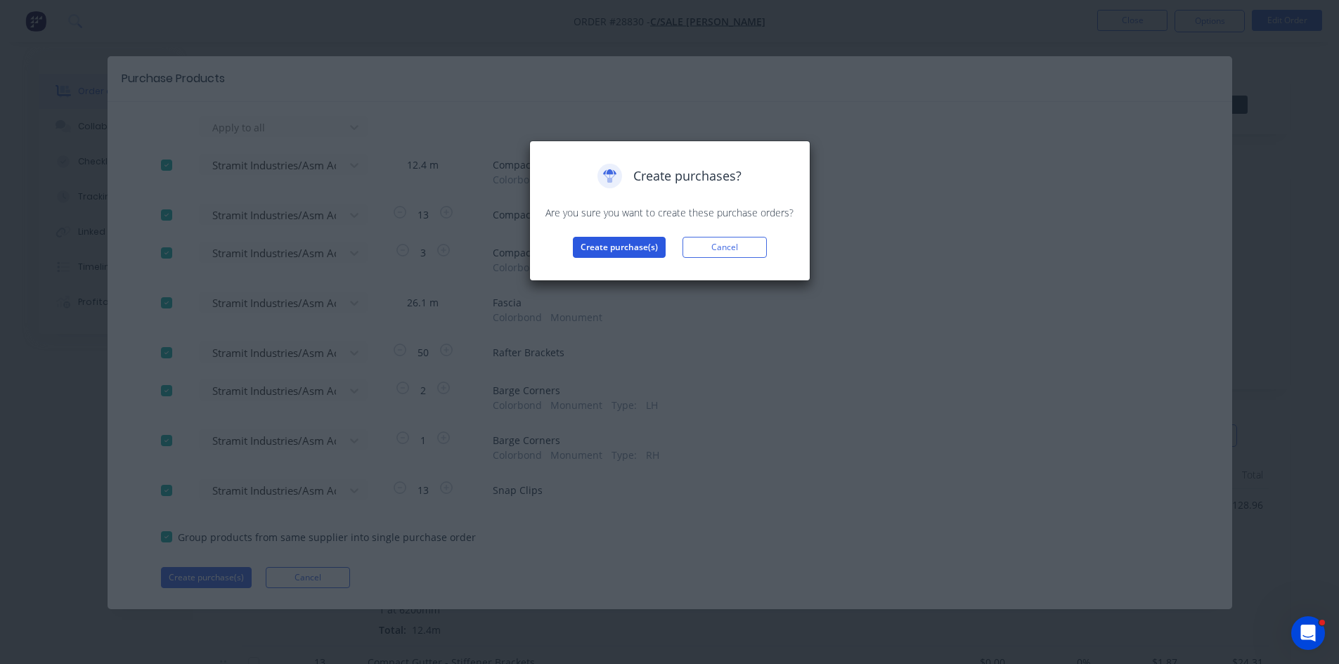
click at [629, 250] on button "Create purchase(s)" at bounding box center [619, 247] width 93 height 21
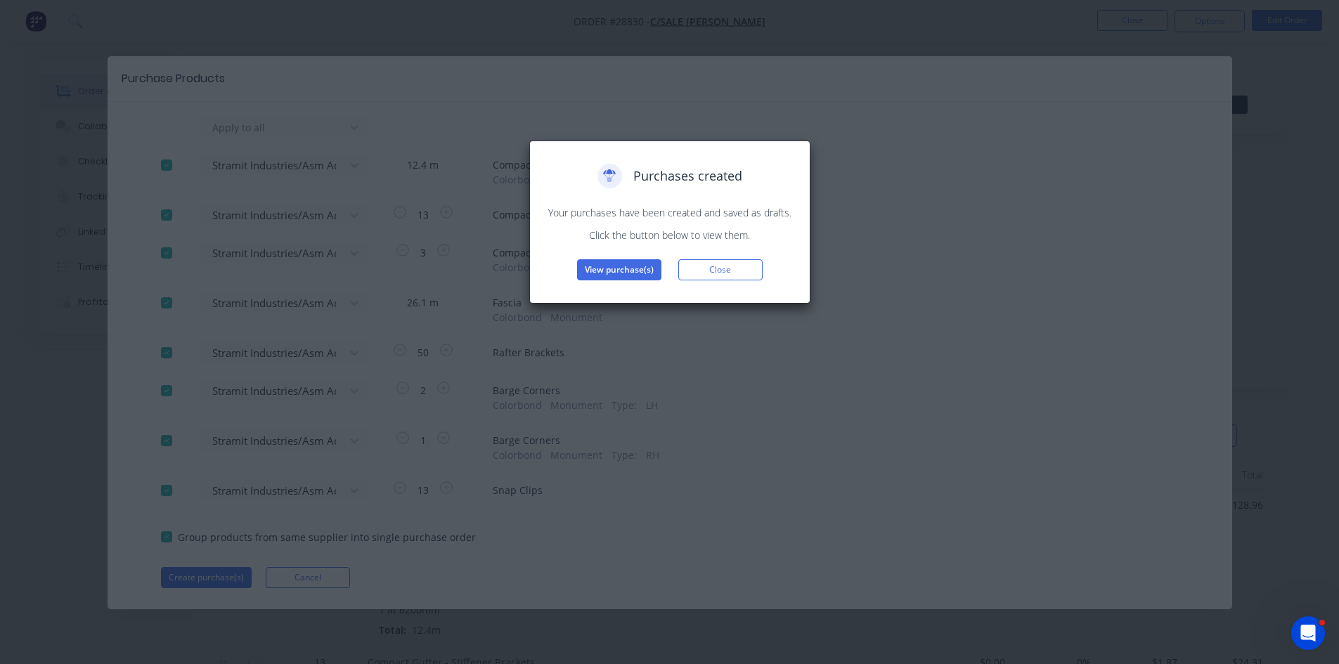
click at [624, 263] on button "View purchase(s)" at bounding box center [619, 269] width 84 height 21
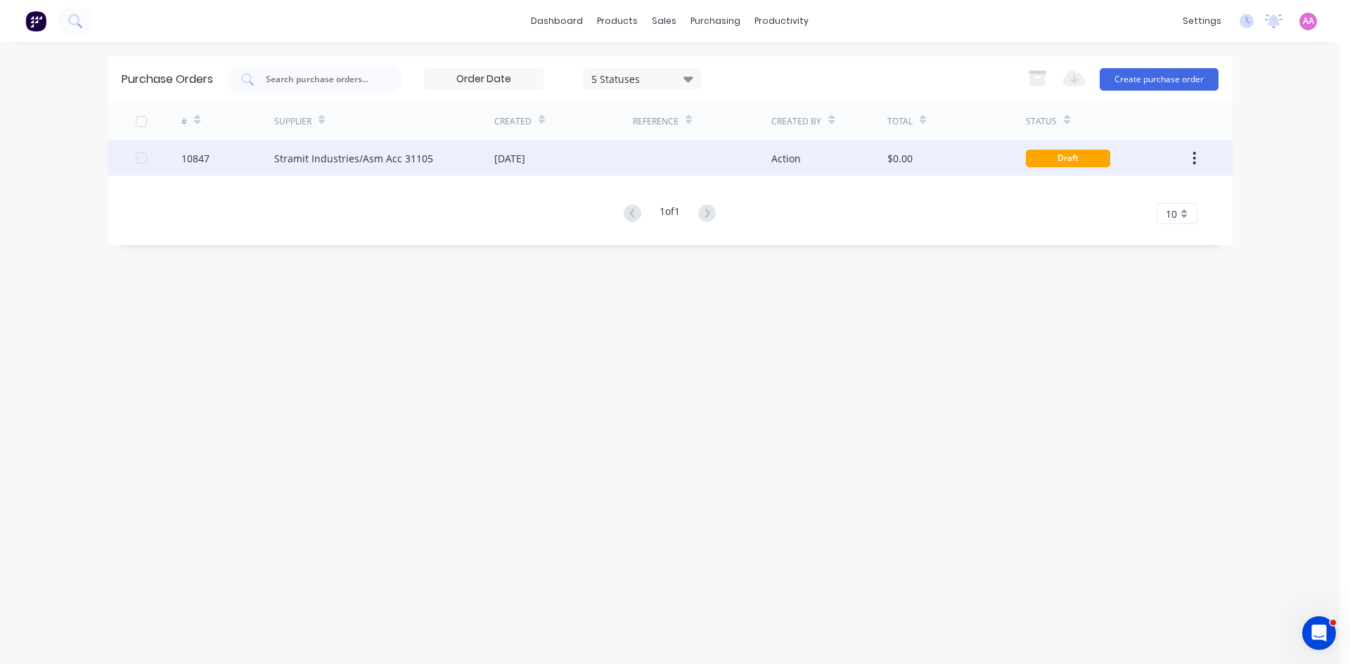
click at [374, 169] on div "Stramit Industries/Asm Acc 31105" at bounding box center [384, 158] width 220 height 35
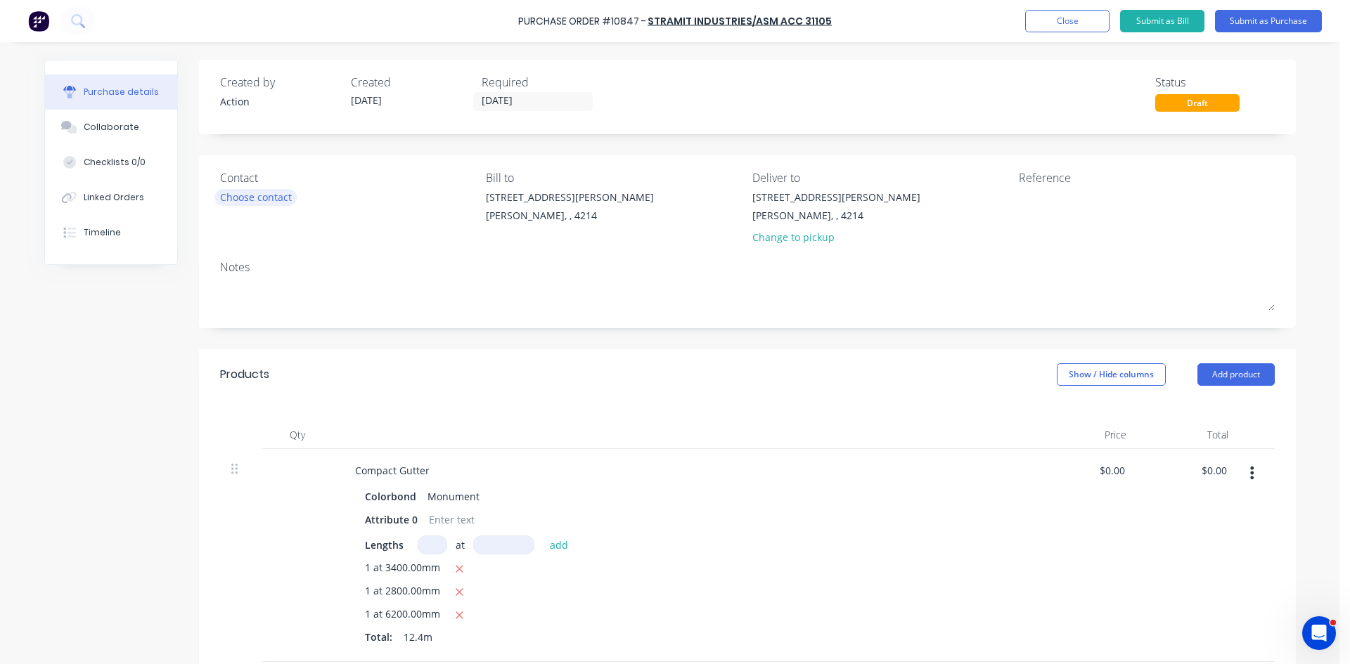
click at [257, 190] on div "Choose contact" at bounding box center [256, 197] width 72 height 15
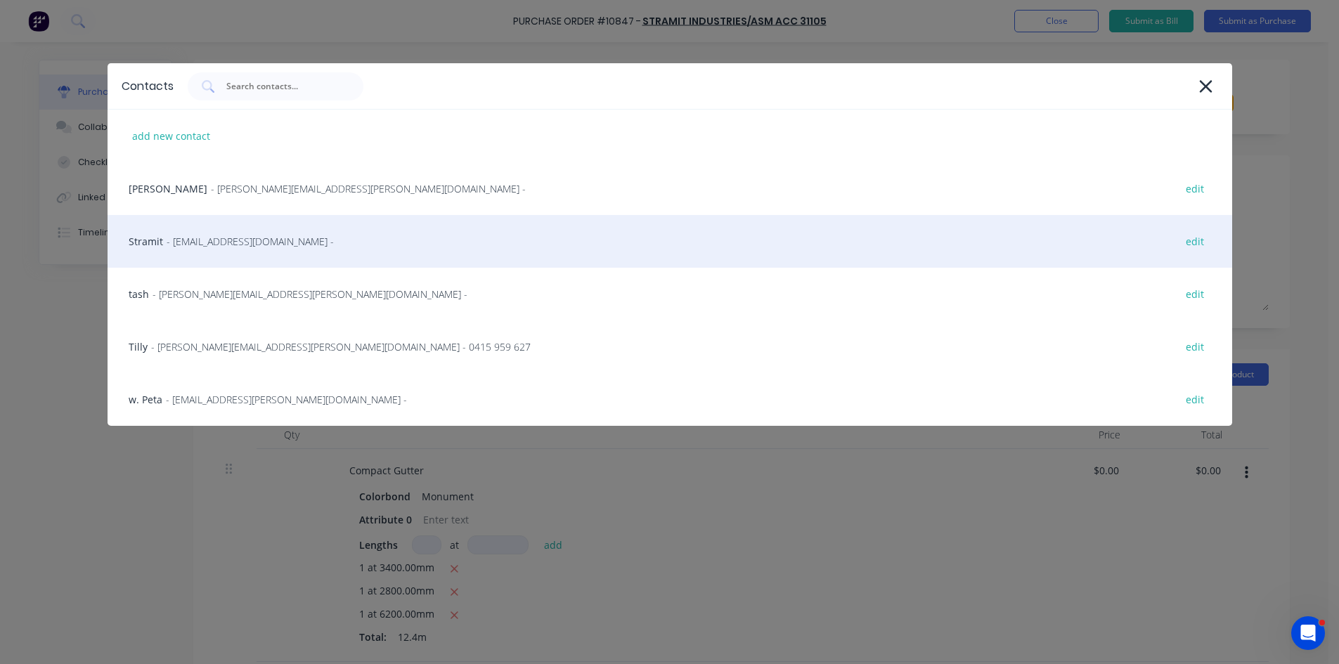
drag, startPoint x: 236, startPoint y: 238, endPoint x: 248, endPoint y: 233, distance: 13.2
click at [240, 236] on span "- sales.crestmead@stramit.com.au -" at bounding box center [250, 241] width 167 height 15
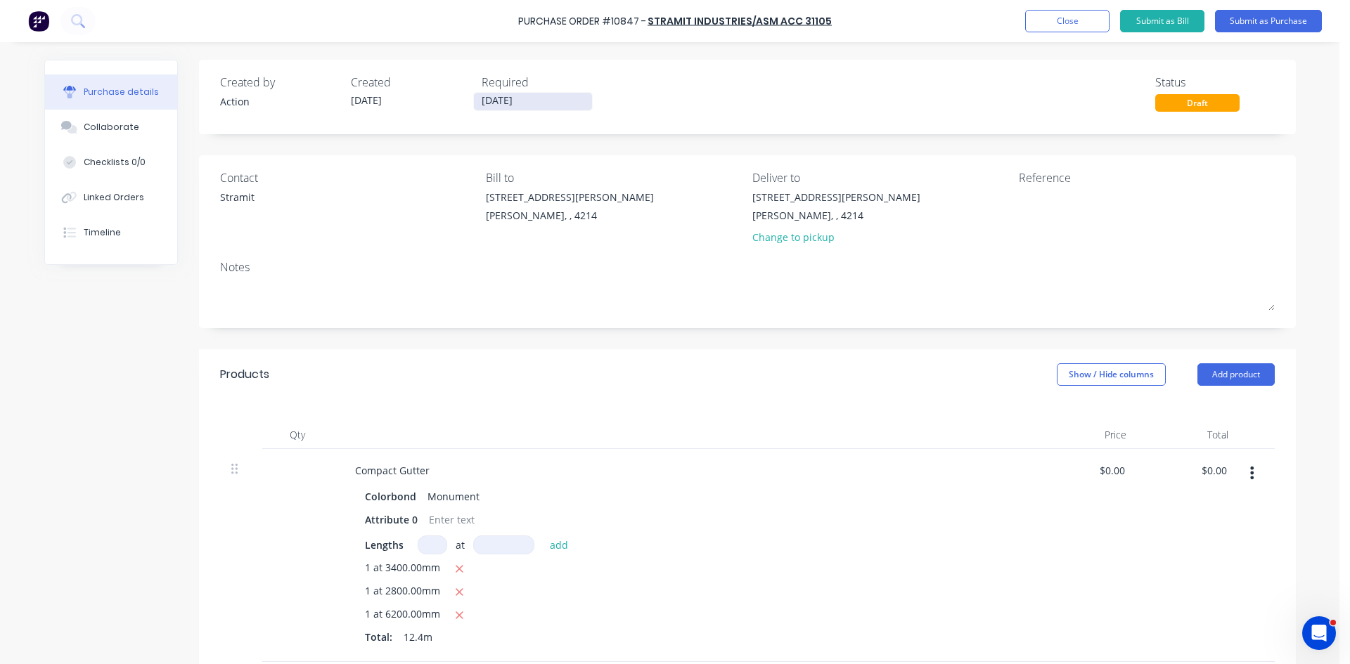
click at [517, 94] on input "[DATE]" at bounding box center [533, 102] width 118 height 18
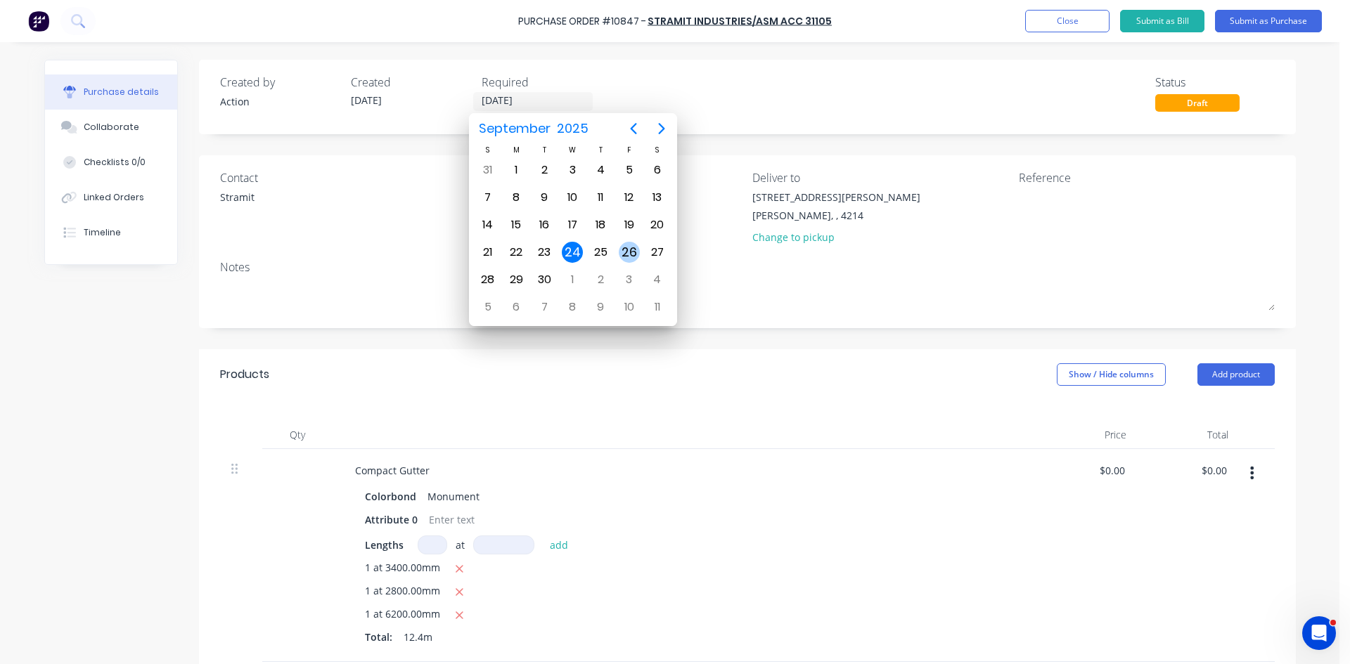
click at [638, 252] on div "26" at bounding box center [629, 252] width 21 height 21
type input "26/09/25"
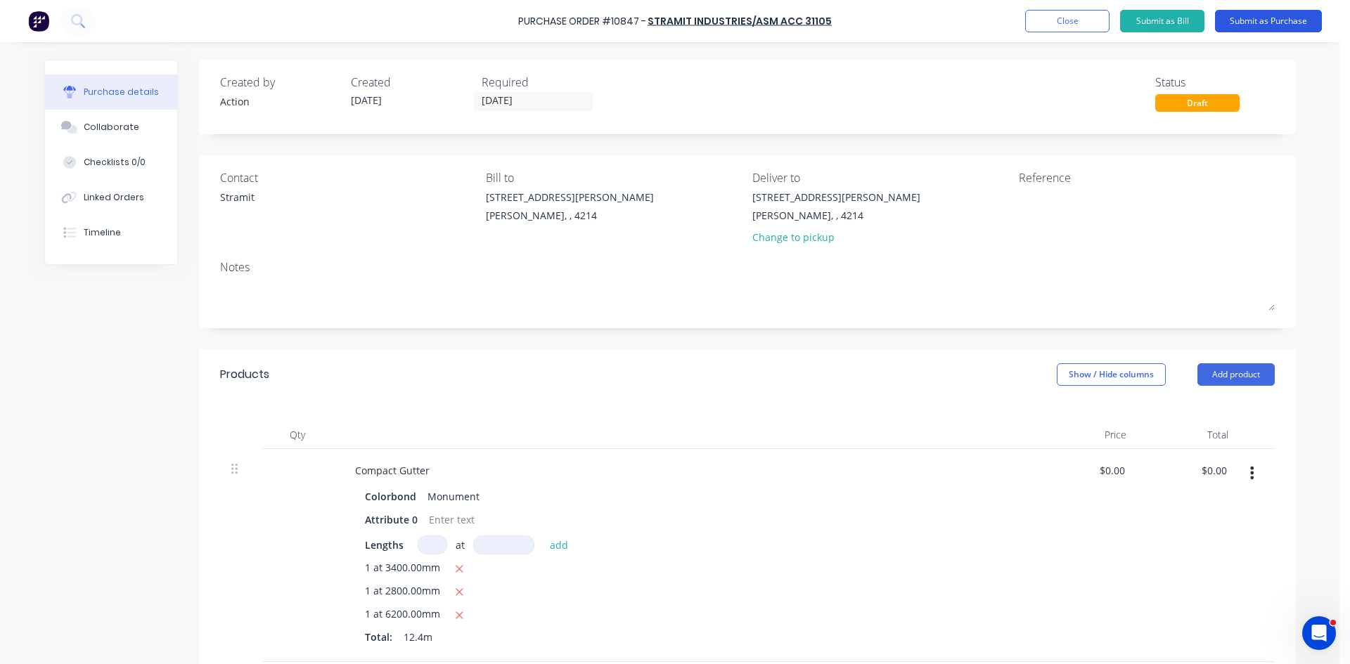
click at [1285, 19] on button "Submit as Purchase" at bounding box center [1268, 21] width 107 height 22
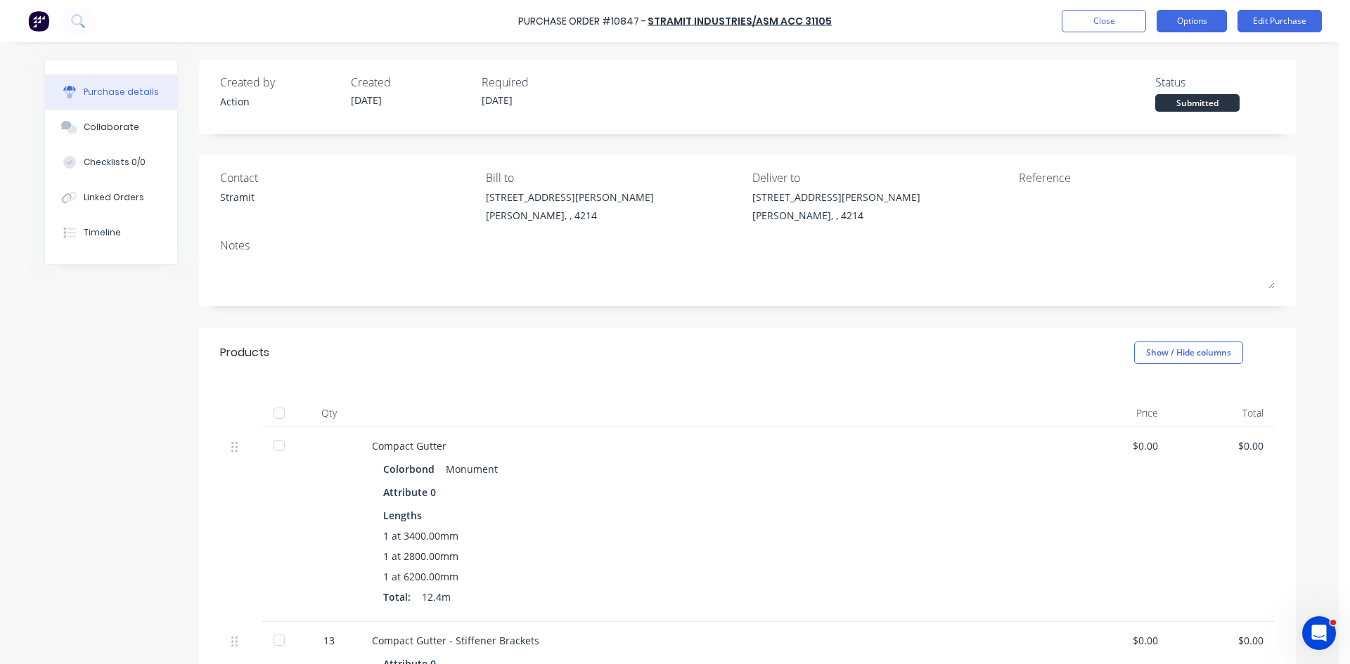
click at [1194, 15] on button "Options" at bounding box center [1191, 21] width 70 height 22
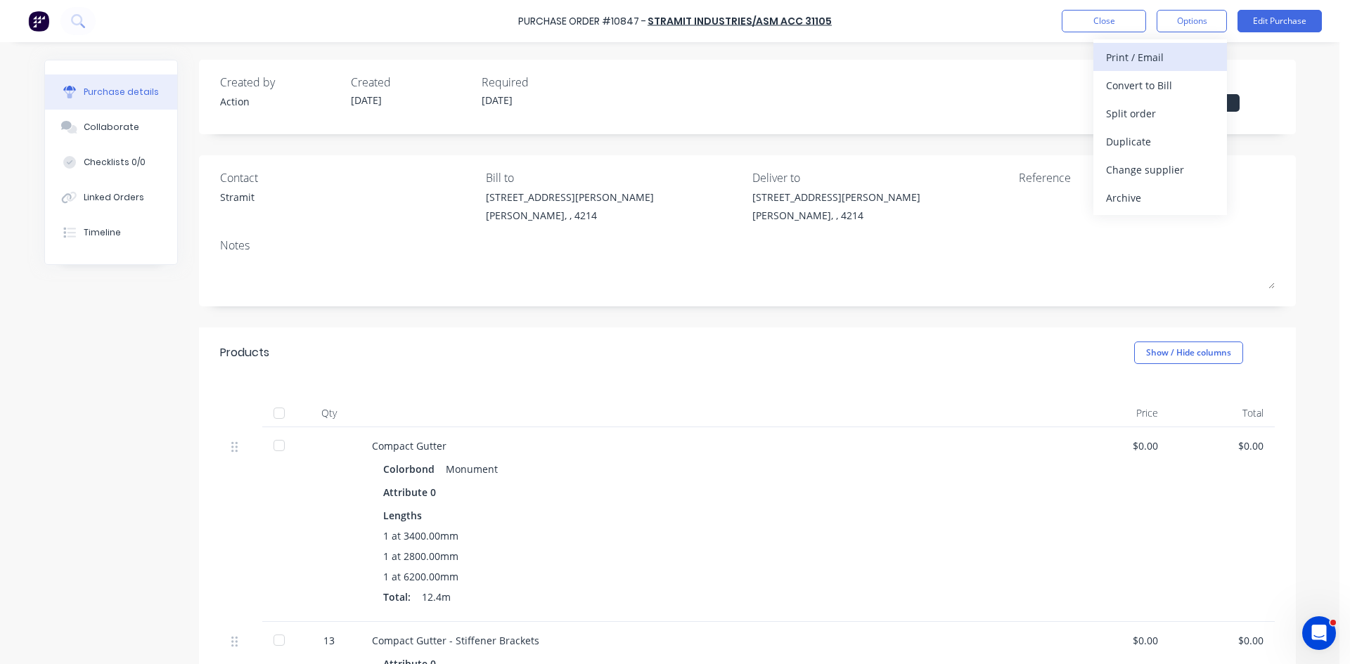
click at [1174, 47] on div "Print / Email" at bounding box center [1160, 57] width 108 height 20
click at [1142, 103] on div "Without pricing" at bounding box center [1160, 113] width 108 height 20
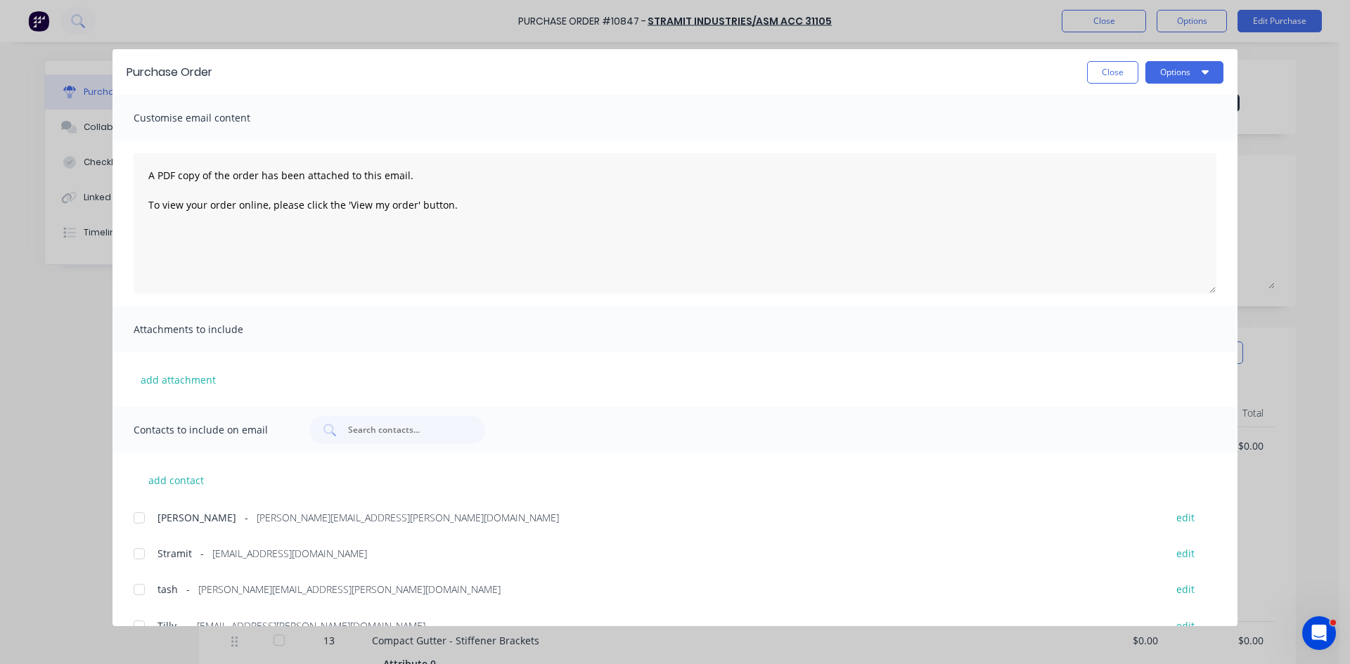
click at [133, 551] on div at bounding box center [139, 554] width 28 height 28
click at [1173, 56] on div "Purchase Order Close Options" at bounding box center [674, 72] width 1125 height 46
click at [1177, 67] on button "Options" at bounding box center [1184, 72] width 78 height 22
click at [1123, 169] on div "Email" at bounding box center [1156, 164] width 108 height 20
click at [1103, 66] on button "Close" at bounding box center [1112, 72] width 51 height 22
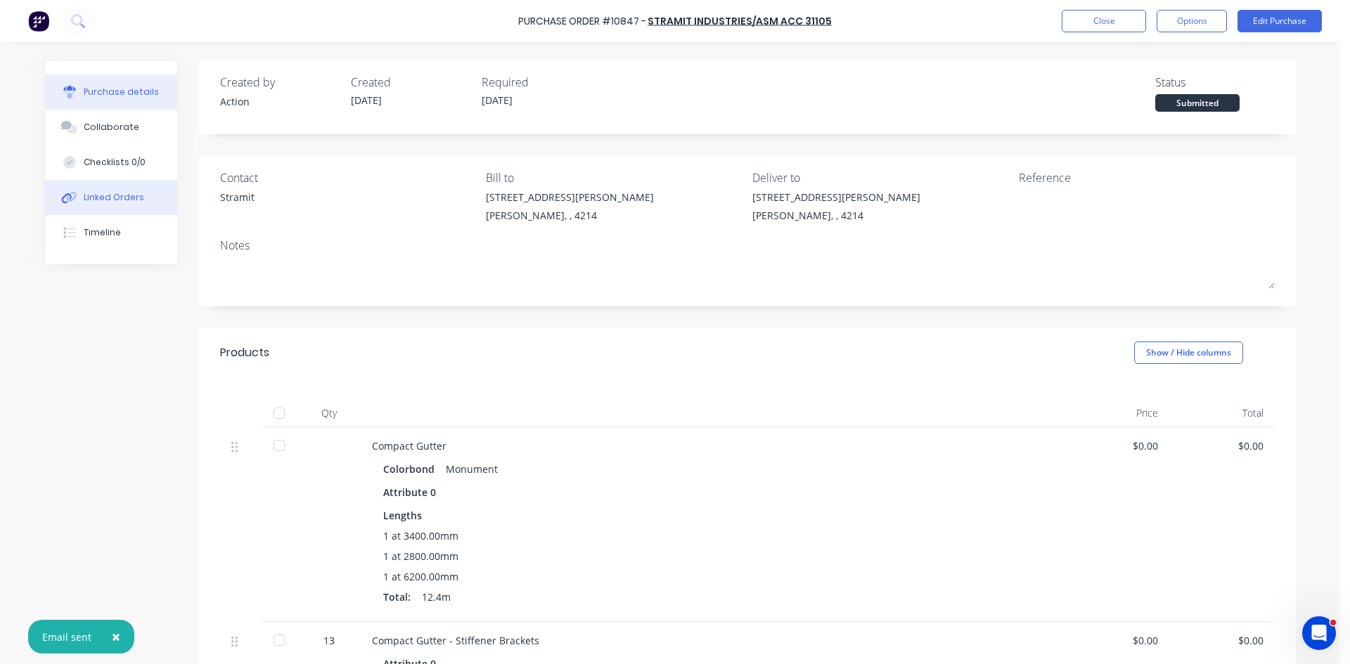
click at [100, 201] on div "Linked Orders" at bounding box center [114, 197] width 60 height 13
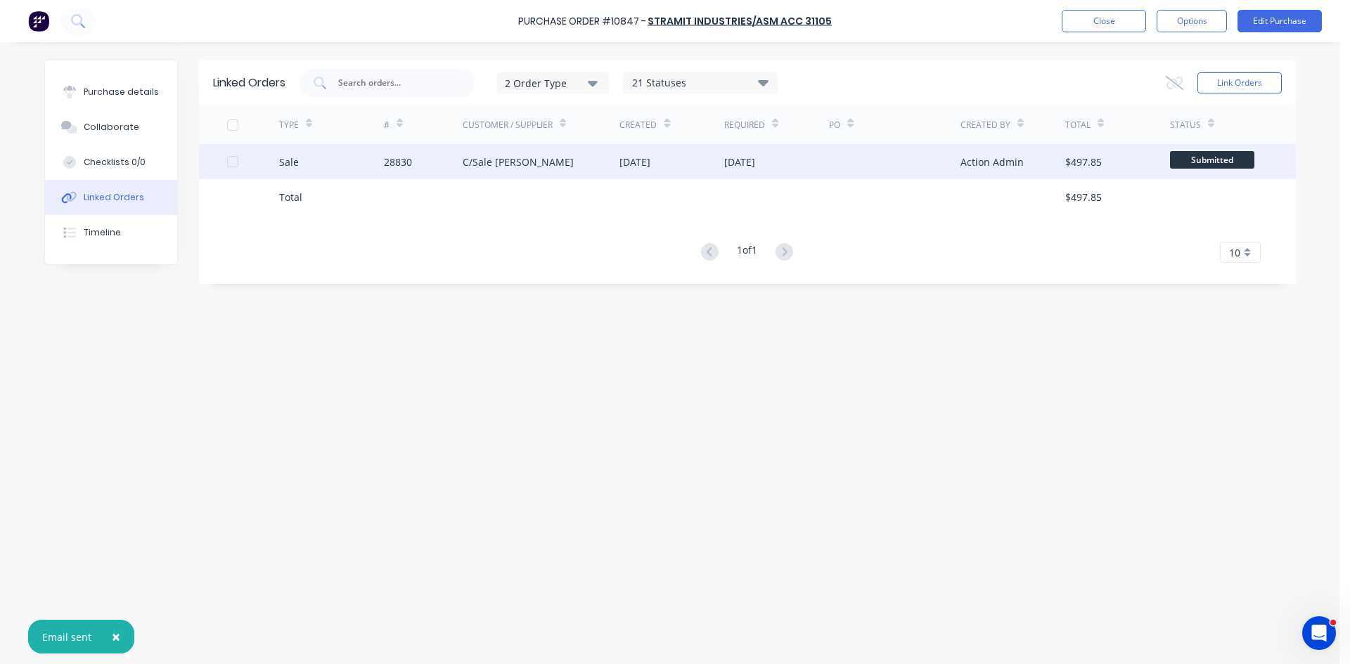
click at [477, 173] on div "C/Sale [PERSON_NAME]" at bounding box center [541, 161] width 157 height 35
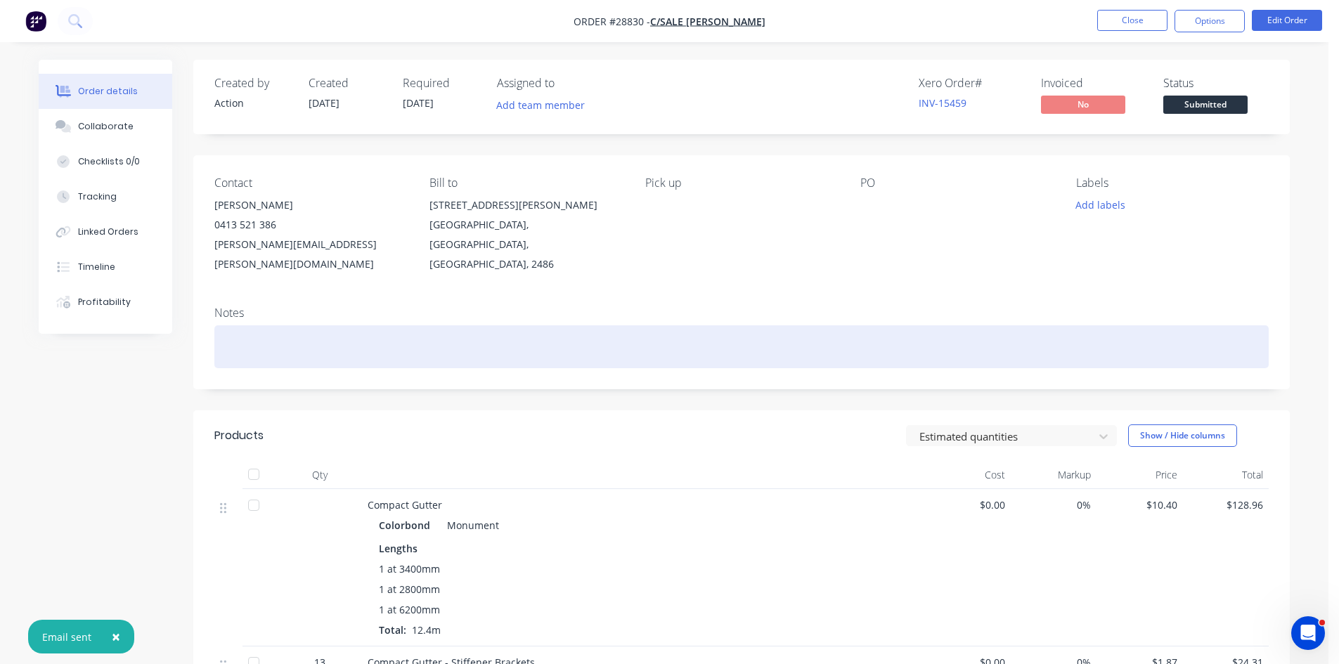
click at [283, 325] on div at bounding box center [741, 346] width 1055 height 43
click at [281, 325] on div at bounding box center [741, 346] width 1055 height 43
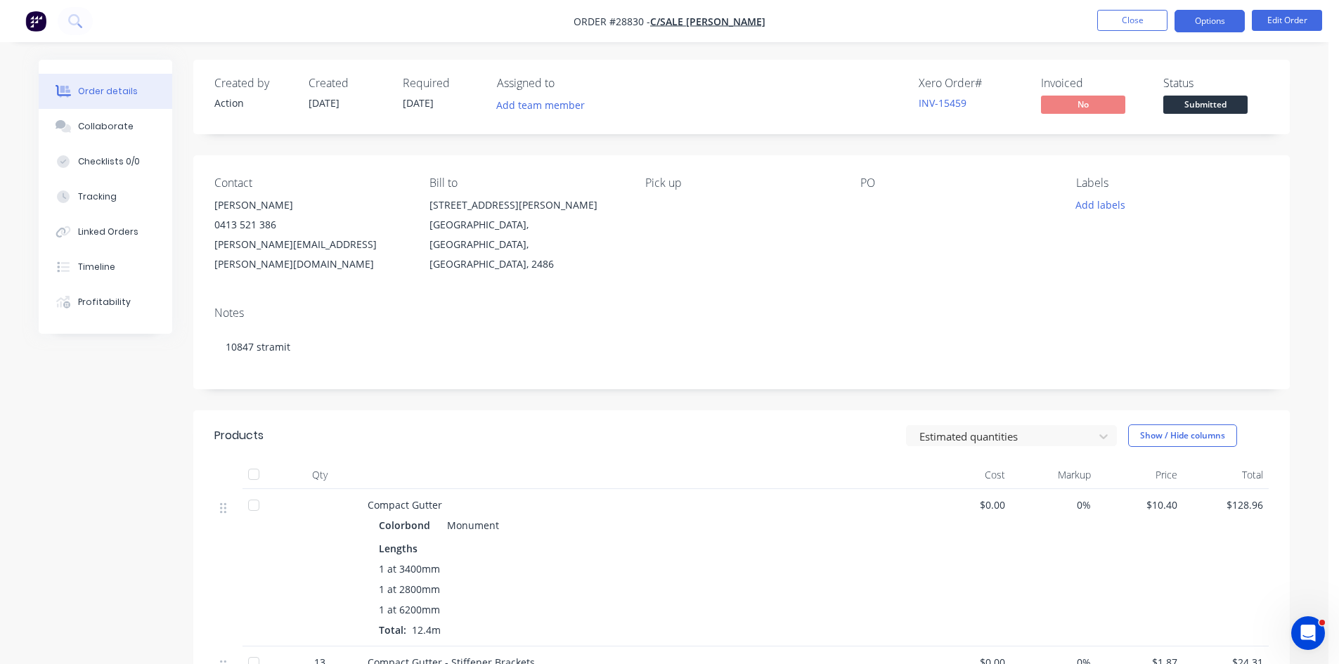
click at [1205, 23] on button "Options" at bounding box center [1210, 21] width 70 height 22
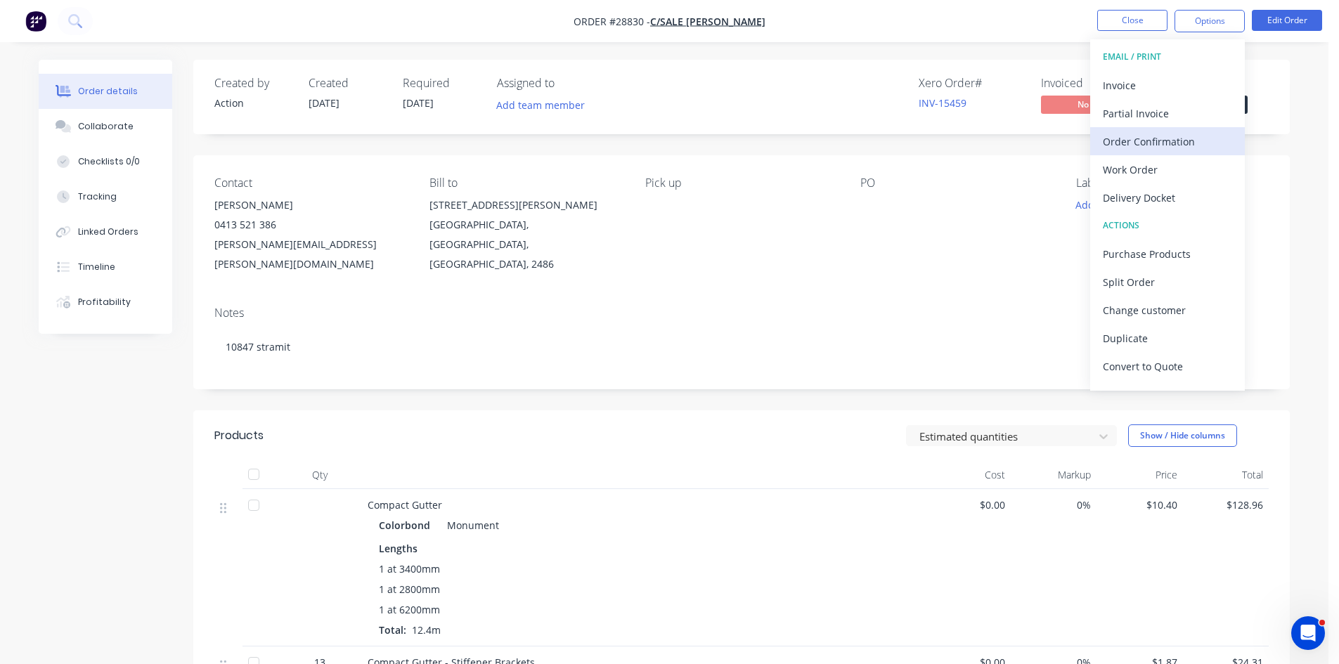
click at [1141, 141] on div "Order Confirmation" at bounding box center [1167, 141] width 129 height 20
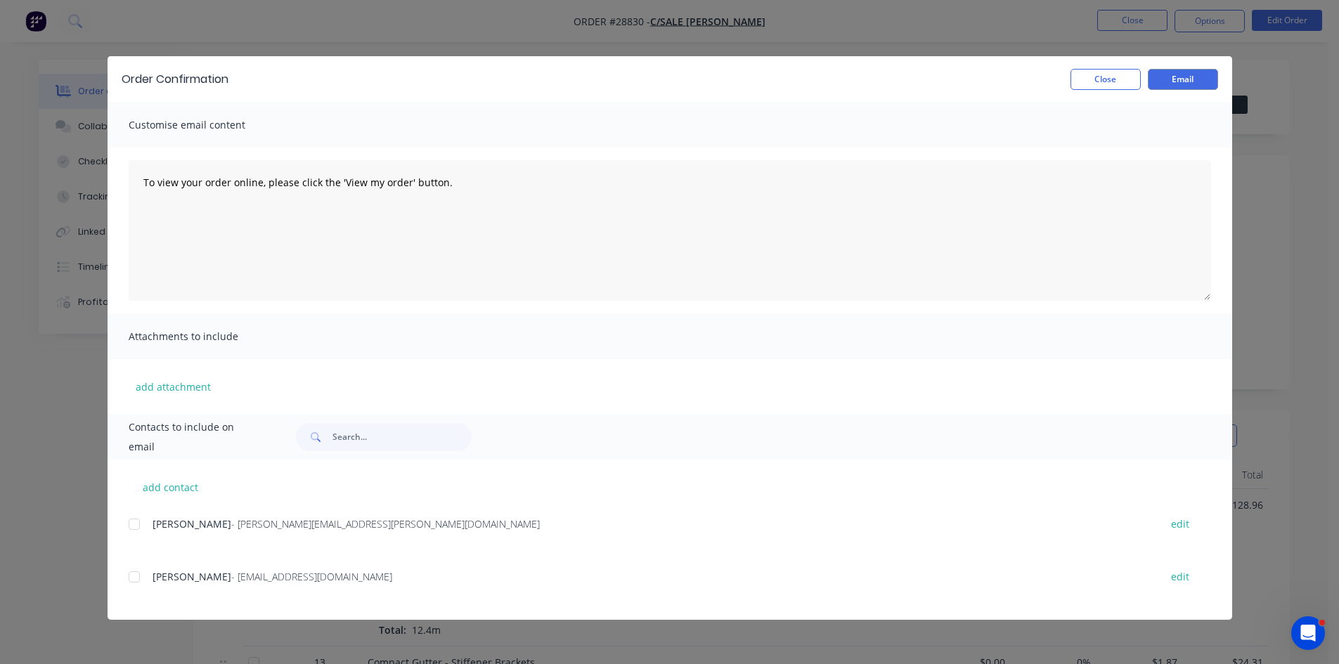
click at [136, 527] on div at bounding box center [134, 524] width 28 height 28
click at [1168, 76] on button "Email" at bounding box center [1183, 79] width 70 height 21
click at [1104, 76] on button "Close" at bounding box center [1106, 79] width 70 height 21
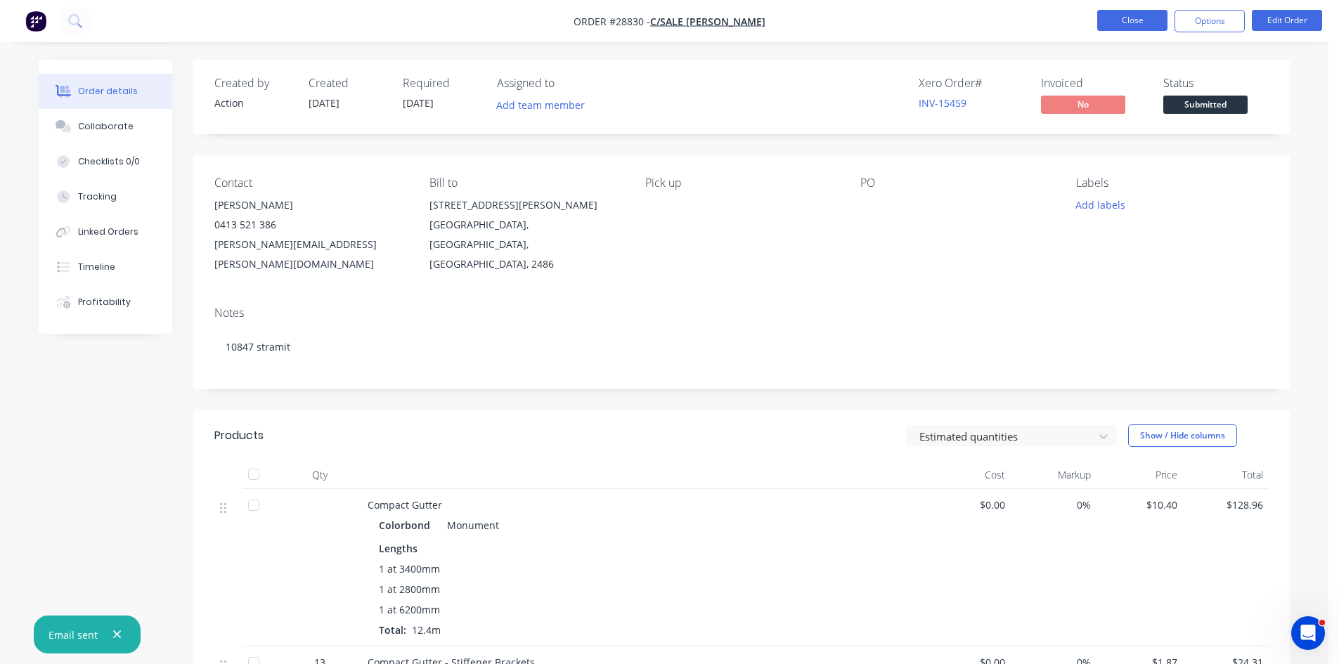
click at [1142, 15] on button "Close" at bounding box center [1132, 20] width 70 height 21
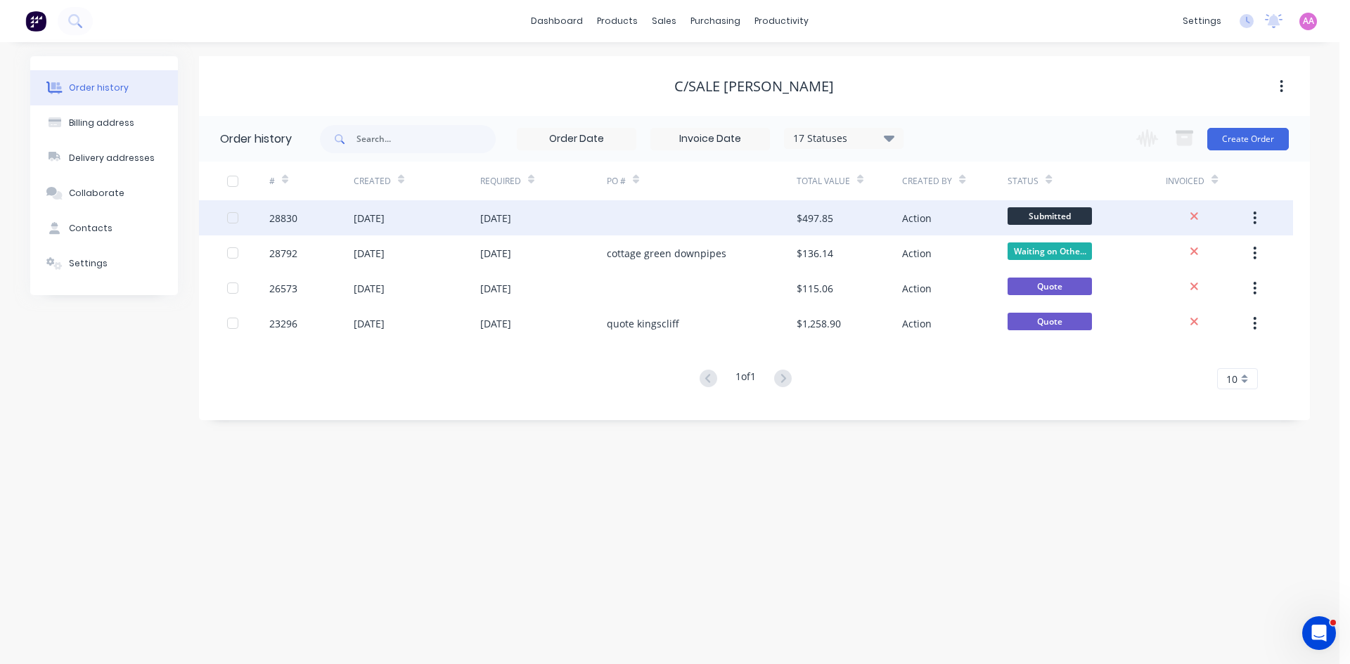
click at [607, 219] on div at bounding box center [702, 217] width 190 height 35
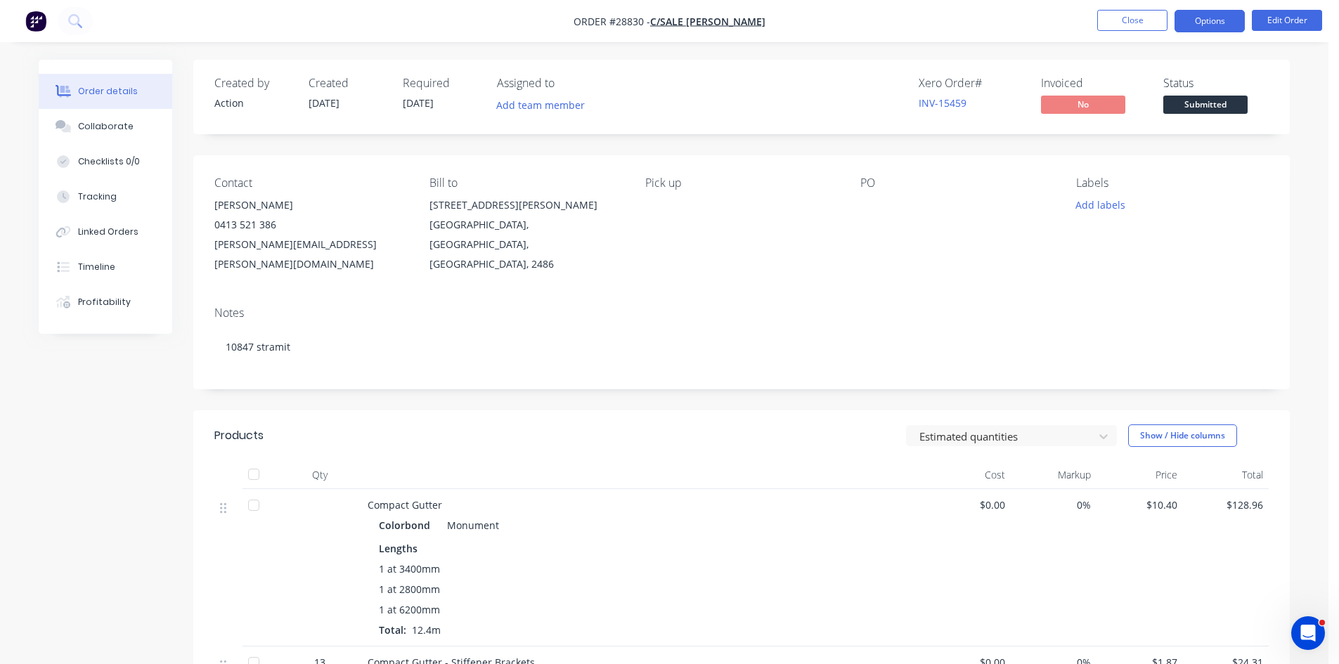
click at [1219, 18] on button "Options" at bounding box center [1210, 21] width 70 height 22
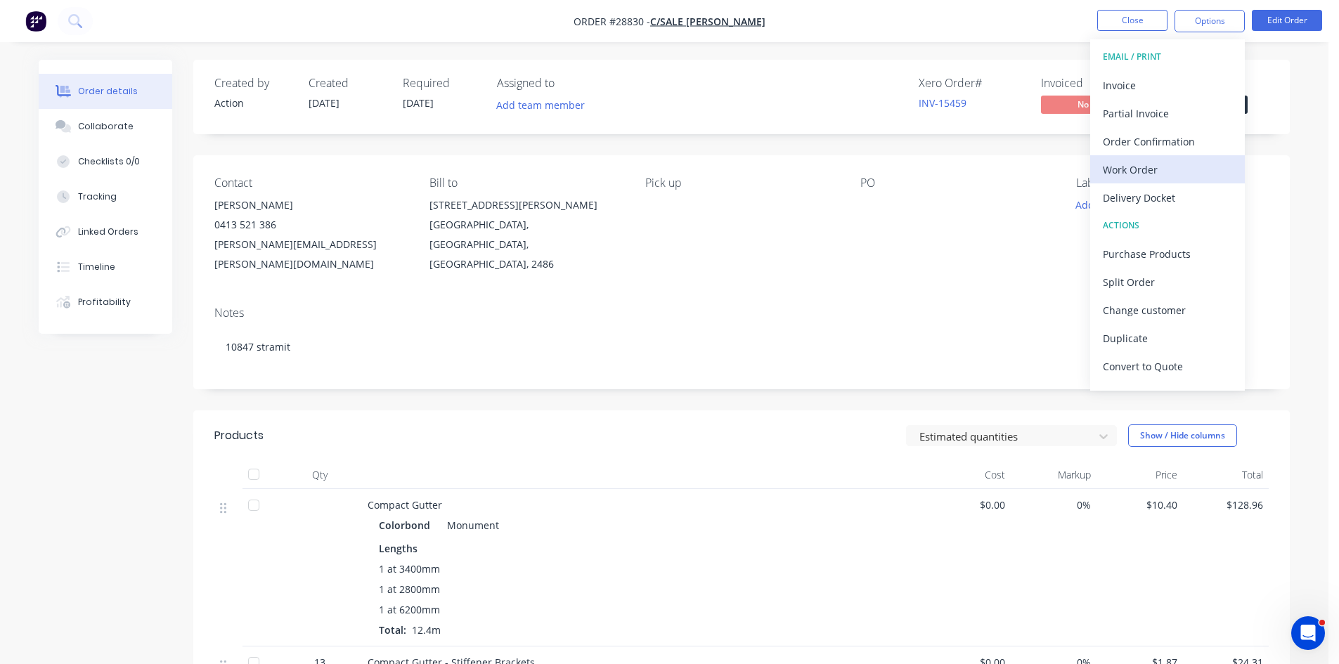
click at [1121, 172] on div "Work Order" at bounding box center [1167, 170] width 129 height 20
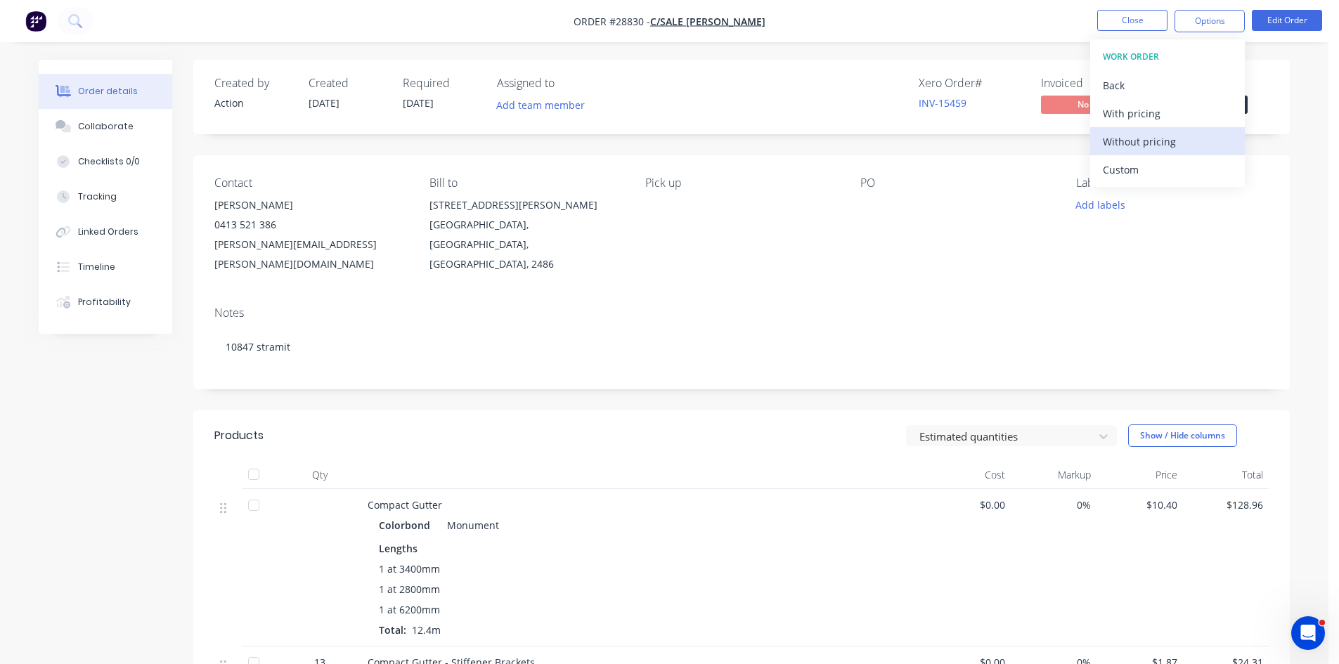
click at [1152, 141] on div "Without pricing" at bounding box center [1167, 141] width 129 height 20
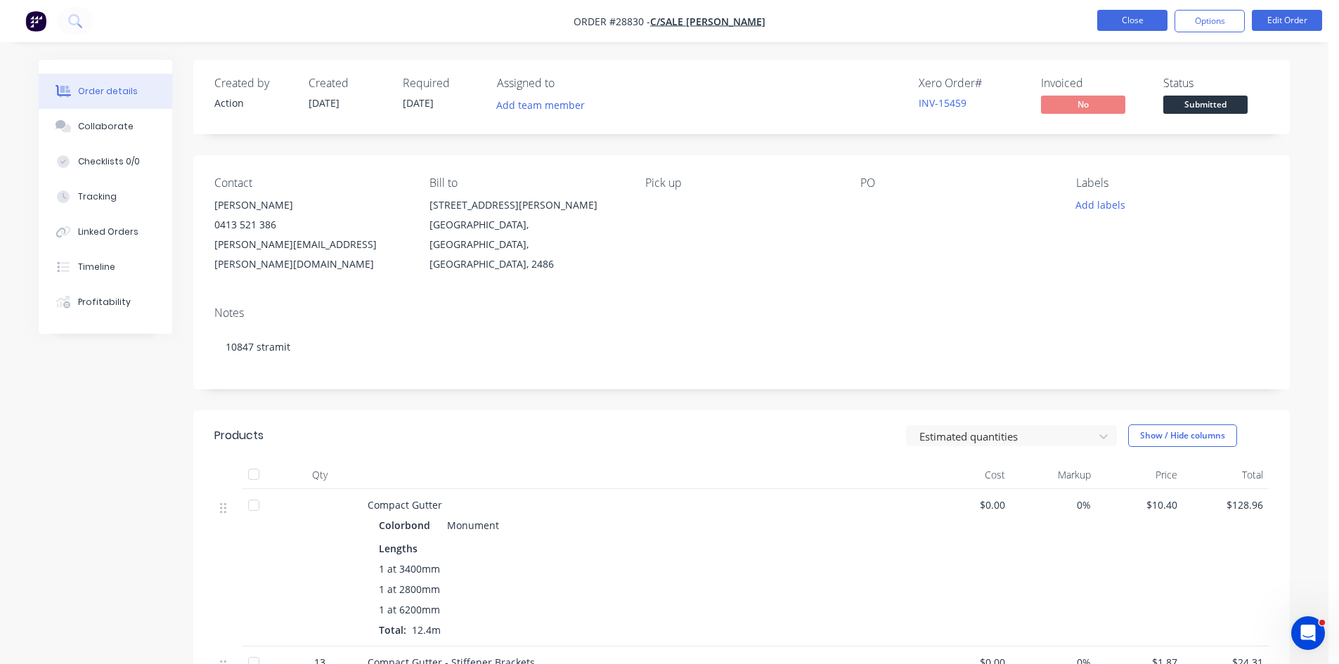
click at [1124, 17] on button "Close" at bounding box center [1132, 20] width 70 height 21
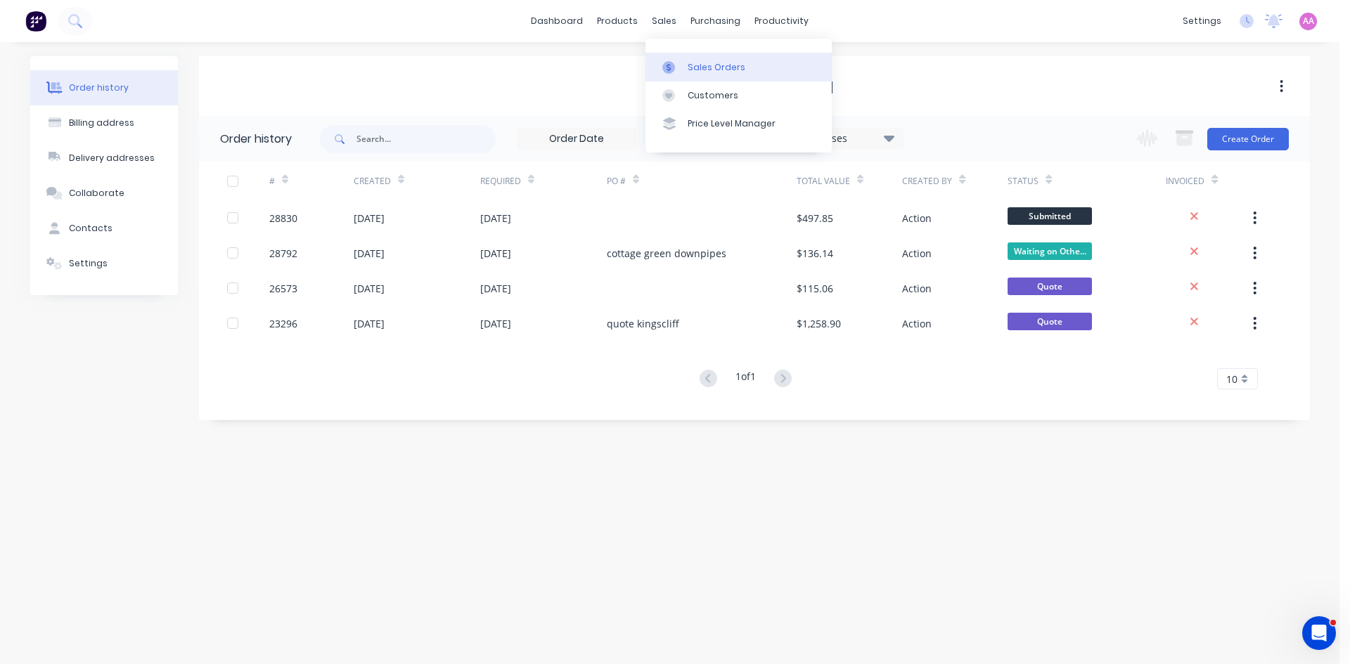
click at [691, 67] on div "Sales Orders" at bounding box center [717, 67] width 58 height 13
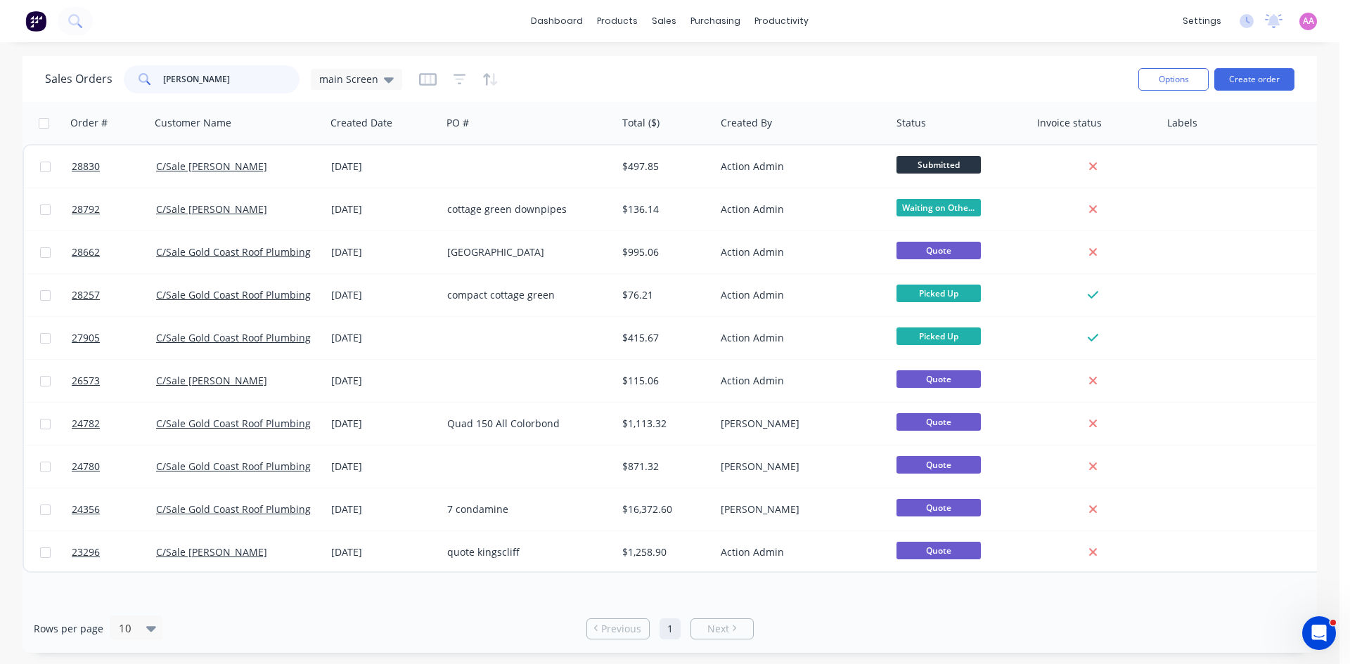
drag, startPoint x: 195, startPoint y: 82, endPoint x: 0, endPoint y: 82, distance: 195.4
click at [0, 82] on div "Sales Orders baxter main Screen Options Create order Order # Customer Name Crea…" at bounding box center [669, 354] width 1339 height 597
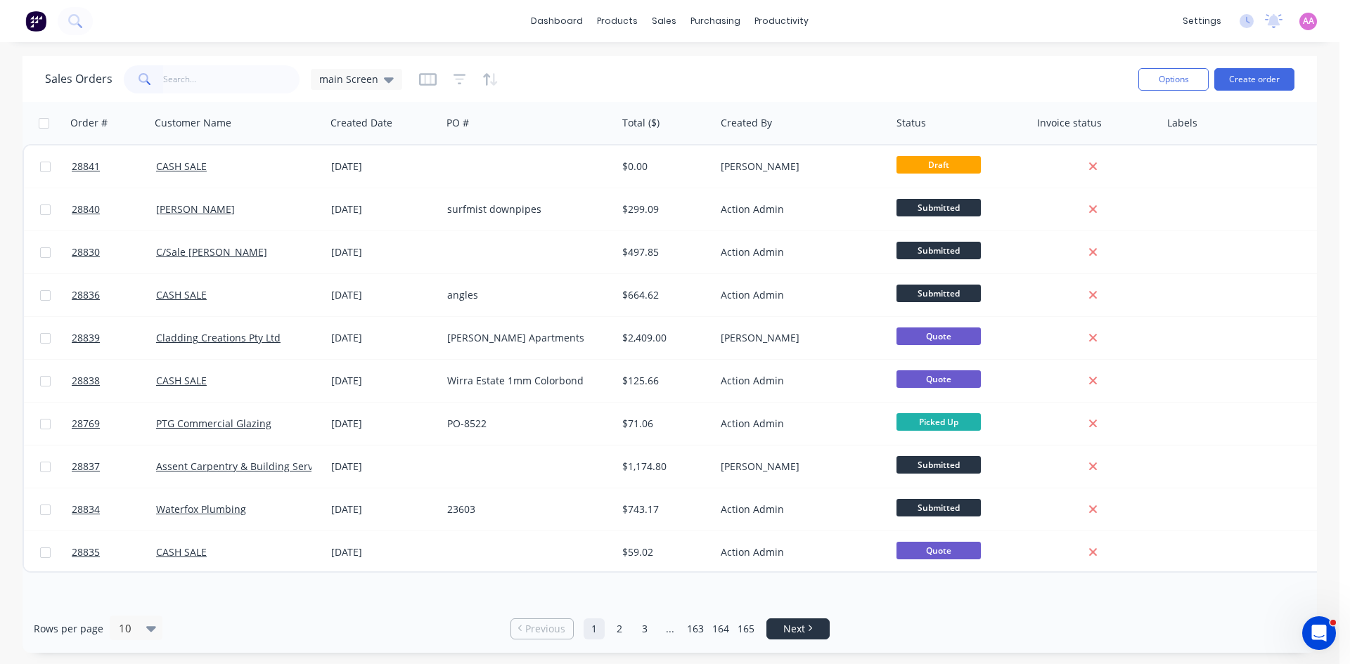
click at [818, 633] on link "Next" at bounding box center [798, 629] width 62 height 14
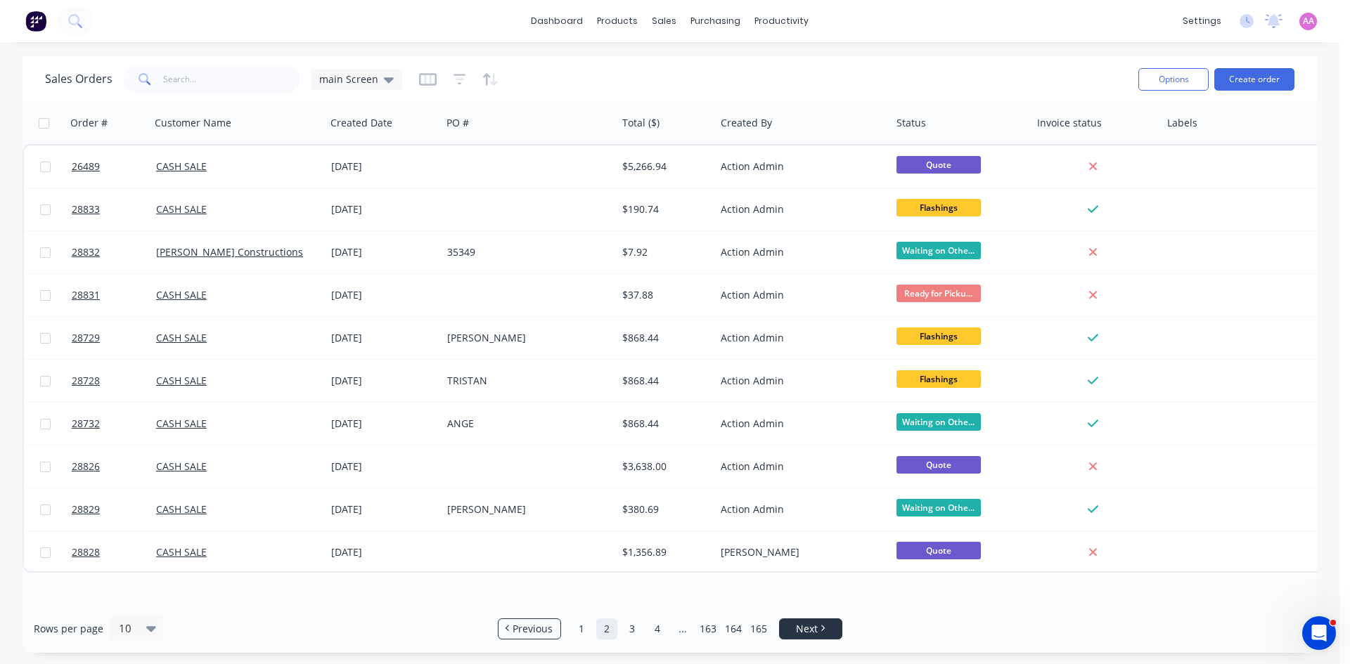
click at [827, 619] on li "Next" at bounding box center [810, 629] width 63 height 21
click at [826, 628] on link "Next" at bounding box center [811, 629] width 62 height 14
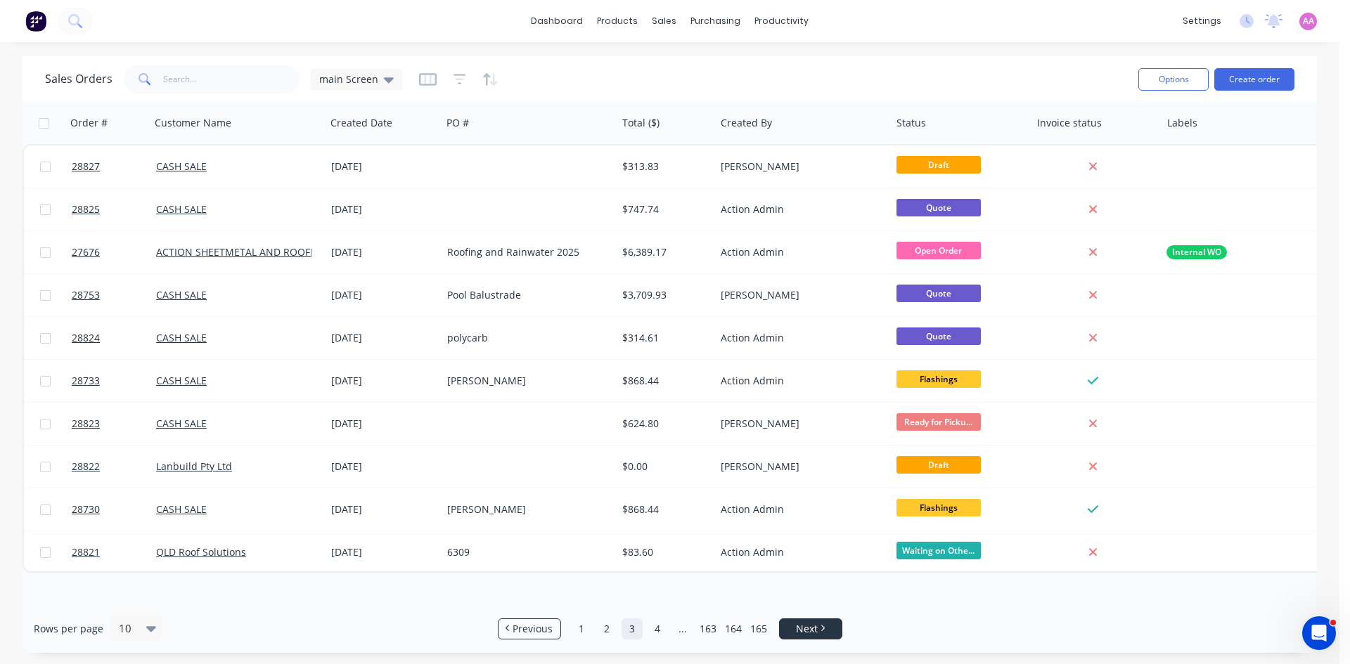
click at [801, 629] on span "Next" at bounding box center [807, 629] width 22 height 14
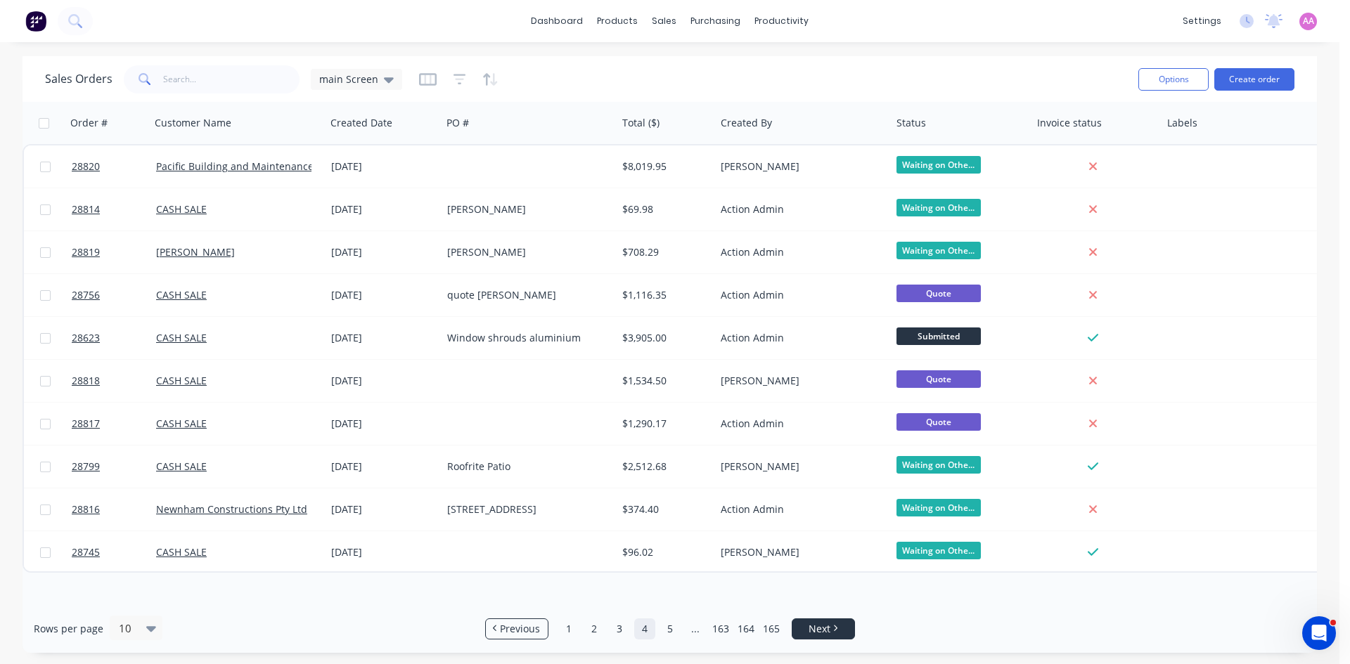
click at [814, 629] on span "Next" at bounding box center [819, 629] width 22 height 14
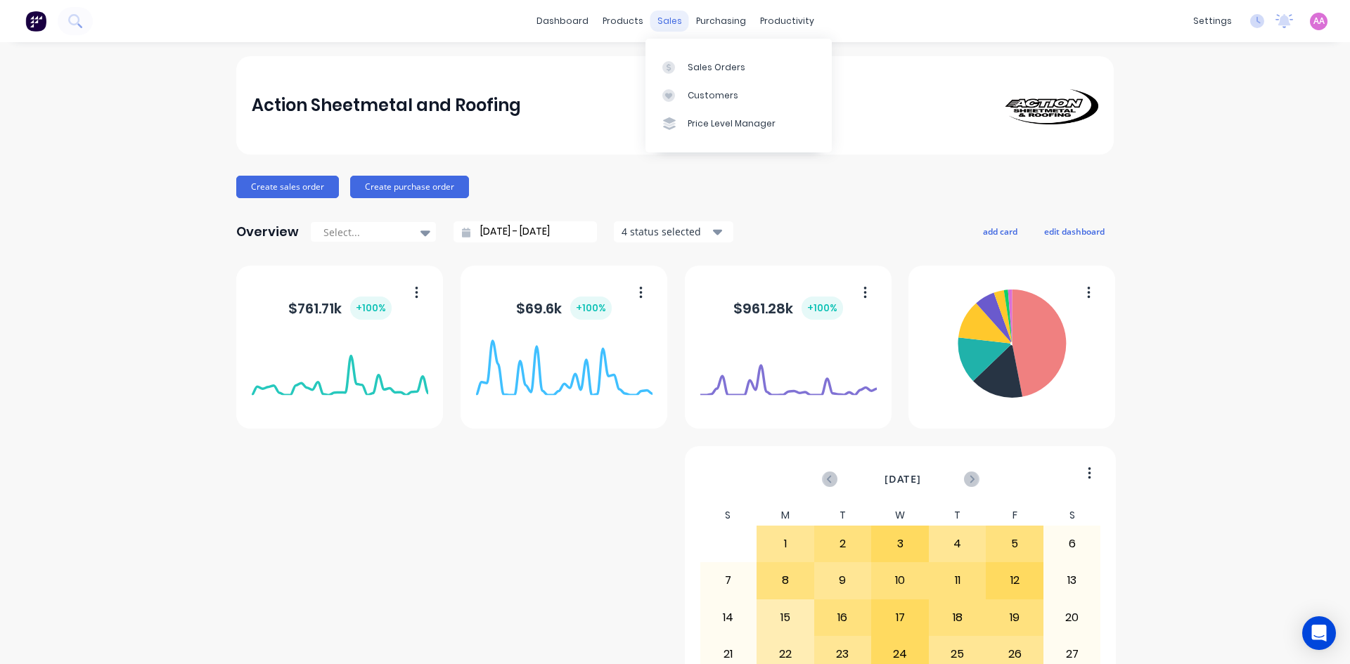
click at [669, 16] on div "sales" at bounding box center [669, 21] width 39 height 21
click at [692, 67] on div "Sales Orders" at bounding box center [717, 67] width 58 height 13
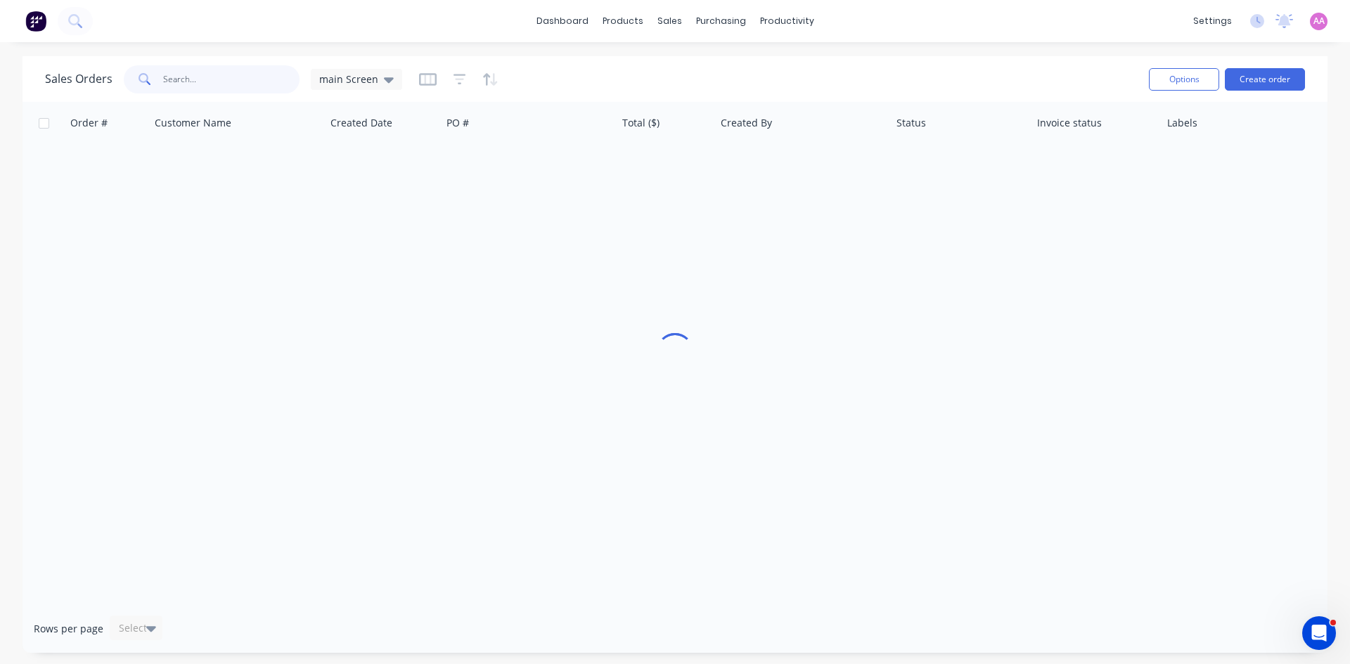
click at [226, 84] on input "text" at bounding box center [231, 79] width 137 height 28
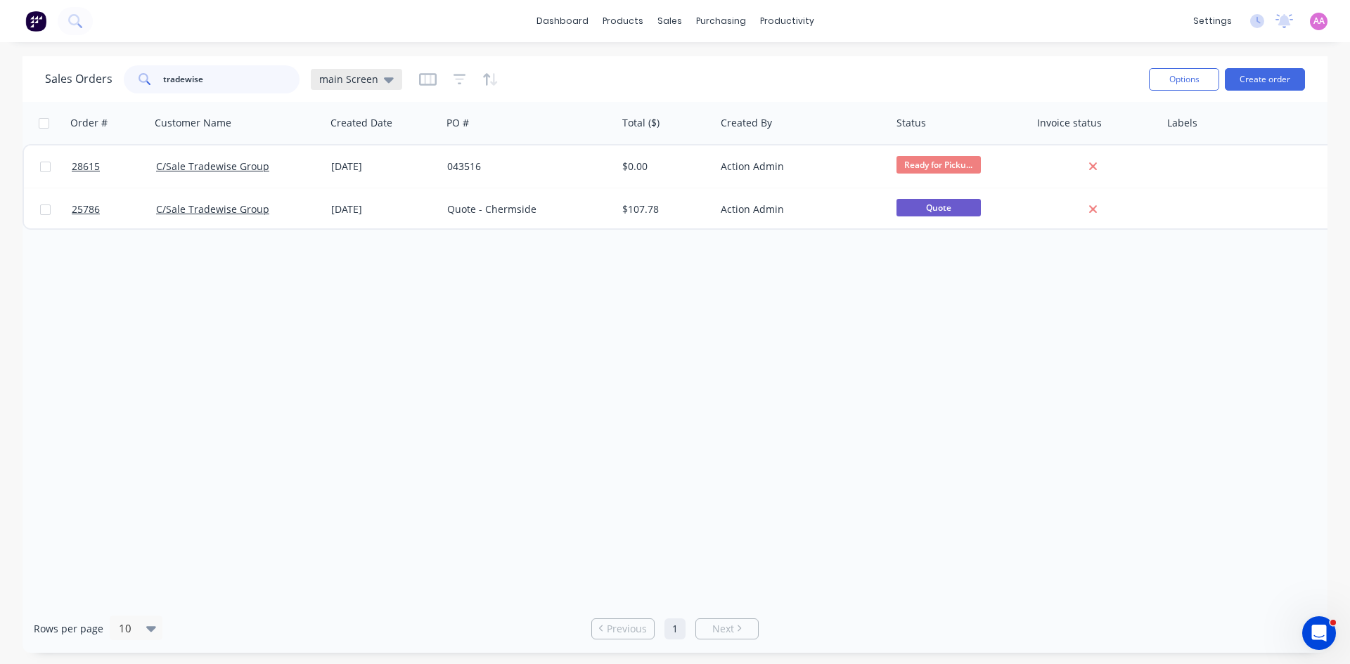
type input "tradewise"
click at [363, 84] on span "main Screen" at bounding box center [348, 79] width 59 height 15
click at [369, 274] on div "archived edit" at bounding box center [409, 283] width 188 height 28
click at [361, 287] on button "archived" at bounding box center [395, 284] width 160 height 16
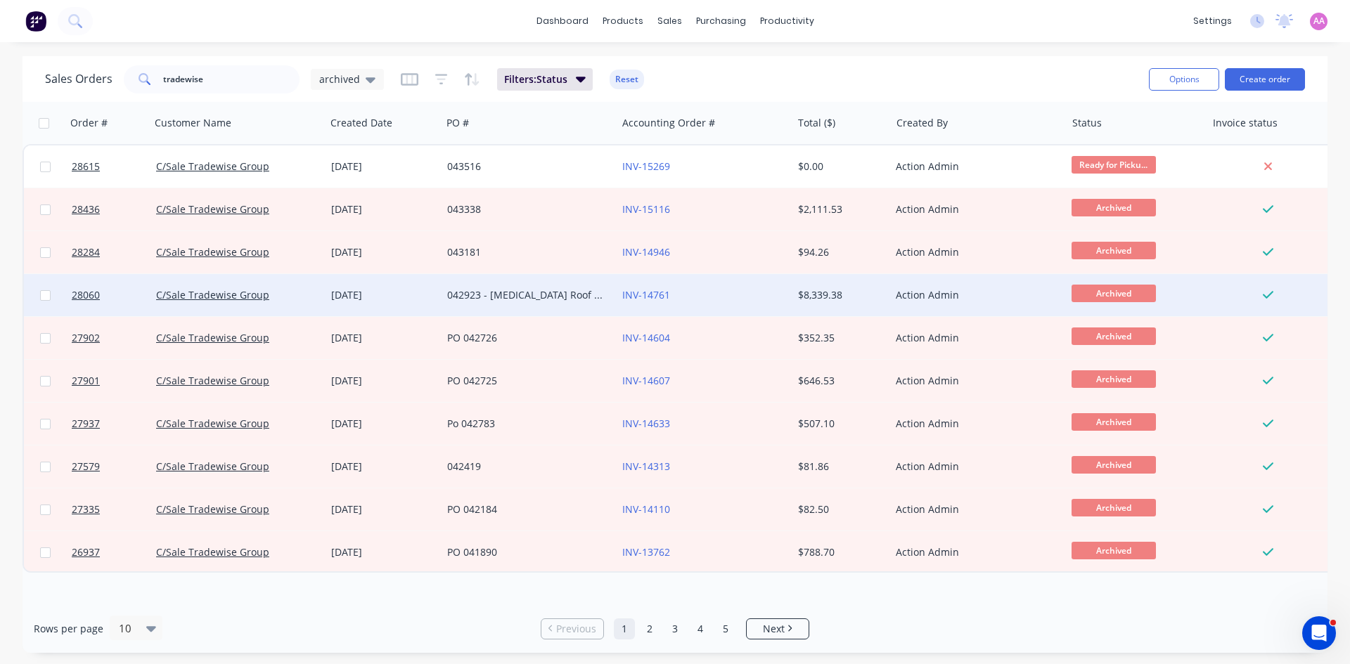
click at [529, 283] on div "042923 - Capex Roof Repairs" at bounding box center [528, 295] width 175 height 42
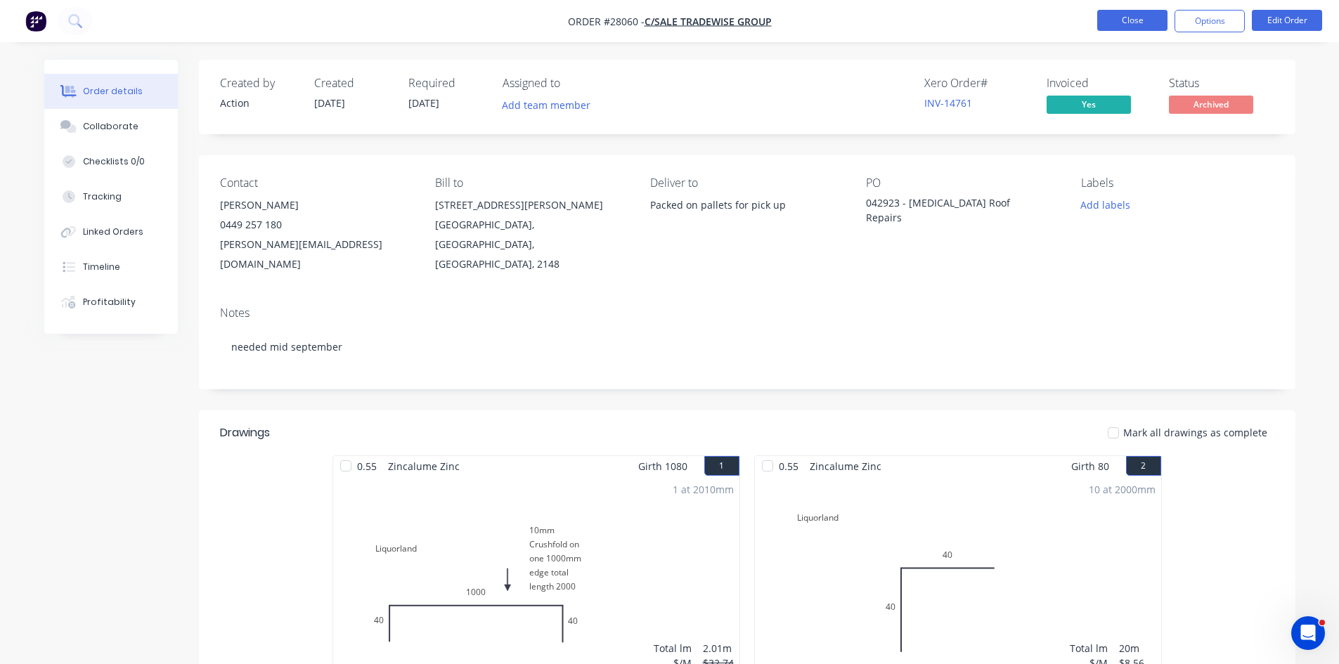
click at [1114, 20] on button "Close" at bounding box center [1132, 20] width 70 height 21
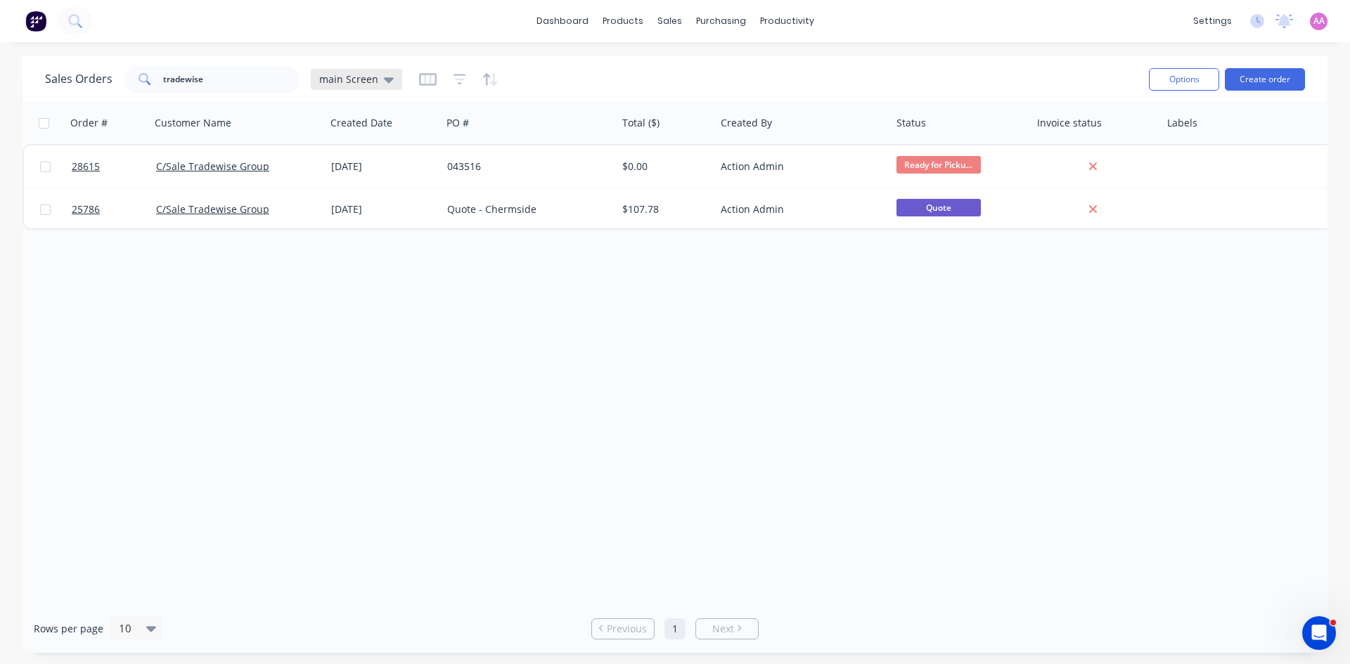
click at [372, 69] on div "main Screen" at bounding box center [356, 79] width 91 height 21
click at [361, 276] on button "archived" at bounding box center [395, 284] width 160 height 16
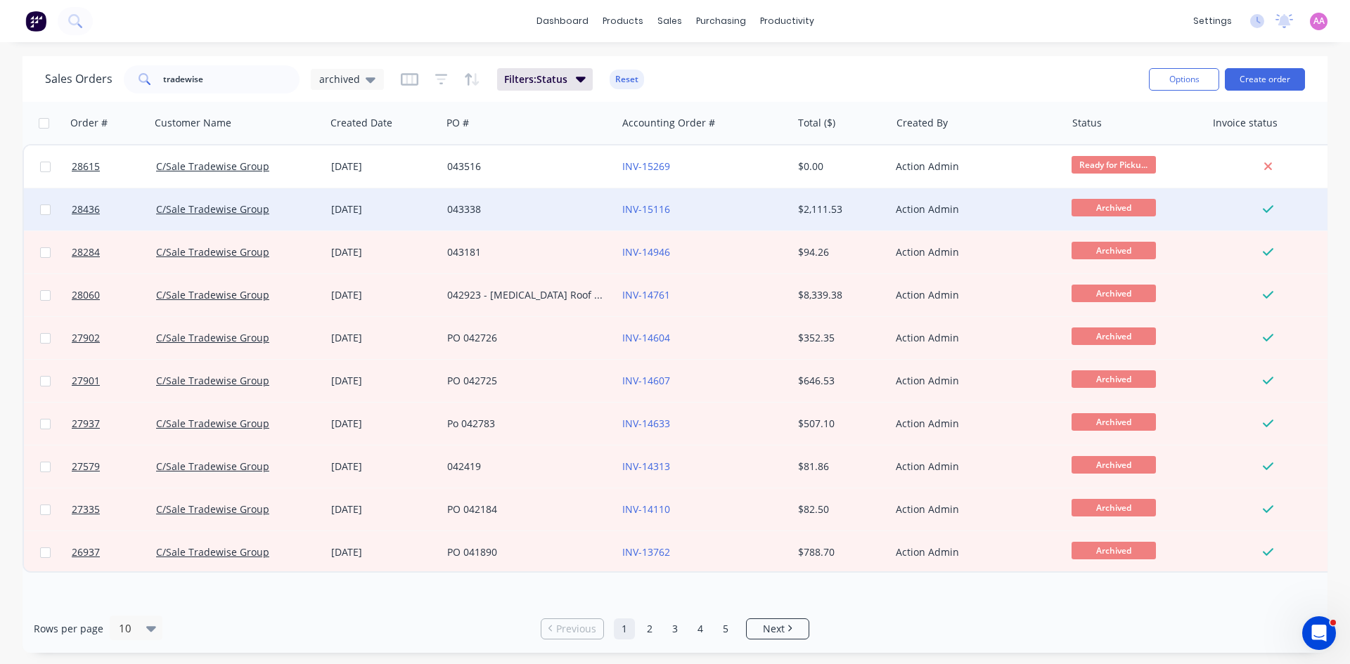
click at [489, 202] on div "043338" at bounding box center [525, 209] width 156 height 14
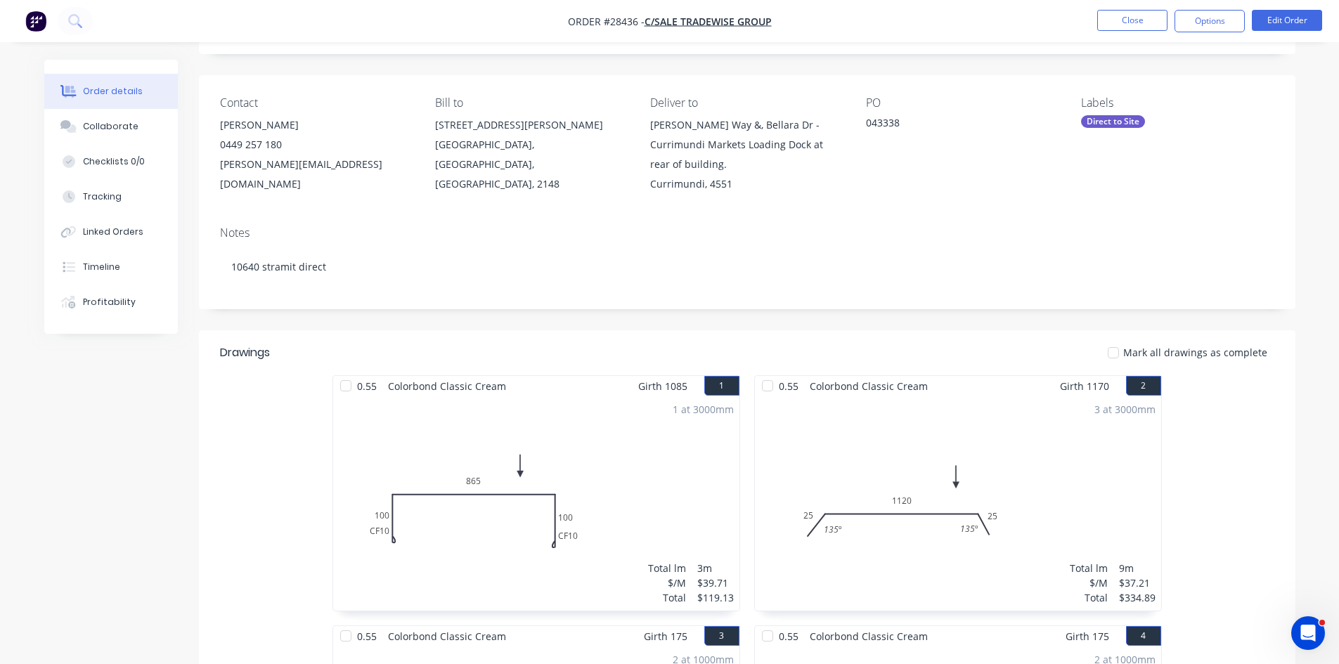
scroll to position [211, 0]
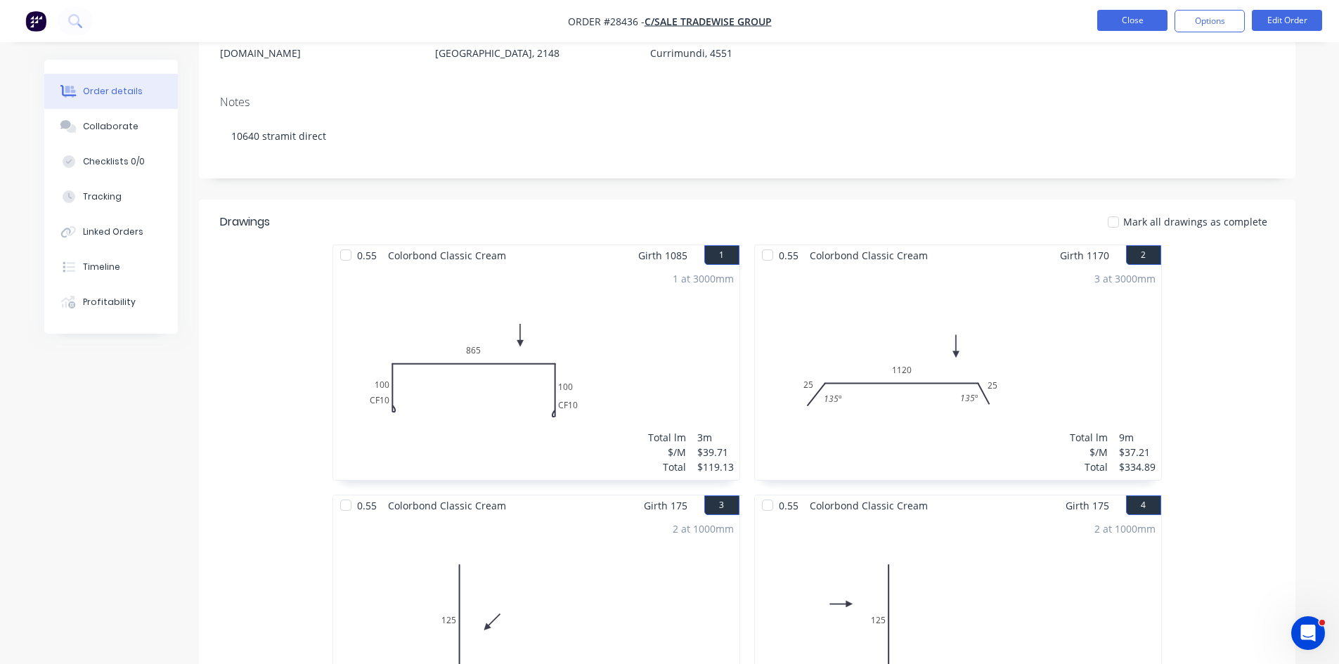
click at [1128, 16] on button "Close" at bounding box center [1132, 20] width 70 height 21
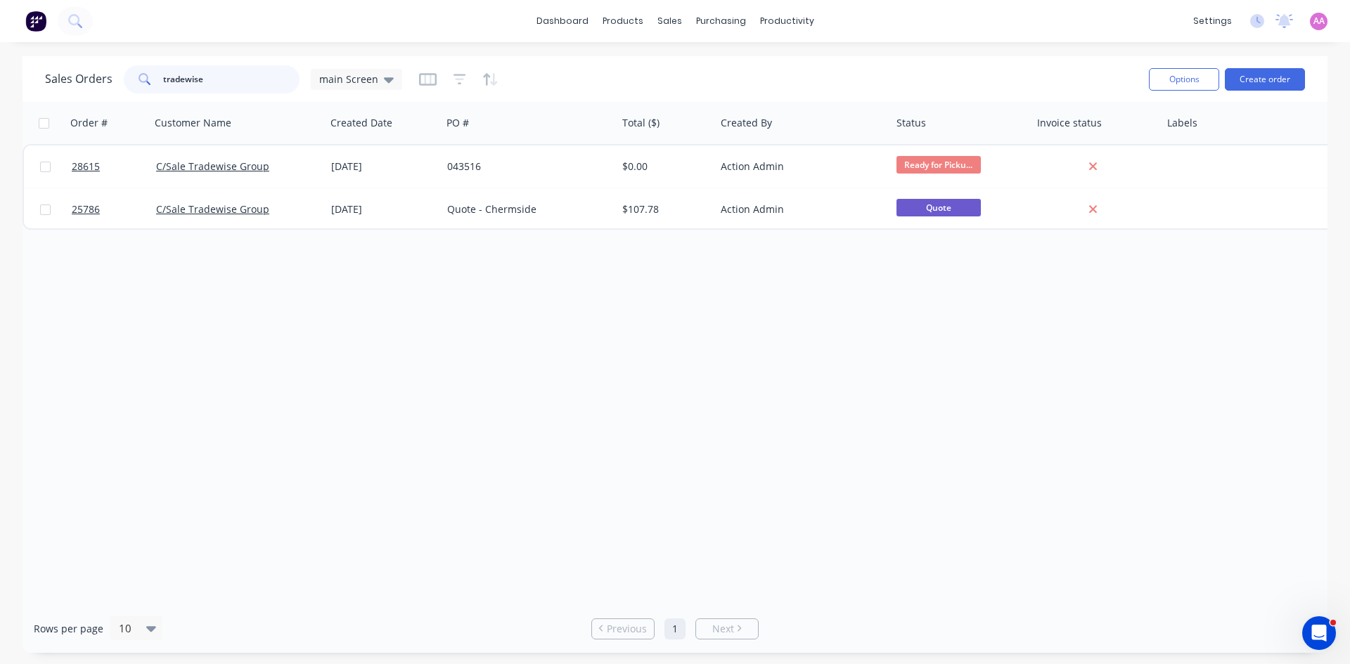
drag, startPoint x: 252, startPoint y: 72, endPoint x: 16, endPoint y: 68, distance: 236.2
click at [7, 77] on div "Sales Orders tradewise main Screen Options Create order Order # Customer Name C…" at bounding box center [675, 354] width 1350 height 597
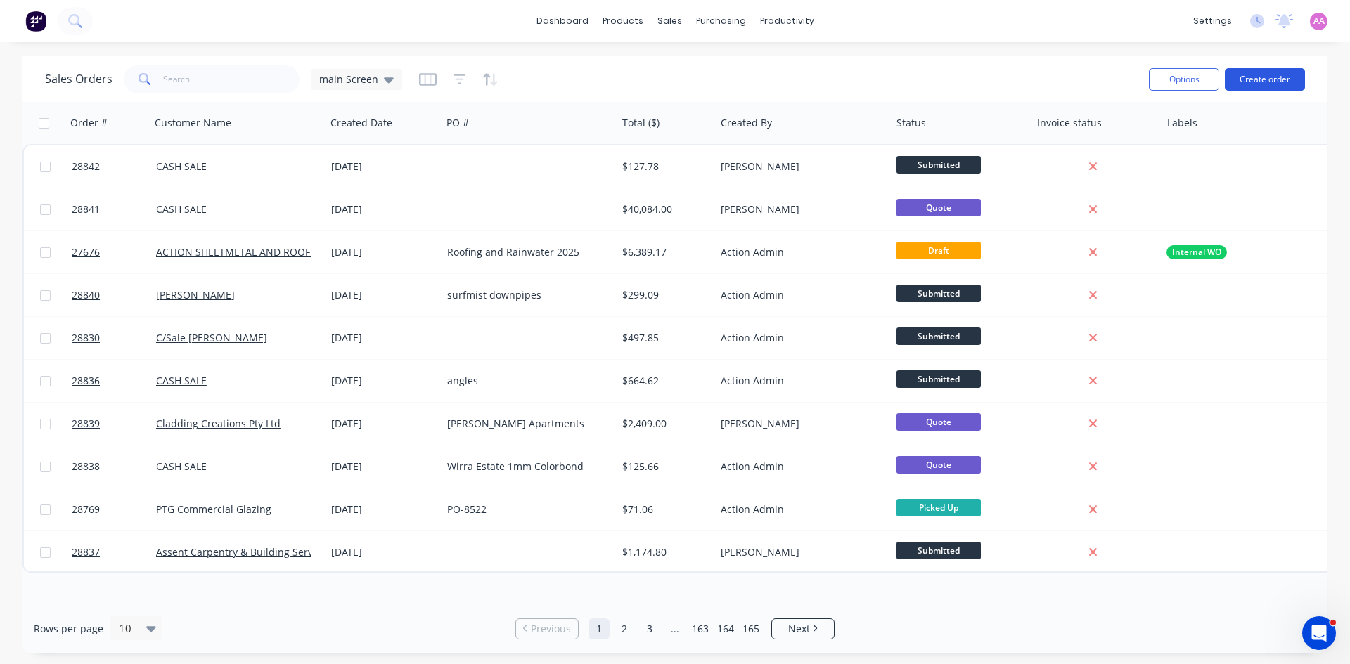
click at [1280, 76] on button "Create order" at bounding box center [1265, 79] width 80 height 22
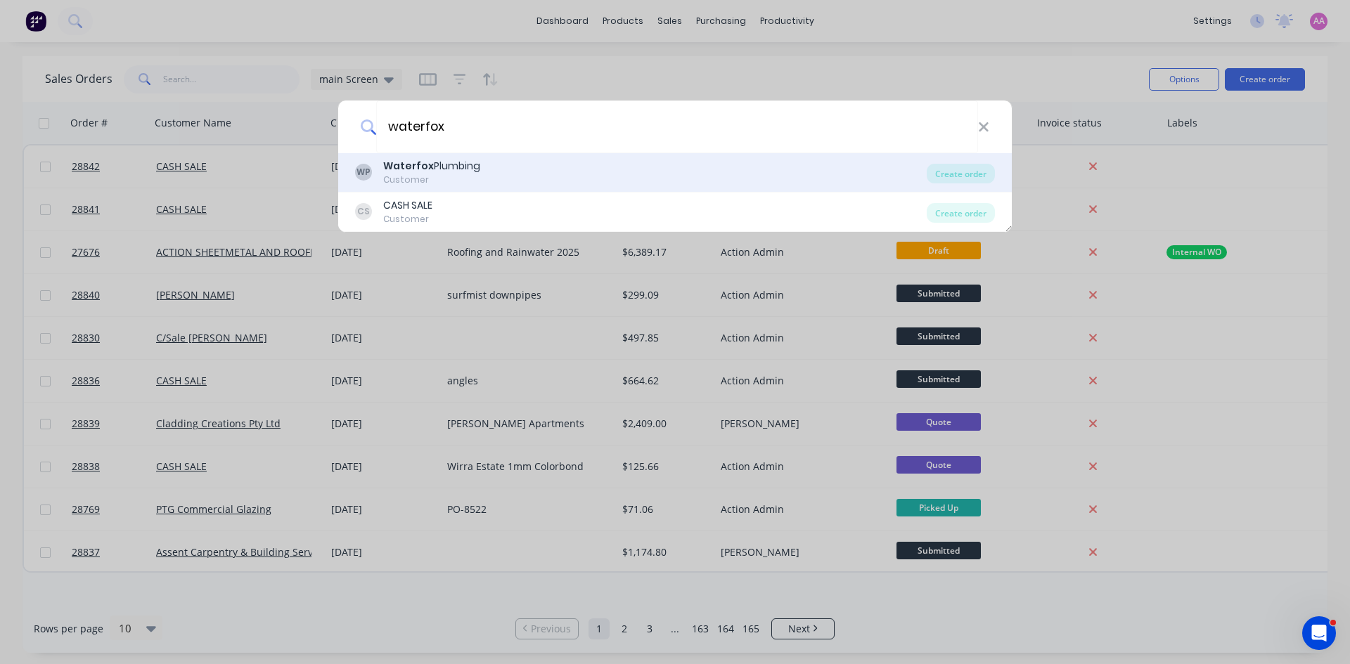
type input "waterfox"
click at [499, 168] on div "WP Waterfox Plumbing Customer" at bounding box center [641, 172] width 572 height 27
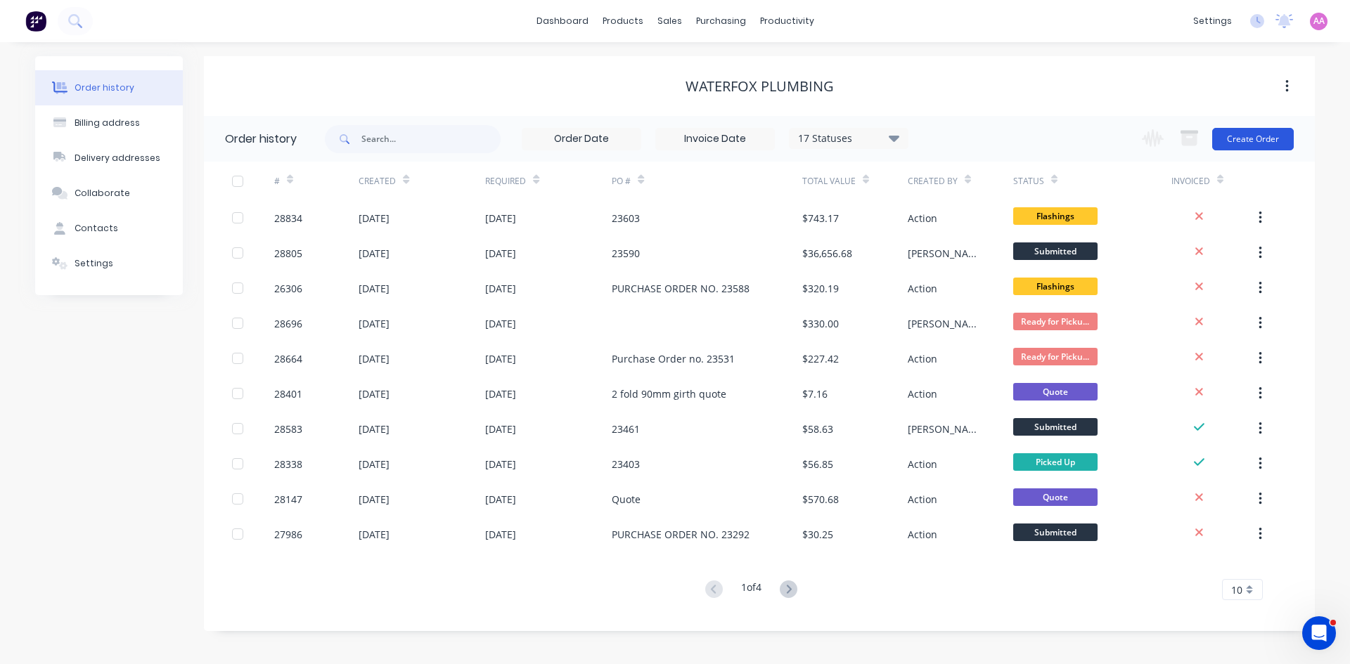
click at [1237, 147] on button "Create Order" at bounding box center [1253, 139] width 82 height 22
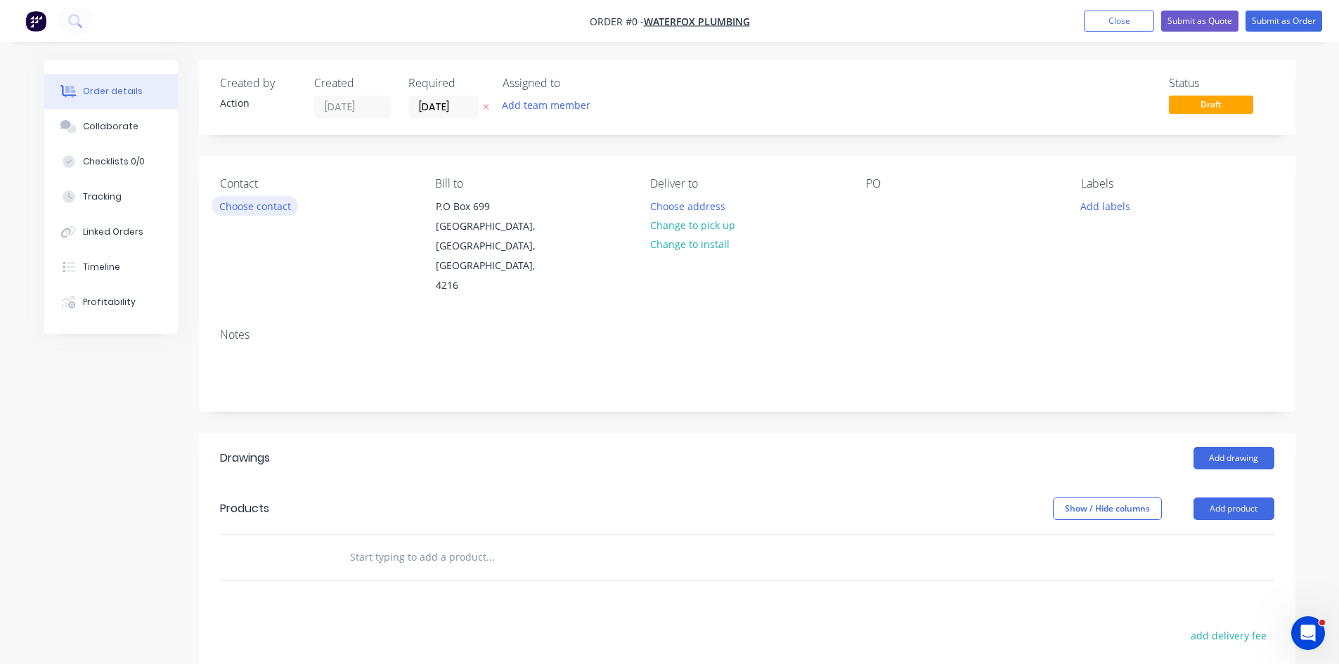
click at [278, 209] on button "Choose contact" at bounding box center [255, 205] width 86 height 19
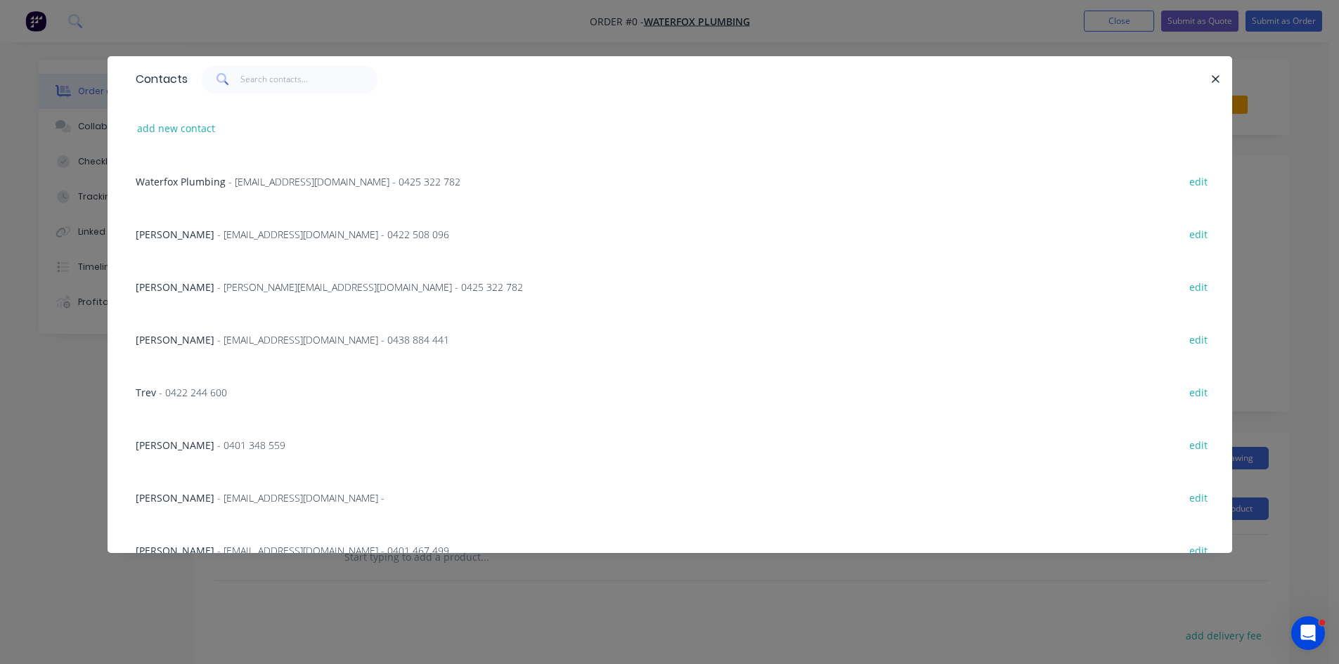
click at [252, 178] on span "- info@waterfox.me - 0425 322 782" at bounding box center [344, 181] width 232 height 13
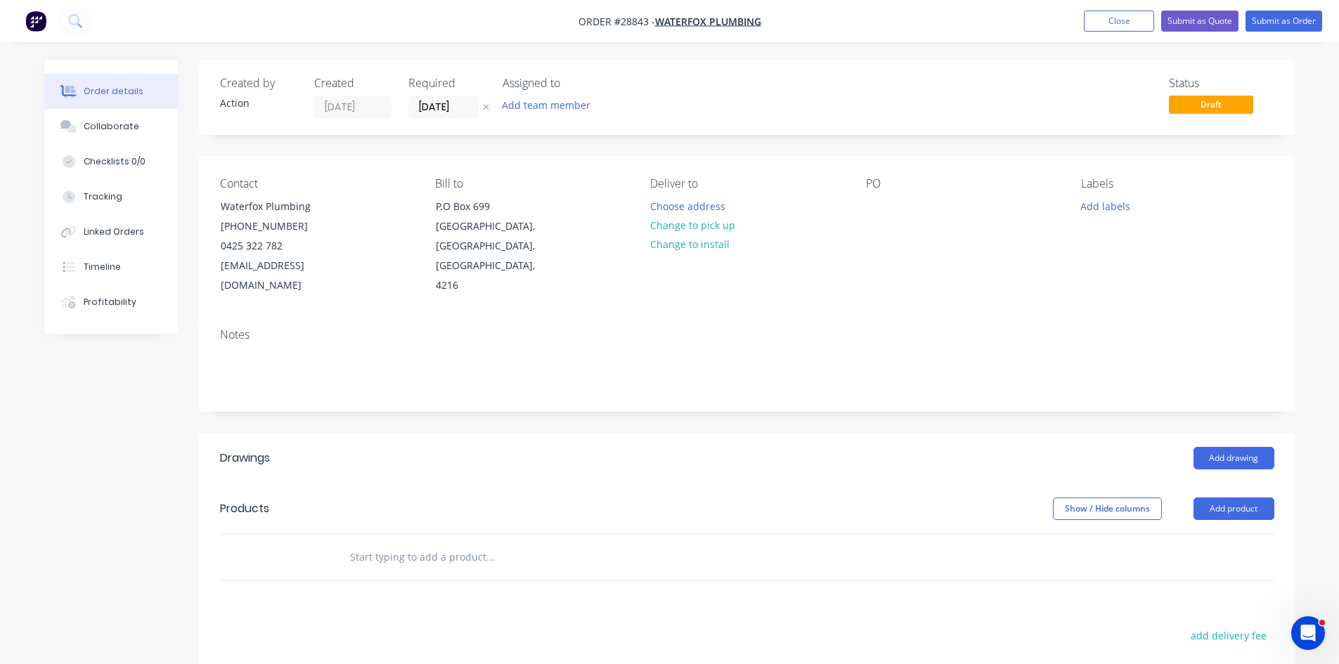
drag, startPoint x: 686, startPoint y: 217, endPoint x: 619, endPoint y: 257, distance: 78.5
click at [686, 219] on button "Change to pick up" at bounding box center [693, 225] width 100 height 19
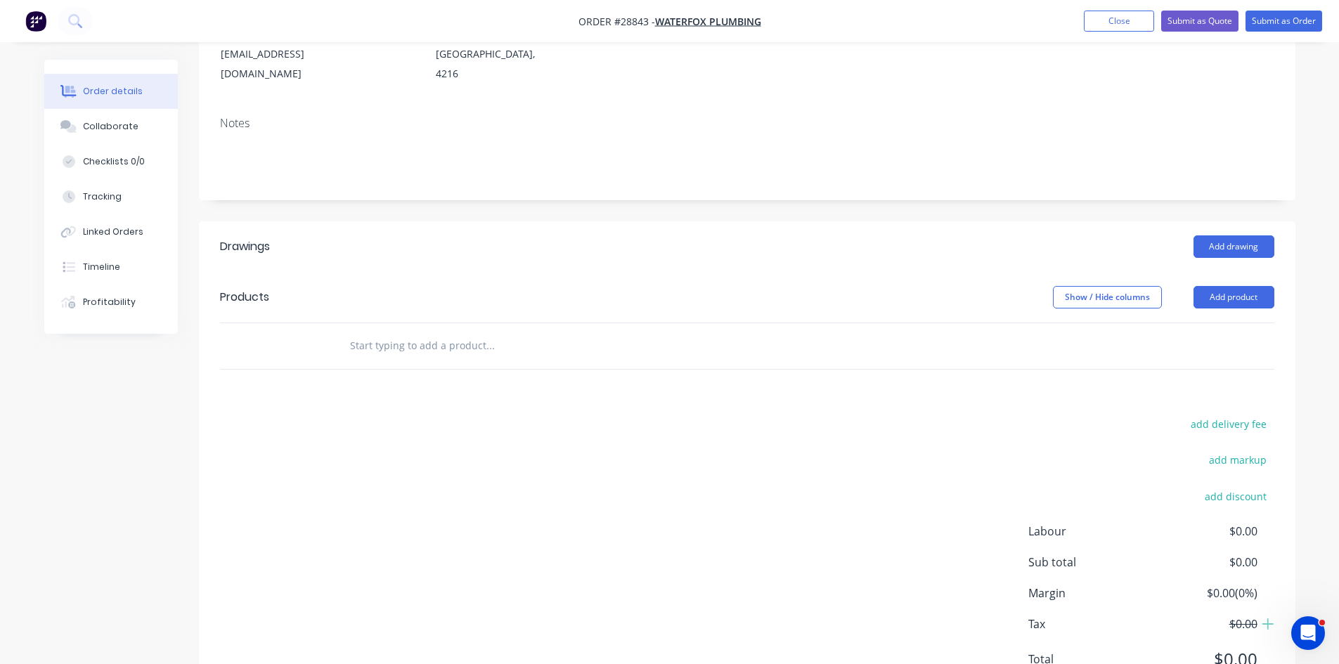
scroll to position [256, 0]
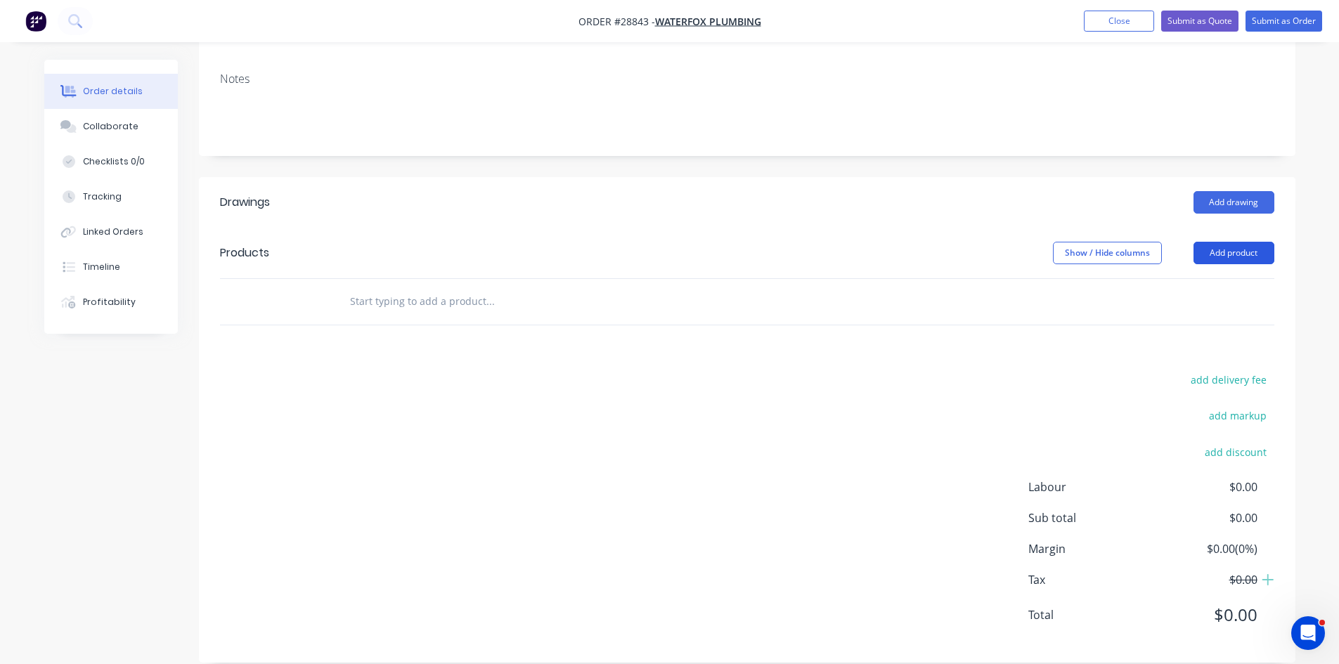
click at [1229, 242] on button "Add product" at bounding box center [1234, 253] width 81 height 22
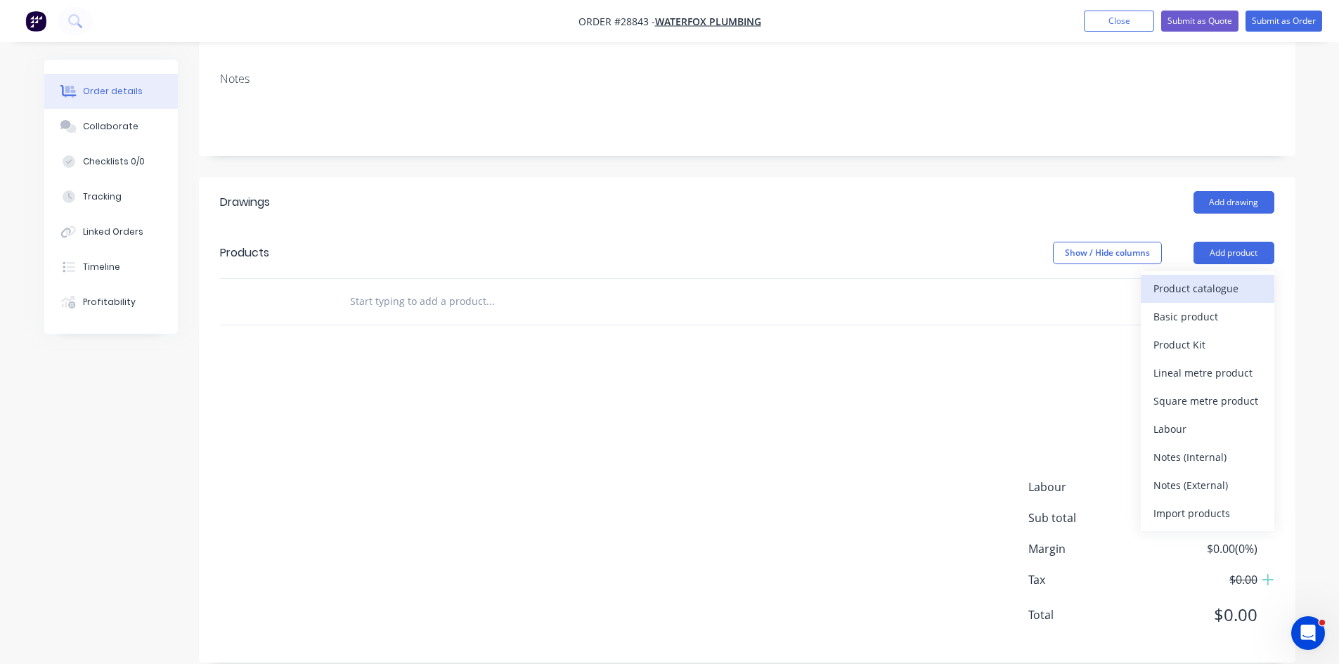
click at [1197, 278] on div "Product catalogue" at bounding box center [1208, 288] width 108 height 20
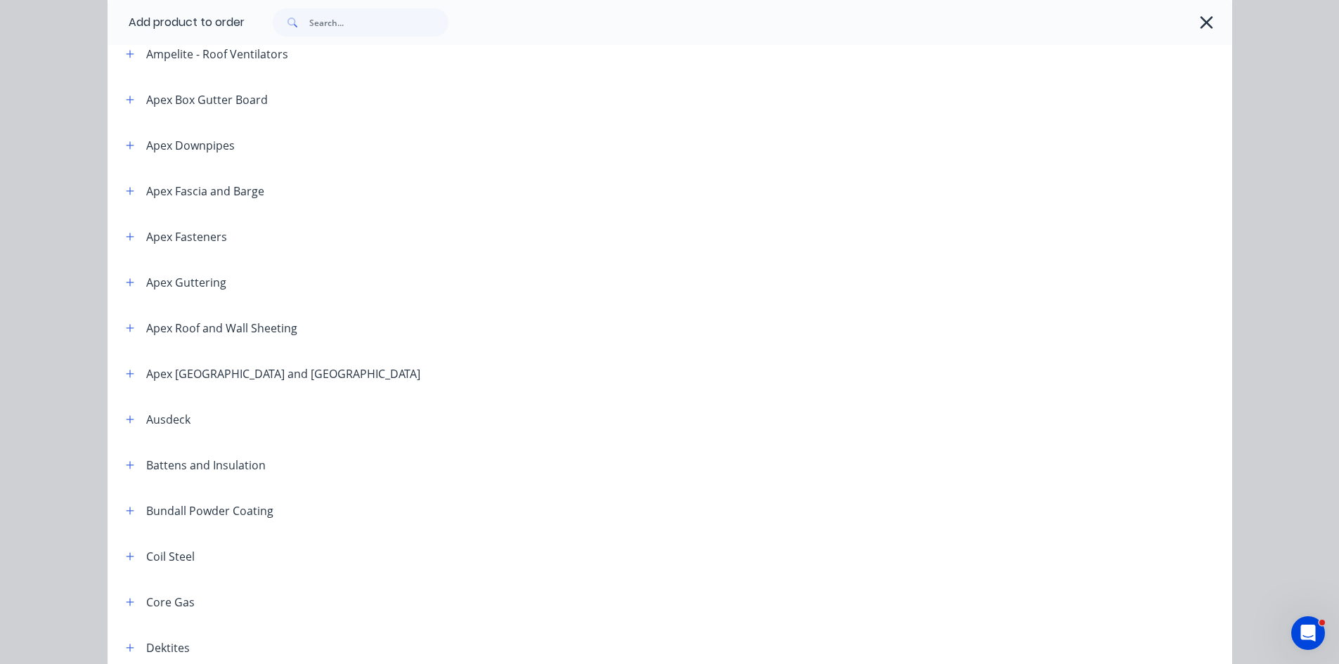
scroll to position [422, 0]
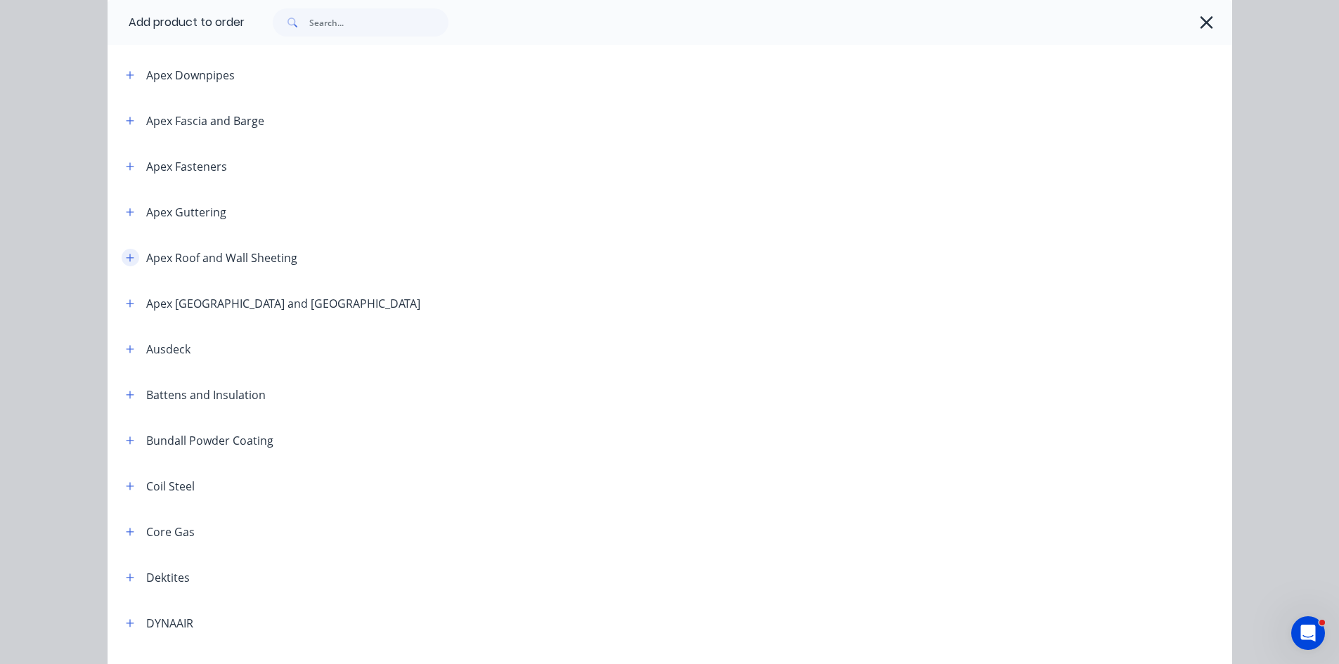
click at [126, 260] on icon "button" at bounding box center [130, 258] width 8 height 10
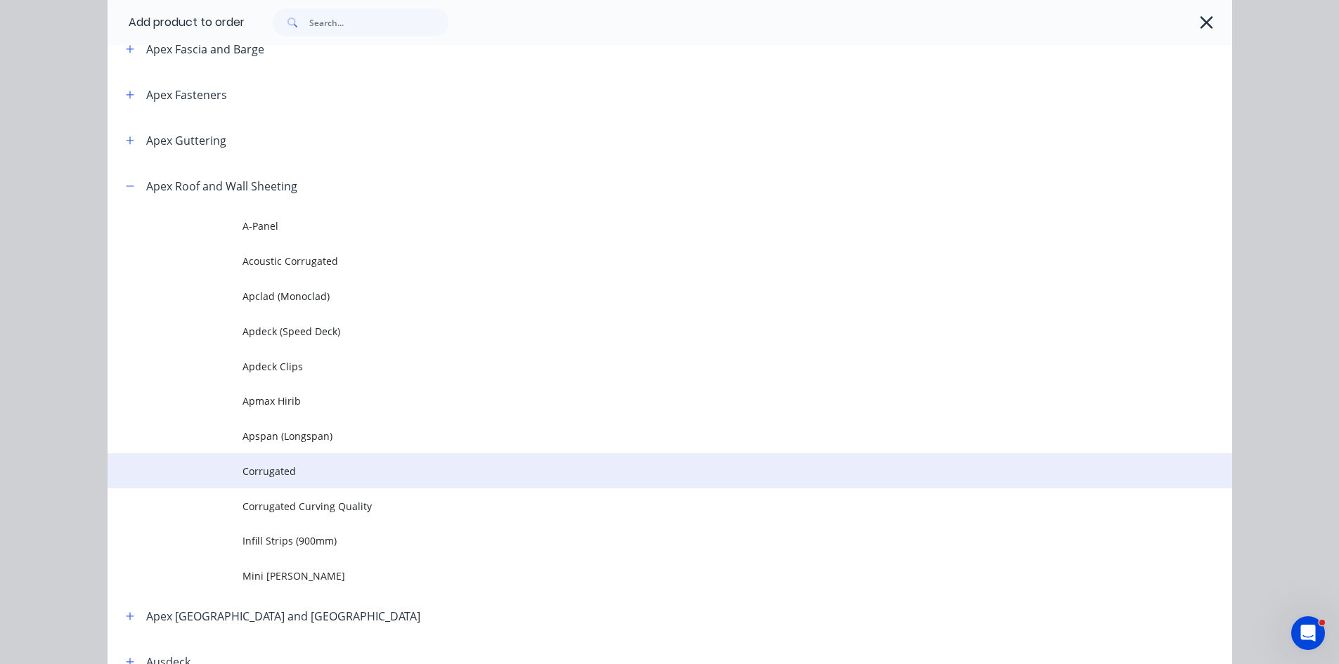
scroll to position [562, 0]
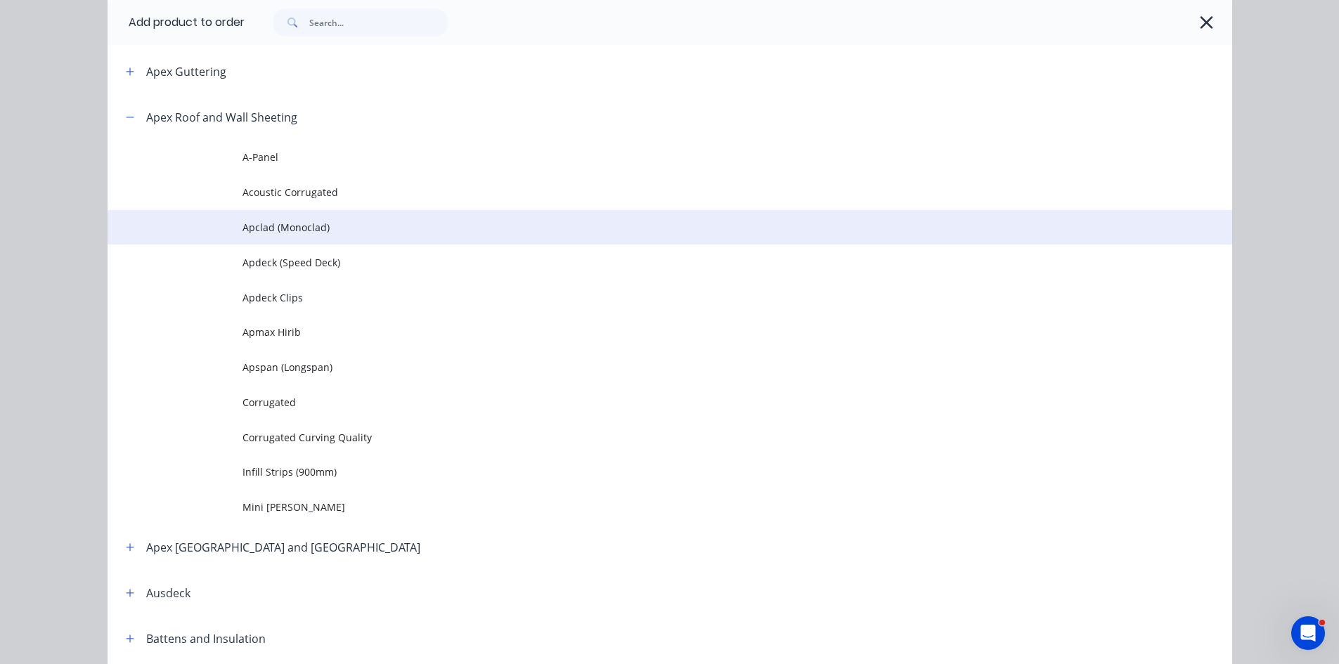
click at [268, 234] on span "Apclad (Monoclad)" at bounding box center [639, 227] width 792 height 15
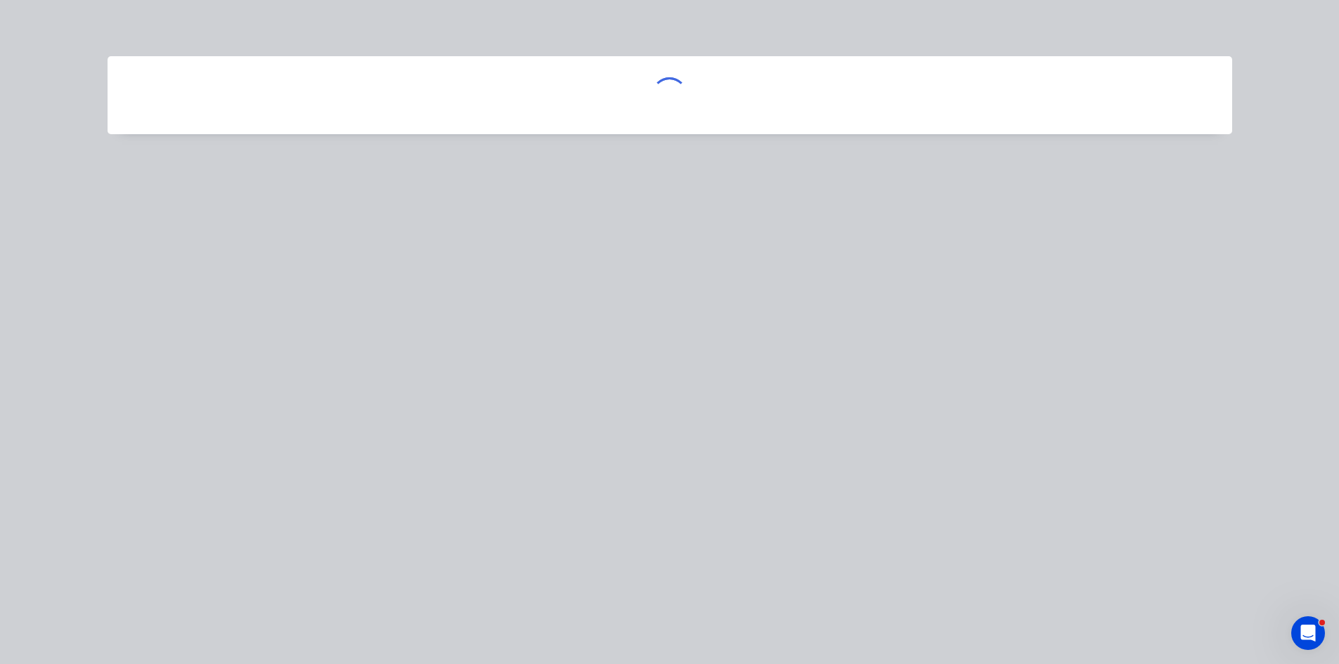
scroll to position [0, 0]
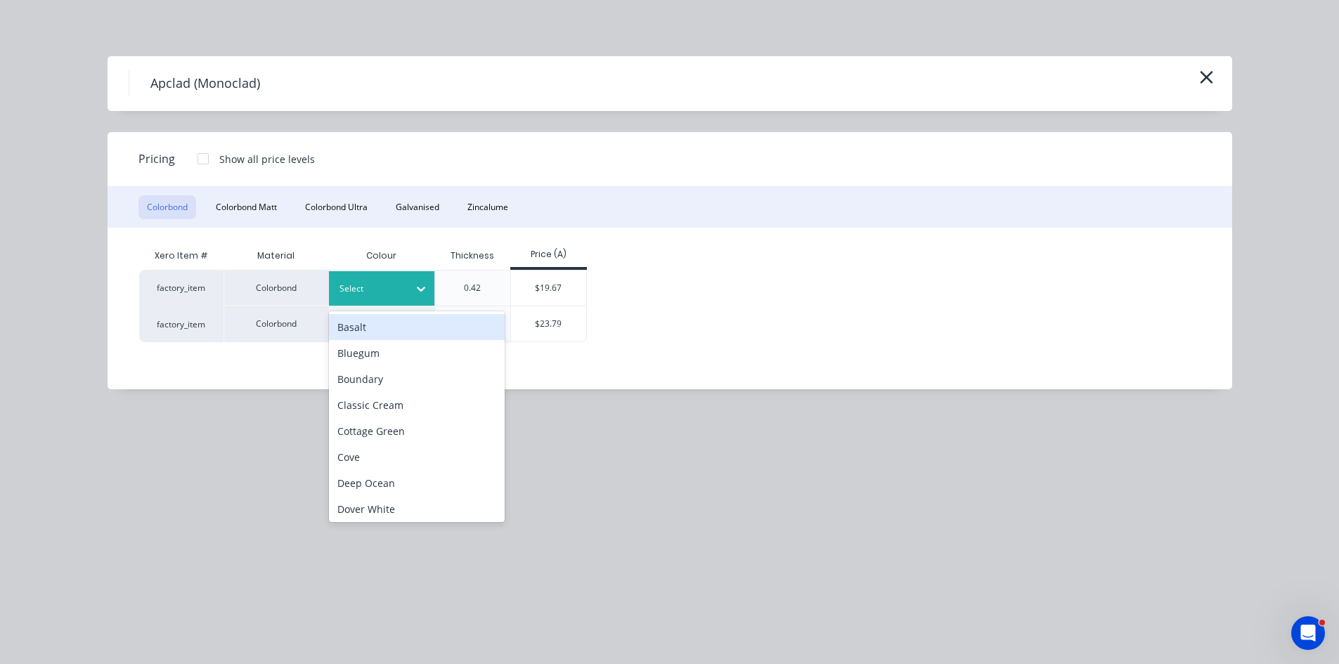
click at [423, 281] on div at bounding box center [420, 289] width 25 height 22
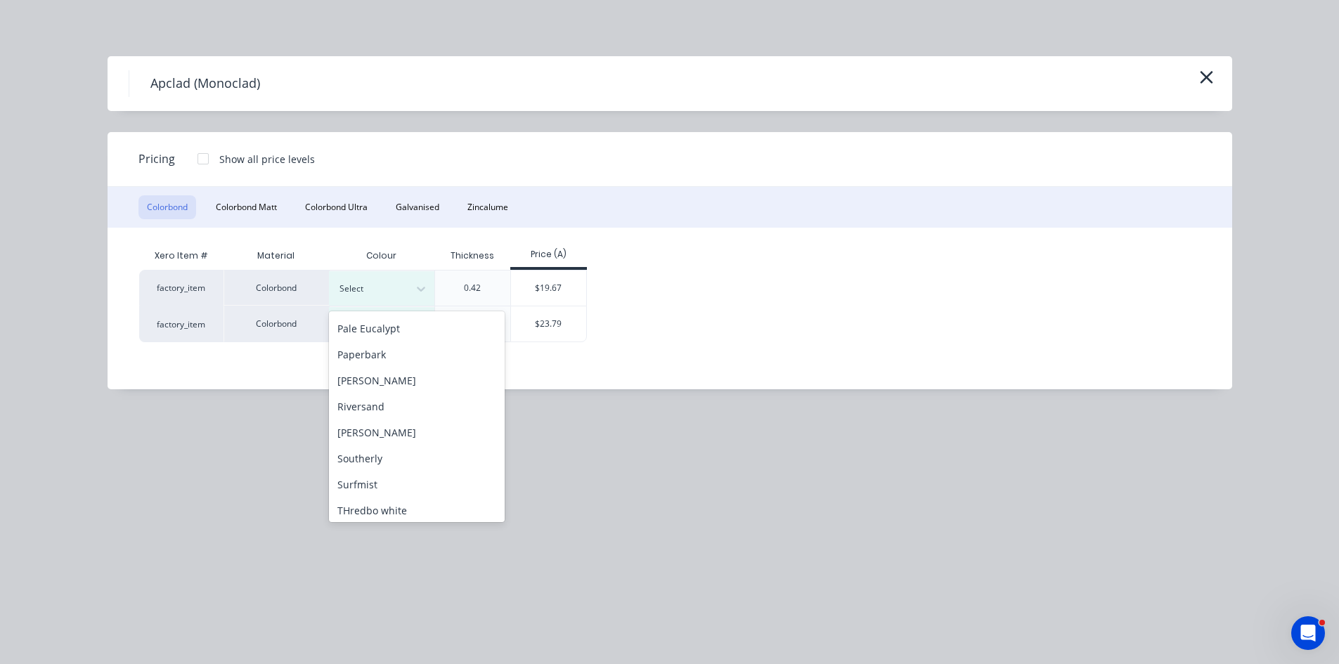
scroll to position [492, 0]
click at [383, 452] on div "Surfmist" at bounding box center [417, 459] width 176 height 26
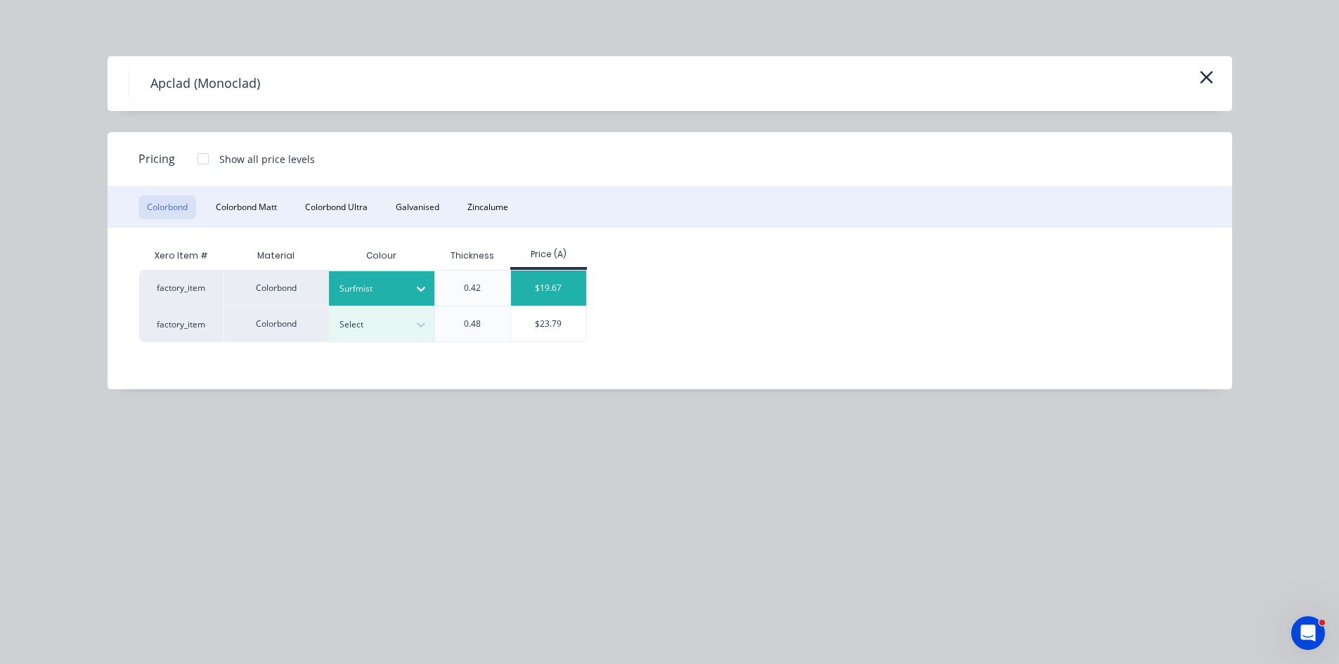
click at [560, 287] on div "$19.67" at bounding box center [548, 288] width 75 height 35
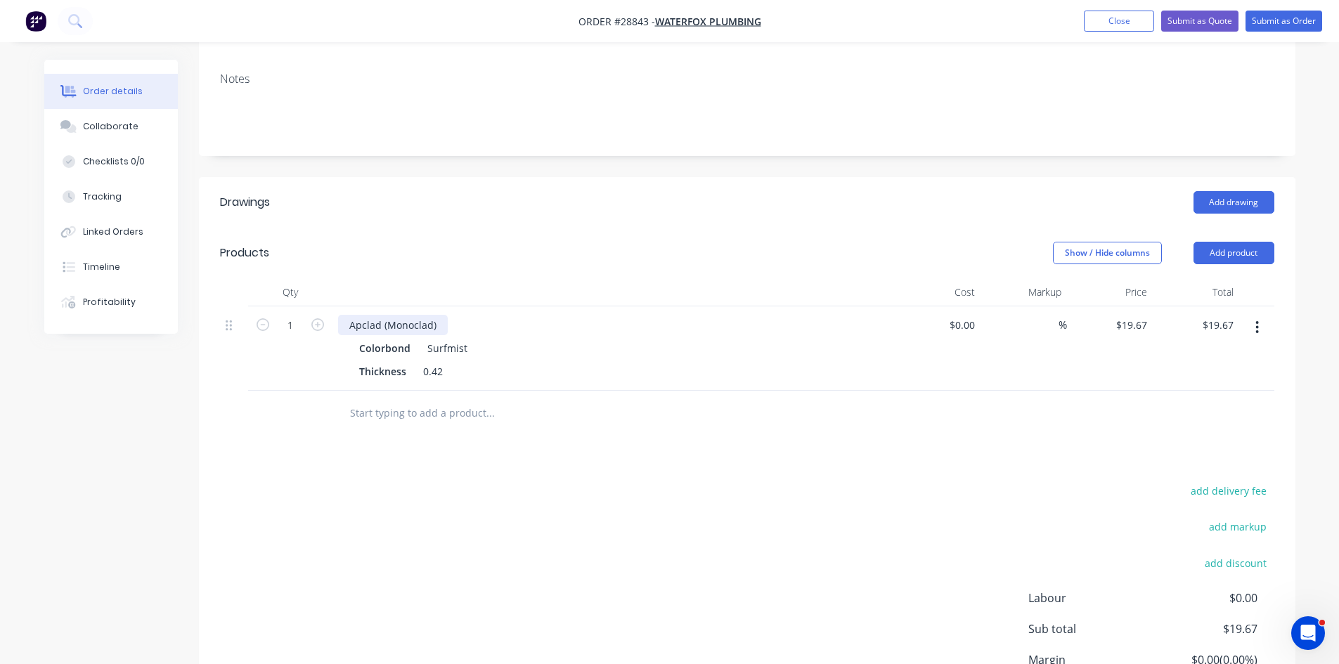
click at [436, 315] on div "Apclad (Monoclad)" at bounding box center [393, 325] width 110 height 20
click at [292, 315] on input "1" at bounding box center [290, 325] width 37 height 21
type input "24.53"
type input "$482.51"
click at [509, 484] on div "add delivery fee add markup add discount Labour $0.00 Sub total $482.51 Margin …" at bounding box center [747, 617] width 1055 height 271
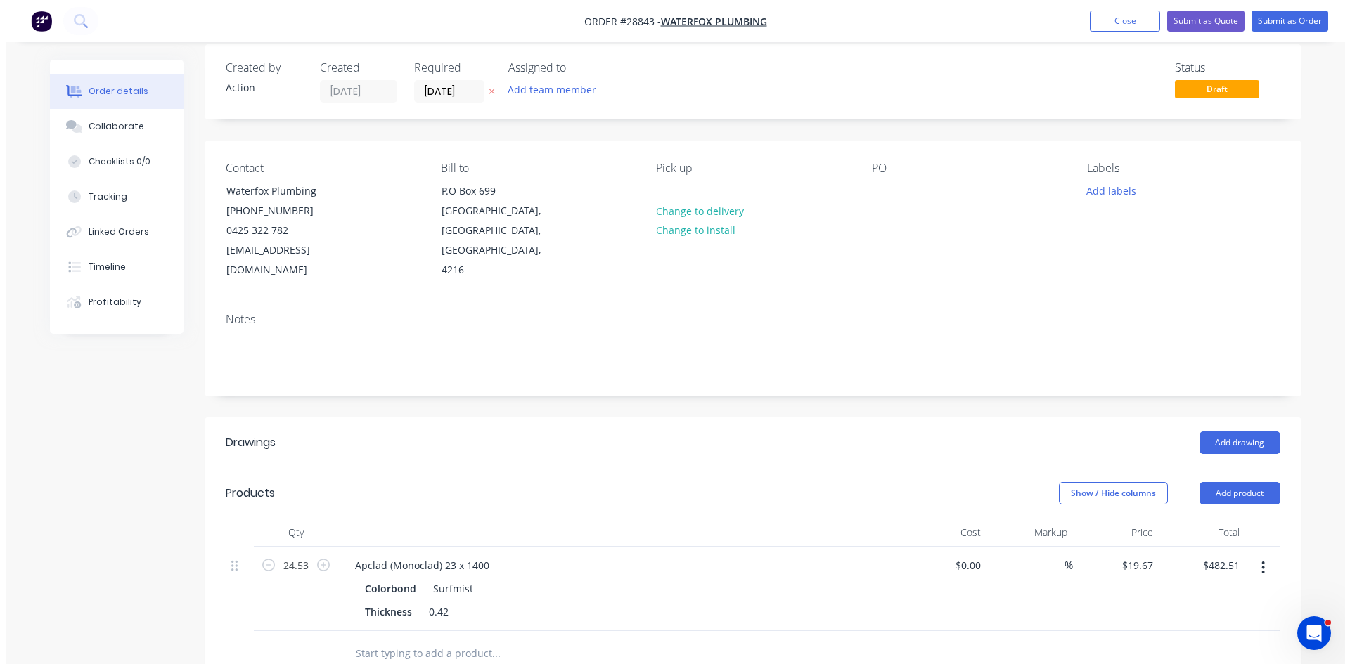
scroll to position [0, 0]
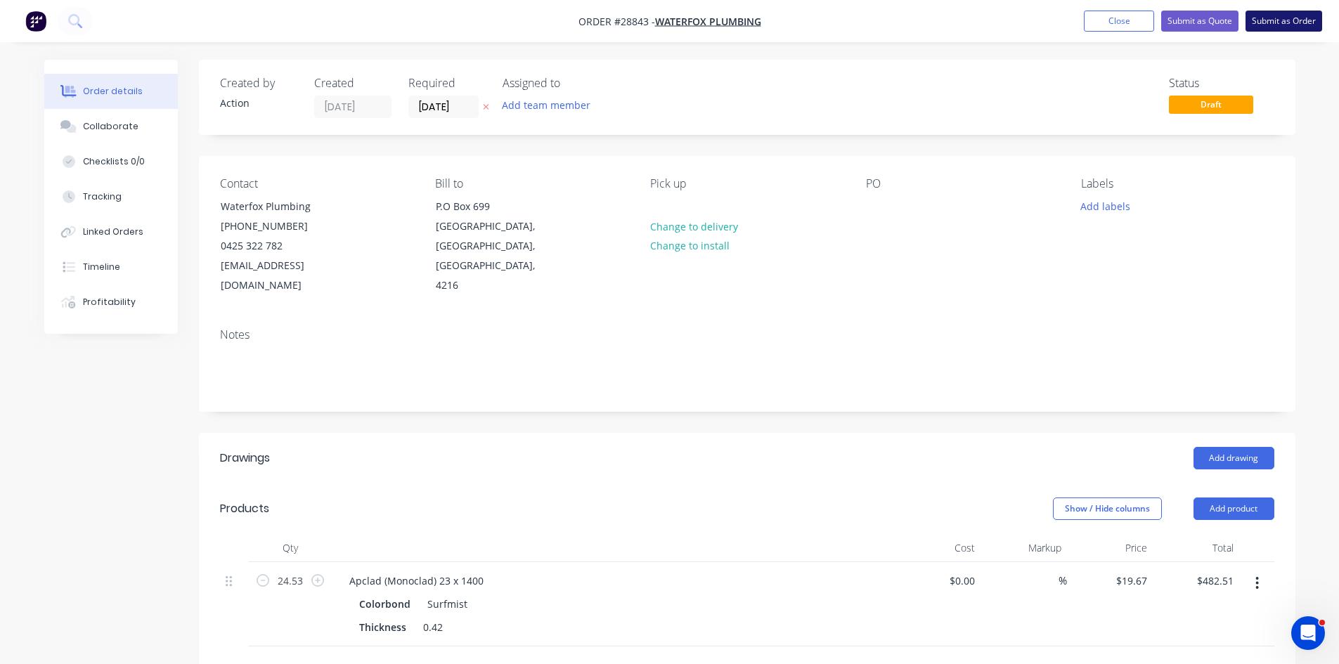
click at [1268, 18] on button "Submit as Order" at bounding box center [1284, 21] width 77 height 21
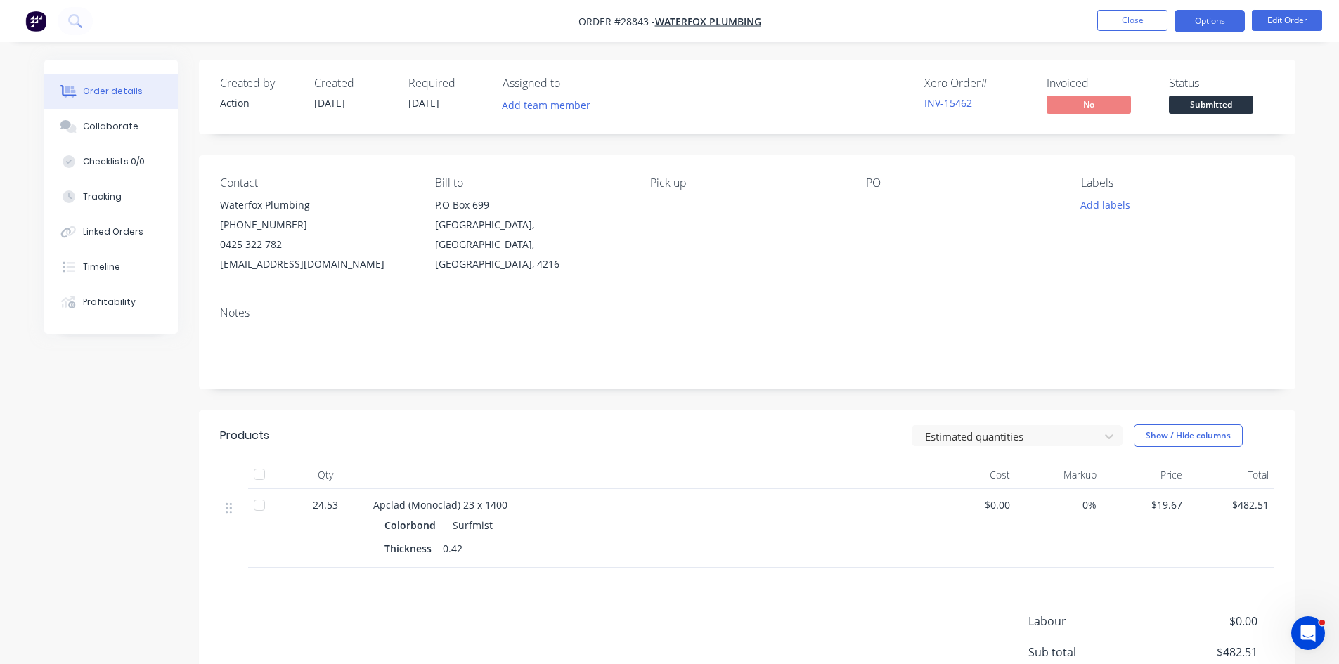
click at [1199, 25] on button "Options" at bounding box center [1210, 21] width 70 height 22
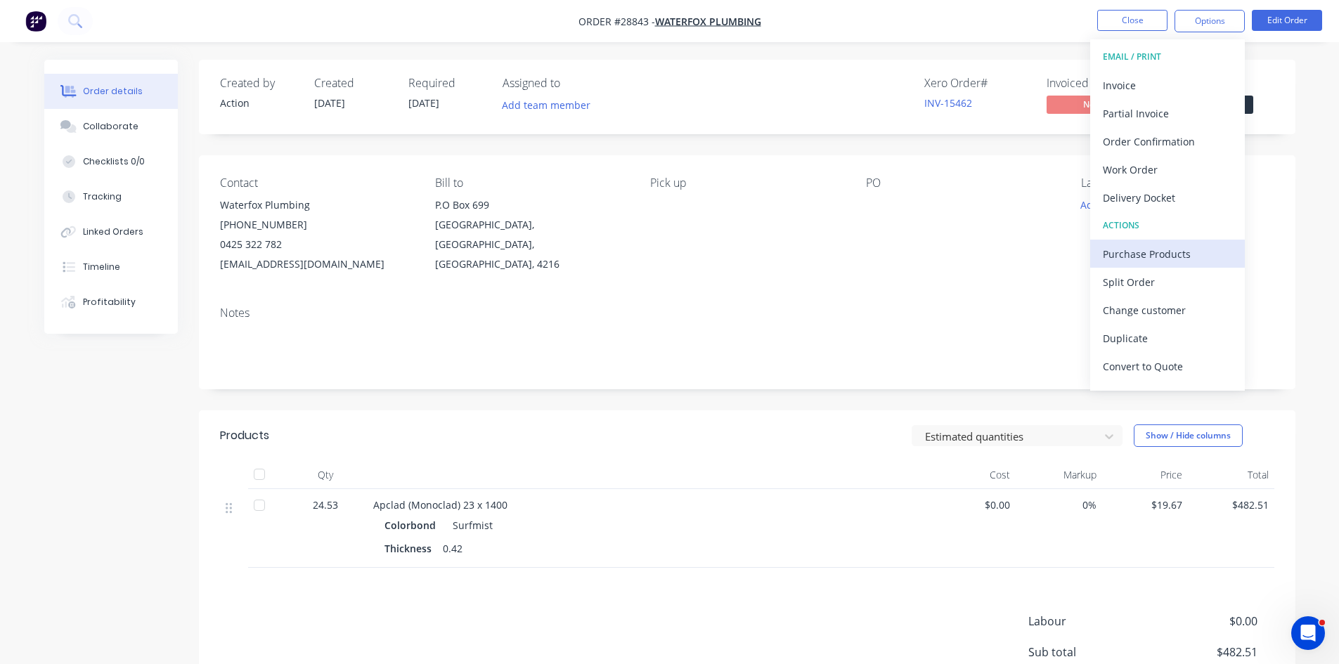
click at [1156, 254] on div "Purchase Products" at bounding box center [1167, 254] width 129 height 20
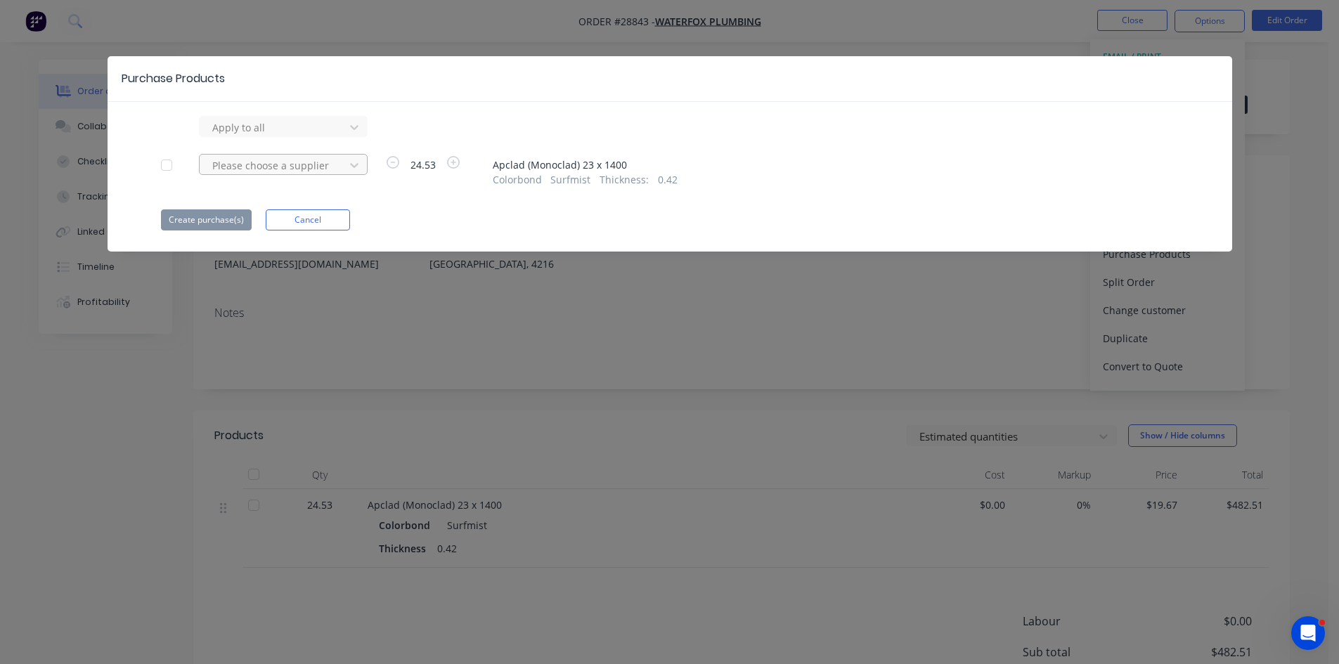
click at [311, 167] on div at bounding box center [274, 166] width 127 height 18
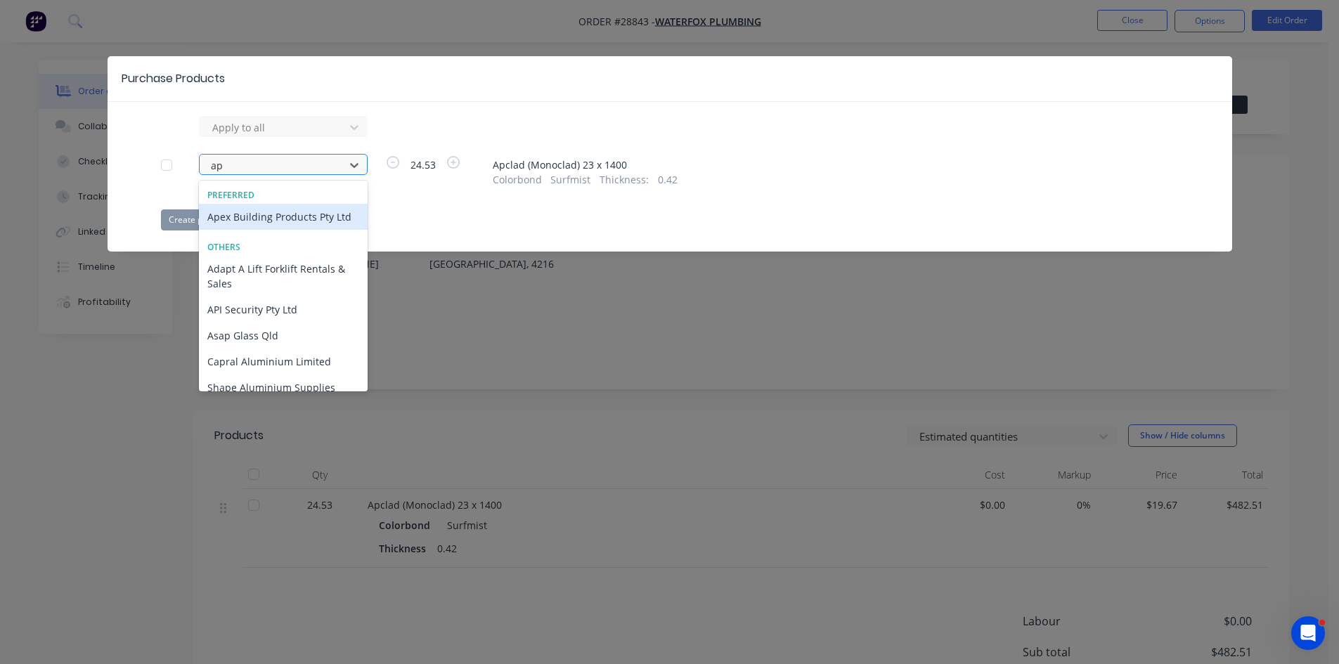
type input "ape"
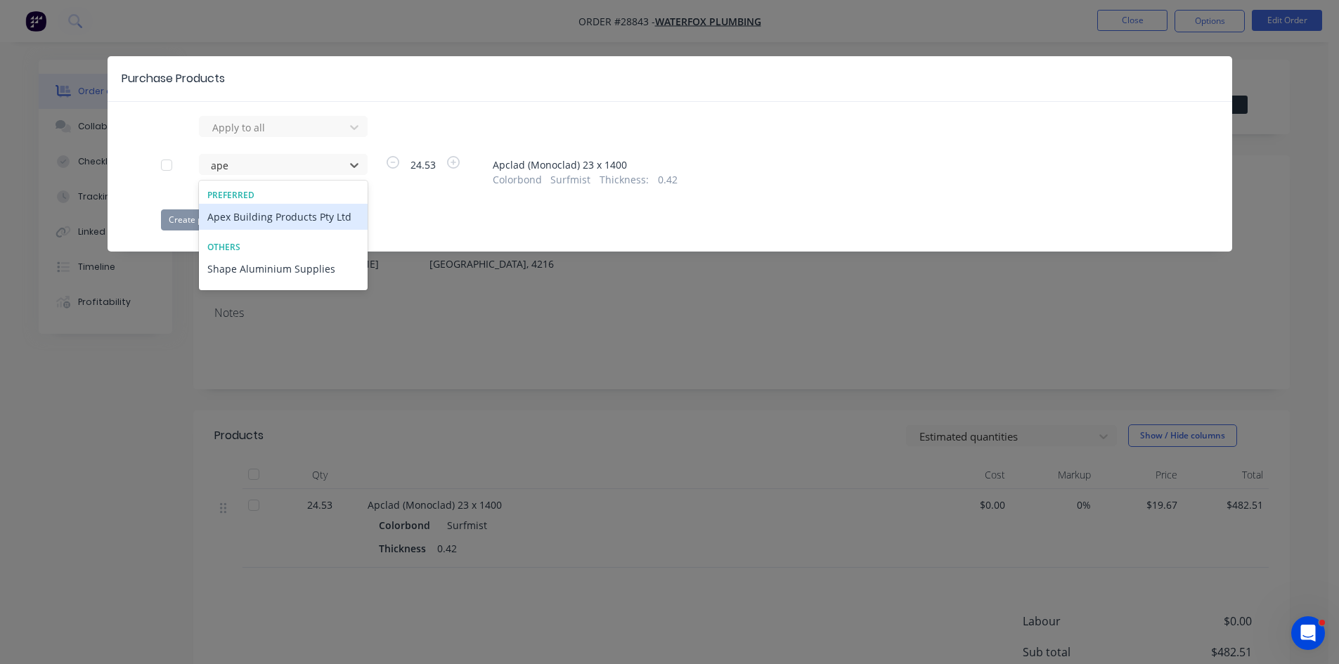
click at [285, 213] on div "Apex Building Products Pty Ltd" at bounding box center [283, 217] width 169 height 26
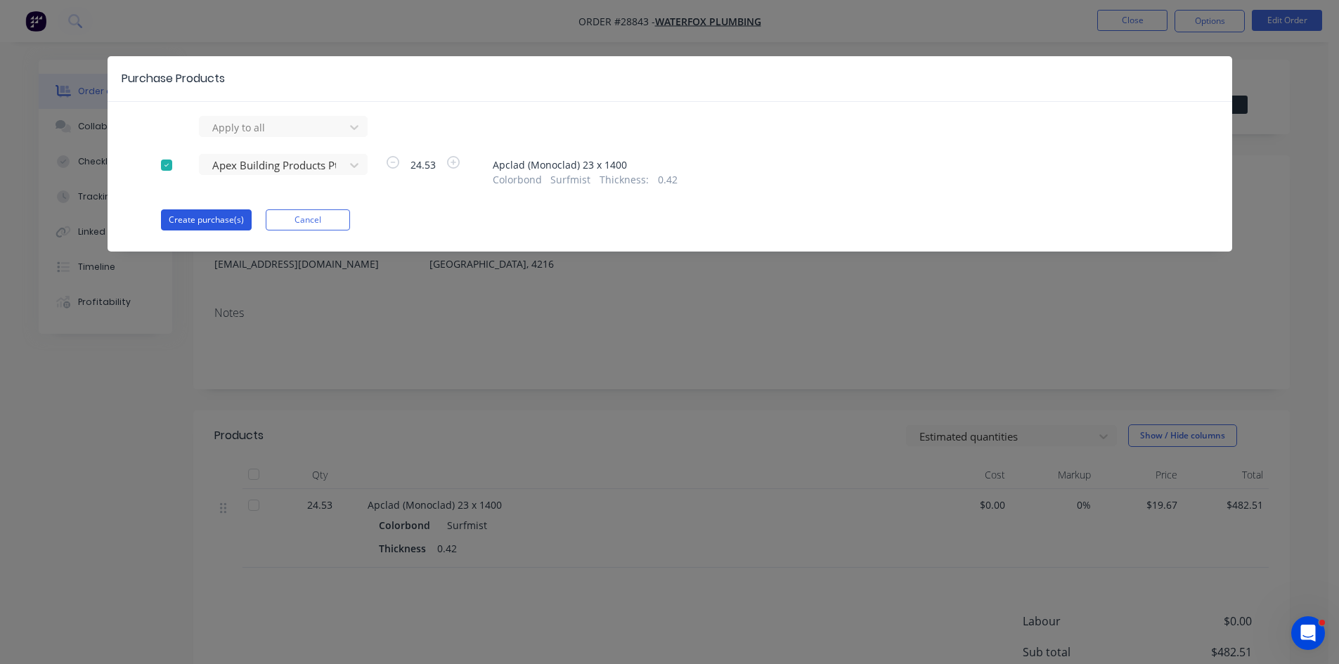
click at [213, 214] on button "Create purchase(s)" at bounding box center [206, 220] width 91 height 21
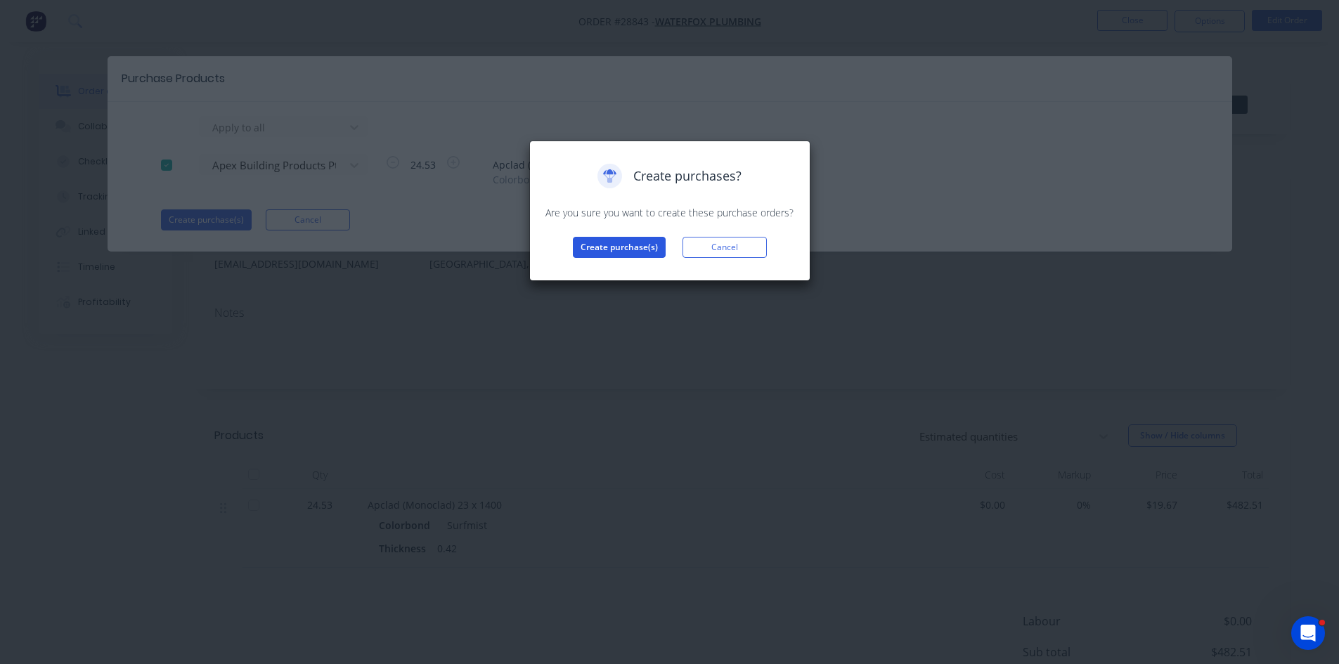
click at [620, 254] on button "Create purchase(s)" at bounding box center [619, 247] width 93 height 21
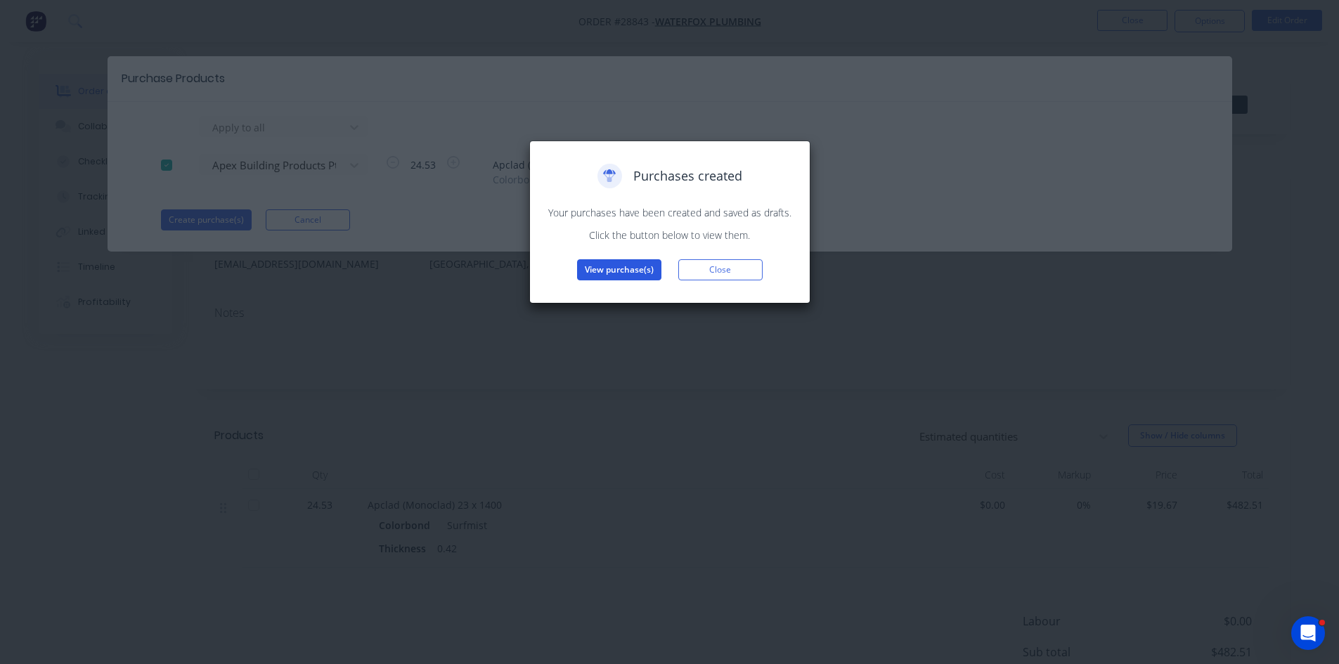
click at [598, 273] on button "View purchase(s)" at bounding box center [619, 269] width 84 height 21
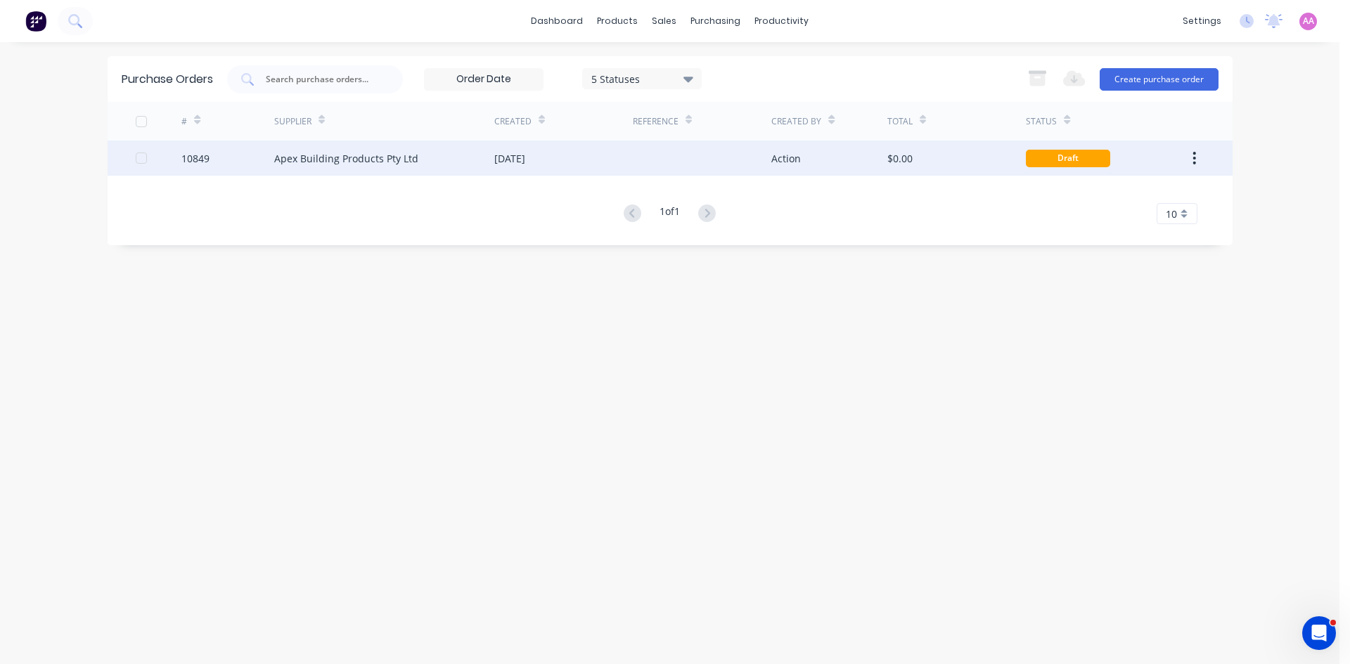
click at [490, 160] on div "Apex Building Products Pty Ltd" at bounding box center [384, 158] width 220 height 35
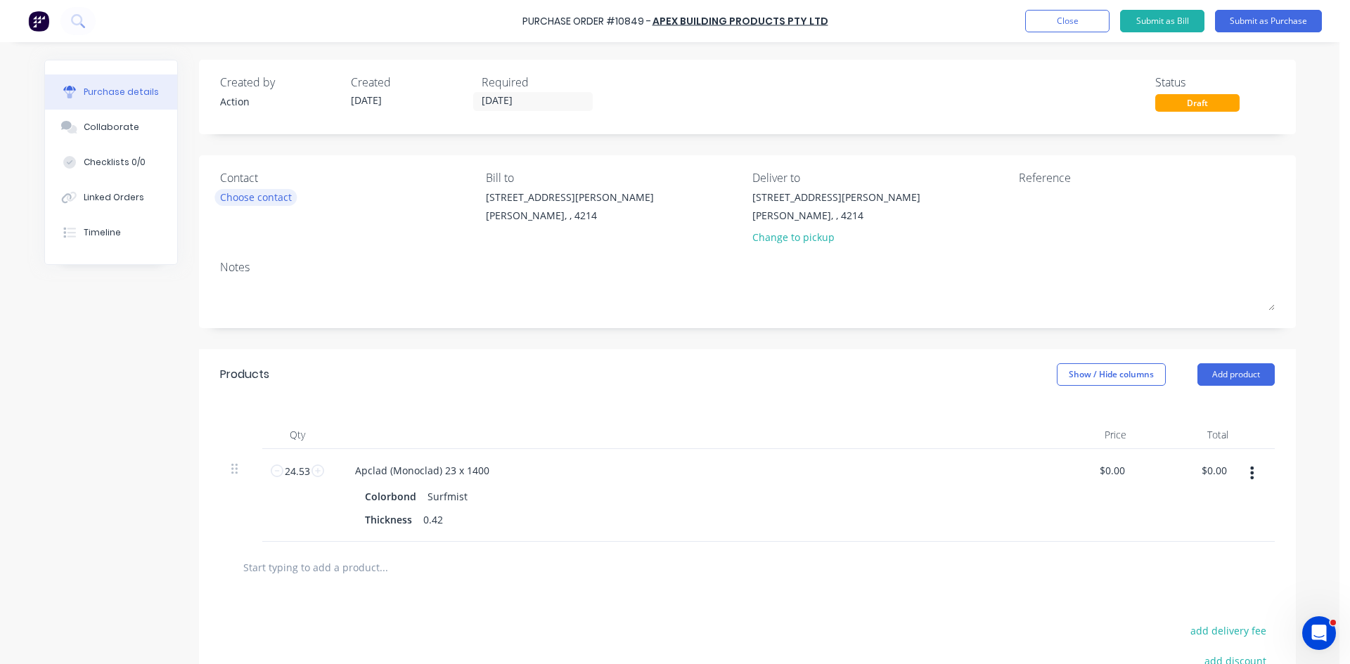
click at [220, 198] on div "Choose contact" at bounding box center [256, 197] width 72 height 15
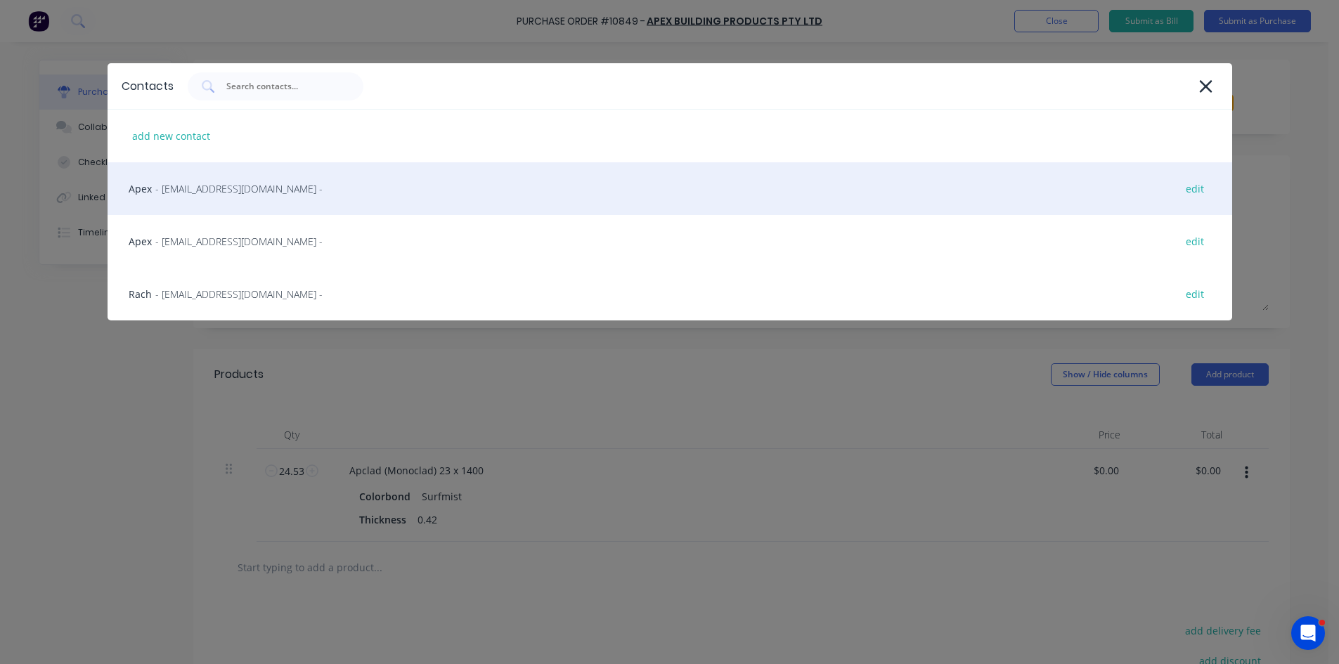
click at [231, 191] on span "- salesgc@apexsteel.com.au -" at bounding box center [238, 188] width 167 height 15
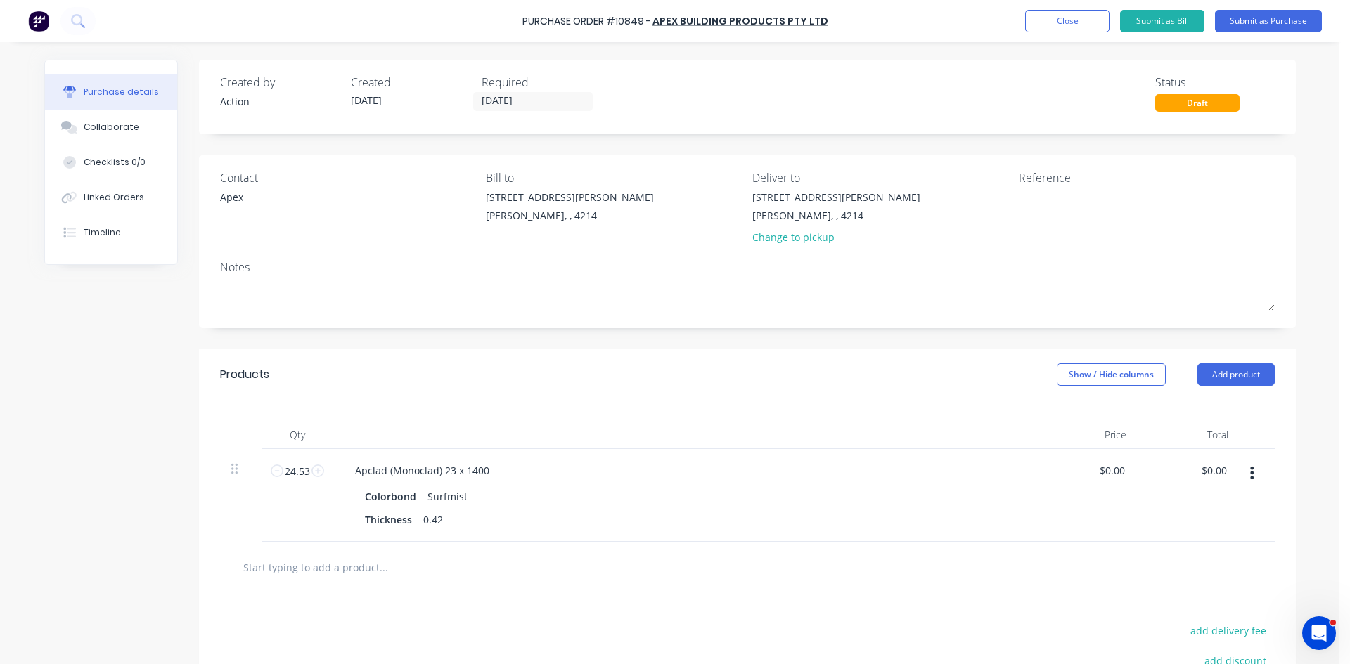
drag, startPoint x: 530, startPoint y: 92, endPoint x: 536, endPoint y: 119, distance: 27.5
click at [531, 92] on label "[DATE]" at bounding box center [533, 101] width 120 height 19
click at [531, 93] on input "[DATE]" at bounding box center [533, 102] width 118 height 18
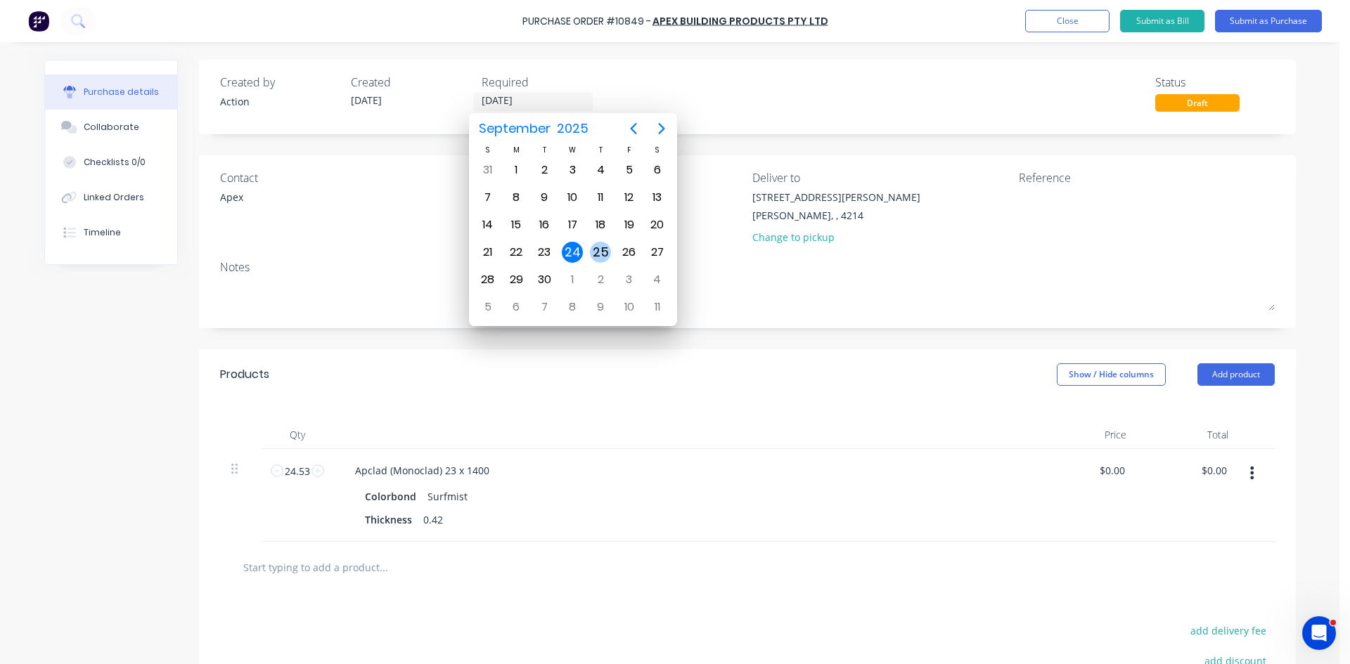
click at [600, 256] on div "25" at bounding box center [600, 252] width 21 height 21
type input "[DATE]"
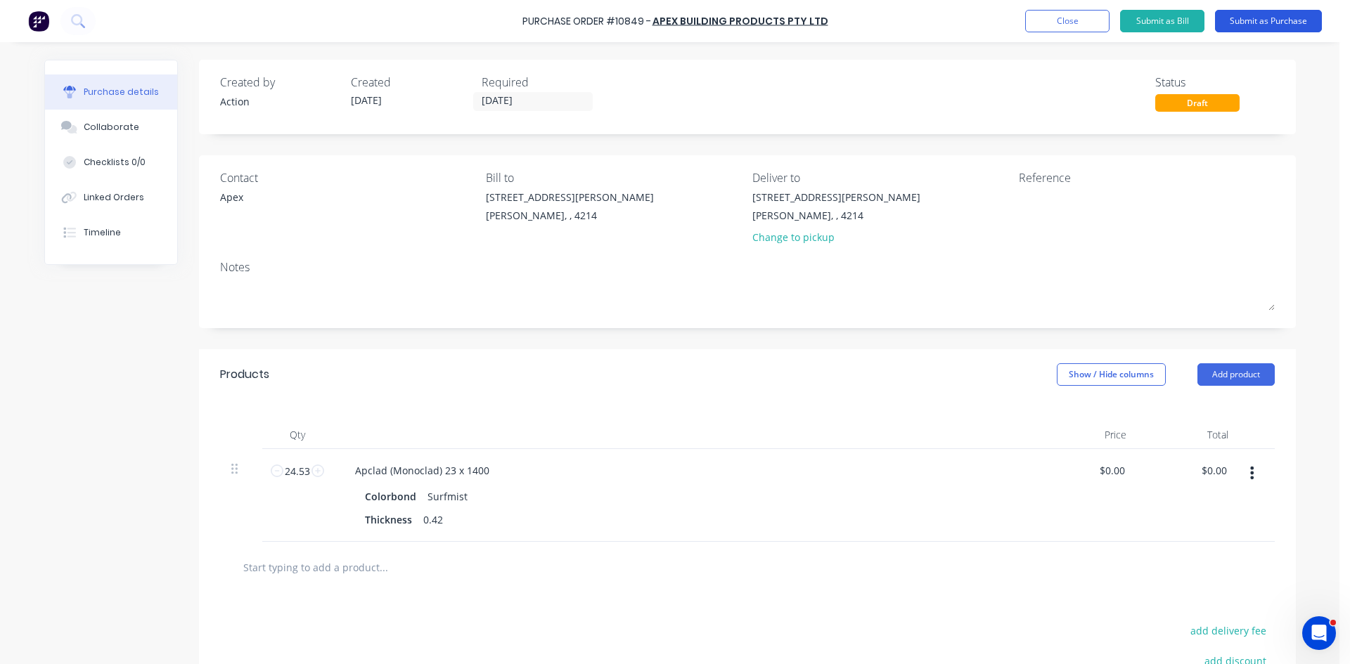
click at [1284, 20] on button "Submit as Purchase" at bounding box center [1268, 21] width 107 height 22
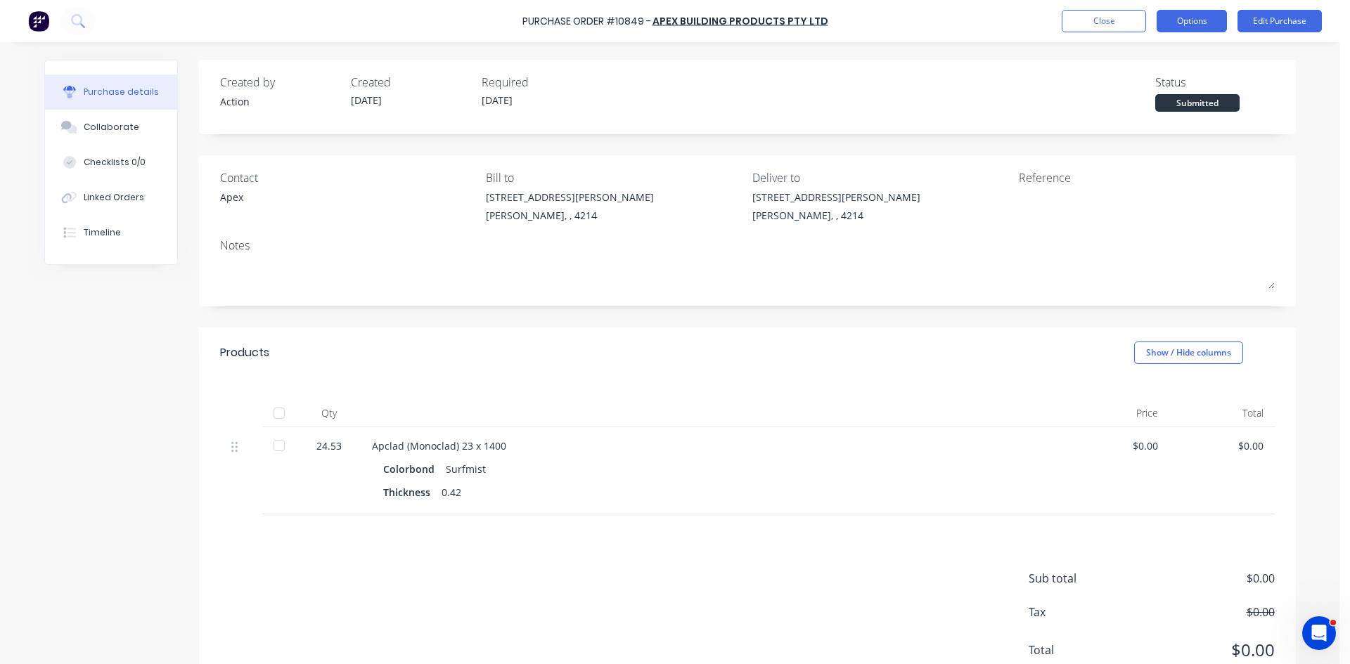
click at [1199, 19] on button "Options" at bounding box center [1191, 21] width 70 height 22
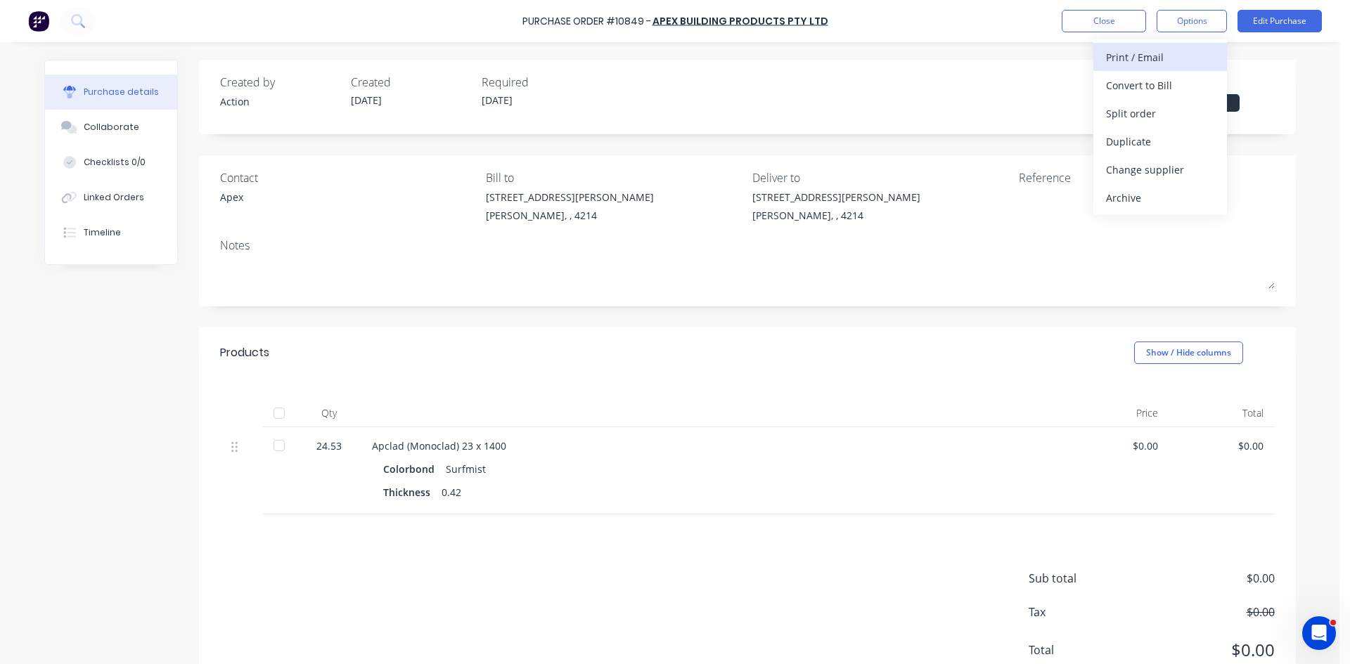
click at [1166, 52] on div "Print / Email" at bounding box center [1160, 57] width 108 height 20
click at [1123, 108] on div "Without pricing" at bounding box center [1160, 113] width 108 height 20
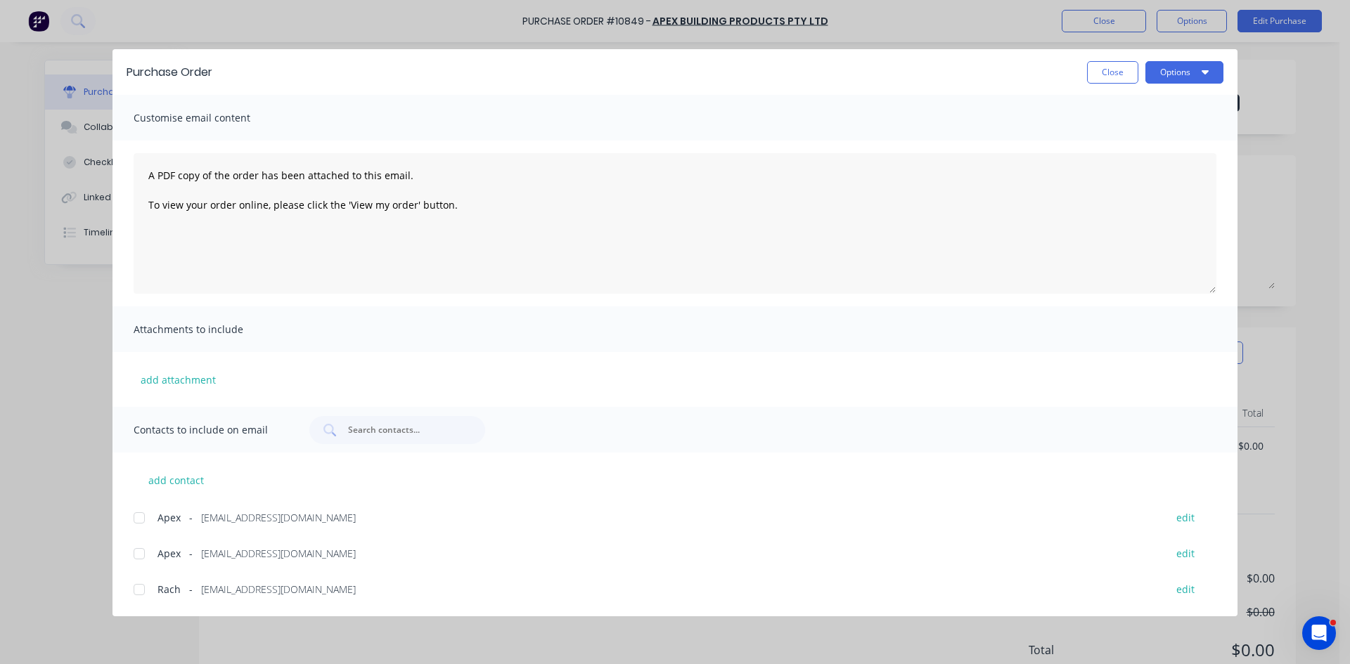
click at [141, 515] on div at bounding box center [139, 518] width 28 height 28
click at [1191, 73] on button "Options" at bounding box center [1184, 72] width 78 height 22
click at [1165, 158] on div "Email" at bounding box center [1156, 164] width 108 height 20
click at [1110, 72] on button "Close" at bounding box center [1112, 72] width 51 height 22
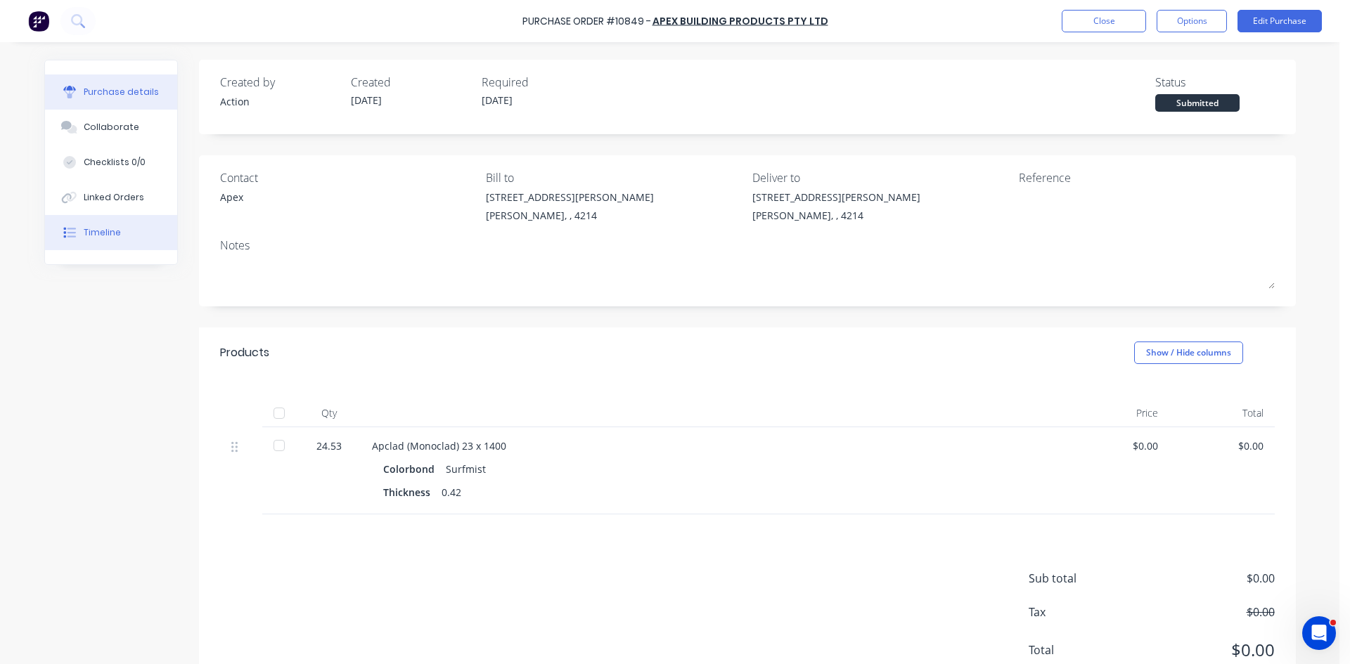
click at [112, 230] on div "Timeline" at bounding box center [102, 232] width 37 height 13
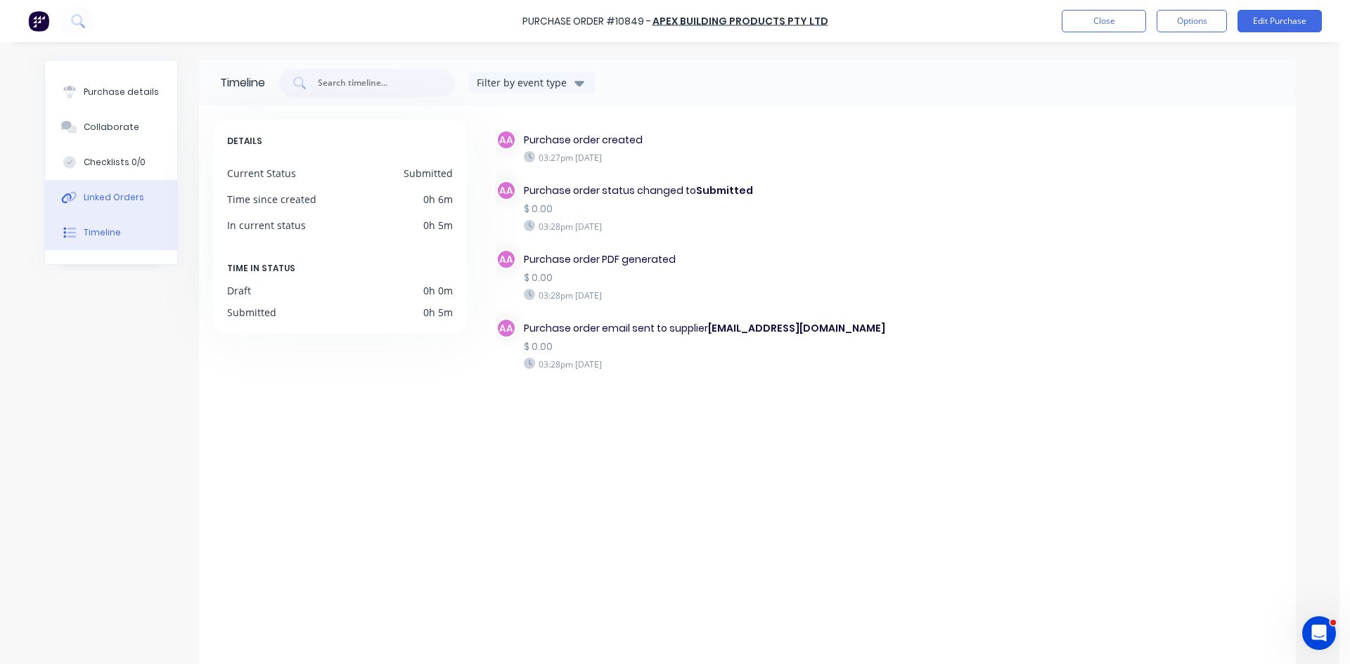
click at [113, 199] on div "Linked Orders" at bounding box center [114, 197] width 60 height 13
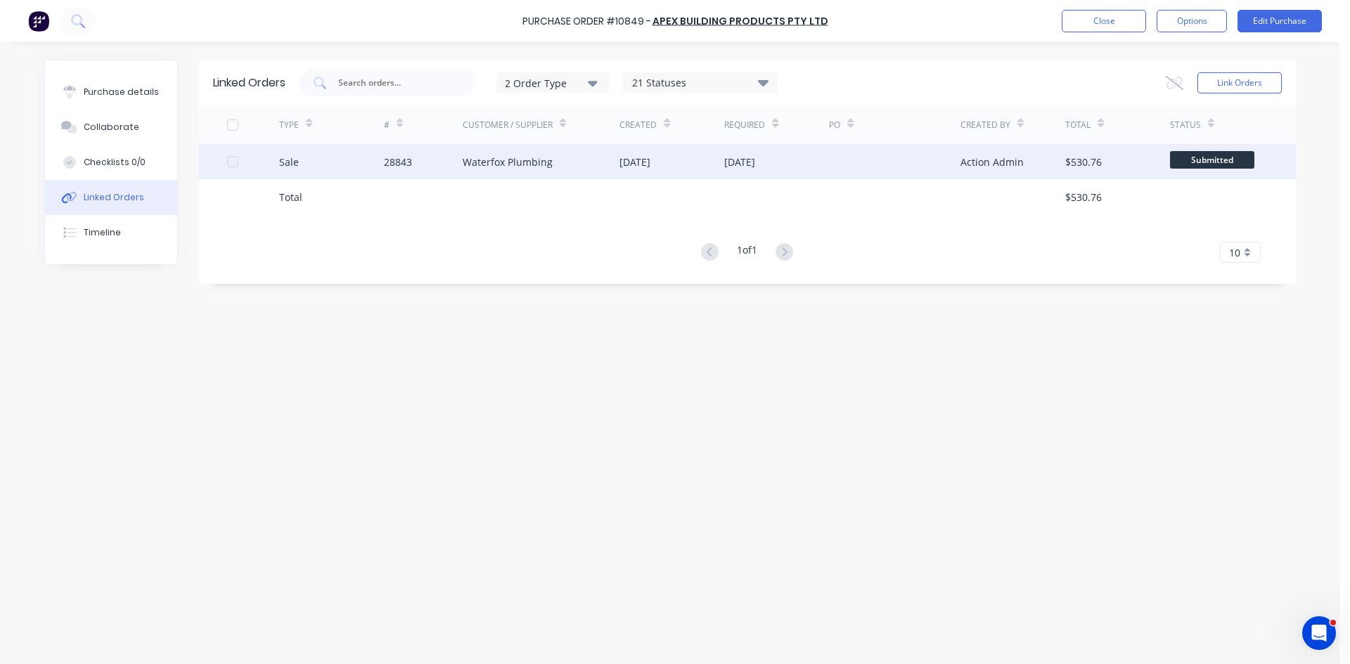
click at [380, 166] on div "Sale" at bounding box center [331, 161] width 105 height 35
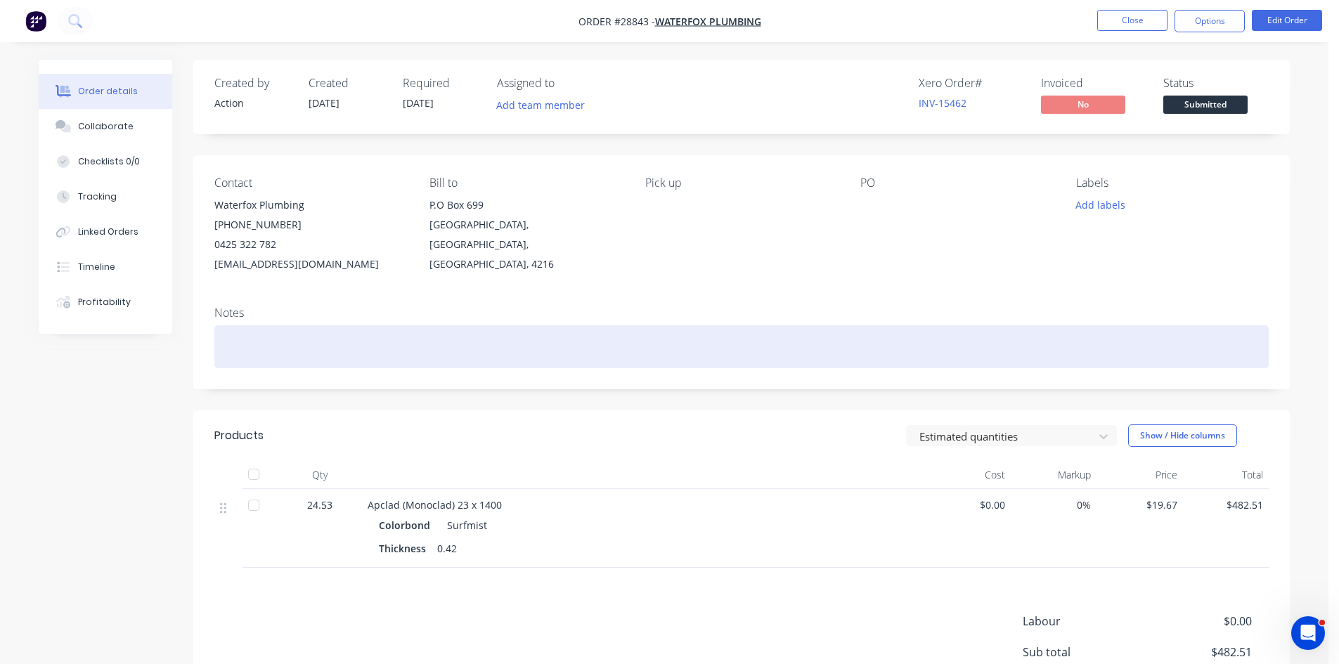
click at [323, 338] on div at bounding box center [741, 346] width 1055 height 43
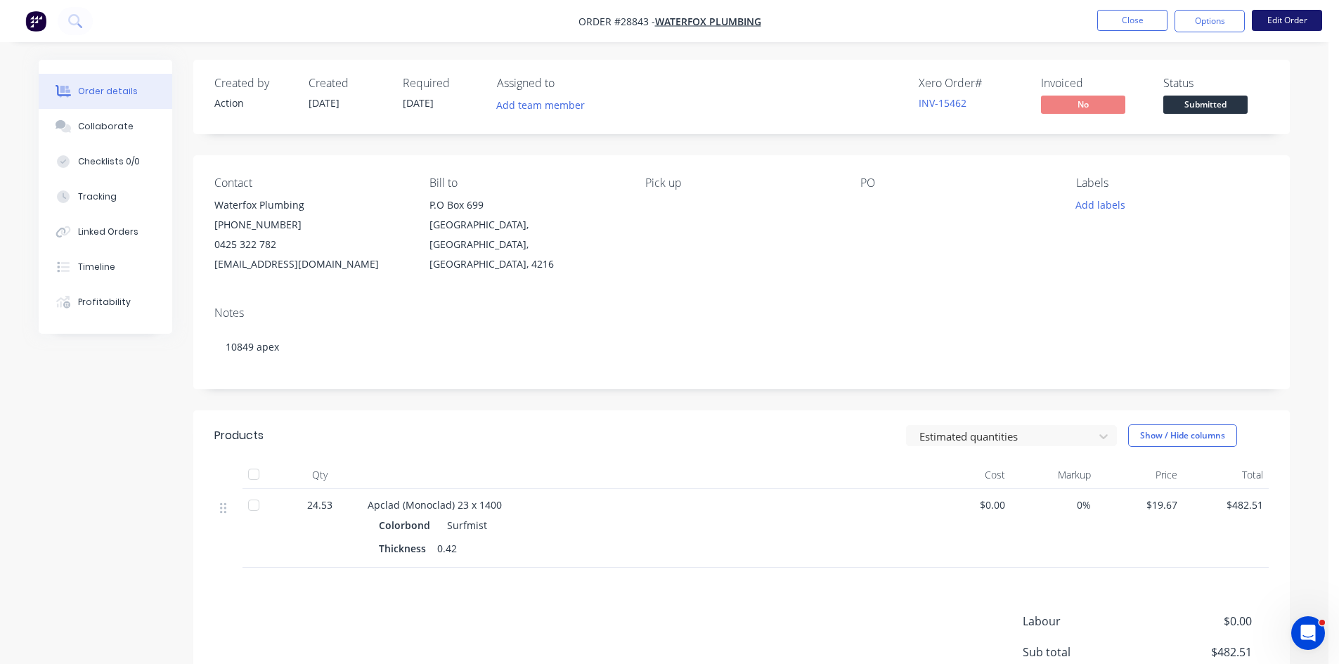
click at [1296, 17] on button "Edit Order" at bounding box center [1287, 20] width 70 height 21
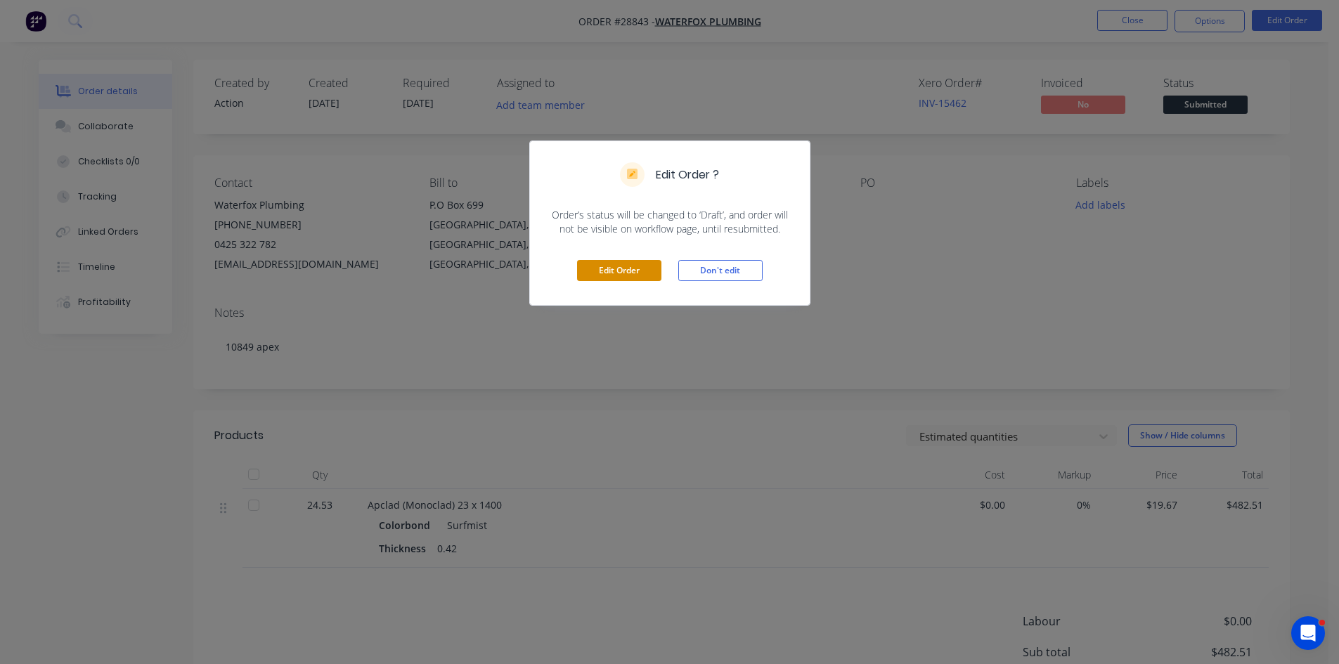
click at [633, 269] on button "Edit Order" at bounding box center [619, 270] width 84 height 21
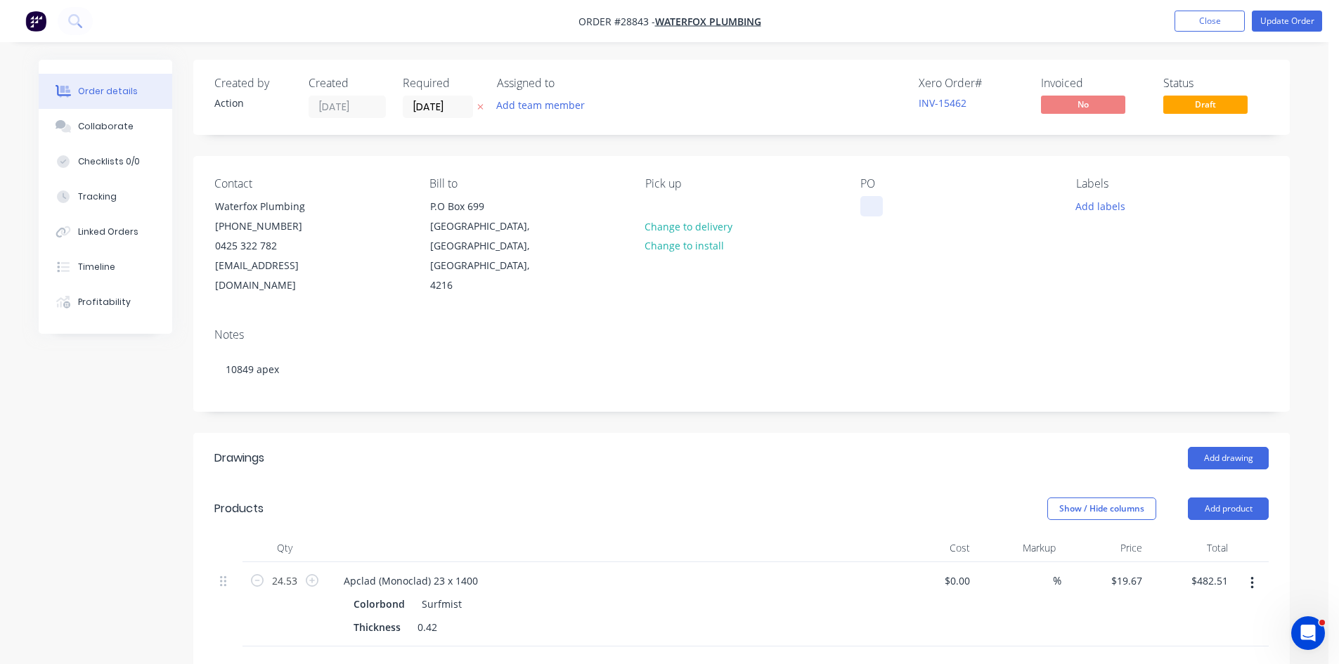
click at [870, 202] on div at bounding box center [871, 206] width 22 height 20
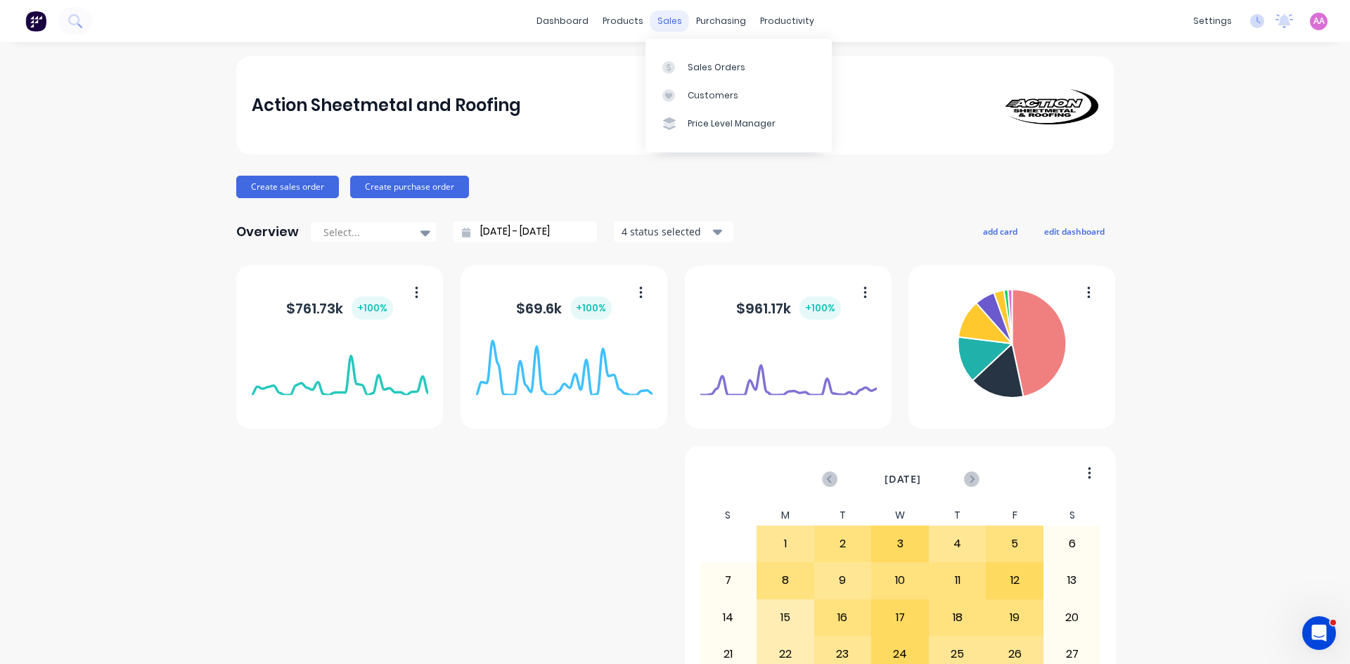
click at [666, 25] on div "sales" at bounding box center [669, 21] width 39 height 21
click at [713, 71] on div "Sales Orders" at bounding box center [717, 67] width 58 height 13
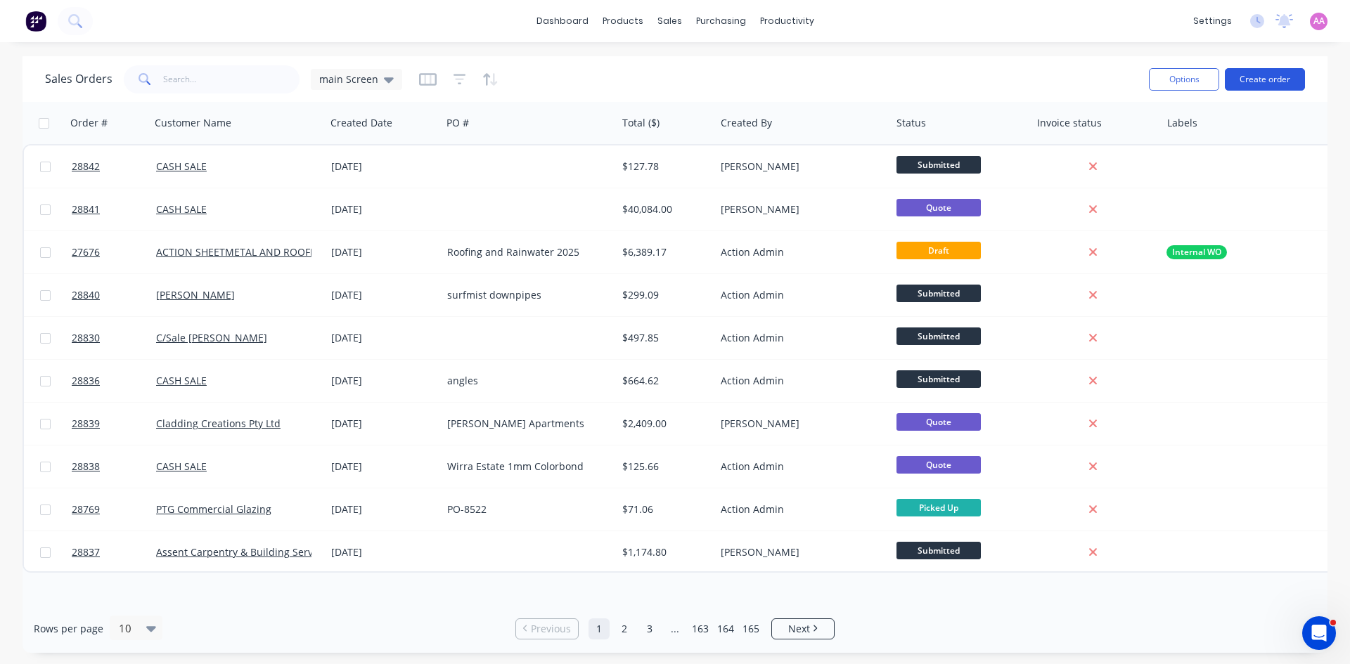
click at [1263, 82] on button "Create order" at bounding box center [1265, 79] width 80 height 22
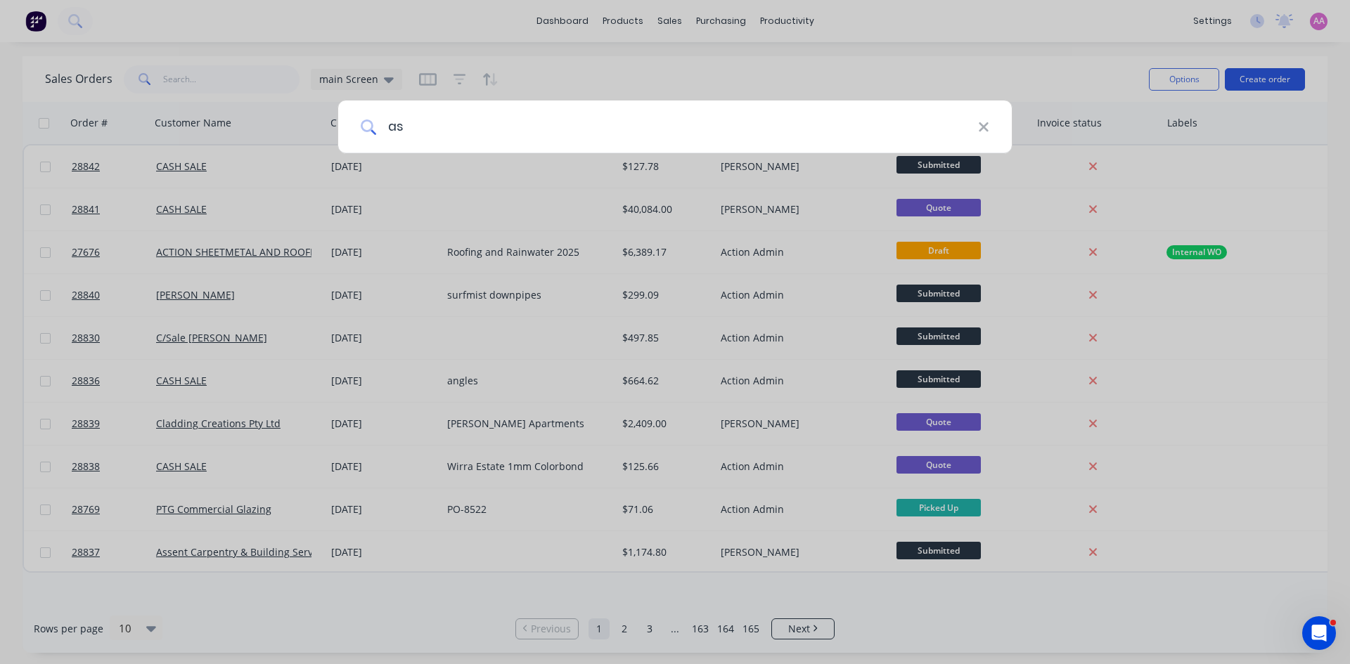
type input "a"
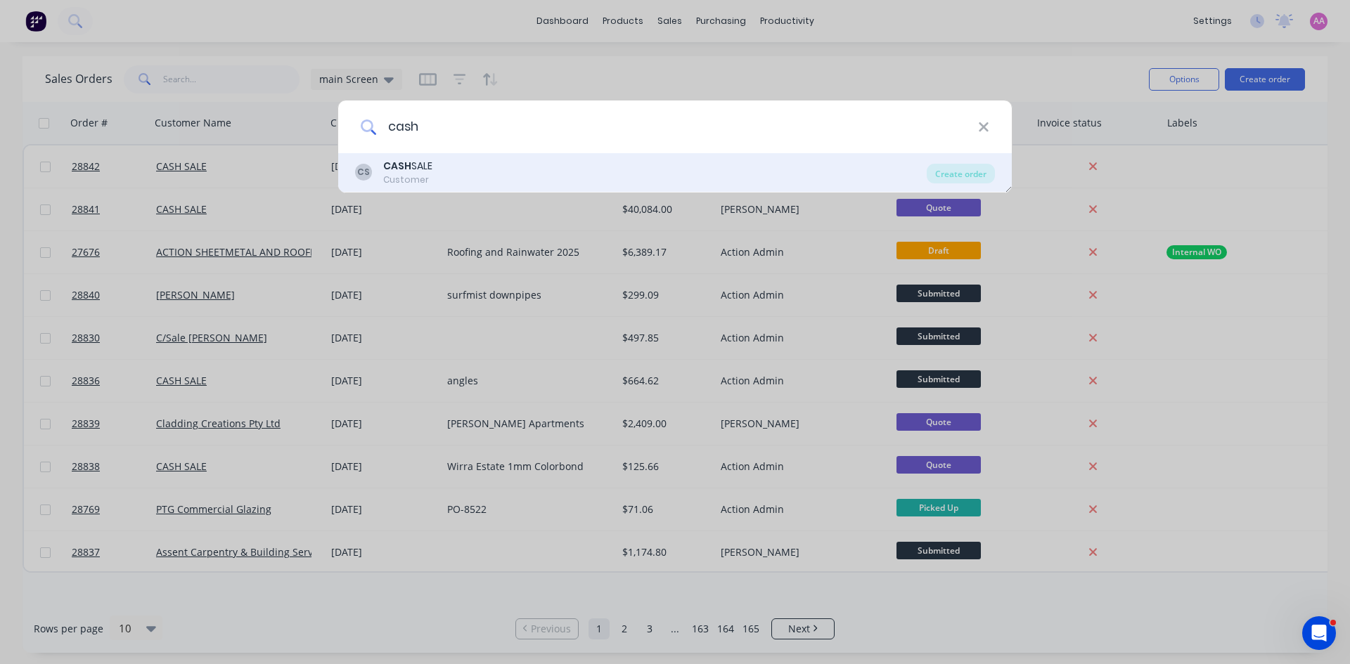
type input "cash"
click at [426, 161] on div "CASH SALE" at bounding box center [407, 166] width 49 height 15
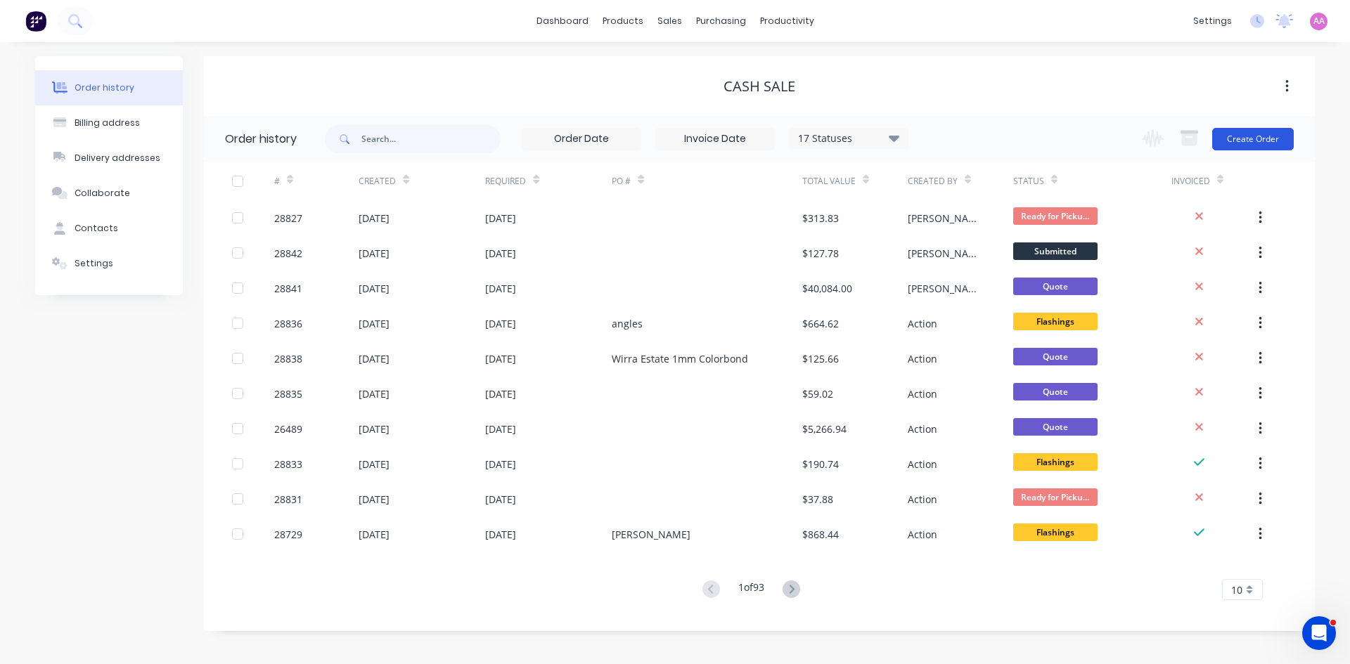
click at [1259, 140] on button "Create Order" at bounding box center [1253, 139] width 82 height 22
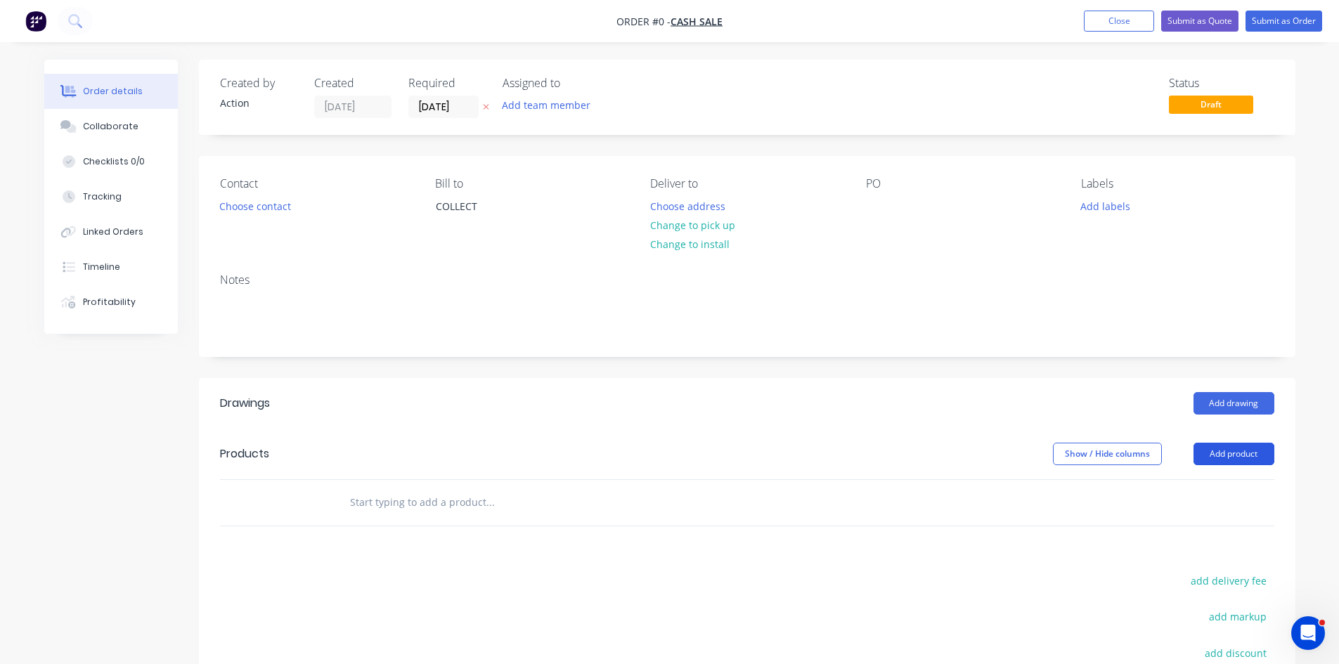
drag, startPoint x: 1240, startPoint y: 452, endPoint x: 558, endPoint y: 179, distance: 734.5
click at [1240, 451] on button "Add product" at bounding box center [1234, 454] width 81 height 22
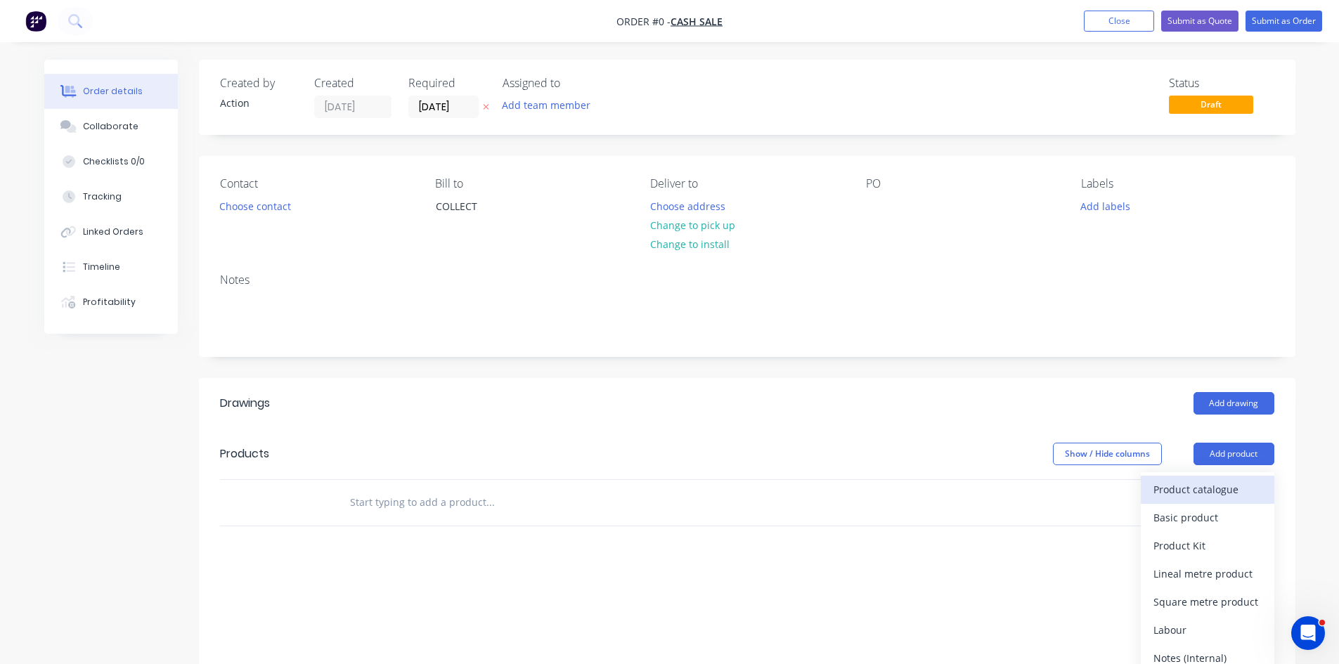
click at [1176, 491] on div "Product catalogue" at bounding box center [1208, 489] width 108 height 20
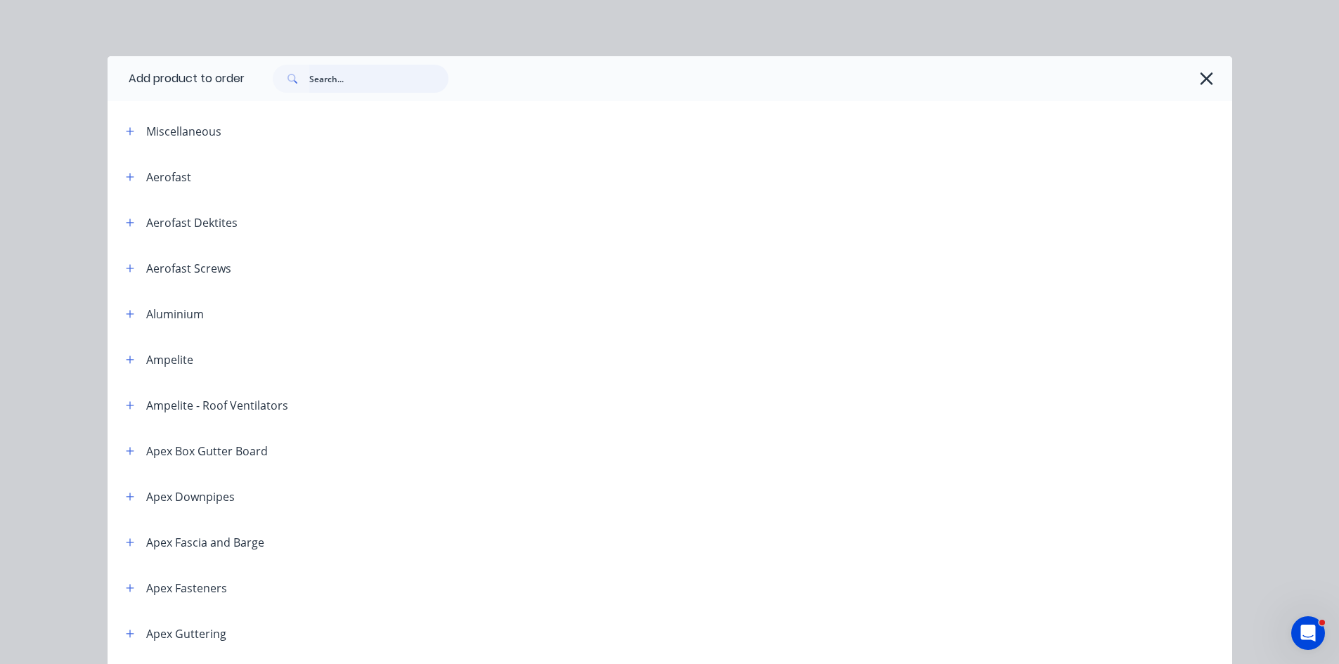
click at [353, 75] on input "text" at bounding box center [378, 79] width 139 height 28
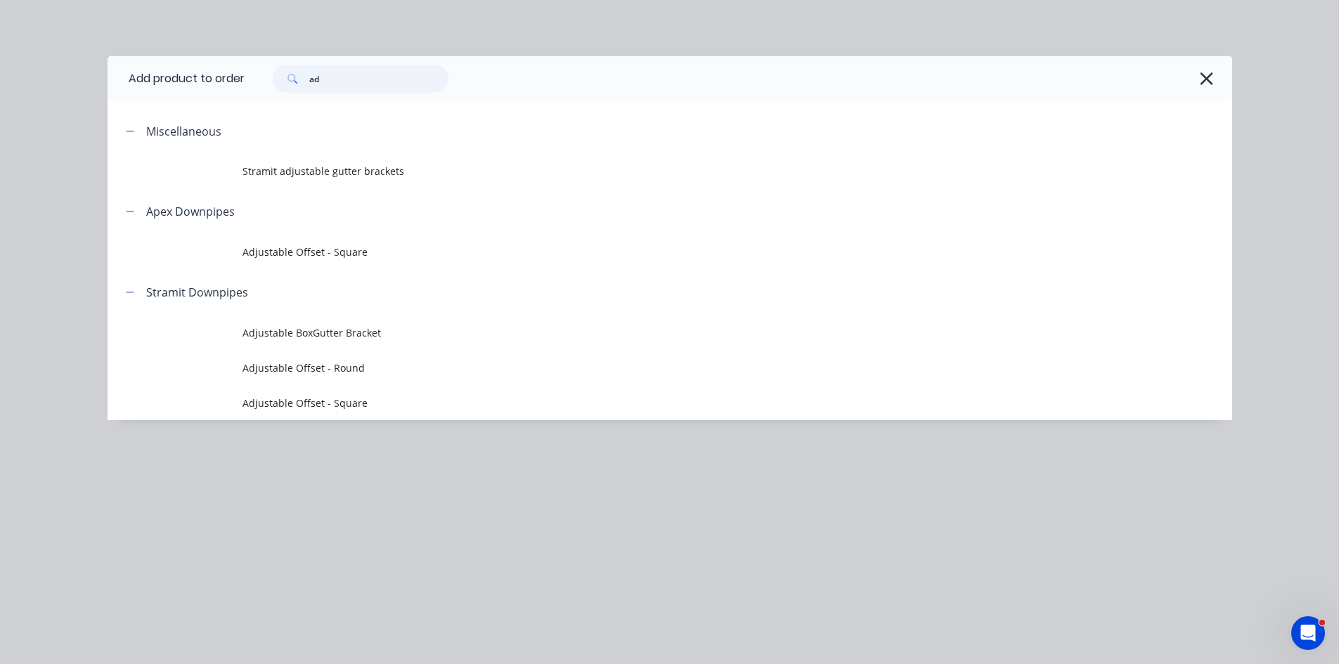
type input "a"
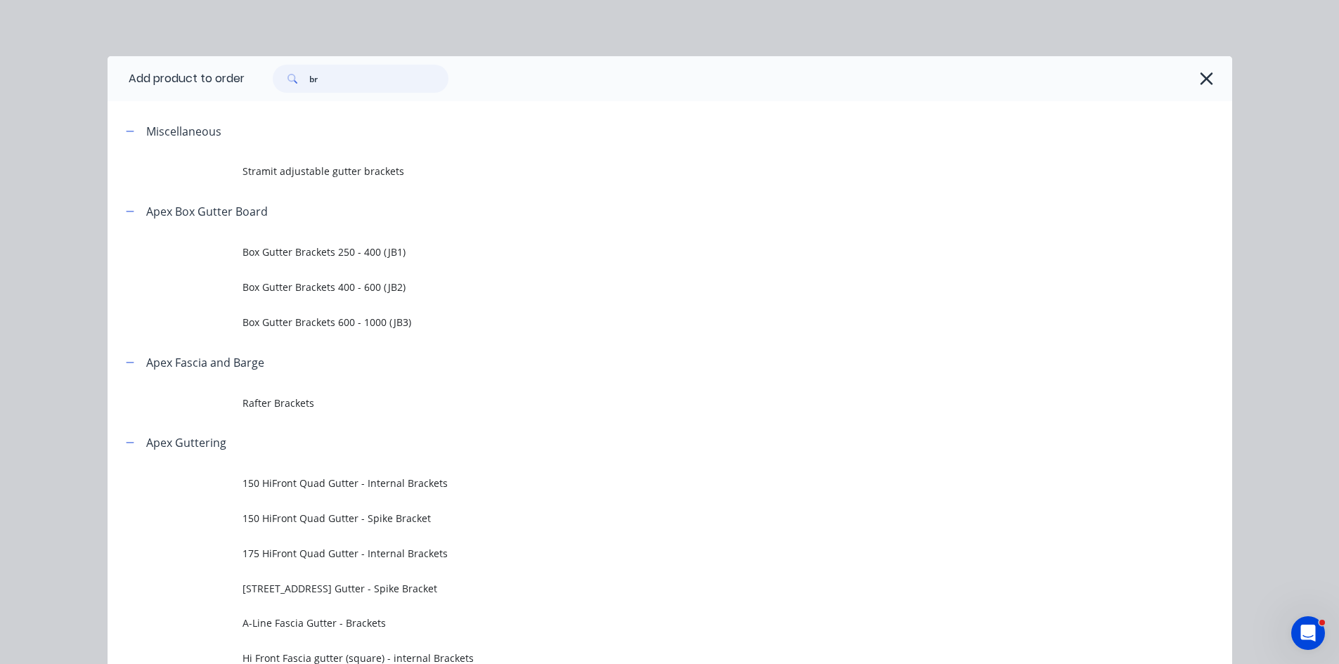
type input "b"
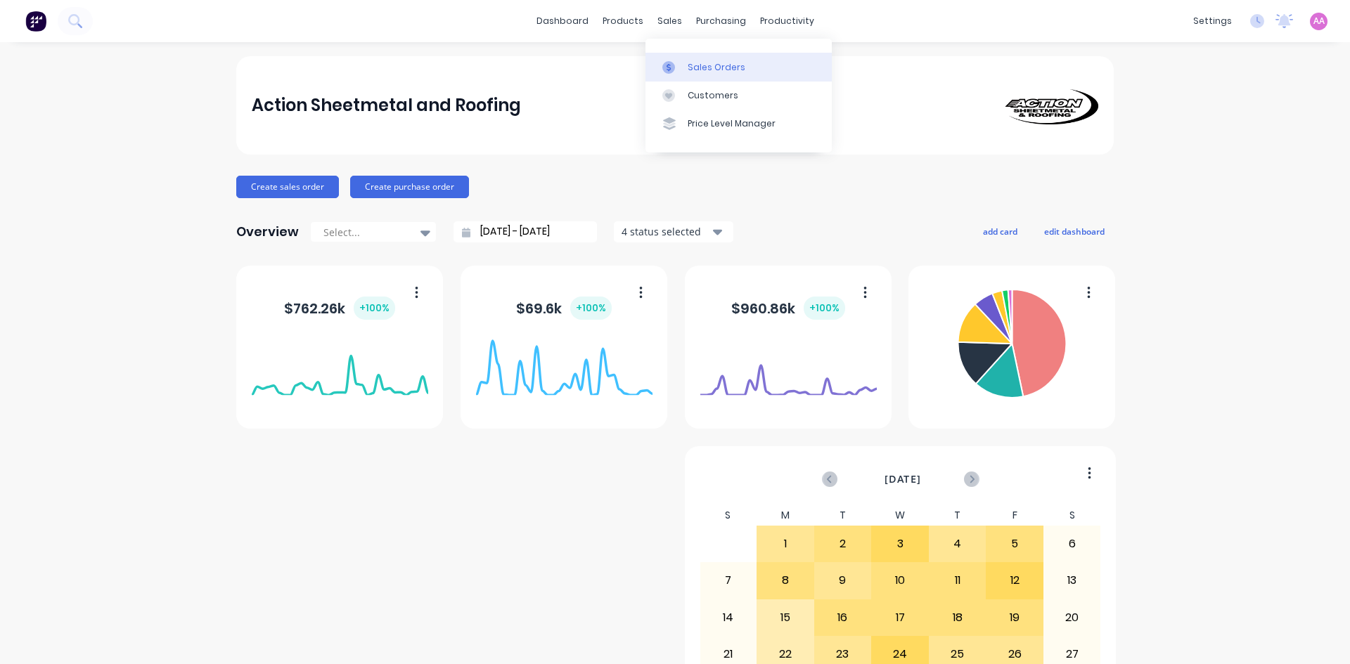
click at [707, 73] on div "Sales Orders" at bounding box center [717, 67] width 58 height 13
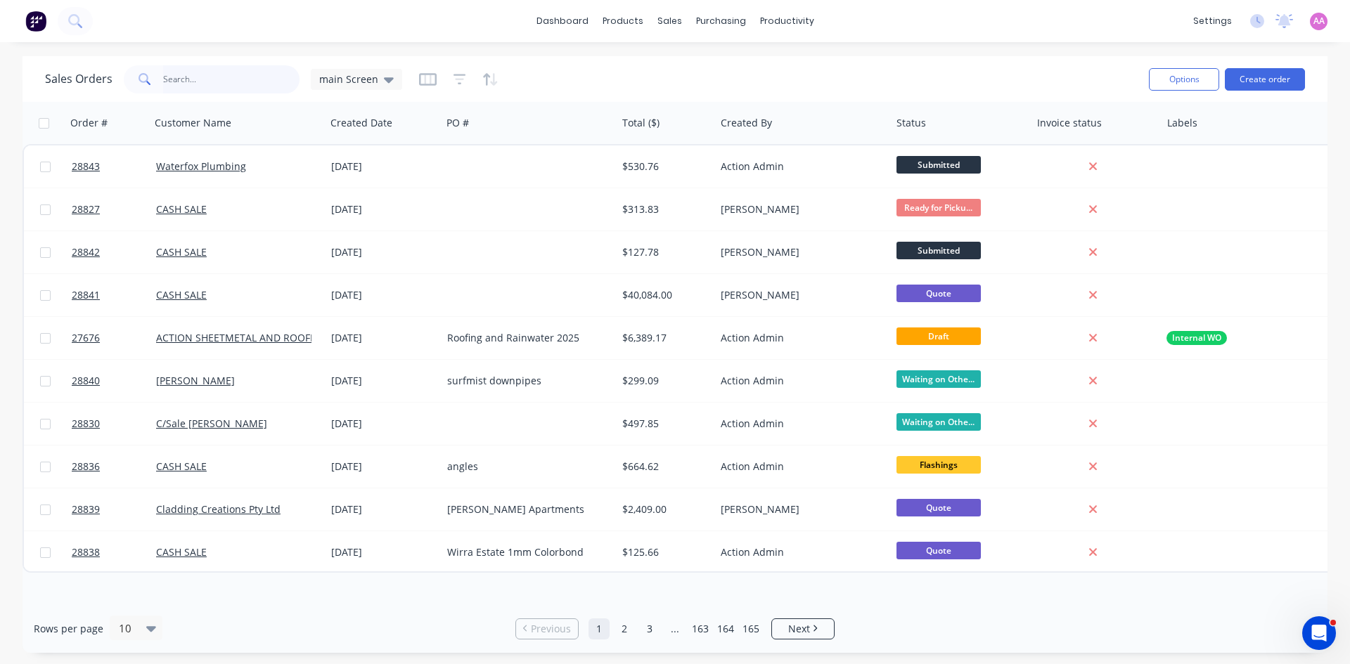
click at [219, 82] on input "text" at bounding box center [231, 79] width 137 height 28
click at [696, 15] on div "purchasing" at bounding box center [721, 21] width 64 height 21
click at [766, 59] on link "Purchase Orders" at bounding box center [780, 67] width 186 height 28
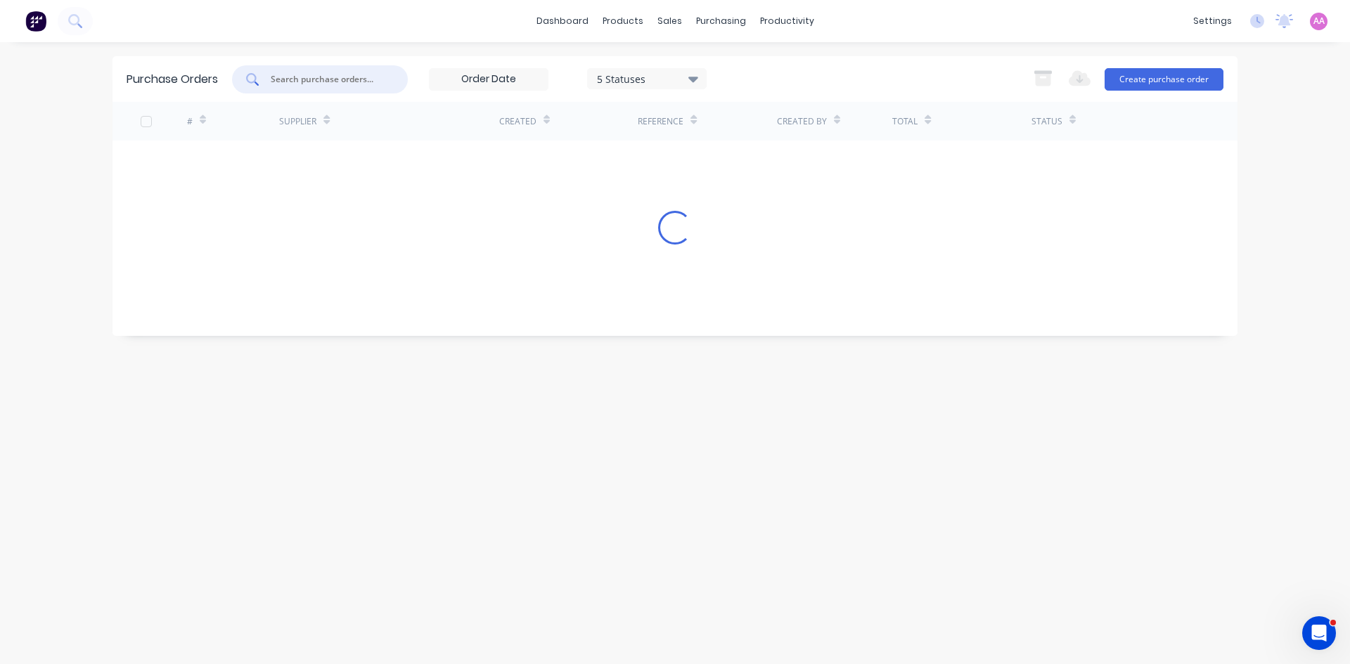
click at [323, 86] on input "text" at bounding box center [327, 79] width 117 height 14
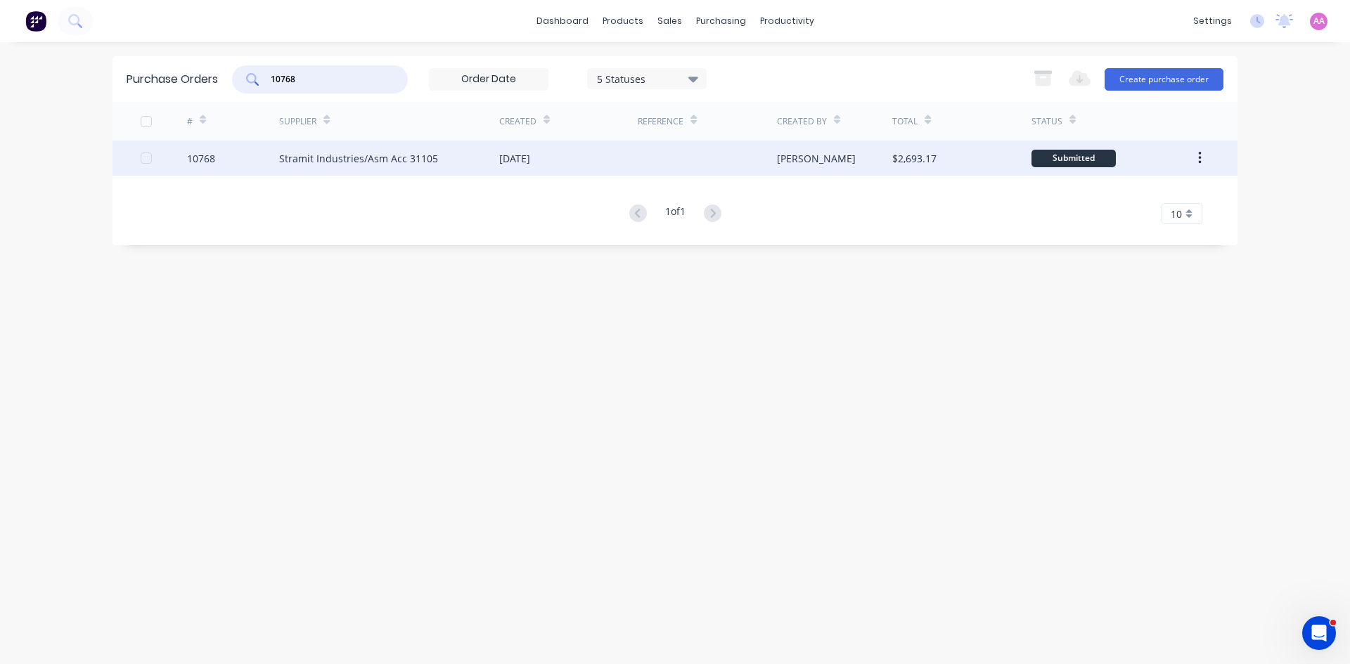
type input "10768"
click at [375, 172] on div "Stramit Industries/Asm Acc 31105" at bounding box center [389, 158] width 220 height 35
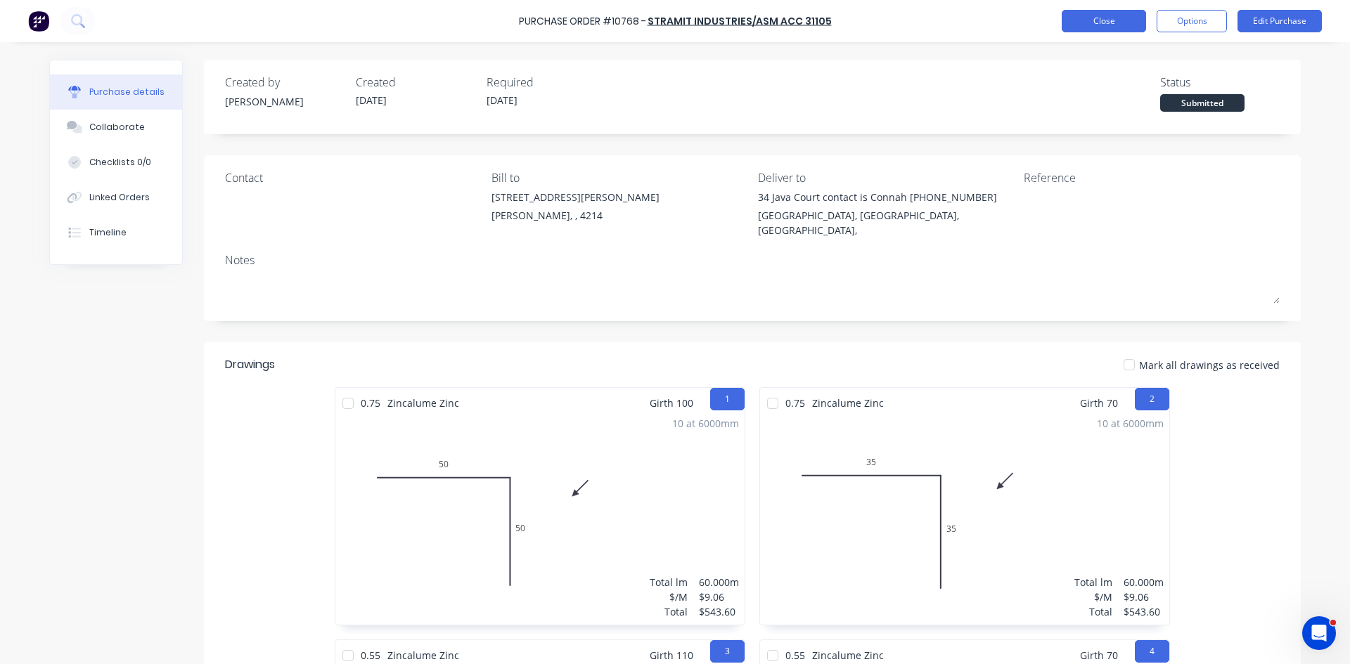
click at [1120, 20] on button "Close" at bounding box center [1104, 21] width 84 height 22
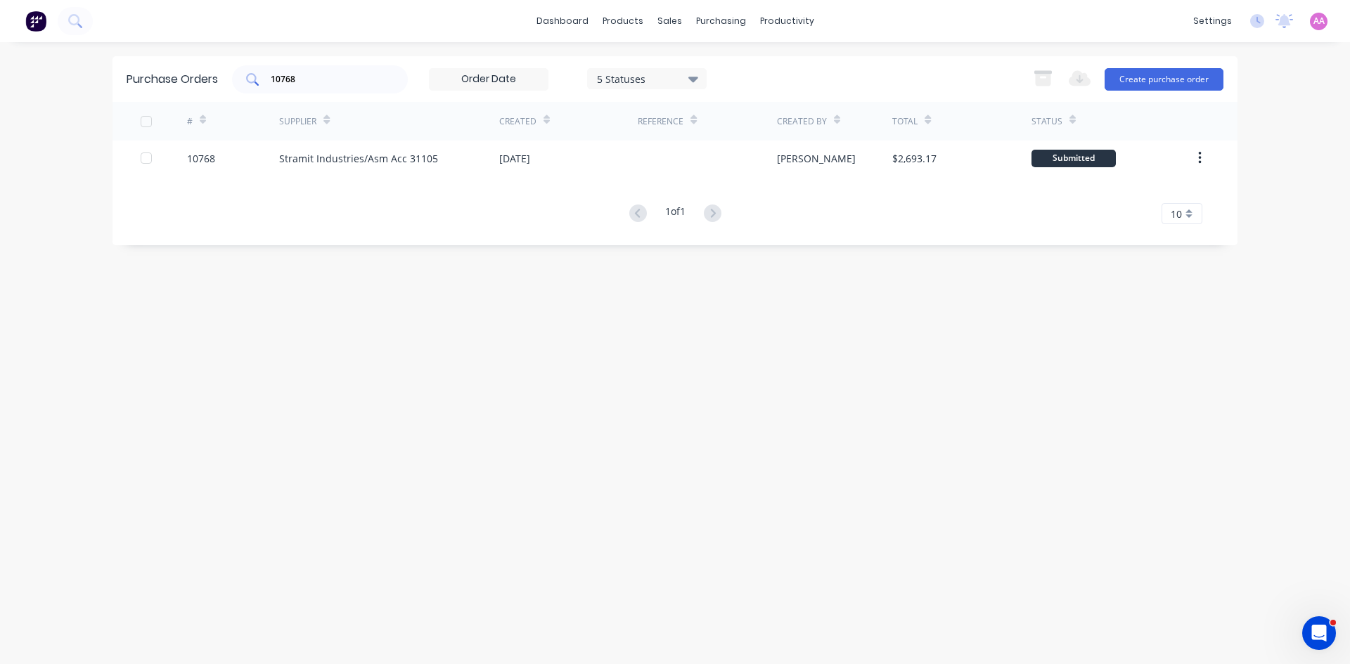
click at [327, 89] on div "10768" at bounding box center [320, 79] width 176 height 28
type input "1"
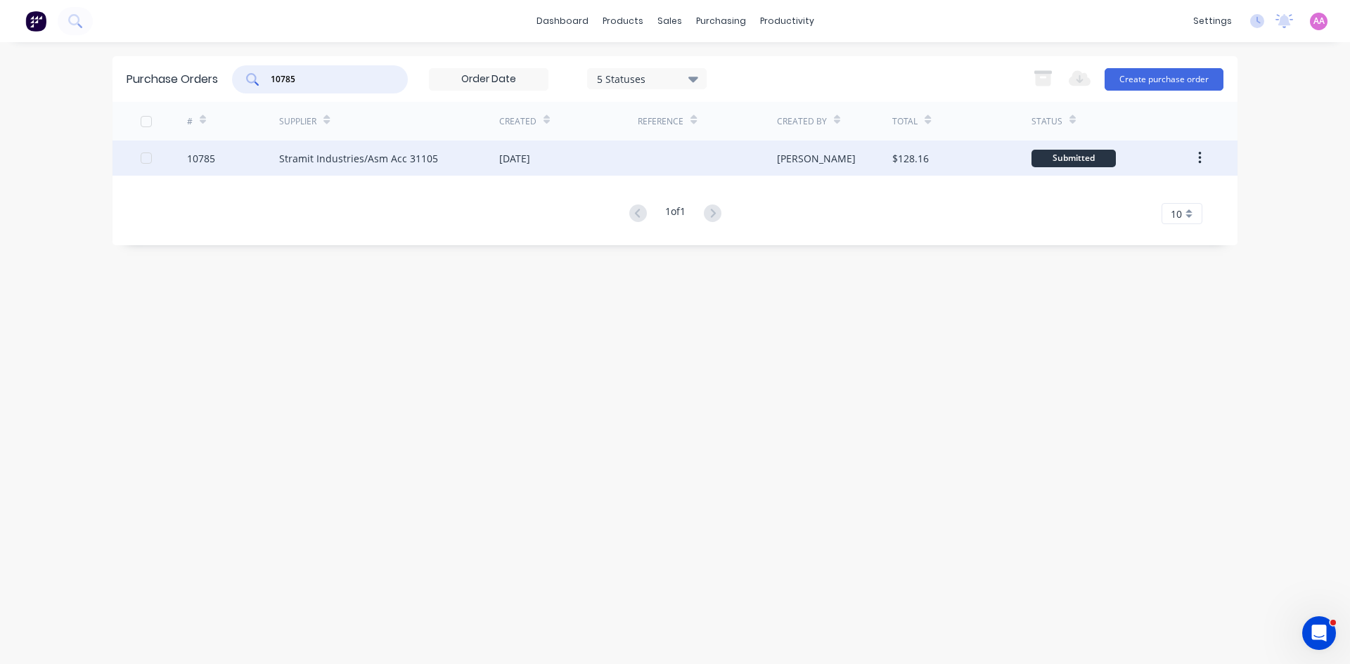
type input "10785"
click at [440, 160] on div "Stramit Industries/Asm Acc 31105" at bounding box center [389, 158] width 220 height 35
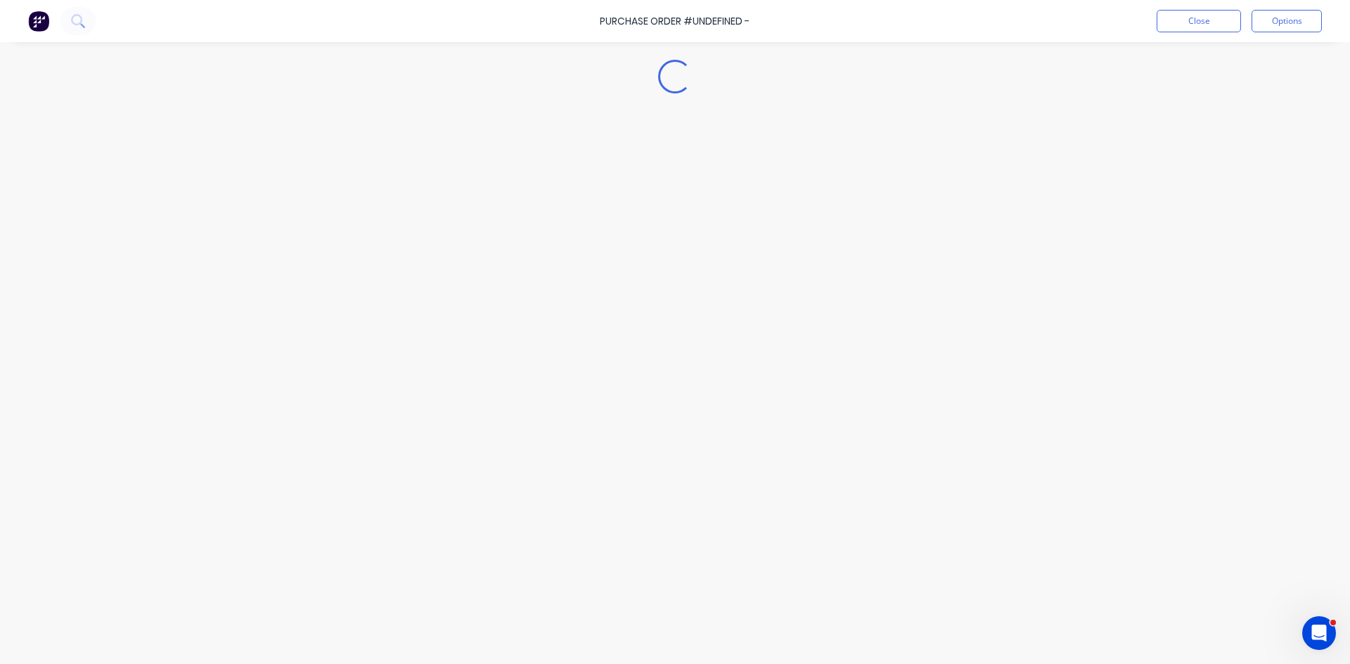
type textarea "x"
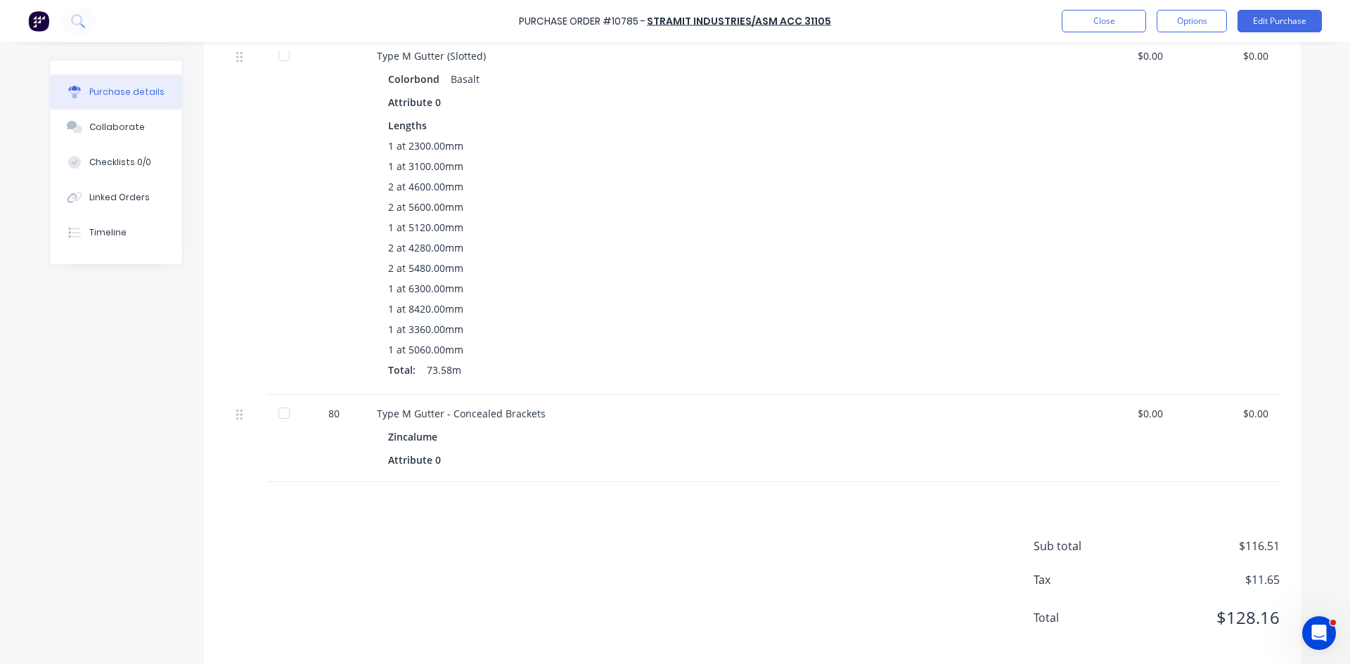
scroll to position [1410, 0]
click at [139, 197] on div "Linked Orders" at bounding box center [119, 197] width 60 height 13
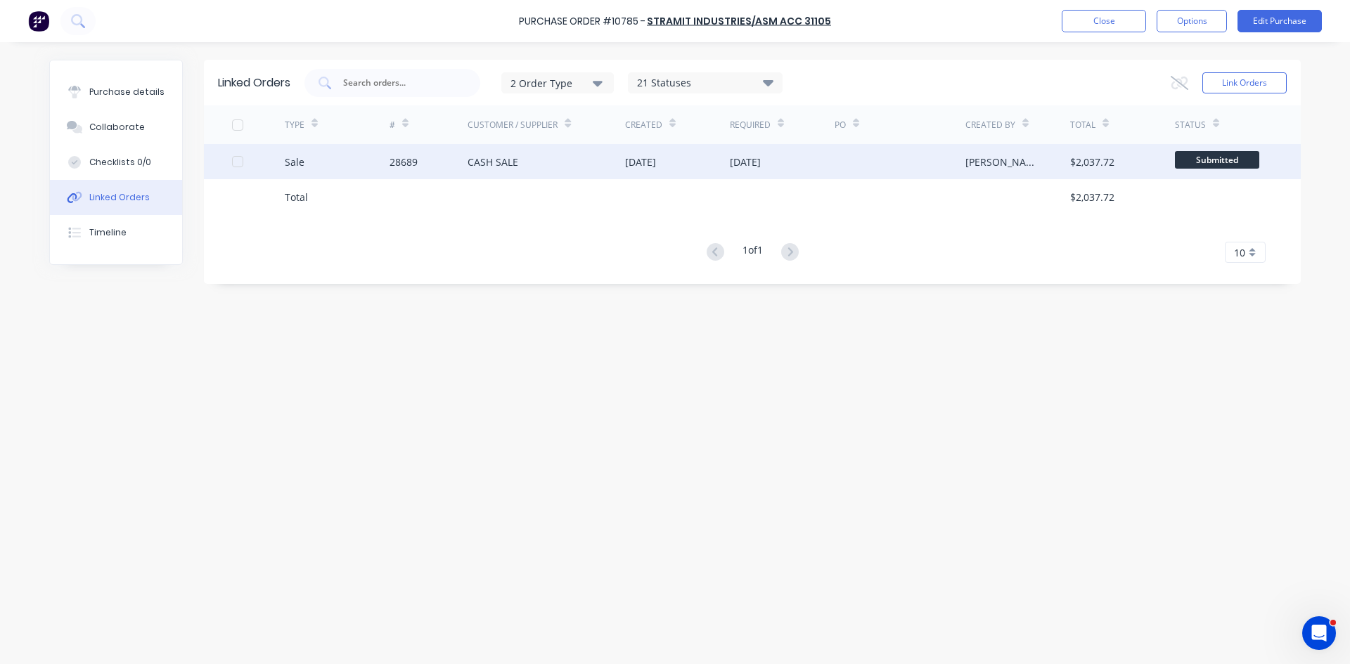
click at [531, 169] on div "CASH SALE" at bounding box center [546, 161] width 157 height 35
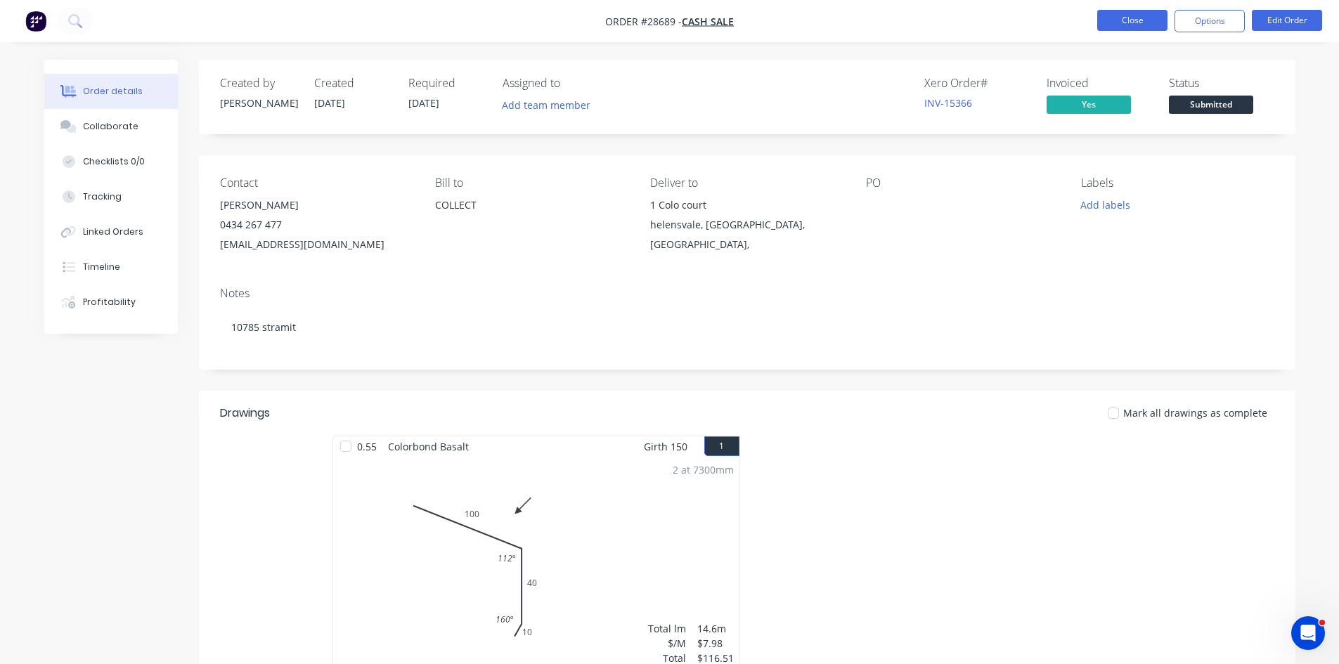
click at [1137, 23] on button "Close" at bounding box center [1132, 20] width 70 height 21
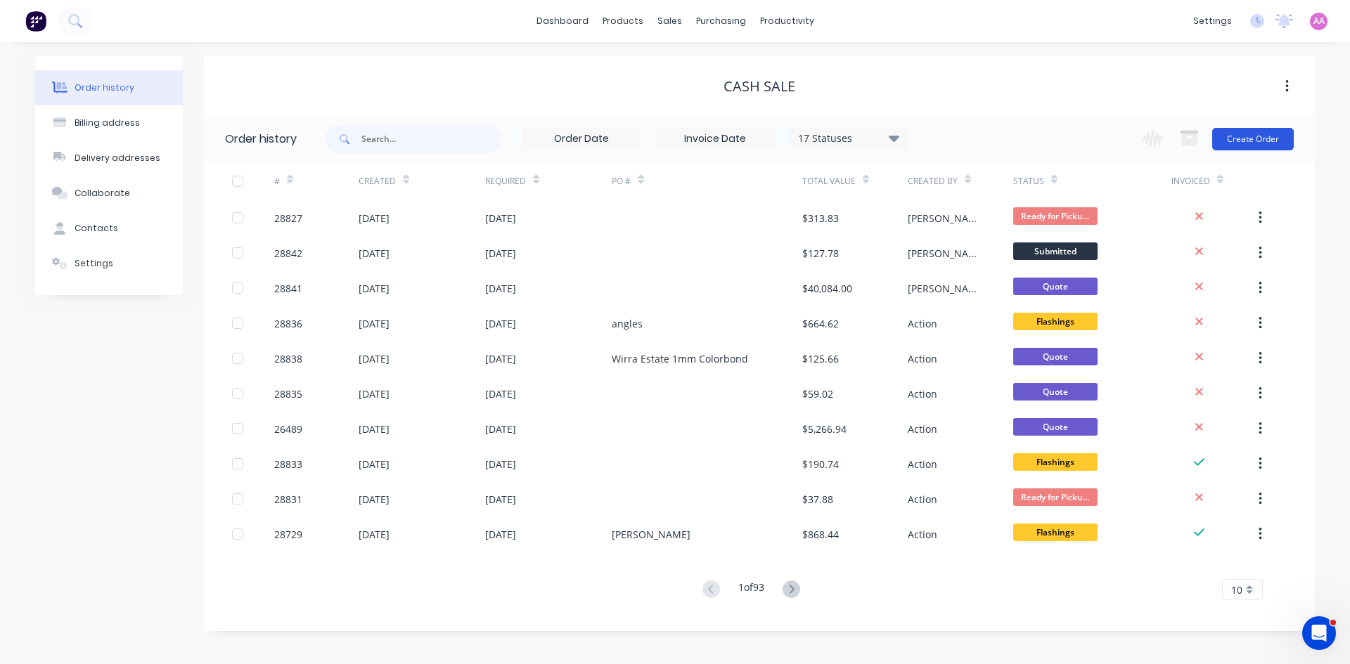
click at [1263, 138] on button "Create Order" at bounding box center [1253, 139] width 82 height 22
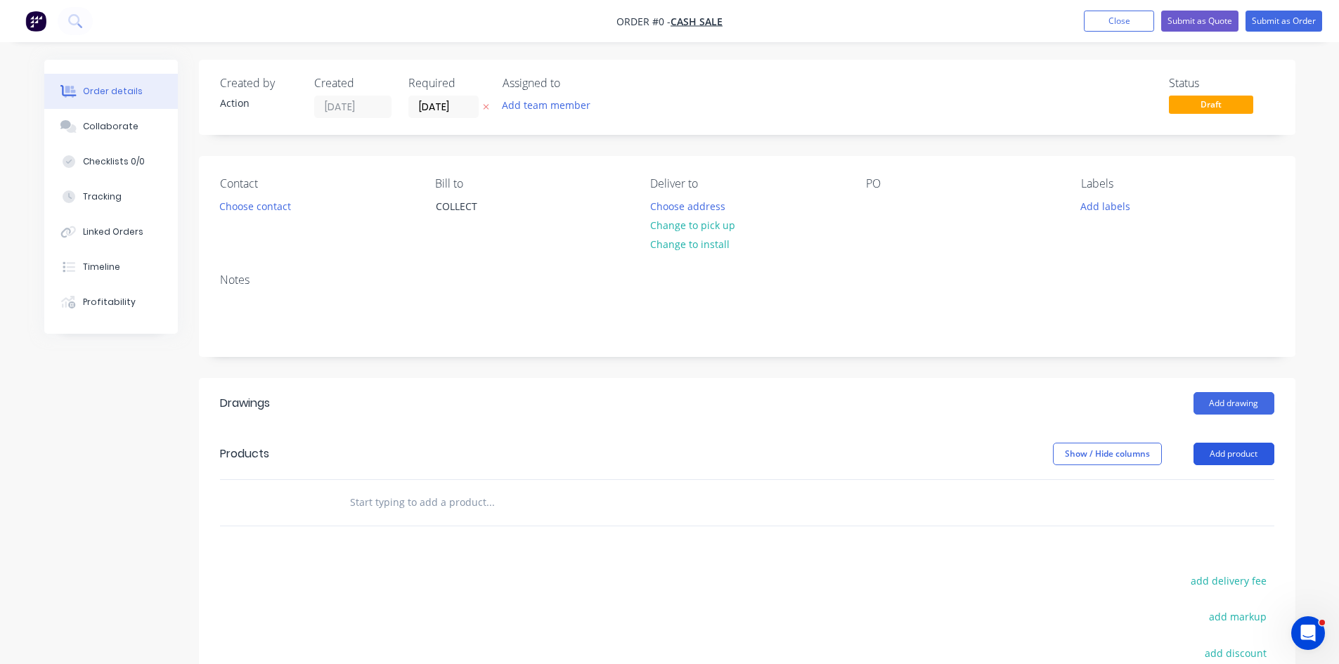
click at [1244, 459] on button "Add product" at bounding box center [1234, 454] width 81 height 22
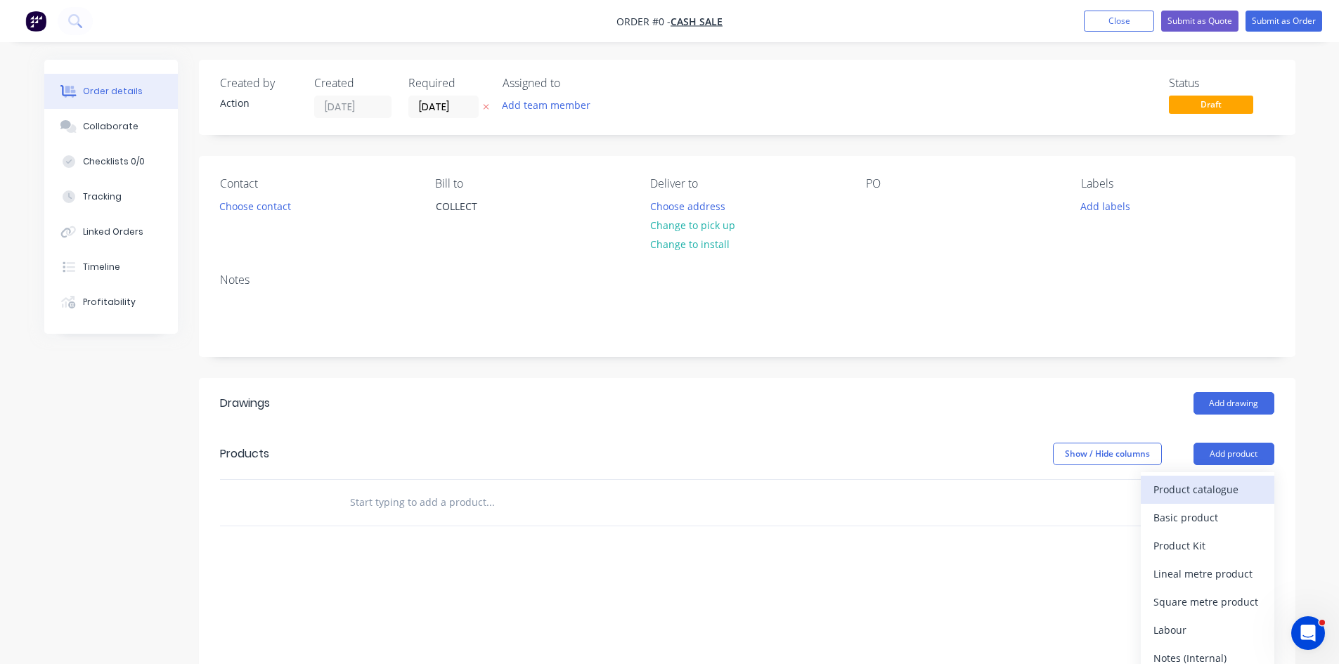
click at [1213, 482] on div "Product catalogue" at bounding box center [1208, 489] width 108 height 20
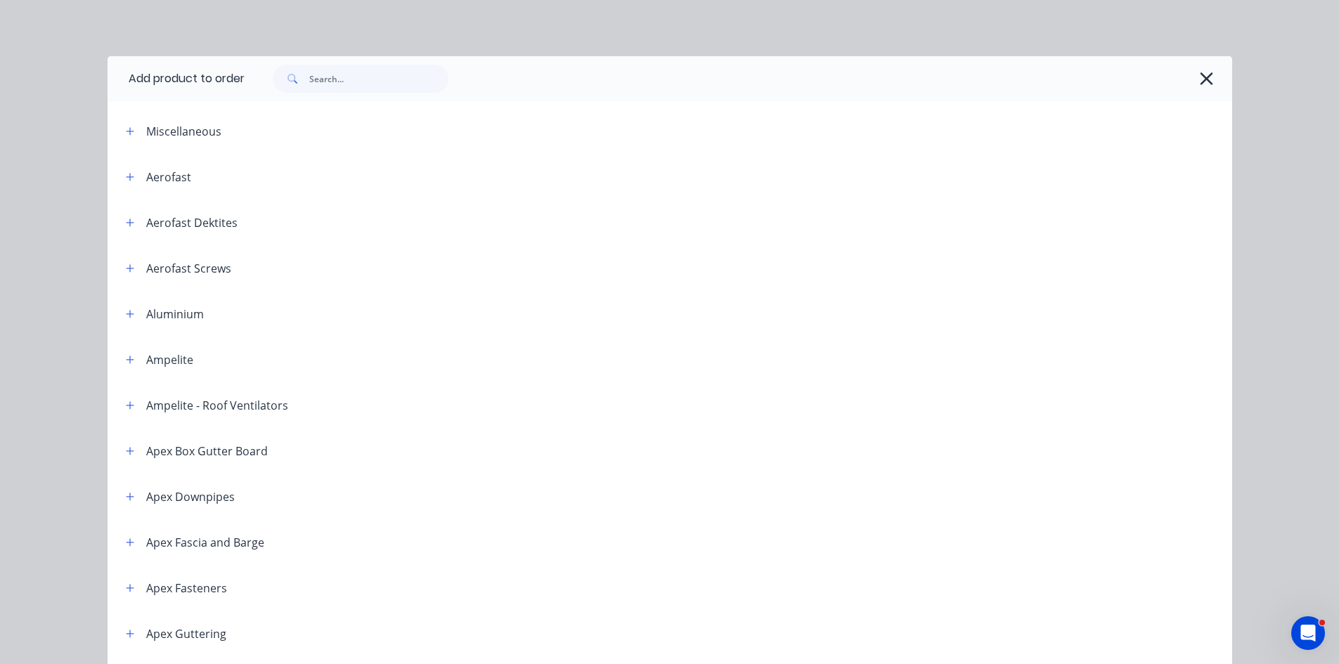
click at [368, 98] on div at bounding box center [739, 78] width 988 height 45
click at [370, 88] on input "text" at bounding box center [378, 79] width 139 height 28
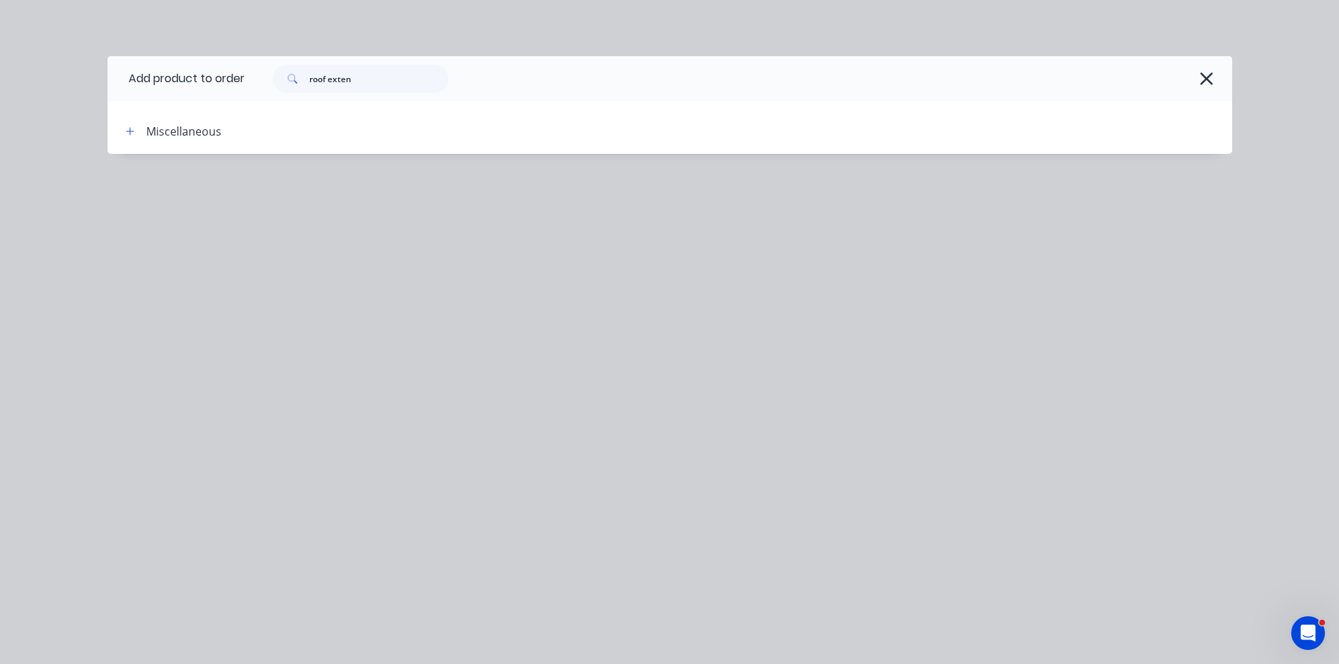
drag, startPoint x: 125, startPoint y: 129, endPoint x: 145, endPoint y: 153, distance: 31.0
click at [126, 129] on icon "button" at bounding box center [130, 132] width 8 height 10
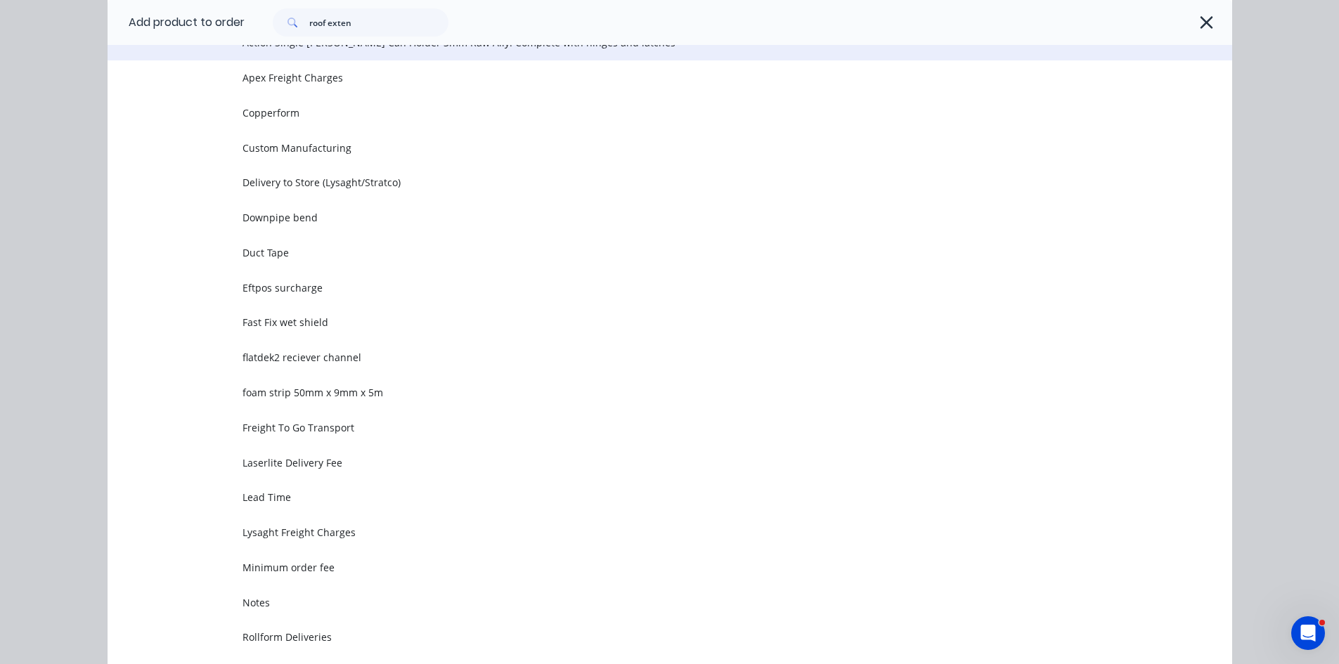
scroll to position [145, 0]
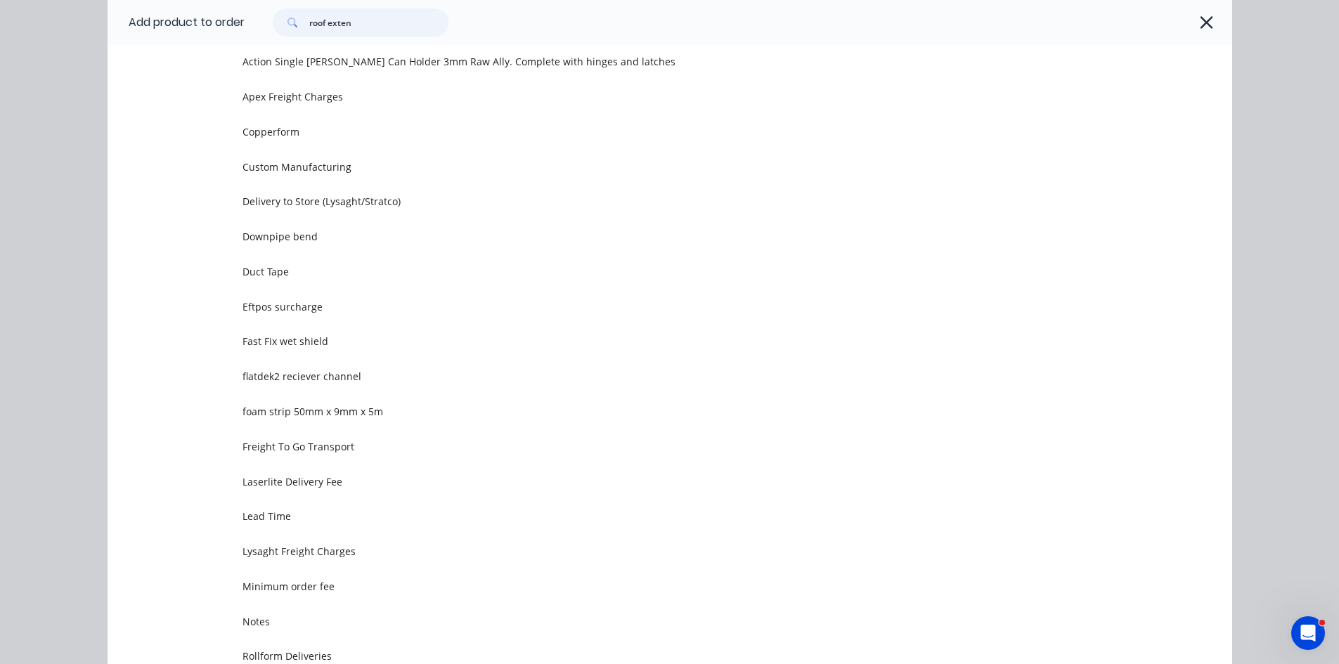
click at [359, 21] on input "roof exten" at bounding box center [378, 22] width 139 height 28
type input "r"
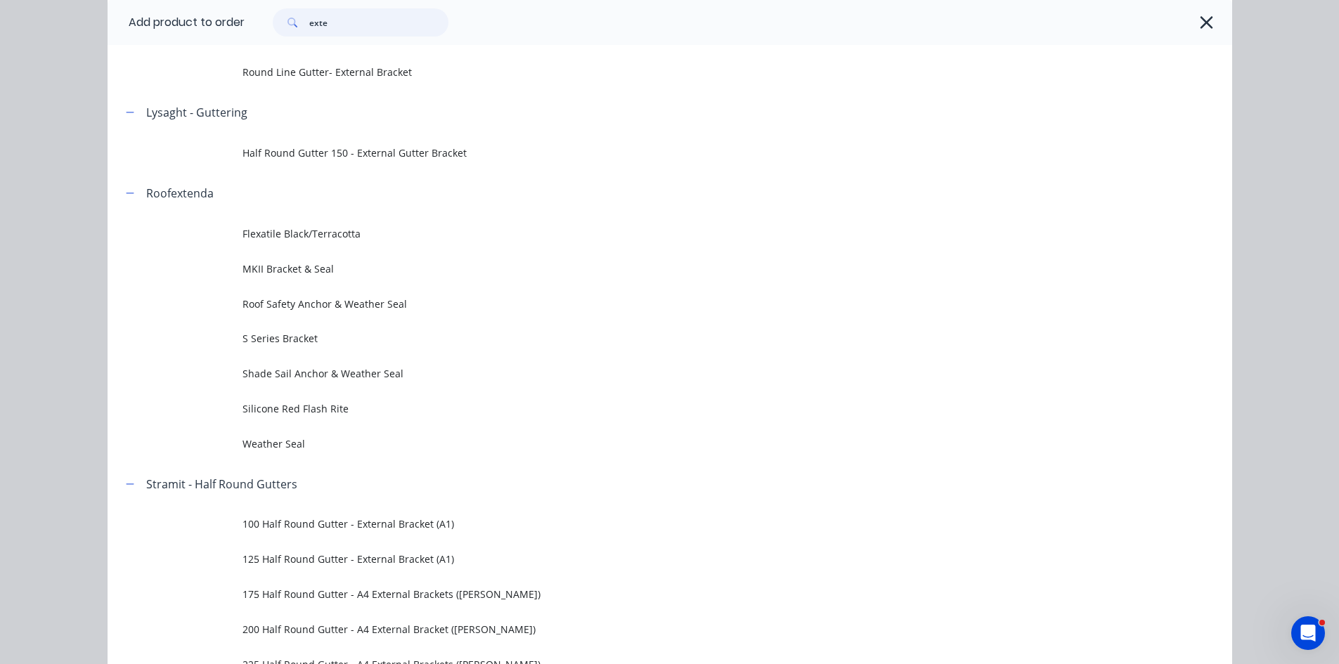
scroll to position [0, 0]
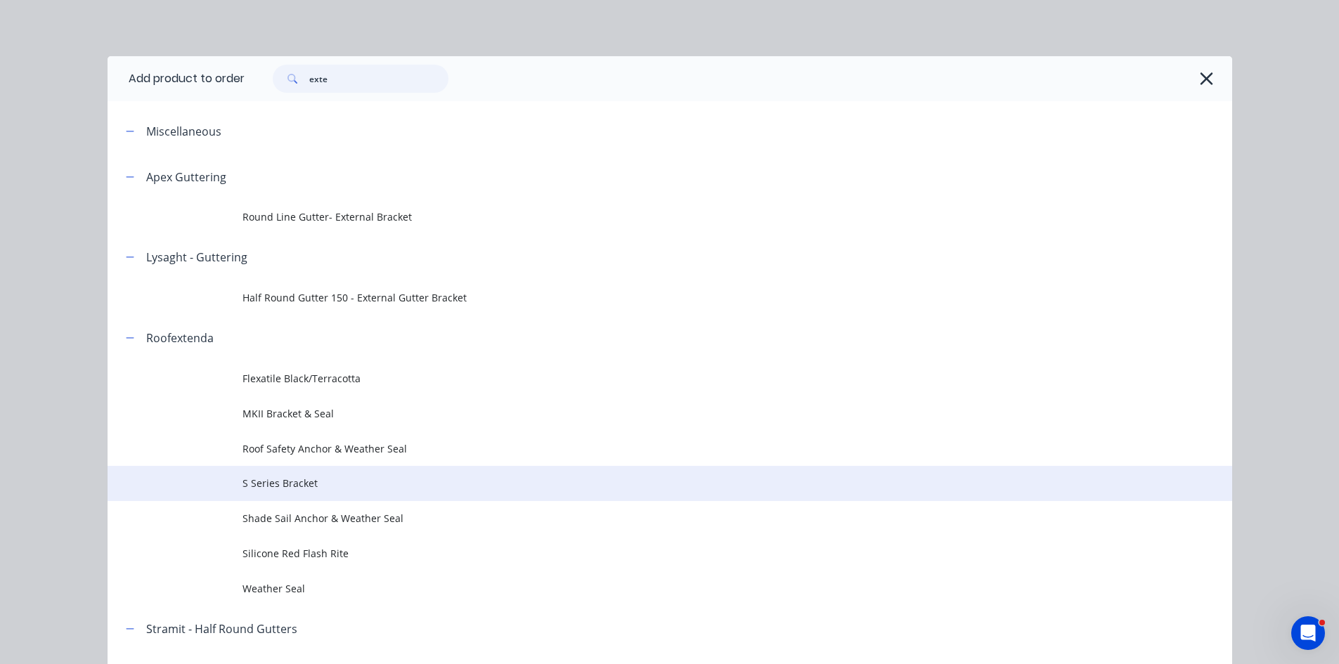
type input "exte"
click at [291, 478] on span "S Series Bracket" at bounding box center [639, 483] width 792 height 15
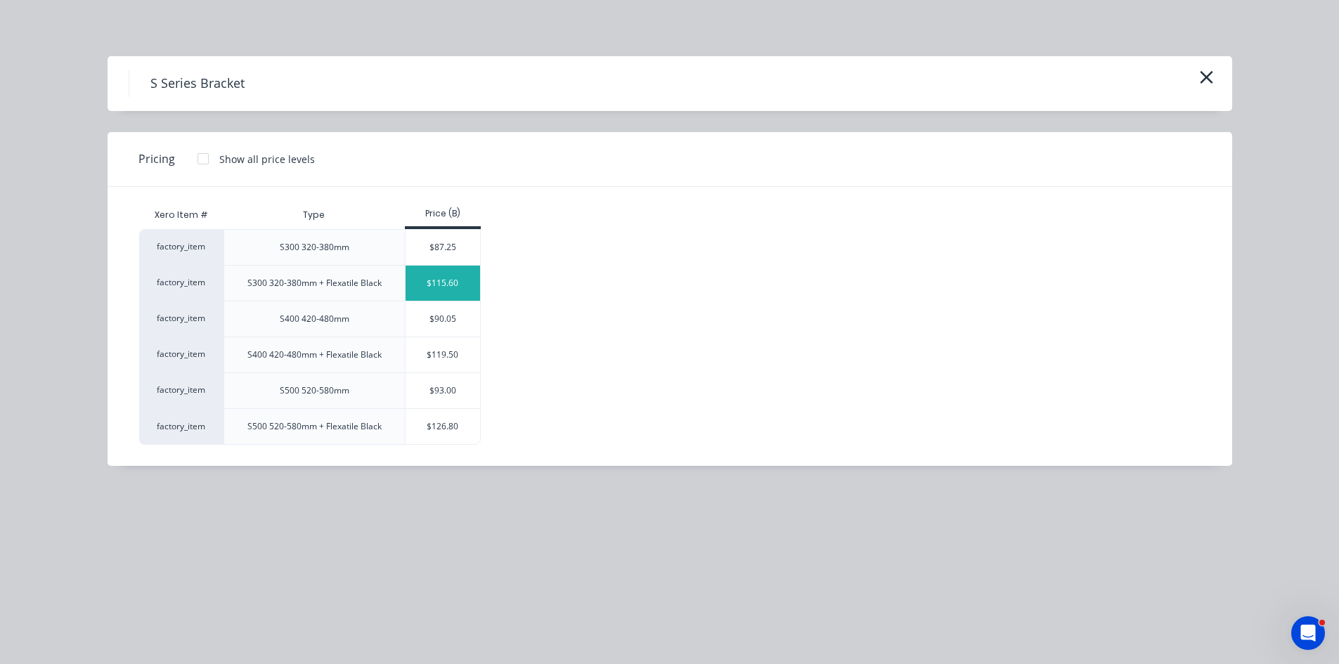
click at [457, 281] on div "$115.60" at bounding box center [443, 283] width 75 height 35
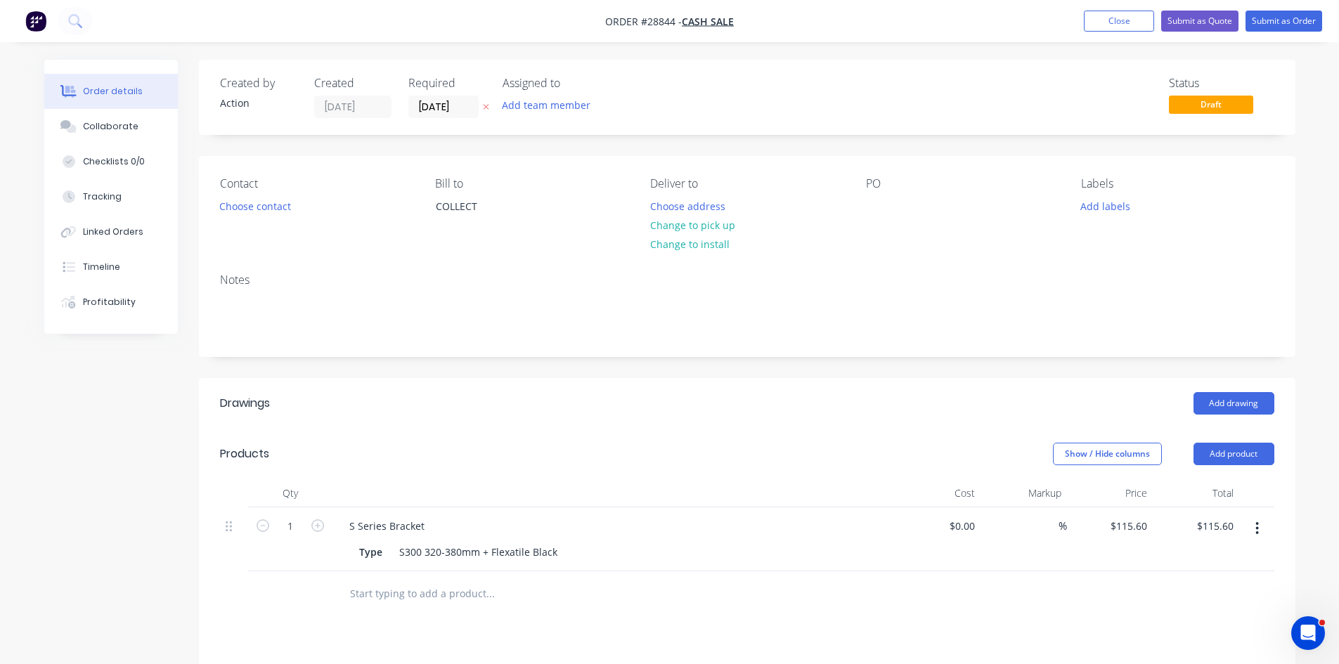
click at [1259, 529] on icon "button" at bounding box center [1258, 528] width 4 height 15
click at [1187, 590] on div "Duplicate" at bounding box center [1208, 594] width 108 height 20
click at [1257, 590] on icon "button" at bounding box center [1258, 592] width 4 height 15
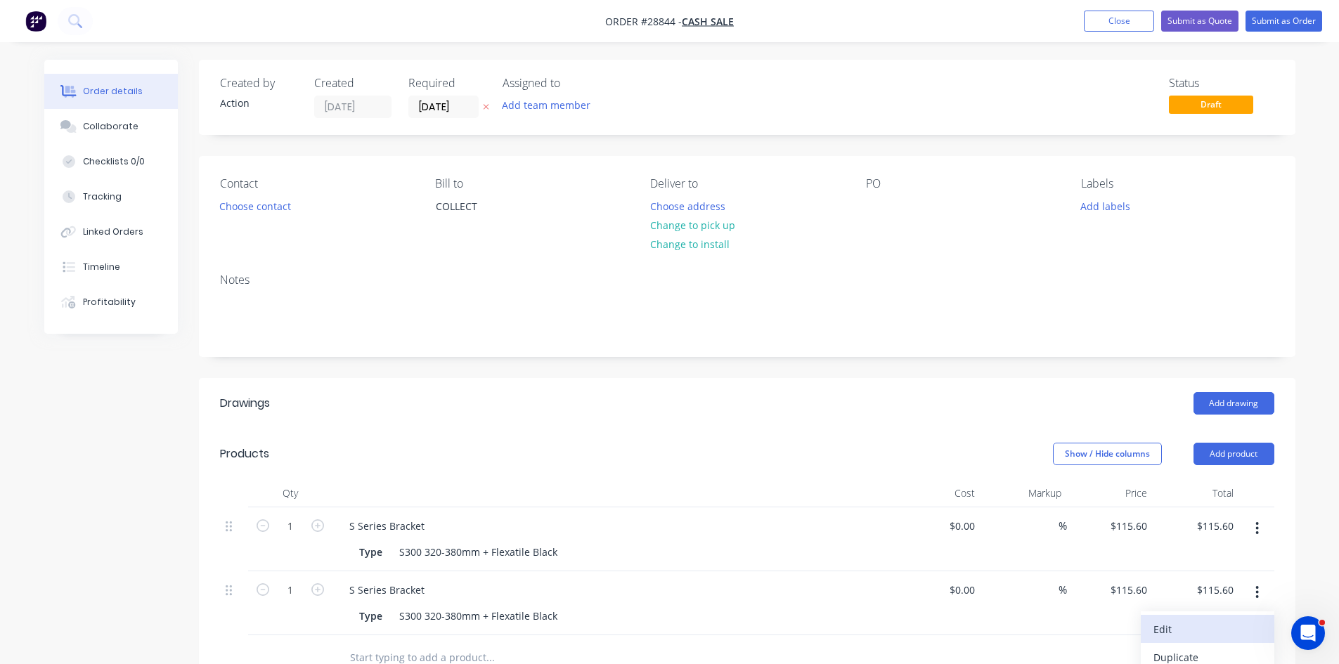
click at [1211, 624] on div "Edit" at bounding box center [1208, 629] width 108 height 20
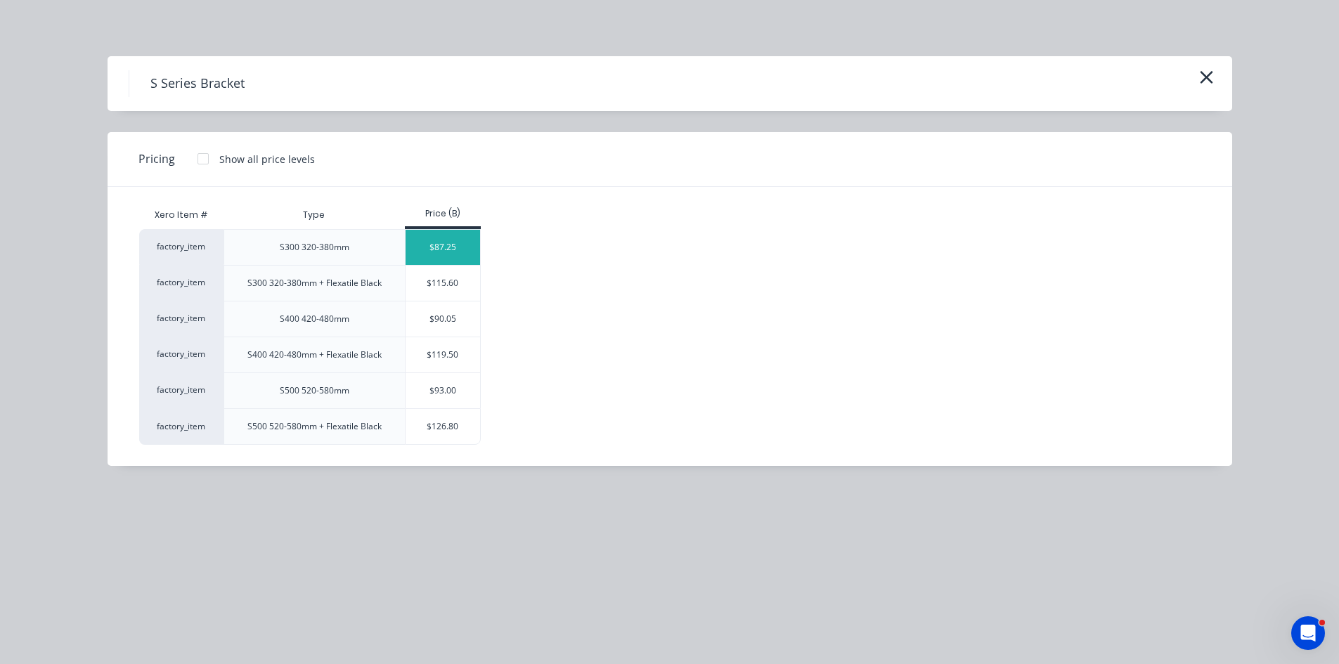
click at [459, 240] on div "$87.25" at bounding box center [443, 247] width 75 height 35
type input "$87.25"
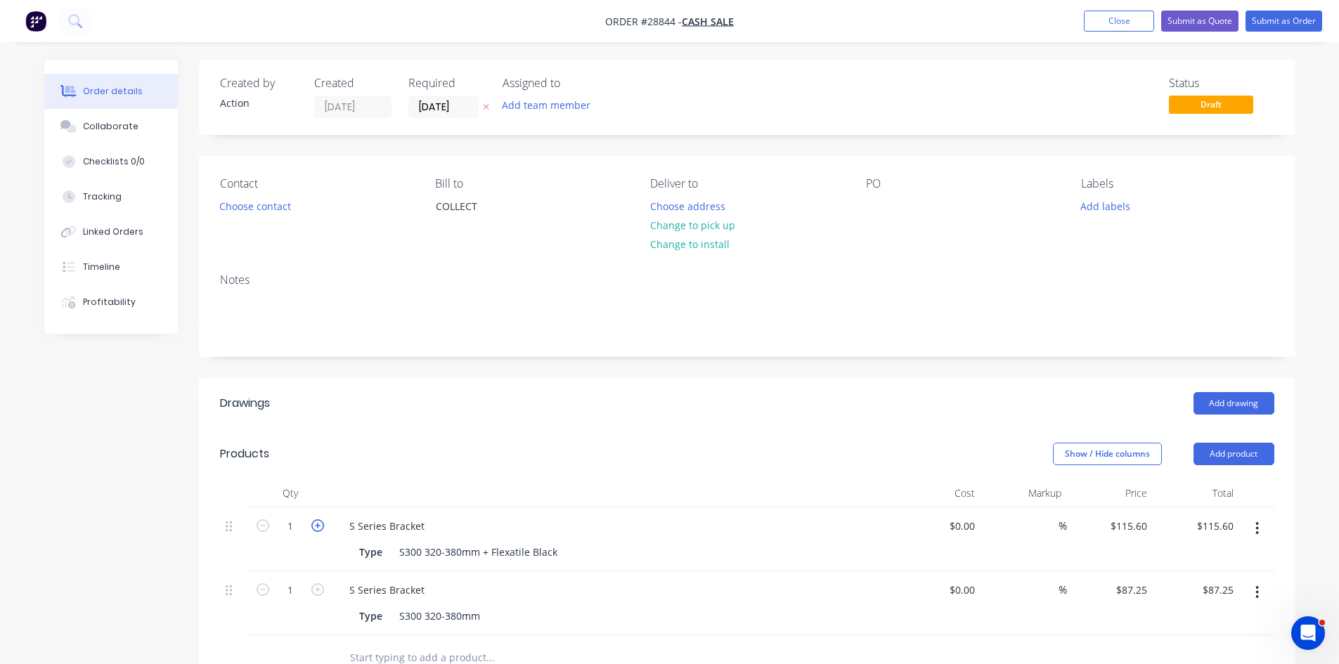
click at [320, 524] on icon "button" at bounding box center [317, 526] width 13 height 13
type input "2"
type input "$231.20"
click at [320, 524] on icon "button" at bounding box center [317, 526] width 13 height 13
type input "3"
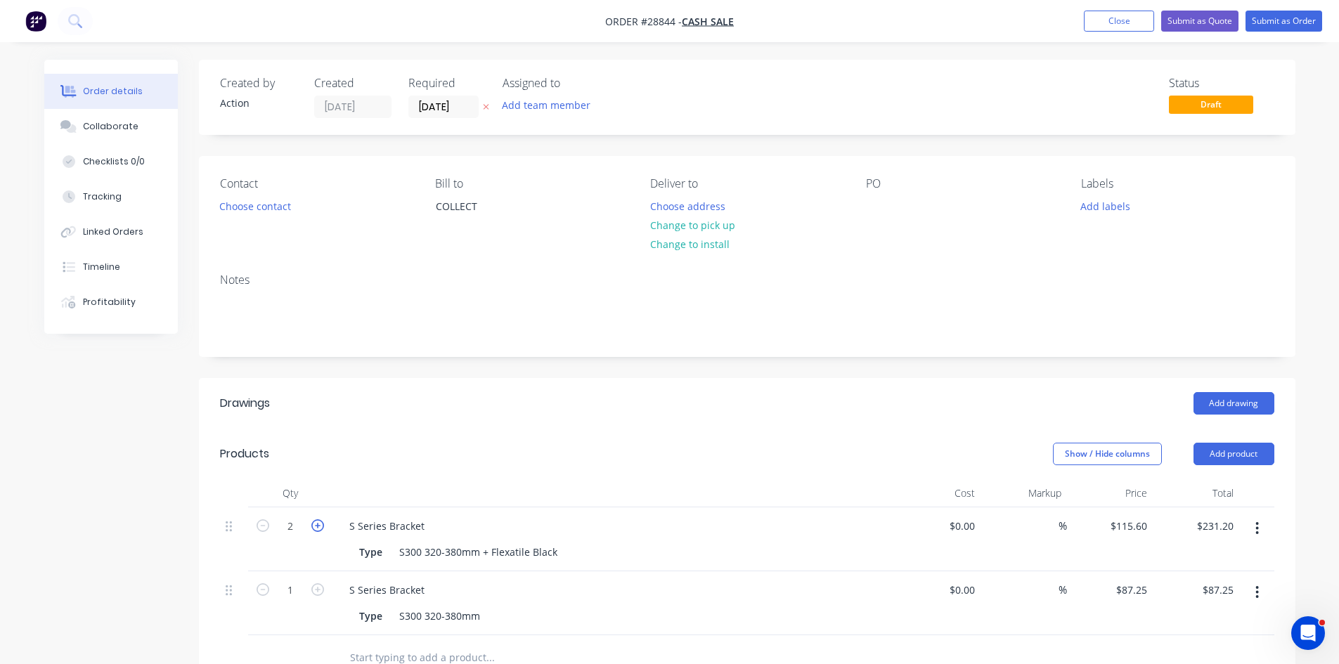
type input "$346.80"
drag, startPoint x: 438, startPoint y: 554, endPoint x: 485, endPoint y: 565, distance: 48.3
click at [439, 554] on div "S300 320-380mm + Flexatile Black" at bounding box center [478, 552] width 169 height 20
click at [553, 607] on div "Type S300 320-380mm" at bounding box center [611, 616] width 515 height 20
click at [247, 203] on button "Choose contact" at bounding box center [255, 205] width 86 height 19
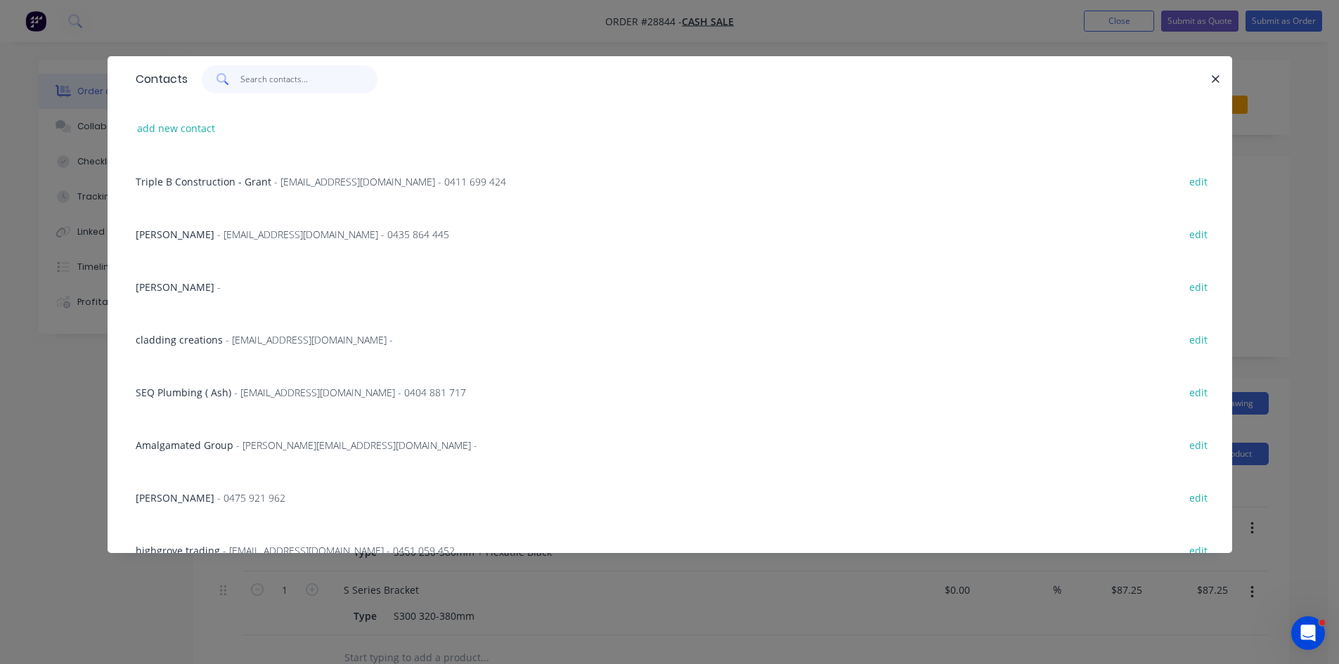
click at [288, 93] on input "text" at bounding box center [308, 79] width 137 height 28
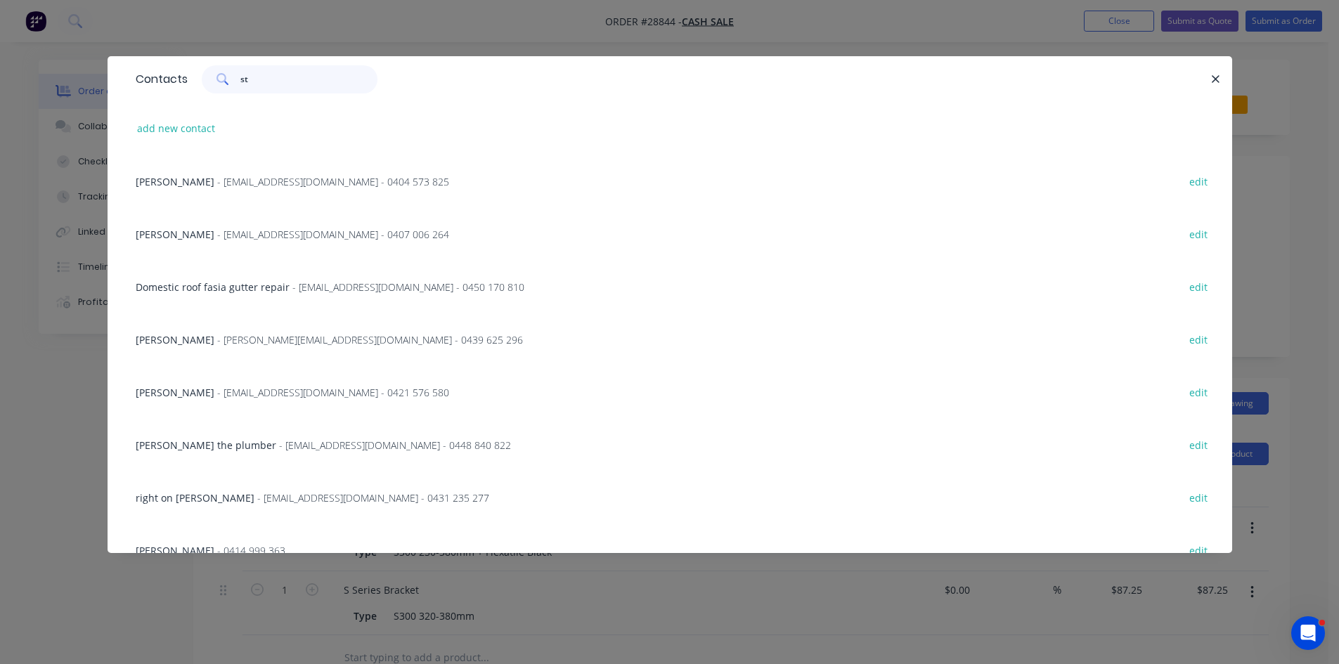
type input "s"
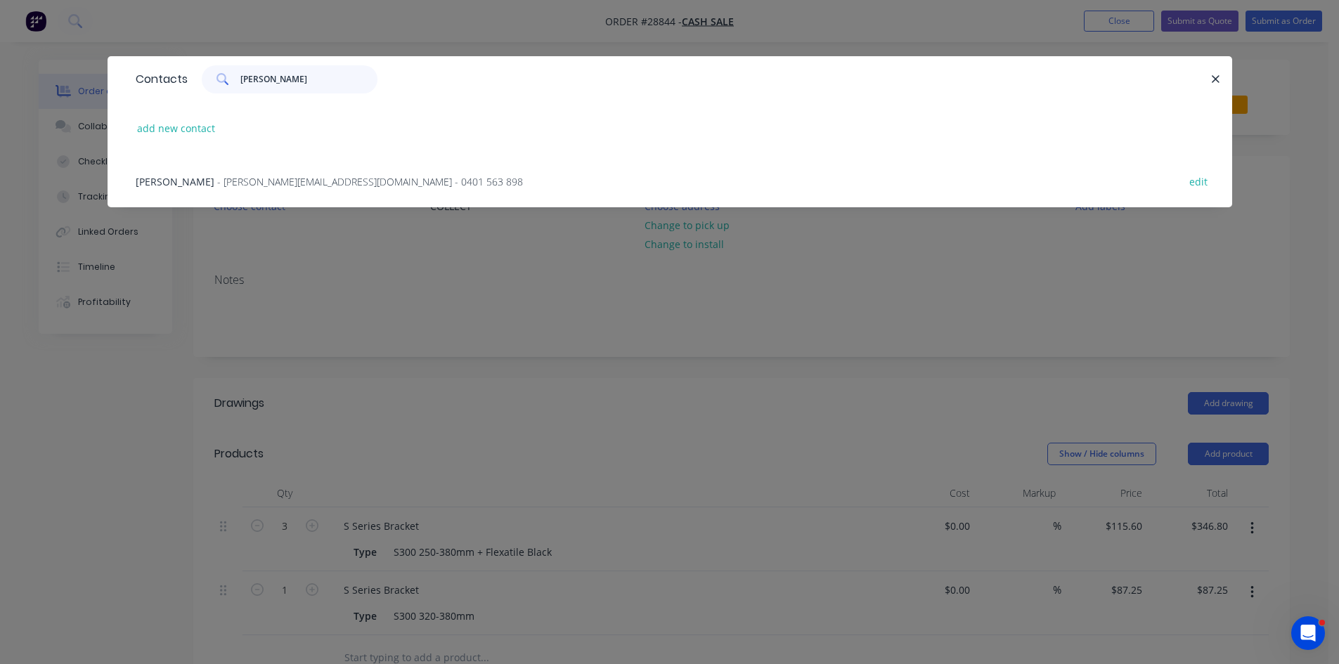
type input "darren tu"
drag, startPoint x: 294, startPoint y: 176, endPoint x: 304, endPoint y: 188, distance: 15.9
click at [295, 176] on span "- darrenturnersan@hotmail.com - 0401 563 898" at bounding box center [370, 181] width 306 height 13
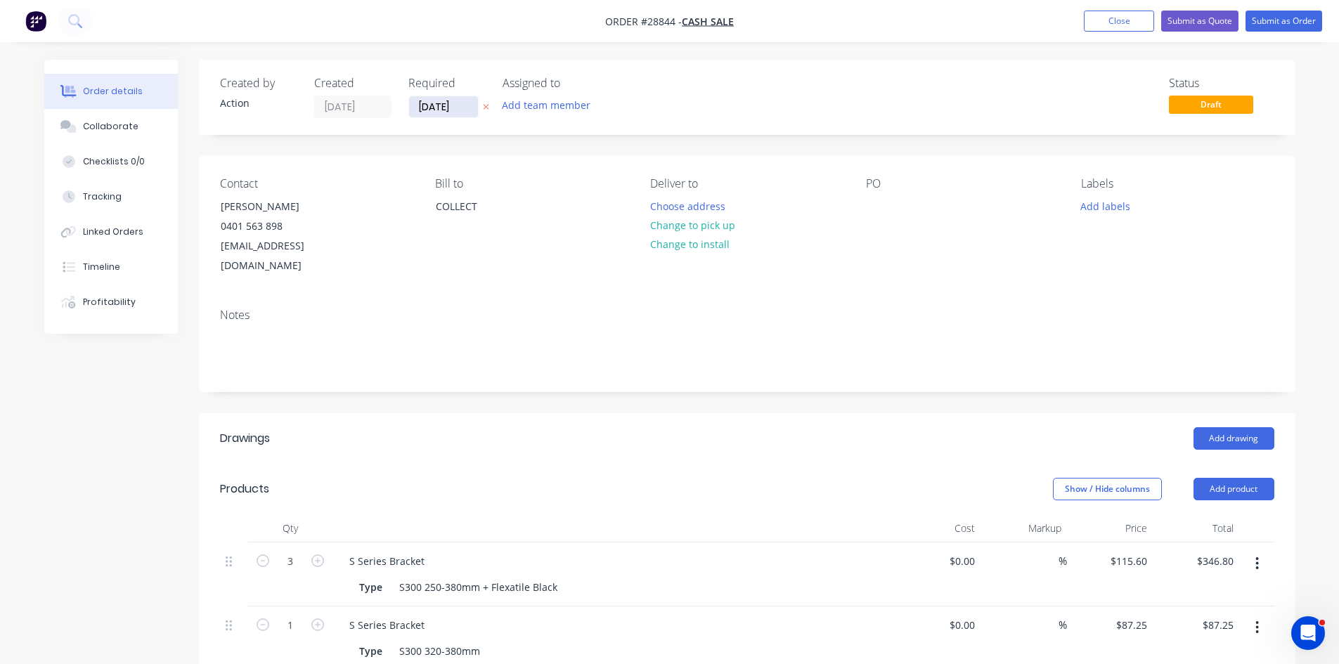
click at [416, 112] on input "[DATE]" at bounding box center [443, 106] width 69 height 21
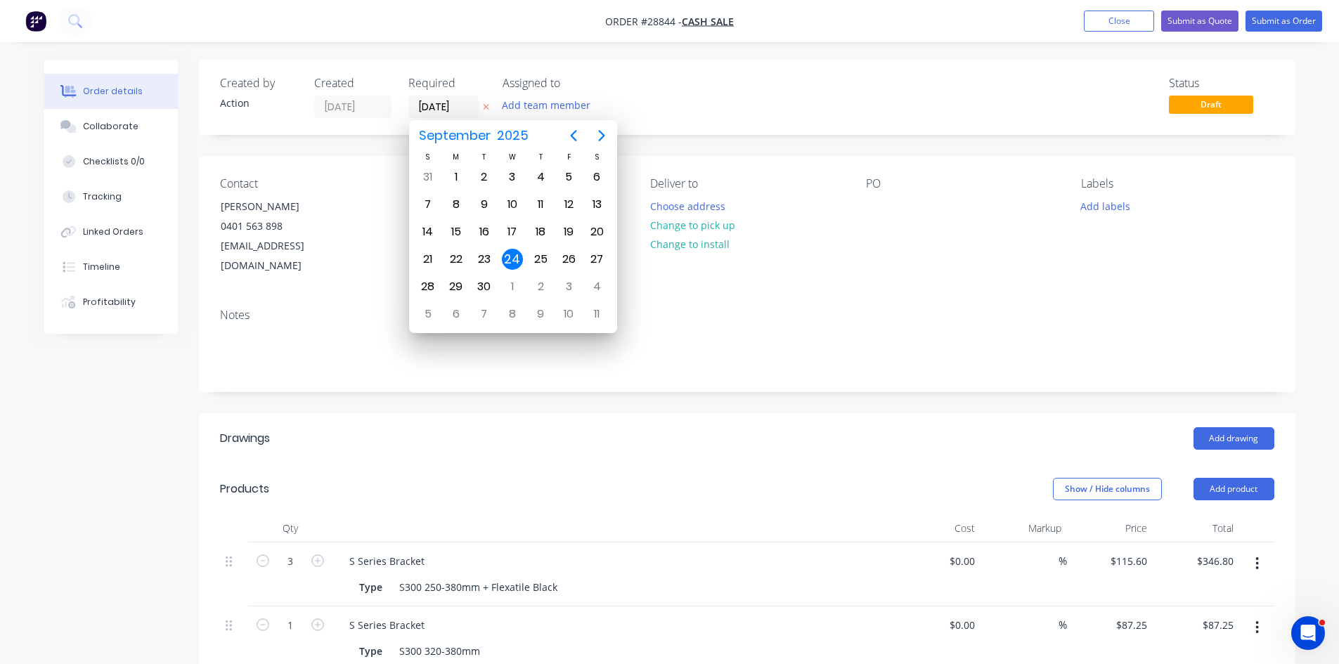
click at [515, 262] on div "24" at bounding box center [512, 259] width 21 height 21
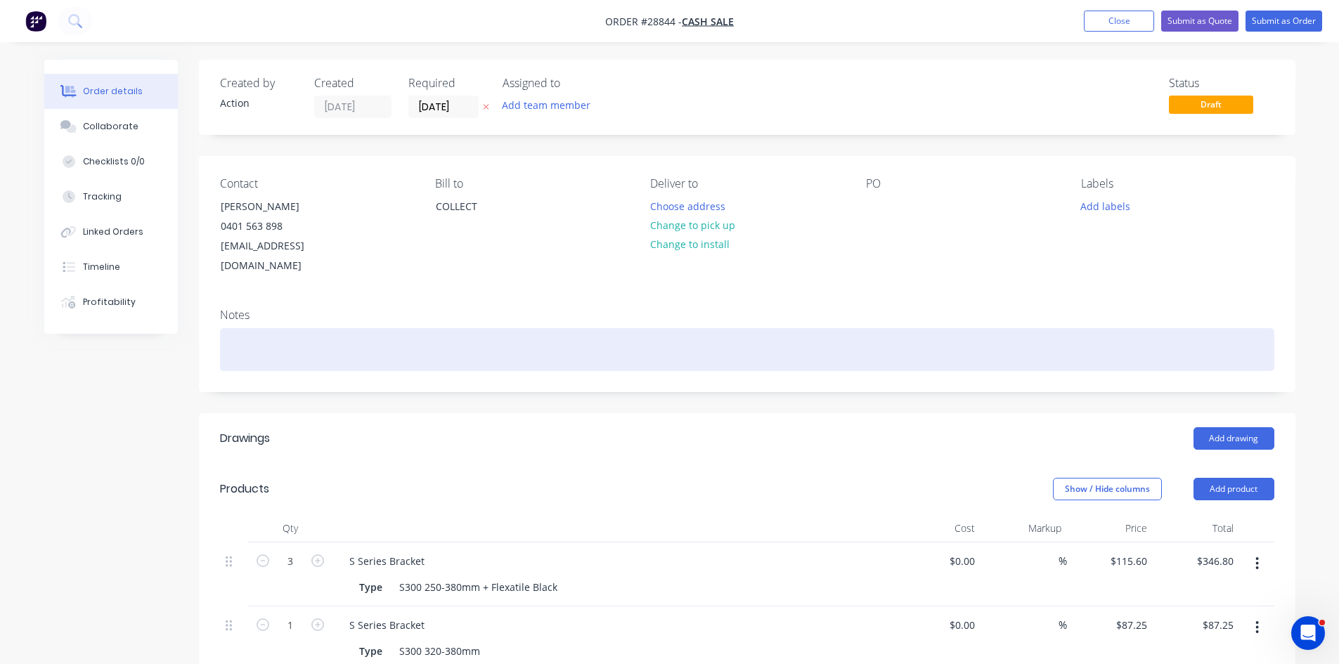
click at [387, 335] on div at bounding box center [747, 349] width 1055 height 43
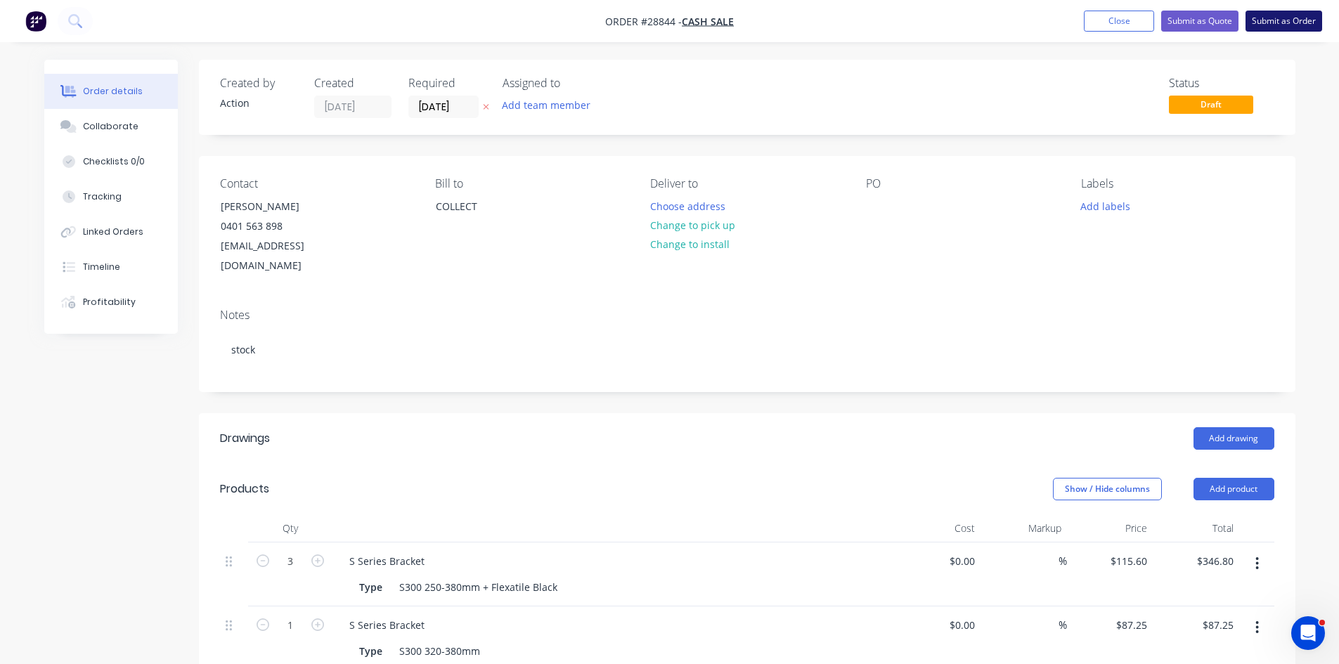
click at [1295, 22] on button "Submit as Order" at bounding box center [1284, 21] width 77 height 21
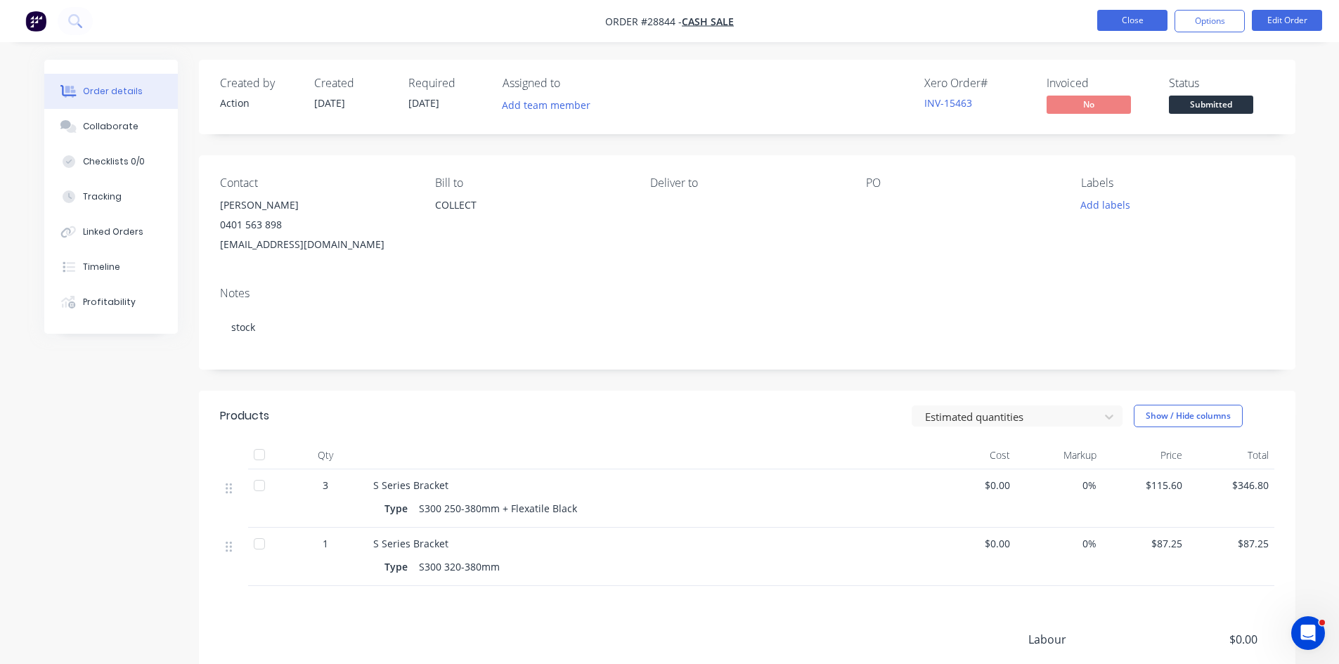
click at [1154, 21] on button "Close" at bounding box center [1132, 20] width 70 height 21
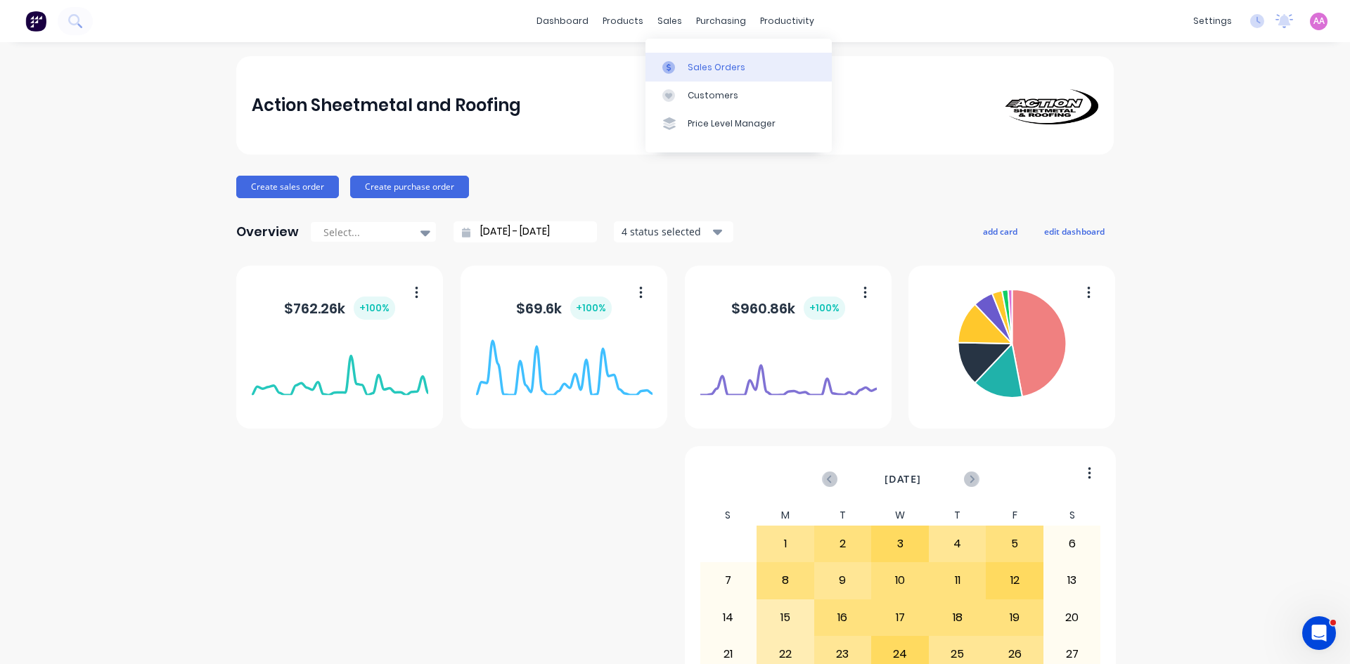
click at [688, 66] on div "Sales Orders" at bounding box center [717, 67] width 58 height 13
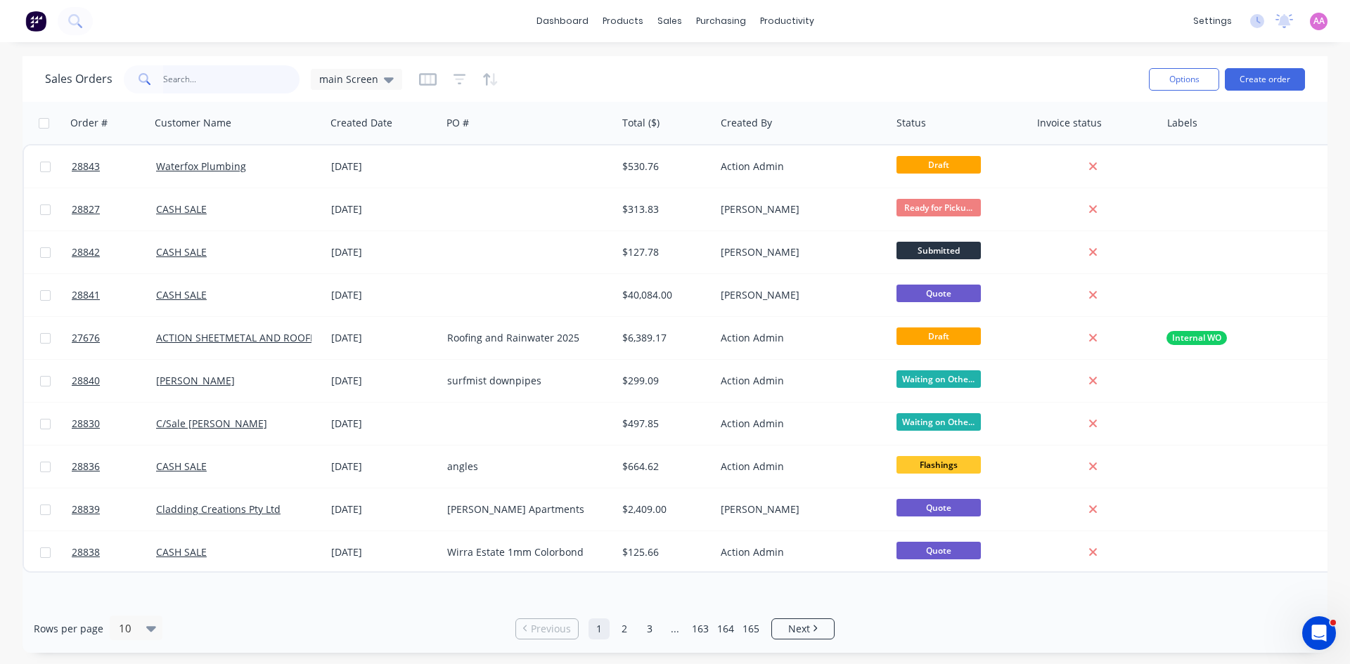
click at [229, 85] on input "text" at bounding box center [231, 79] width 137 height 28
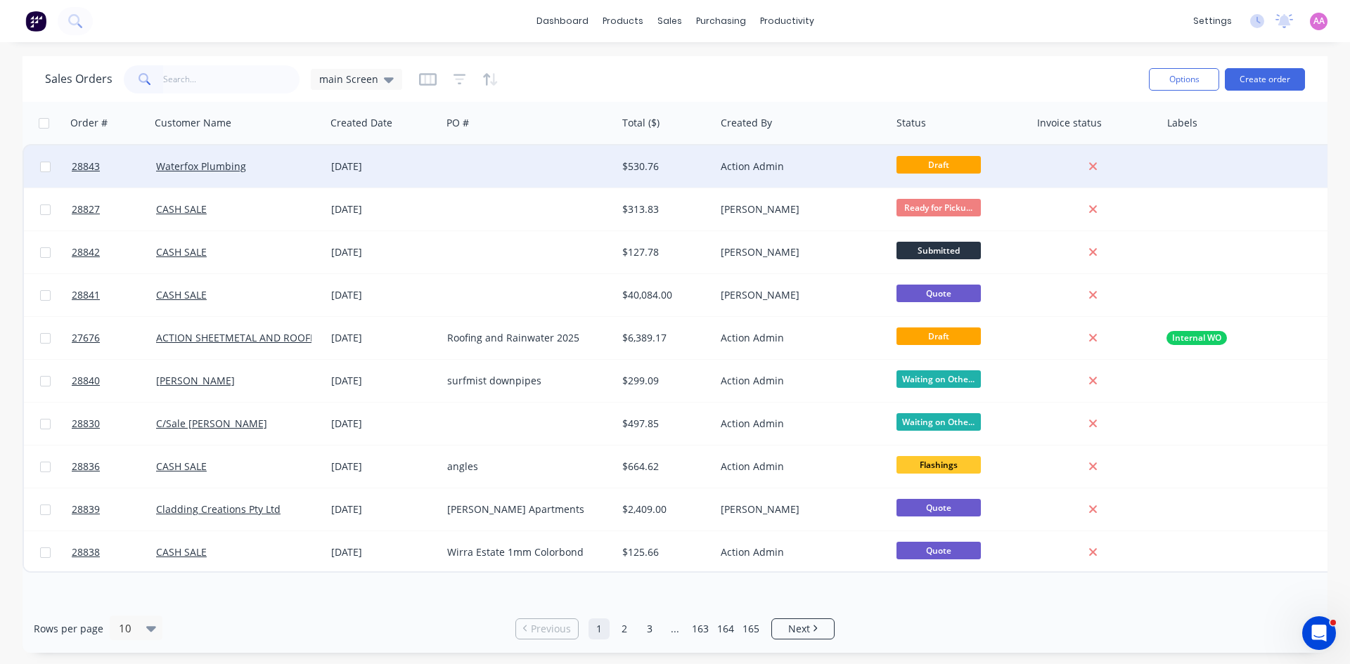
click at [474, 167] on div at bounding box center [528, 167] width 175 height 42
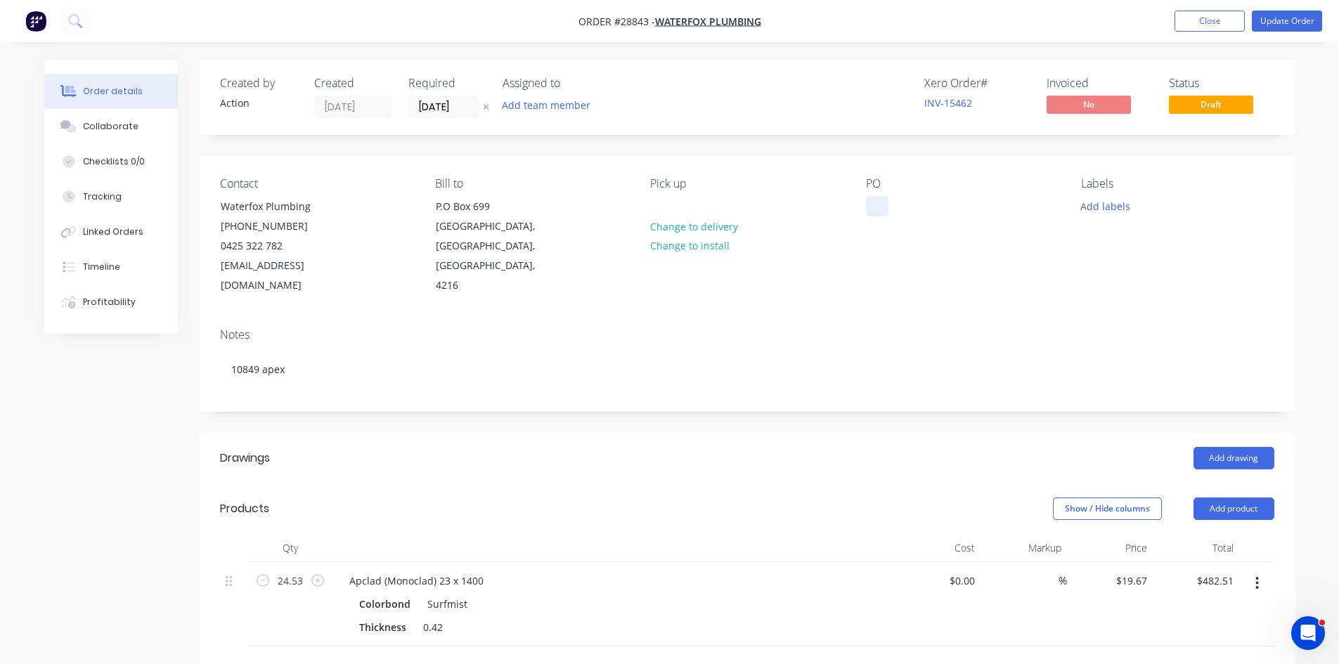
click at [879, 202] on div at bounding box center [877, 206] width 22 height 20
click at [437, 108] on input "[DATE]" at bounding box center [443, 106] width 69 height 21
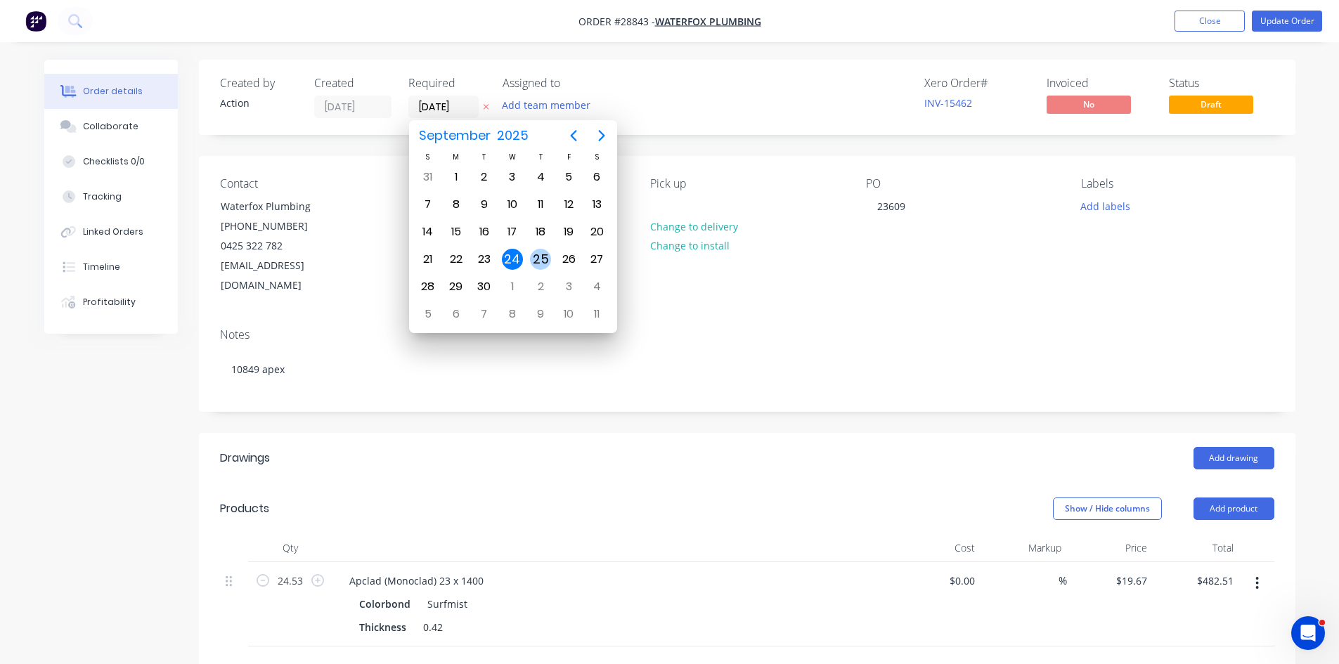
click at [536, 262] on div "25" at bounding box center [540, 259] width 21 height 21
type input "[DATE]"
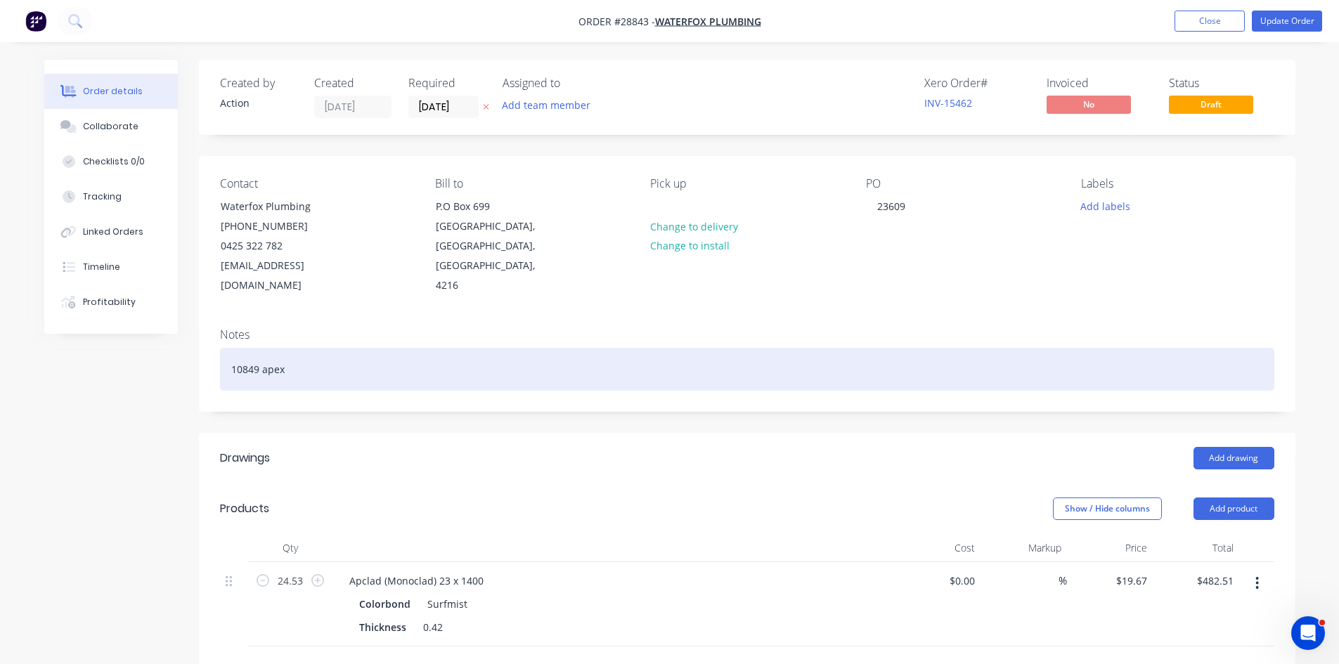
click at [375, 351] on div "10849 apex" at bounding box center [747, 369] width 1055 height 43
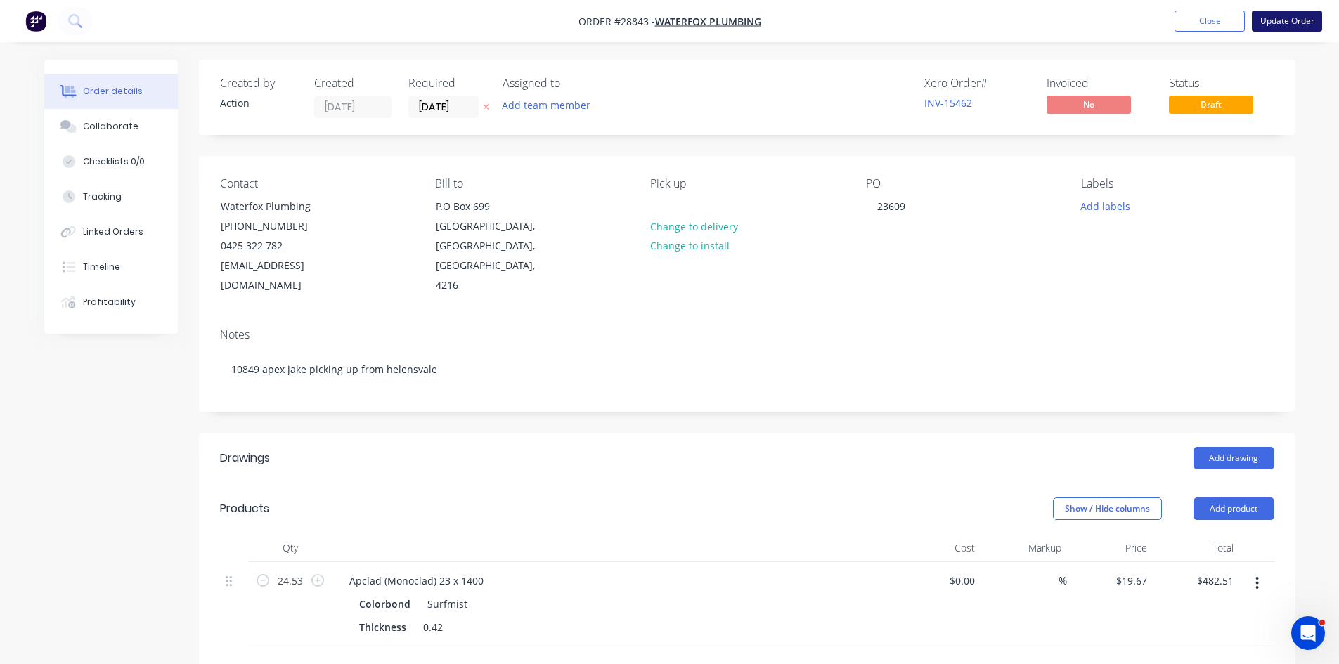
click at [1284, 20] on button "Update Order" at bounding box center [1287, 21] width 70 height 21
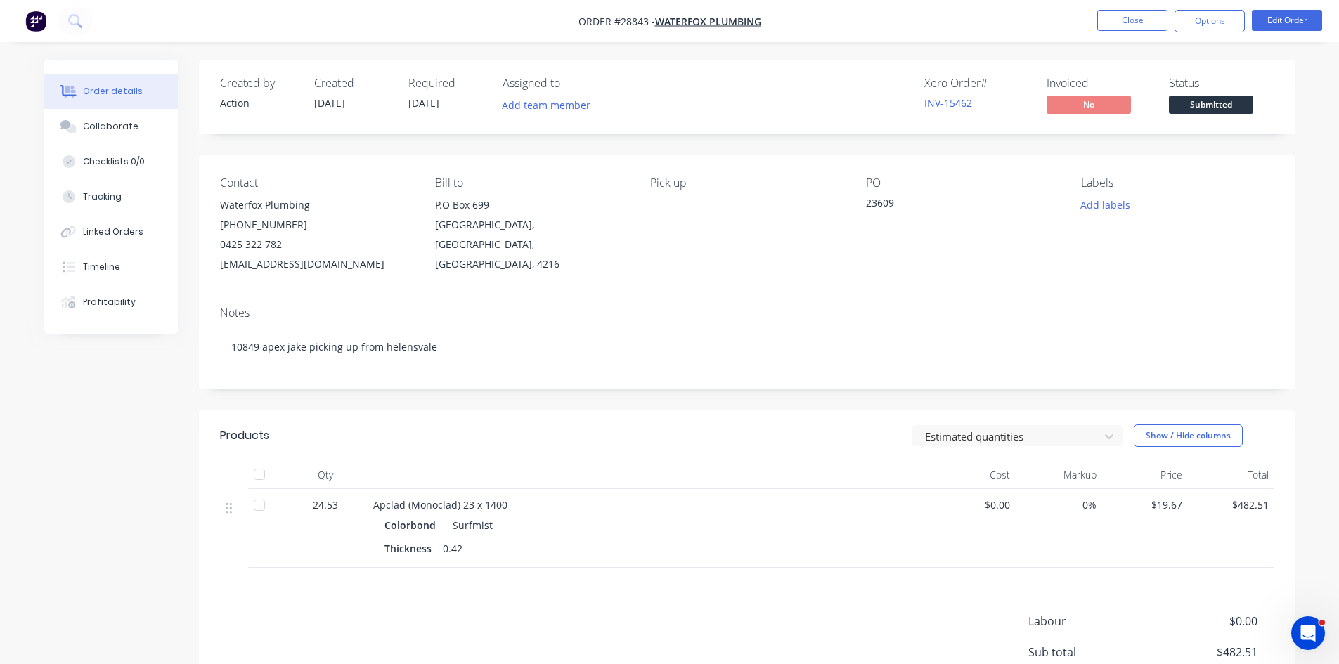
click at [1219, 99] on span "Submitted" at bounding box center [1211, 105] width 84 height 18
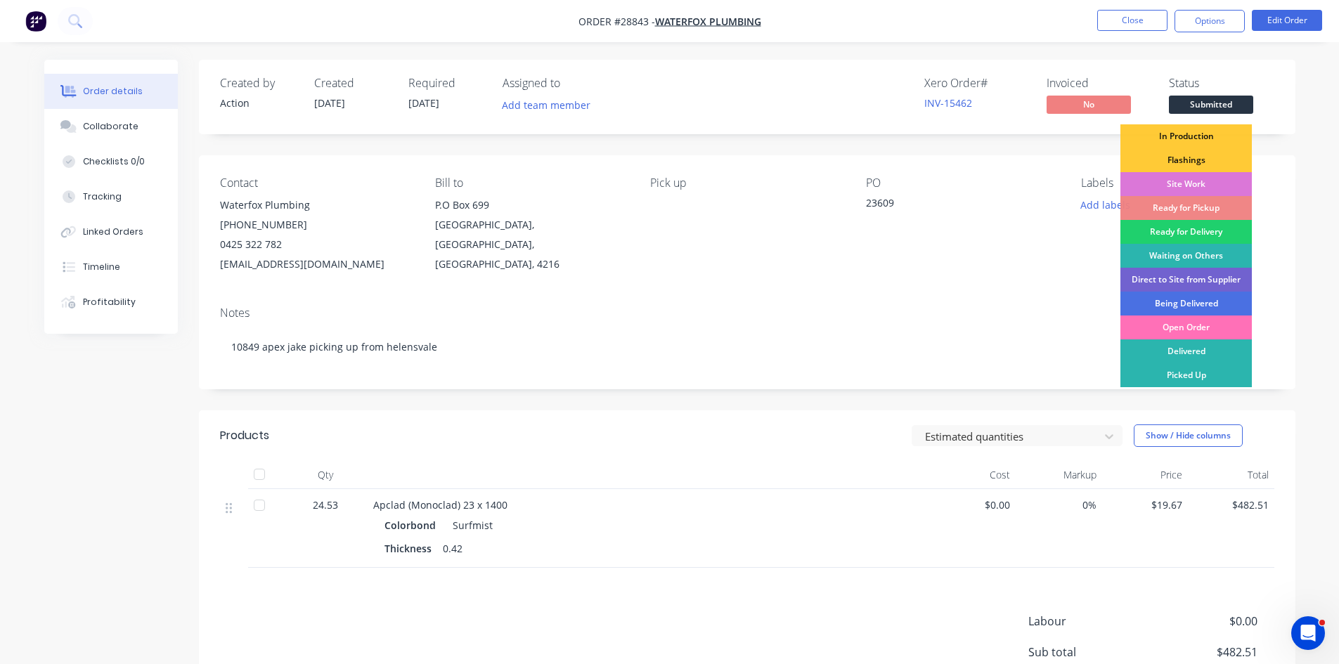
drag, startPoint x: 1167, startPoint y: 276, endPoint x: 1174, endPoint y: 266, distance: 11.5
click at [1168, 277] on div "Direct to Site from Supplier" at bounding box center [1186, 280] width 131 height 24
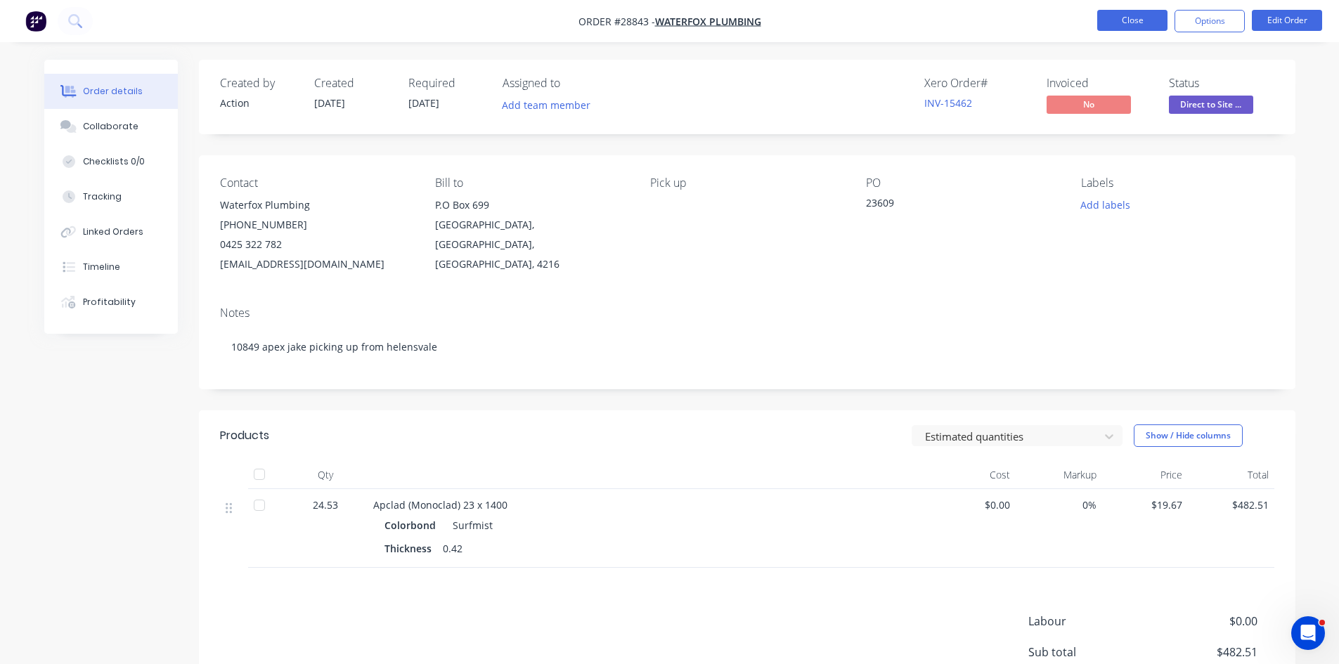
click at [1133, 15] on button "Close" at bounding box center [1132, 20] width 70 height 21
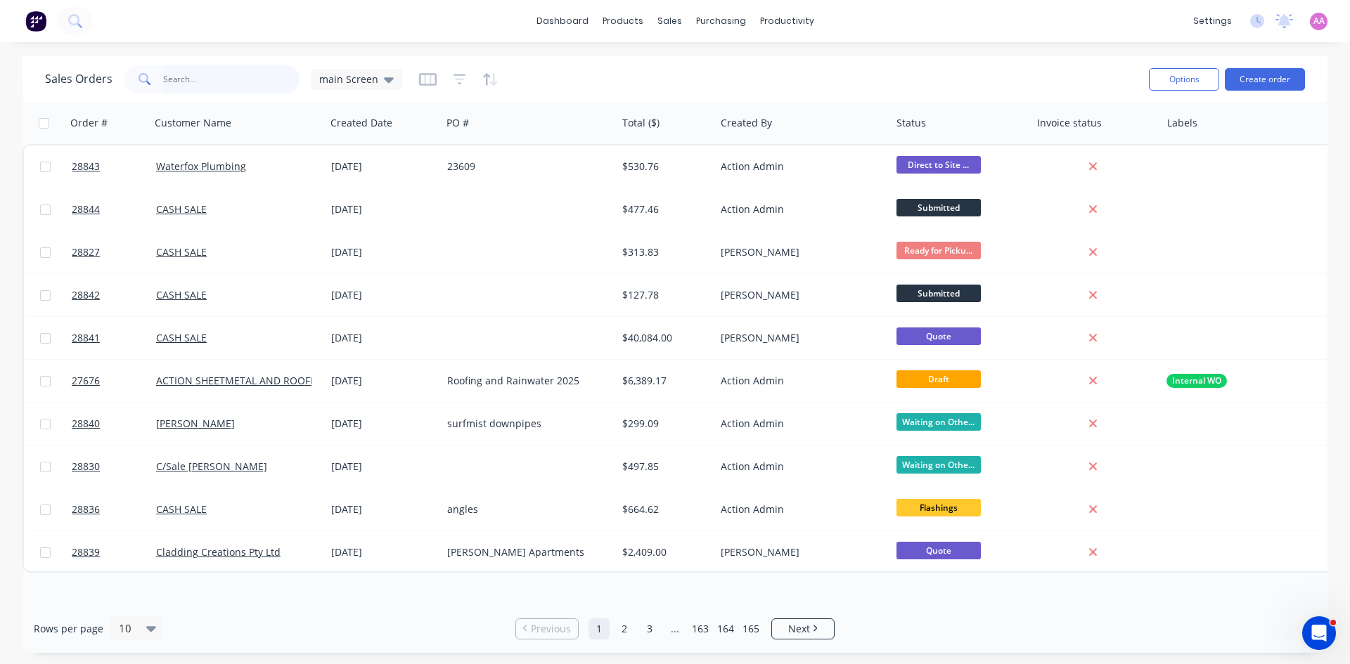
click at [168, 79] on input "text" at bounding box center [231, 79] width 137 height 28
click at [709, 72] on div "Sales Orders" at bounding box center [721, 67] width 58 height 13
click at [198, 79] on input "text" at bounding box center [231, 79] width 137 height 28
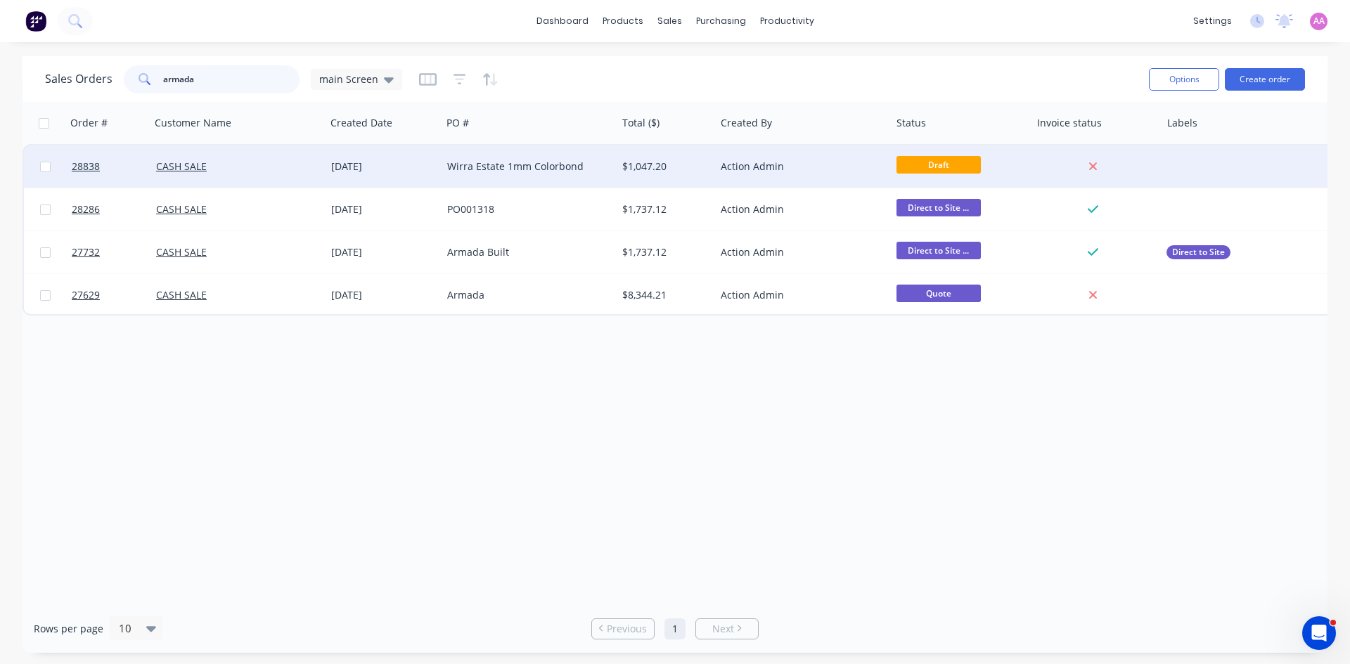
type input "armada"
click at [510, 163] on div "Wirra Estate 1mm Colorbond" at bounding box center [525, 167] width 156 height 14
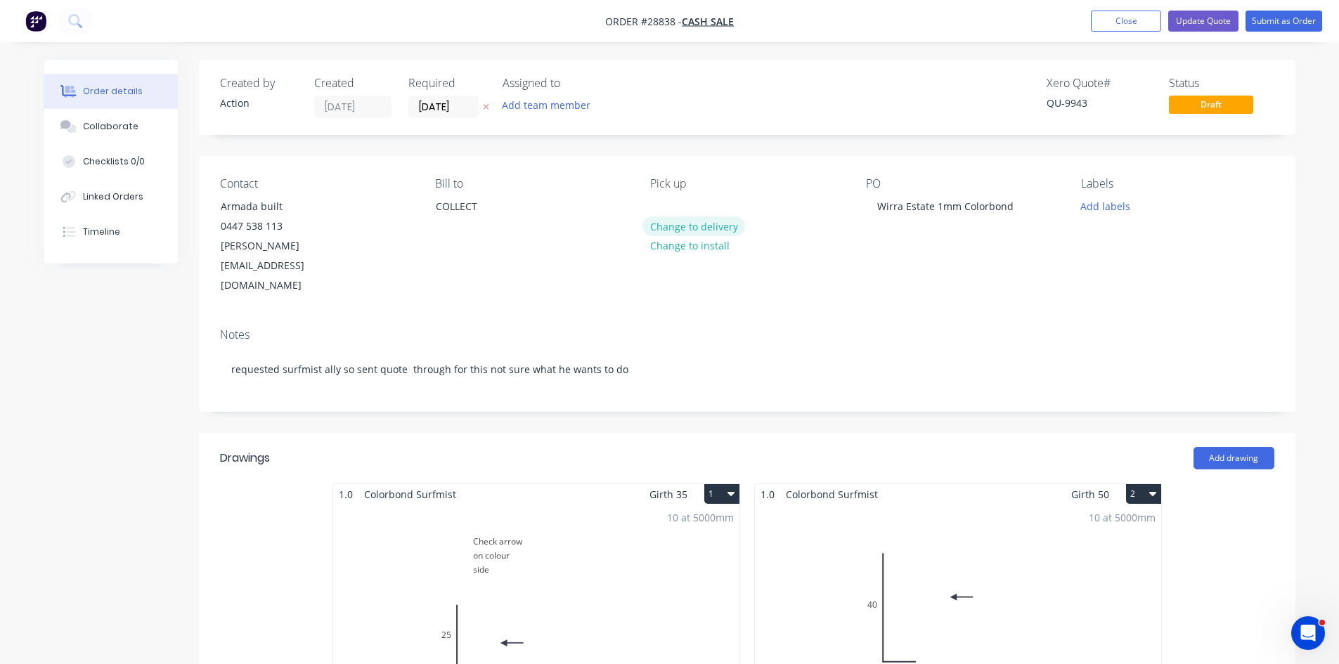
click at [665, 221] on button "Change to delivery" at bounding box center [694, 226] width 103 height 19
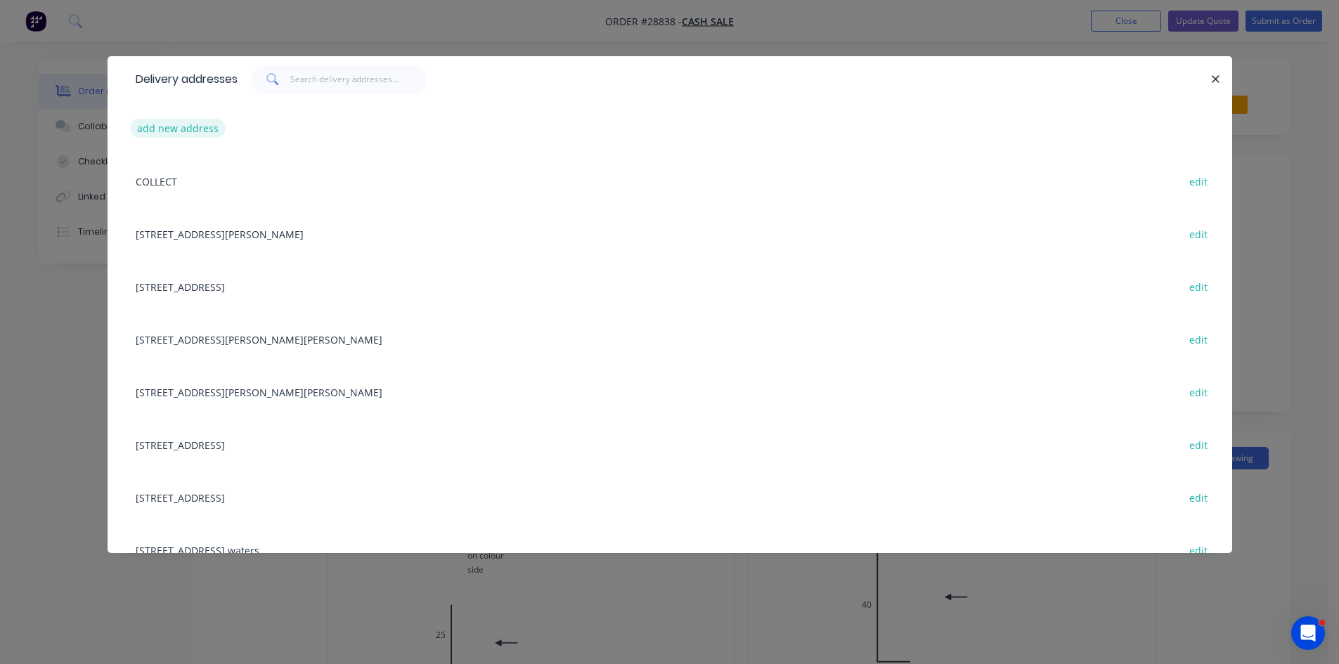
click at [180, 136] on button "add new address" at bounding box center [178, 128] width 96 height 19
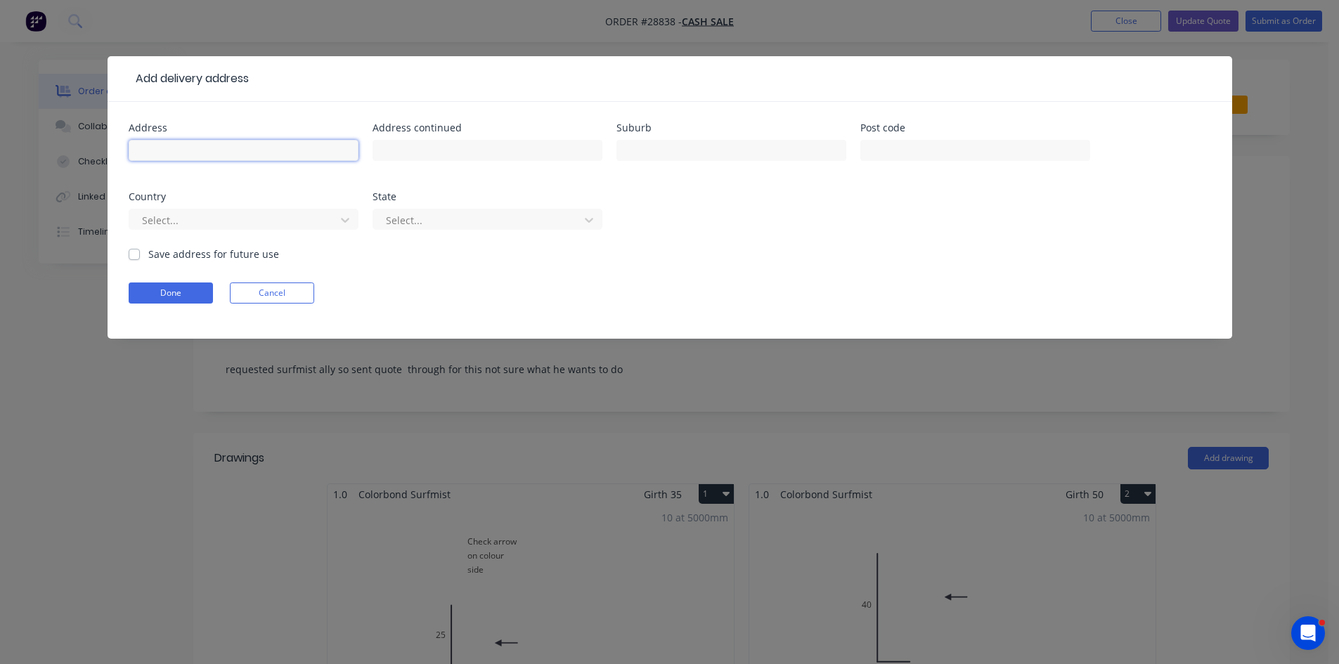
click at [181, 148] on input "text" at bounding box center [244, 150] width 230 height 21
type input "103 Olsen Ave"
drag, startPoint x: 692, startPoint y: 141, endPoint x: 713, endPoint y: 152, distance: 23.9
click at [692, 141] on input "text" at bounding box center [732, 150] width 230 height 21
type input "Ashmore"
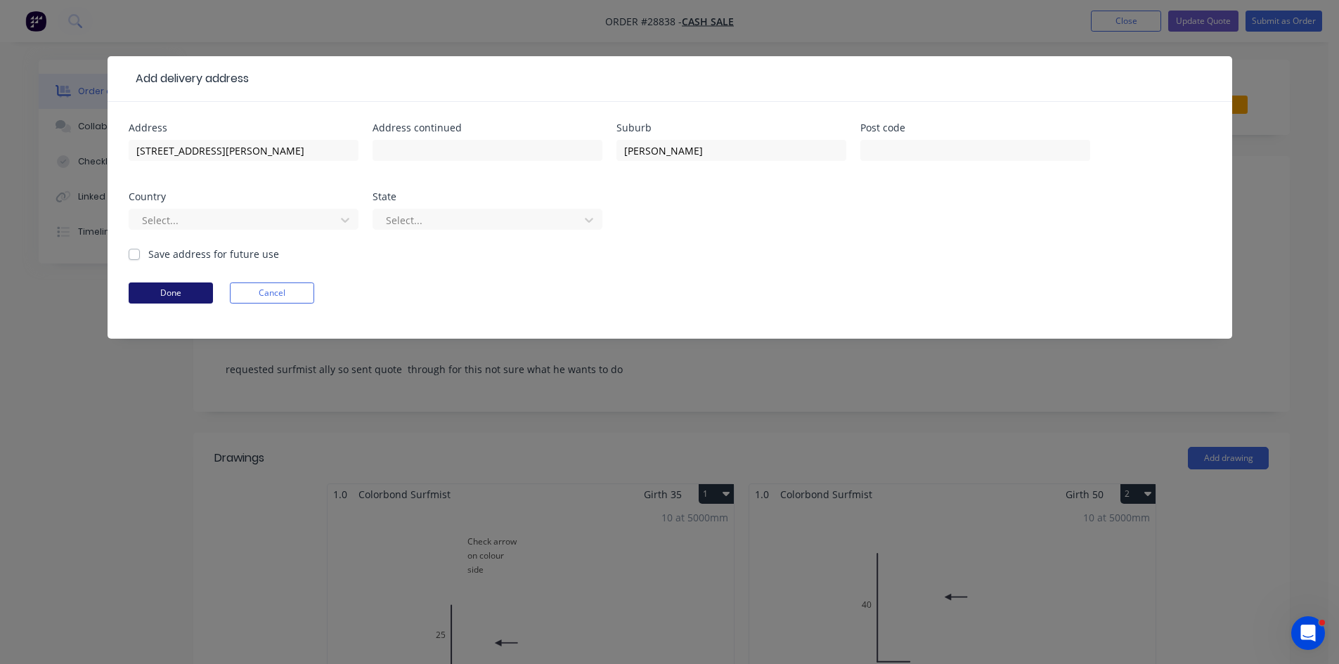
click at [176, 294] on button "Done" at bounding box center [171, 293] width 84 height 21
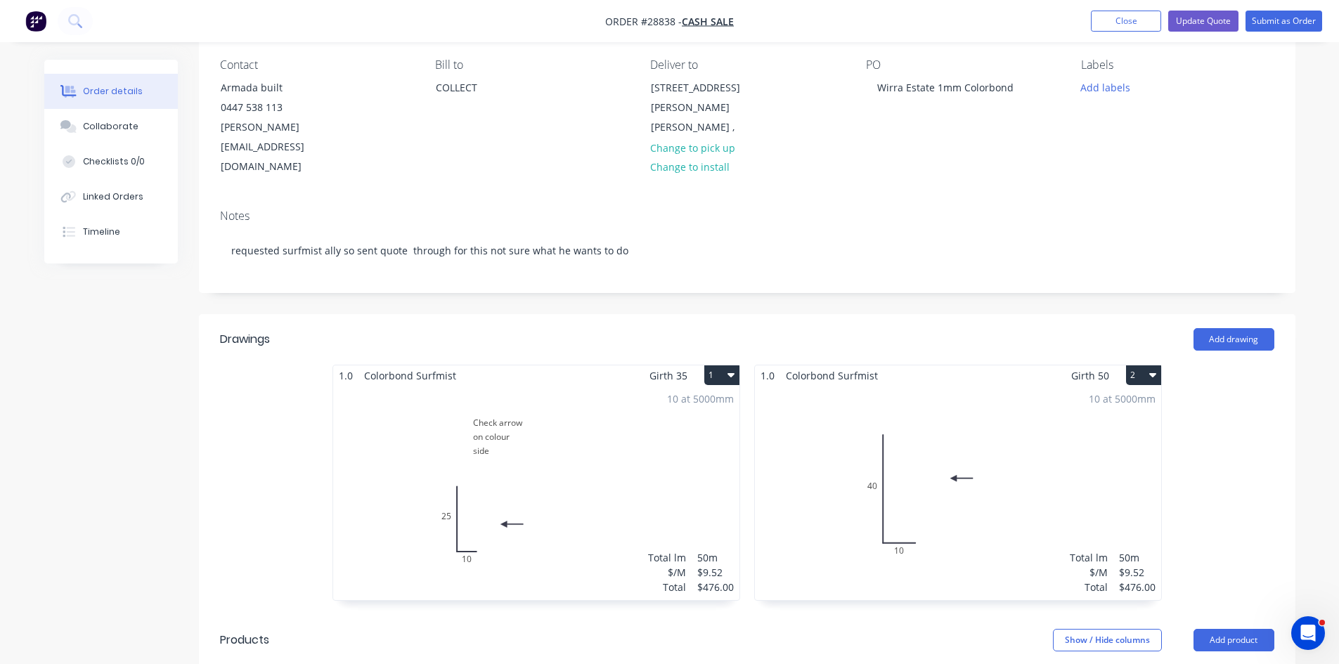
scroll to position [141, 0]
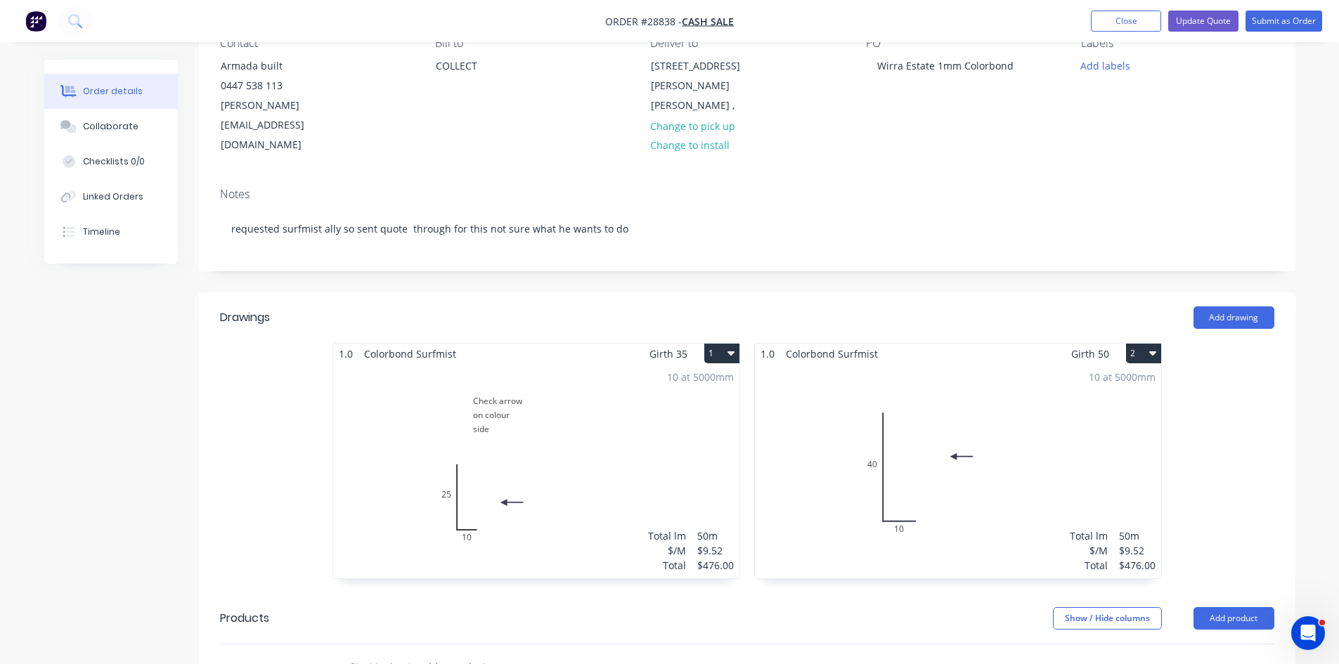
click at [603, 398] on div "10 at 5000mm Total lm $/M Total 50m $9.52 $476.00" at bounding box center [536, 471] width 406 height 214
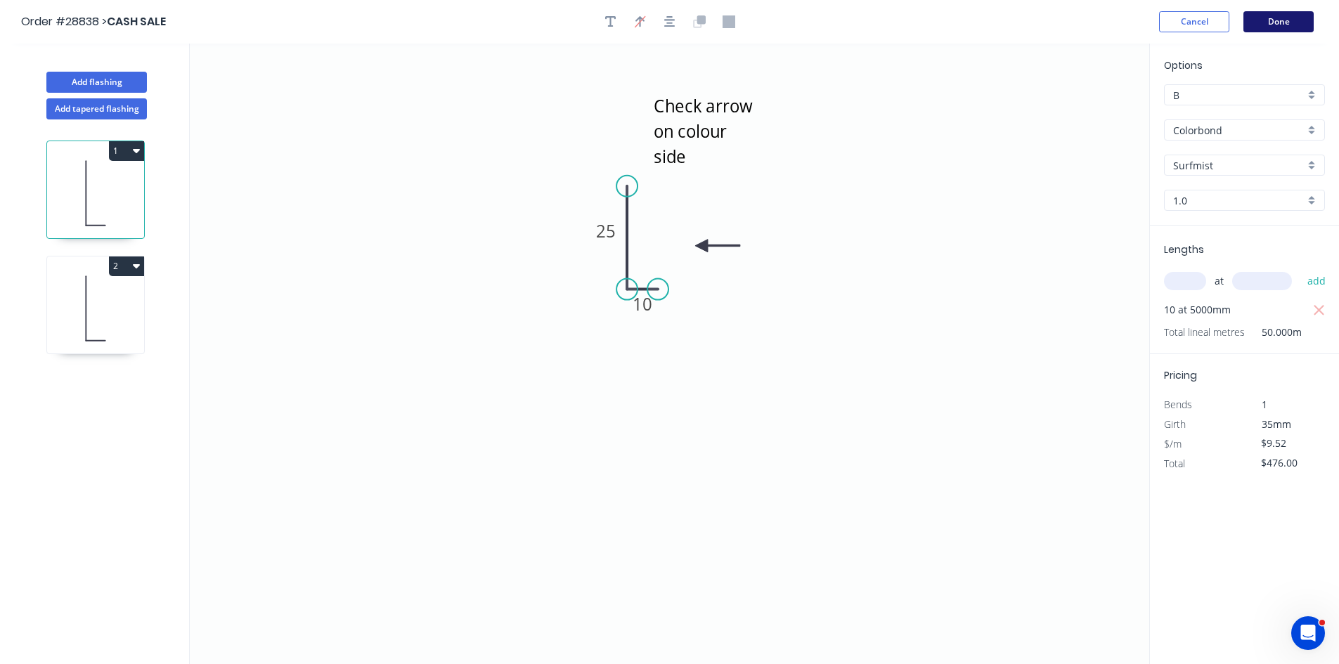
click at [1294, 17] on button "Done" at bounding box center [1279, 21] width 70 height 21
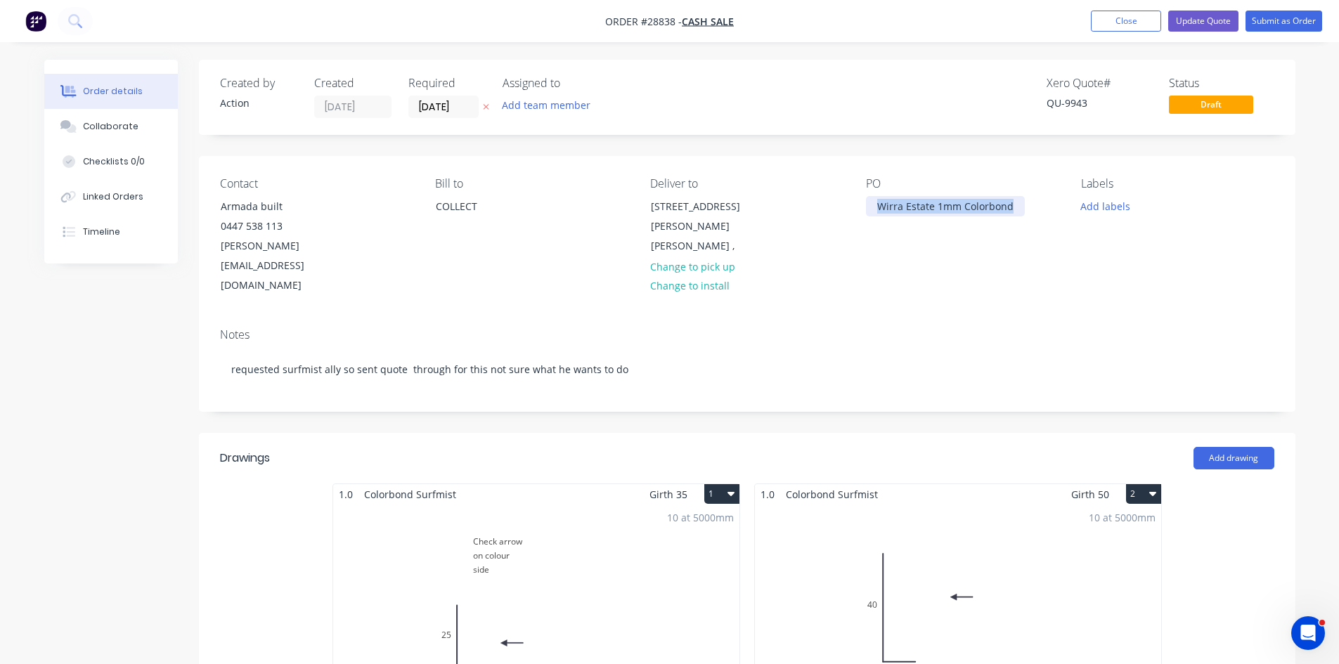
drag, startPoint x: 1013, startPoint y: 209, endPoint x: 807, endPoint y: 214, distance: 206.0
click at [807, 214] on div "Contact Armada built 0447 538 113 samuel@armadabuilt.com.au Bill to COLLECT Del…" at bounding box center [747, 236] width 1097 height 161
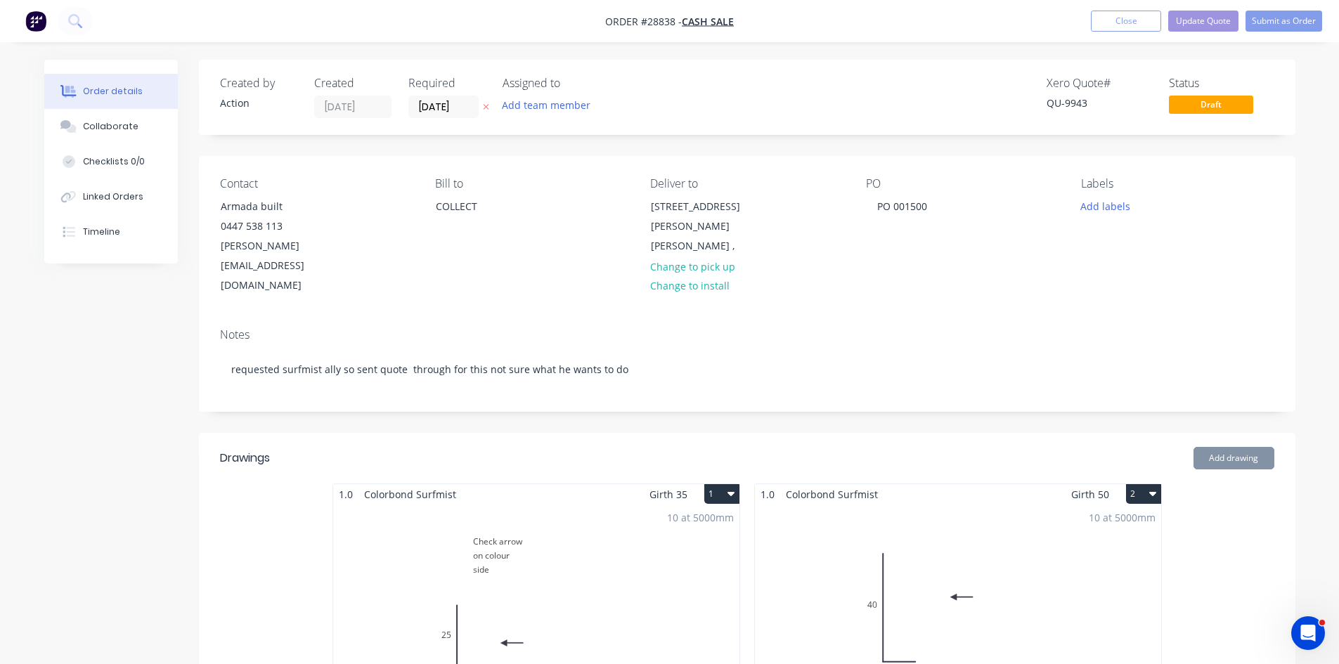
click at [837, 317] on div "Notes requested surfmist ally so sent quote through for this not sure what he w…" at bounding box center [747, 364] width 1097 height 94
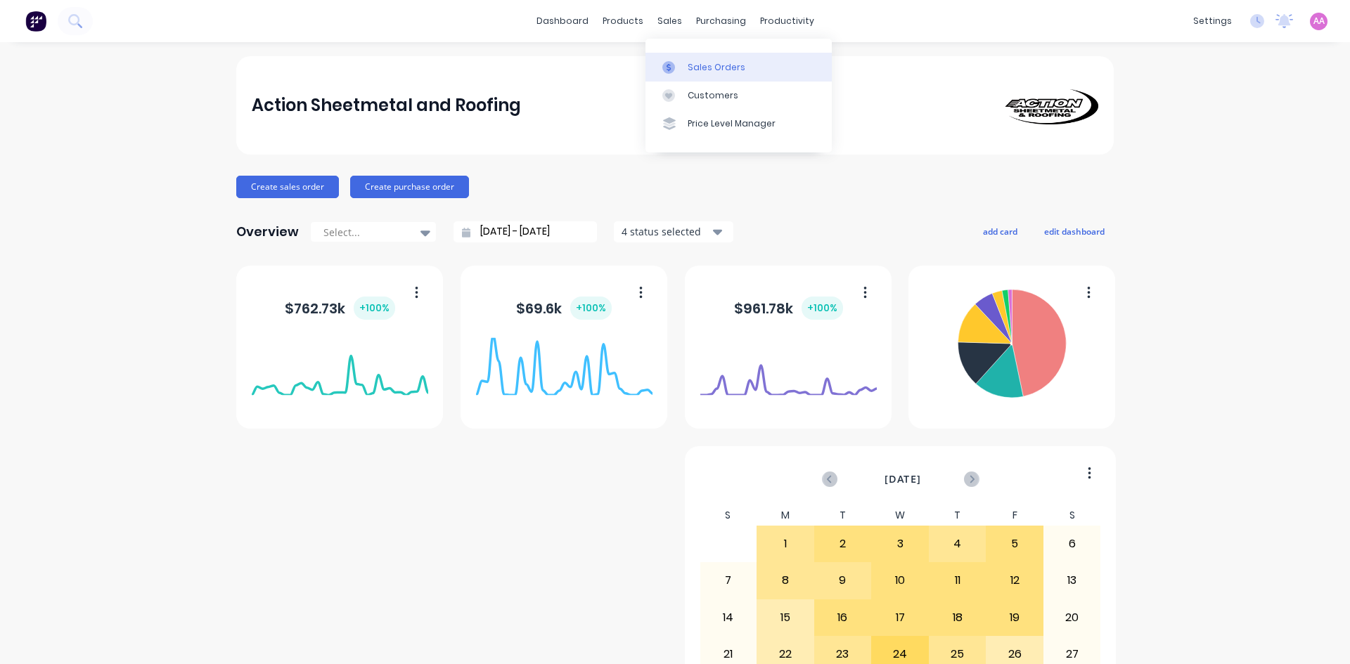
drag, startPoint x: 0, startPoint y: 0, endPoint x: 688, endPoint y: 65, distance: 690.6
click at [690, 63] on div "Sales Orders" at bounding box center [717, 67] width 58 height 13
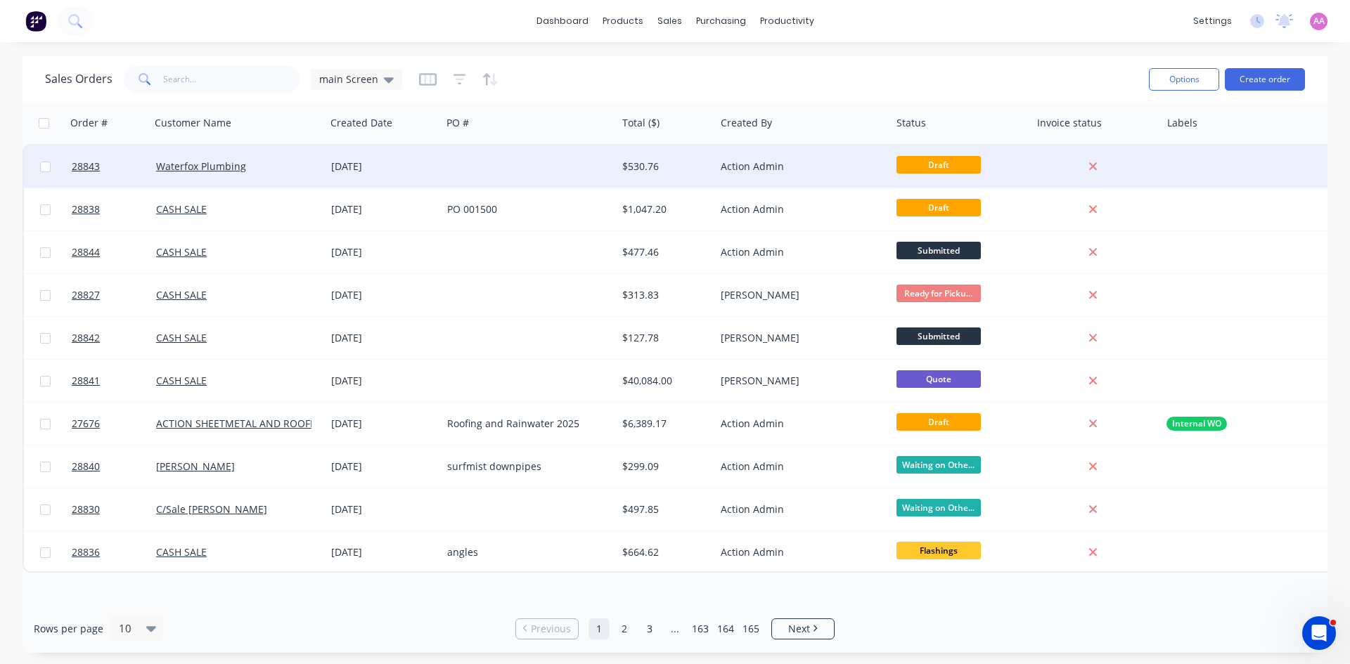
click at [503, 166] on div at bounding box center [528, 167] width 175 height 42
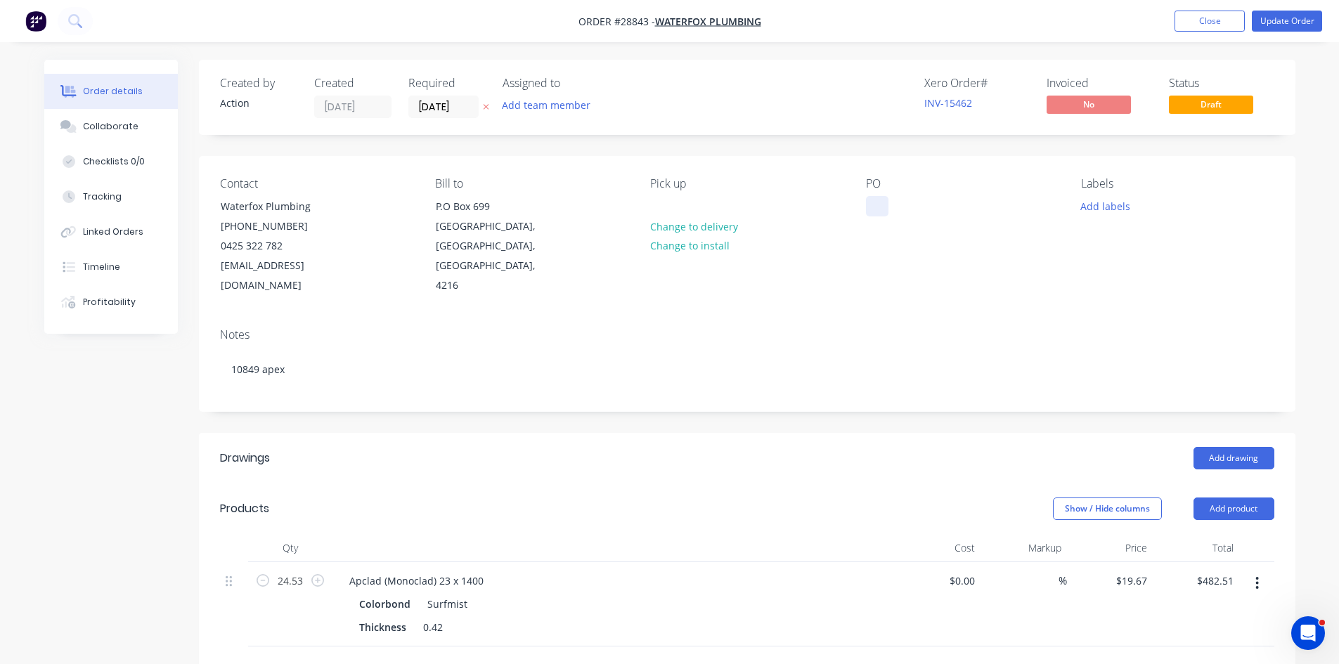
click at [880, 196] on div at bounding box center [877, 206] width 22 height 20
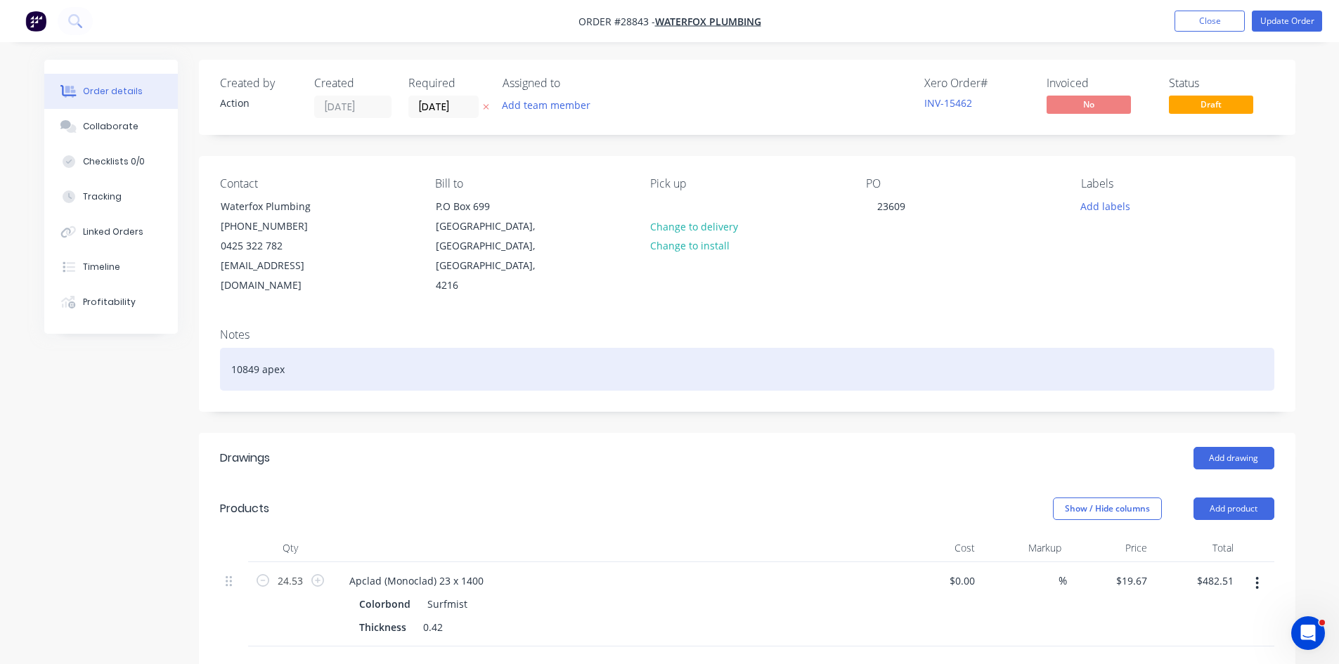
click at [447, 348] on div "10849 apex" at bounding box center [747, 369] width 1055 height 43
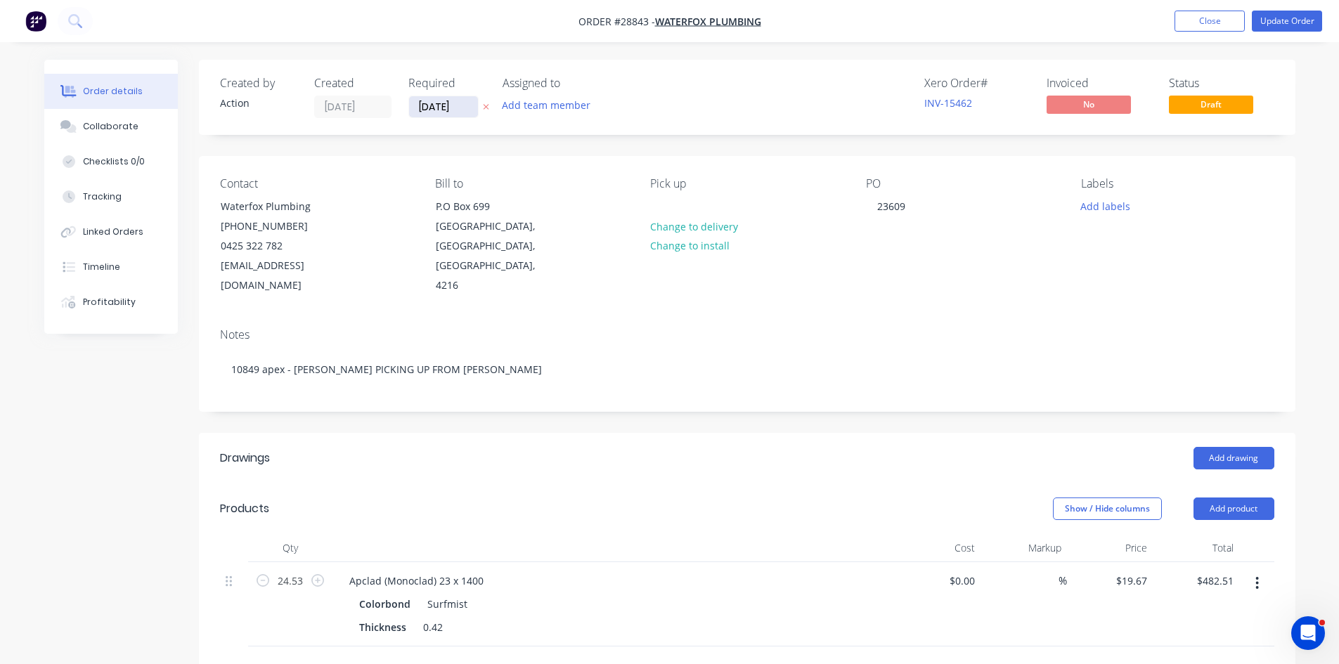
click at [423, 112] on input "[DATE]" at bounding box center [443, 106] width 69 height 21
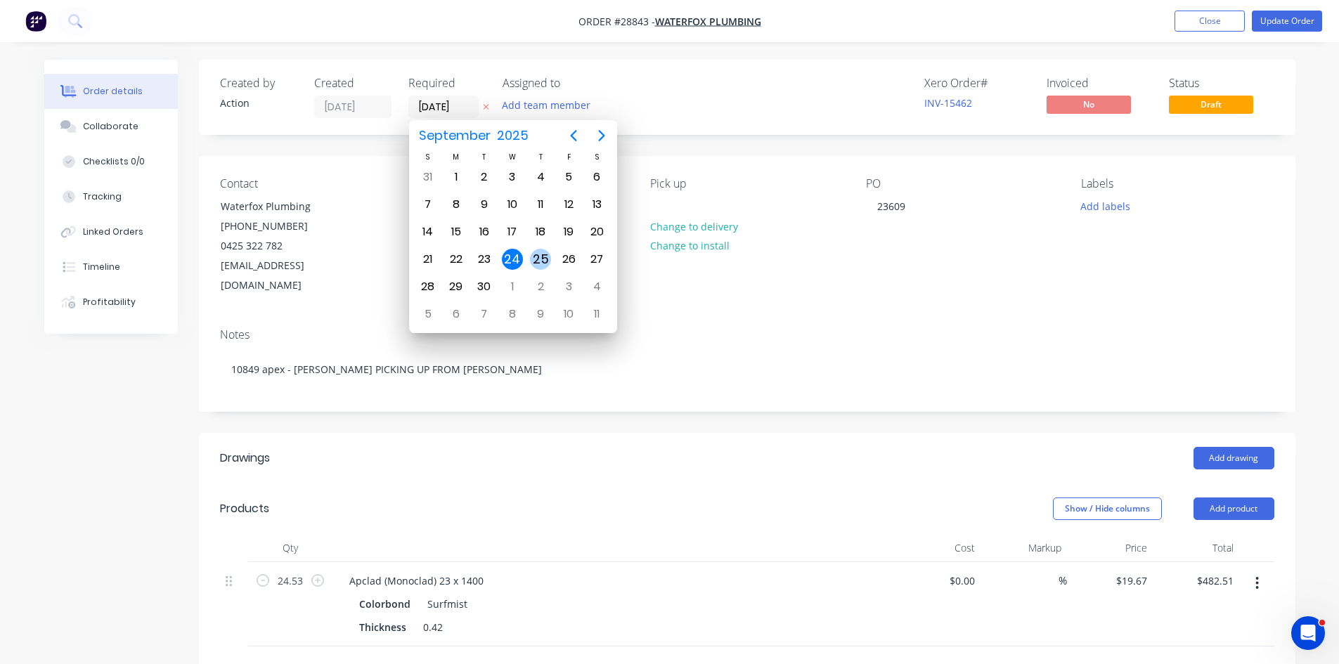
click at [536, 262] on div "25" at bounding box center [540, 259] width 21 height 21
type input "[DATE]"
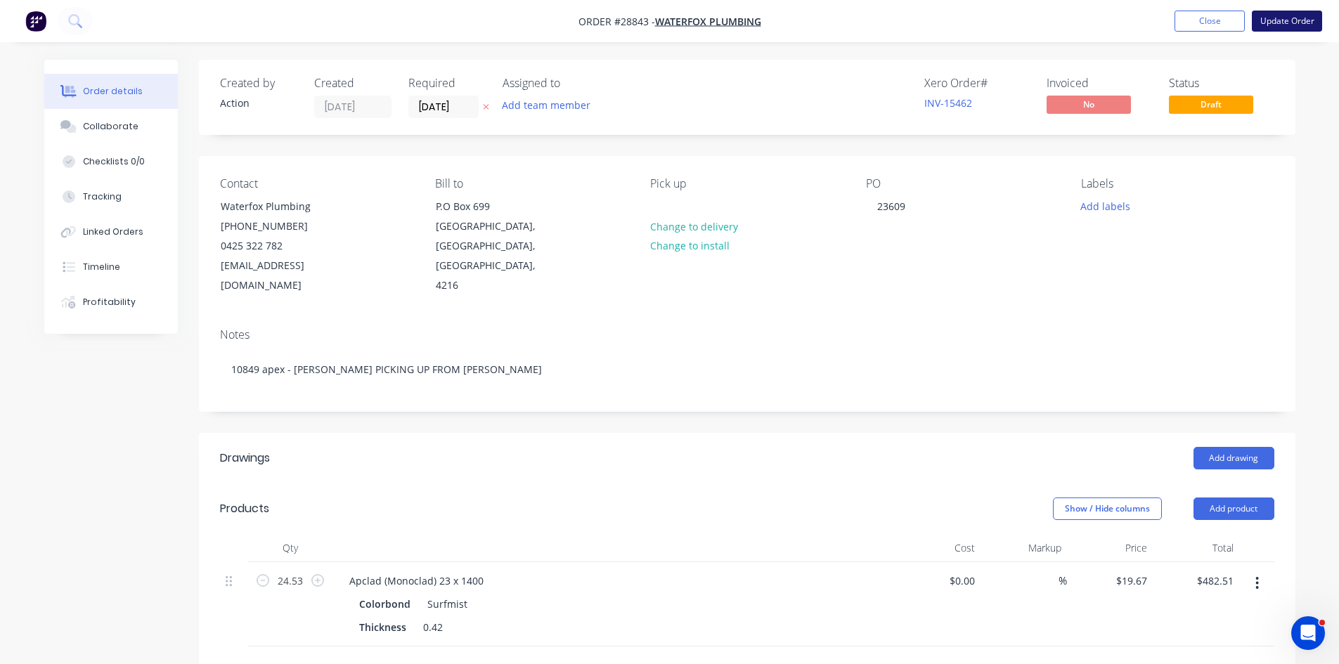
click at [1294, 20] on button "Update Order" at bounding box center [1287, 21] width 70 height 21
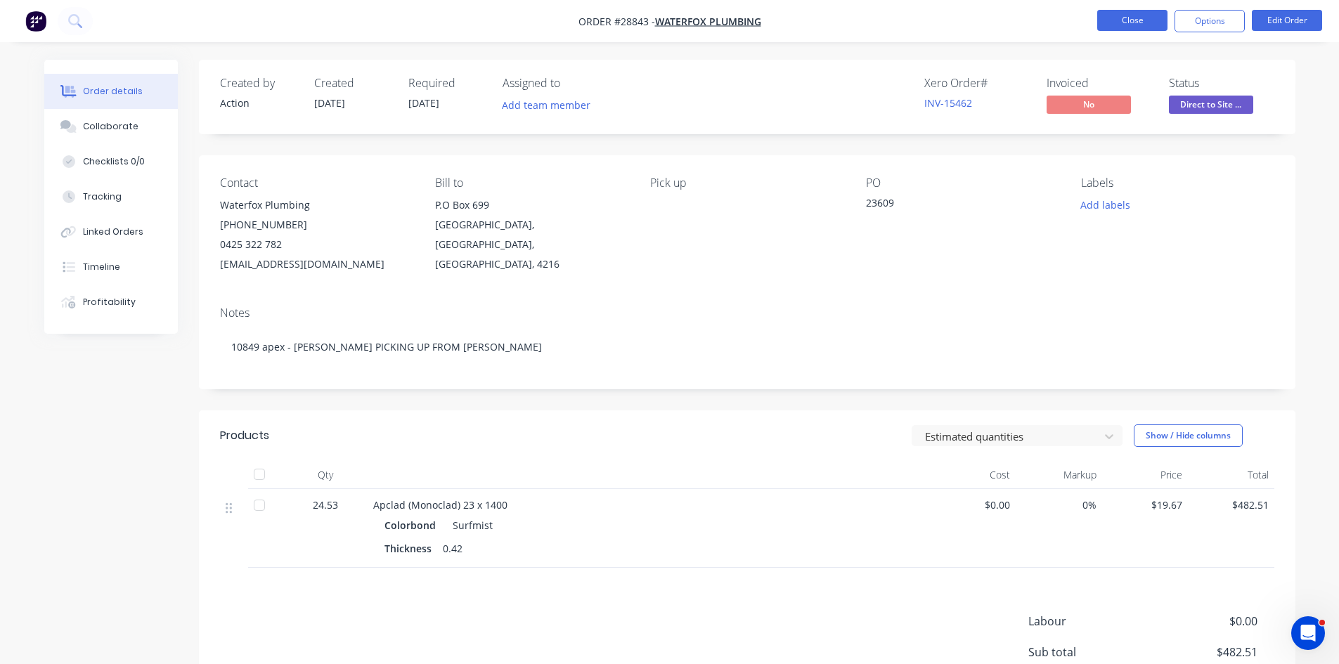
click at [1147, 22] on button "Close" at bounding box center [1132, 20] width 70 height 21
